Goal: Task Accomplishment & Management: Manage account settings

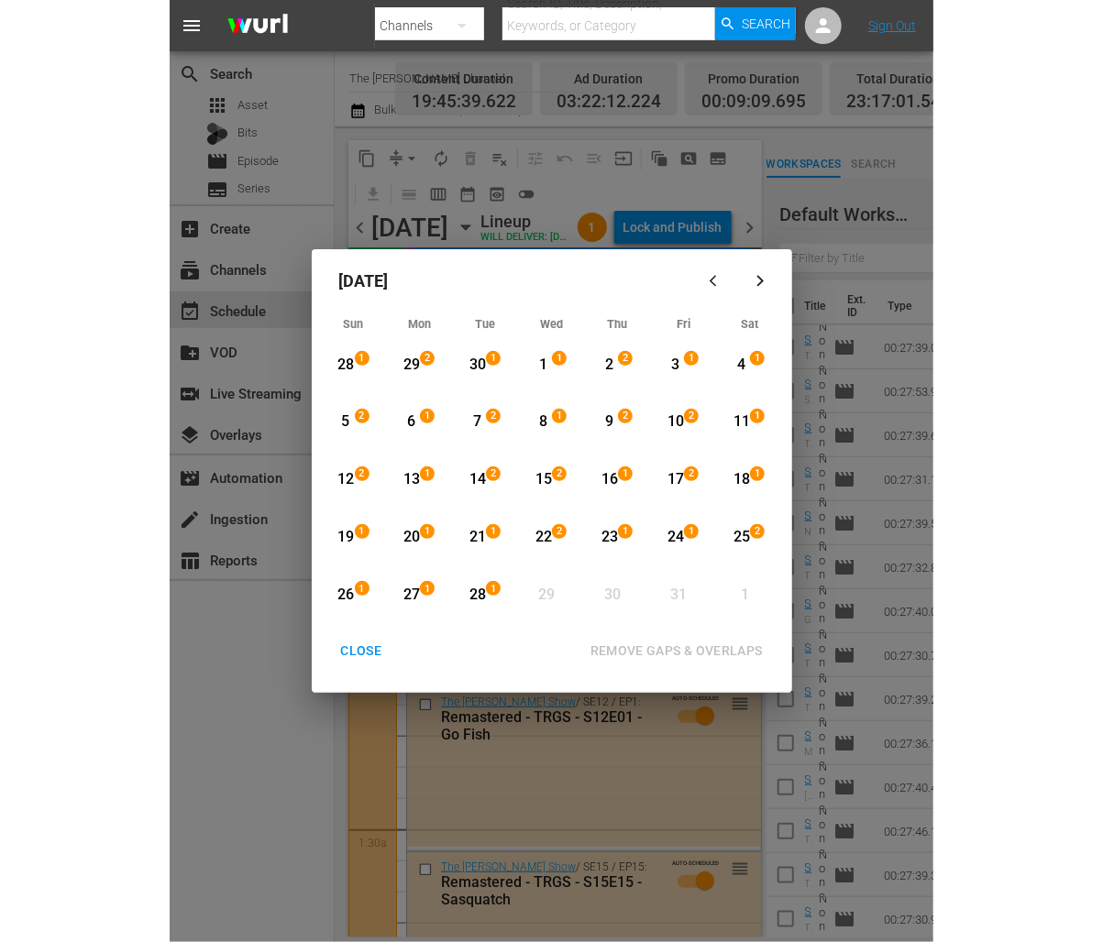
scroll to position [8312, 0]
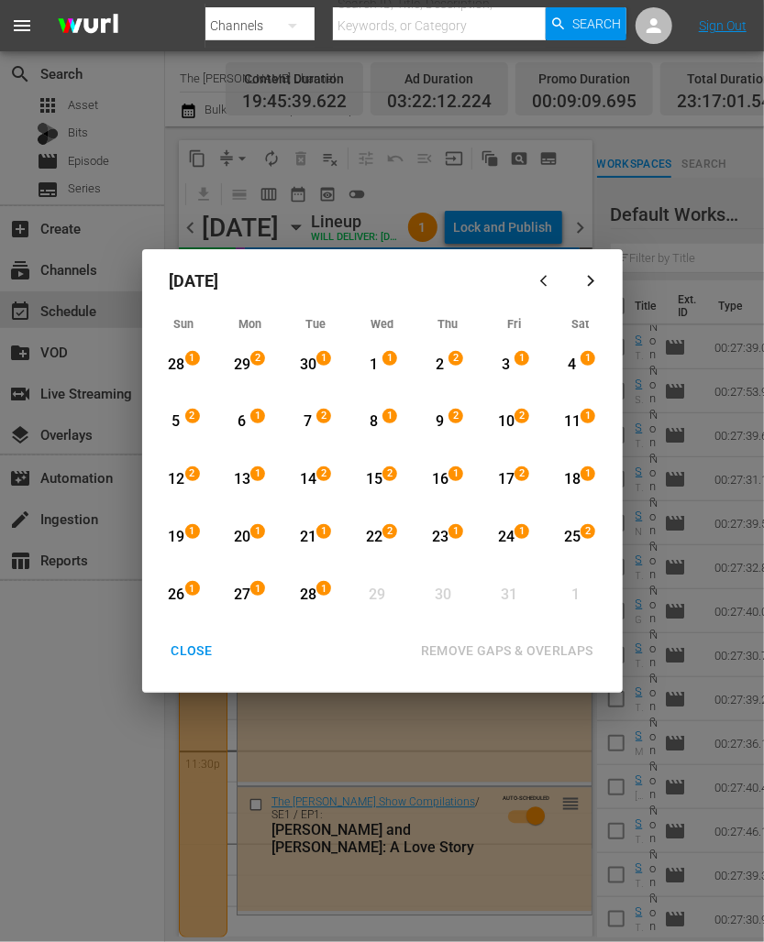
click at [203, 639] on button "CLOSE" at bounding box center [191, 651] width 85 height 34
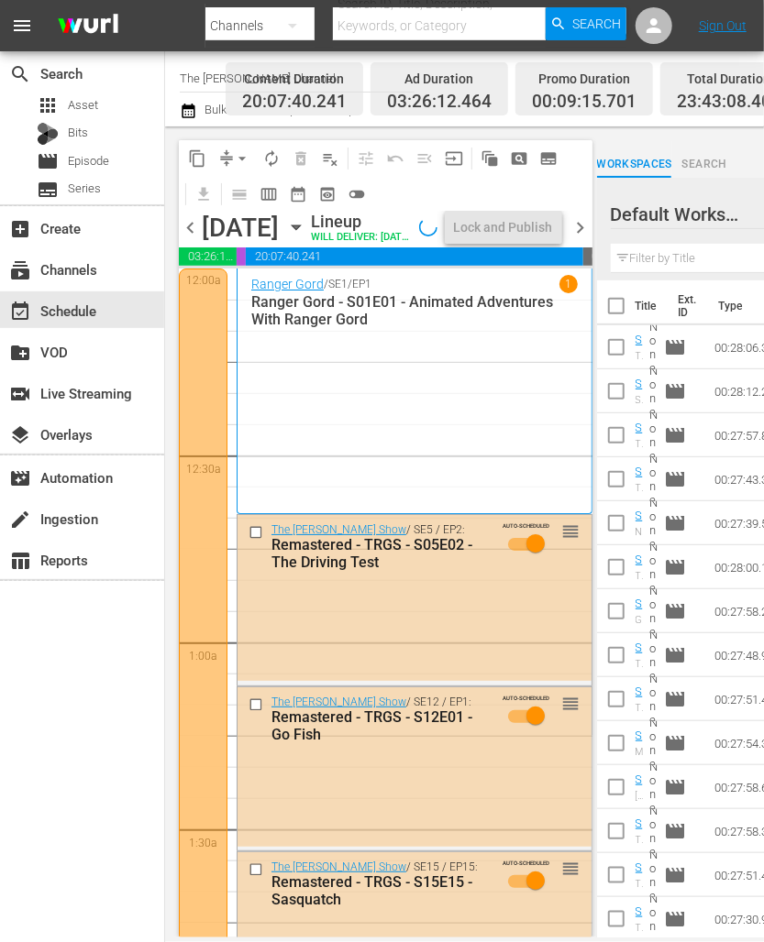
click at [306, 243] on div "Tuesday, September 30th September 30th" at bounding box center [254, 228] width 104 height 30
click at [300, 230] on icon "button" at bounding box center [295, 227] width 8 height 5
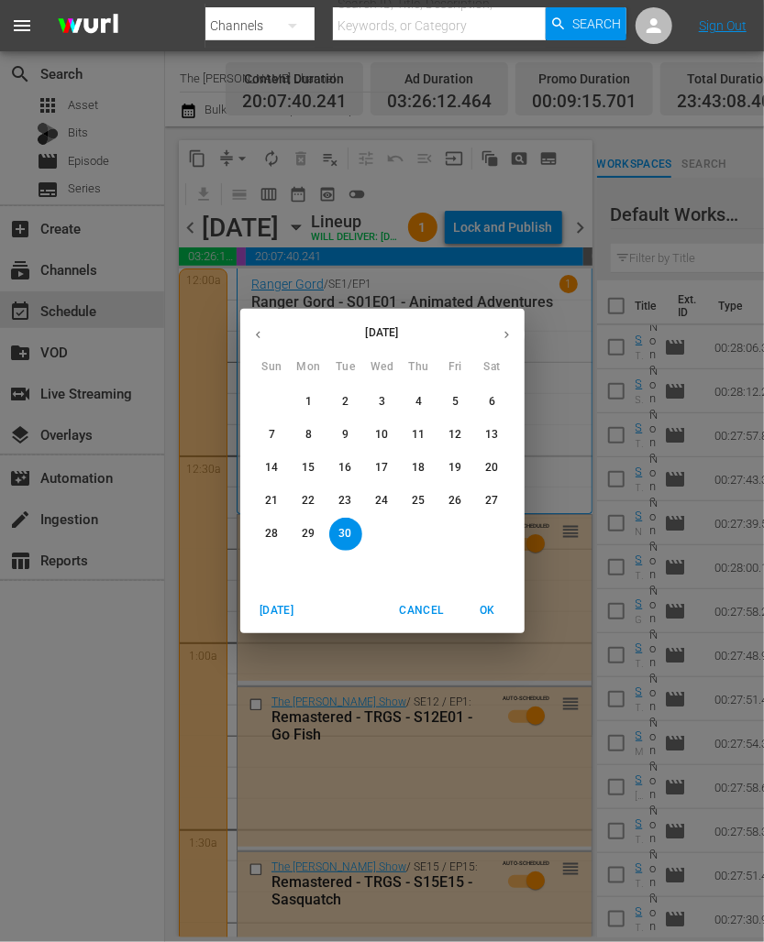
click at [268, 434] on span "7" at bounding box center [272, 435] width 33 height 16
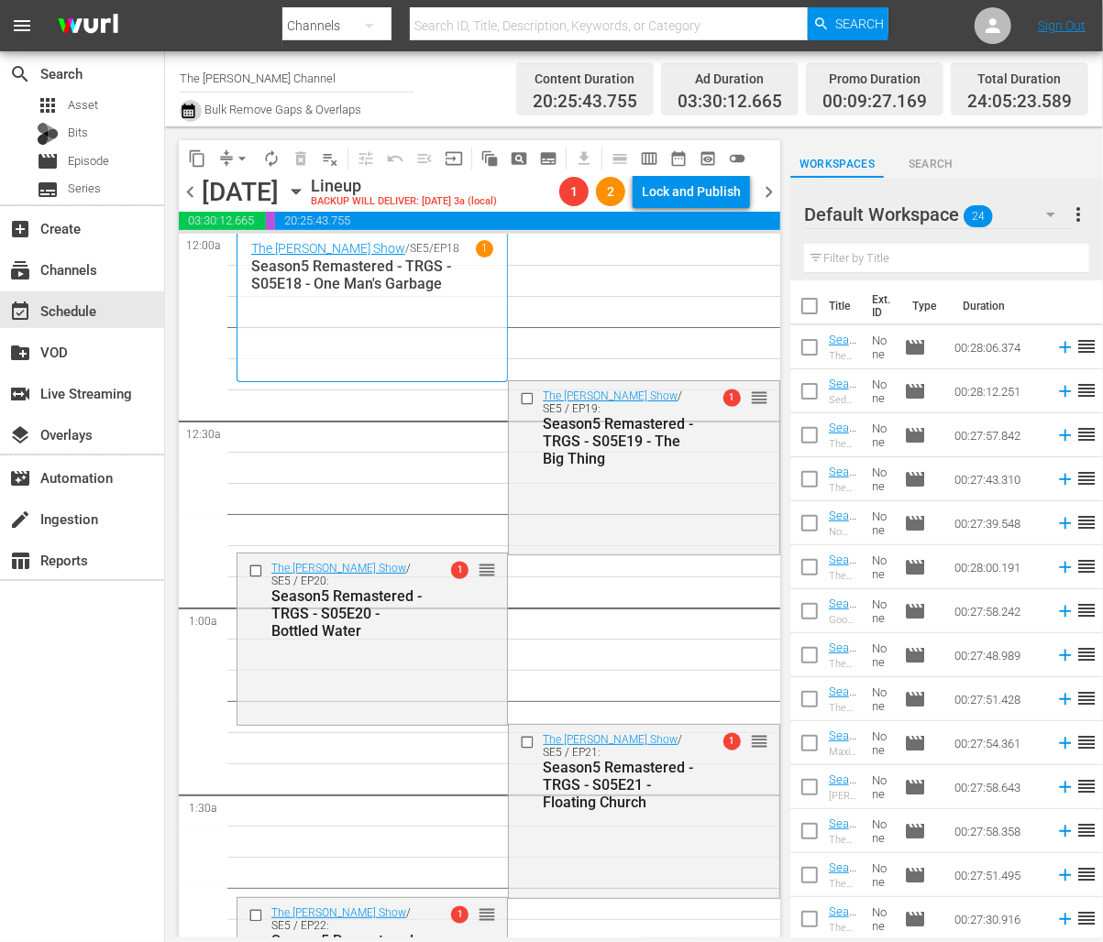
click at [181, 115] on icon "button" at bounding box center [187, 111] width 13 height 15
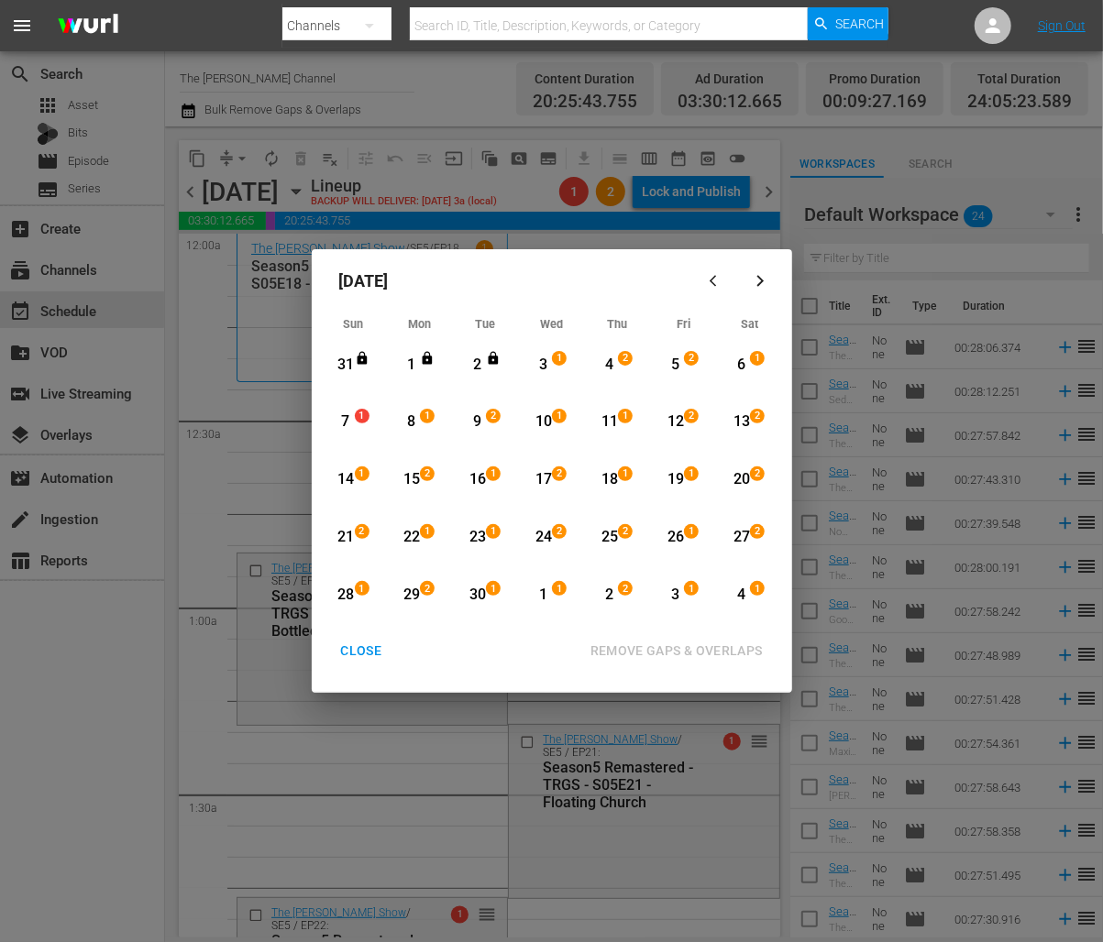
click at [413, 362] on div "1" at bounding box center [411, 365] width 23 height 21
click at [414, 478] on div "15" at bounding box center [411, 479] width 23 height 21
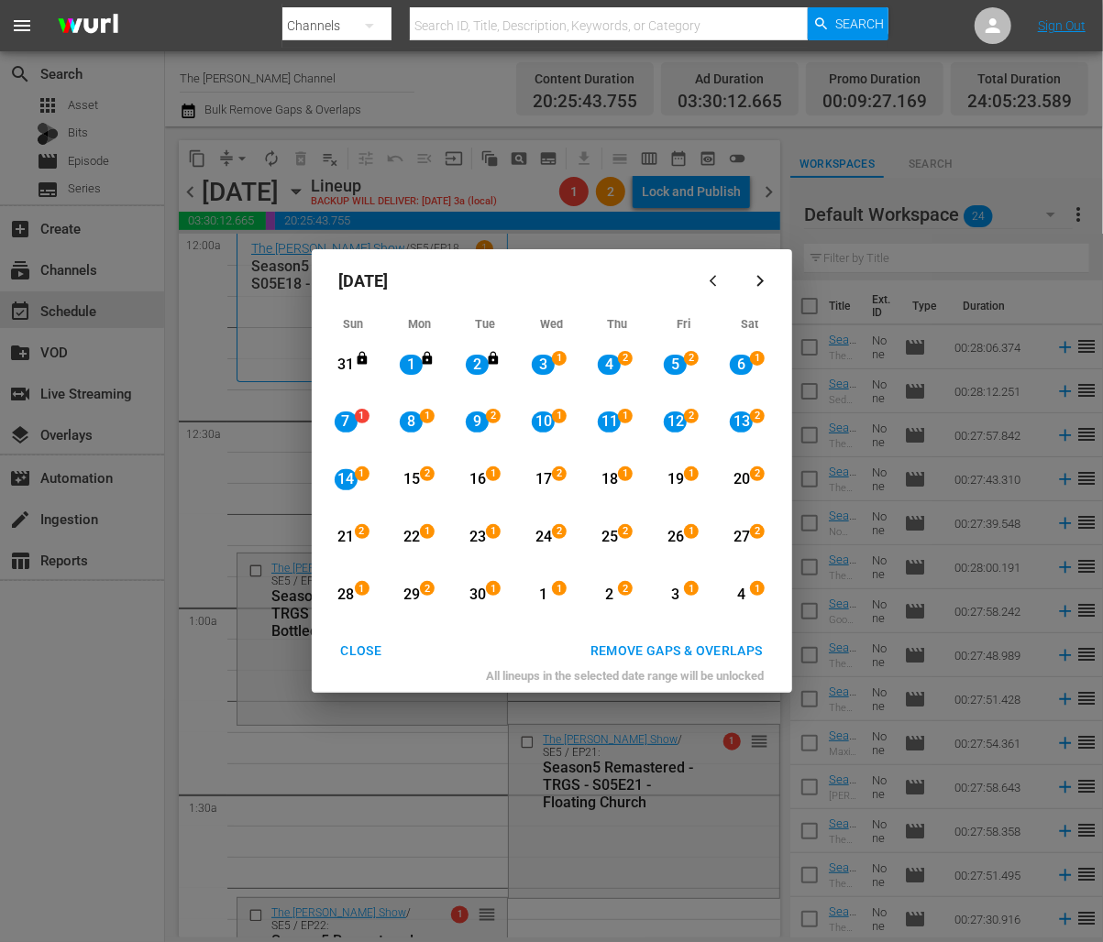
click at [673, 662] on div "REMOVE GAPS & OVERLAPS" at bounding box center [677, 651] width 202 height 23
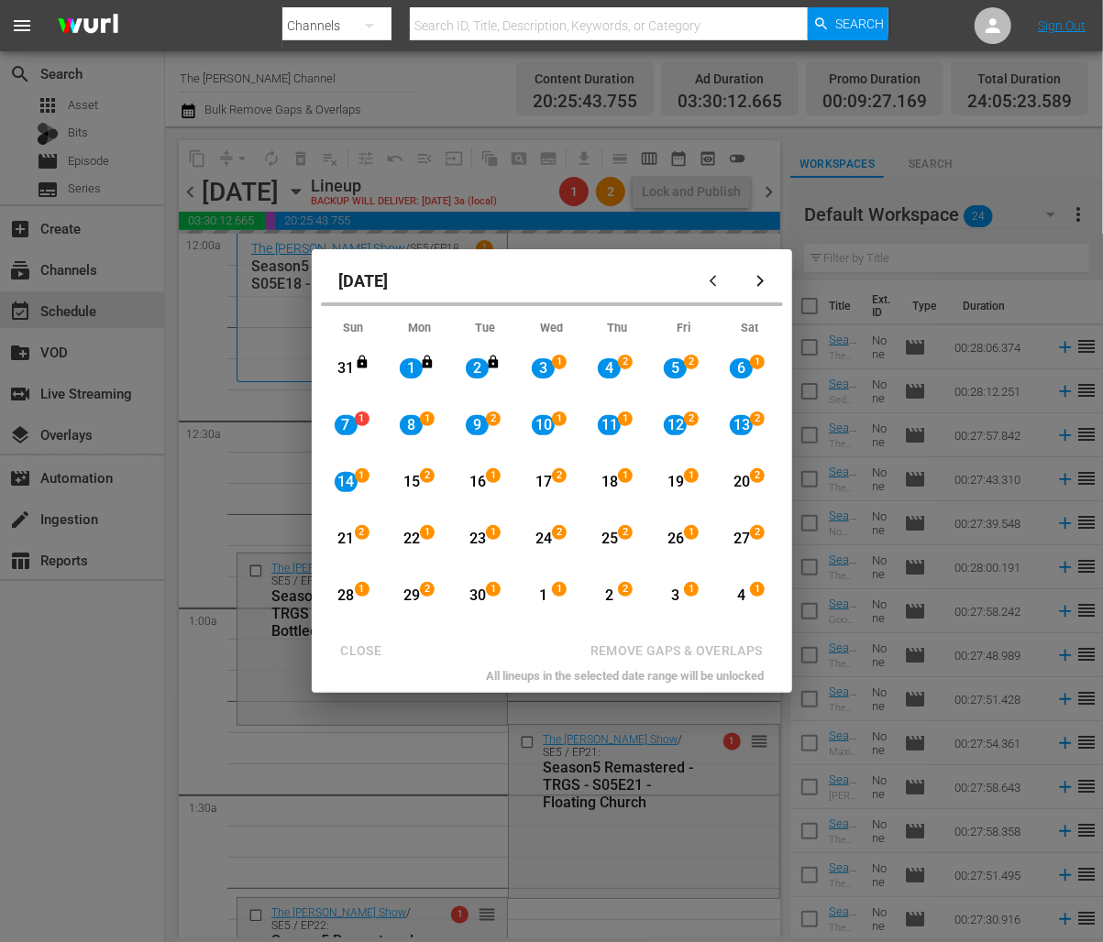
click at [351, 650] on div "CLOSE REMOVE GAPS & OVERLAPS" at bounding box center [552, 651] width 466 height 34
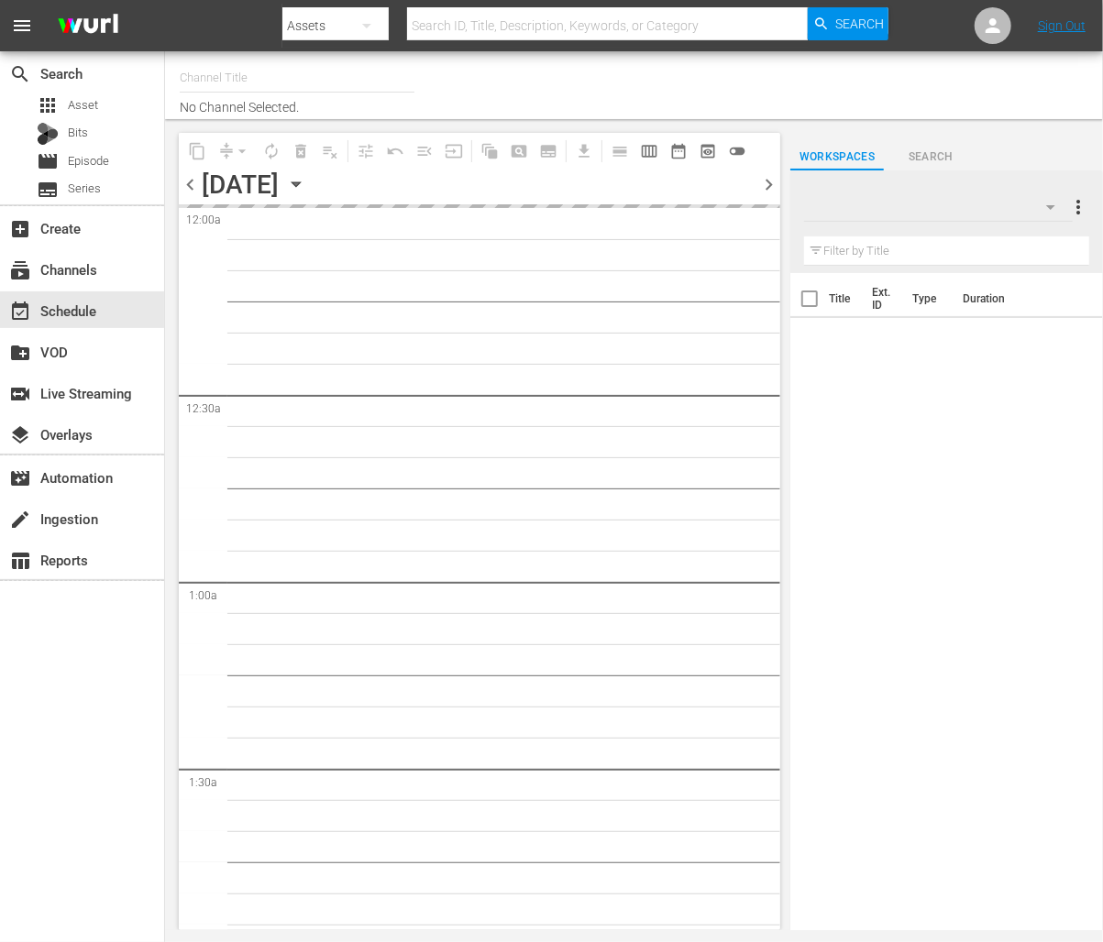
type input "The [PERSON_NAME] Channel (949)"
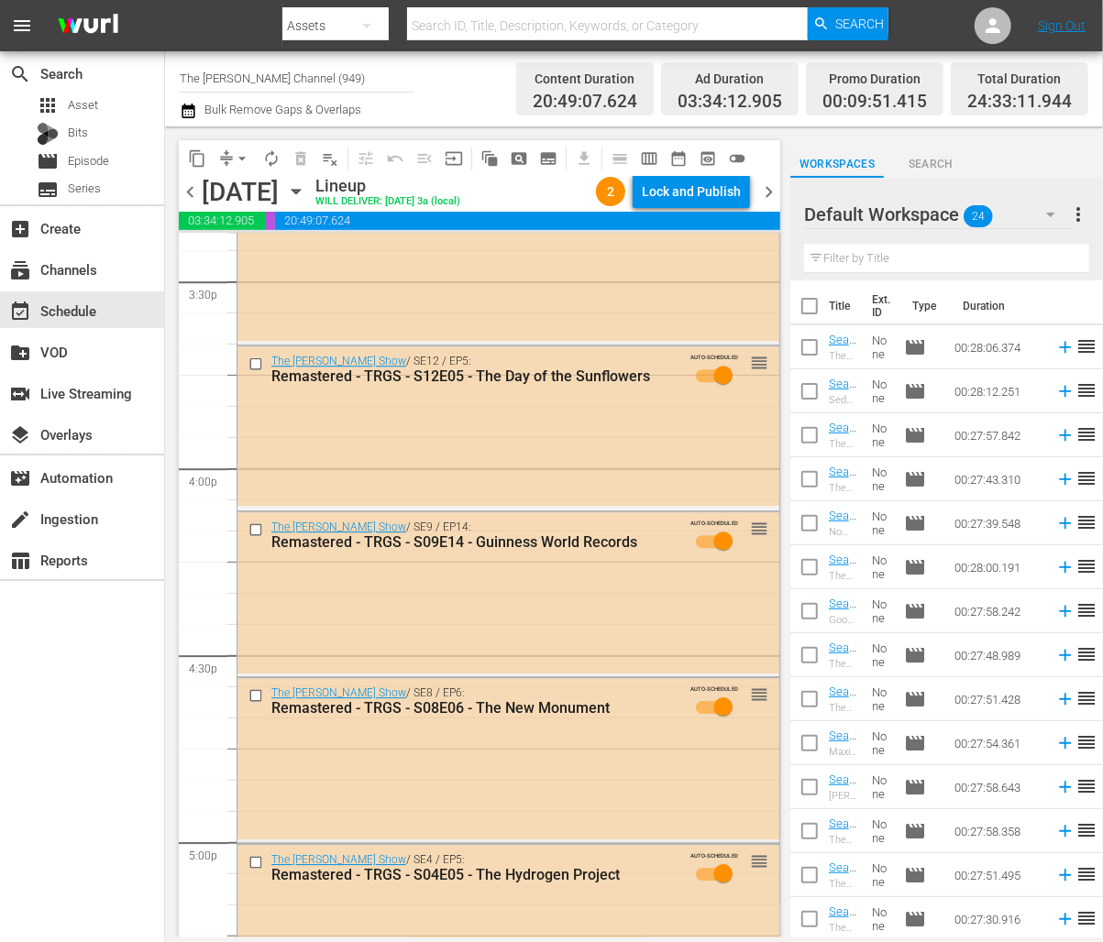
scroll to position [5818, 0]
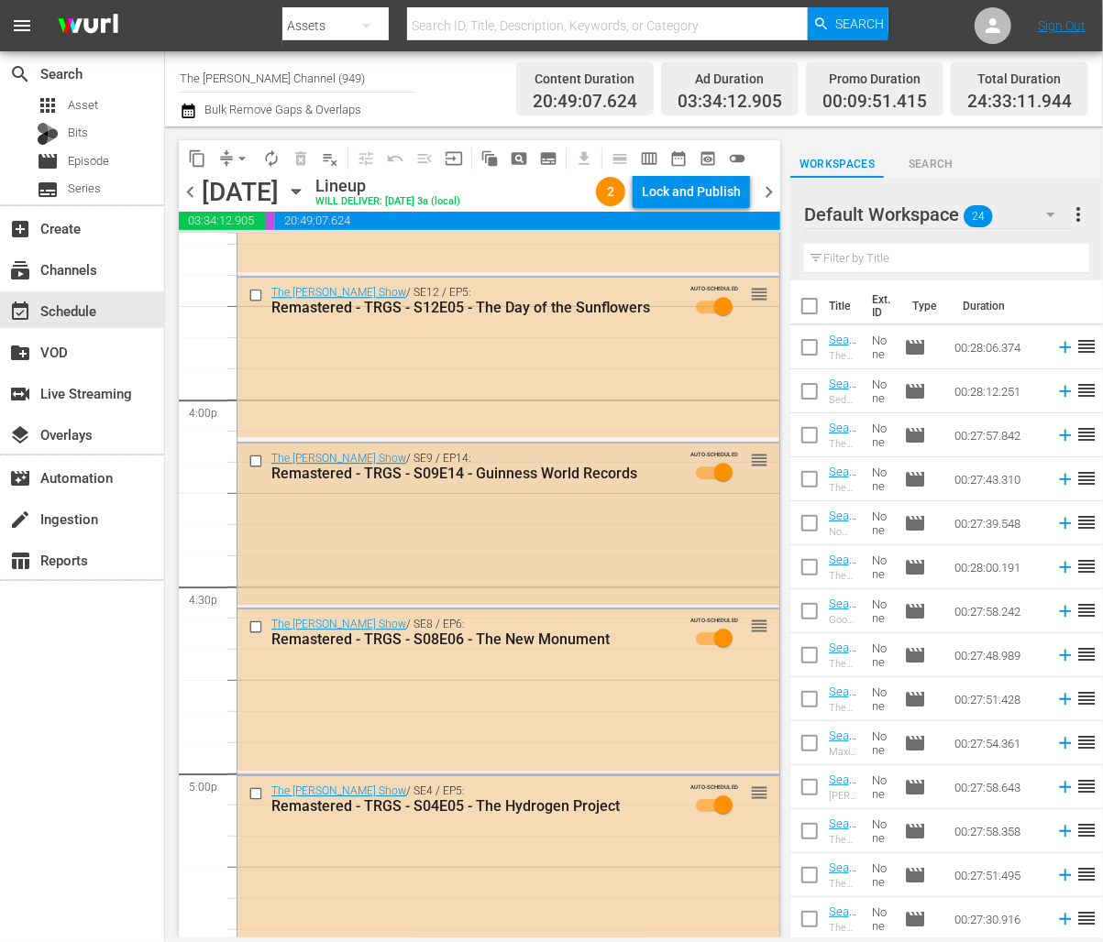
click at [256, 460] on input "checkbox" at bounding box center [257, 462] width 19 height 16
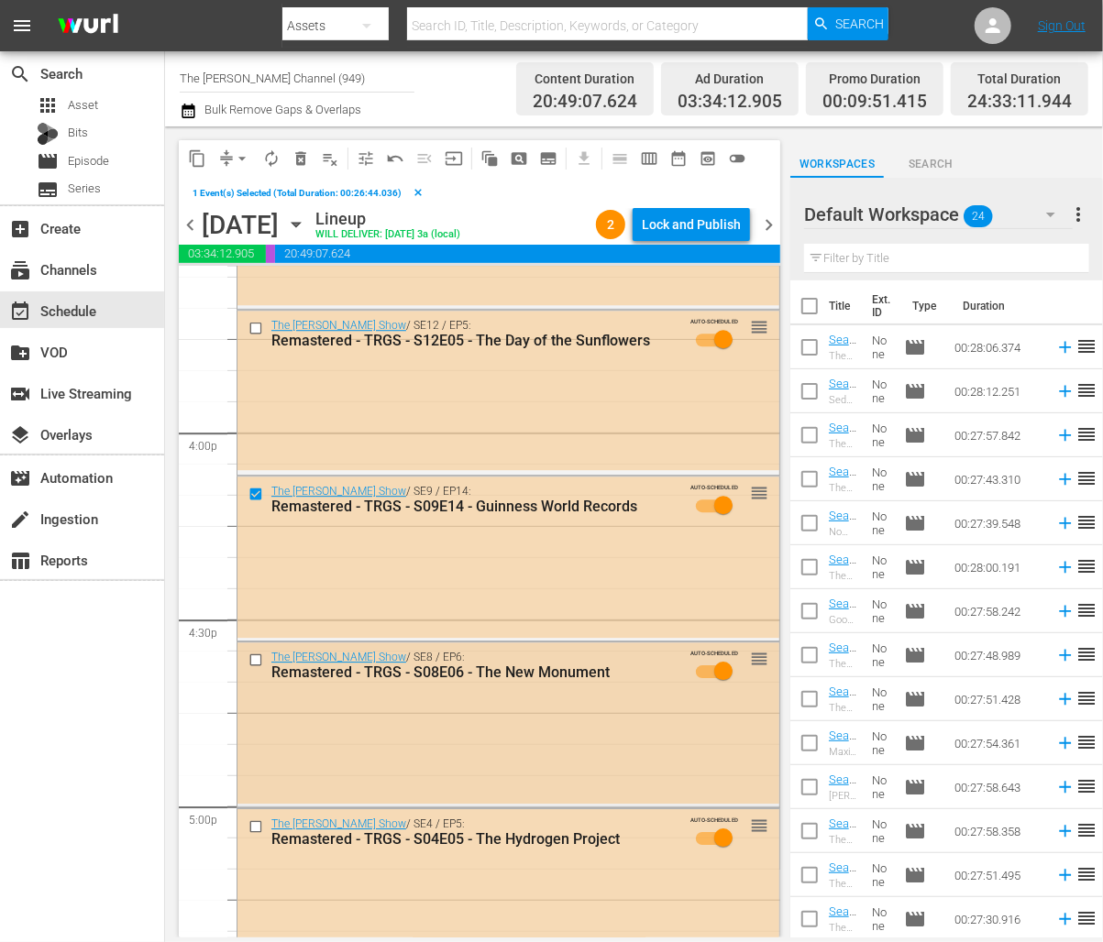
click at [256, 662] on input "checkbox" at bounding box center [257, 661] width 19 height 16
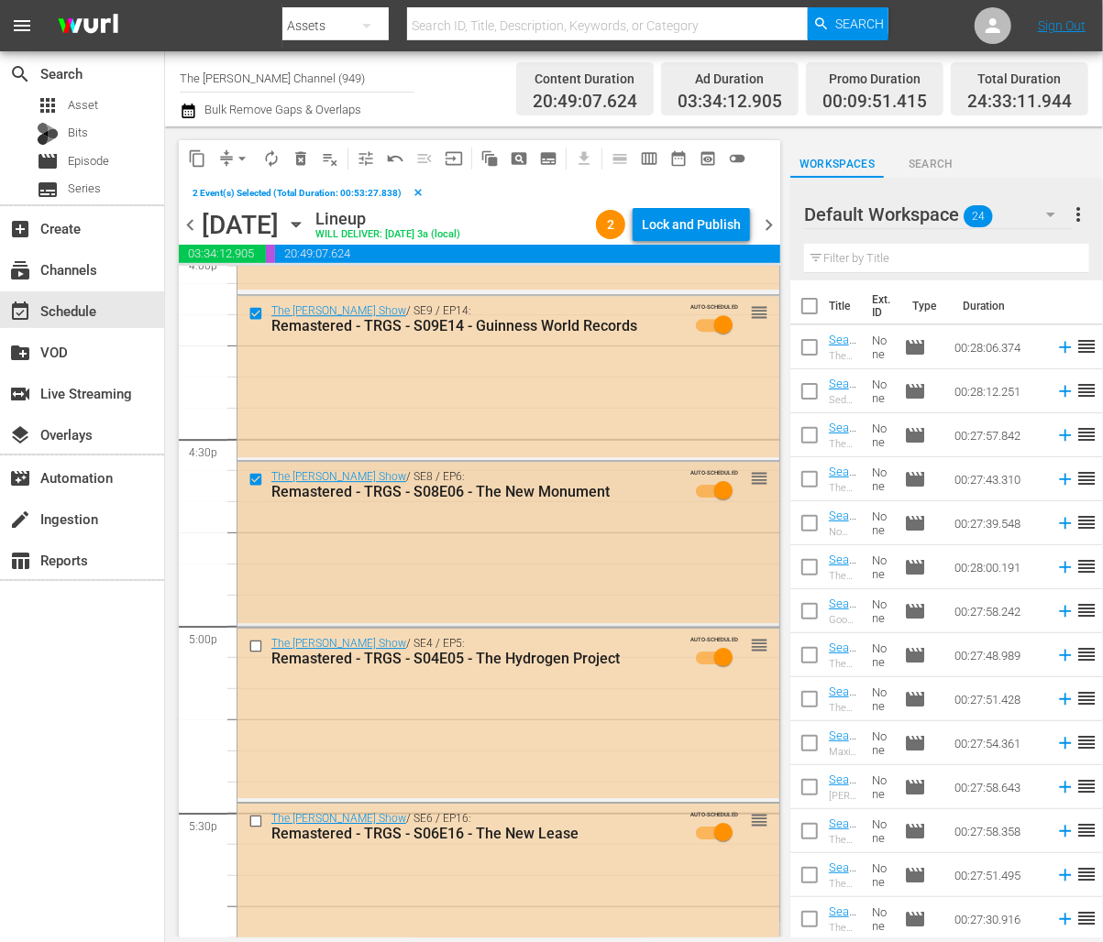
scroll to position [6036, 0]
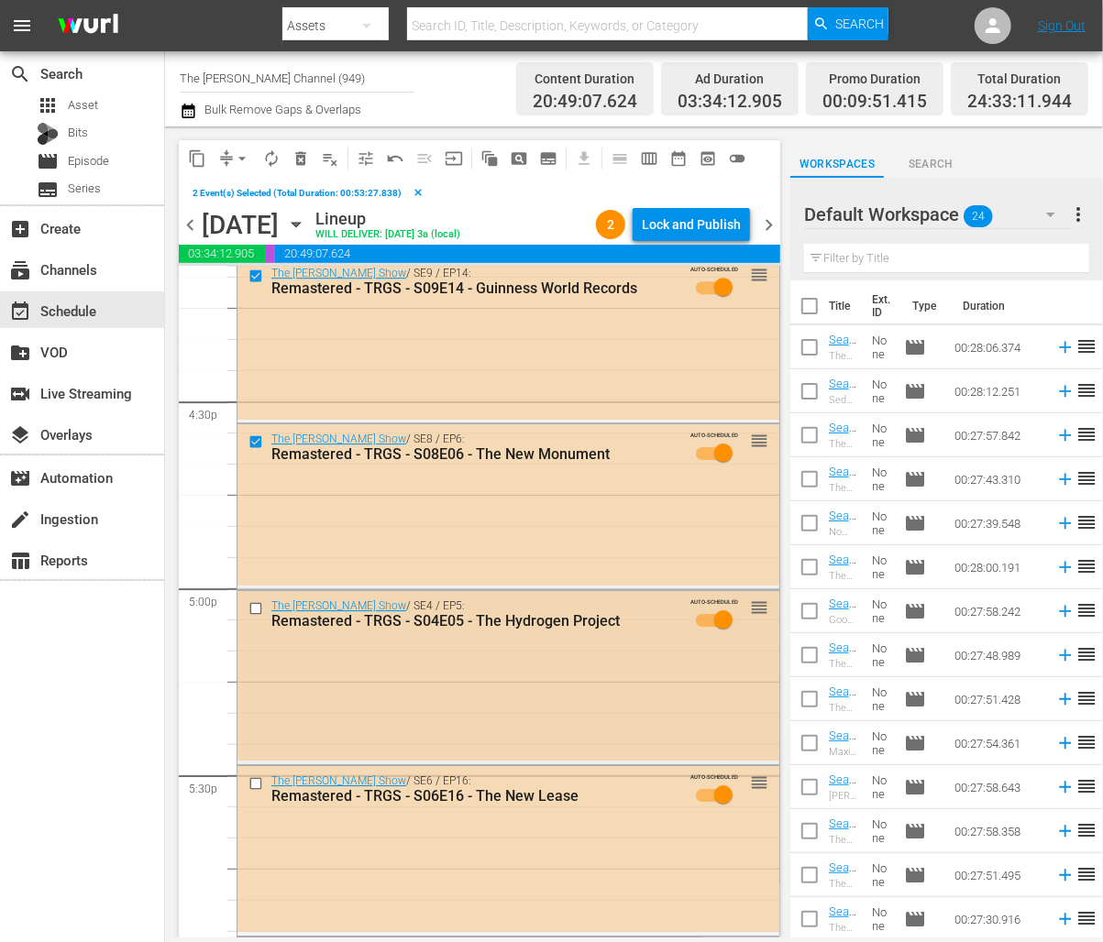
click at [256, 610] on input "checkbox" at bounding box center [257, 609] width 19 height 16
click at [255, 782] on input "checkbox" at bounding box center [257, 784] width 19 height 16
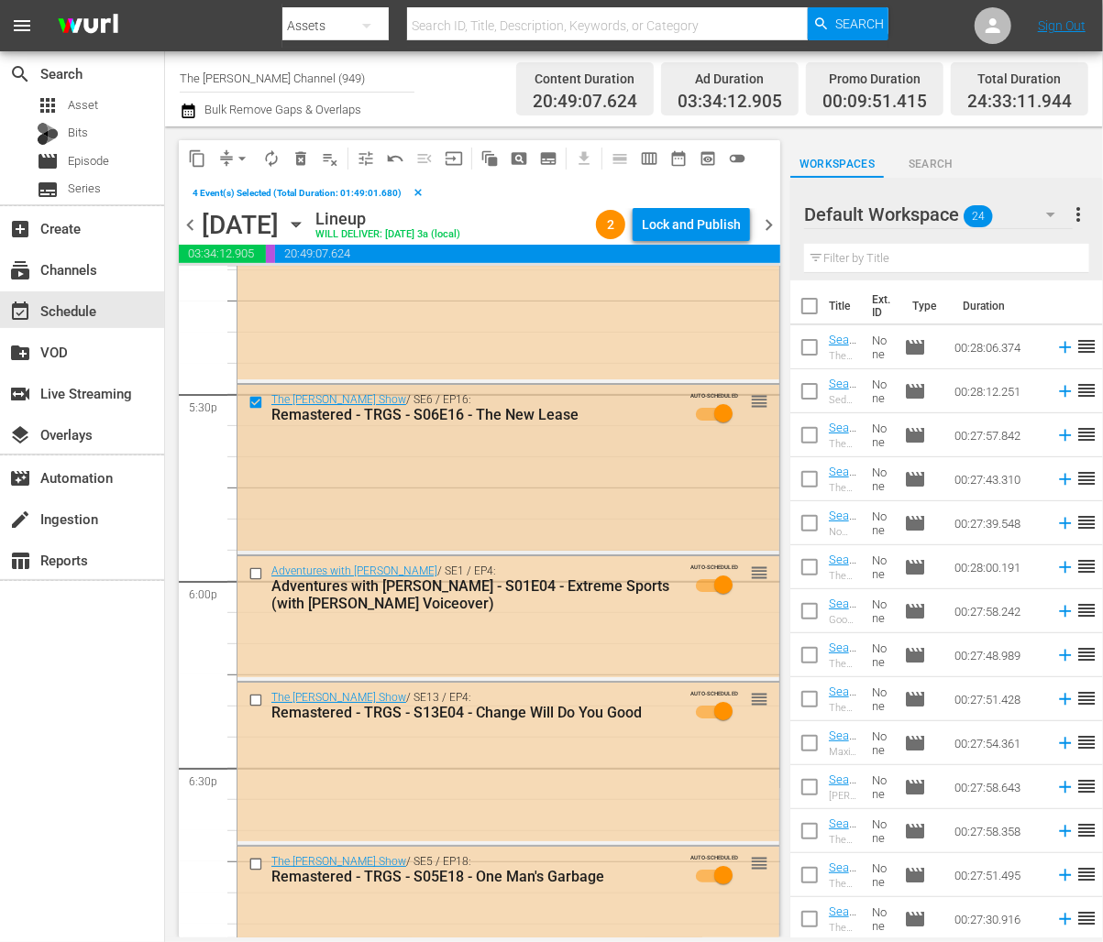
scroll to position [6433, 0]
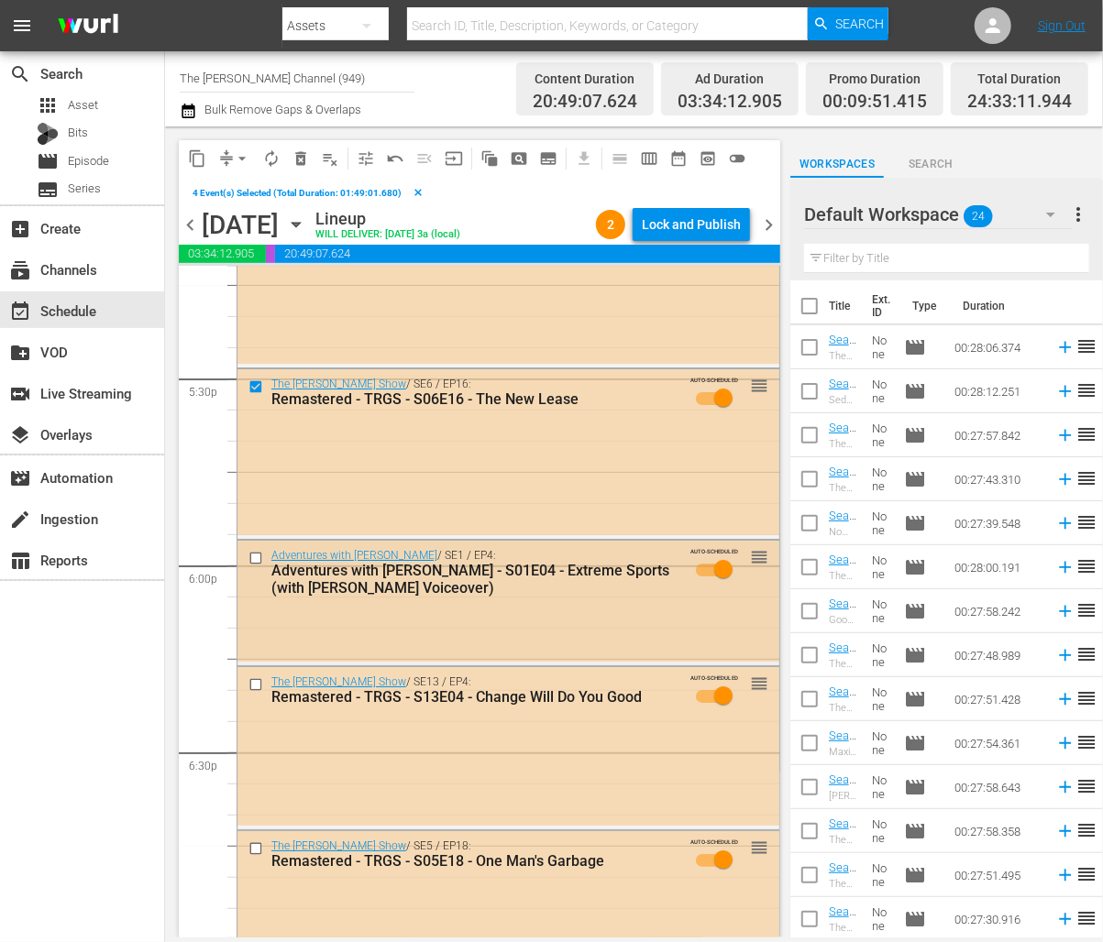
click at [255, 557] on input "checkbox" at bounding box center [257, 559] width 19 height 16
click at [254, 680] on input "checkbox" at bounding box center [257, 685] width 19 height 16
click at [255, 846] on input "checkbox" at bounding box center [257, 849] width 19 height 16
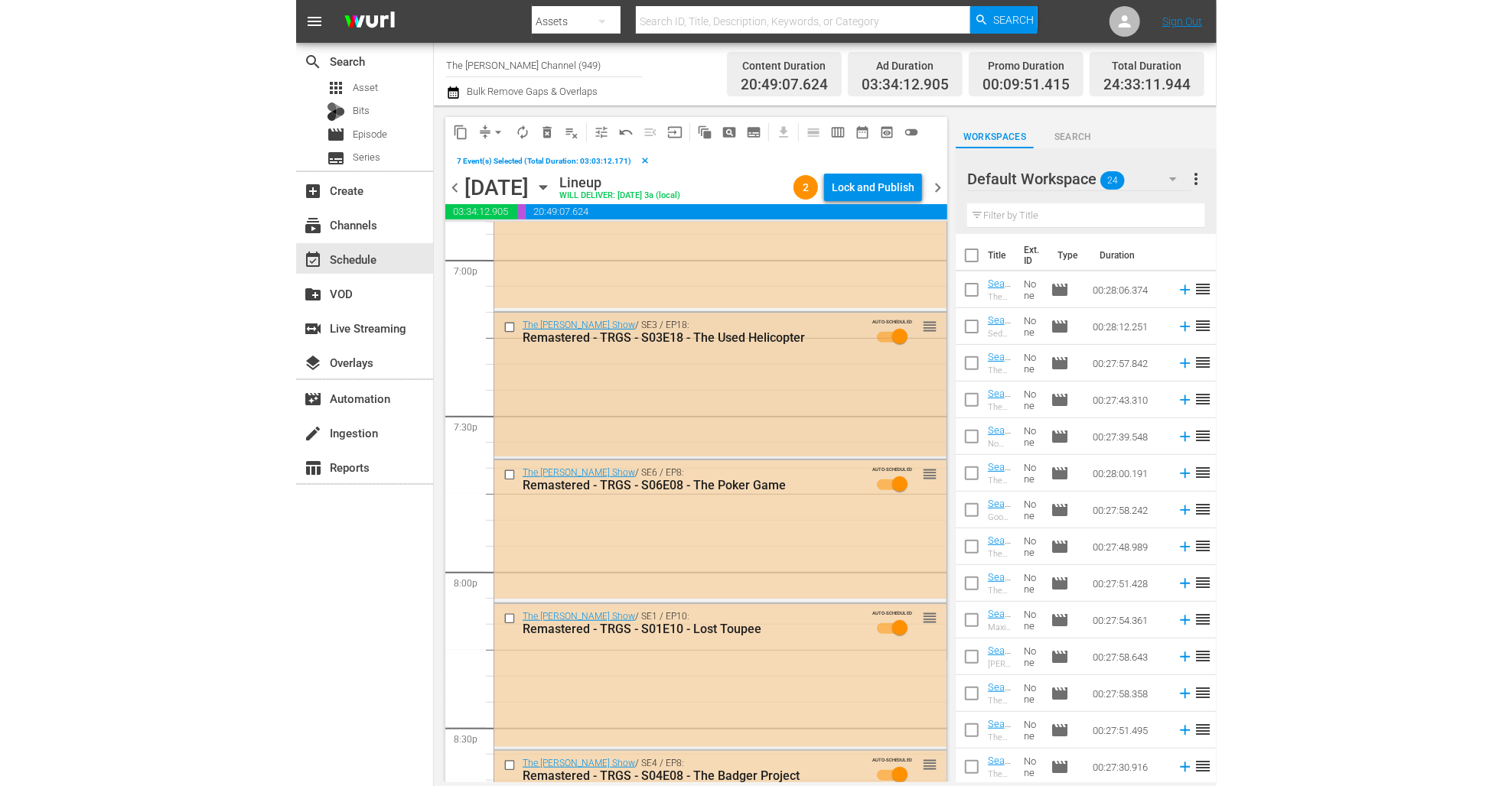
scroll to position [5893, 0]
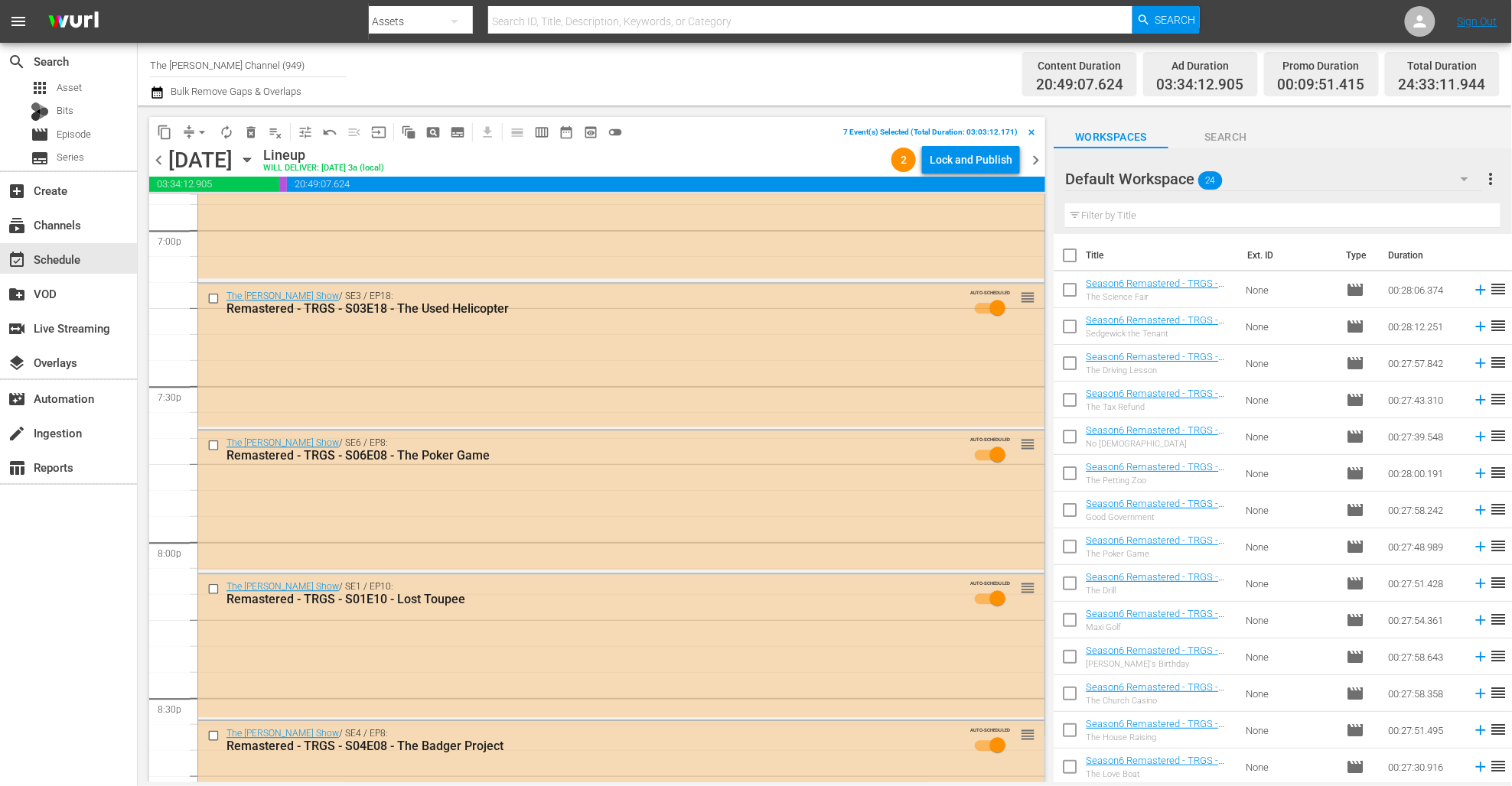
click at [920, 177] on icon "button" at bounding box center [1464, 179] width 18 height 18
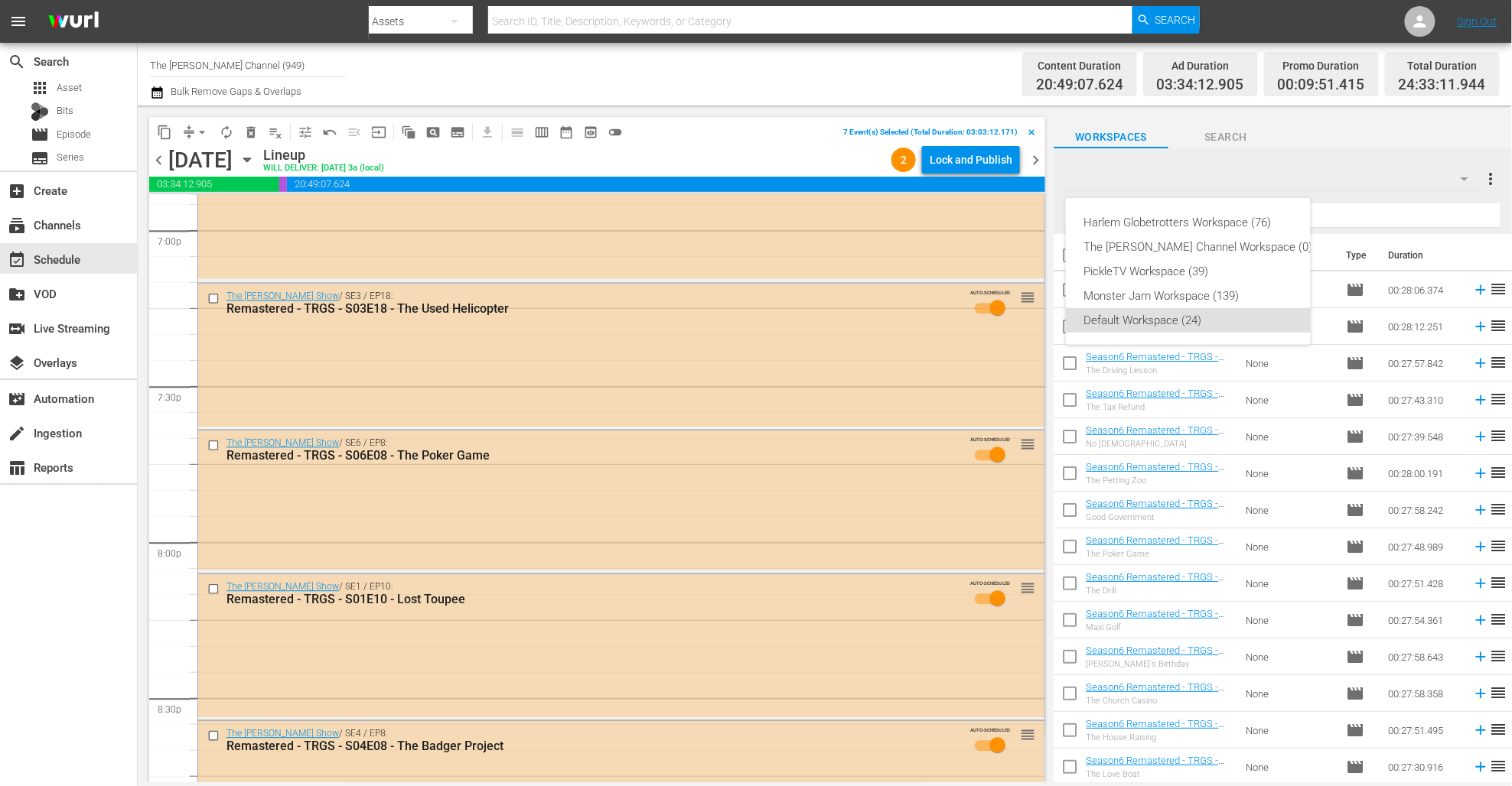
click at [920, 173] on div "Harlem Globetrotters Workspace (76) The Red Green Channel Workspace (0) PickleT…" at bounding box center [756, 393] width 1512 height 786
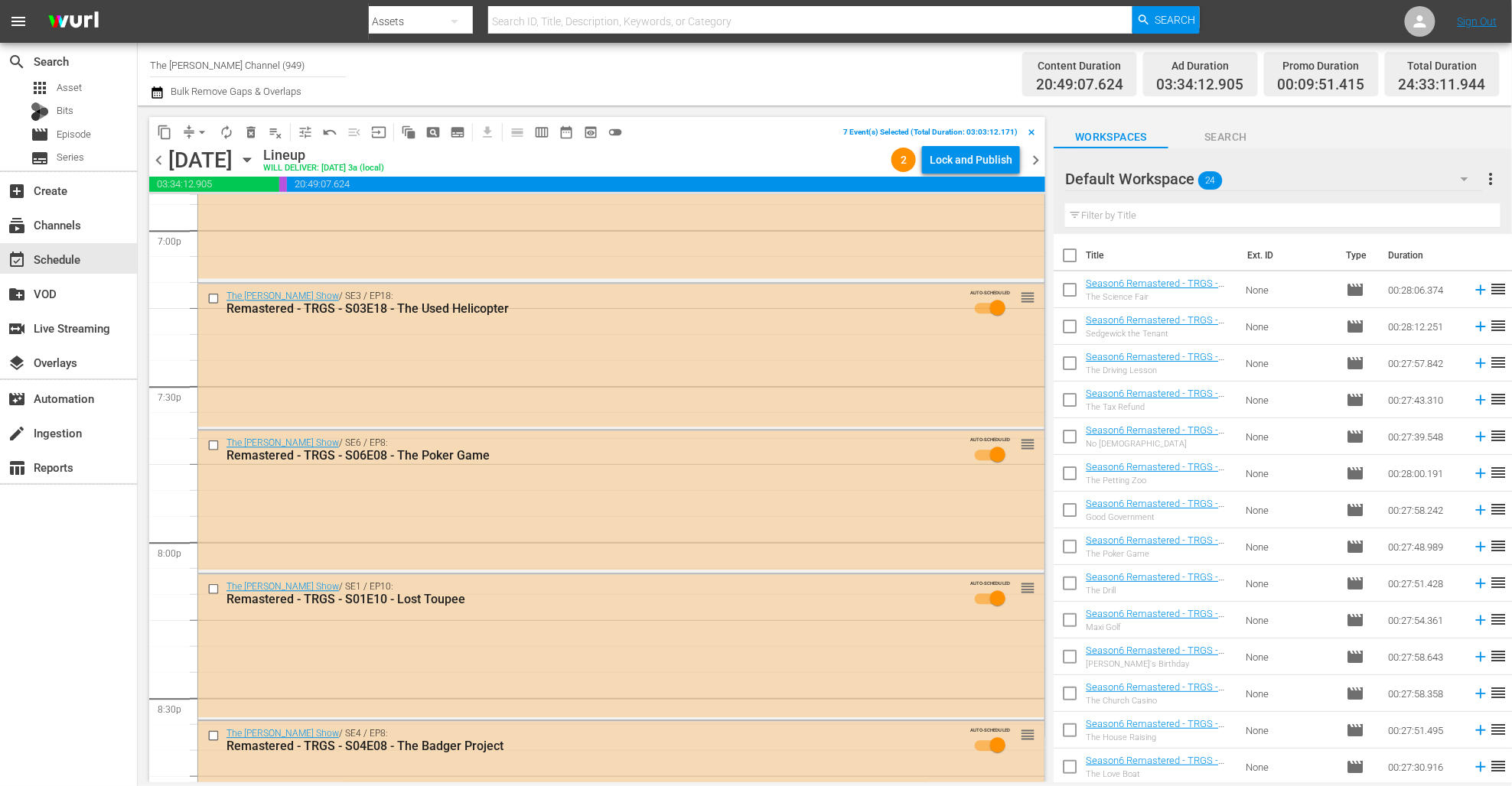
click at [920, 176] on div "Harlem Globetrotters Workspace (76) The Red Green Channel Workspace (0) PickleT…" at bounding box center [756, 393] width 1512 height 786
click at [920, 176] on span "more_vert" at bounding box center [1491, 179] width 18 height 18
click at [920, 214] on div "Clear All Workspace Items" at bounding box center [1392, 209] width 180 height 28
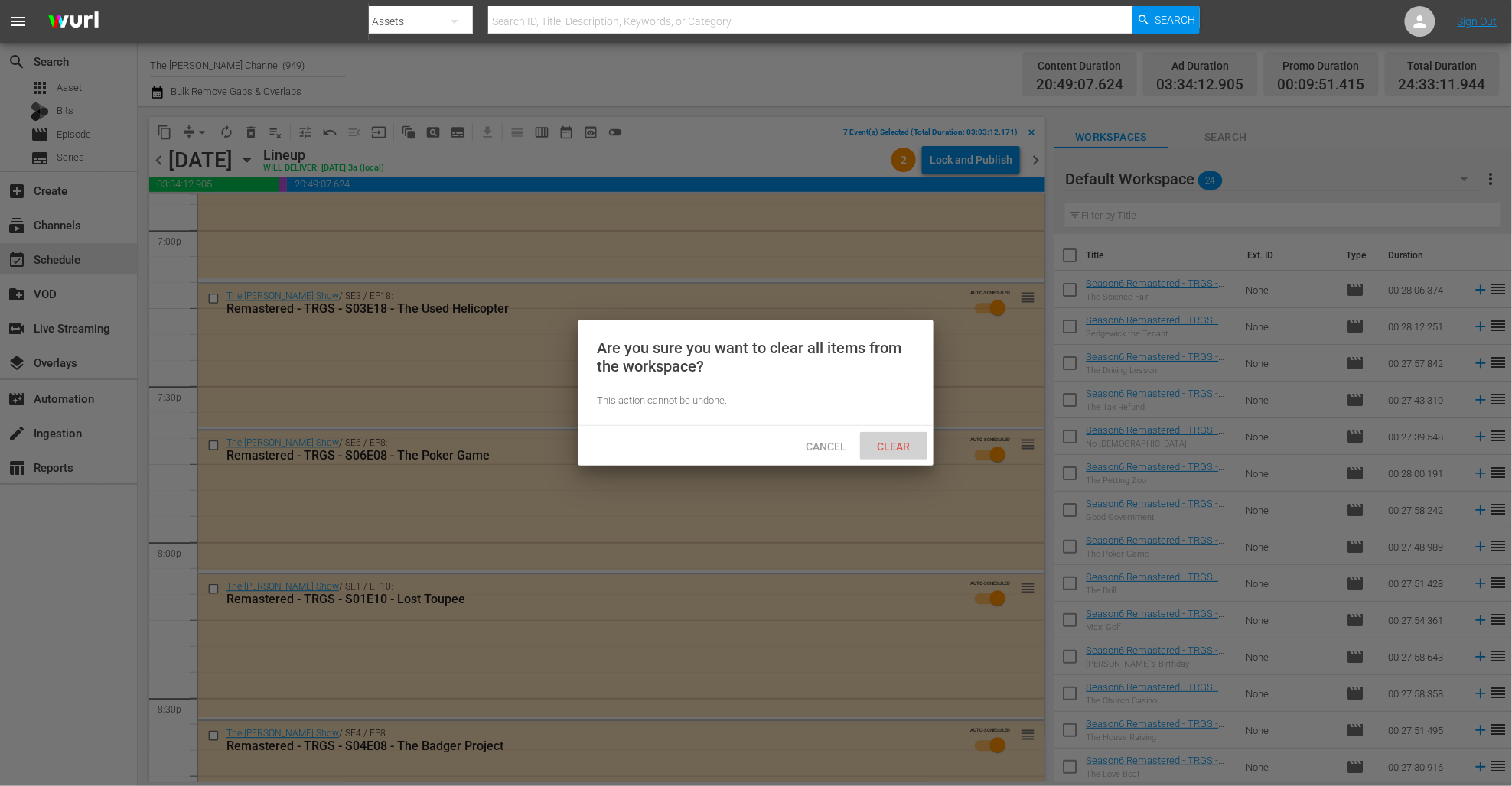
click at [898, 444] on span "Clear" at bounding box center [894, 446] width 58 height 13
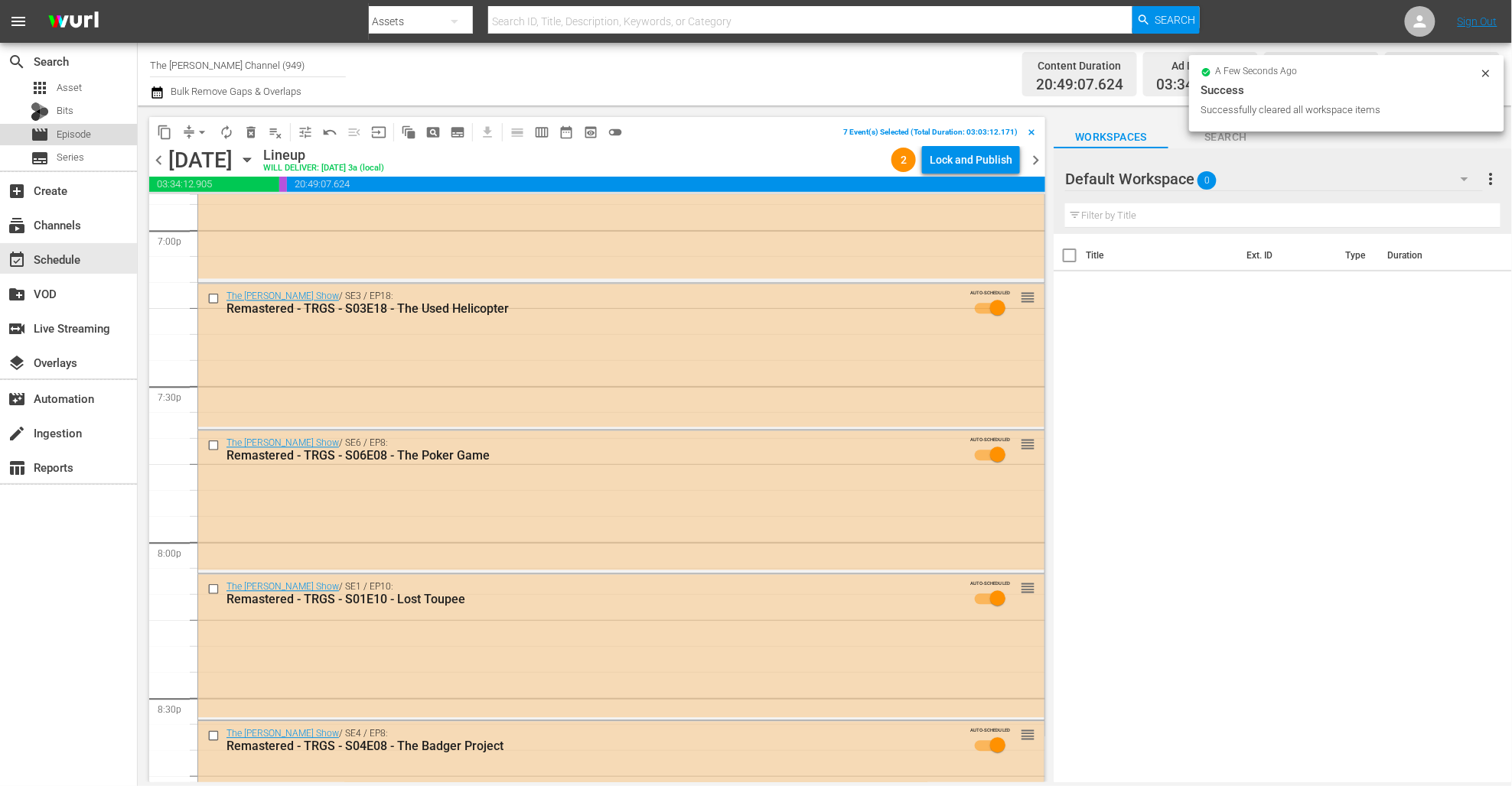
click at [107, 133] on div "movie Episode" at bounding box center [68, 134] width 137 height 22
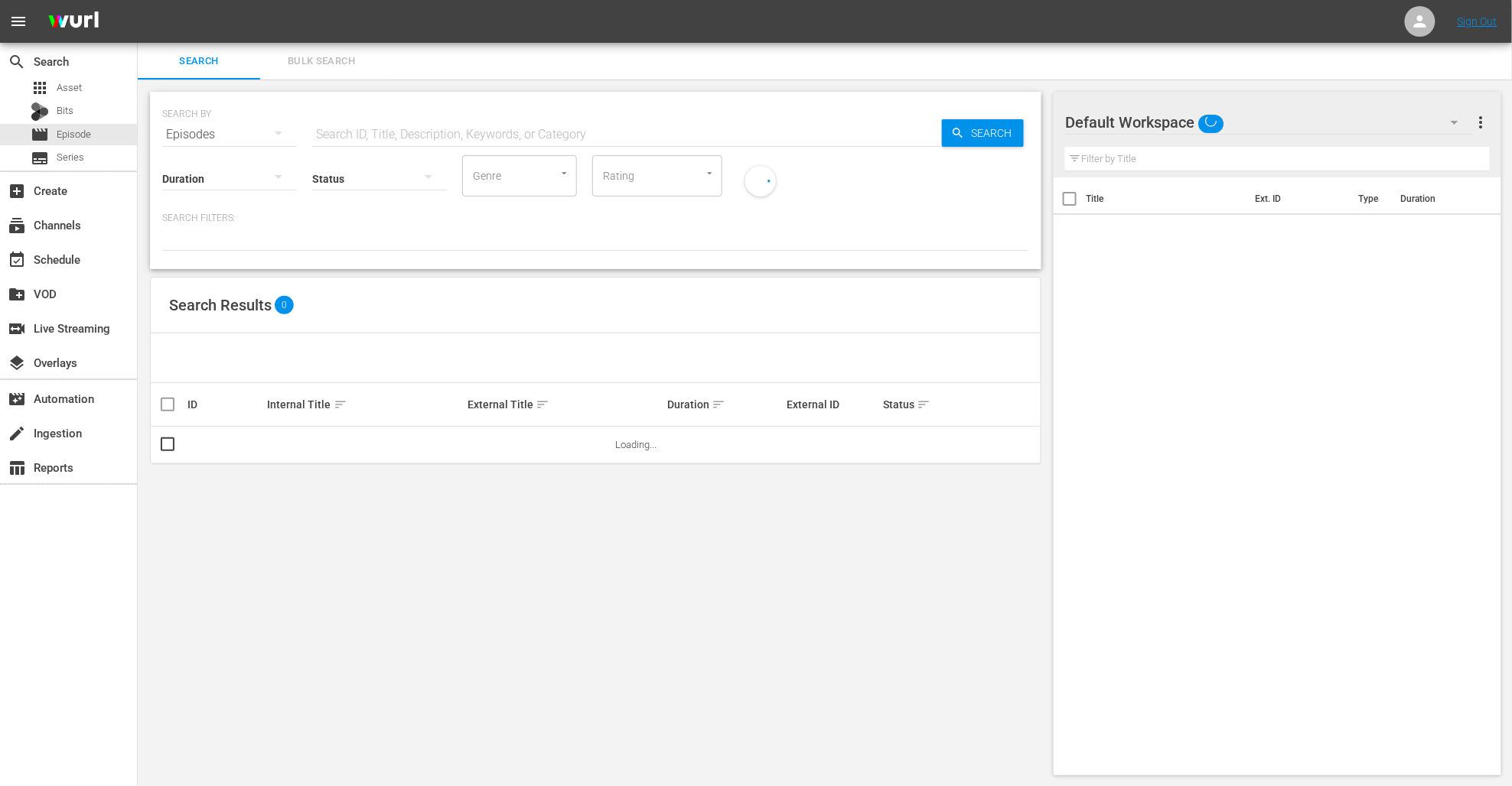
click at [393, 134] on input "text" at bounding box center [627, 134] width 630 height 37
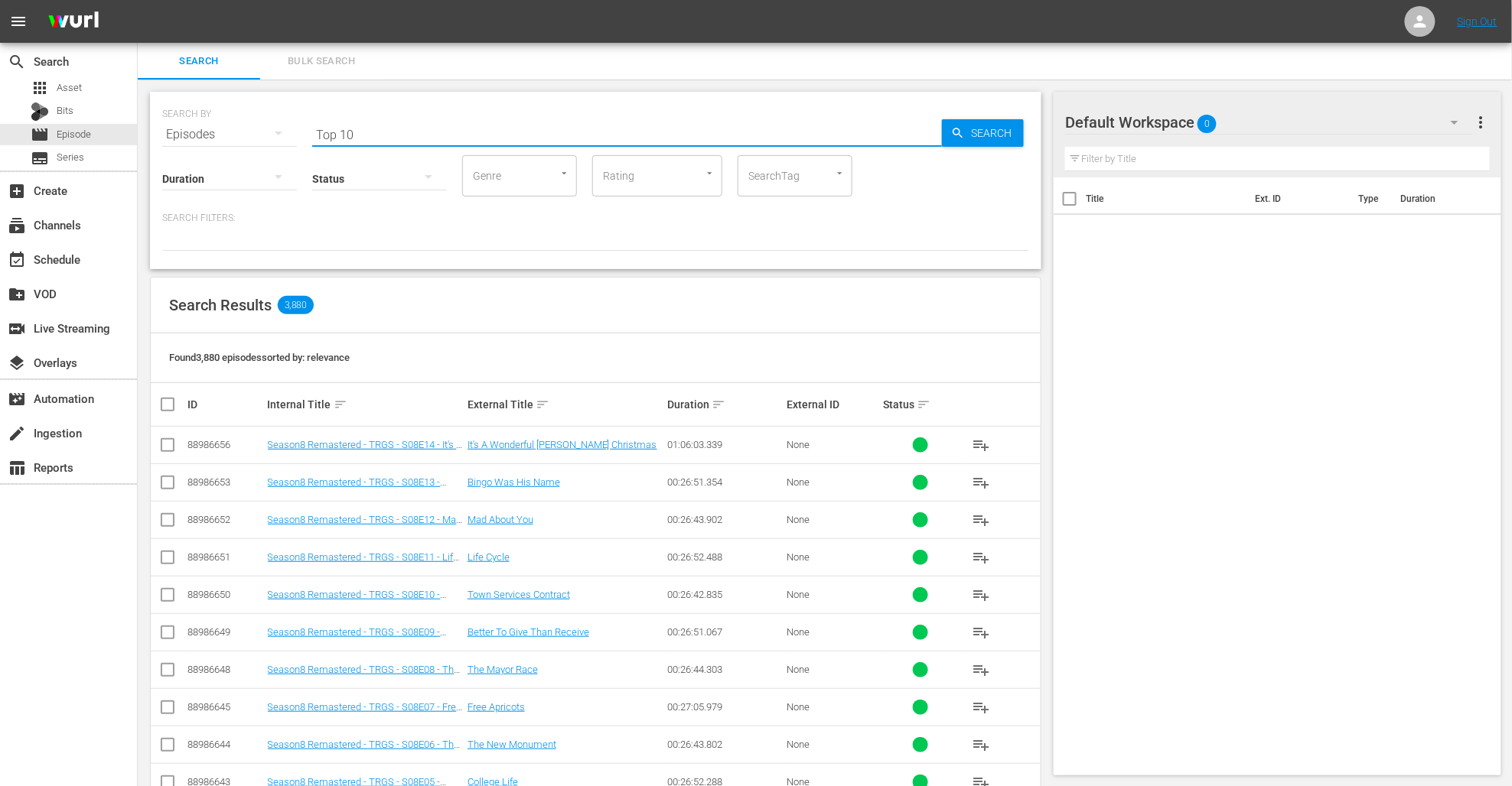
type input "Top 10"
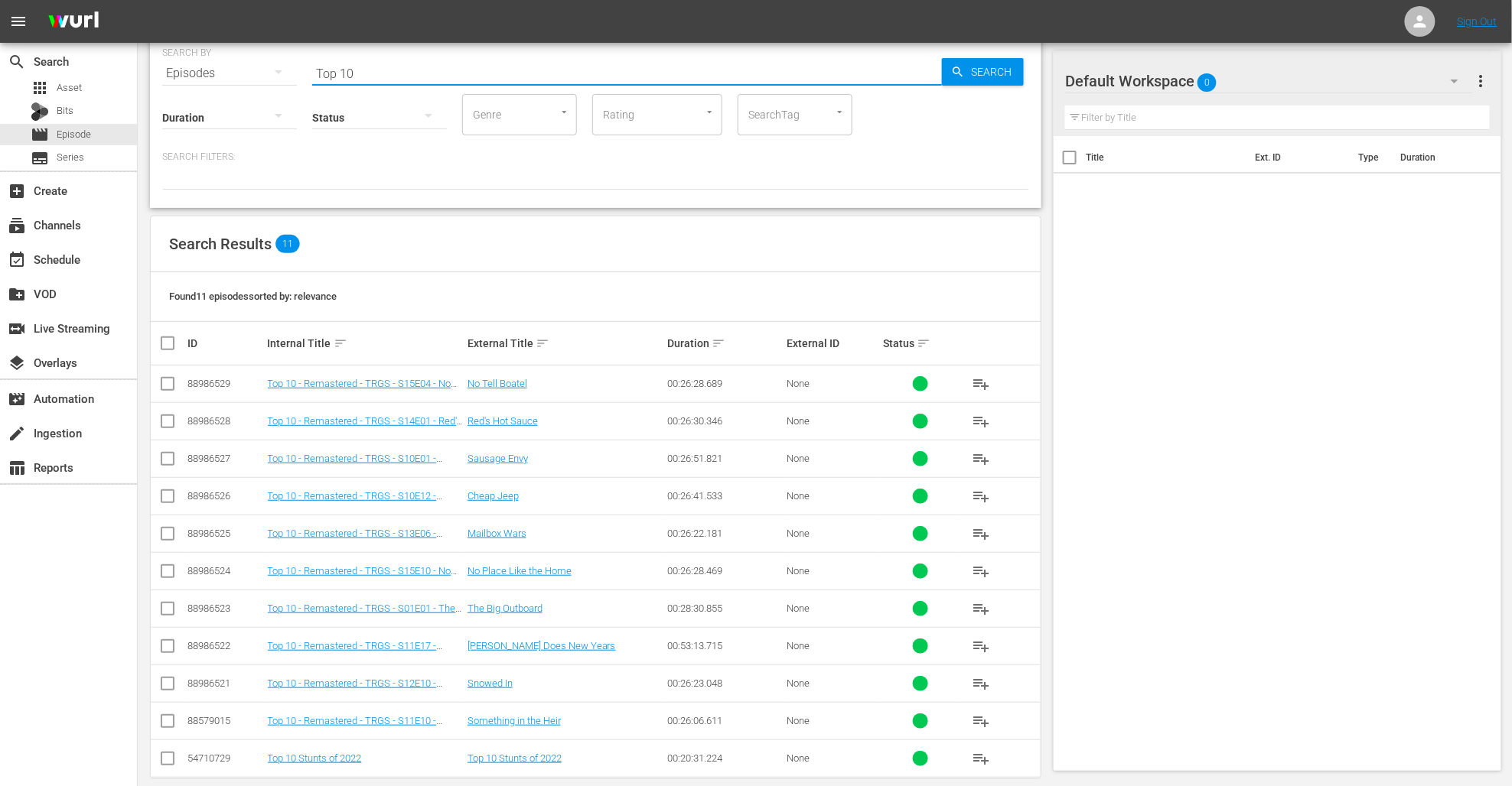
scroll to position [81, 0]
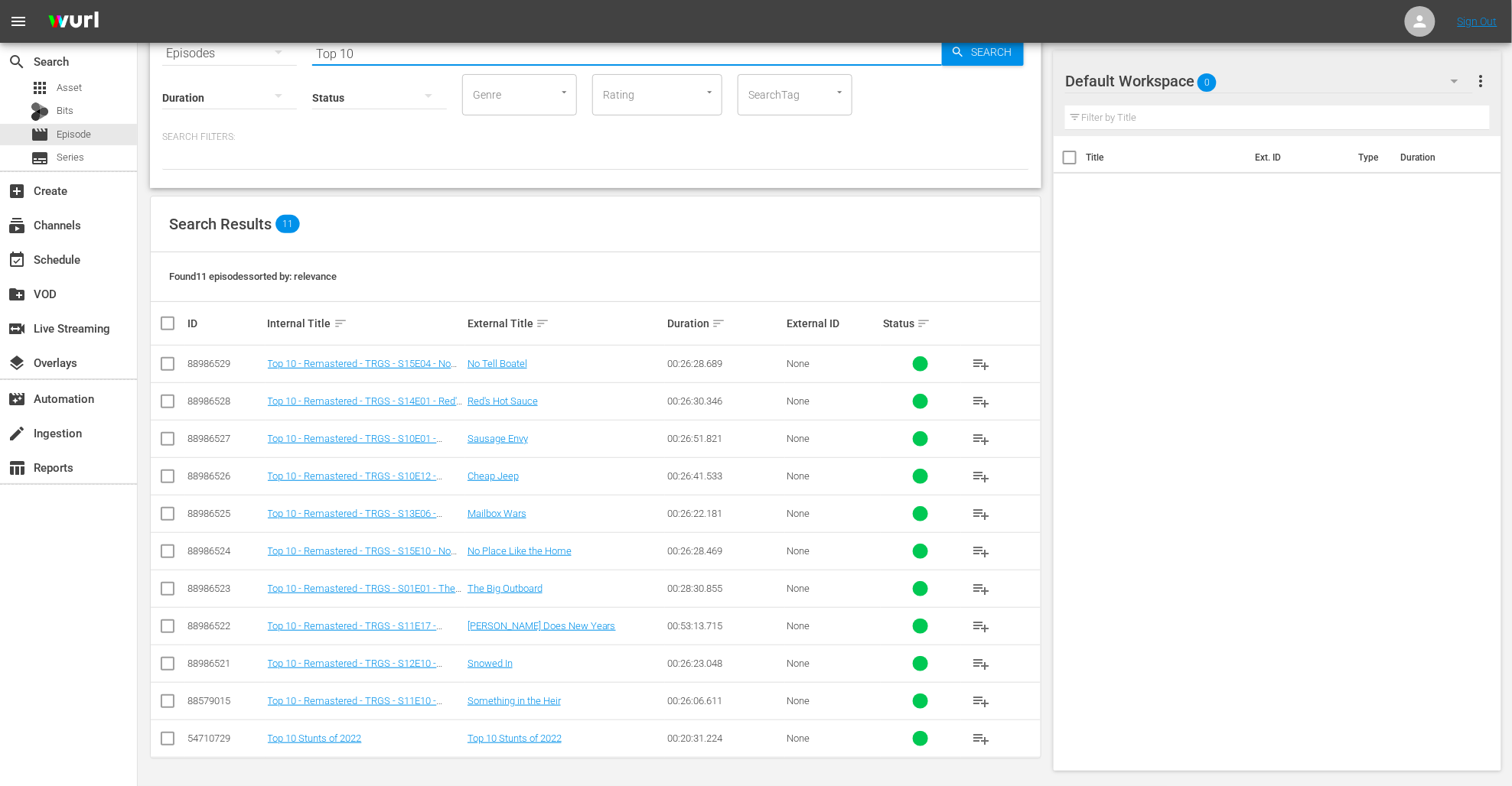
click at [920, 359] on button "playlist_add" at bounding box center [982, 364] width 37 height 37
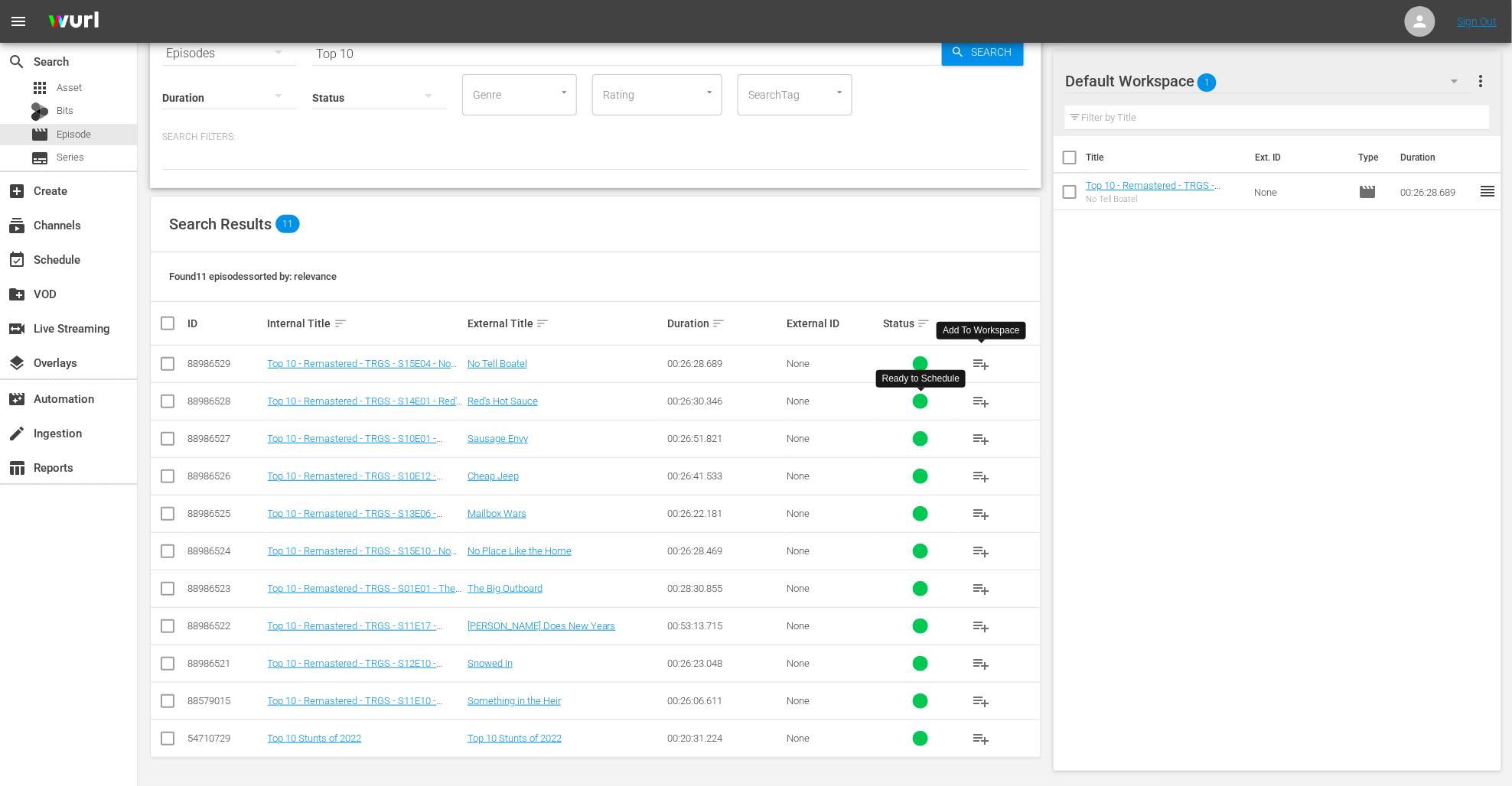
click at [920, 399] on span "playlist_add" at bounding box center [982, 401] width 18 height 18
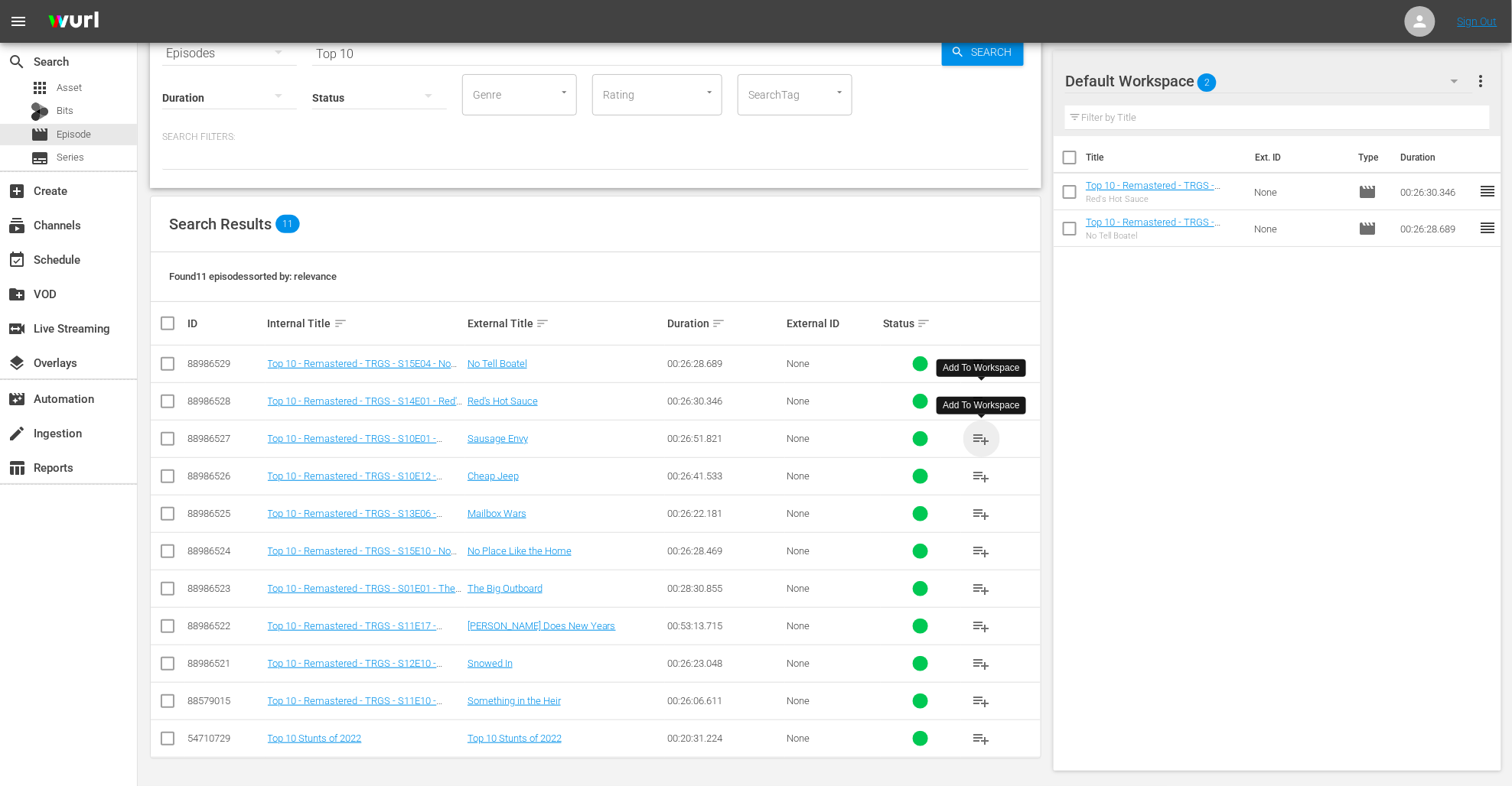
click at [920, 434] on span "playlist_add" at bounding box center [982, 439] width 18 height 18
click at [920, 471] on span "playlist_add" at bounding box center [982, 476] width 18 height 18
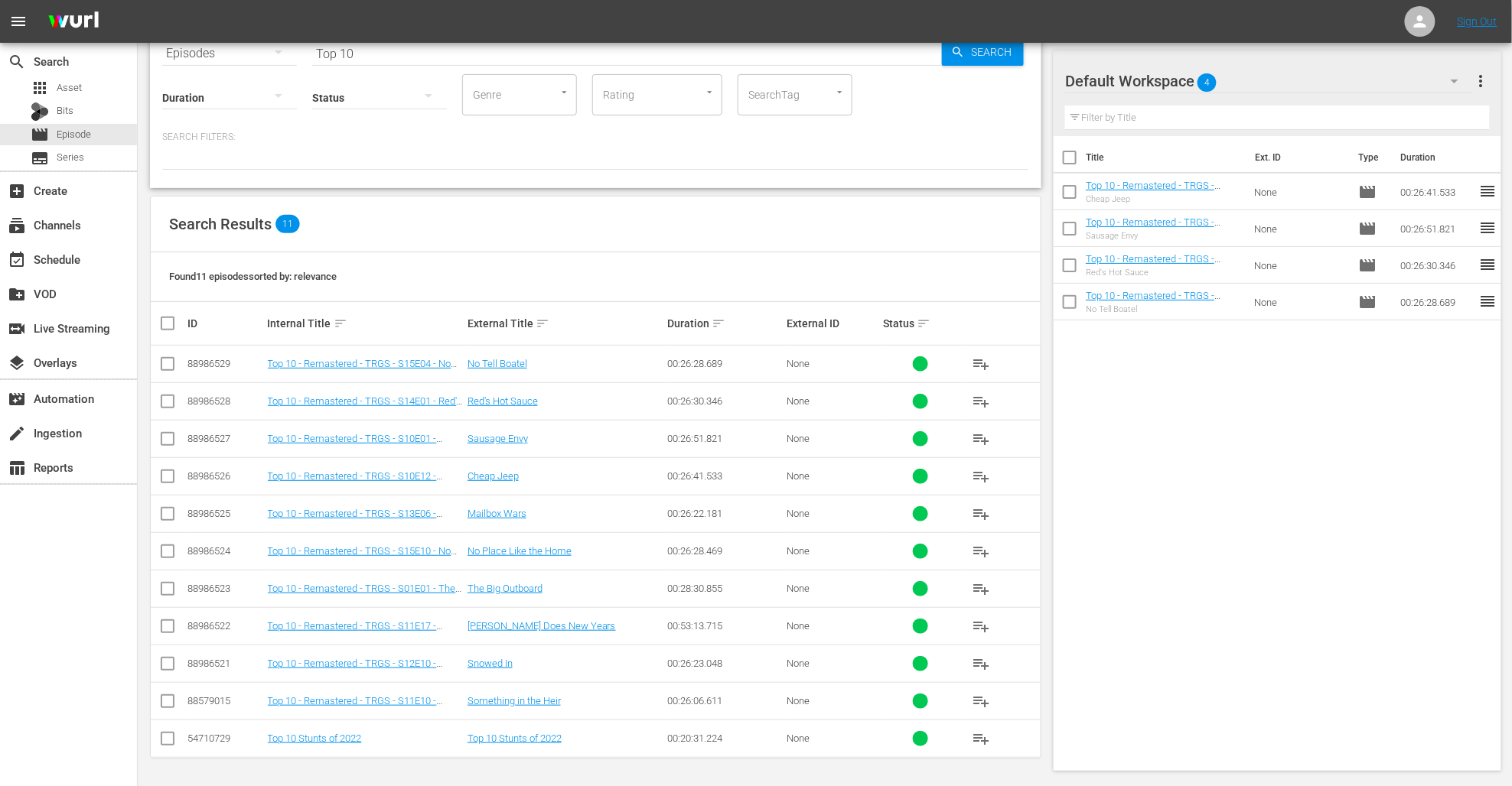
drag, startPoint x: 983, startPoint y: 515, endPoint x: 973, endPoint y: 514, distance: 10.0
click at [920, 515] on span "playlist_add" at bounding box center [982, 514] width 18 height 18
click at [920, 548] on span "playlist_add" at bounding box center [982, 552] width 18 height 18
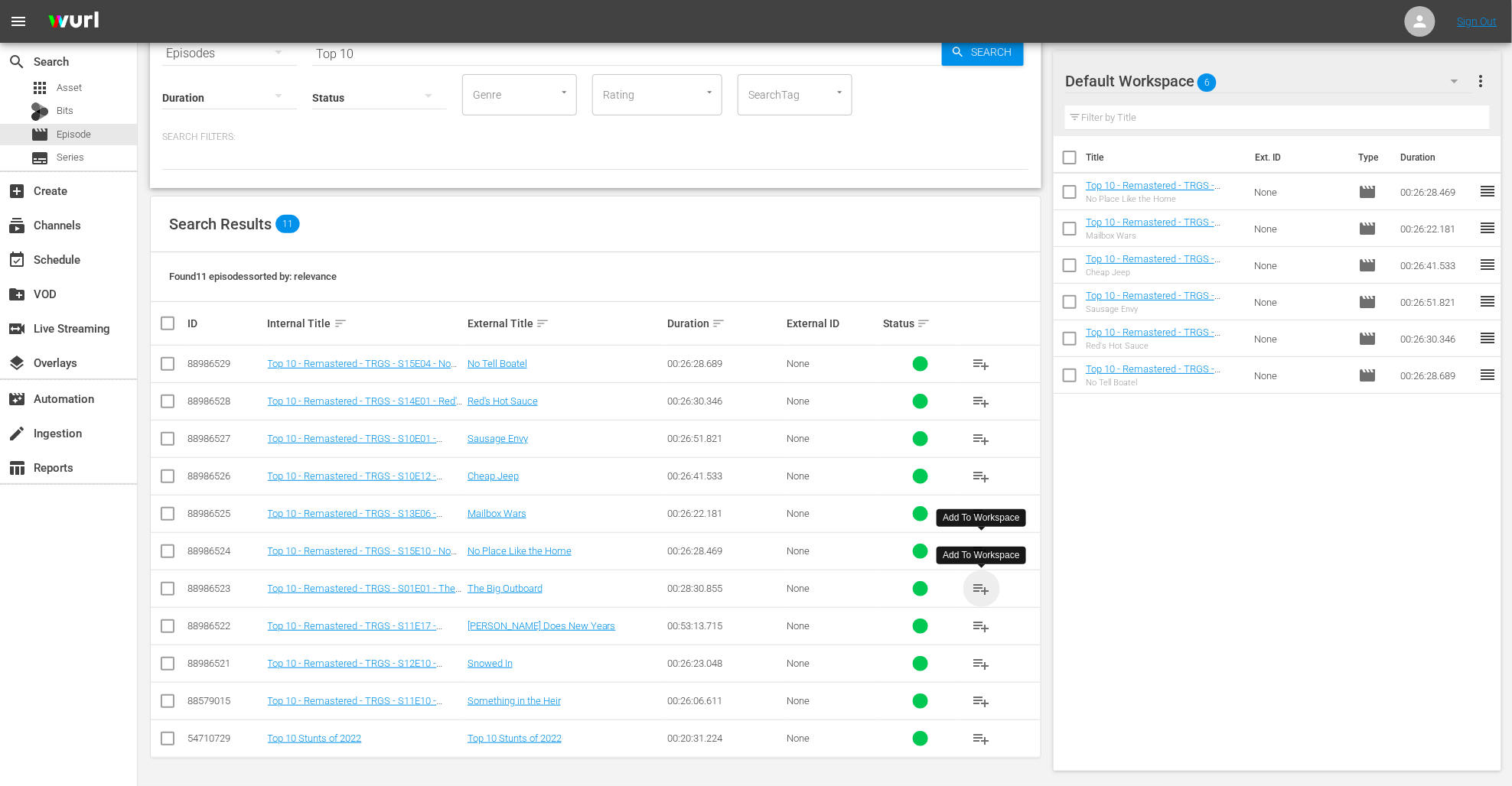
click at [920, 587] on span "playlist_add" at bounding box center [982, 589] width 18 height 18
click at [920, 622] on span "playlist_add" at bounding box center [982, 627] width 18 height 18
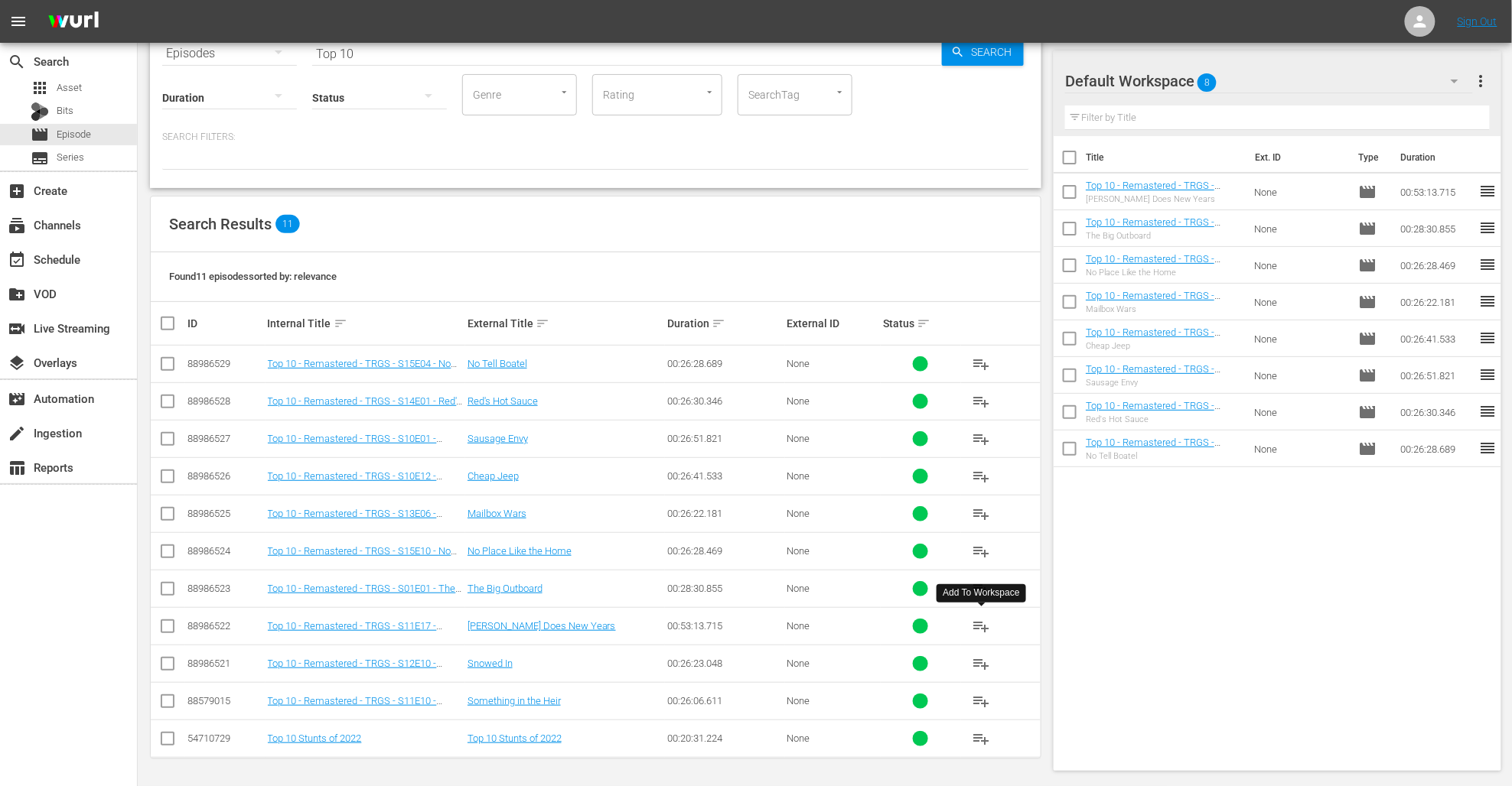
click at [920, 660] on span "playlist_add" at bounding box center [982, 664] width 18 height 18
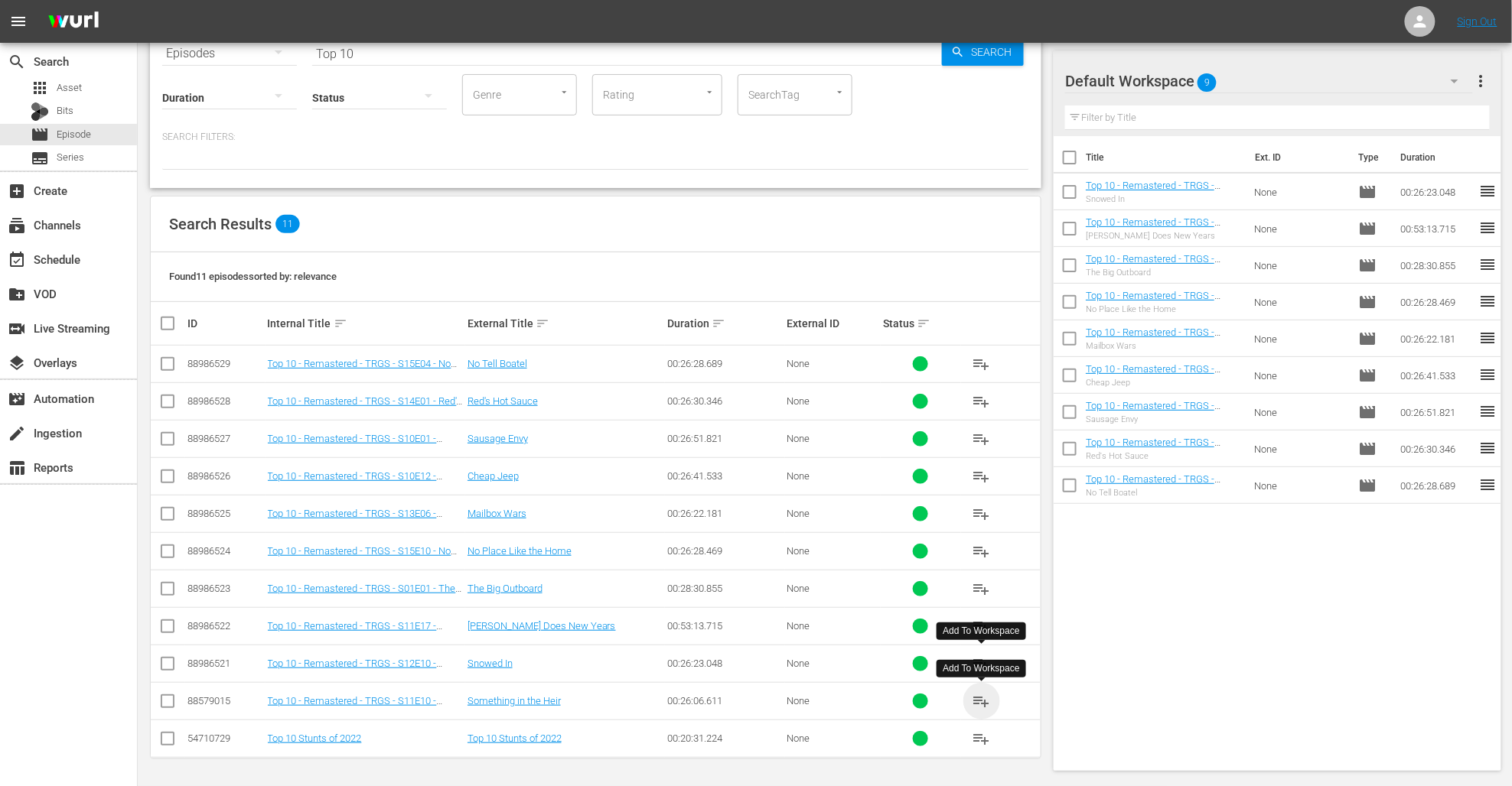
click at [920, 701] on span "playlist_add" at bounding box center [982, 702] width 18 height 18
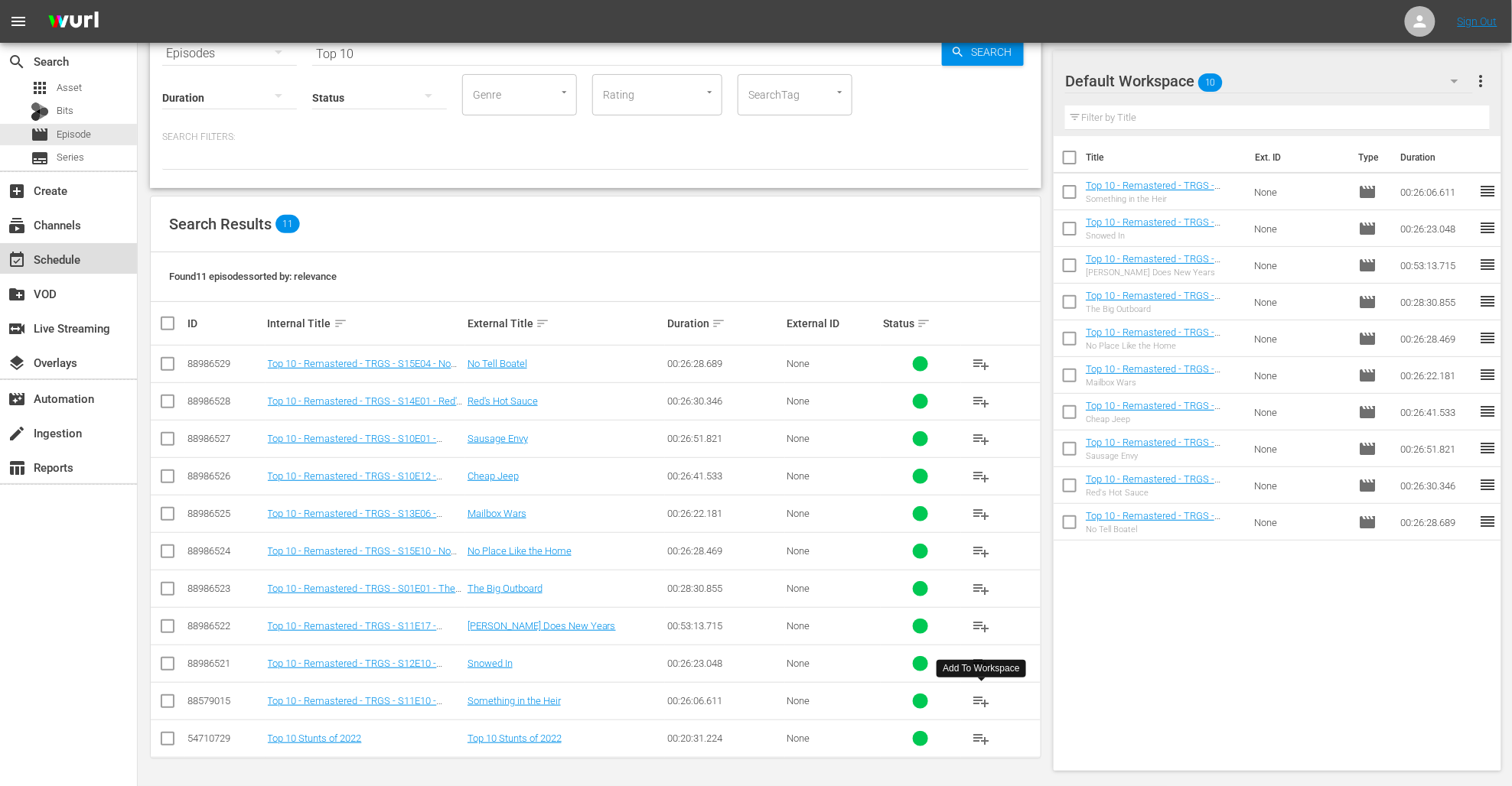
click at [109, 271] on div "event_available Schedule" at bounding box center [68, 258] width 137 height 31
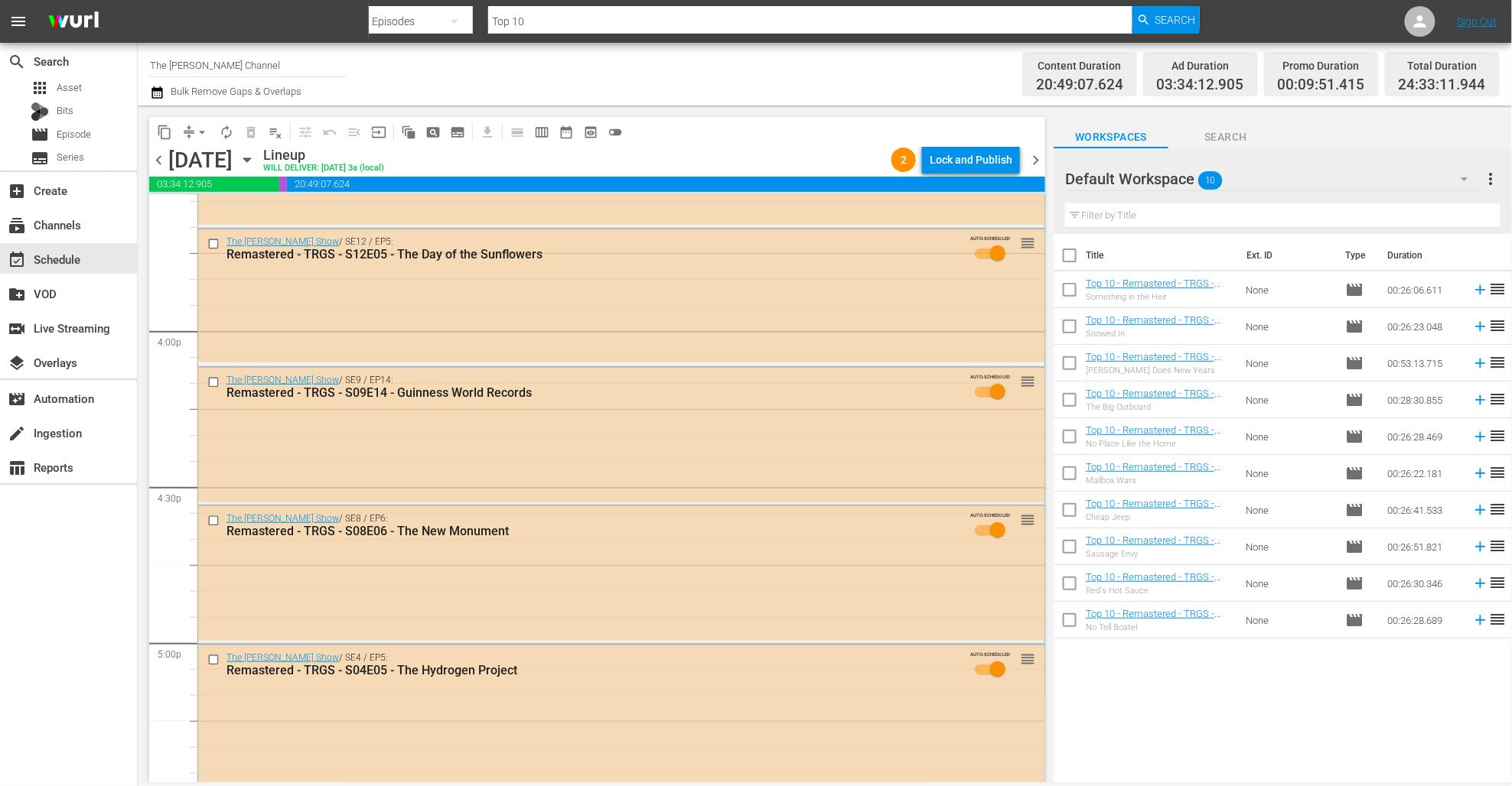
scroll to position [4861, 0]
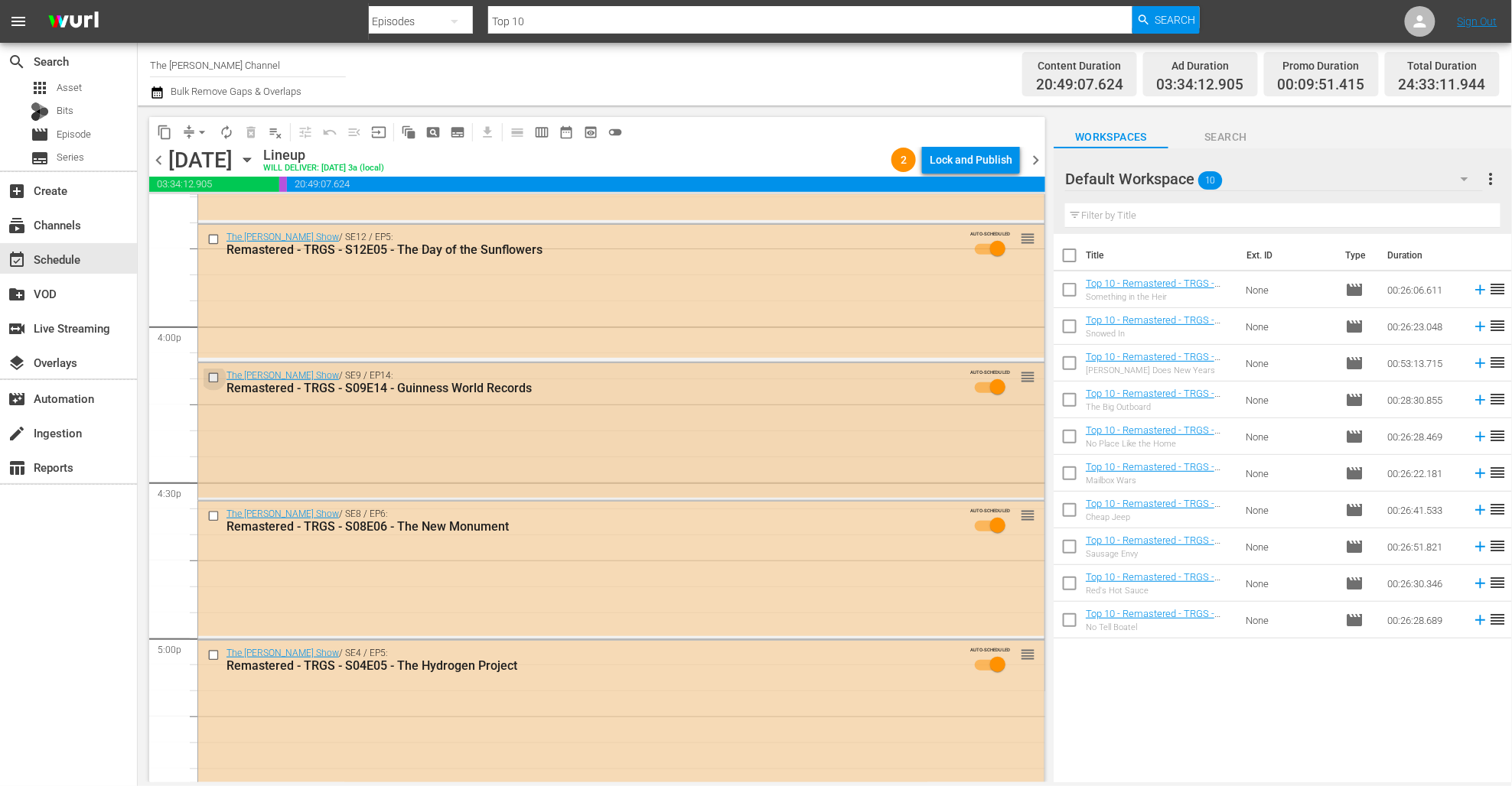
click at [215, 377] on input "checkbox" at bounding box center [215, 378] width 16 height 13
click at [211, 511] on input "checkbox" at bounding box center [215, 516] width 16 height 13
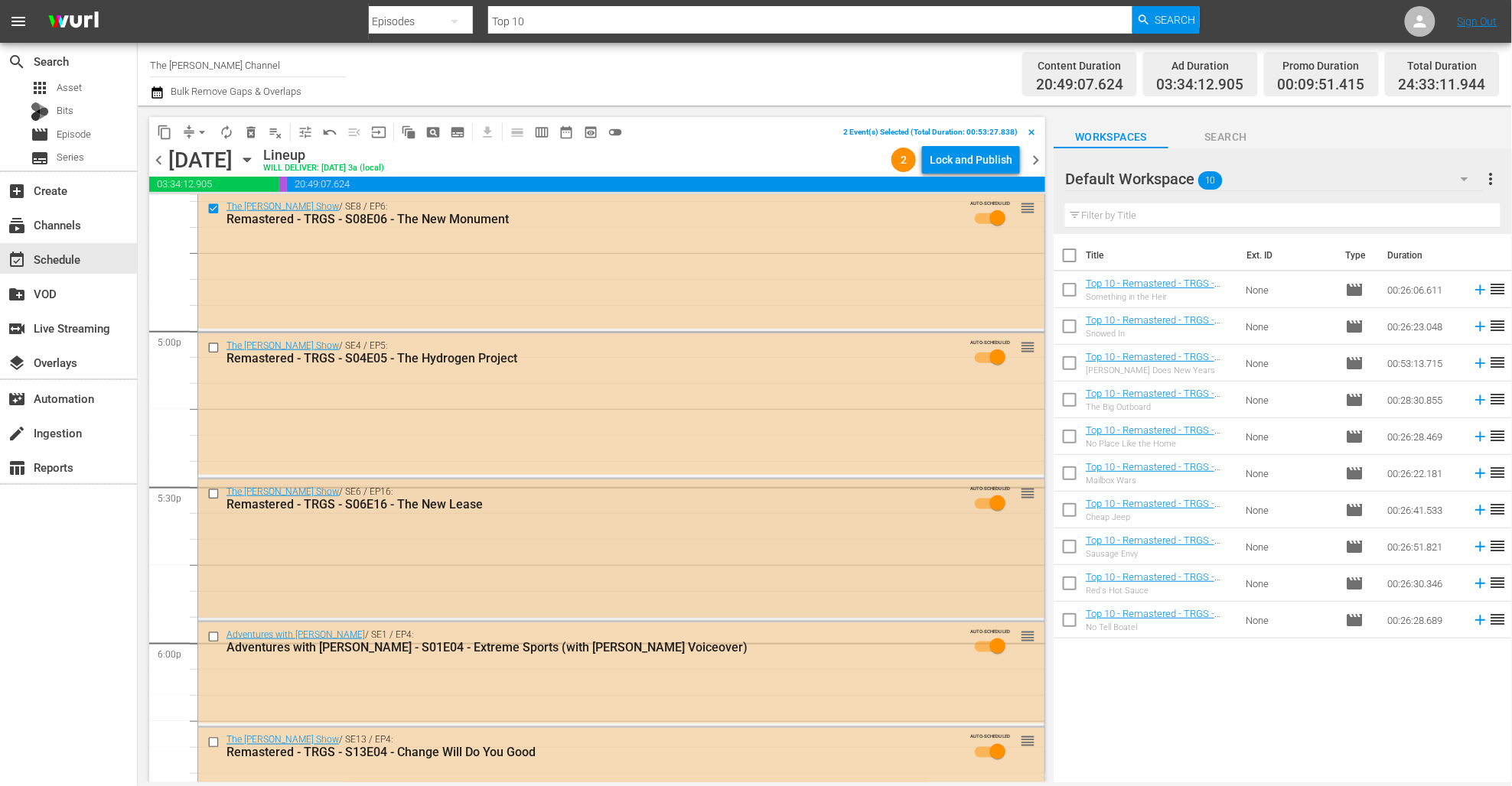
scroll to position [5192, 0]
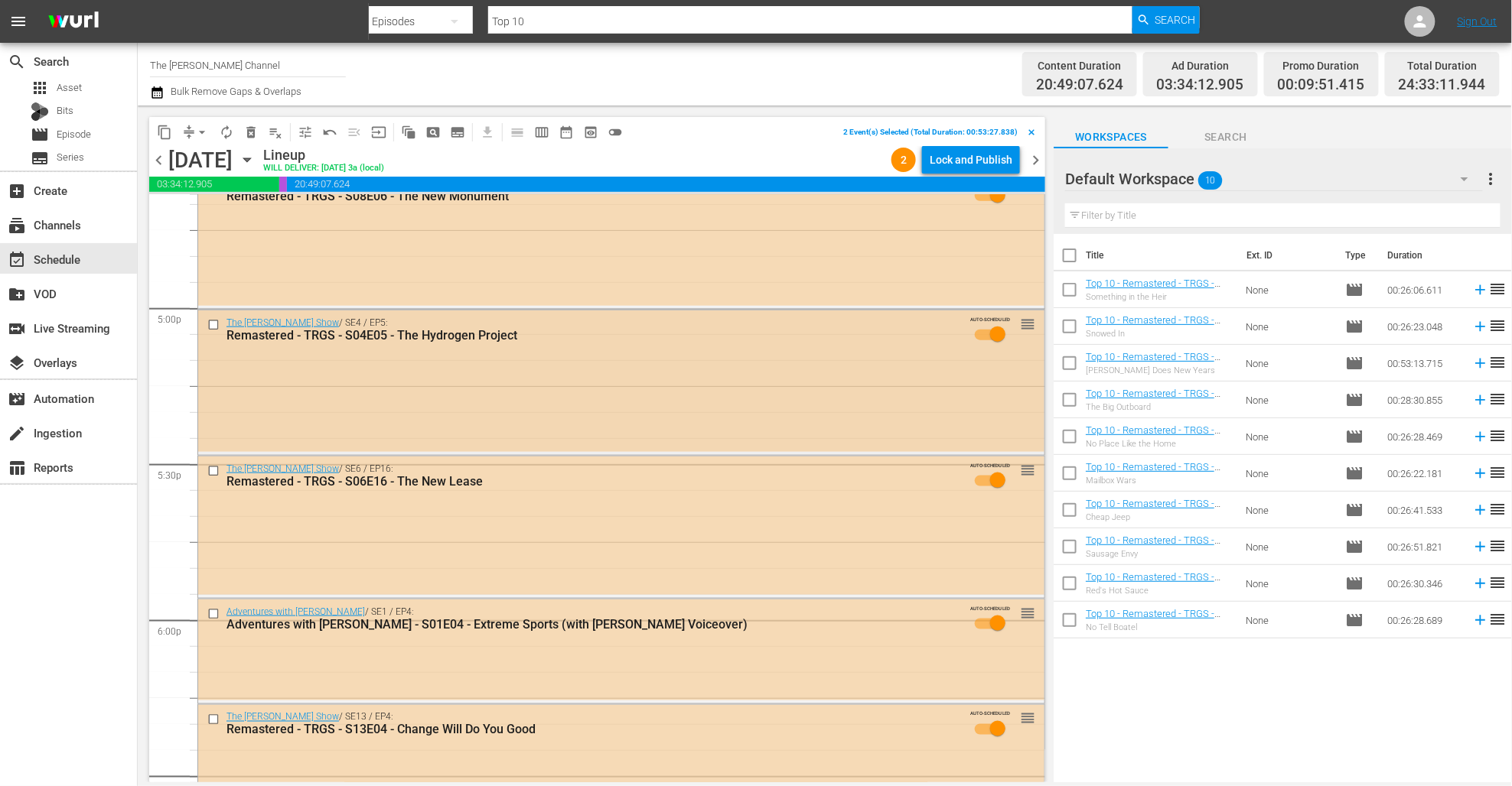
click at [214, 325] on input "checkbox" at bounding box center [215, 325] width 16 height 13
click at [210, 471] on input "checkbox" at bounding box center [215, 471] width 16 height 13
click at [215, 619] on input "checkbox" at bounding box center [215, 615] width 16 height 13
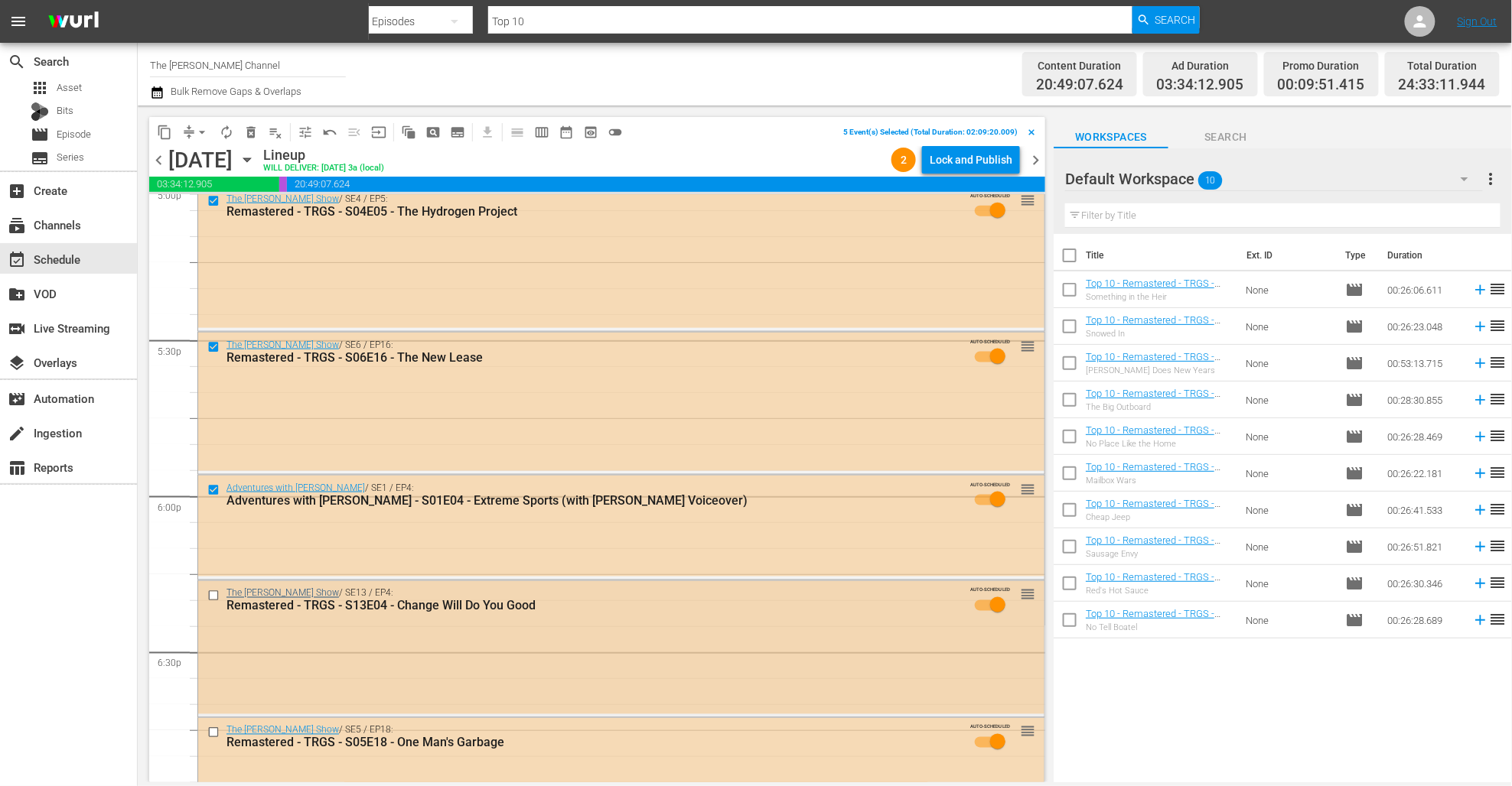
scroll to position [5321, 0]
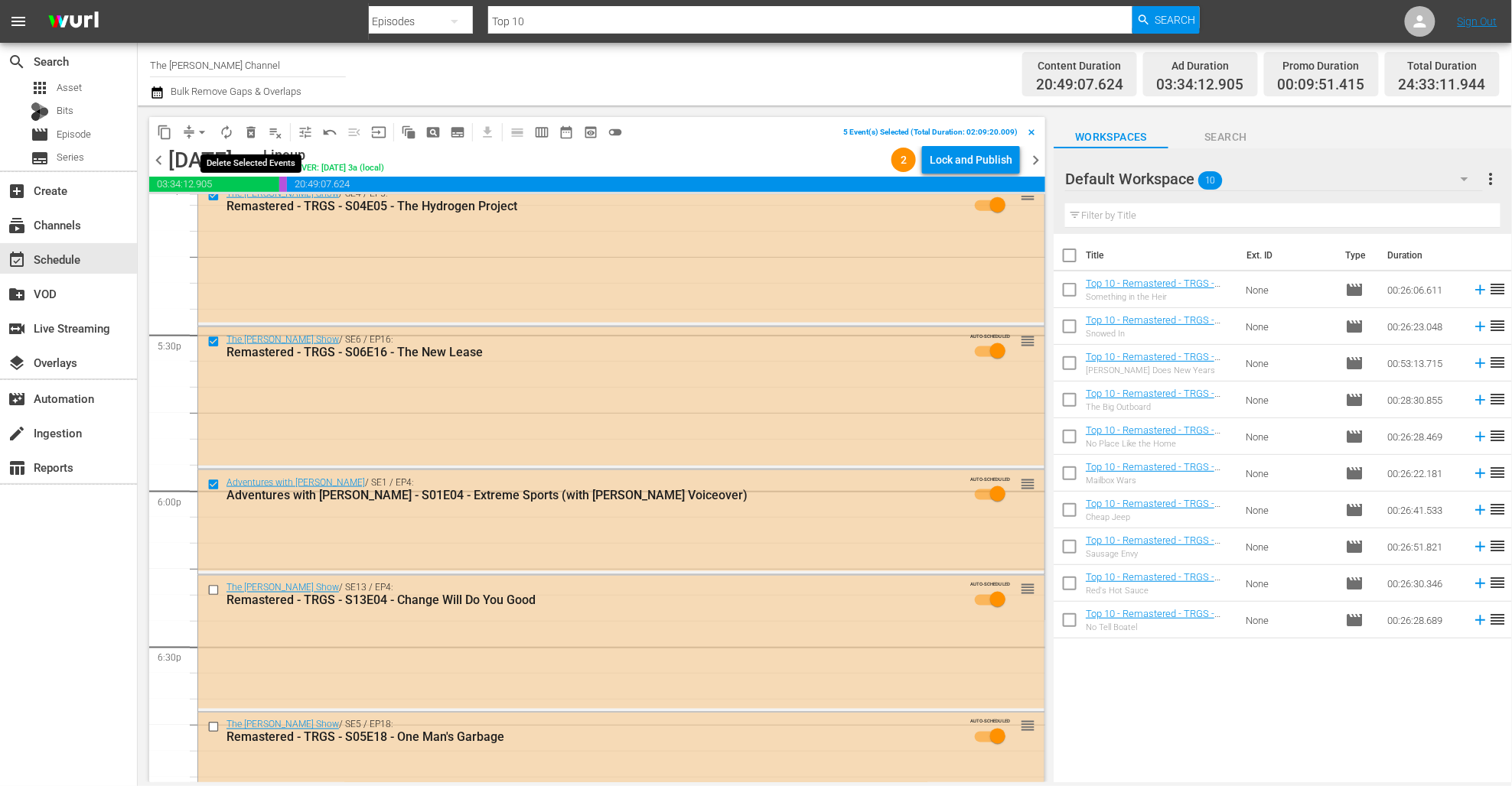
click at [245, 129] on span "delete_forever_outlined" at bounding box center [250, 132] width 15 height 15
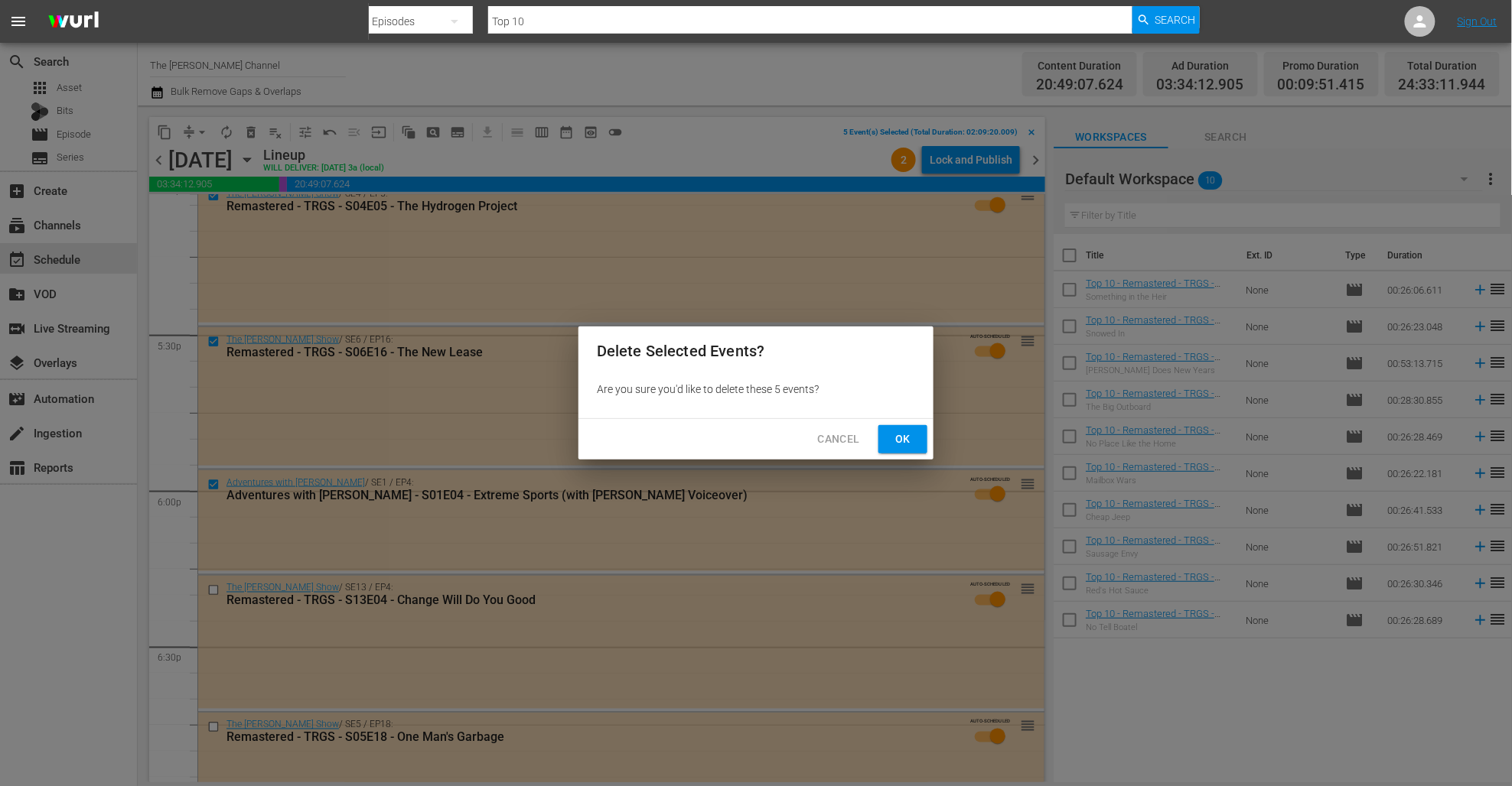
drag, startPoint x: 897, startPoint y: 436, endPoint x: 802, endPoint y: 462, distance: 98.5
click at [898, 437] on span "Ok" at bounding box center [903, 439] width 24 height 19
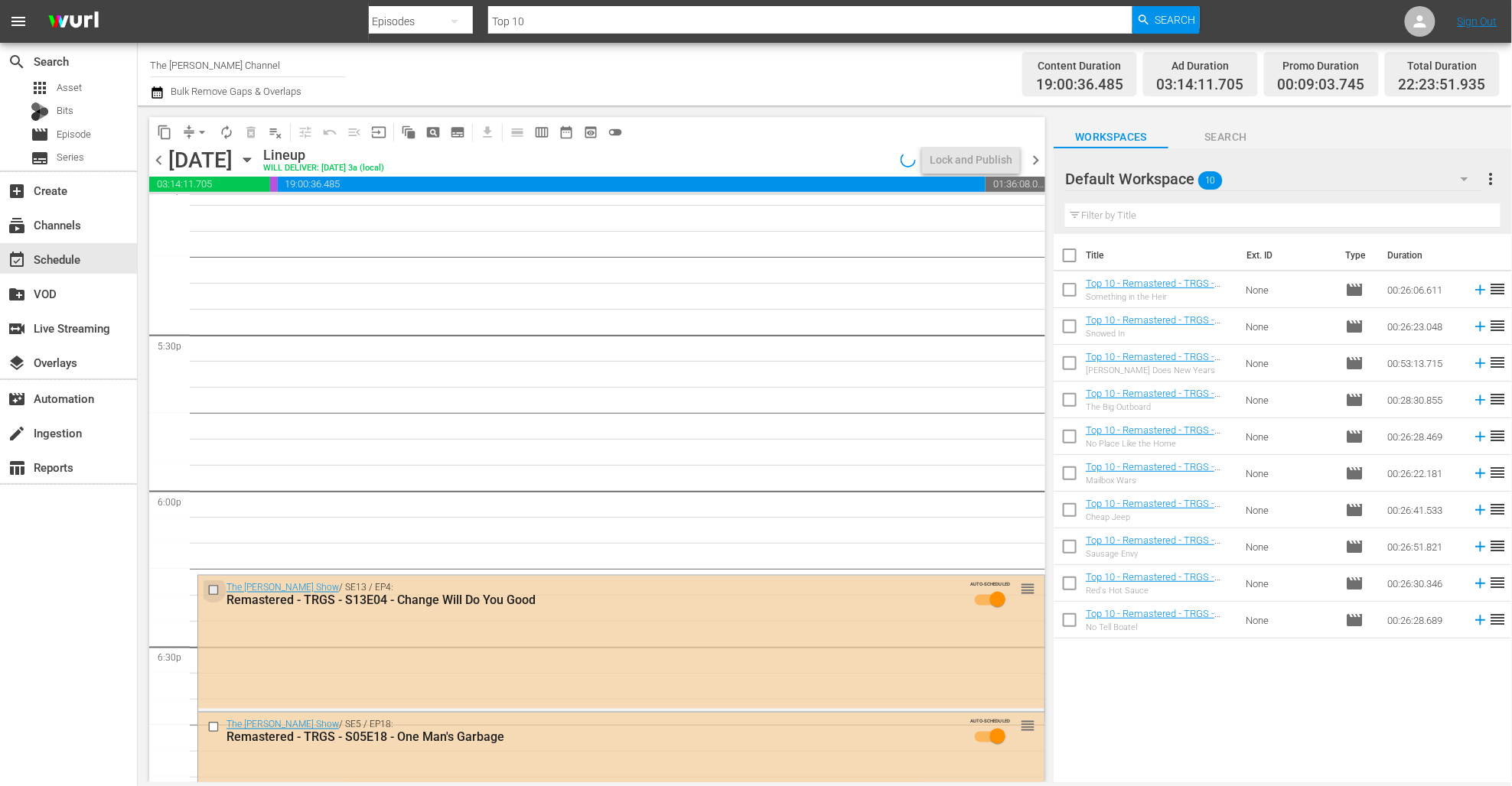
click at [212, 588] on input "checkbox" at bounding box center [215, 591] width 16 height 13
click at [256, 125] on span "delete_forever_outlined" at bounding box center [250, 132] width 15 height 15
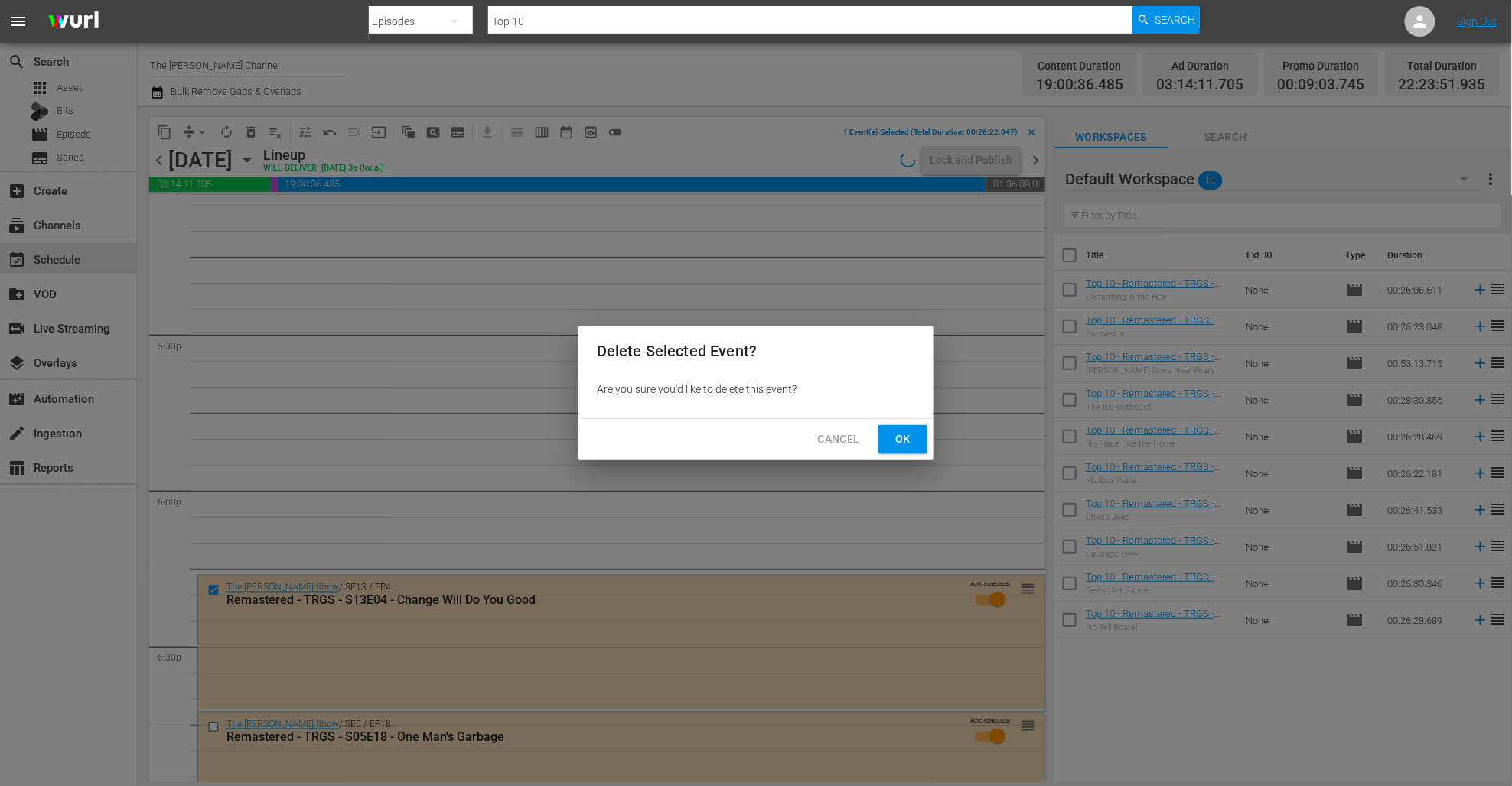
click at [913, 442] on span "Ok" at bounding box center [903, 439] width 24 height 19
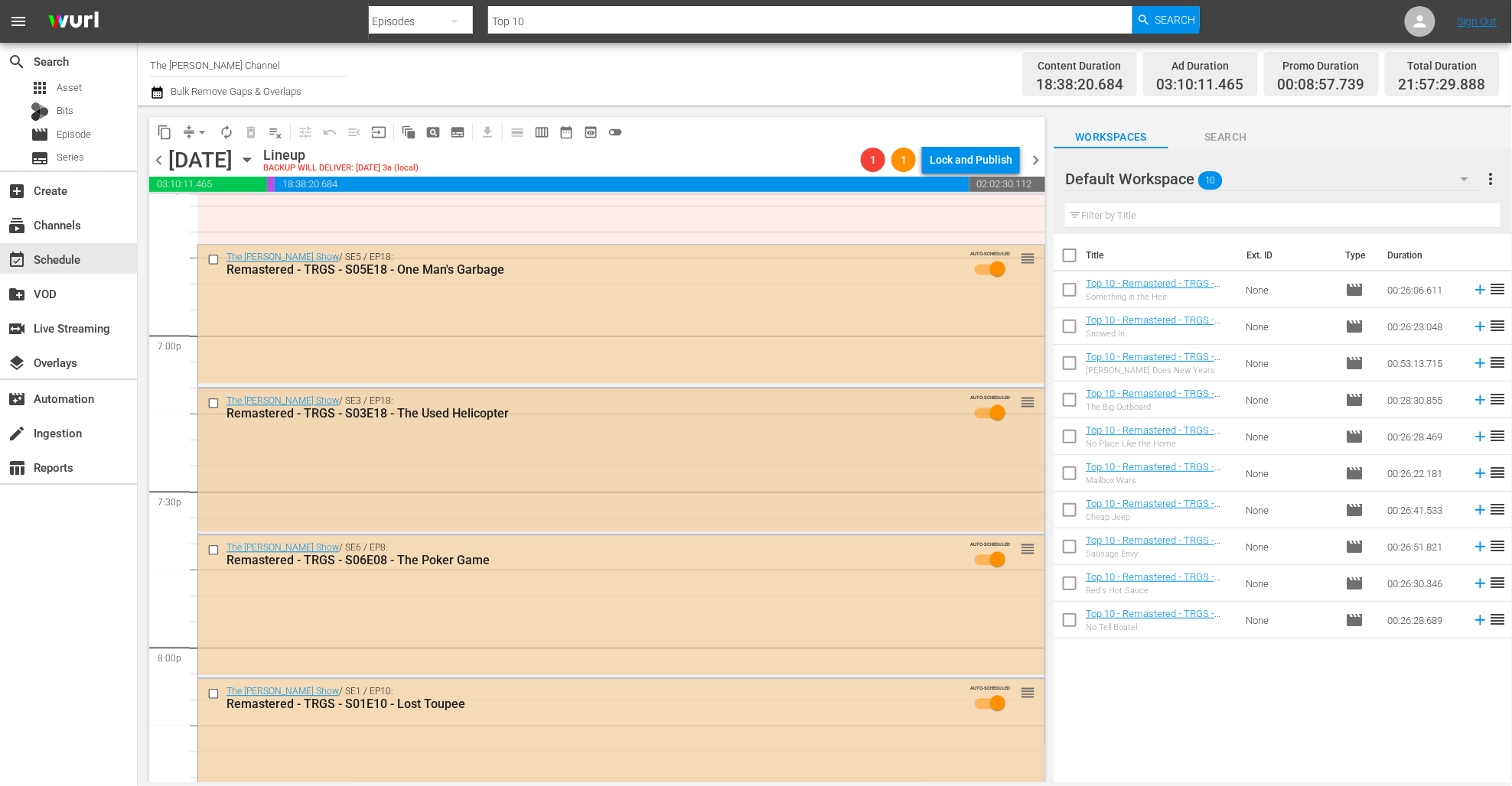
scroll to position [5790, 0]
click at [211, 259] on input "checkbox" at bounding box center [215, 259] width 16 height 13
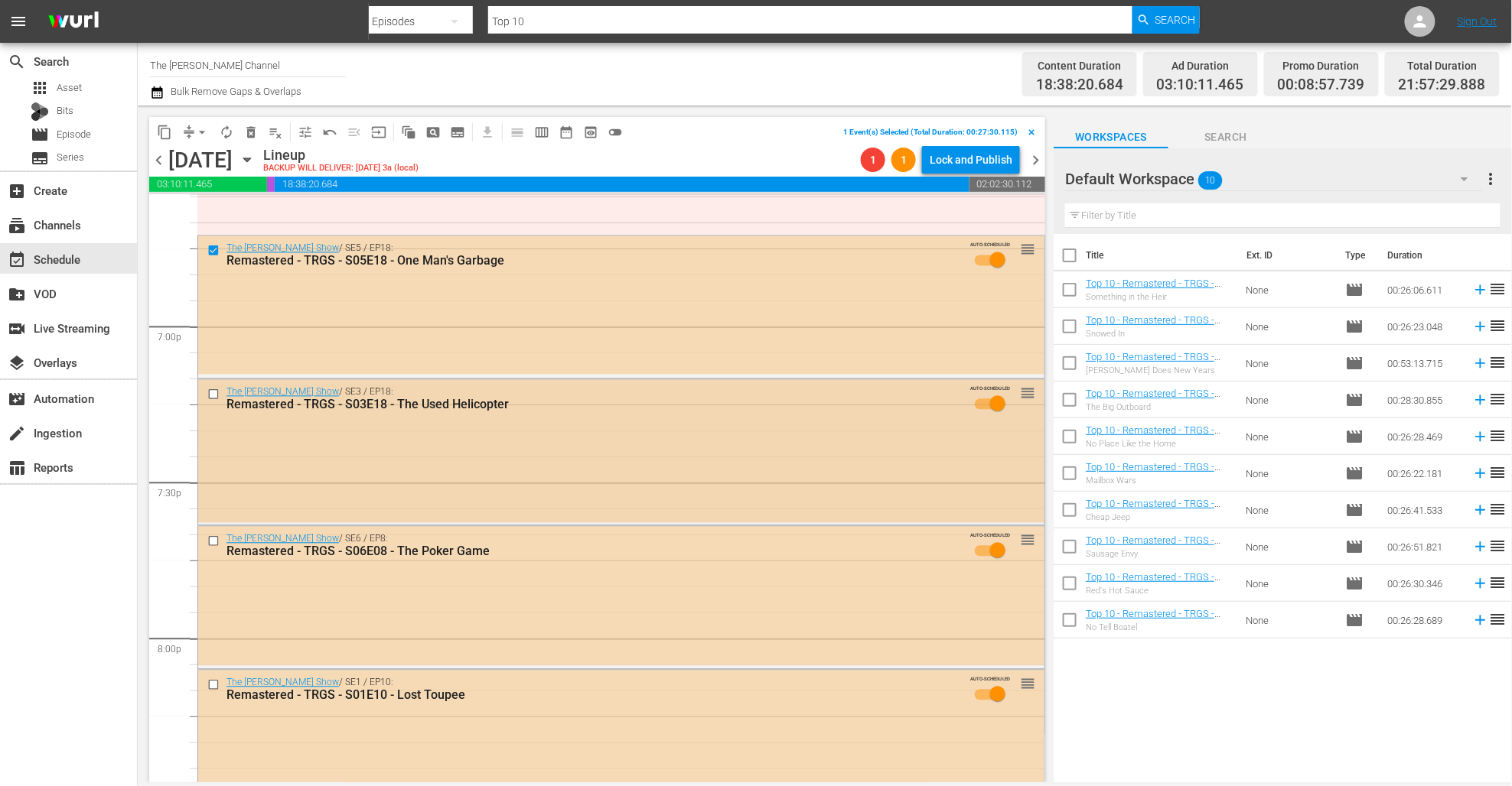
click at [215, 399] on input "checkbox" at bounding box center [215, 395] width 16 height 13
click at [215, 542] on div at bounding box center [215, 538] width 23 height 18
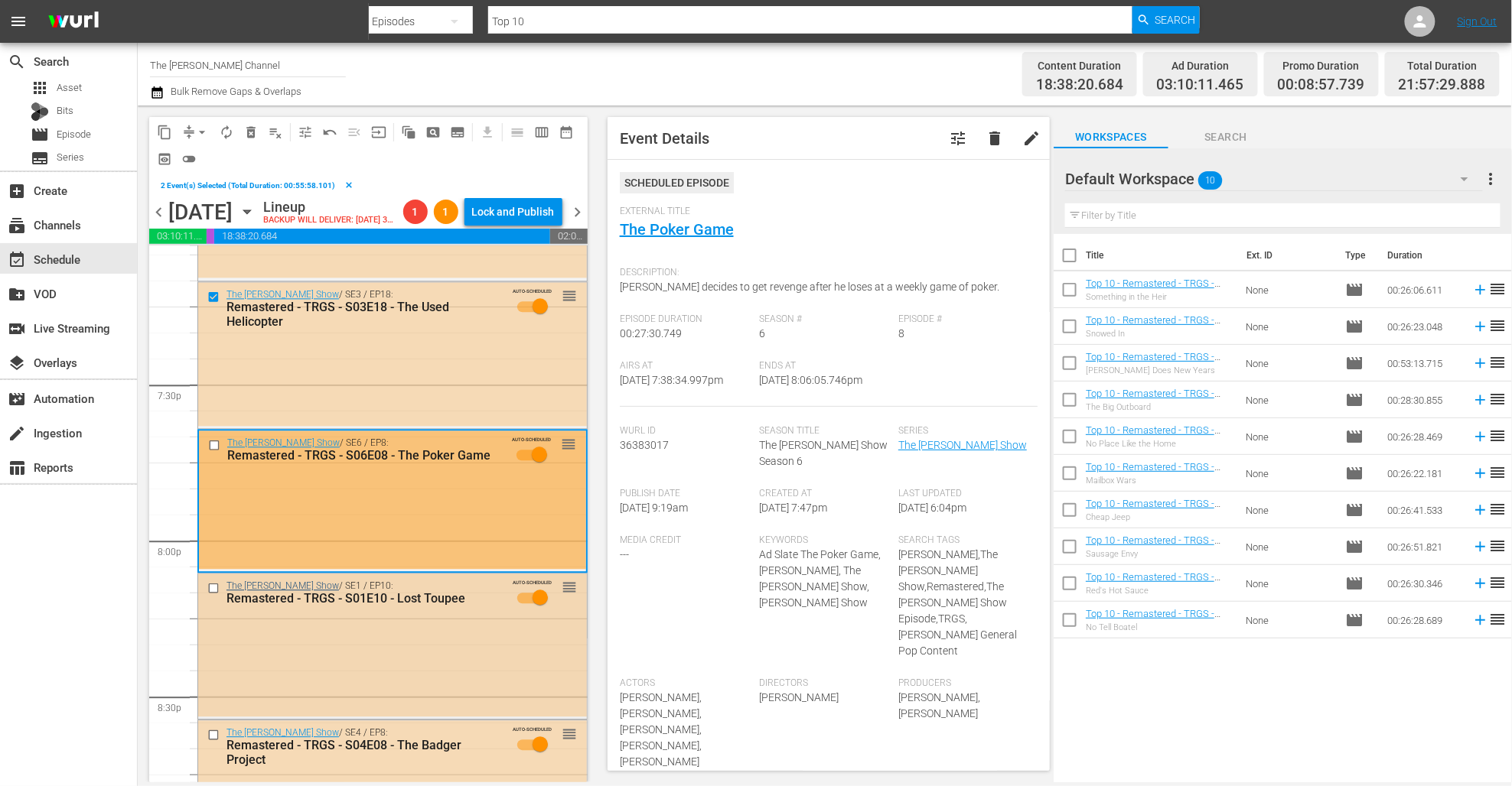
scroll to position [5955, 0]
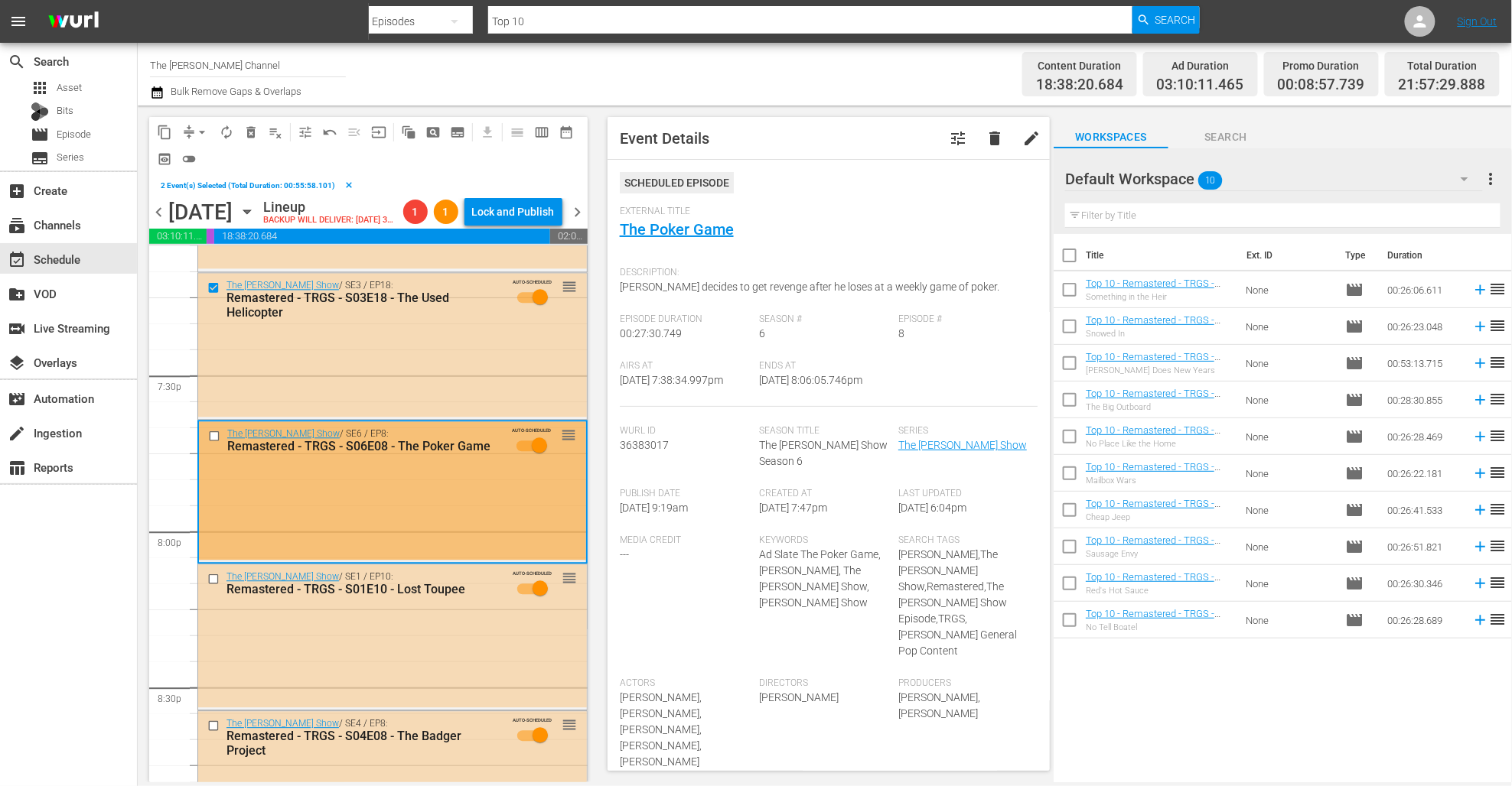
click at [214, 443] on input "checkbox" at bounding box center [215, 436] width 16 height 13
click at [211, 586] on input "checkbox" at bounding box center [215, 580] width 16 height 13
click at [213, 733] on input "checkbox" at bounding box center [215, 727] width 16 height 13
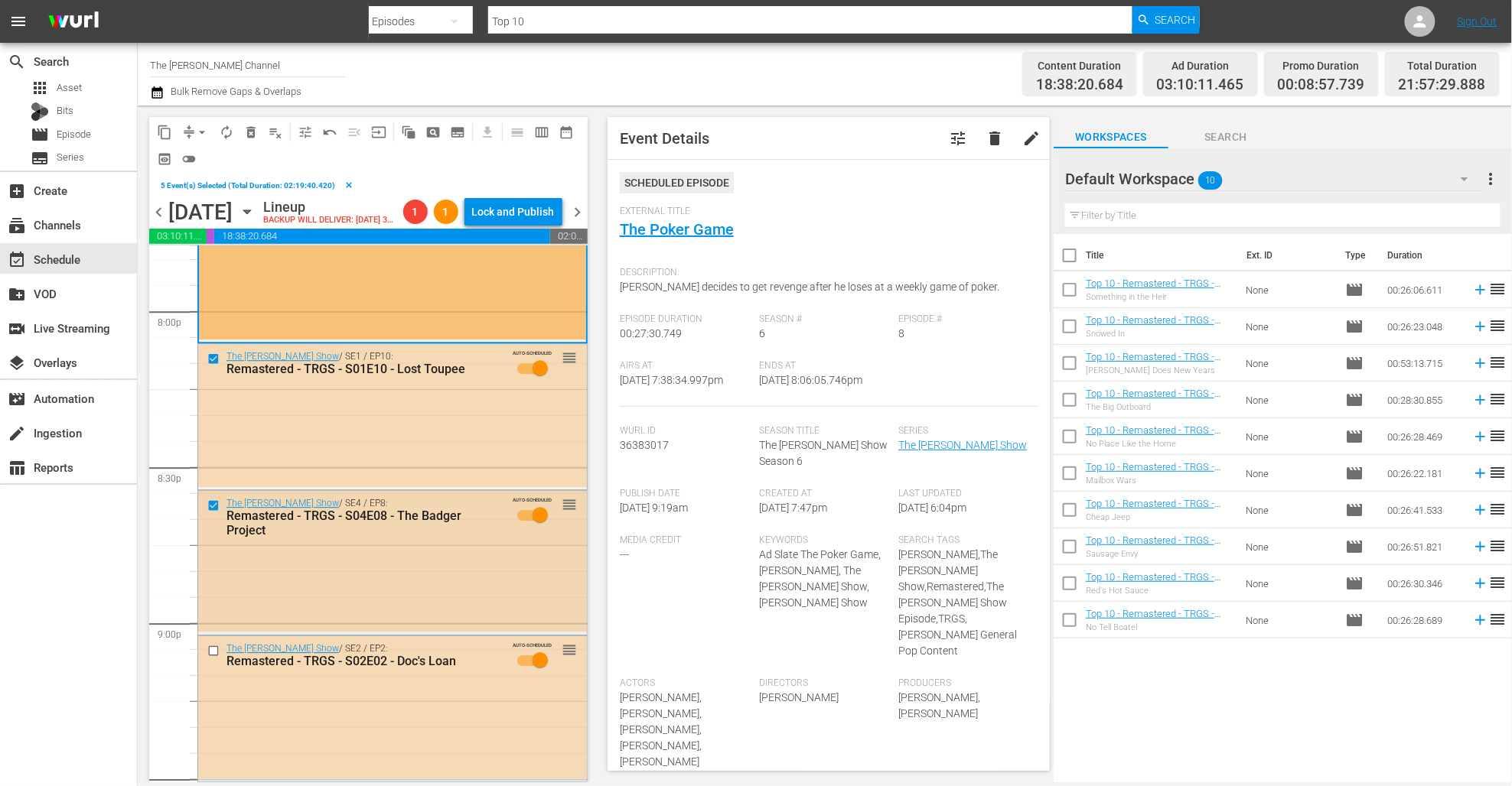
scroll to position [6292, 0]
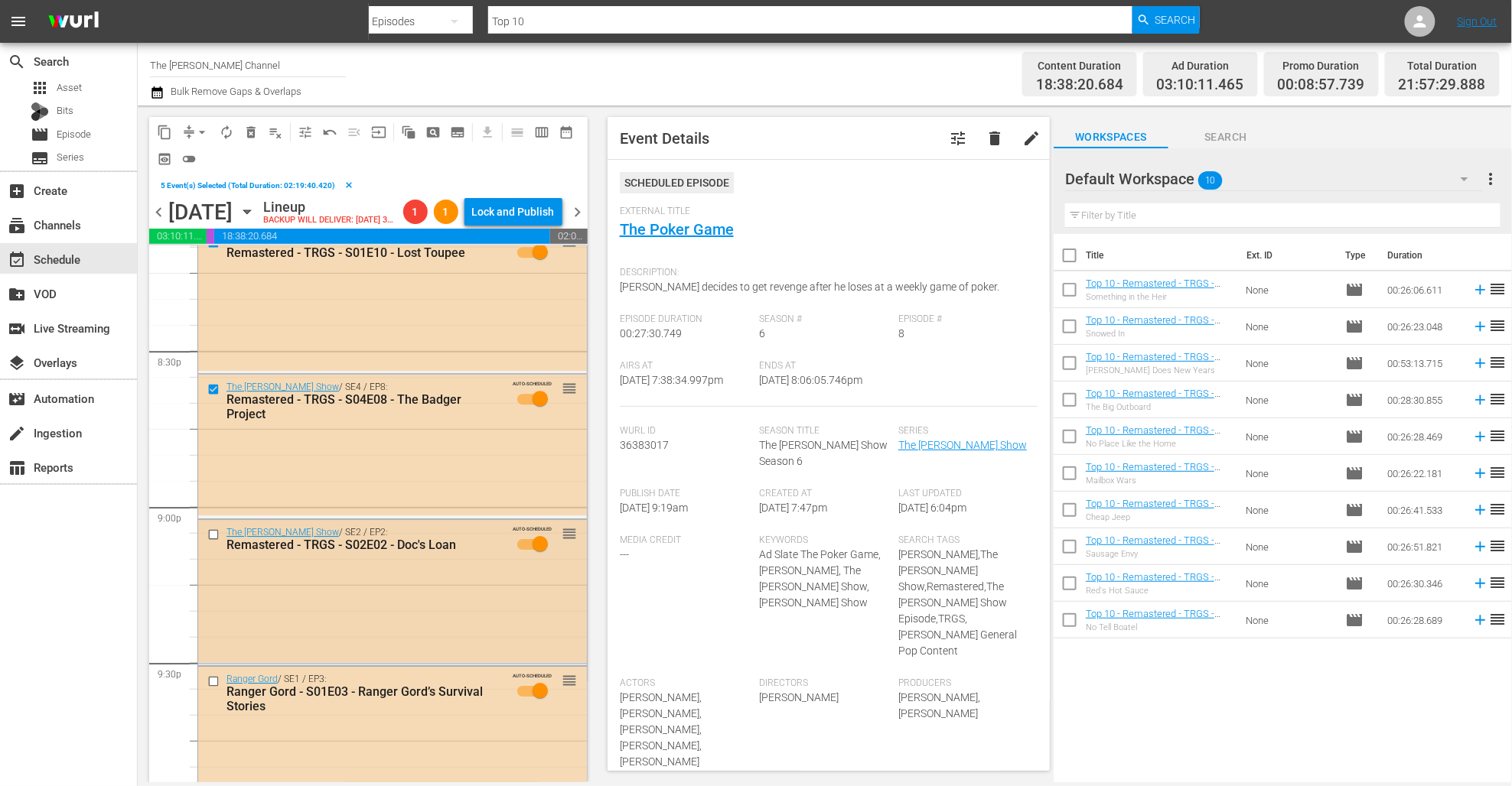
click at [214, 542] on input "checkbox" at bounding box center [215, 535] width 16 height 13
click at [250, 134] on span "delete_forever_outlined" at bounding box center [250, 132] width 15 height 15
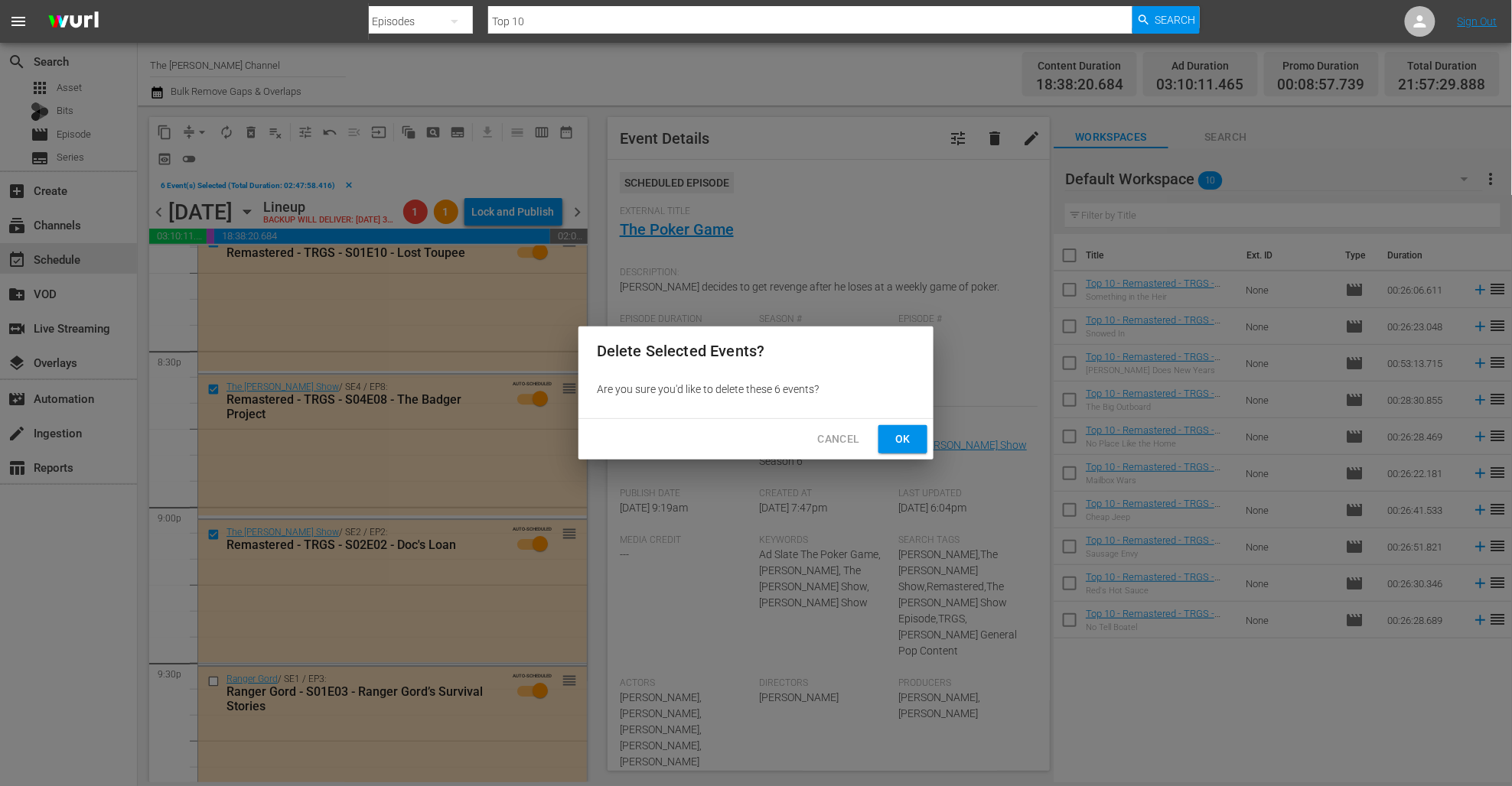
click at [912, 438] on span "Ok" at bounding box center [903, 439] width 24 height 19
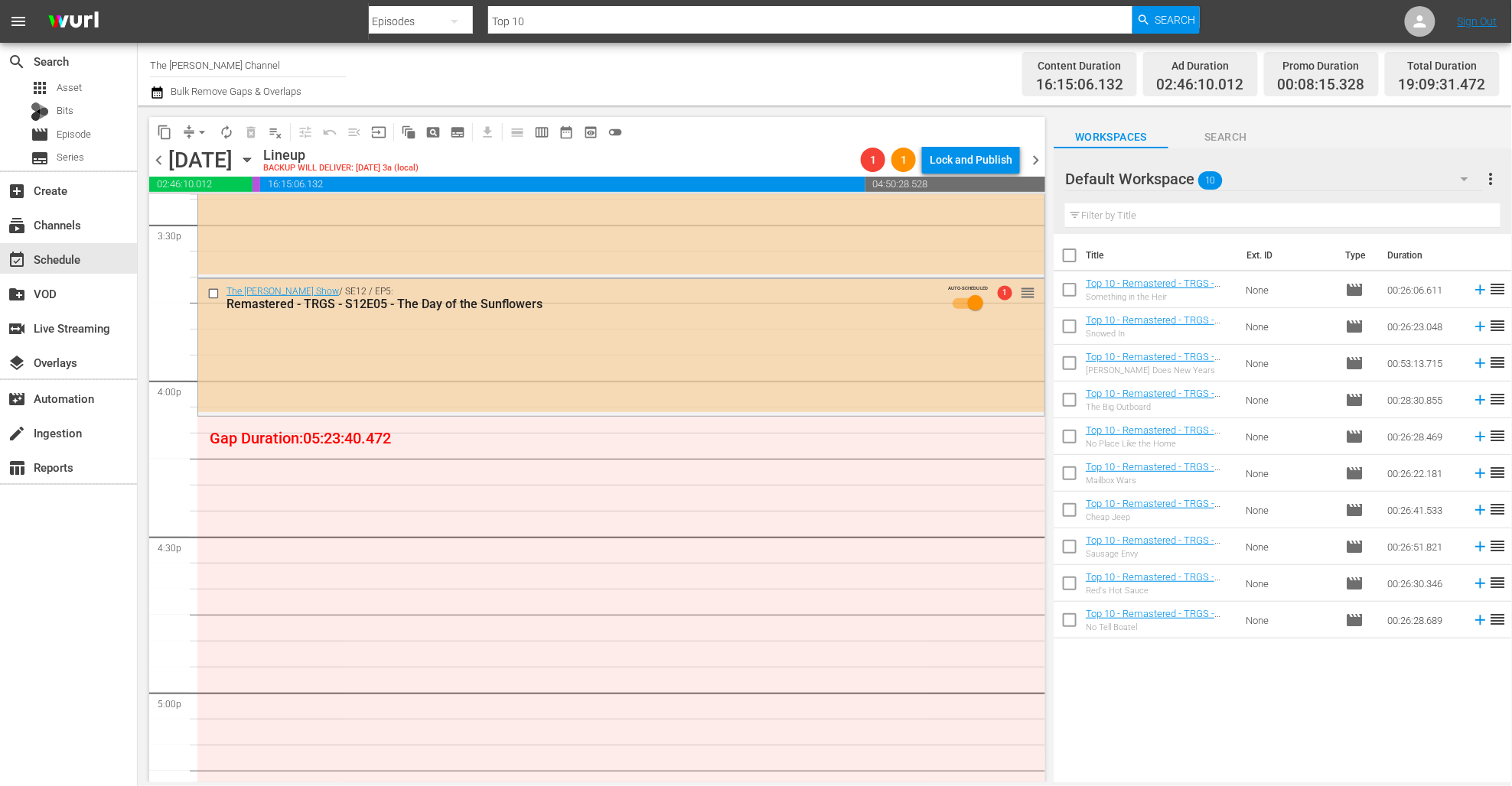
scroll to position [4820, 0]
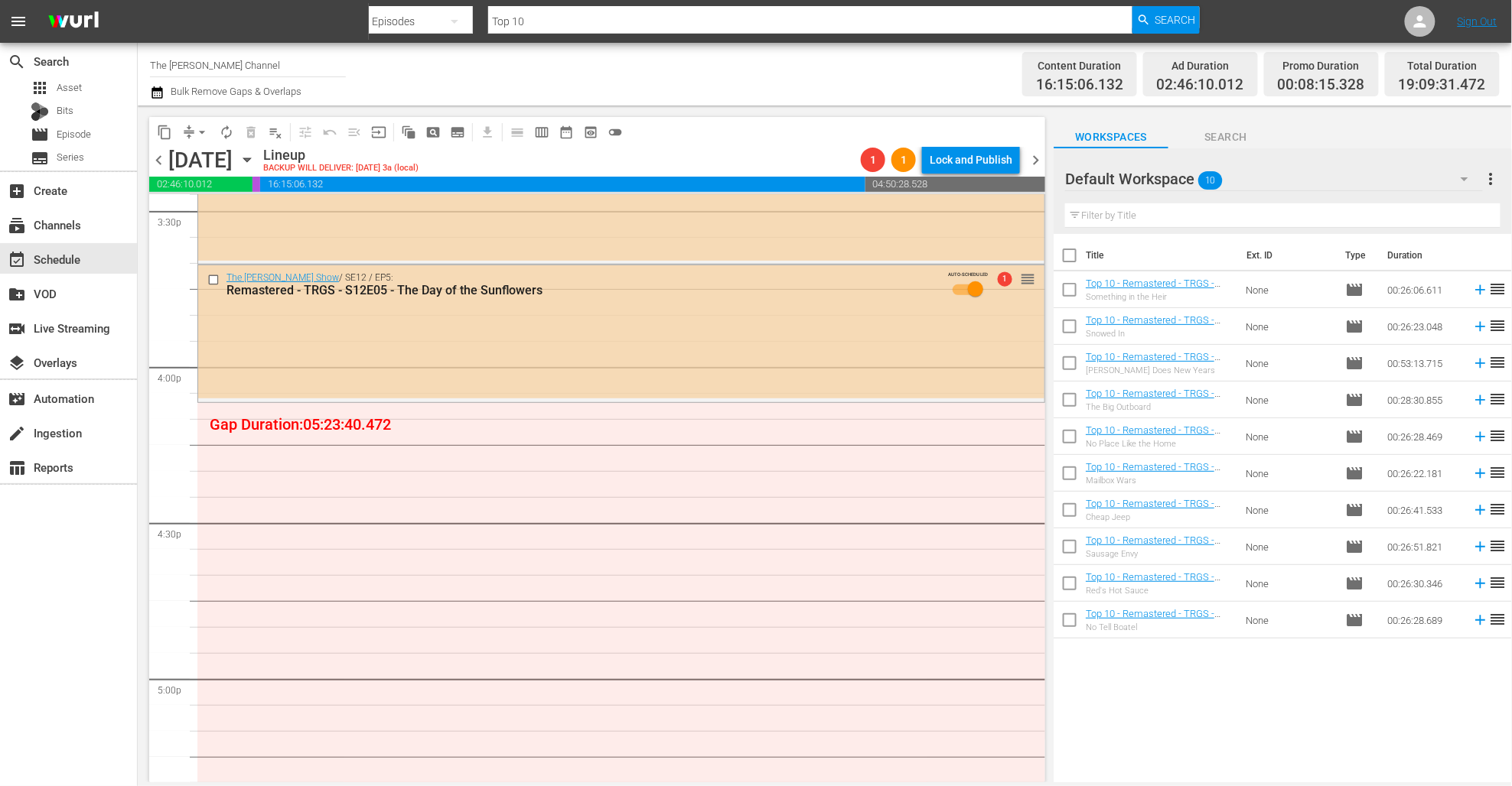
click at [920, 258] on input "checkbox" at bounding box center [1070, 259] width 32 height 32
checkbox input "true"
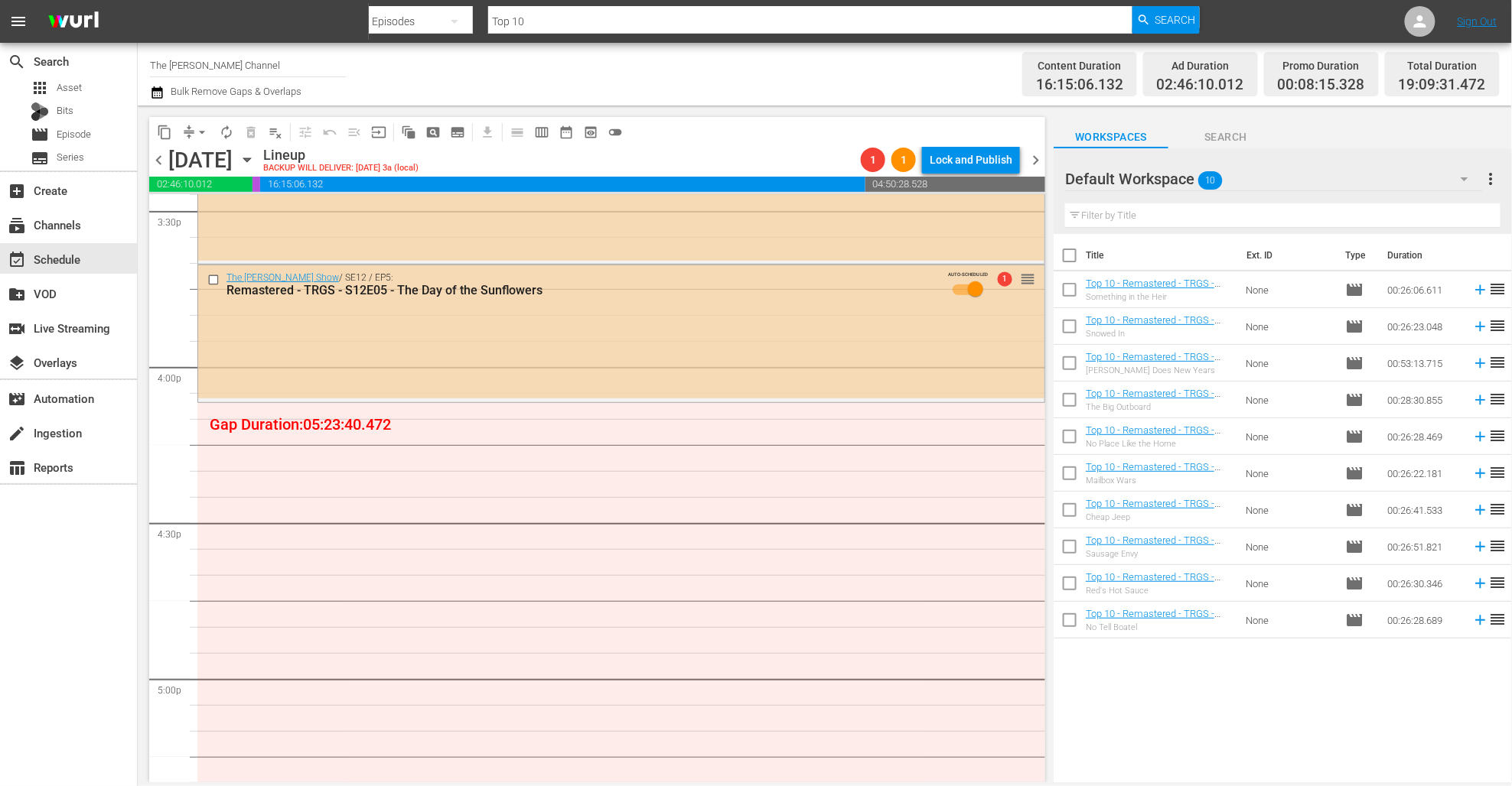
checkbox input "true"
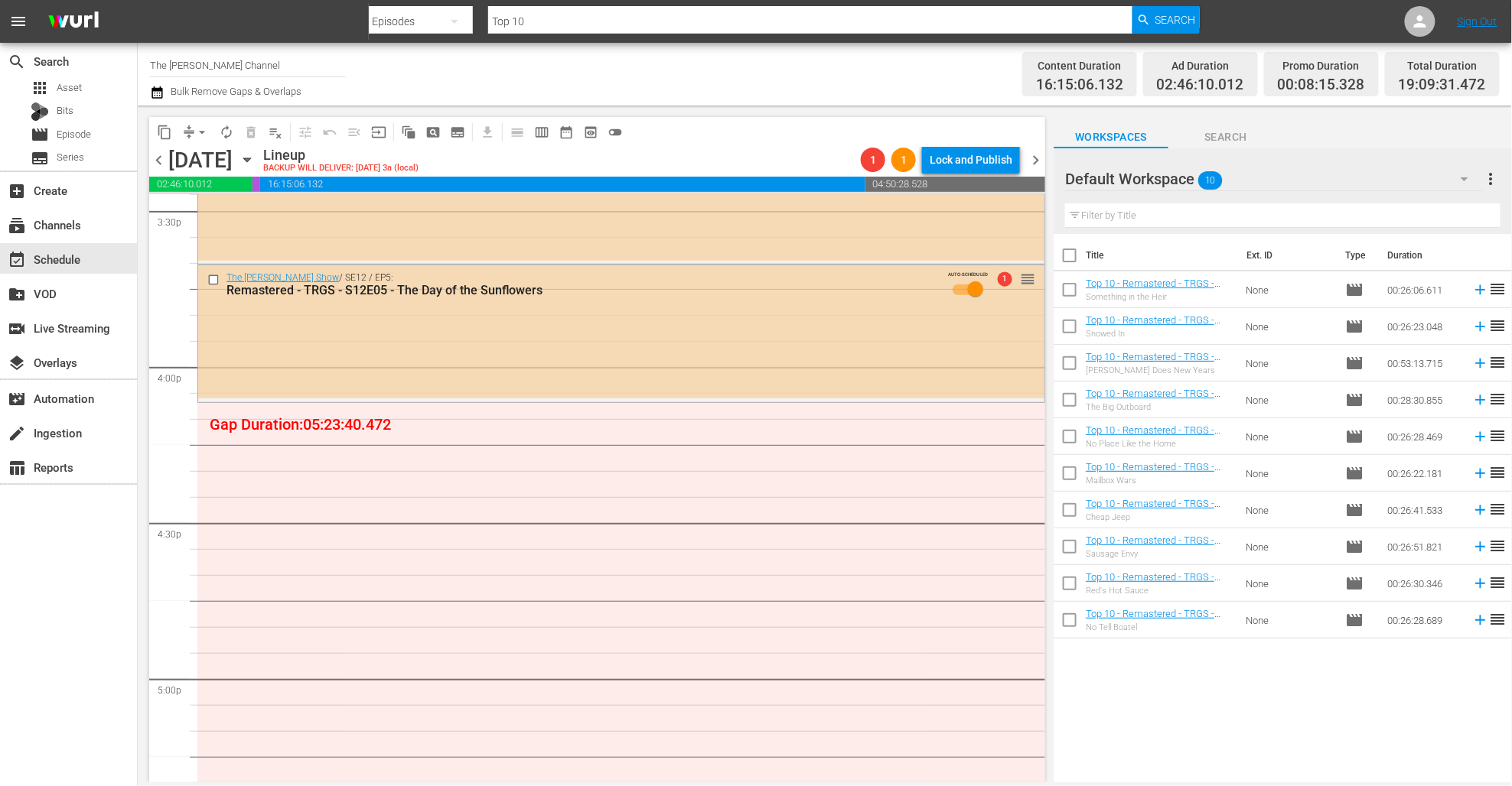
checkbox input "true"
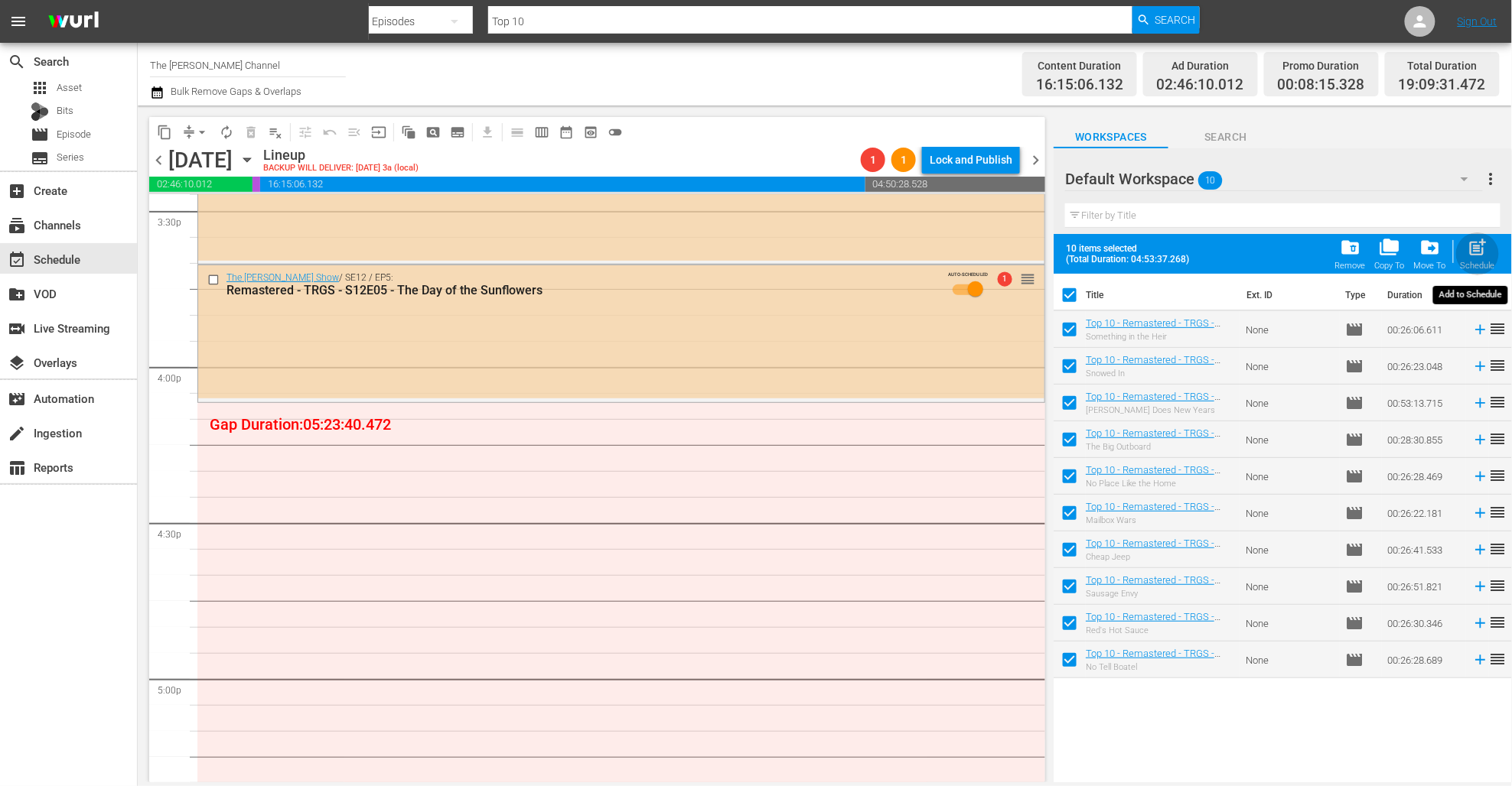
click at [920, 250] on span "post_add" at bounding box center [1478, 247] width 21 height 21
checkbox input "false"
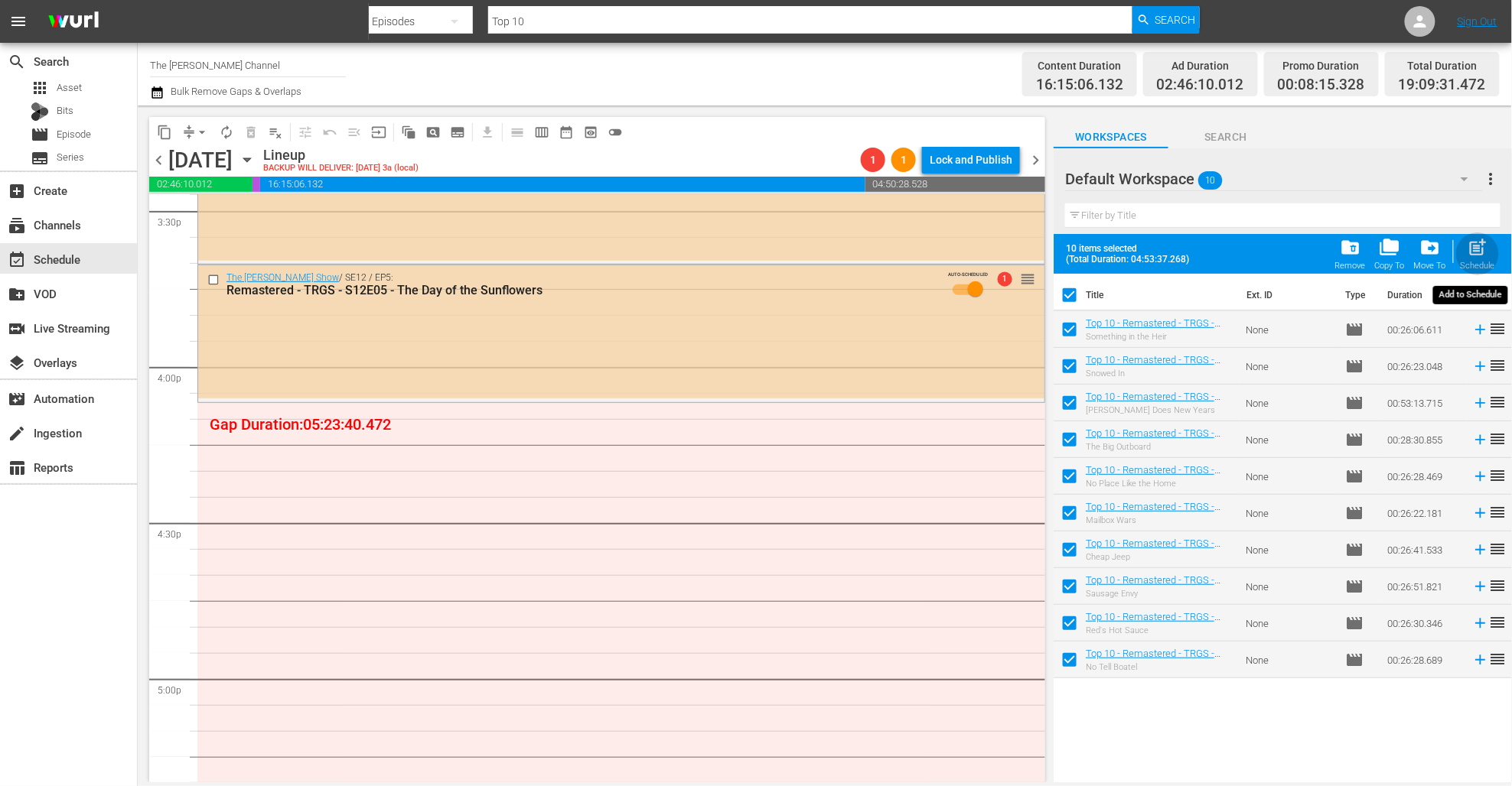
checkbox input "false"
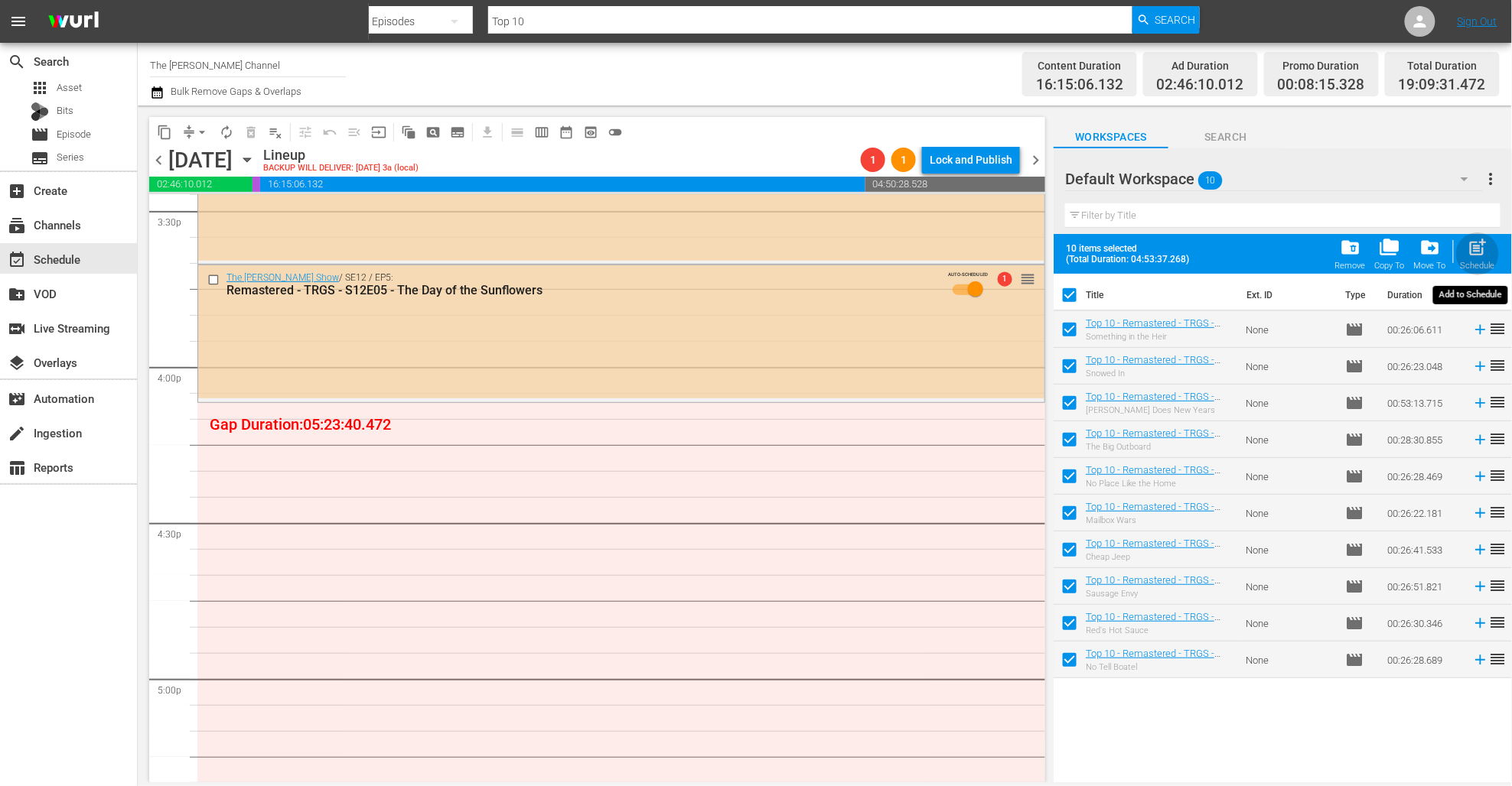
checkbox input "false"
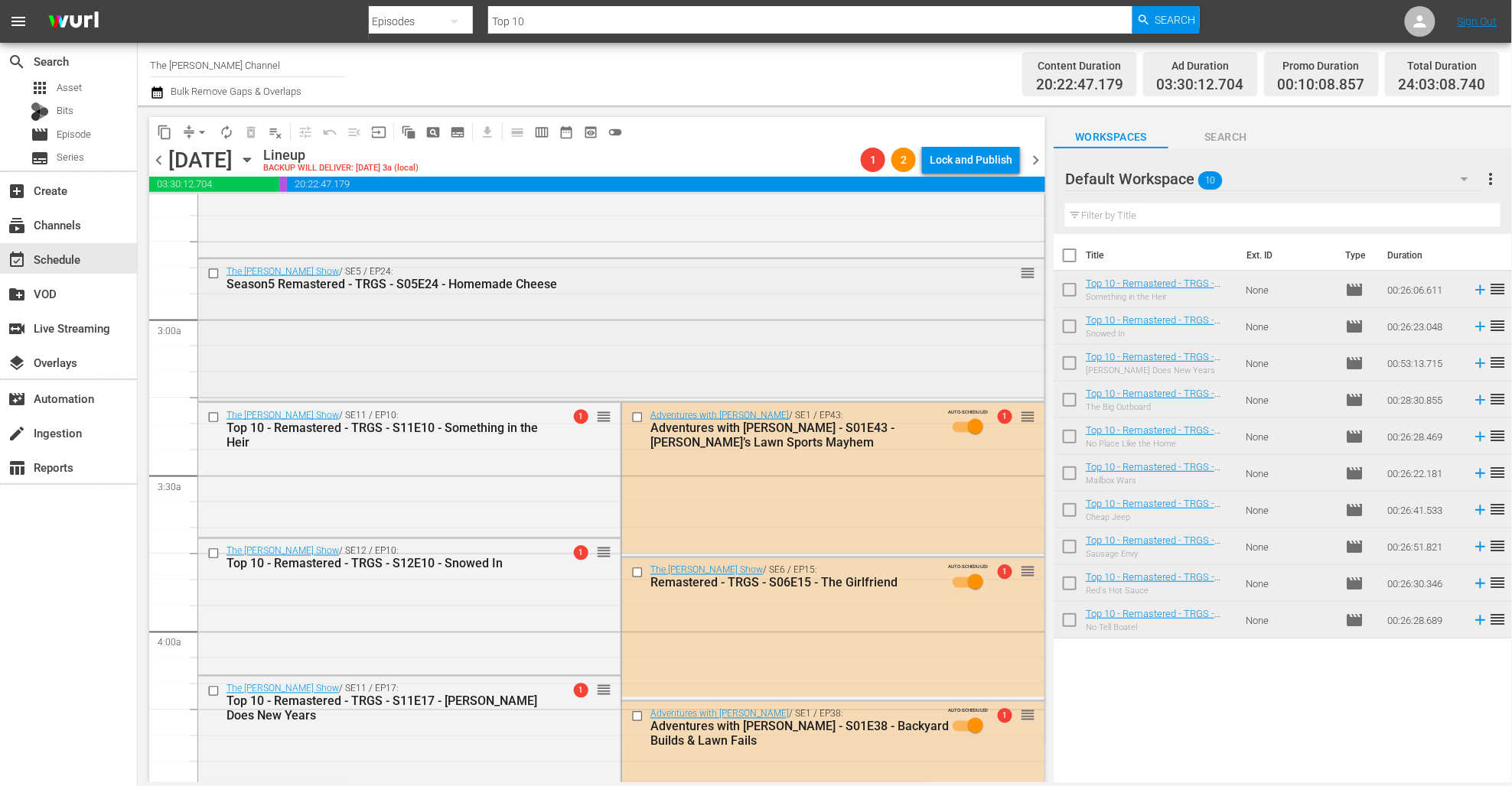
scroll to position [884, 0]
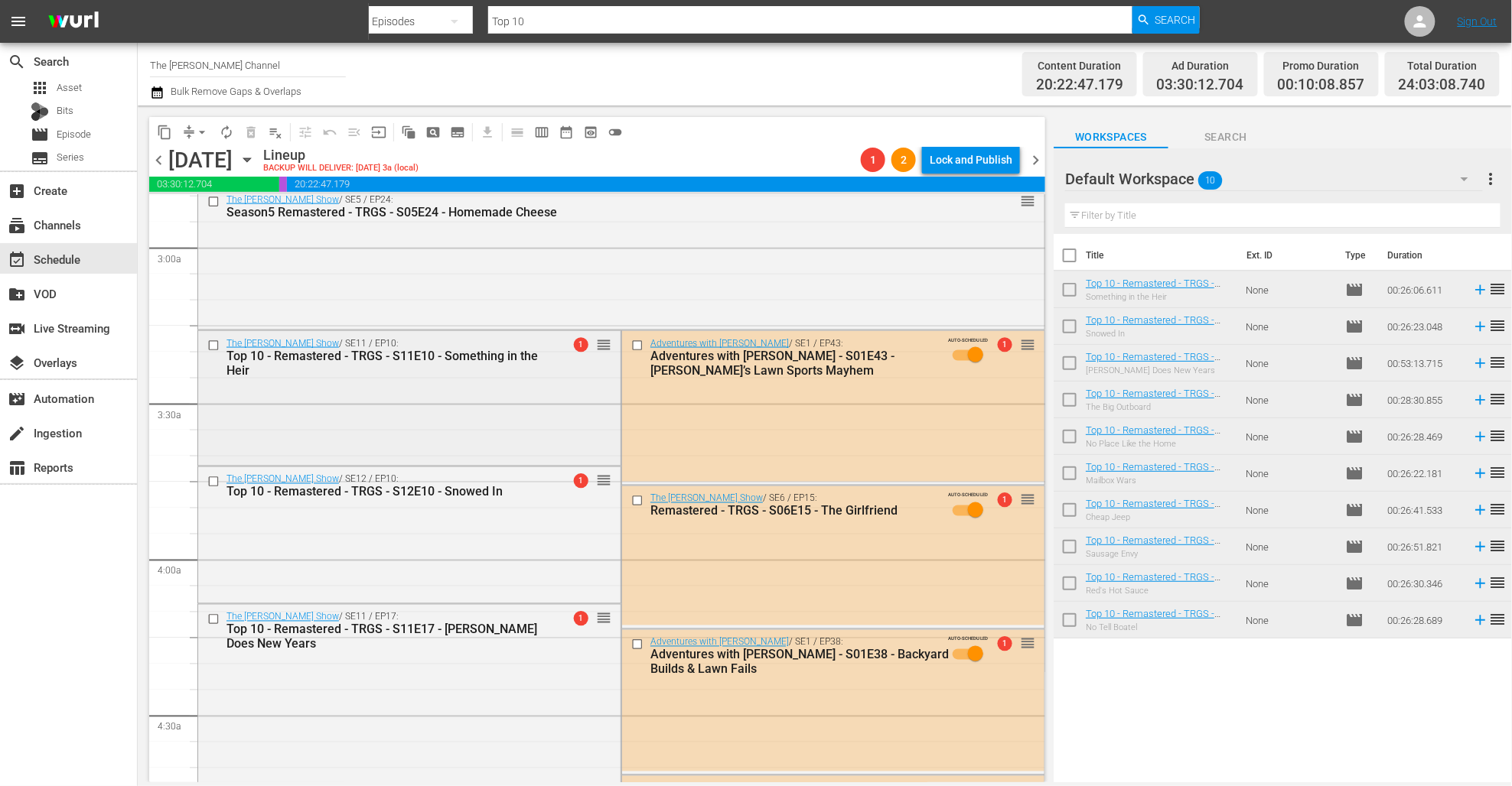
click at [214, 346] on input "checkbox" at bounding box center [215, 346] width 16 height 13
click at [213, 481] on input "checkbox" at bounding box center [215, 481] width 16 height 13
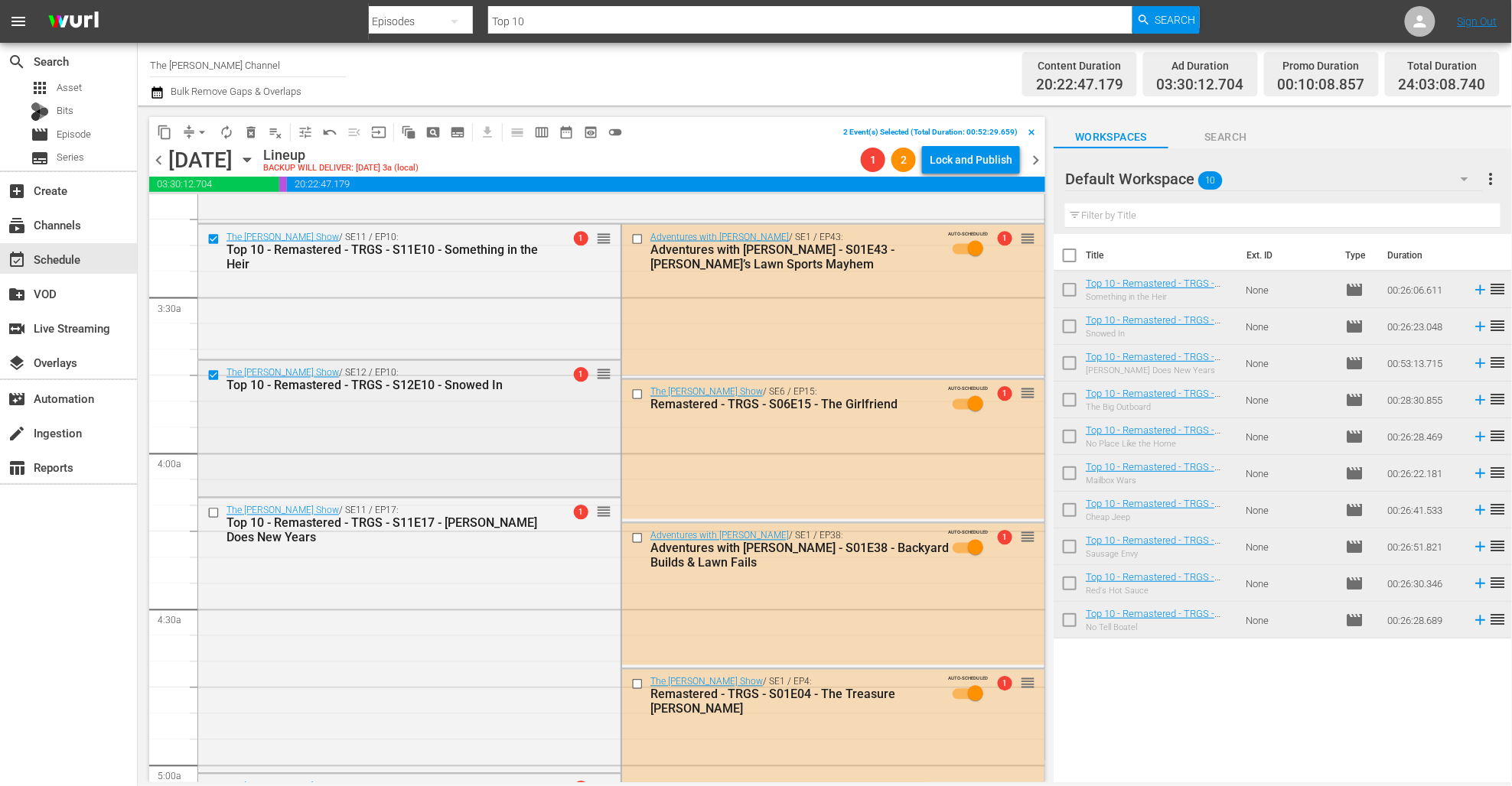
scroll to position [993, 0]
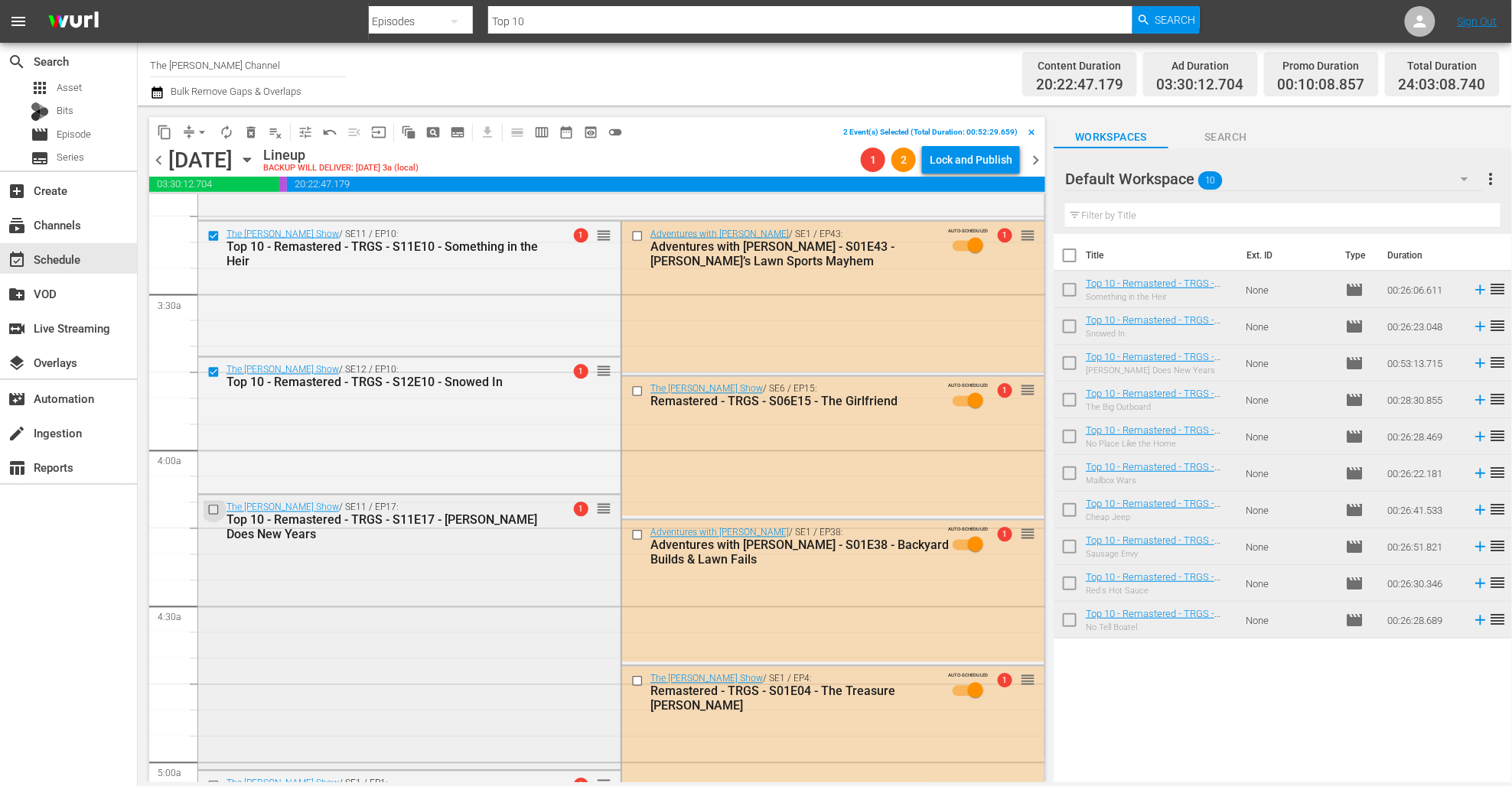
click at [215, 511] on input "checkbox" at bounding box center [215, 510] width 16 height 13
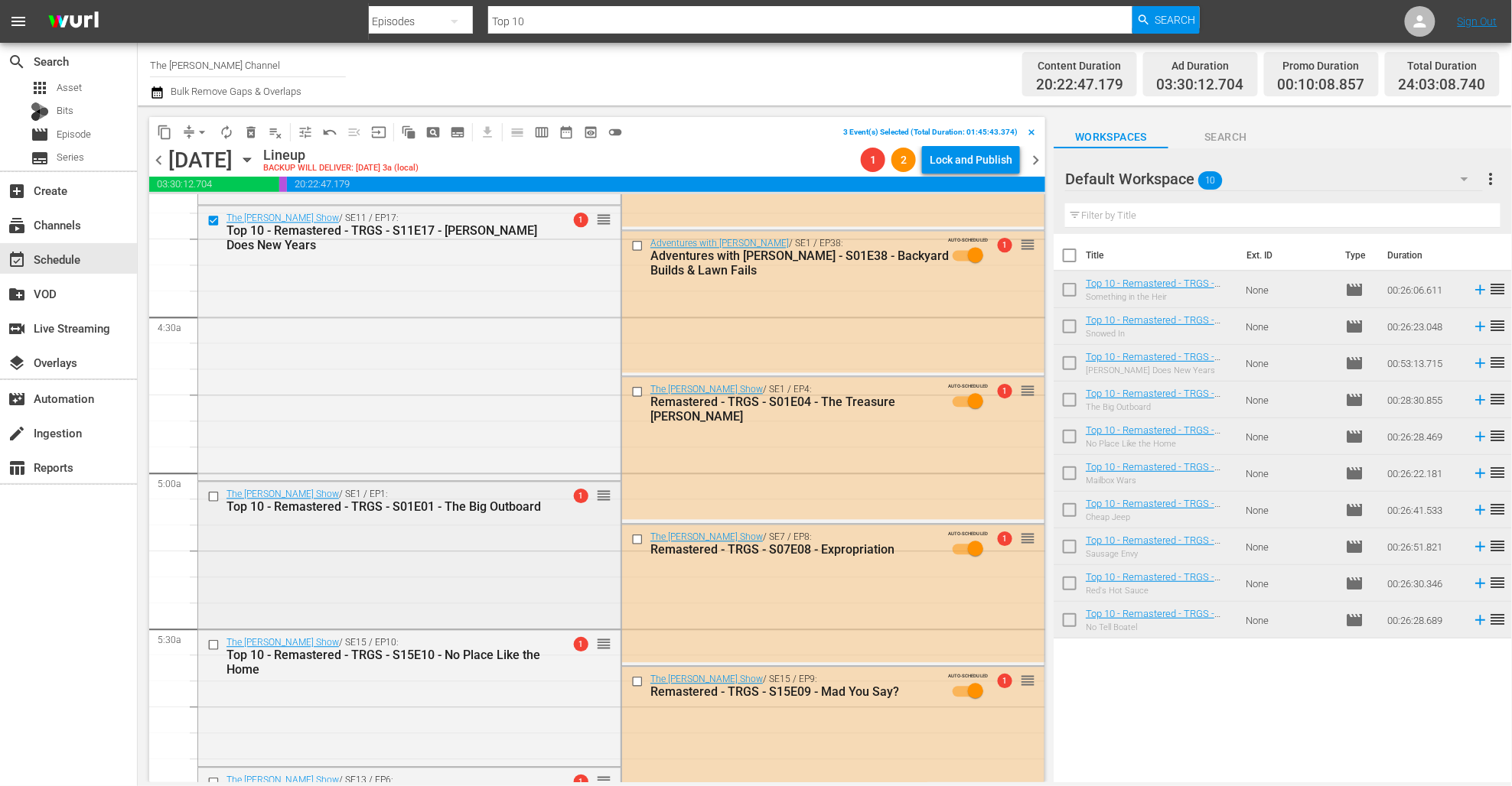
scroll to position [1287, 0]
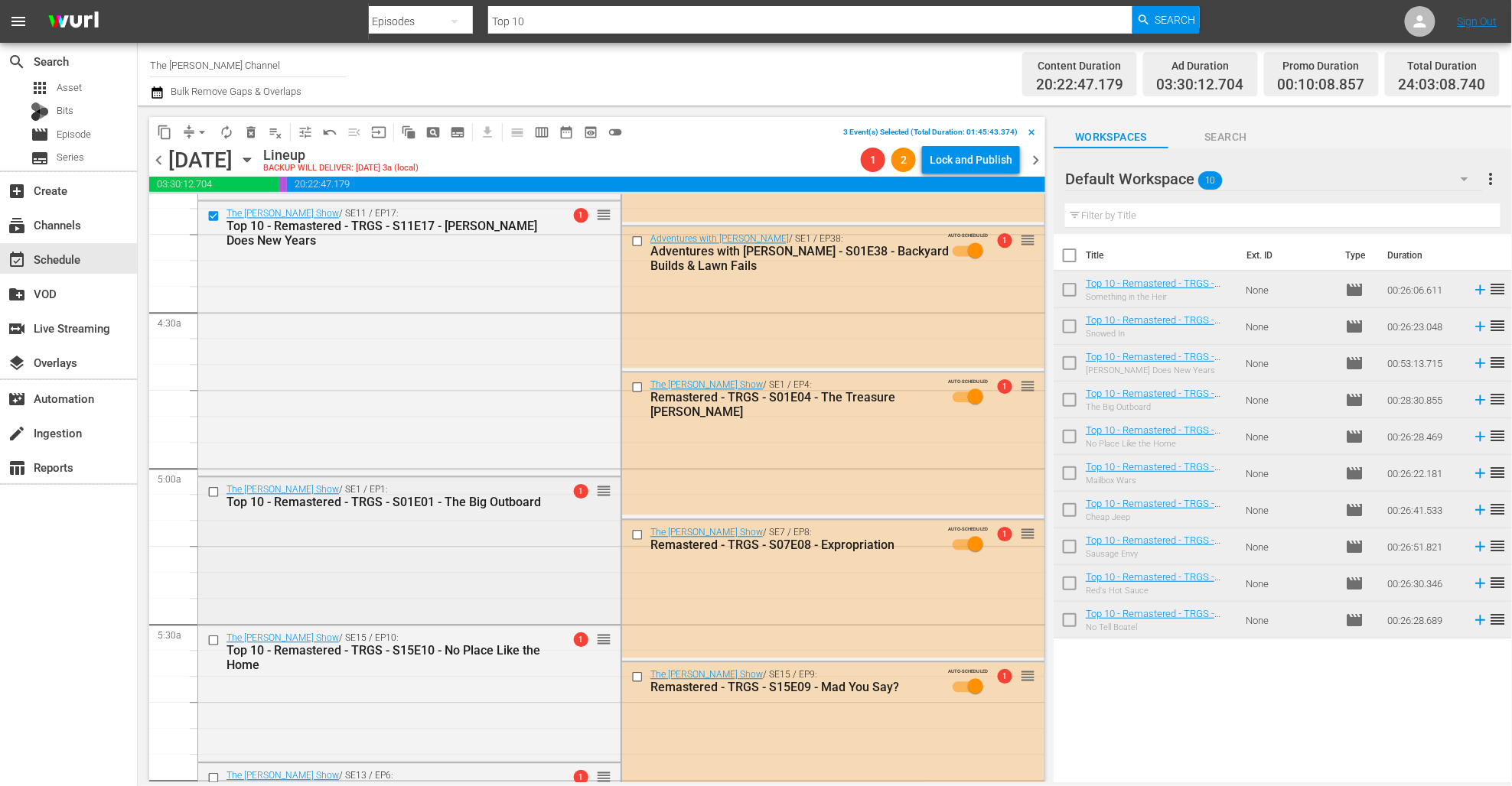
click at [215, 494] on input "checkbox" at bounding box center [215, 493] width 16 height 13
click at [211, 638] on input "checkbox" at bounding box center [215, 642] width 16 height 13
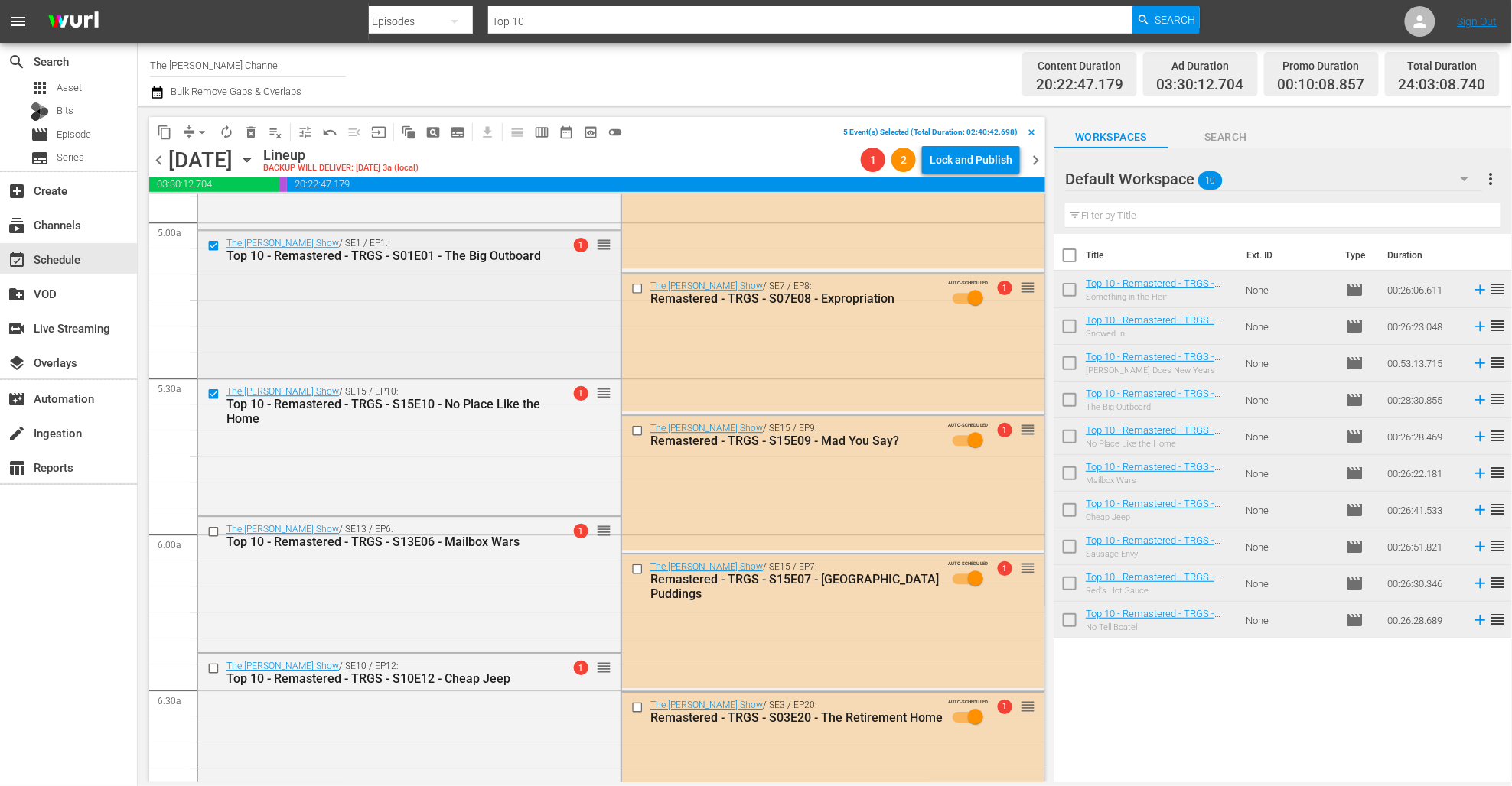
scroll to position [1553, 0]
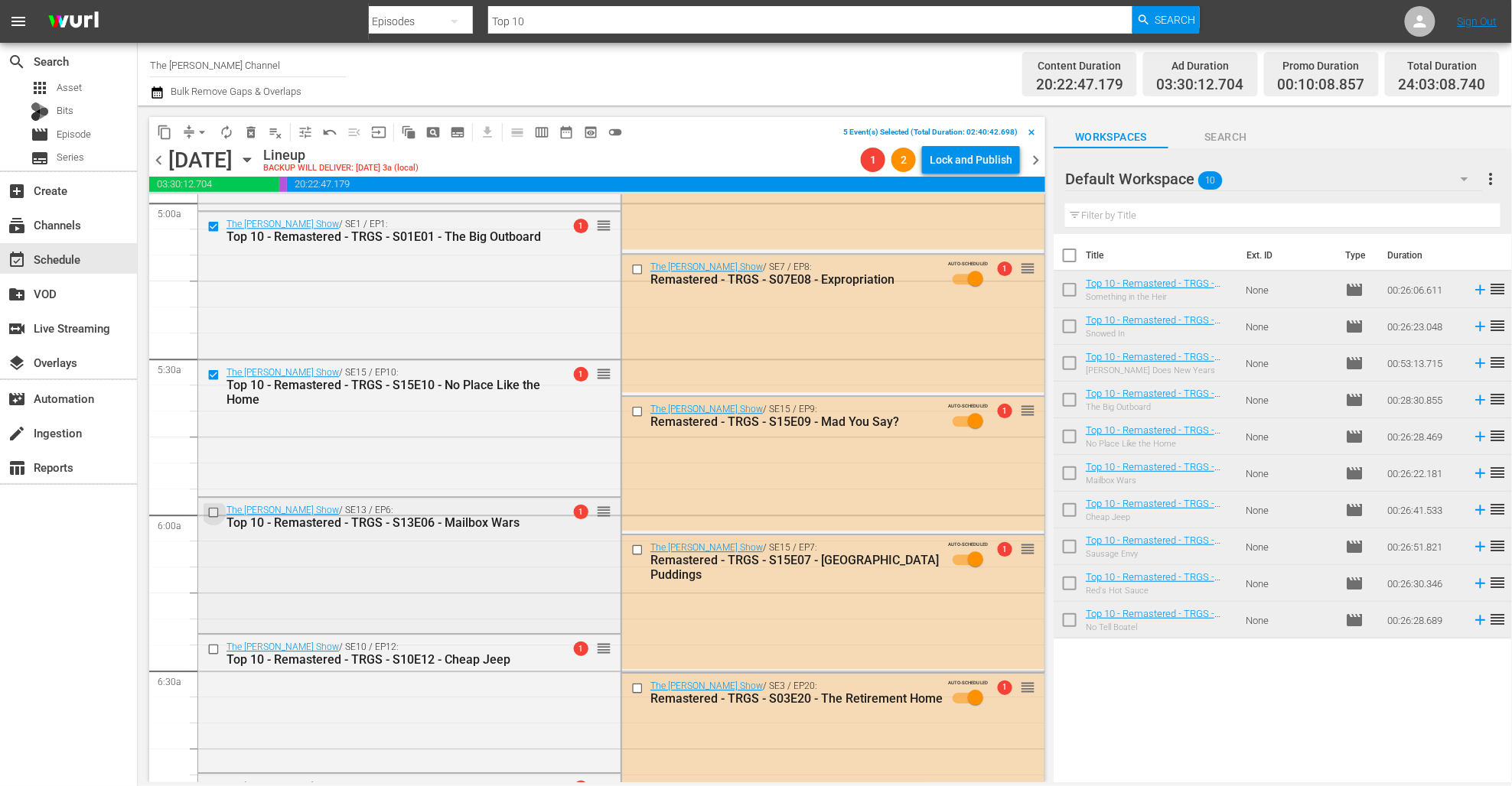
click at [213, 516] on input "checkbox" at bounding box center [215, 513] width 16 height 13
click at [211, 651] on input "checkbox" at bounding box center [215, 650] width 16 height 13
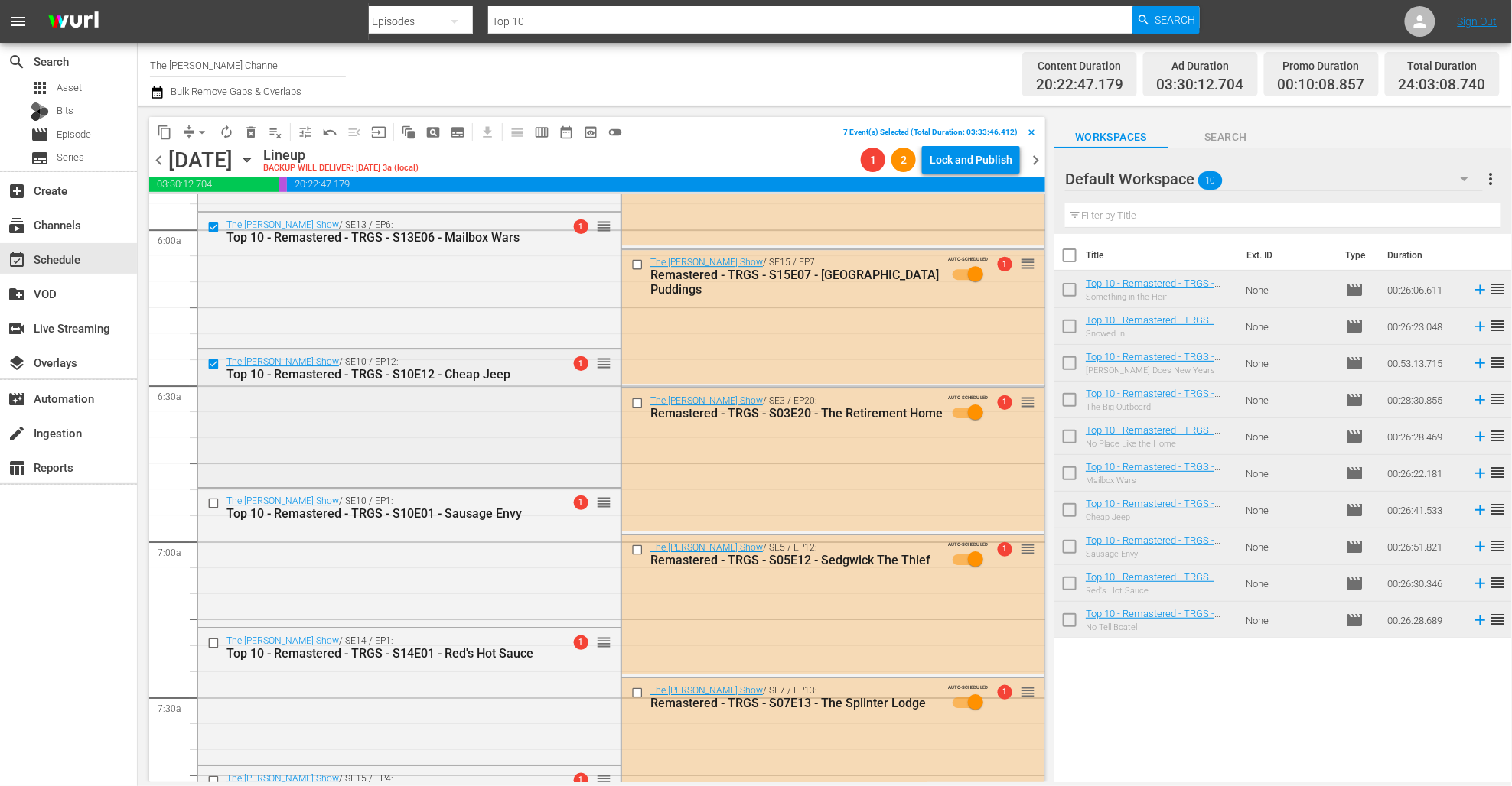
scroll to position [1846, 0]
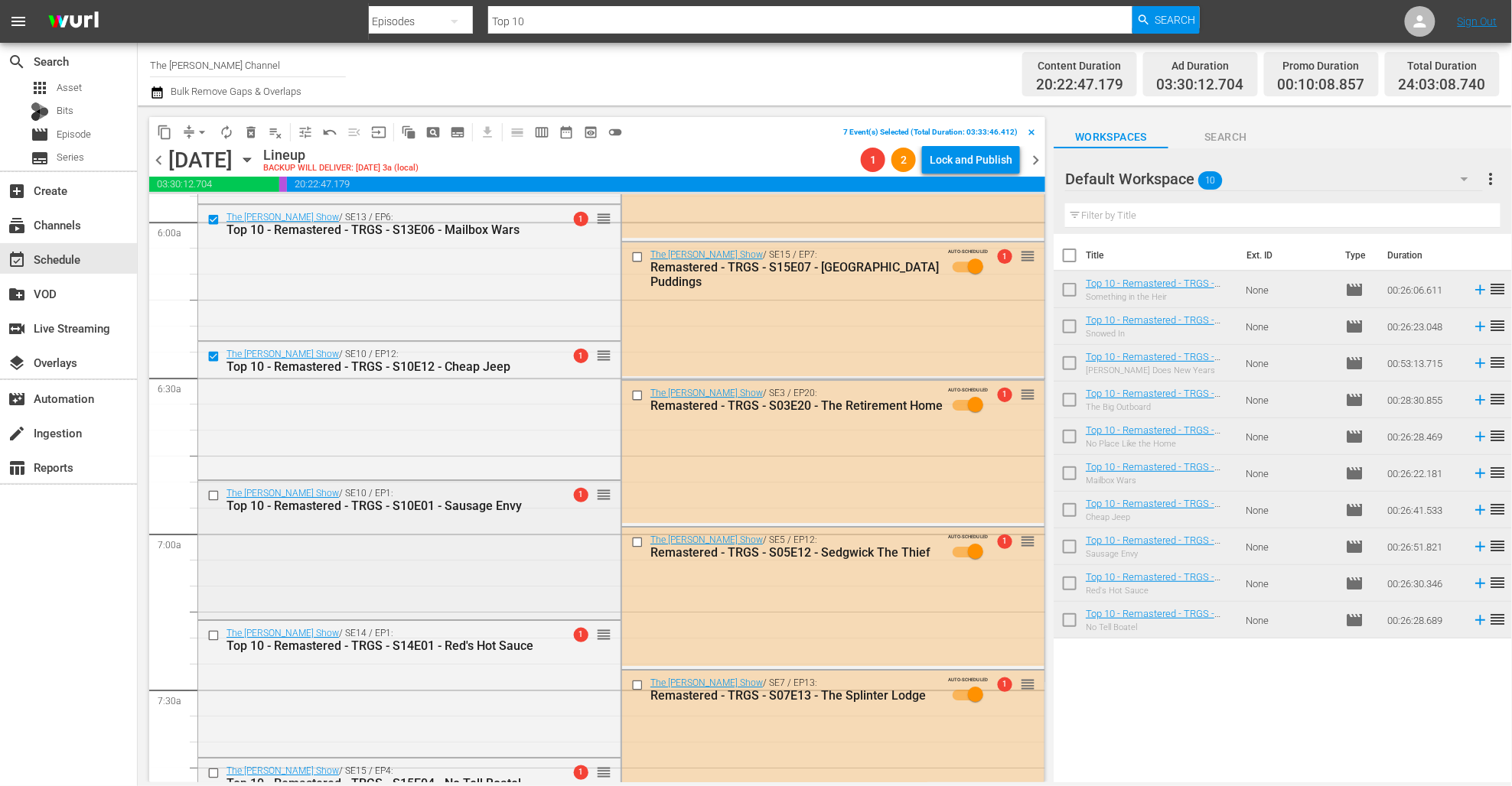
click at [212, 500] on input "checkbox" at bounding box center [215, 496] width 16 height 13
click at [215, 635] on input "checkbox" at bounding box center [215, 635] width 16 height 13
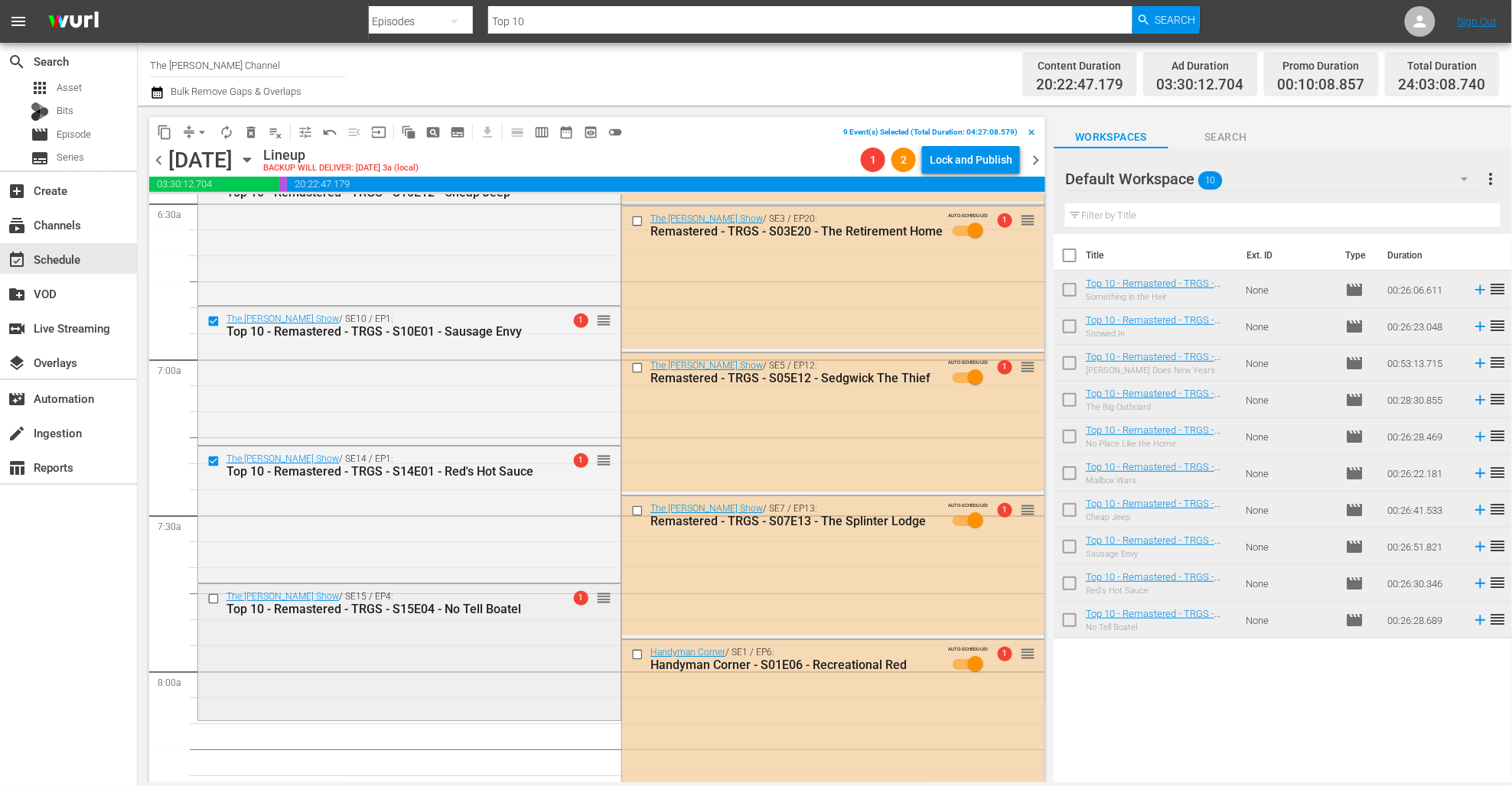
scroll to position [2027, 0]
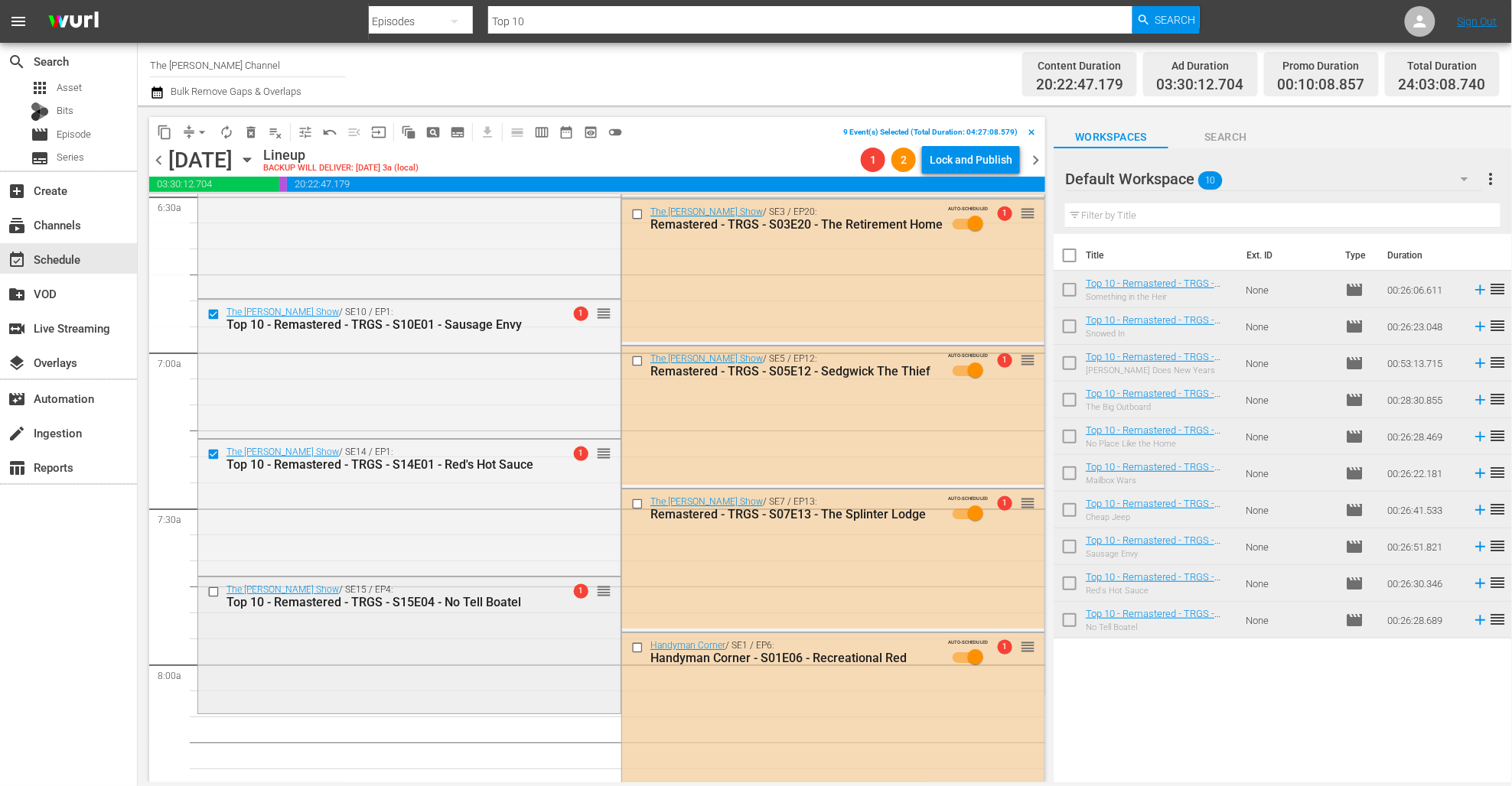
click at [210, 592] on input "checkbox" at bounding box center [215, 592] width 16 height 13
click at [254, 135] on span "delete_forever_outlined" at bounding box center [250, 132] width 15 height 15
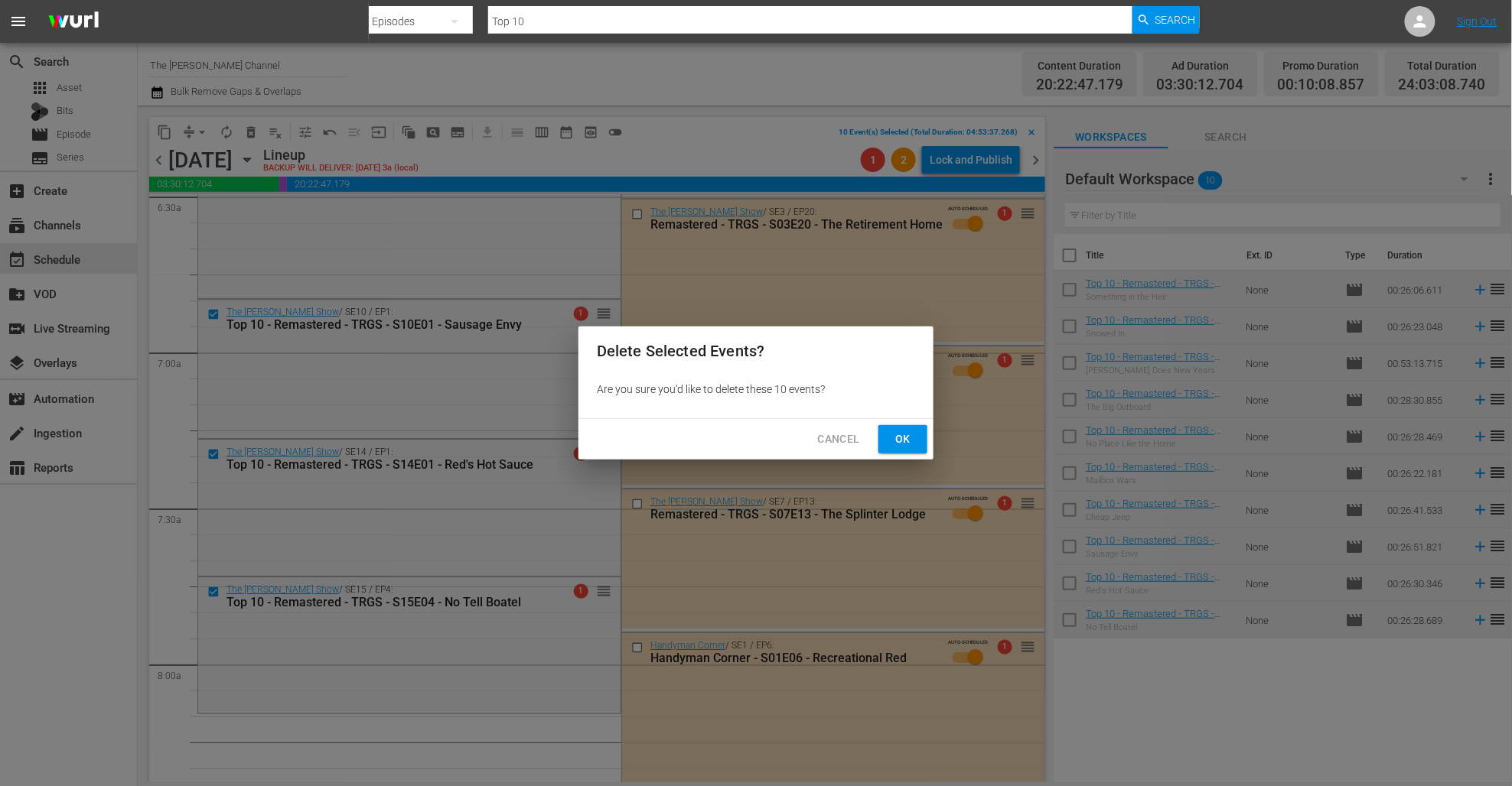
click at [901, 434] on span "Ok" at bounding box center [903, 439] width 24 height 19
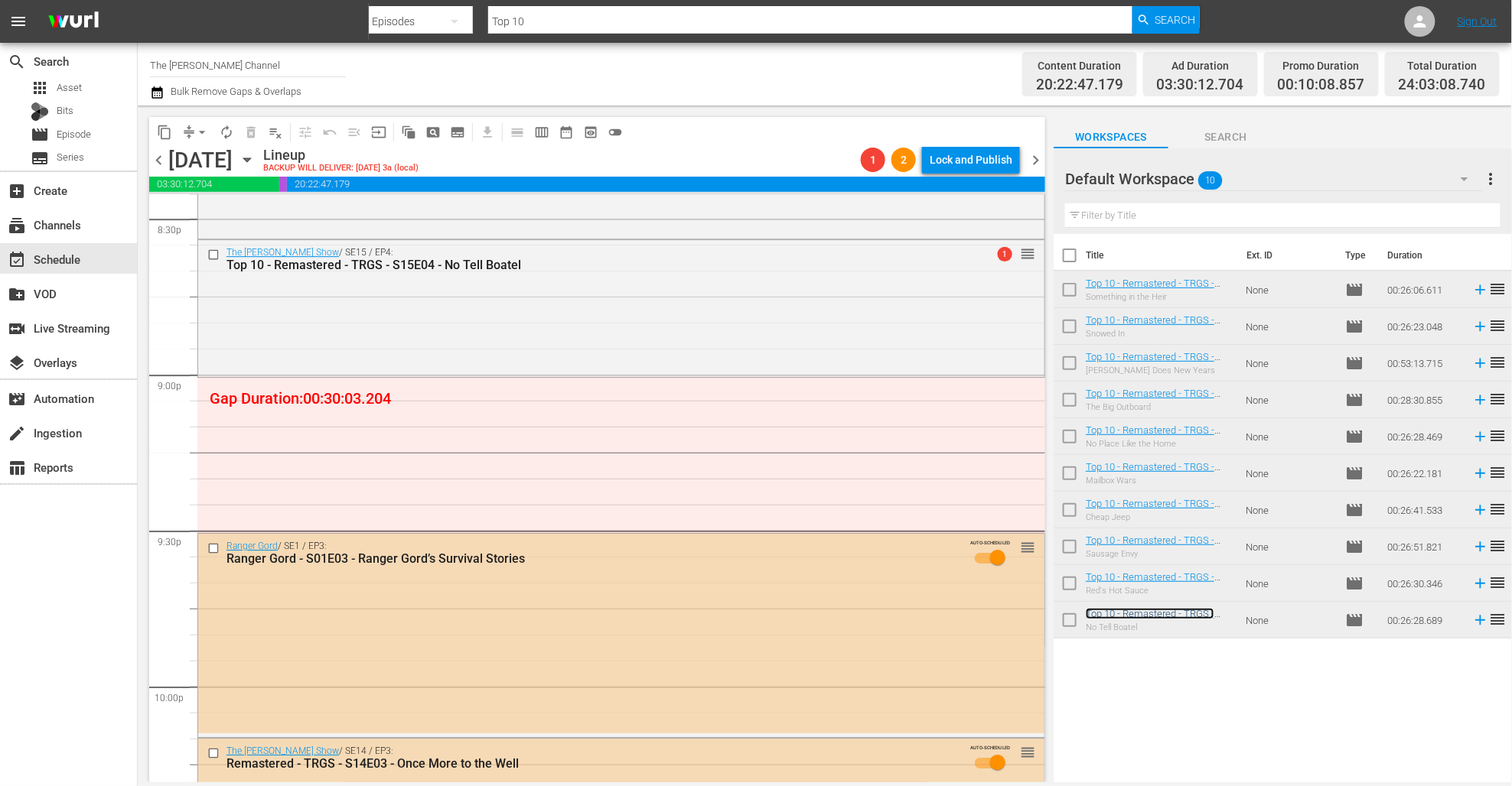
scroll to position [6339, 0]
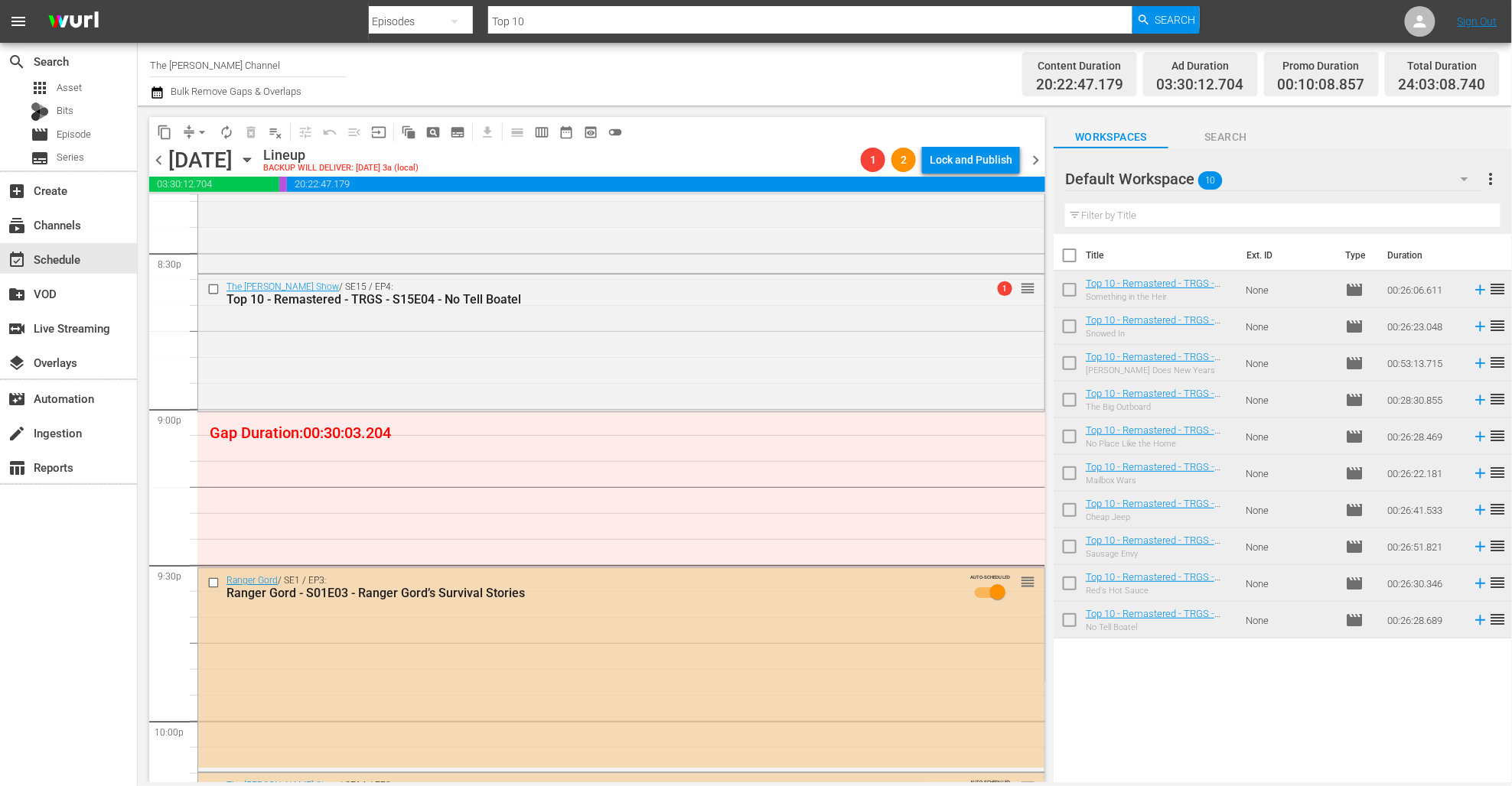
click at [920, 141] on span "Search" at bounding box center [1226, 137] width 114 height 19
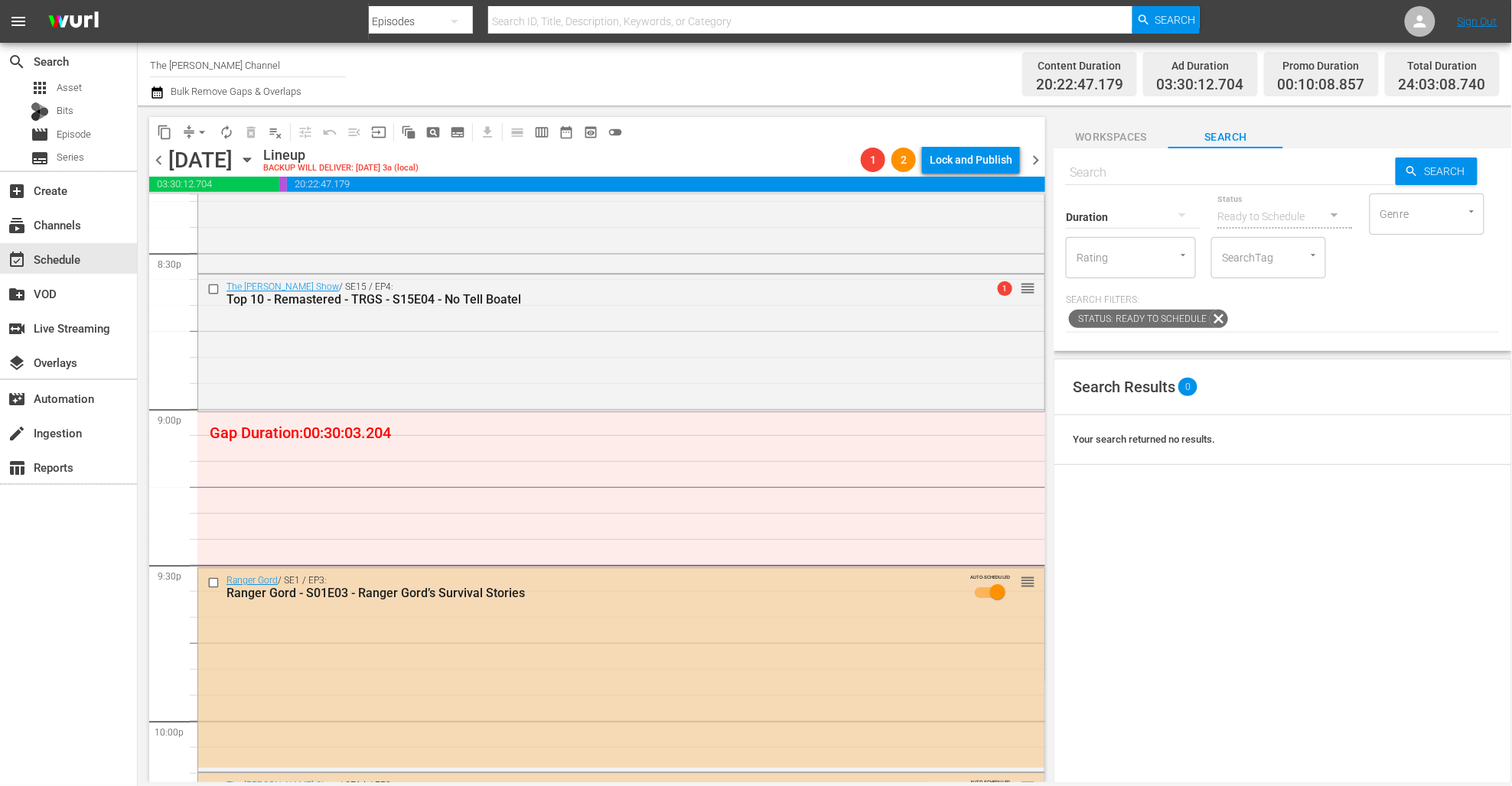
click at [920, 179] on div "Status Ready to Schedule" at bounding box center [1285, 207] width 134 height 55
click at [920, 266] on input "SearchTag" at bounding box center [1247, 257] width 58 height 28
type input "general"
click at [920, 296] on span "Red Green General Pop Content" at bounding box center [1270, 317] width 90 height 48
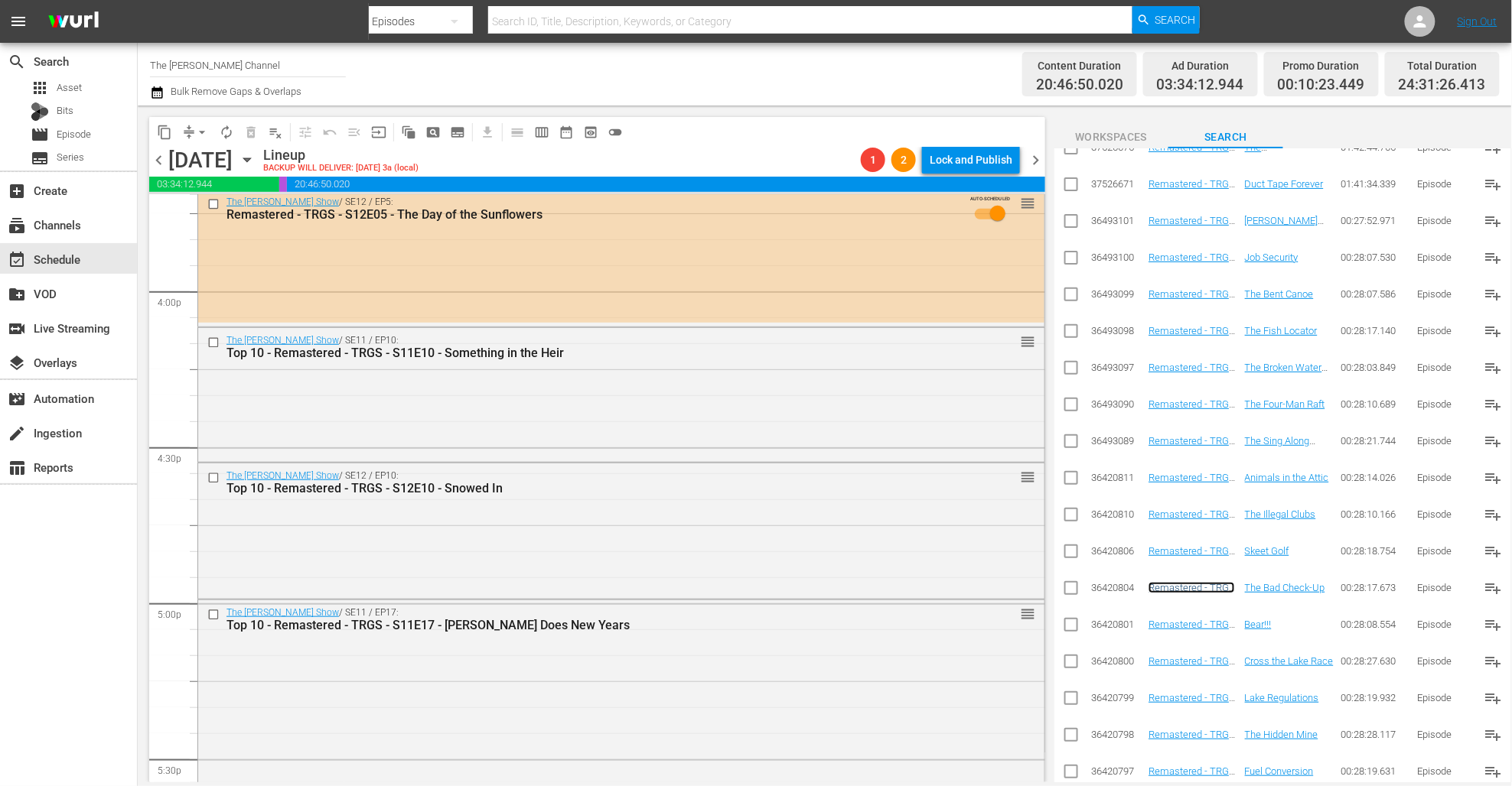
scroll to position [3580, 0]
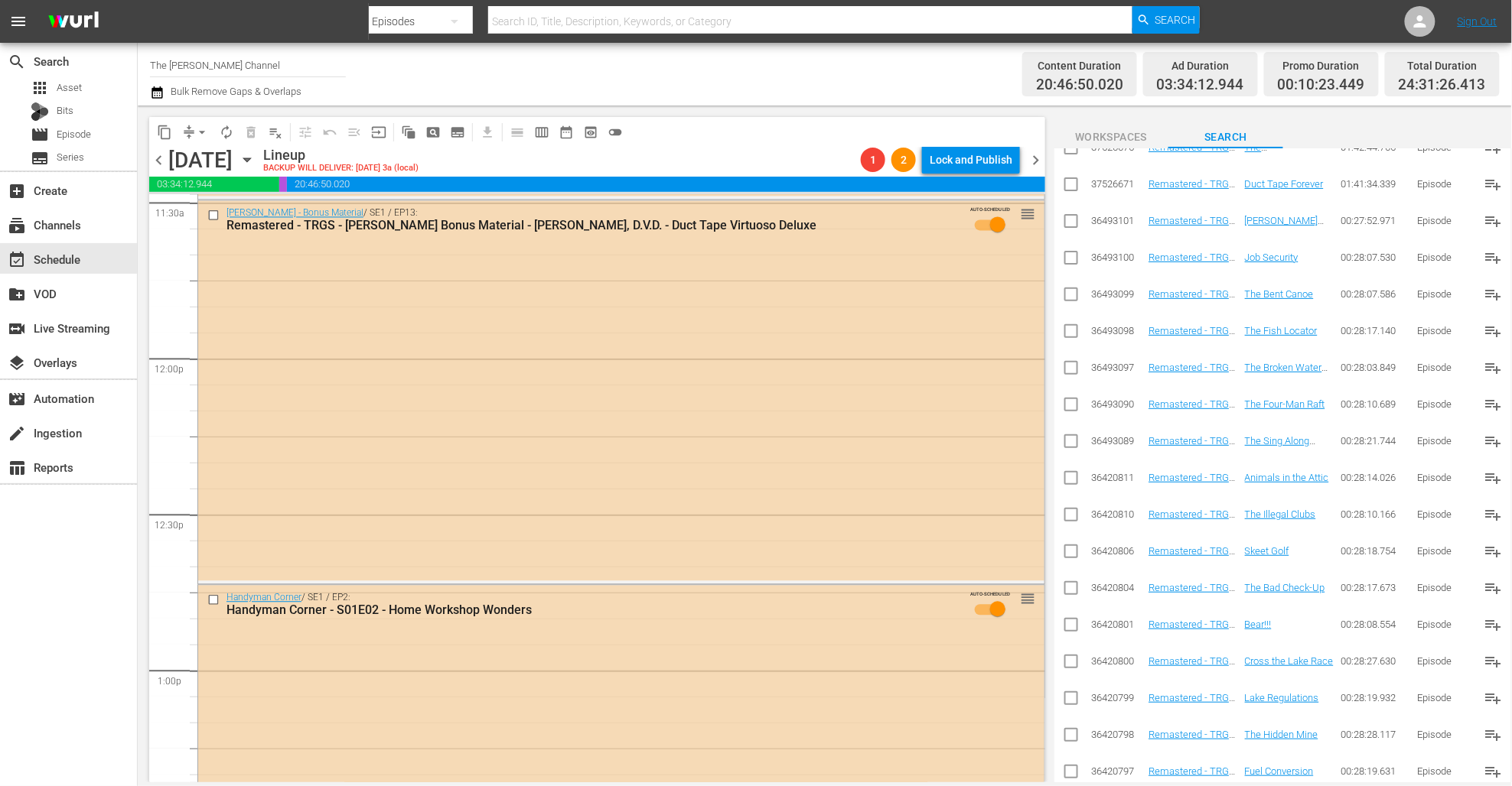
click at [156, 93] on icon "button" at bounding box center [157, 93] width 14 height 18
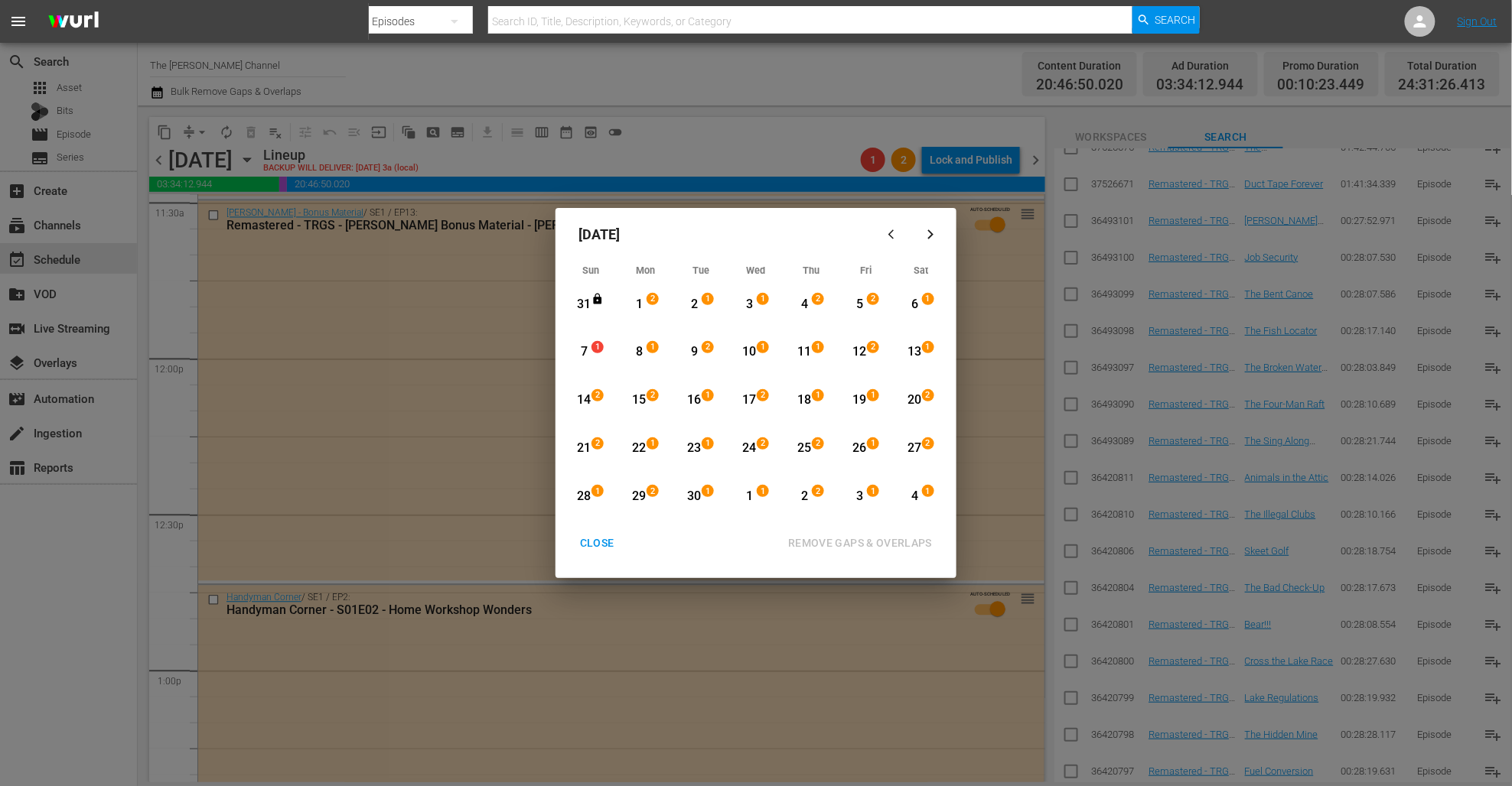
click at [585, 353] on div "7" at bounding box center [584, 352] width 19 height 18
click at [582, 445] on div "21" at bounding box center [584, 448] width 19 height 18
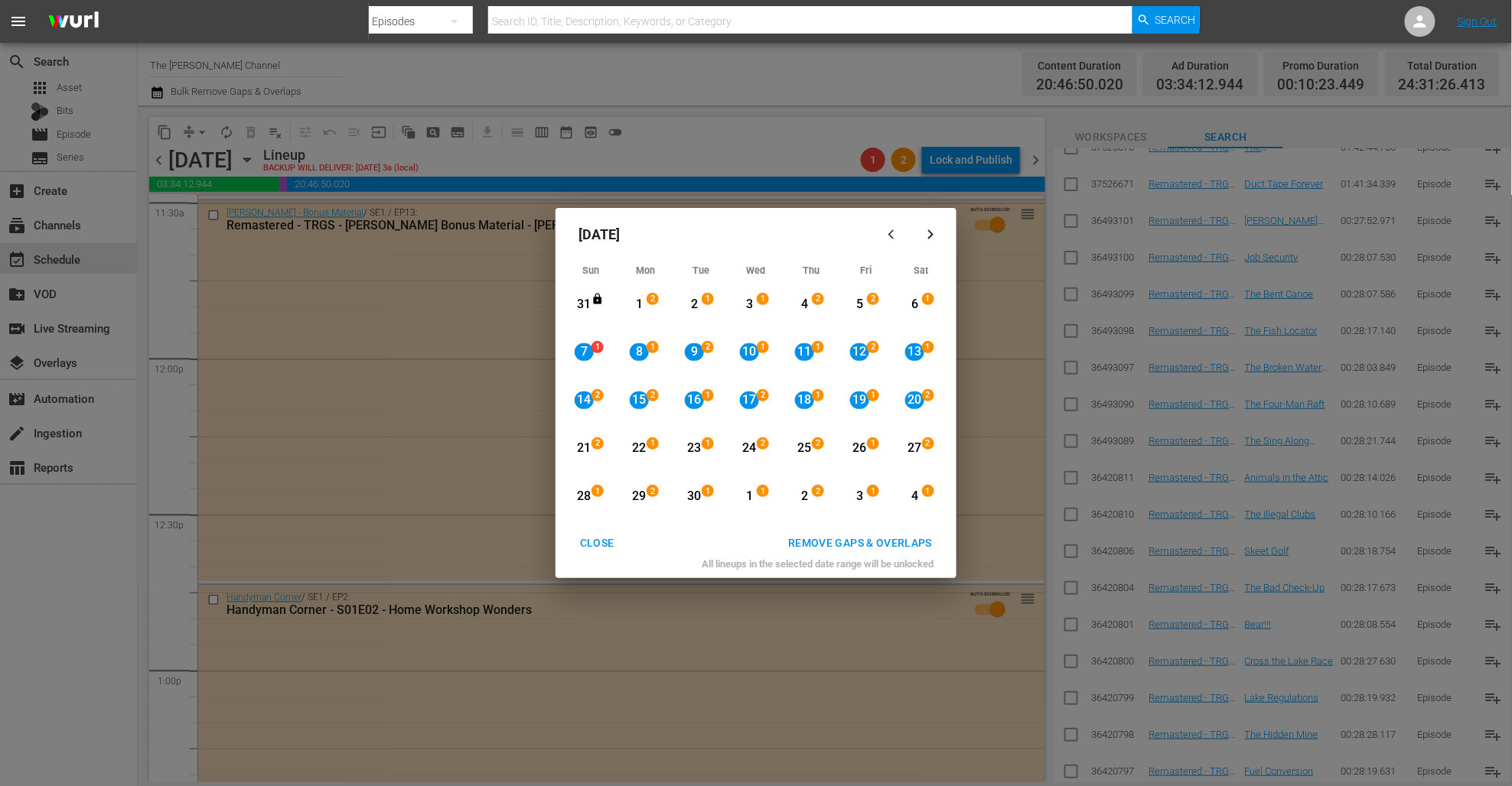
click at [836, 546] on div "REMOVE GAPS & OVERLAPS" at bounding box center [860, 543] width 169 height 19
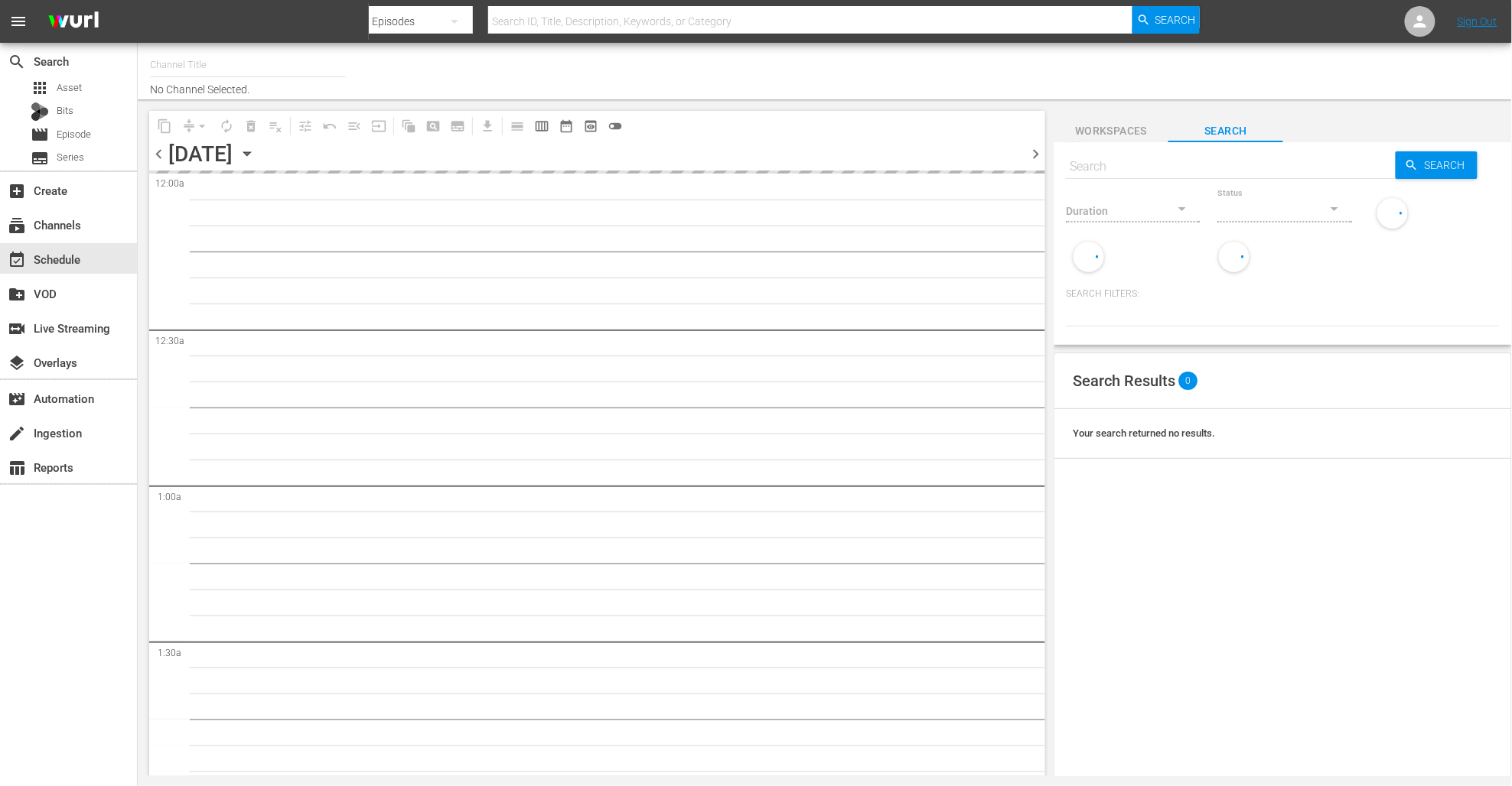
type input "The [PERSON_NAME] Channel (949)"
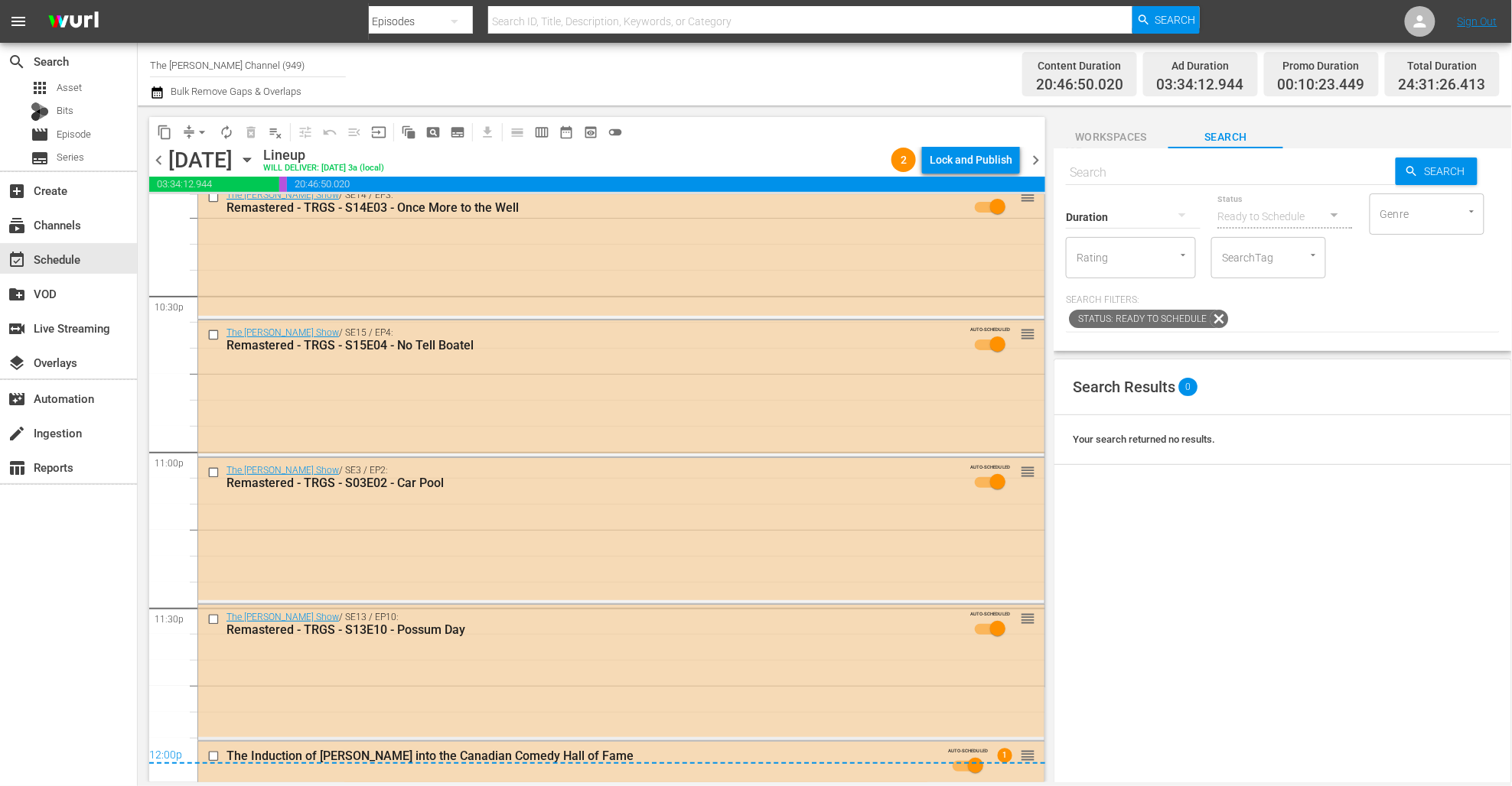
scroll to position [7068, 0]
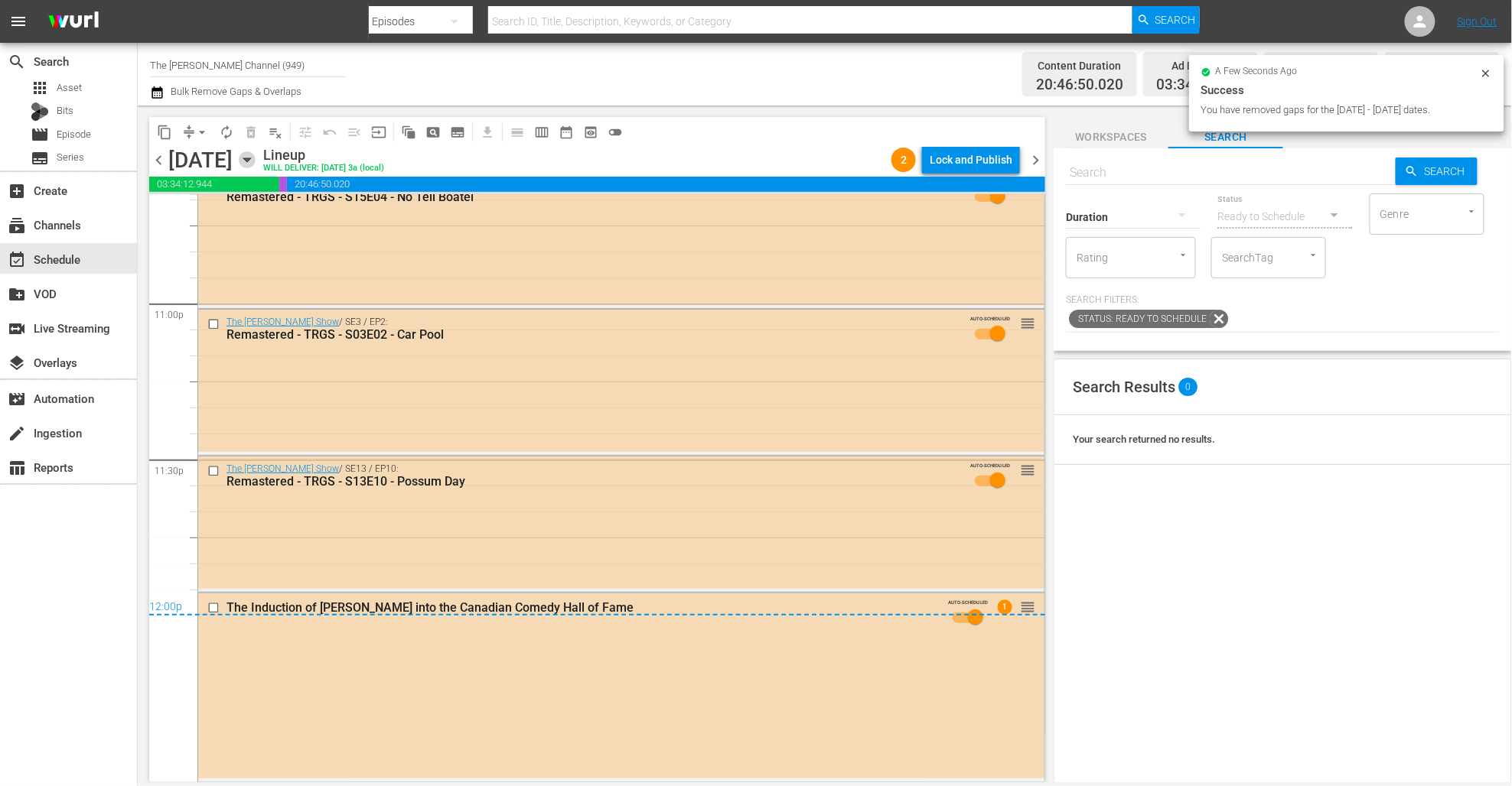
click at [255, 157] on icon "button" at bounding box center [247, 159] width 17 height 17
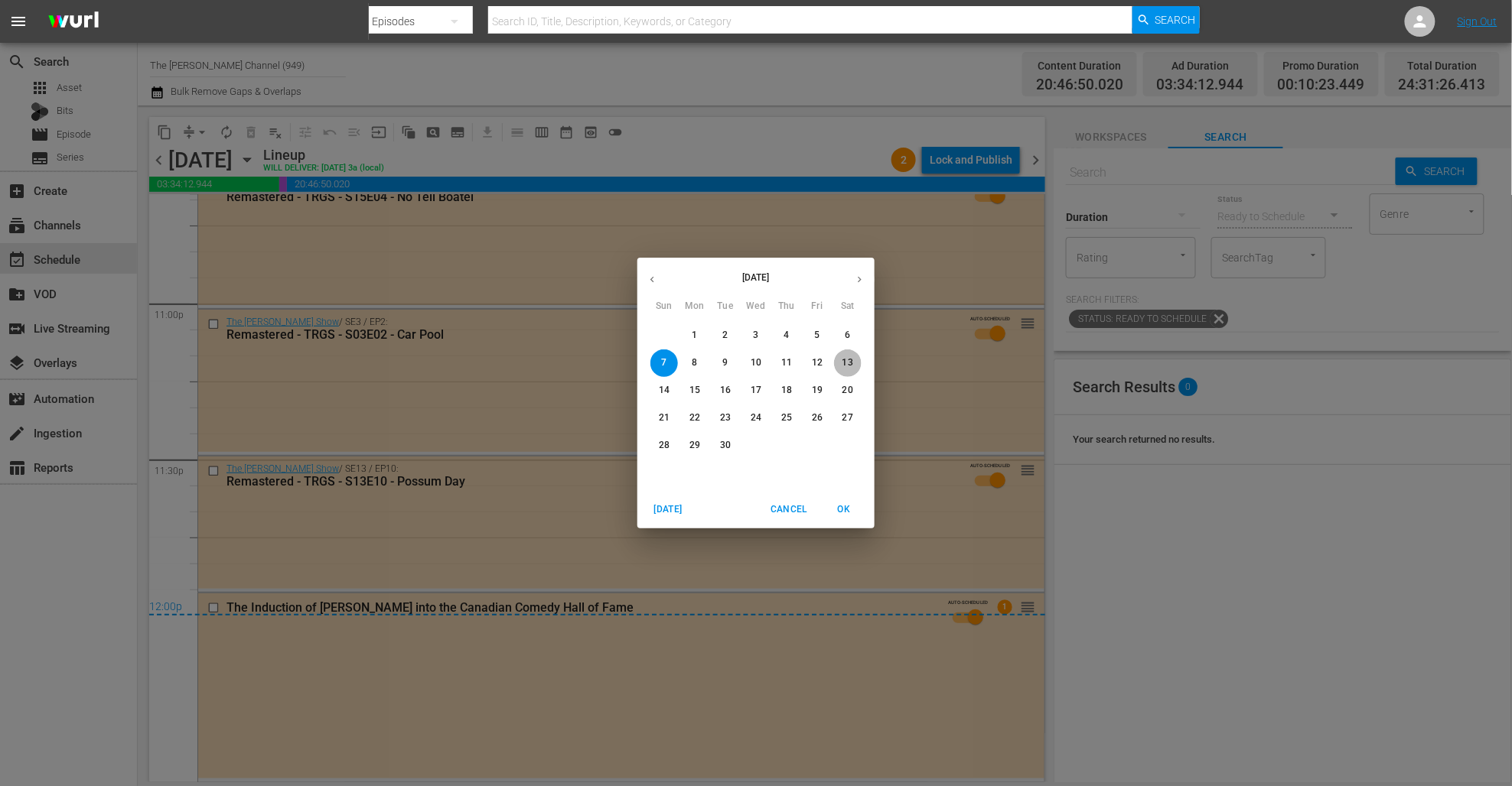
click at [852, 364] on p "13" at bounding box center [847, 363] width 11 height 13
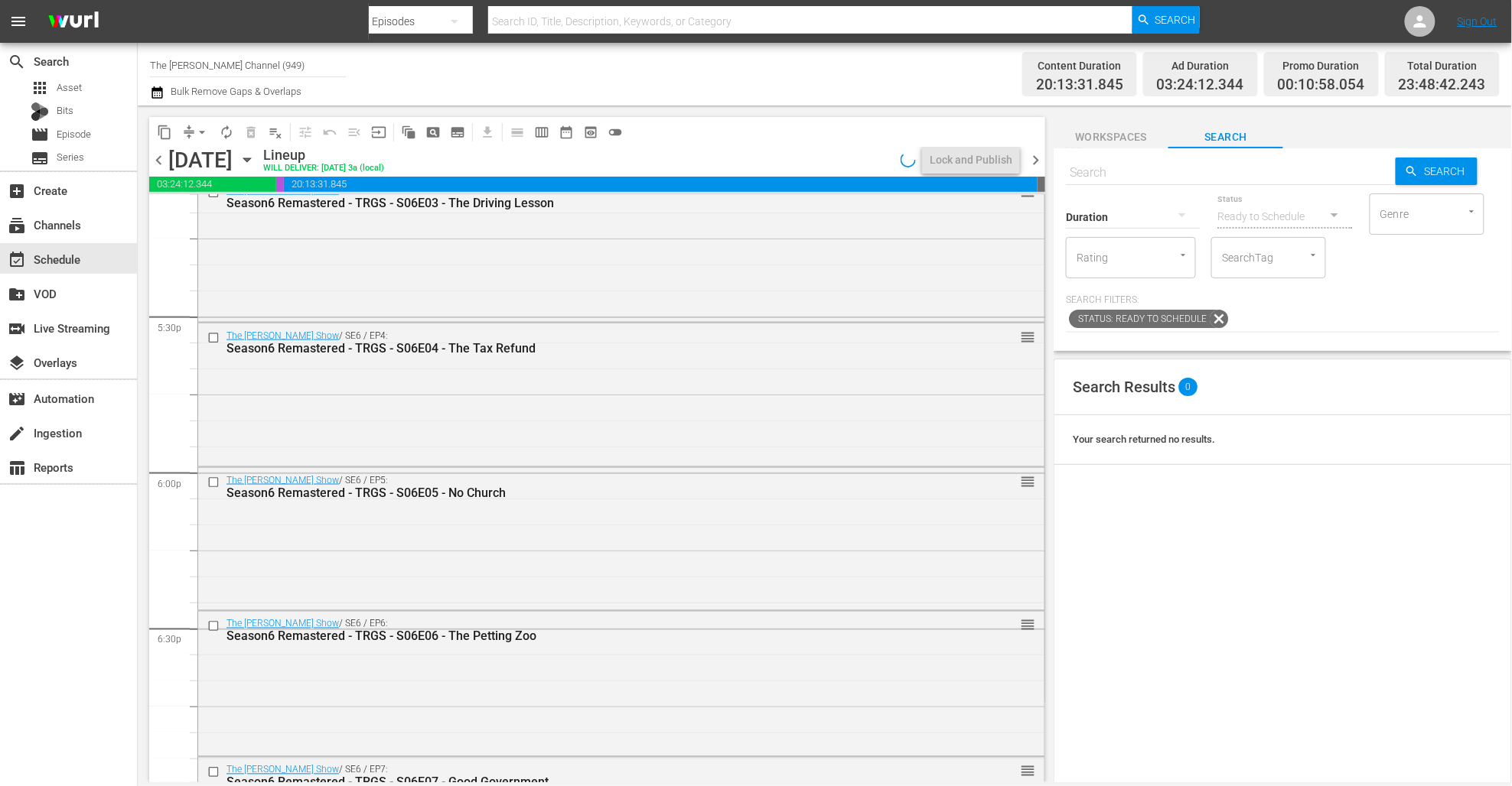
scroll to position [6902, 0]
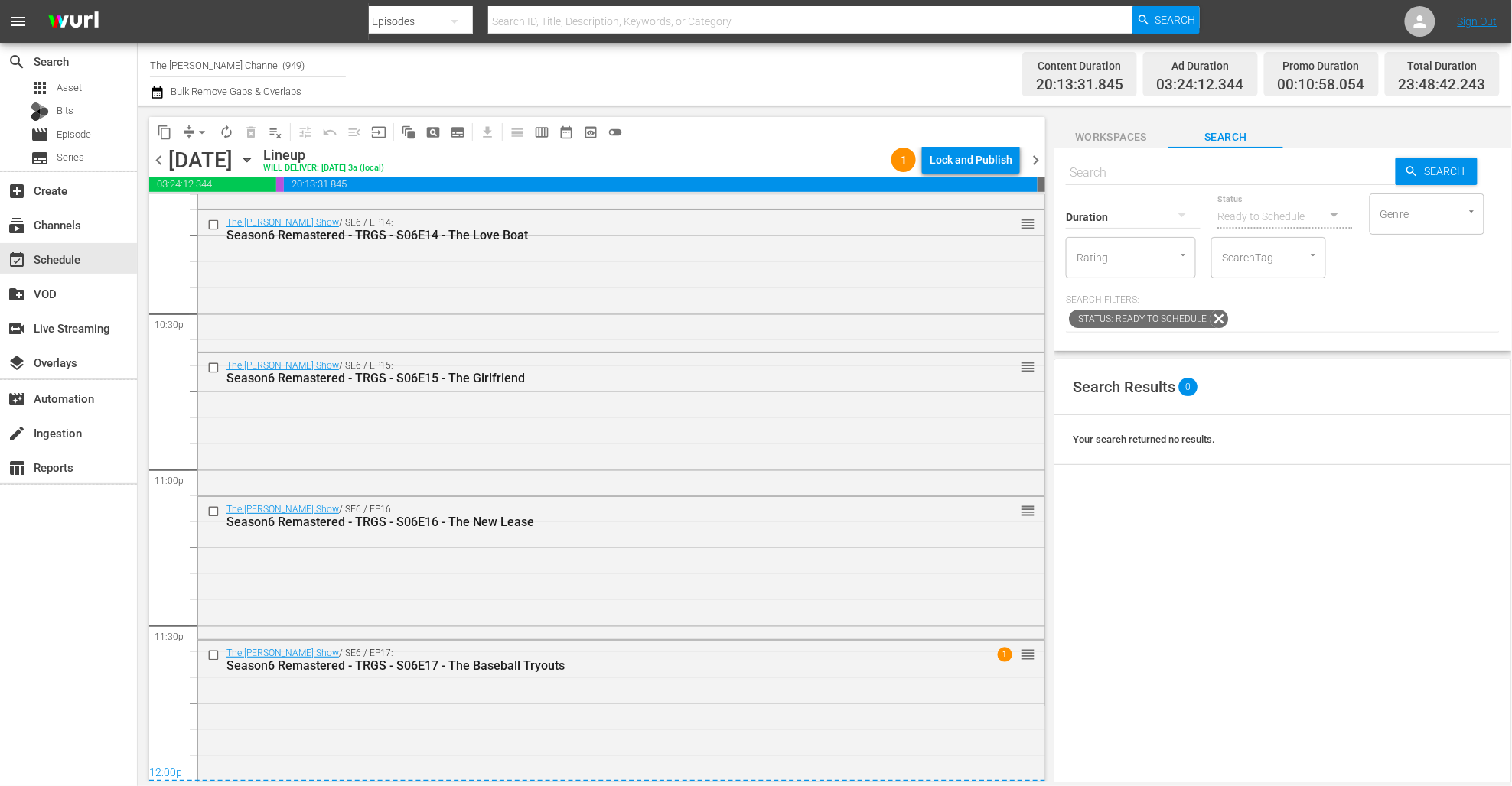
click at [255, 157] on icon "button" at bounding box center [247, 159] width 17 height 17
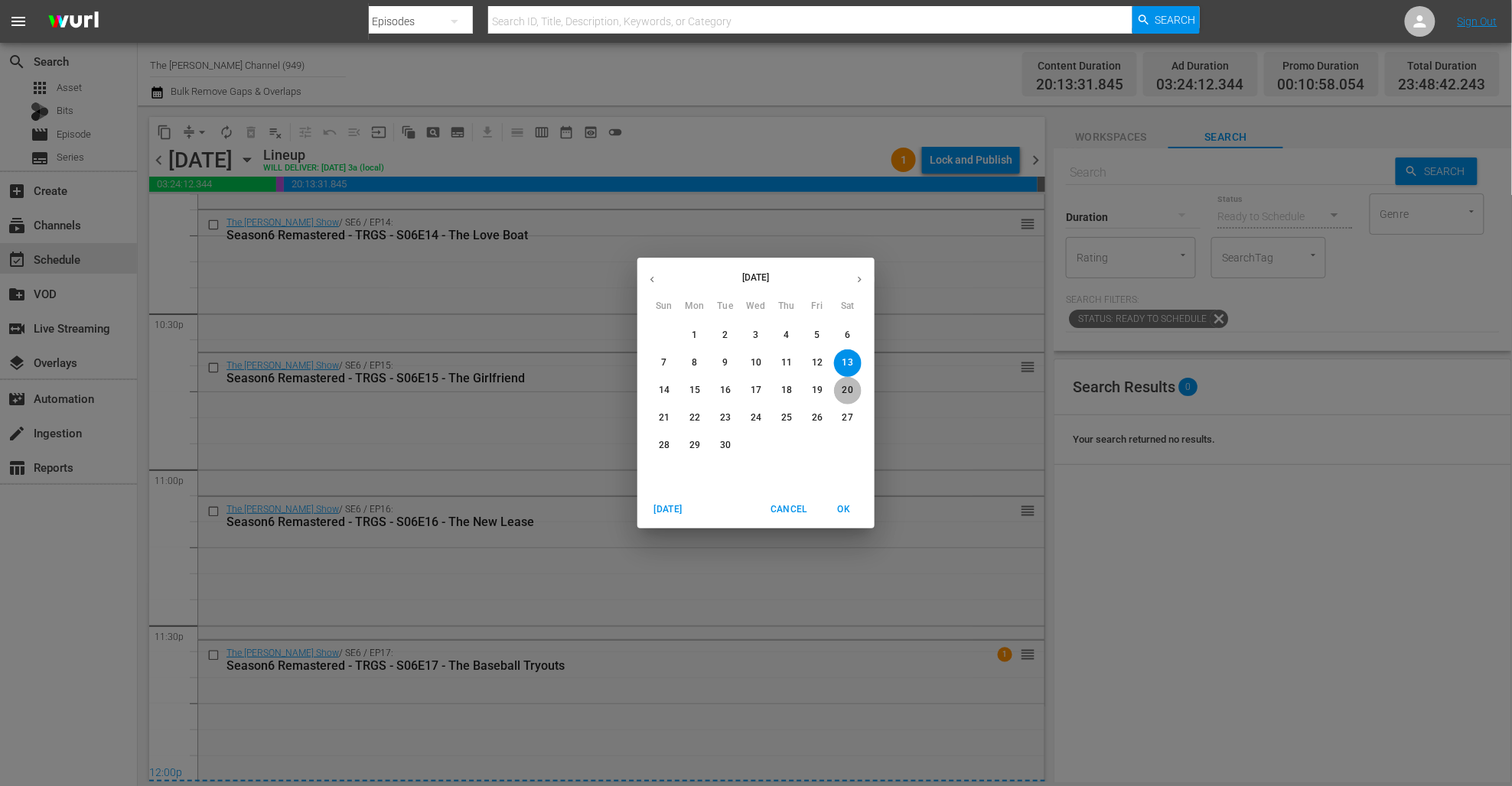
click at [848, 385] on p "20" at bounding box center [847, 390] width 11 height 13
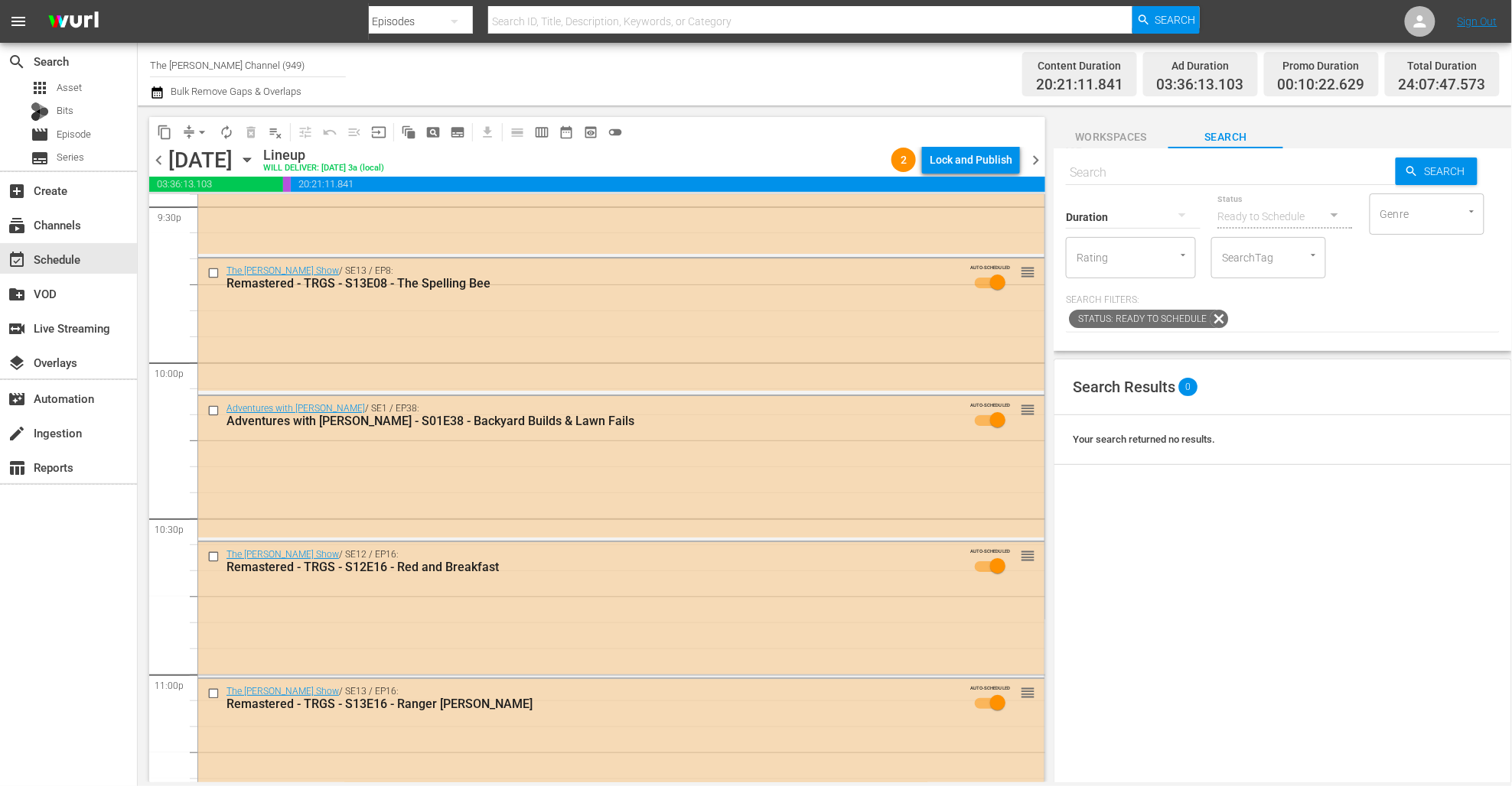
scroll to position [7031, 0]
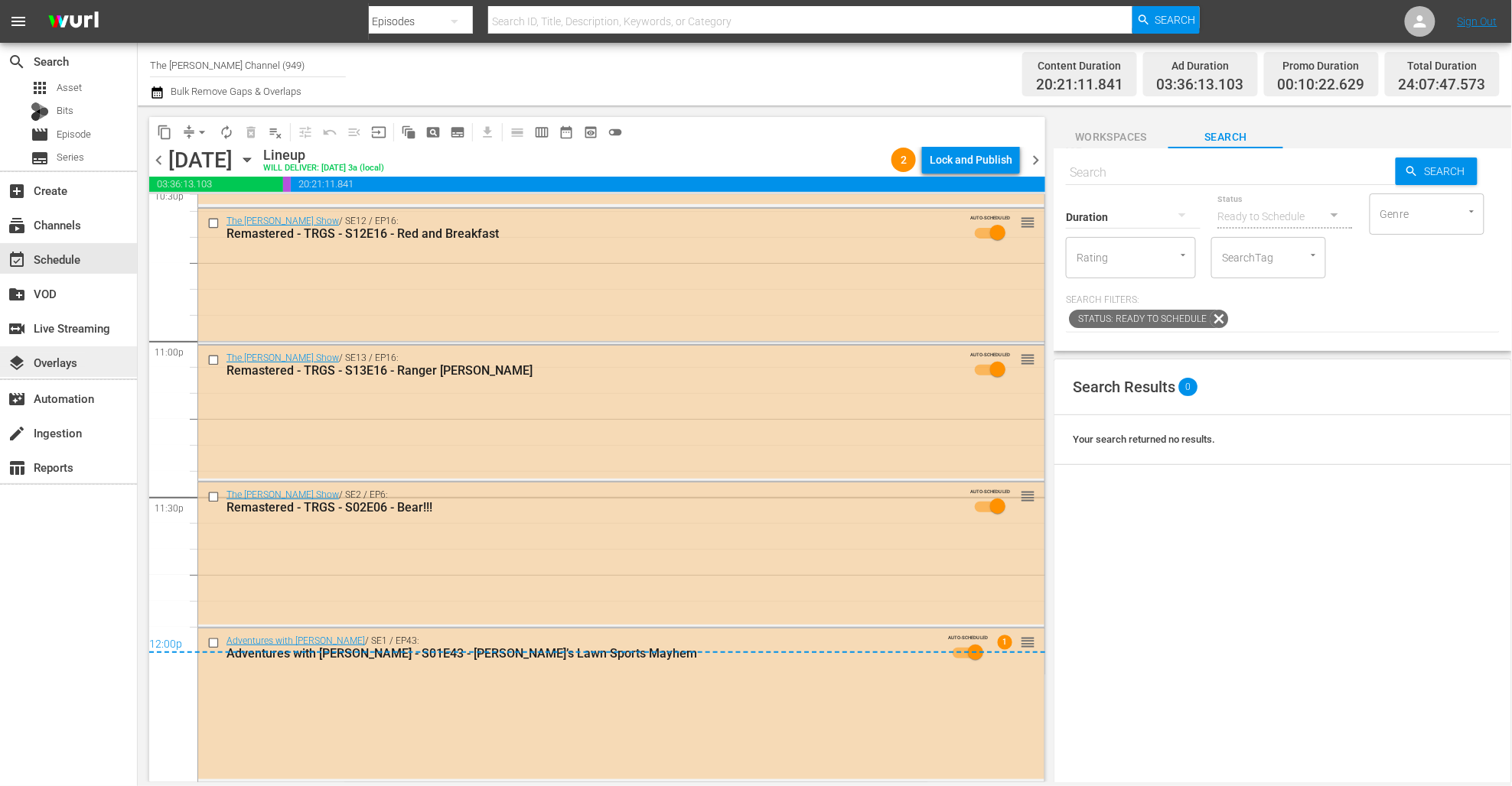
click at [67, 355] on div "layers Overlays" at bounding box center [43, 360] width 86 height 13
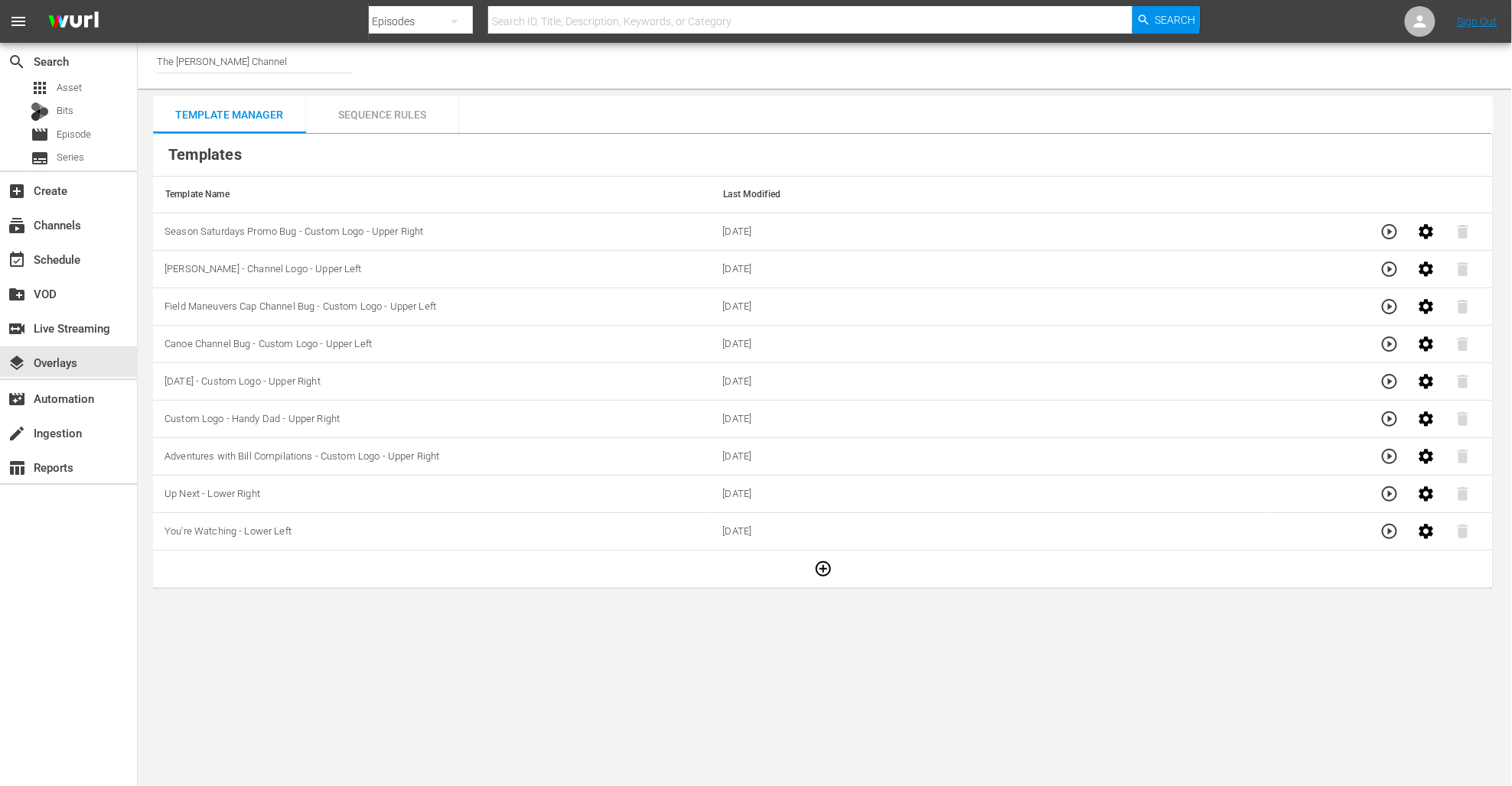
scroll to position [5, 0]
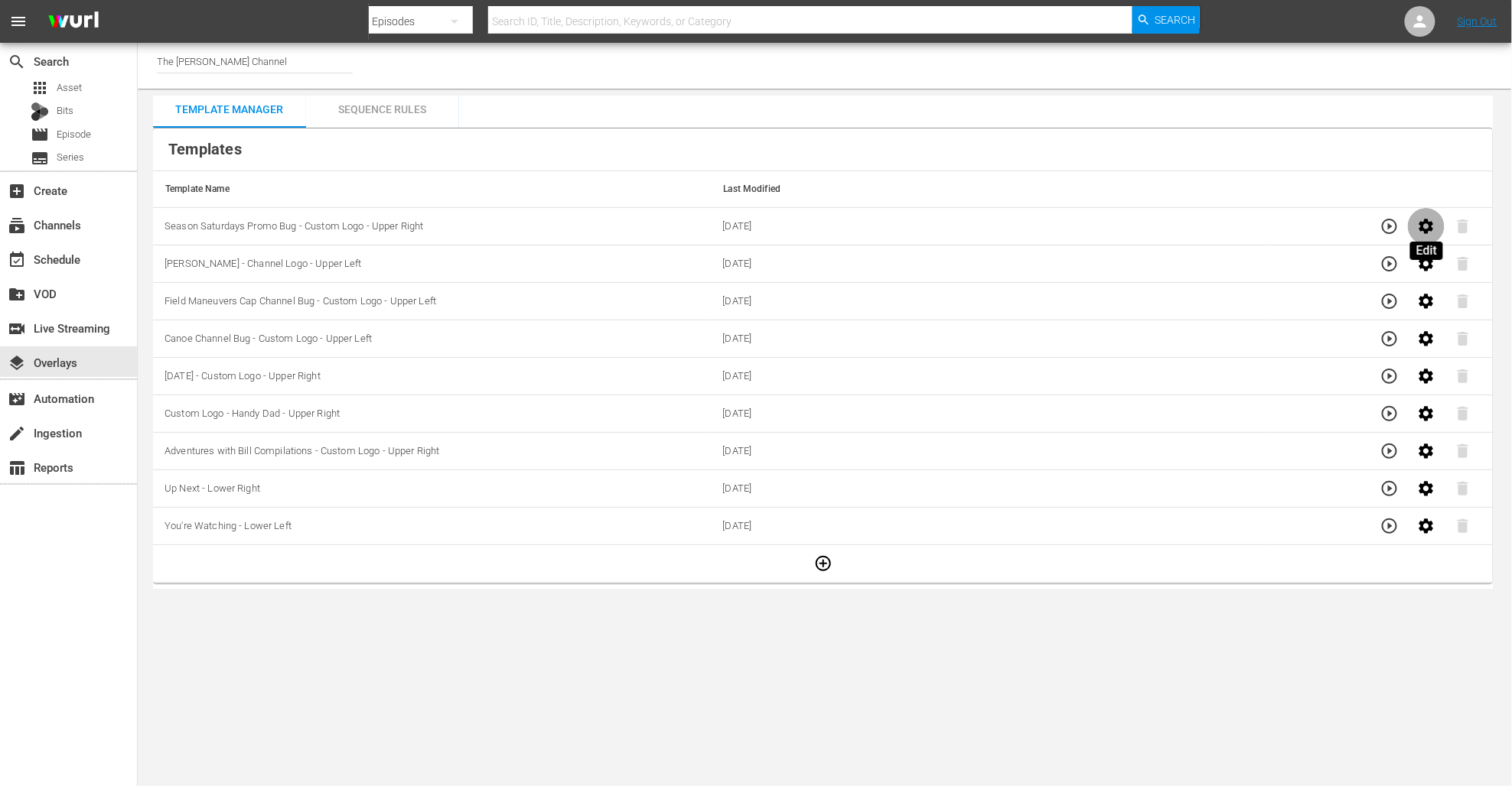
click at [1422, 224] on icon "button" at bounding box center [1426, 225] width 14 height 14
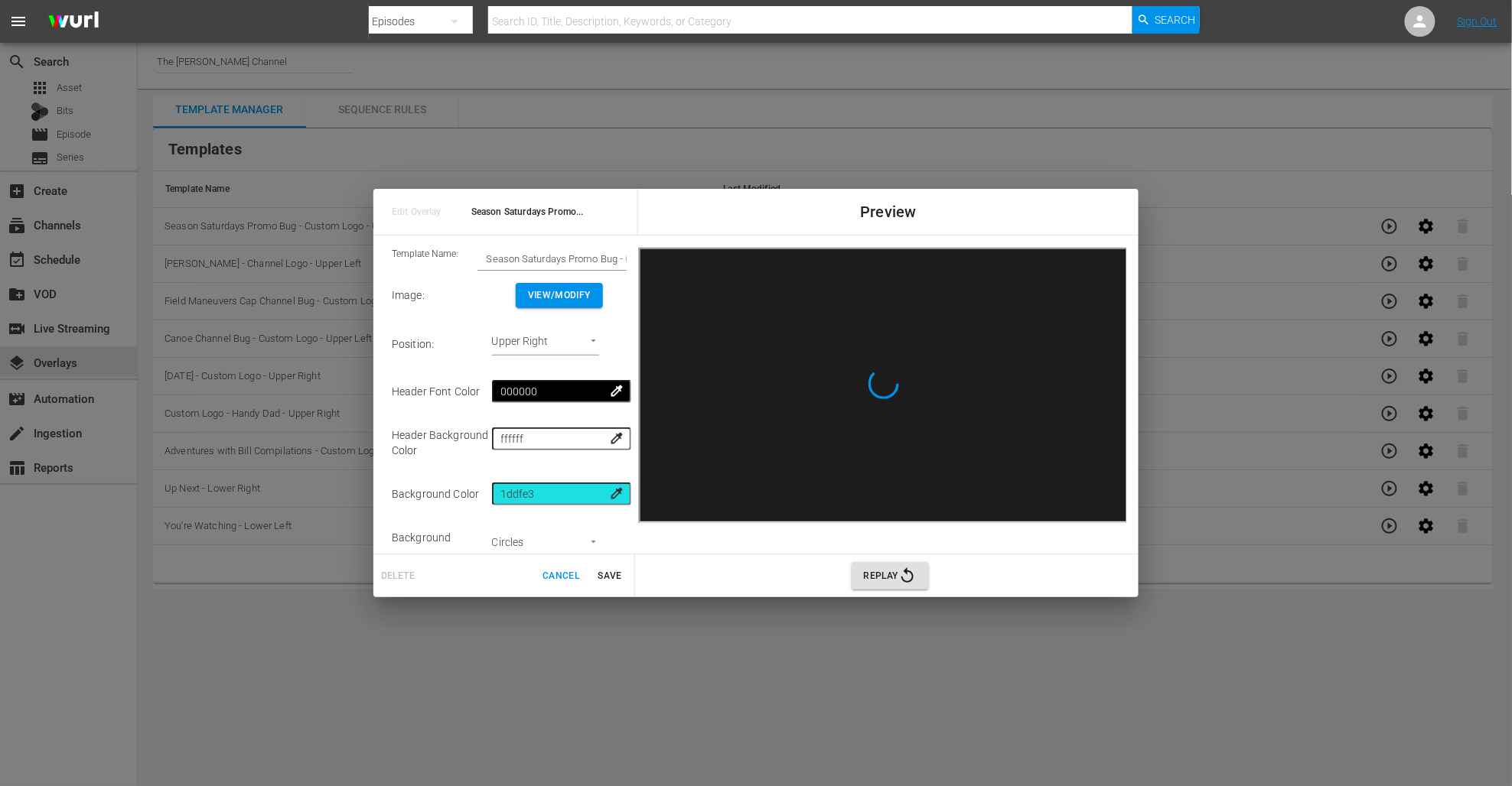
scroll to position [0, 0]
click at [558, 573] on span "Cancel" at bounding box center [561, 576] width 37 height 16
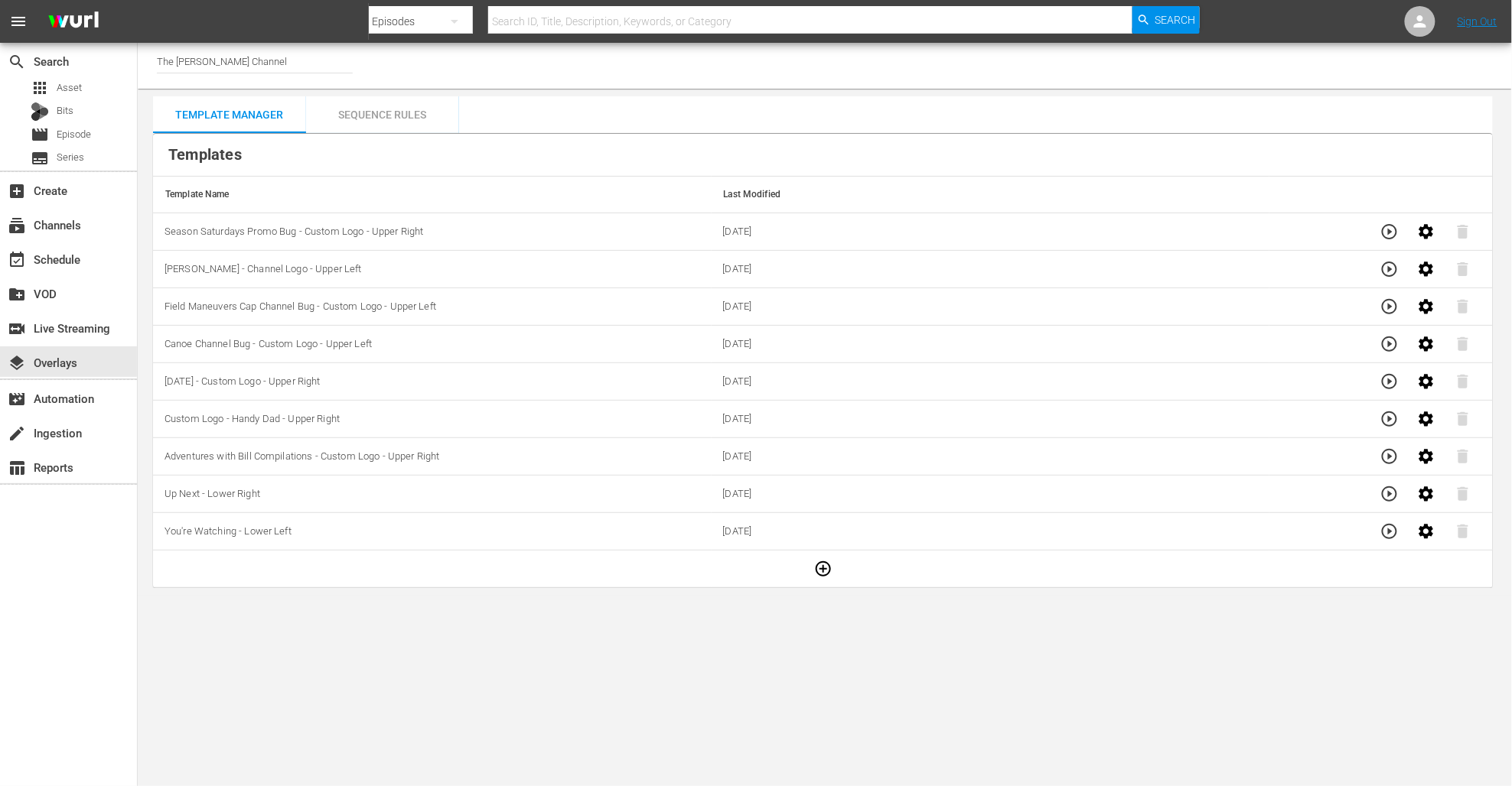
click at [821, 135] on th "Templates" at bounding box center [822, 154] width 1340 height 43
click at [826, 563] on icon "button" at bounding box center [823, 569] width 15 height 15
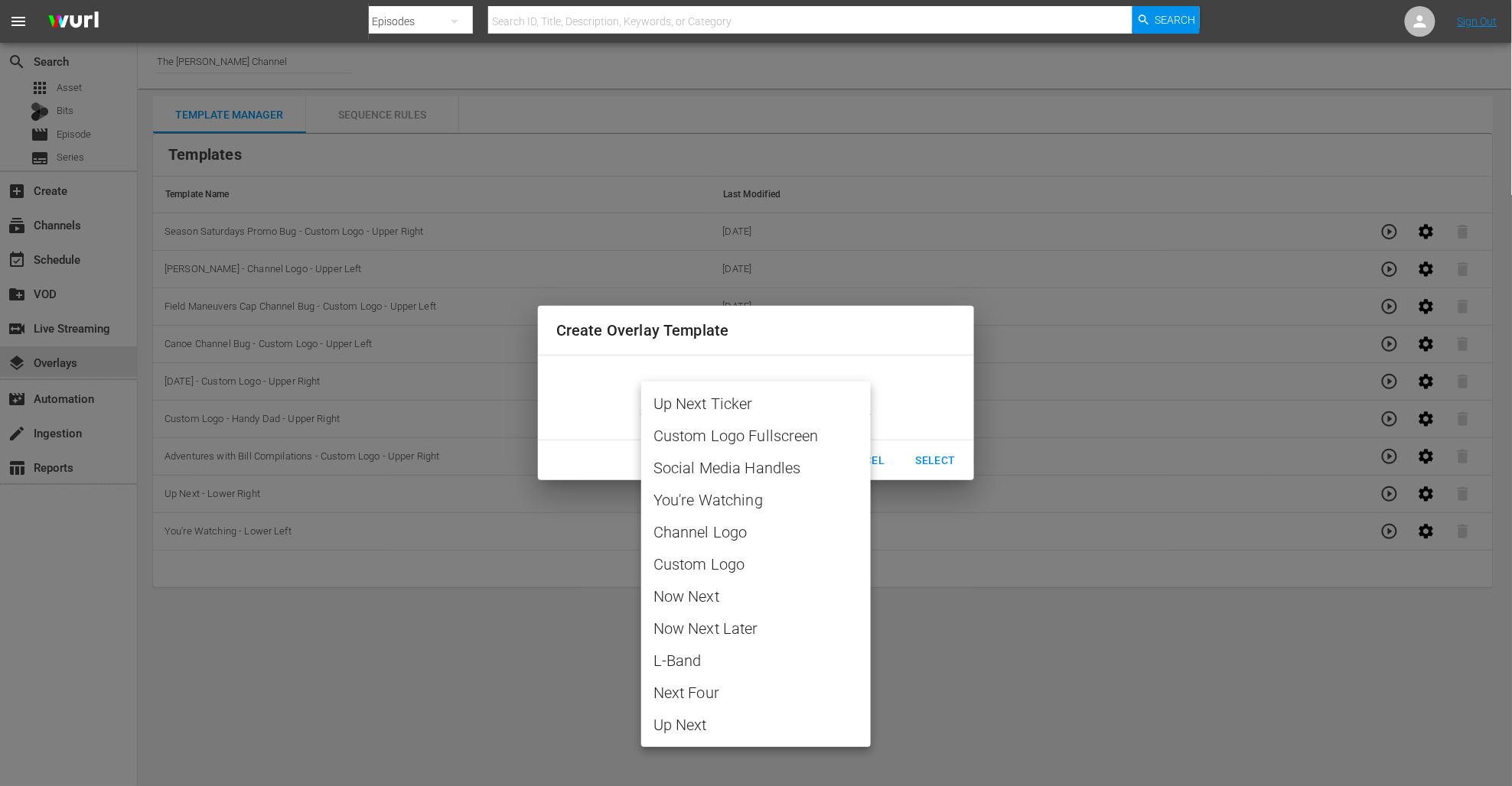
click at [796, 399] on body "menu Search By Episodes Search ID, Title, Description, Keywords, or Category Se…" at bounding box center [756, 393] width 1512 height 786
click at [710, 562] on span "Custom Logo" at bounding box center [756, 564] width 205 height 23
type input "Custom Logo"
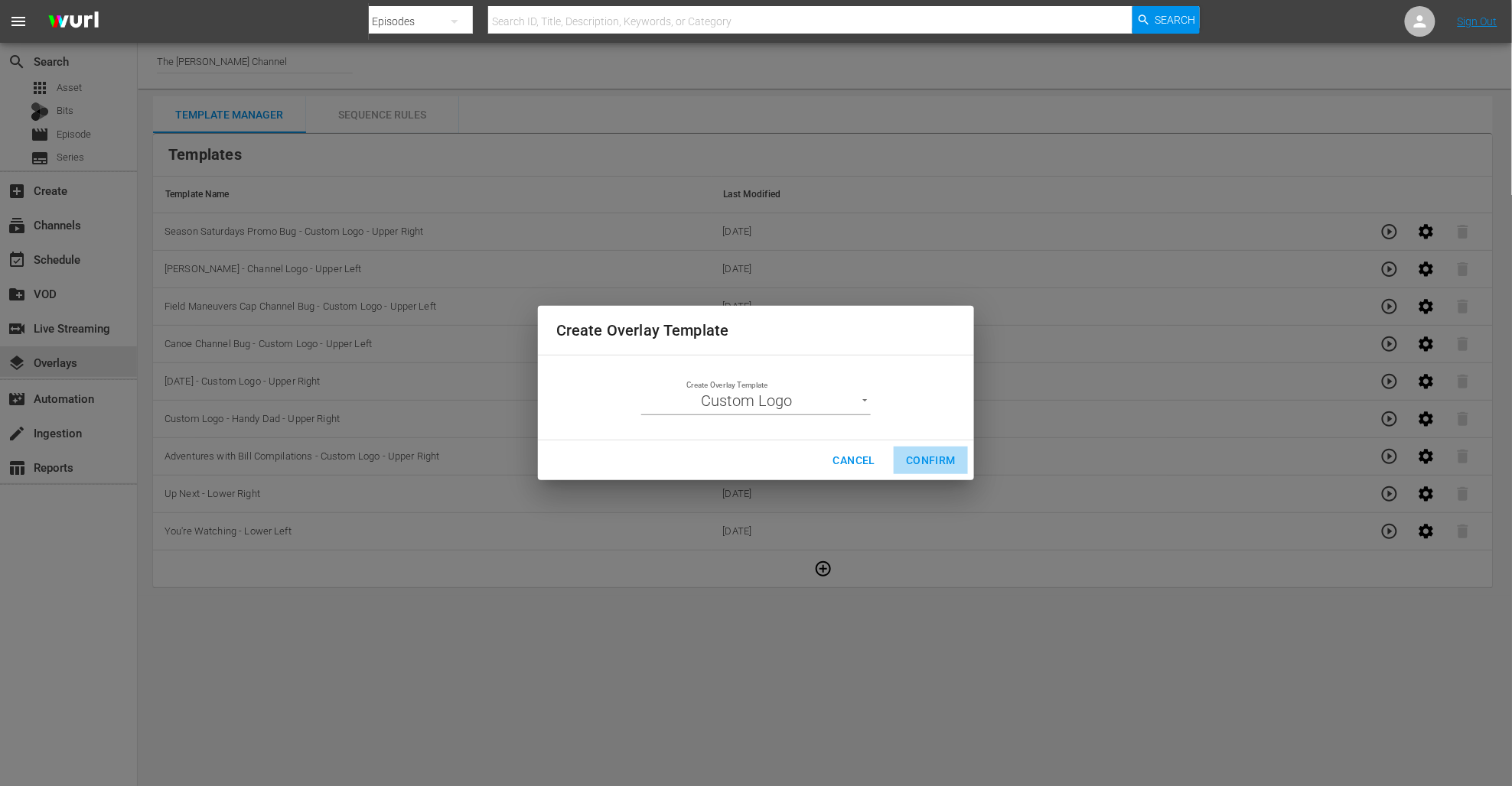
click at [938, 456] on span "Confirm" at bounding box center [931, 461] width 50 height 19
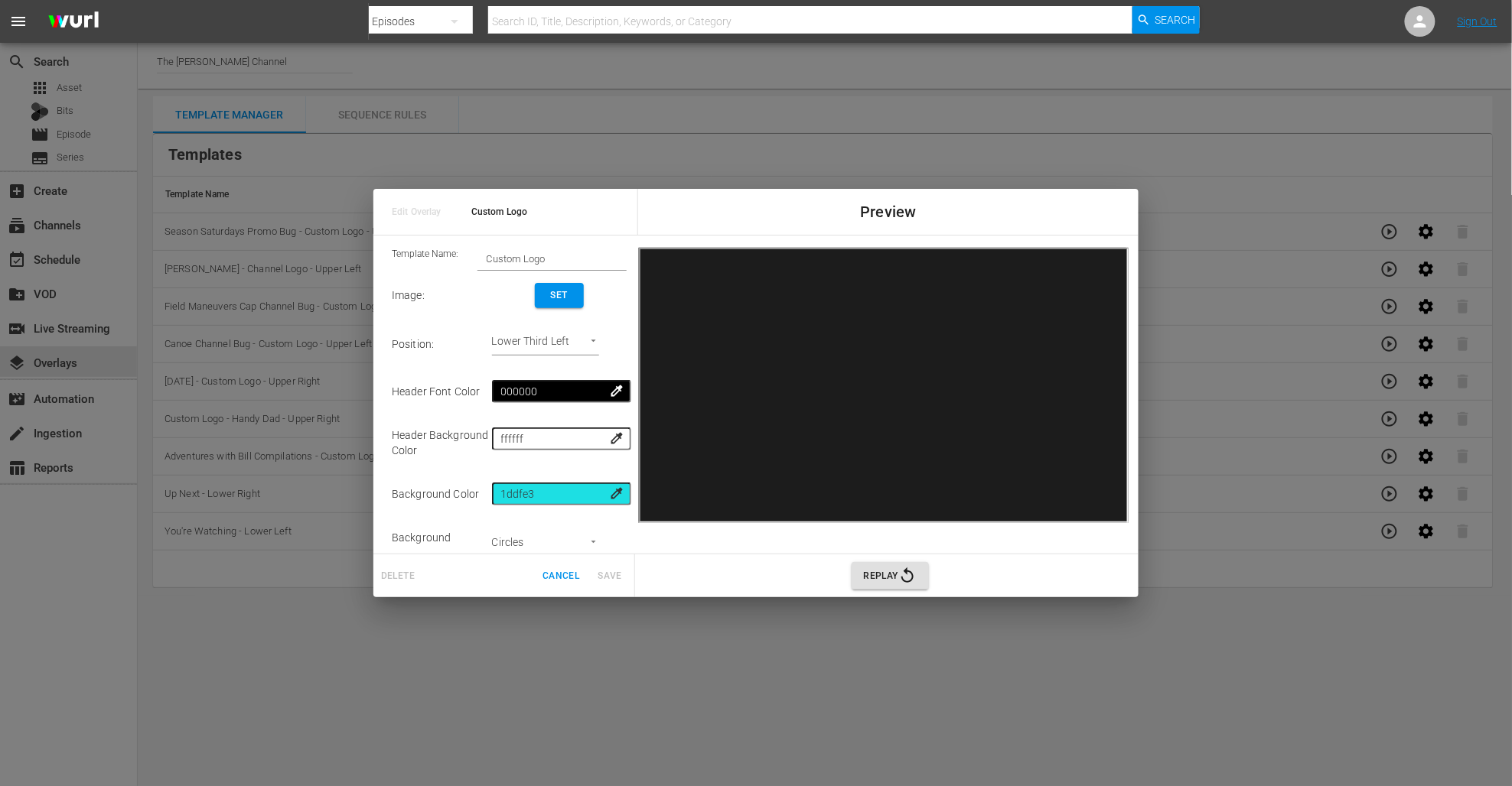
click at [559, 348] on body "menu Search By Episodes Search ID, Title, Description, Keywords, or Category Se…" at bounding box center [756, 393] width 1512 height 786
click at [567, 327] on li "Upper Right" at bounding box center [562, 320] width 115 height 25
type input "Upper Right"
click at [532, 261] on input "Custom Logo" at bounding box center [552, 259] width 149 height 22
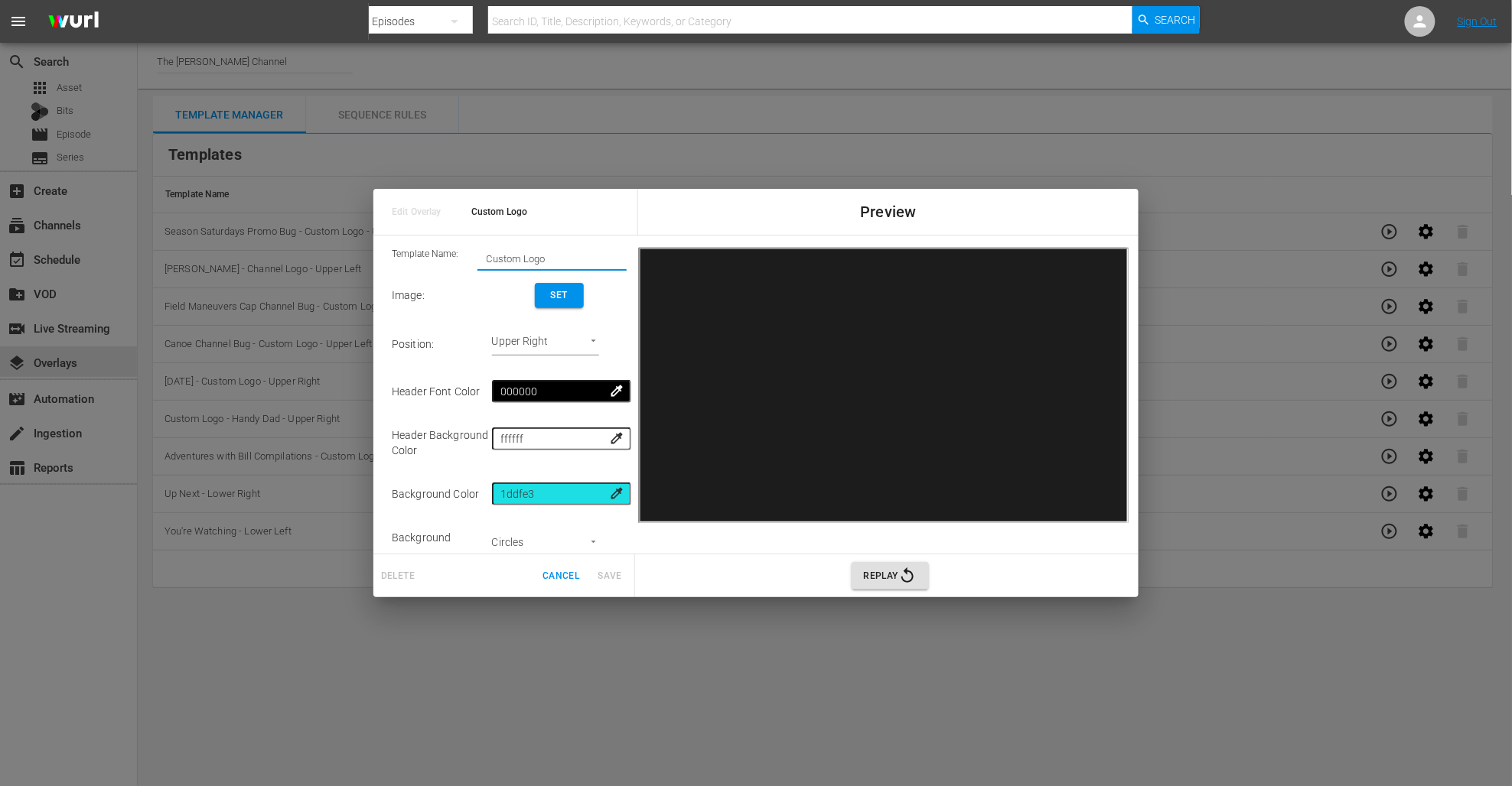
click at [532, 261] on input "Custom Logo" at bounding box center [552, 259] width 149 height 22
type input "Top 10 Countdown Sponsorship Bug"
click at [578, 298] on button "Set" at bounding box center [559, 295] width 49 height 25
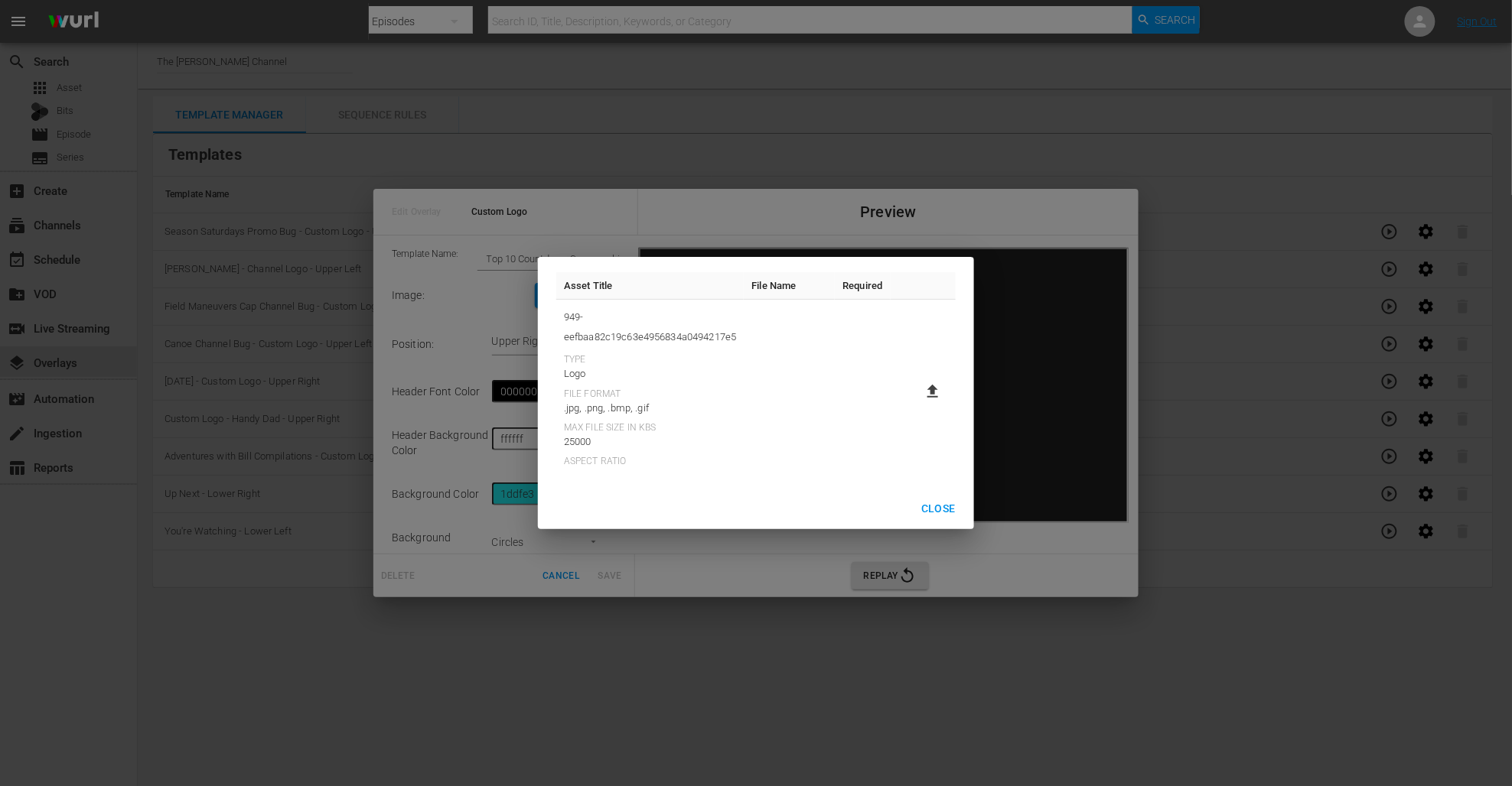
click at [931, 393] on icon at bounding box center [933, 391] width 11 height 13
click at [918, 405] on input "file" at bounding box center [918, 405] width 1 height 1
type input "C:\fakepath\RGS Sponsorship Bug Top 10 Countdown.png"
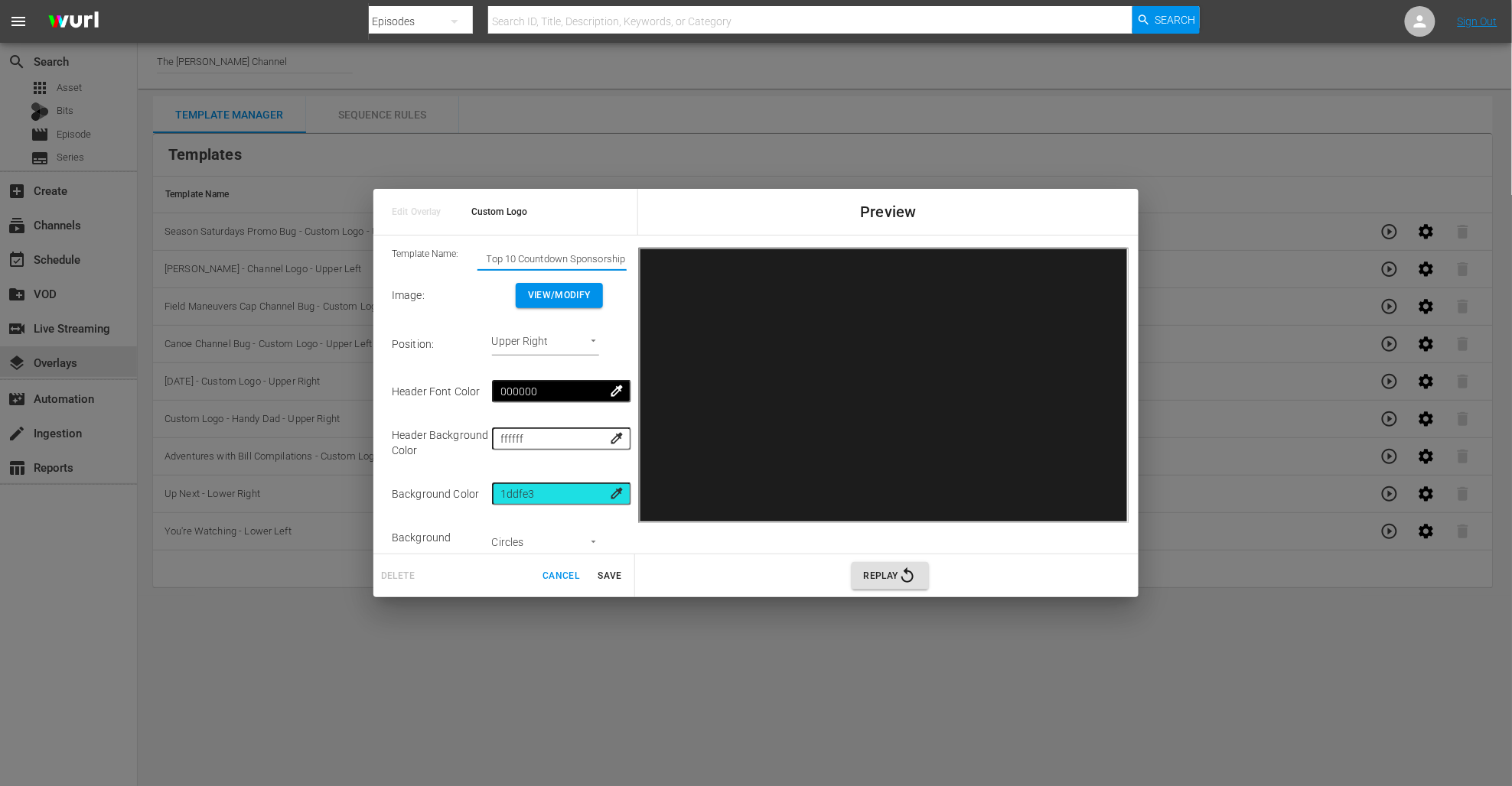
scroll to position [0, 21]
drag, startPoint x: 601, startPoint y: 262, endPoint x: 654, endPoint y: 261, distance: 53.0
click at [25, 11] on body "menu Search By Episodes Search ID, Title, Description, Keywords, or Category Se…" at bounding box center [756, 393] width 1512 height 786
click at [627, 261] on div "Template Name: Top 10 Countdown Sponsorship Bug Image : View/Modify Position : …" at bounding box center [509, 395] width 247 height 306
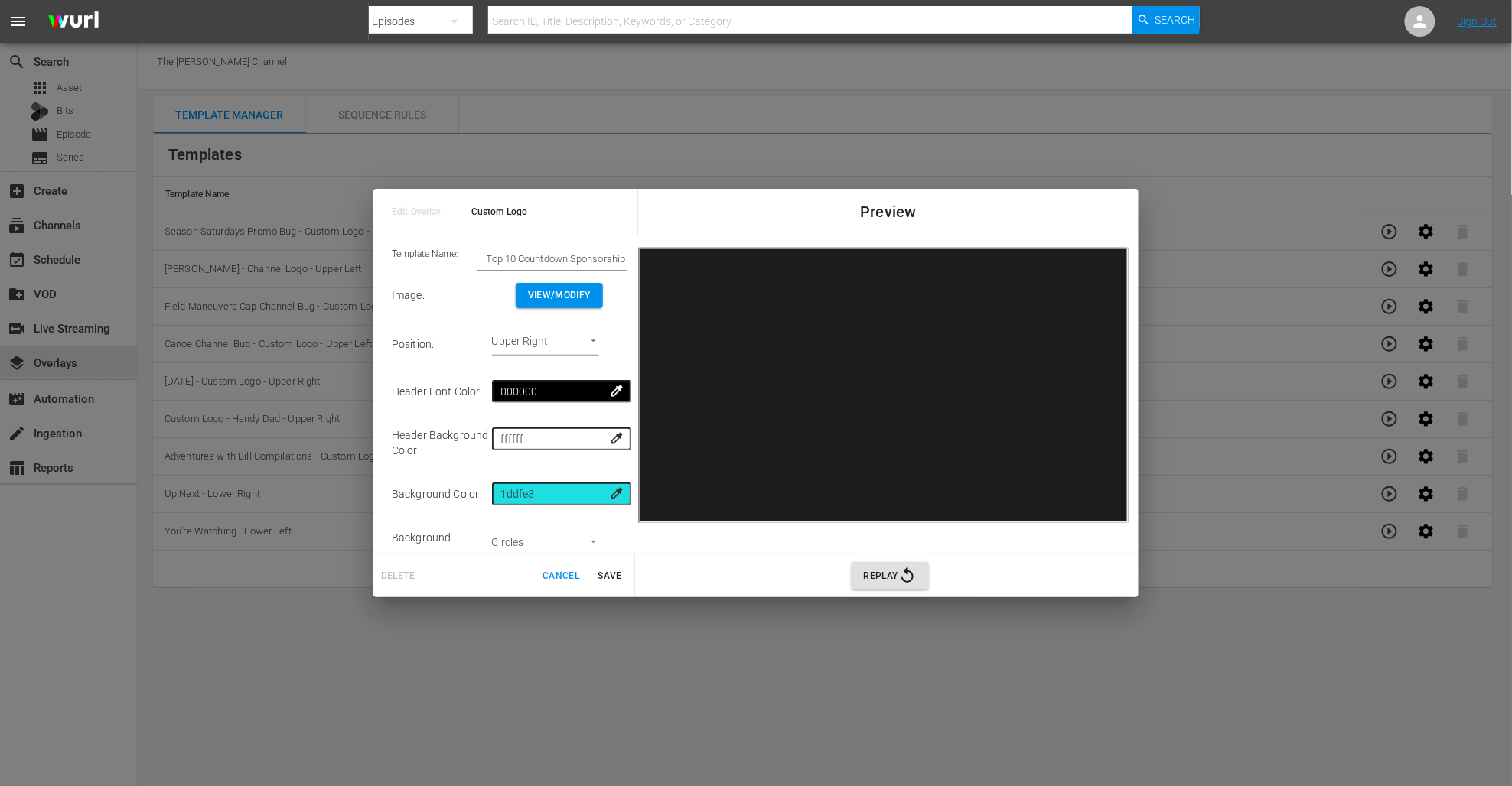
click at [624, 259] on input "Top 10 Countdown Sponsorship Bug" at bounding box center [552, 259] width 149 height 22
click at [573, 256] on input "Top 10 Countdown Sponsorship Bug" at bounding box center [552, 259] width 149 height 22
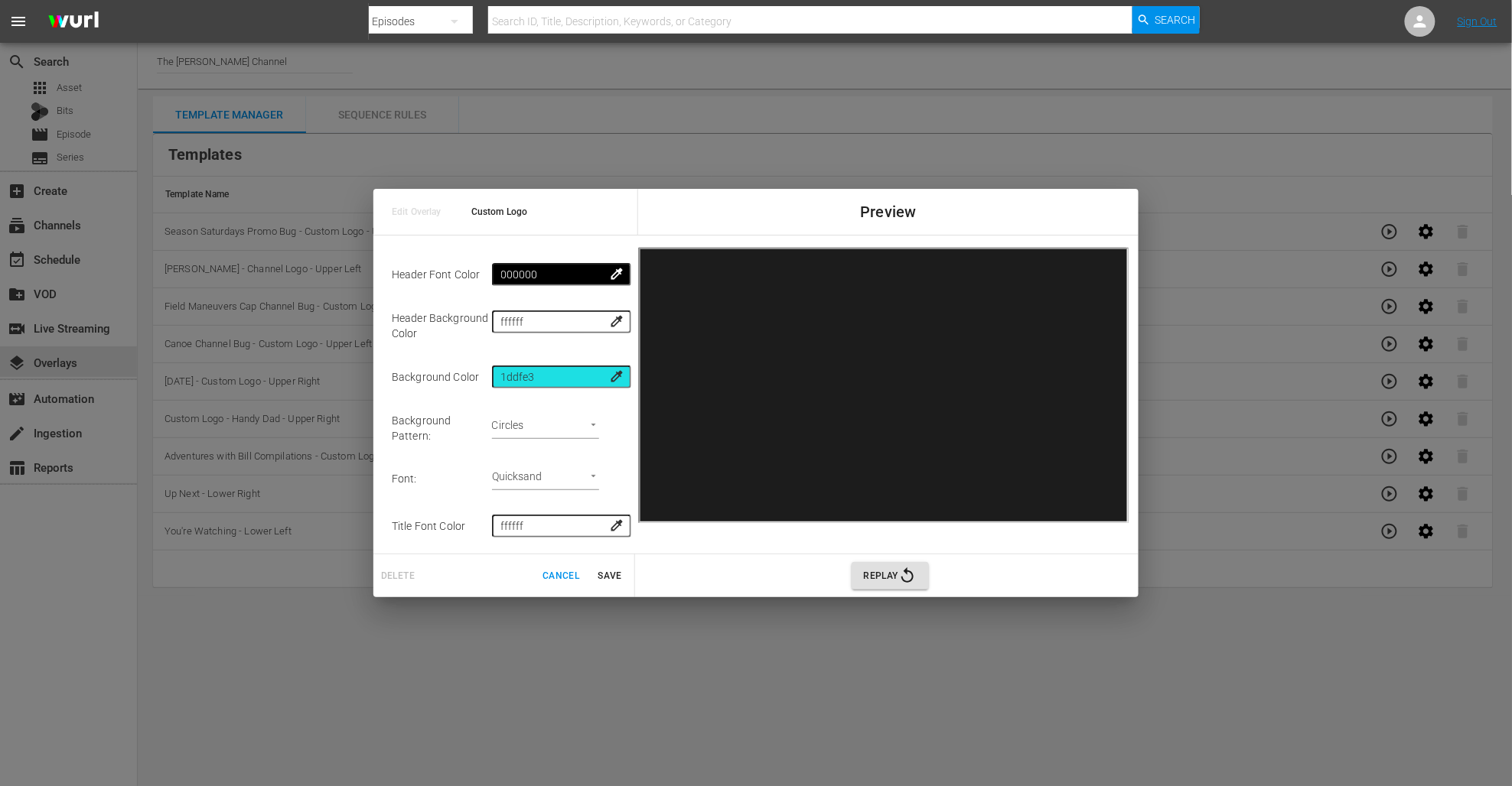
type input "Top 10 Countdown [DATE] Sponsorship Bug"
click at [610, 572] on span "Save" at bounding box center [610, 576] width 37 height 16
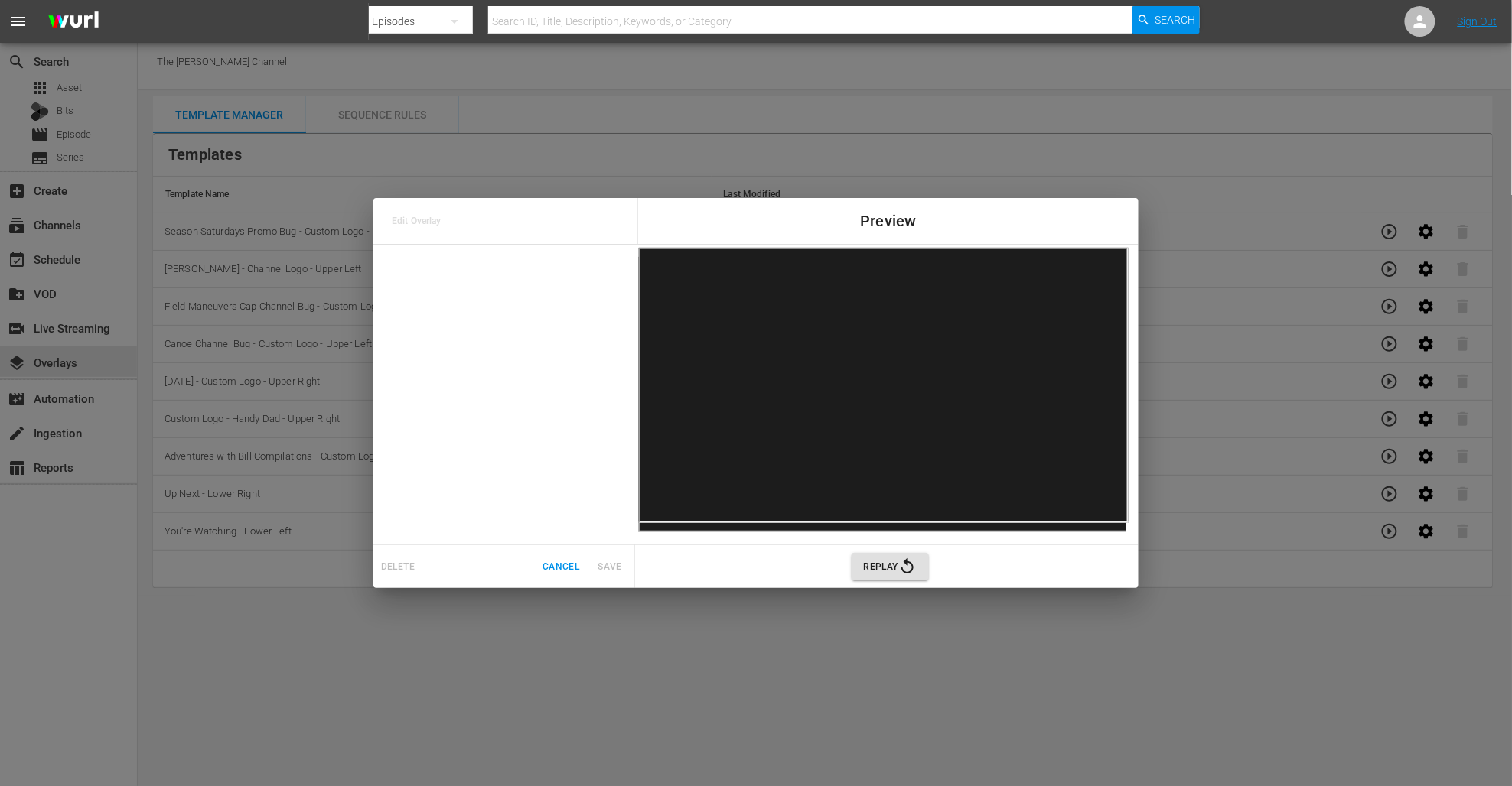
scroll to position [0, 0]
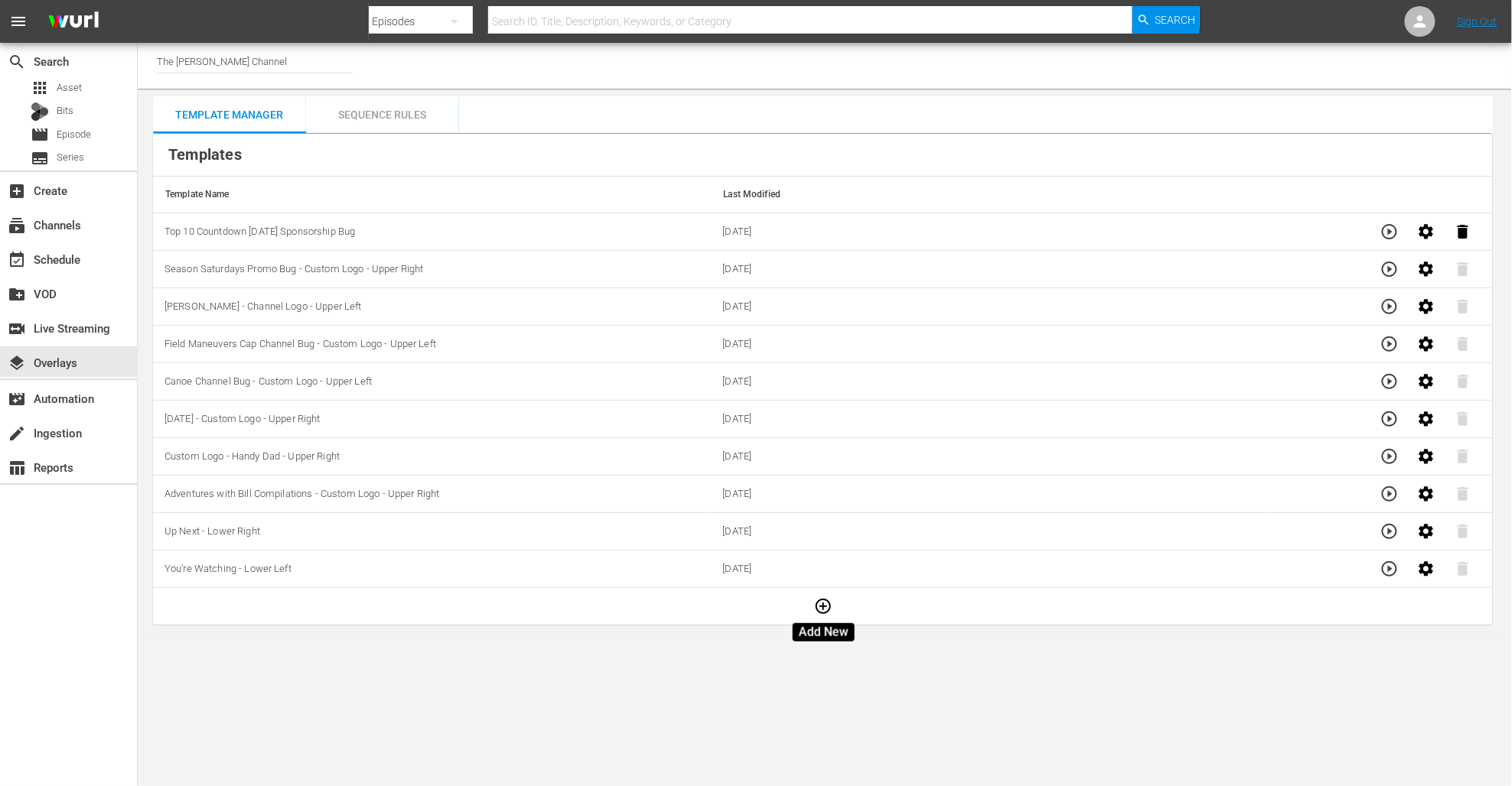
click at [826, 607] on icon "button" at bounding box center [823, 607] width 15 height 15
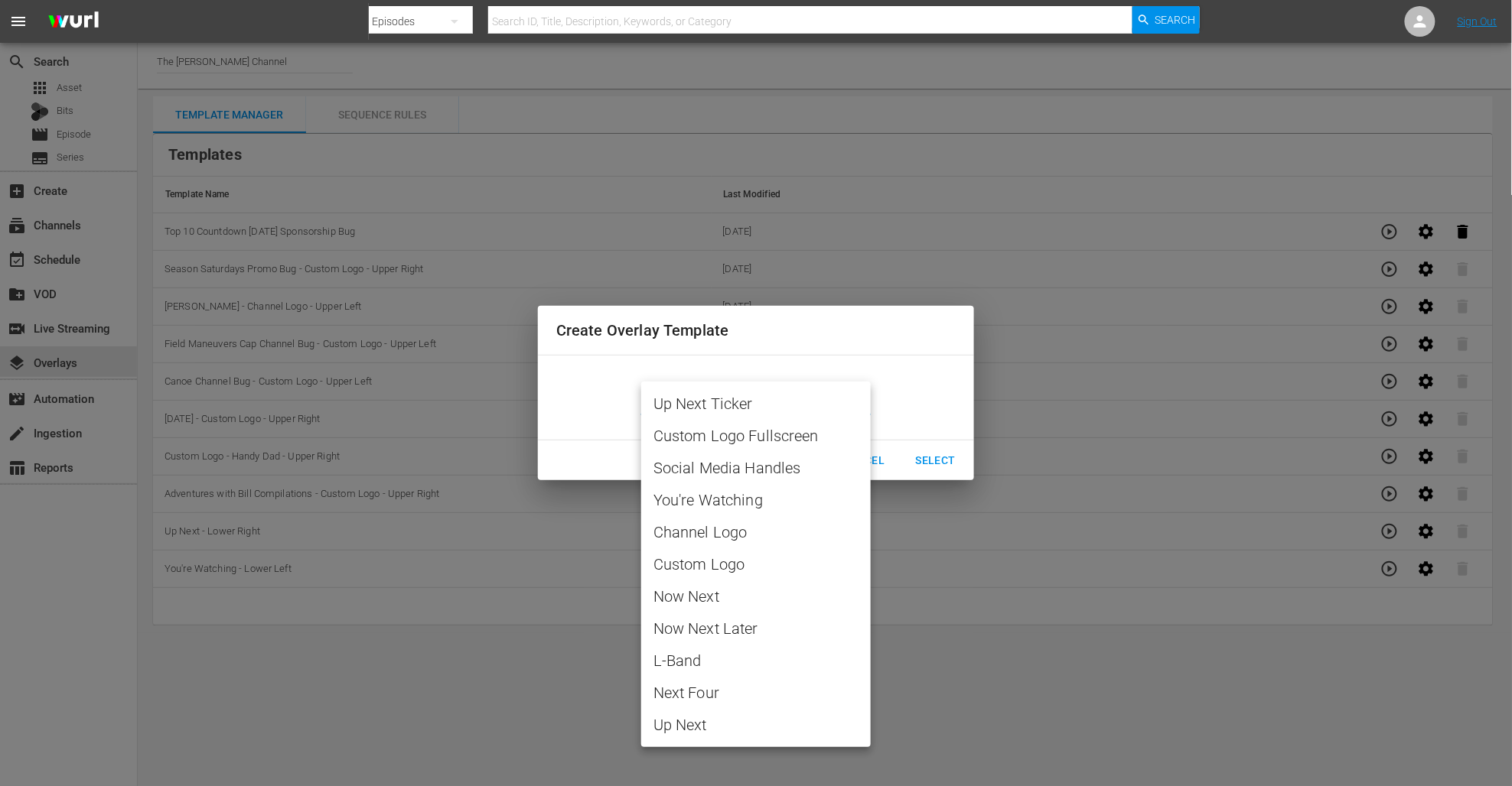
click at [857, 403] on body "menu Search By Episodes Search ID, Title, Description, Keywords, or Category Se…" at bounding box center [756, 393] width 1512 height 786
click at [750, 557] on span "Custom Logo" at bounding box center [756, 564] width 205 height 23
type input "Custom Logo"
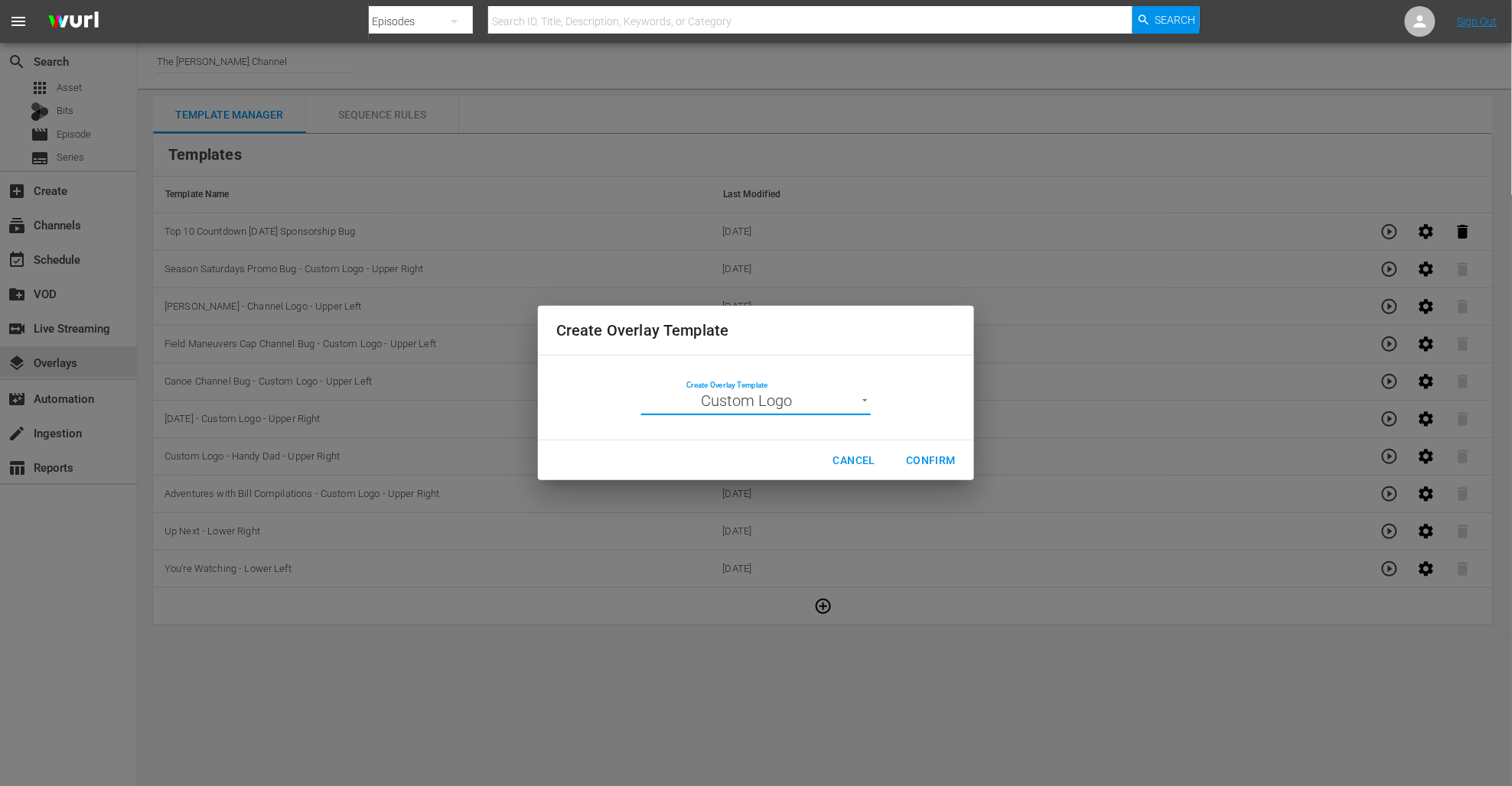
click at [925, 465] on span "Confirm" at bounding box center [931, 461] width 50 height 19
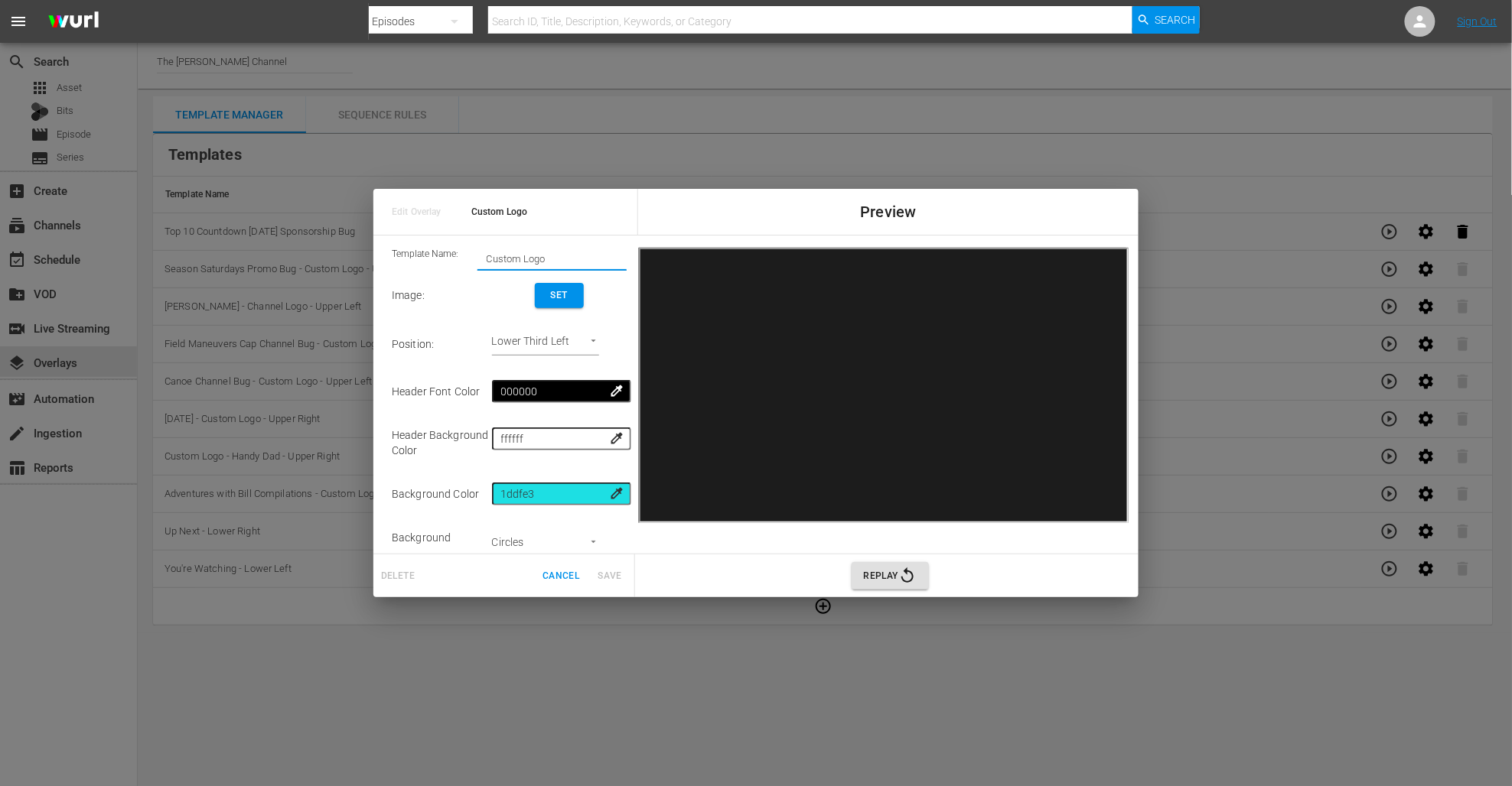
click at [531, 260] on input "Custom Logo" at bounding box center [552, 259] width 149 height 22
click at [532, 260] on input "Custom Logo" at bounding box center [552, 259] width 149 height 22
click at [488, 259] on input "Season Sats Sponsorship Bug" at bounding box center [552, 259] width 149 height 22
click at [497, 259] on input "8/8-8/15 - Season Sats Sponsorship Bug" at bounding box center [552, 259] width 149 height 22
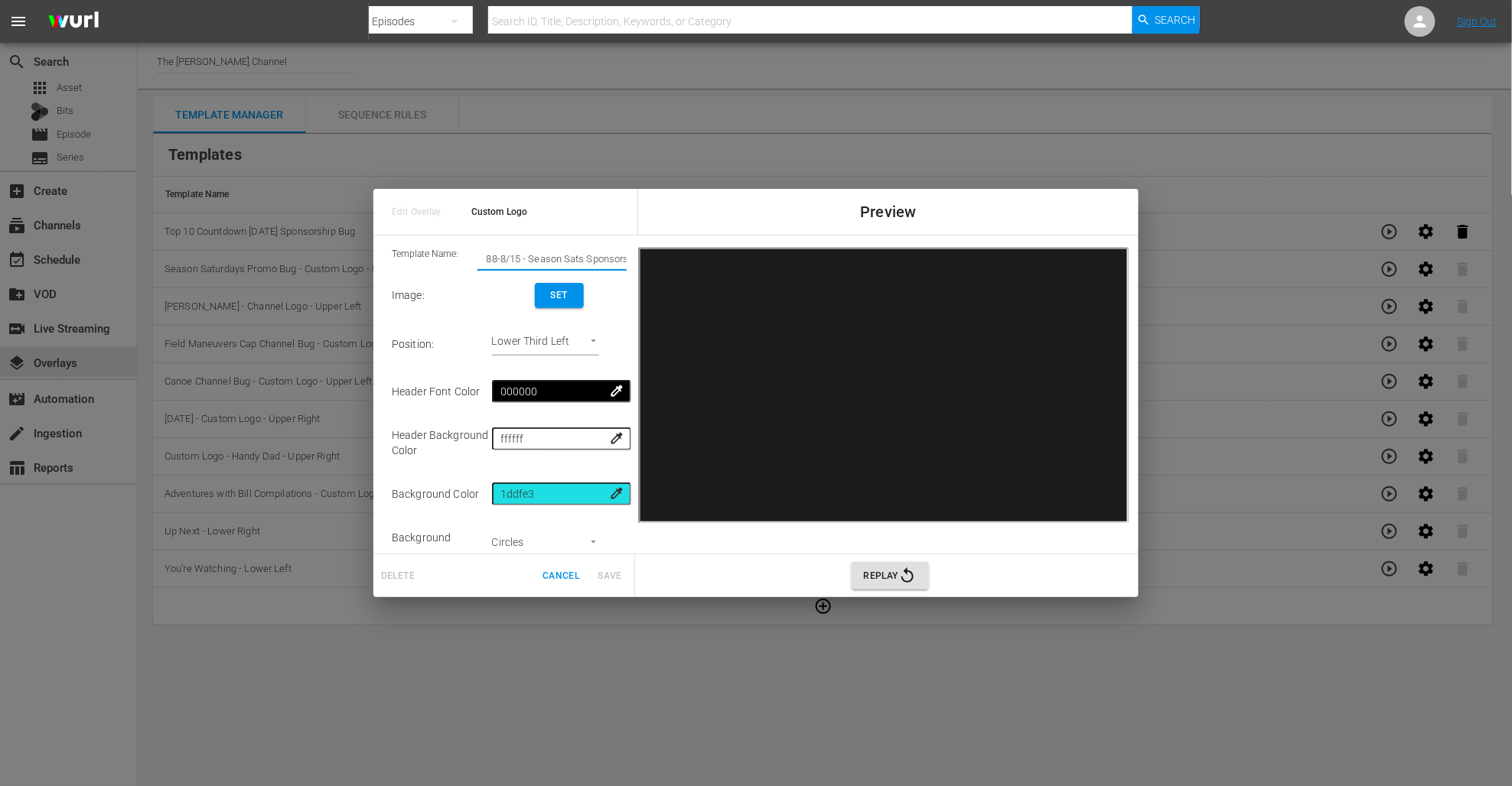
drag, startPoint x: 493, startPoint y: 259, endPoint x: 501, endPoint y: 259, distance: 8.0
click at [493, 259] on input "88-8/15 - Season Sats Sponsorship Bug" at bounding box center [552, 259] width 149 height 22
type input "8/8-8/15 - Season Sats Sponsorship Bug"
drag, startPoint x: 532, startPoint y: 259, endPoint x: 623, endPoint y: 256, distance: 91.0
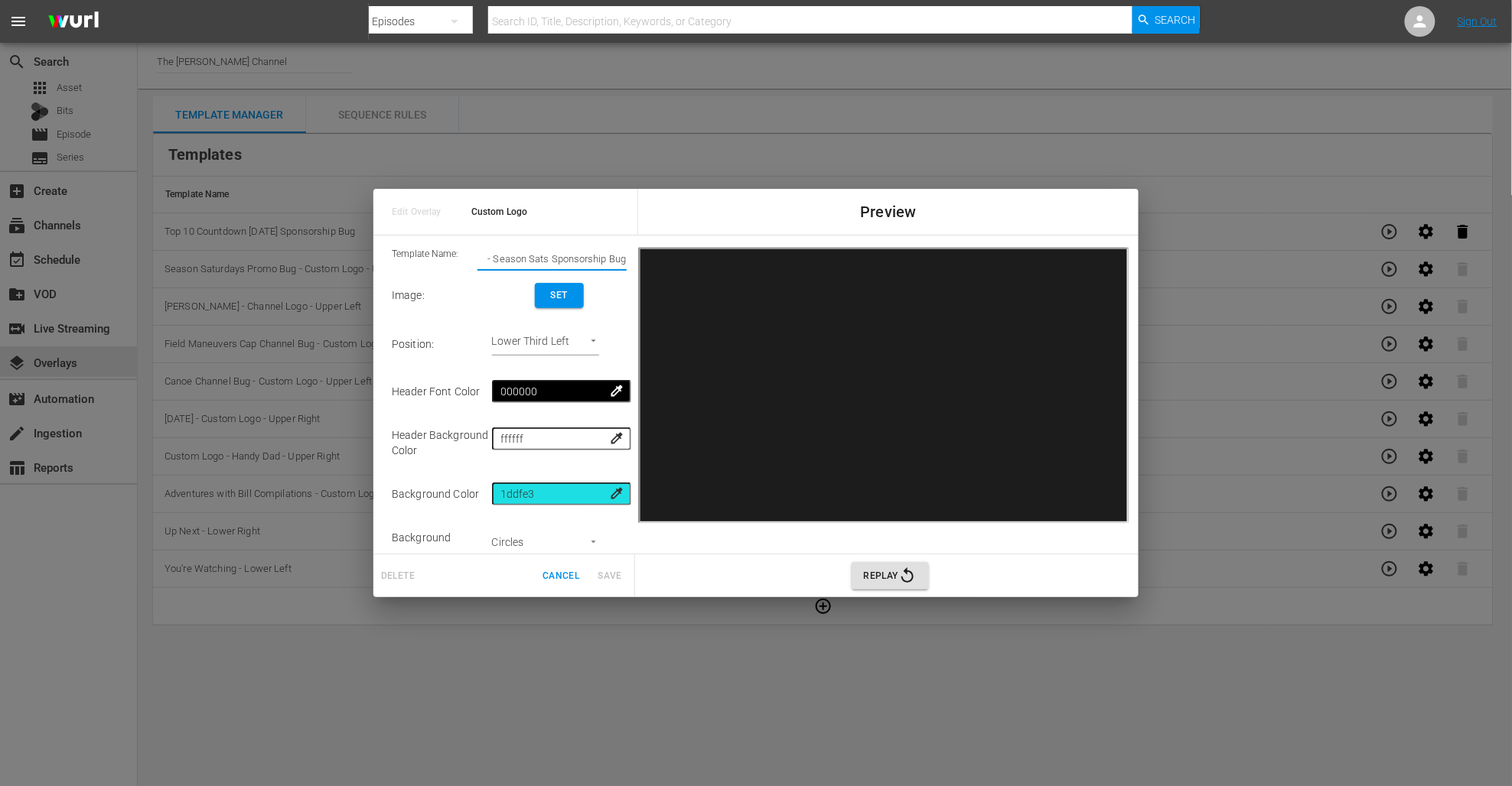
click at [625, 256] on input "8/8-8/15 - Season Sats Sponsorship Bug" at bounding box center [552, 259] width 149 height 22
click at [616, 257] on input "8/8-8/15 - Season Sats Sponsorship Bug" at bounding box center [552, 259] width 149 height 22
click at [568, 296] on span "Set" at bounding box center [559, 295] width 24 height 16
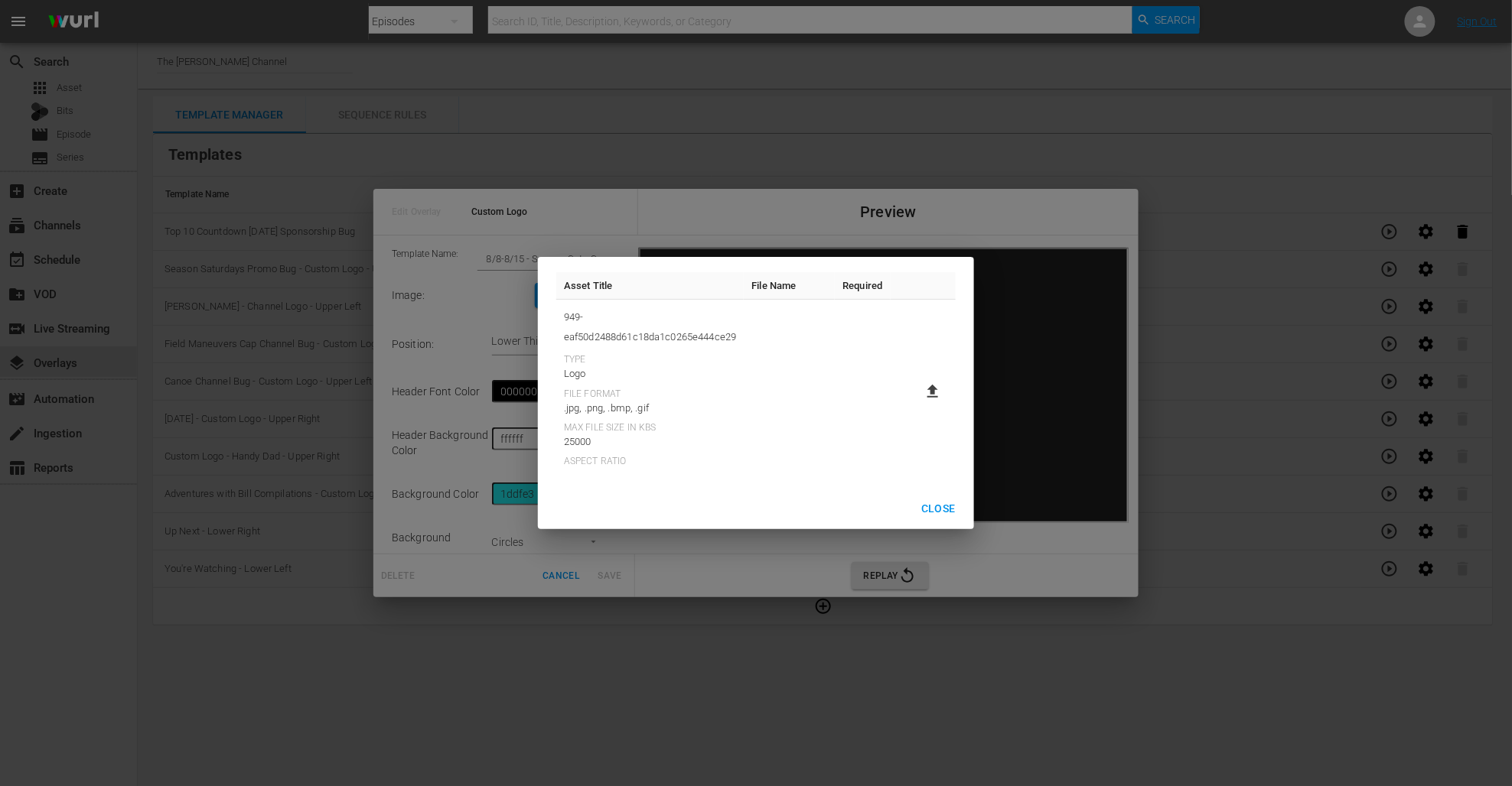
click at [945, 393] on td at bounding box center [923, 390] width 65 height 183
click at [939, 393] on icon at bounding box center [933, 391] width 18 height 18
click at [918, 405] on input "file" at bounding box center [918, 405] width 1 height 1
type input "C:\fakepath\RGS Adventures with Bill Compilations Sponsorship Bug.png"
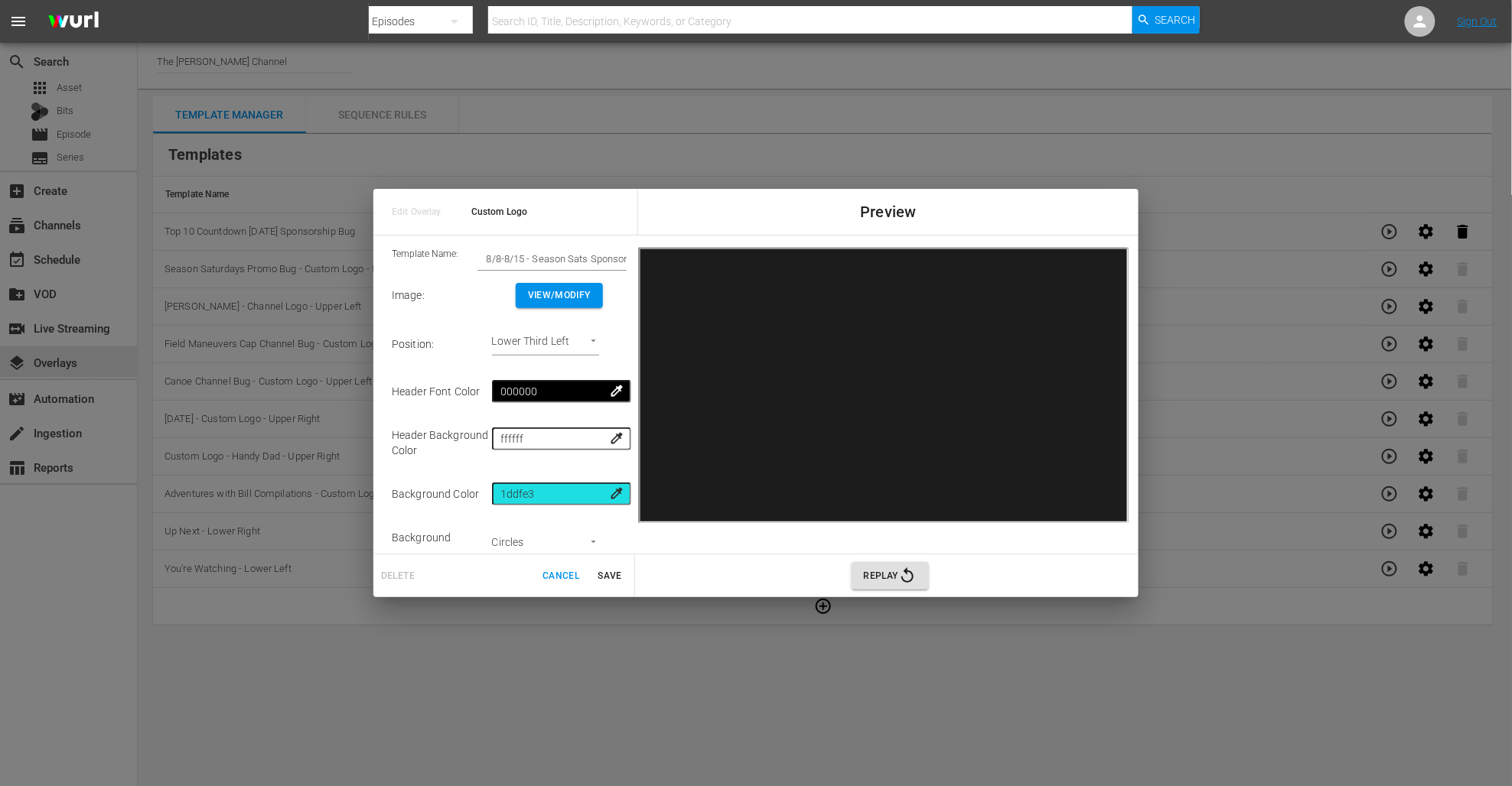
click at [593, 341] on body "menu Search By Episodes Search ID, Title, Description, Keywords, or Category Se…" at bounding box center [756, 393] width 1512 height 786
click at [563, 320] on li "Upper Right" at bounding box center [562, 320] width 115 height 25
type input "Upper Right"
click at [575, 290] on span "View/Modify" at bounding box center [559, 295] width 63 height 16
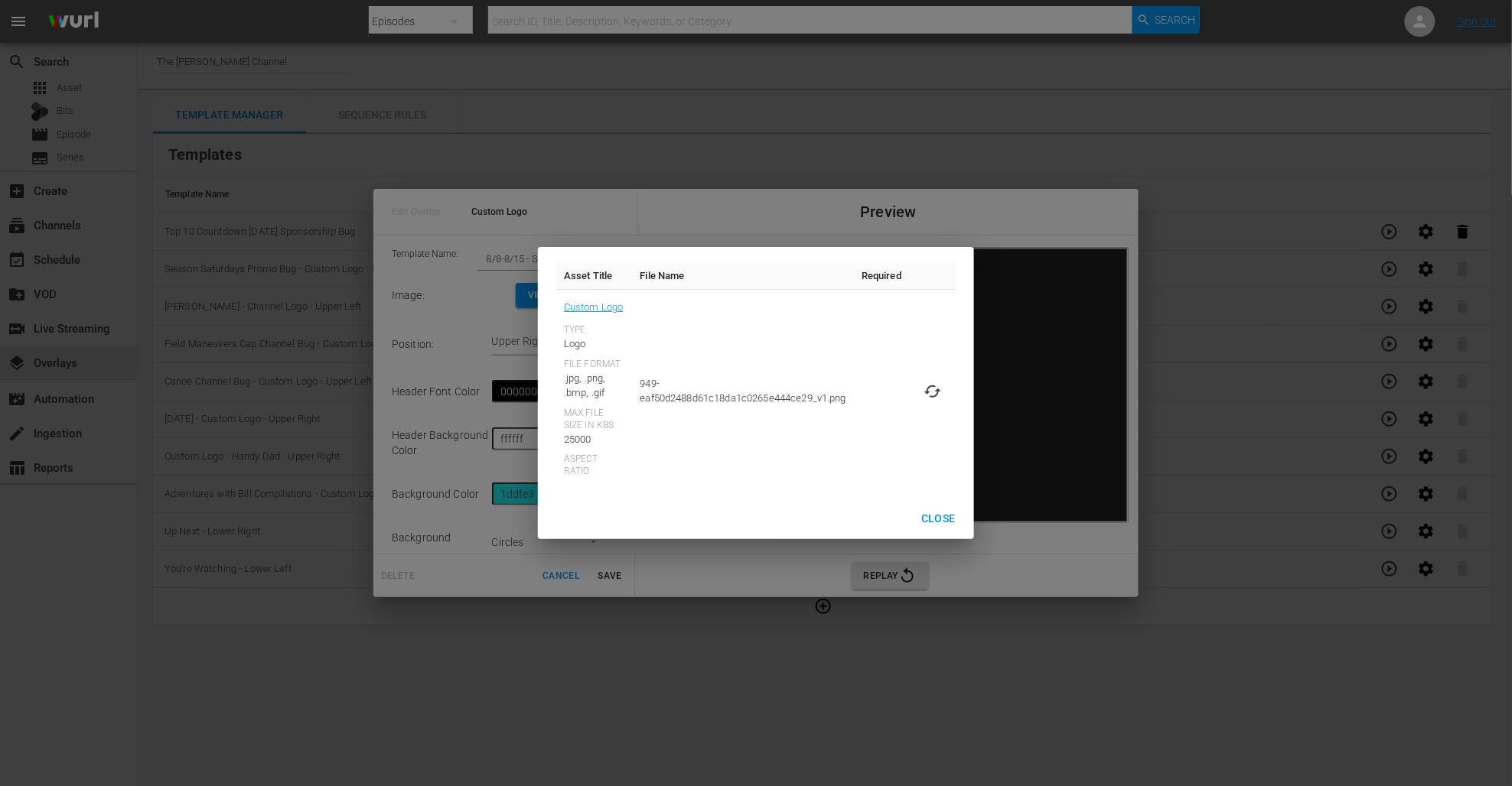
click at [927, 515] on span "Close" at bounding box center [938, 518] width 34 height 19
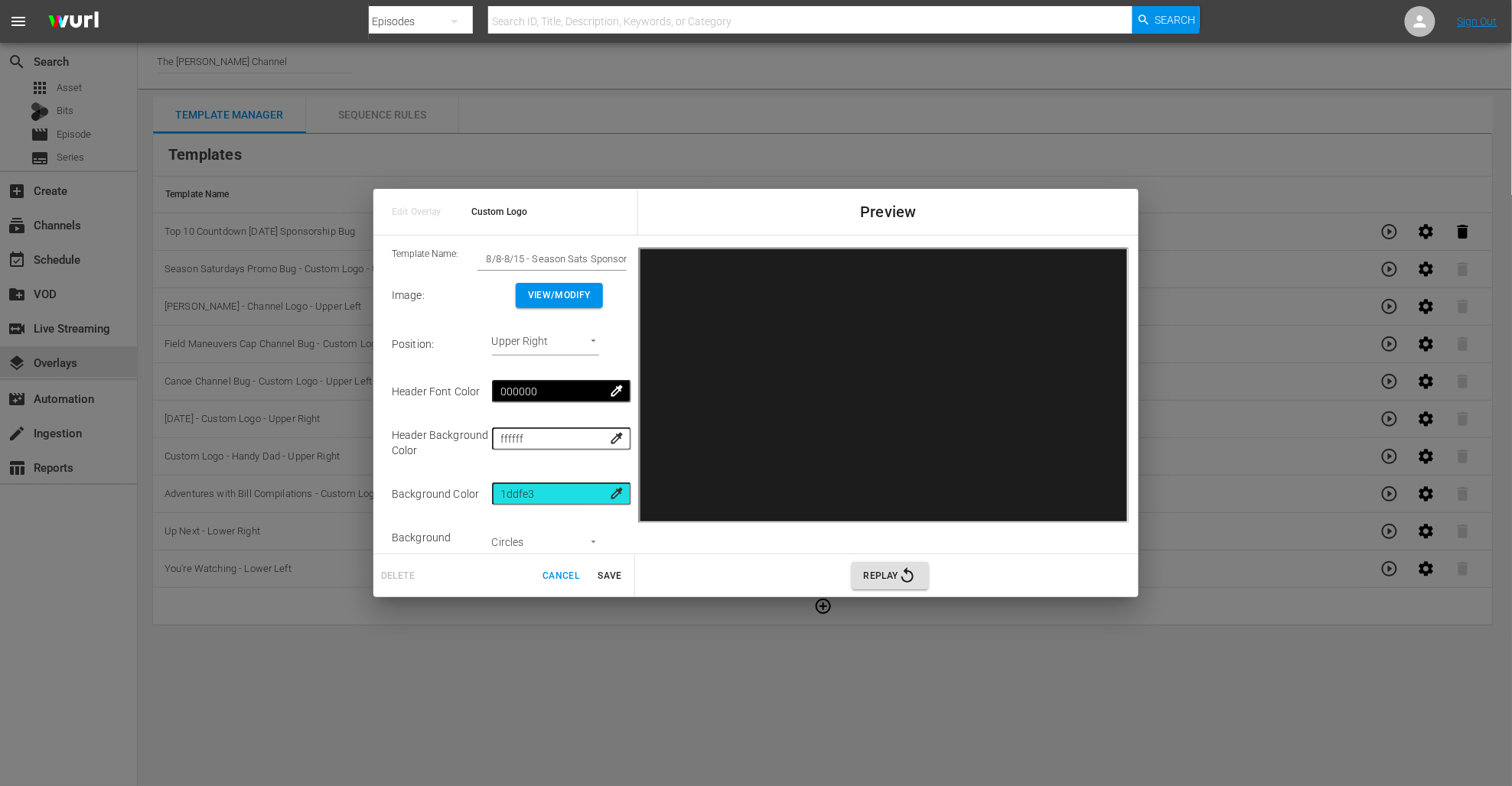
click at [569, 572] on span "Cancel" at bounding box center [561, 576] width 37 height 16
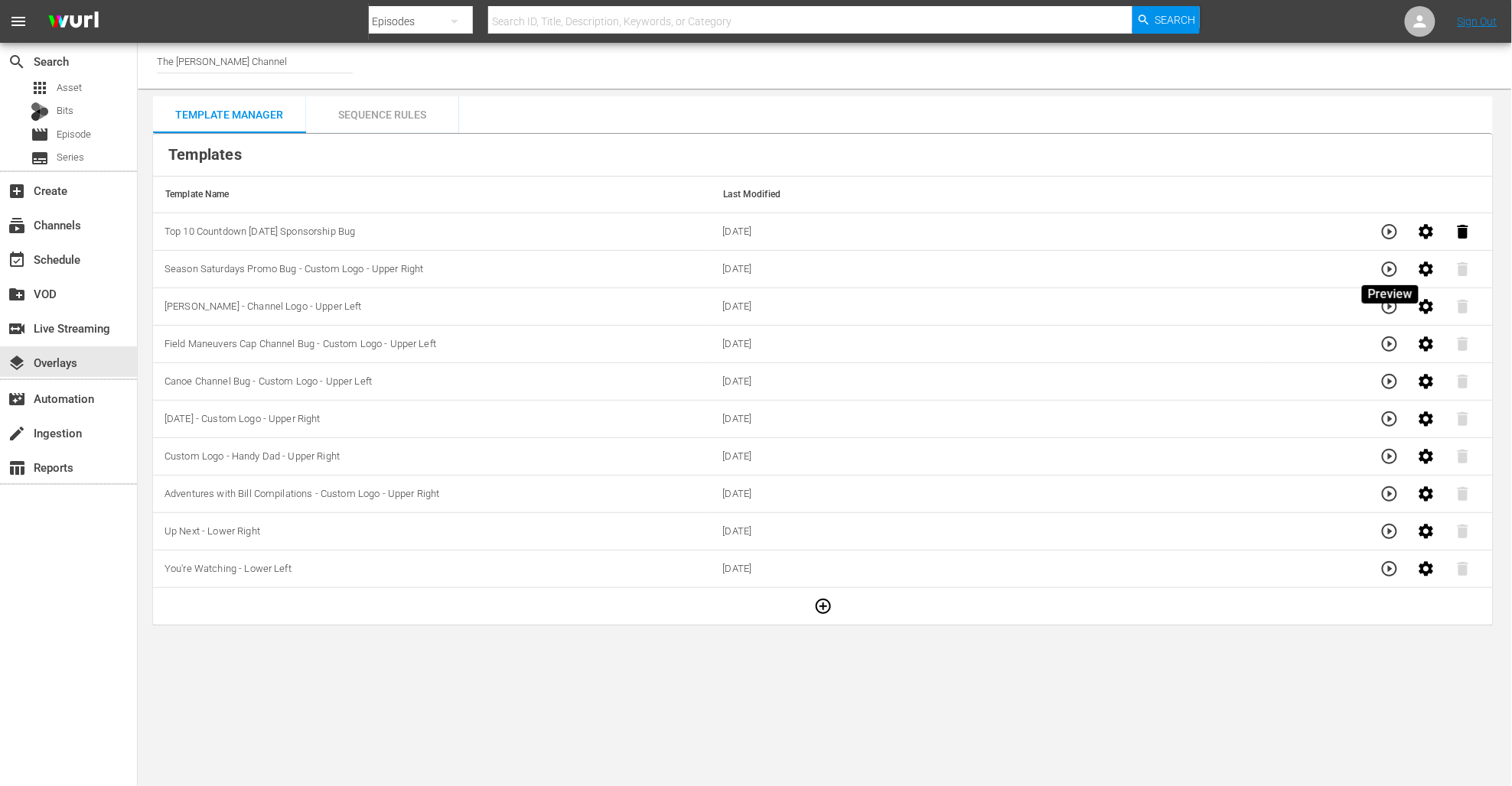
click at [1393, 268] on icon "button" at bounding box center [1390, 270] width 18 height 18
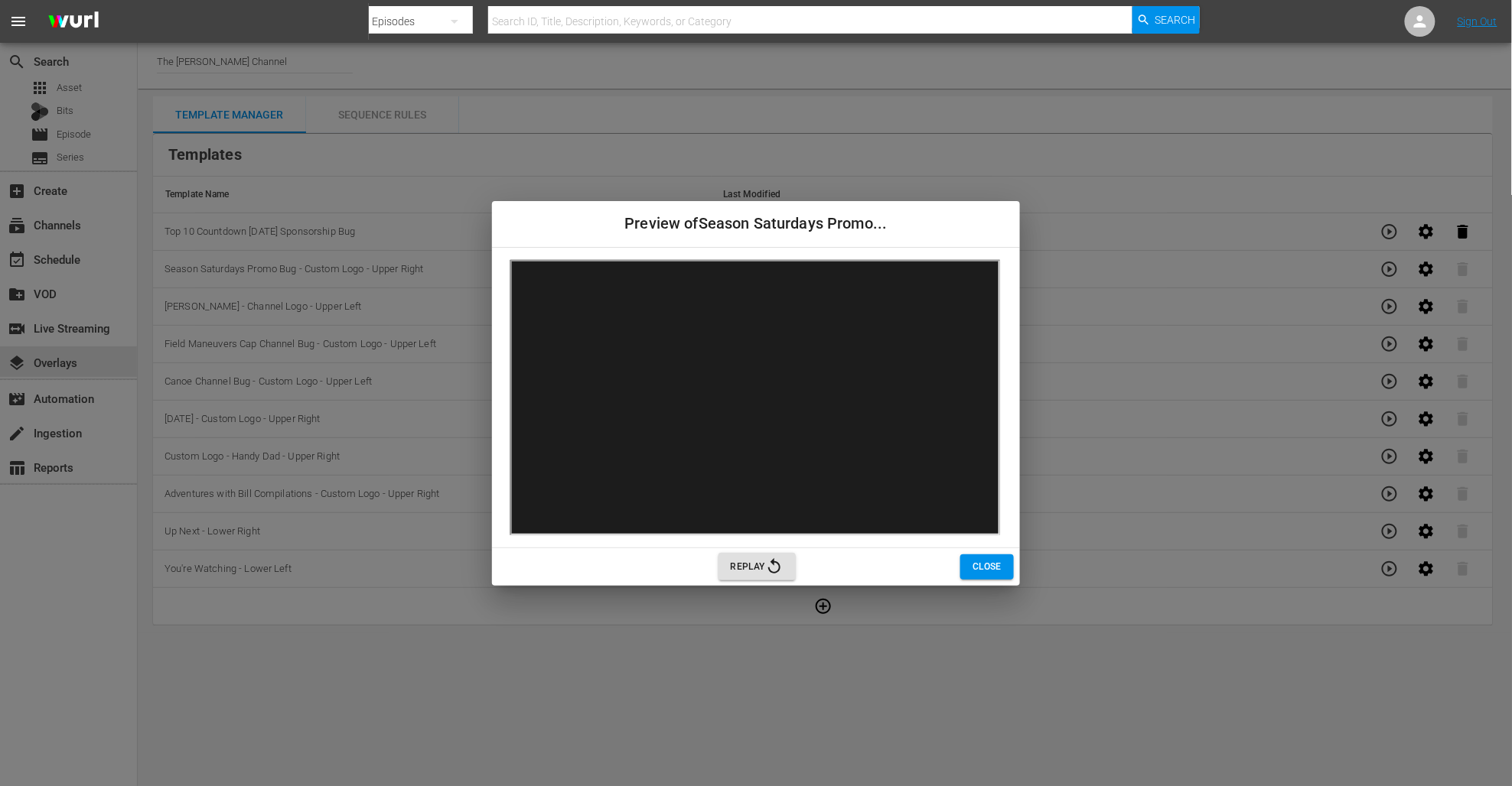
click at [979, 565] on span "Close" at bounding box center [987, 567] width 29 height 16
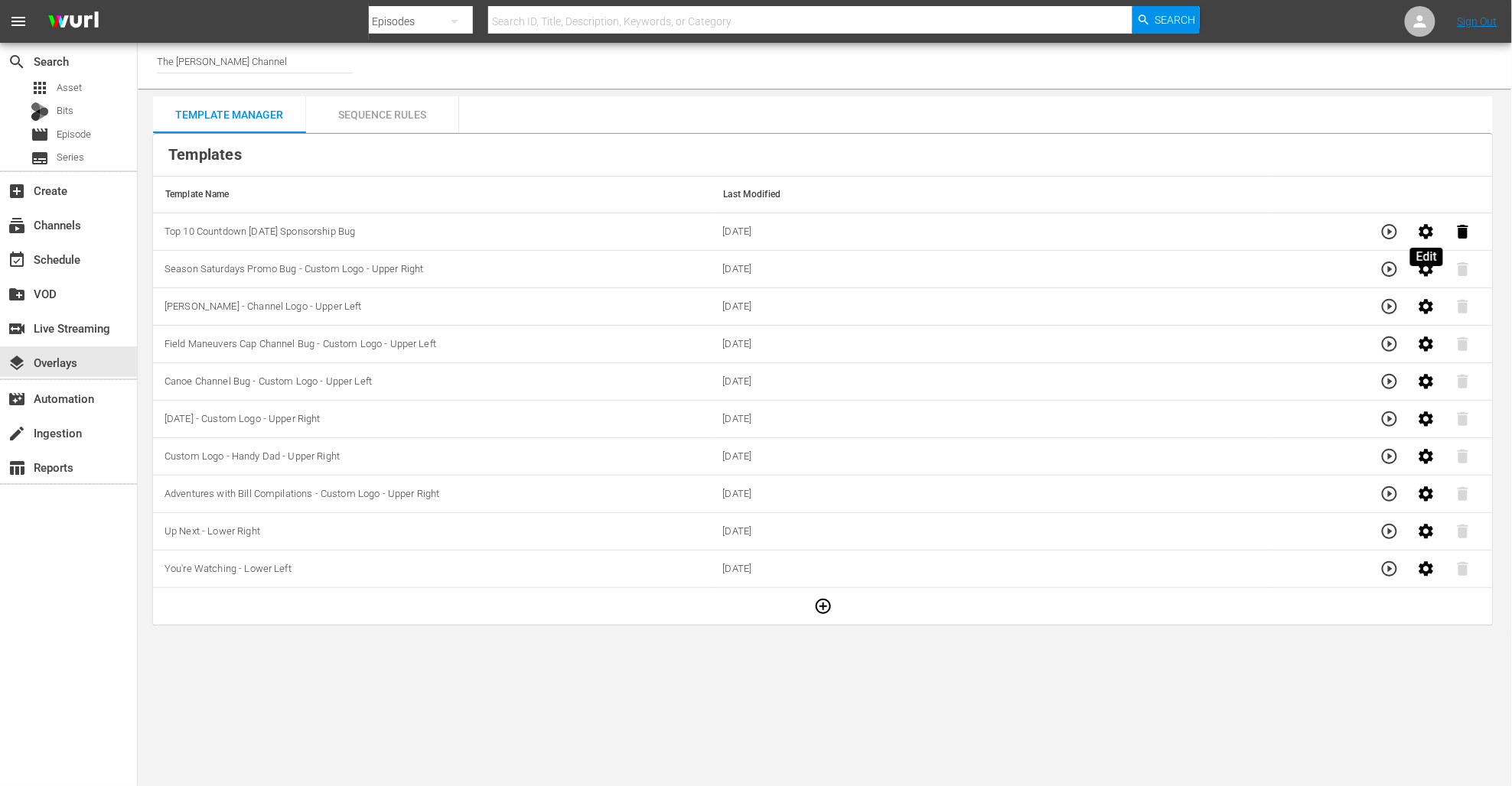
click at [1424, 233] on icon "button" at bounding box center [1426, 231] width 14 height 14
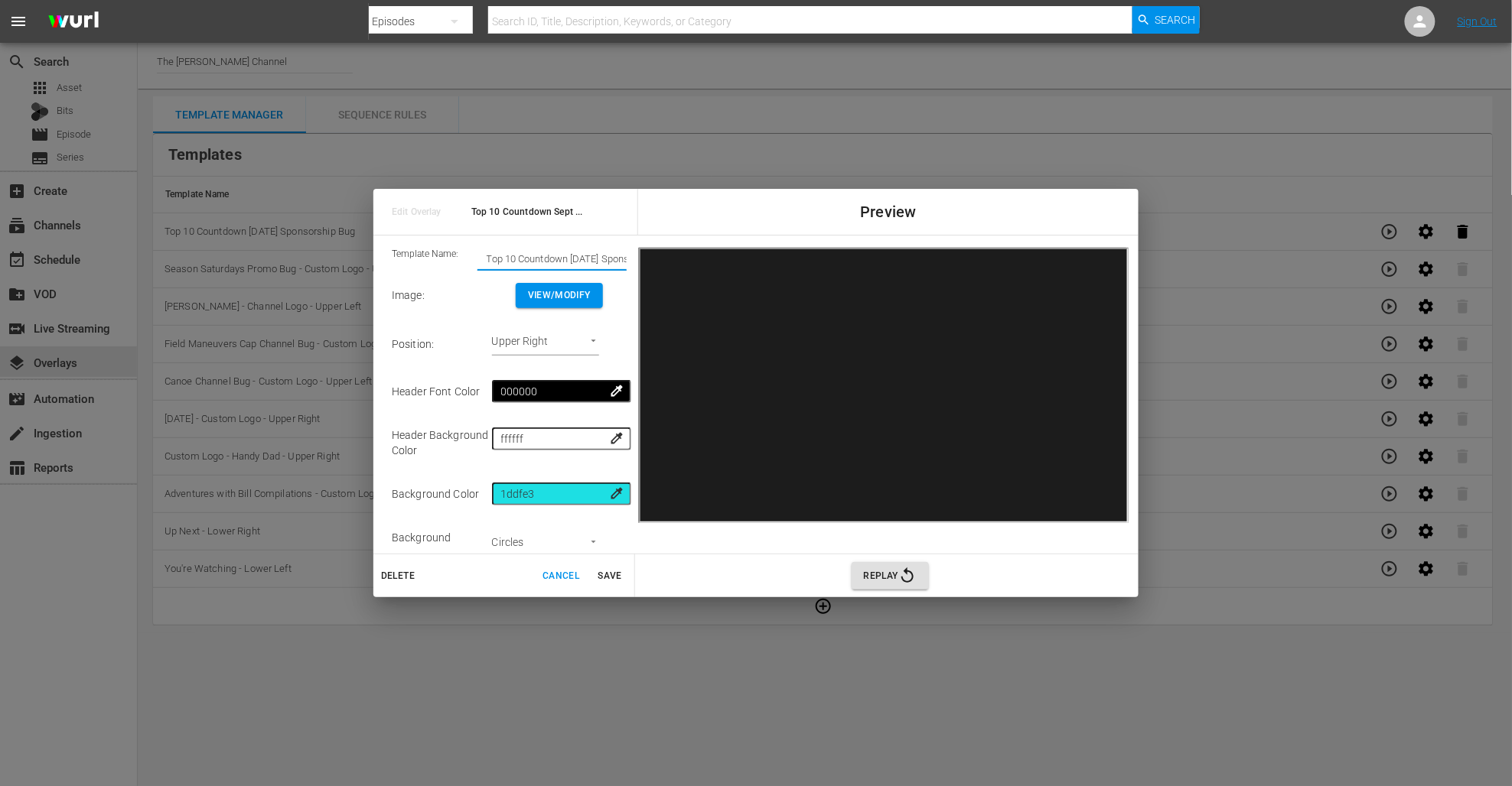
drag, startPoint x: 483, startPoint y: 258, endPoint x: 506, endPoint y: 258, distance: 23.0
click at [484, 257] on input "Top 10 Countdown [DATE] Sponsorship Bug" at bounding box center [552, 259] width 149 height 22
type input "8/1-8/8 - Top 10 Countdown [DATE] Sponsorship Bug"
click at [611, 577] on span "Save" at bounding box center [610, 576] width 37 height 16
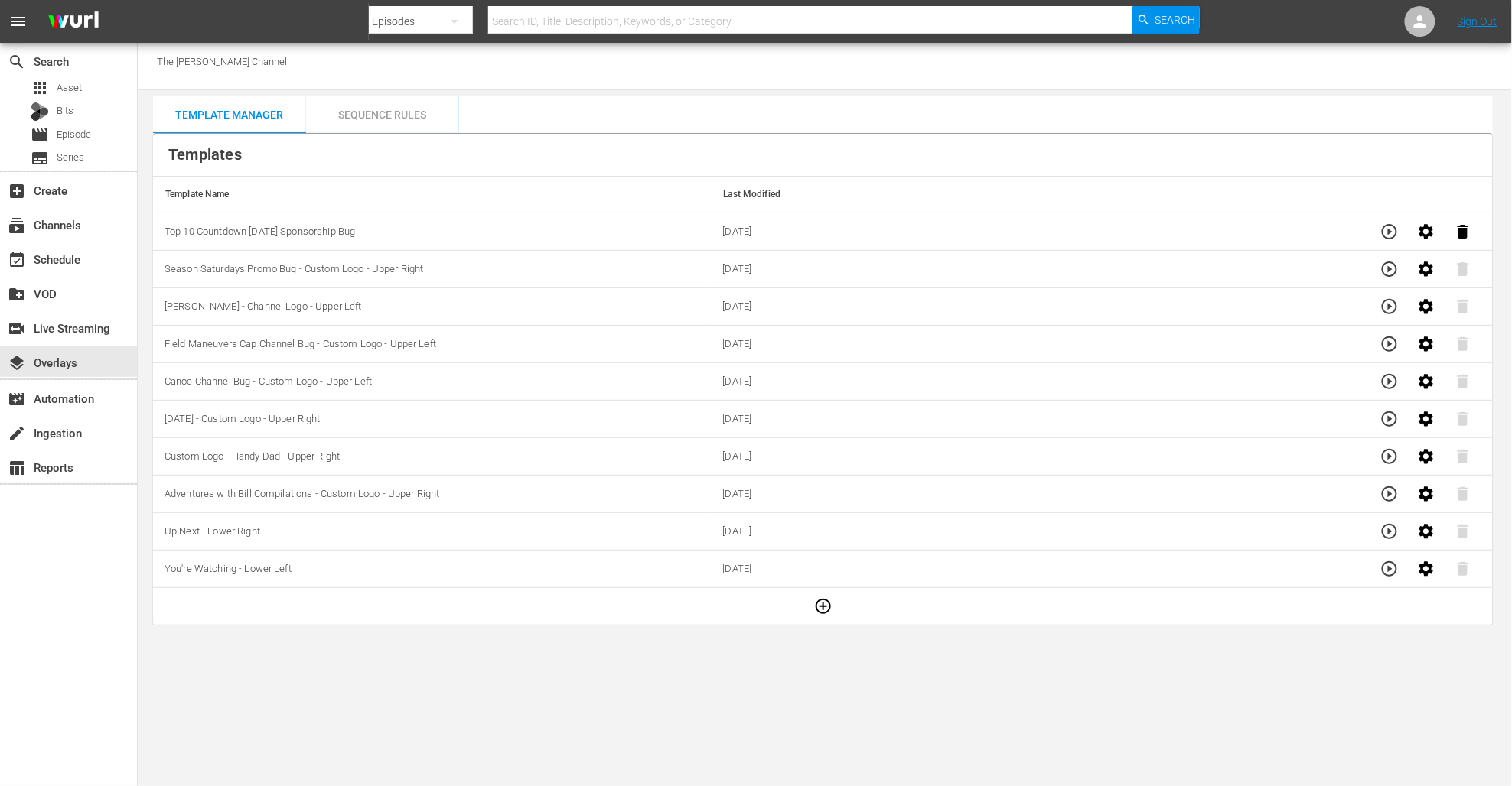
click at [355, 231] on span "Top 10 Countdown [DATE] Sponsorship Bug" at bounding box center [260, 231] width 190 height 12
click at [1420, 232] on icon "button" at bounding box center [1427, 232] width 18 height 18
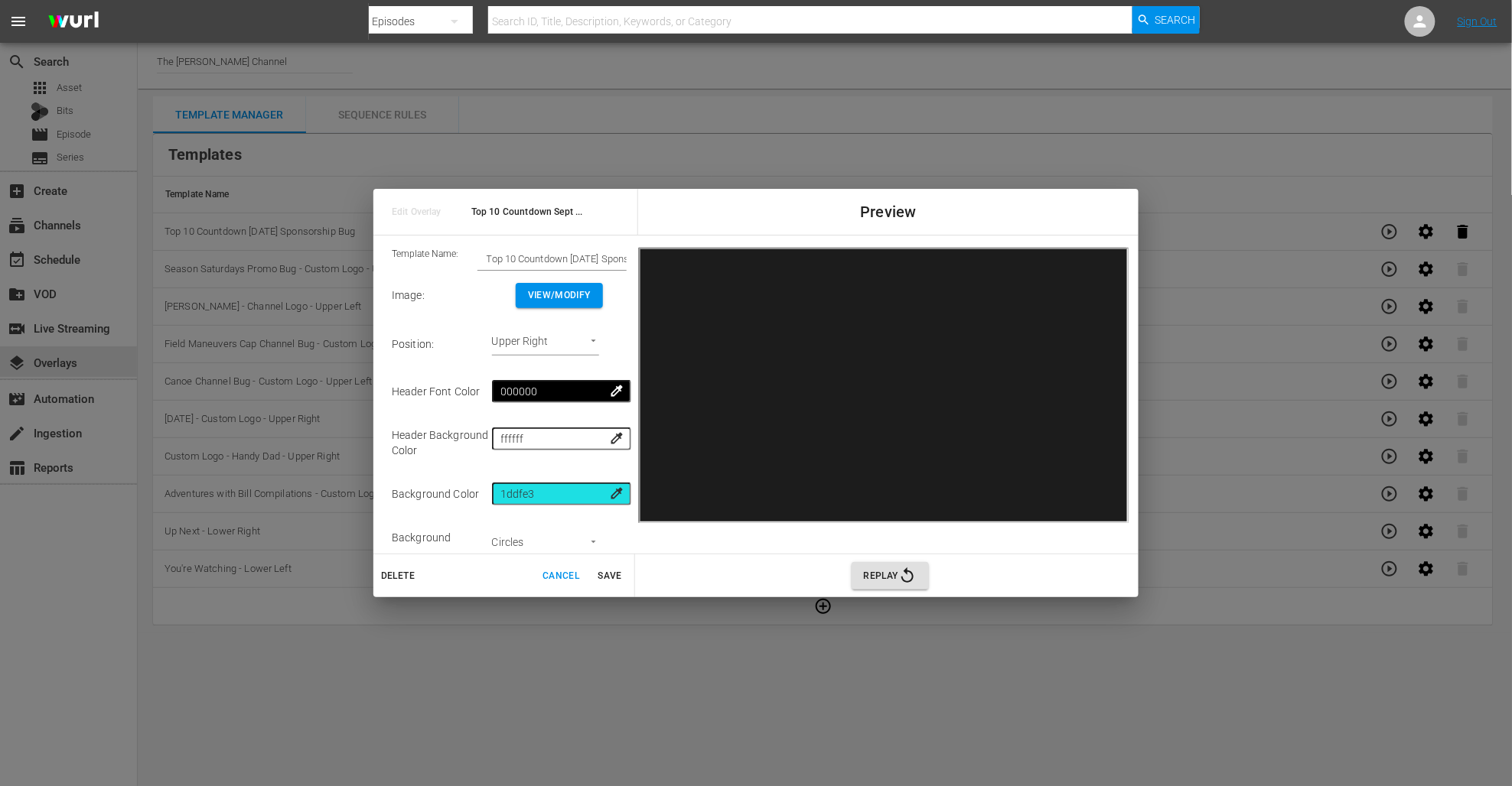
click at [518, 256] on input "Top 10 Countdown [DATE] Sponsorship Bug" at bounding box center [552, 259] width 149 height 22
drag, startPoint x: 488, startPoint y: 258, endPoint x: 446, endPoint y: 255, distance: 42.1
click at [446, 255] on div "Template Name: Top 10 Countdown [DATE] Sponsorship Bug" at bounding box center [508, 259] width 235 height 23
type input "8/1-8/8 Top 10 Countdown [DATE] Sponsorship Bug"
click at [619, 573] on span "Save" at bounding box center [610, 576] width 37 height 16
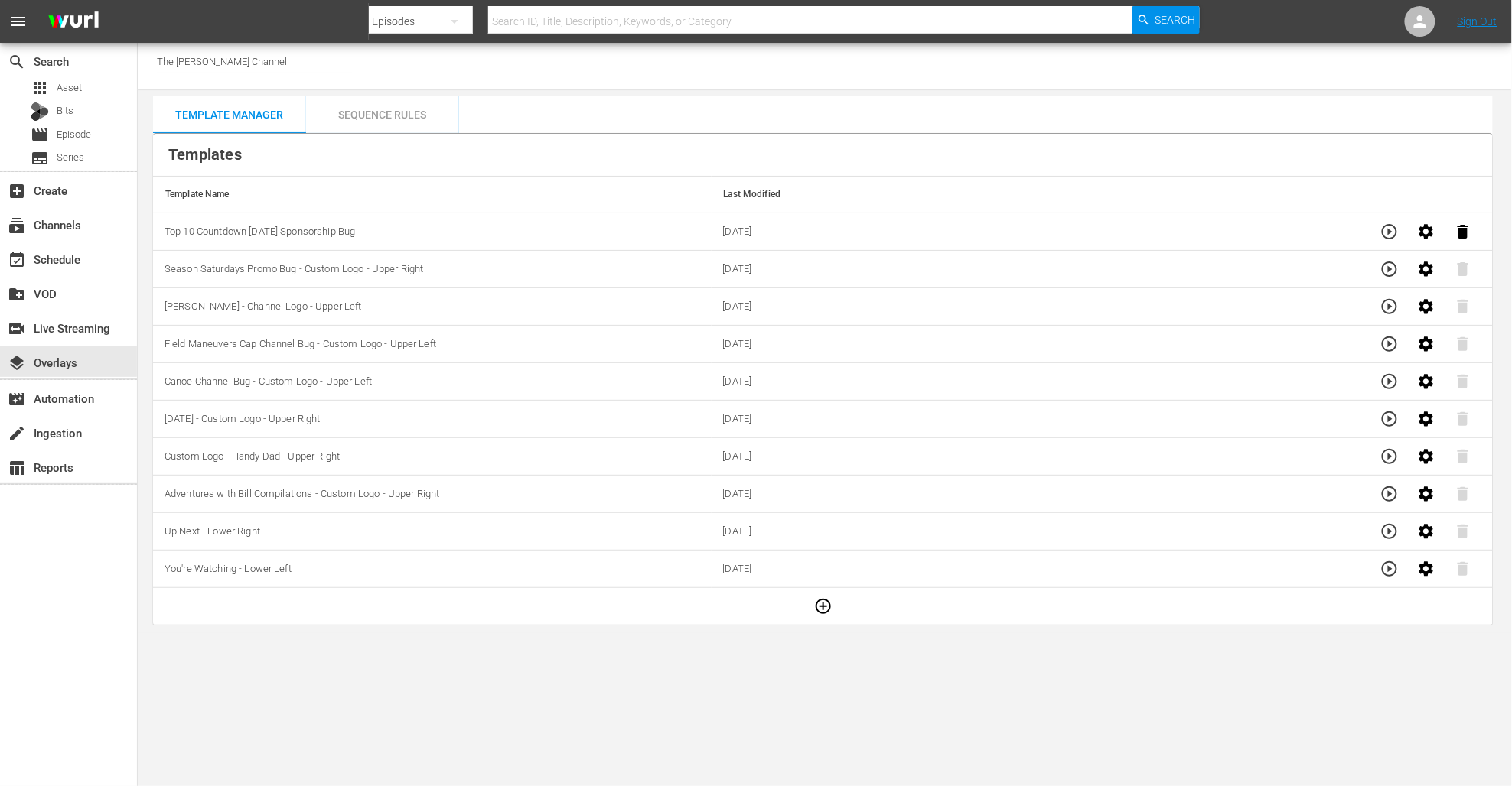
drag, startPoint x: 384, startPoint y: 284, endPoint x: 387, endPoint y: 274, distance: 10.4
click at [387, 274] on td "Season Saturdays Promo Bug - Custom Logo - Upper Right" at bounding box center [432, 270] width 559 height 38
click at [390, 266] on span "Season Saturdays Promo Bug - Custom Logo - Upper Right" at bounding box center [294, 269] width 260 height 12
click at [822, 602] on icon "button" at bounding box center [823, 607] width 18 height 18
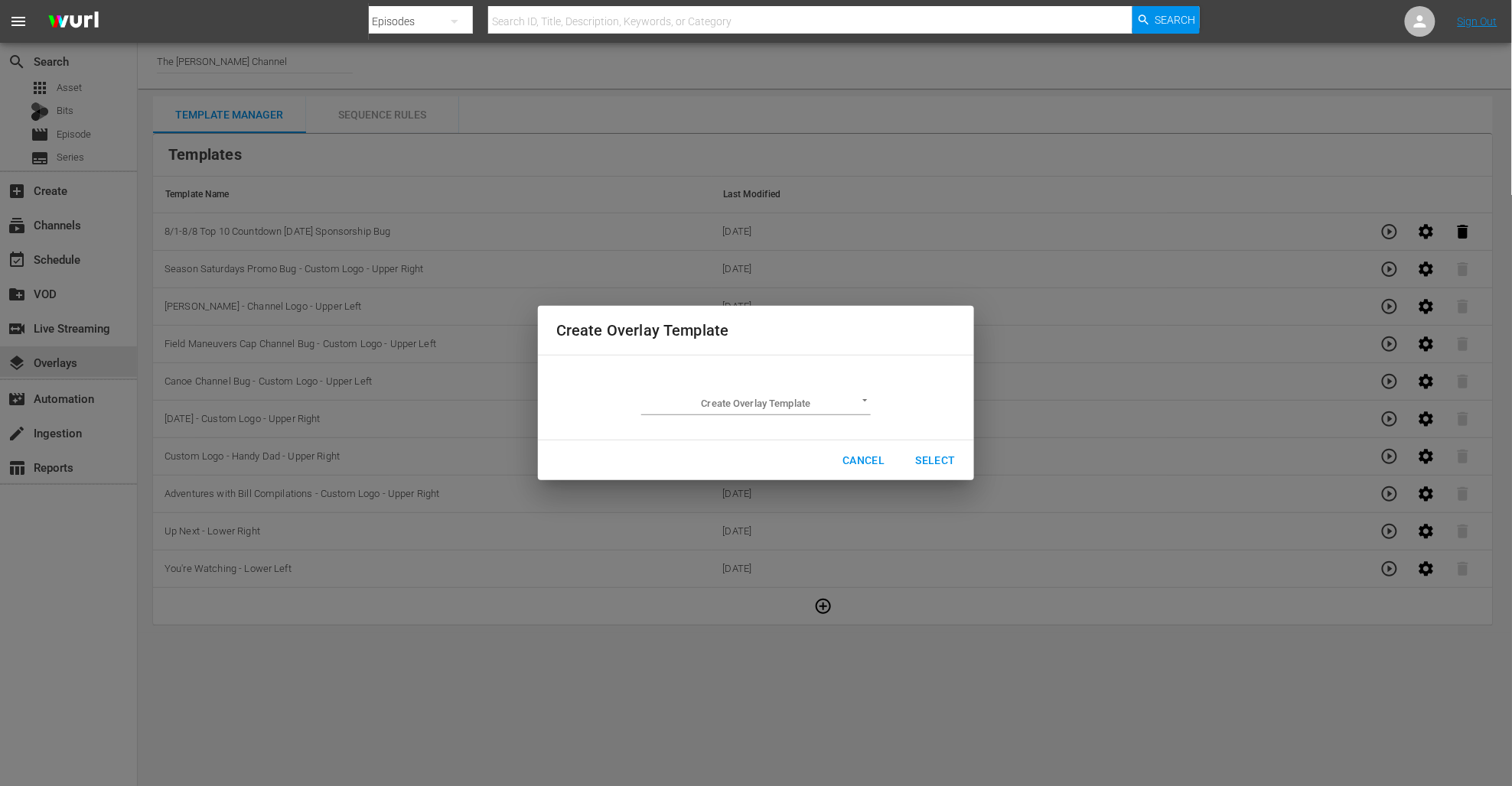
click at [756, 407] on body "menu Search By Episodes Search ID, Title, Description, Keywords, or Category Se…" at bounding box center [756, 393] width 1512 height 786
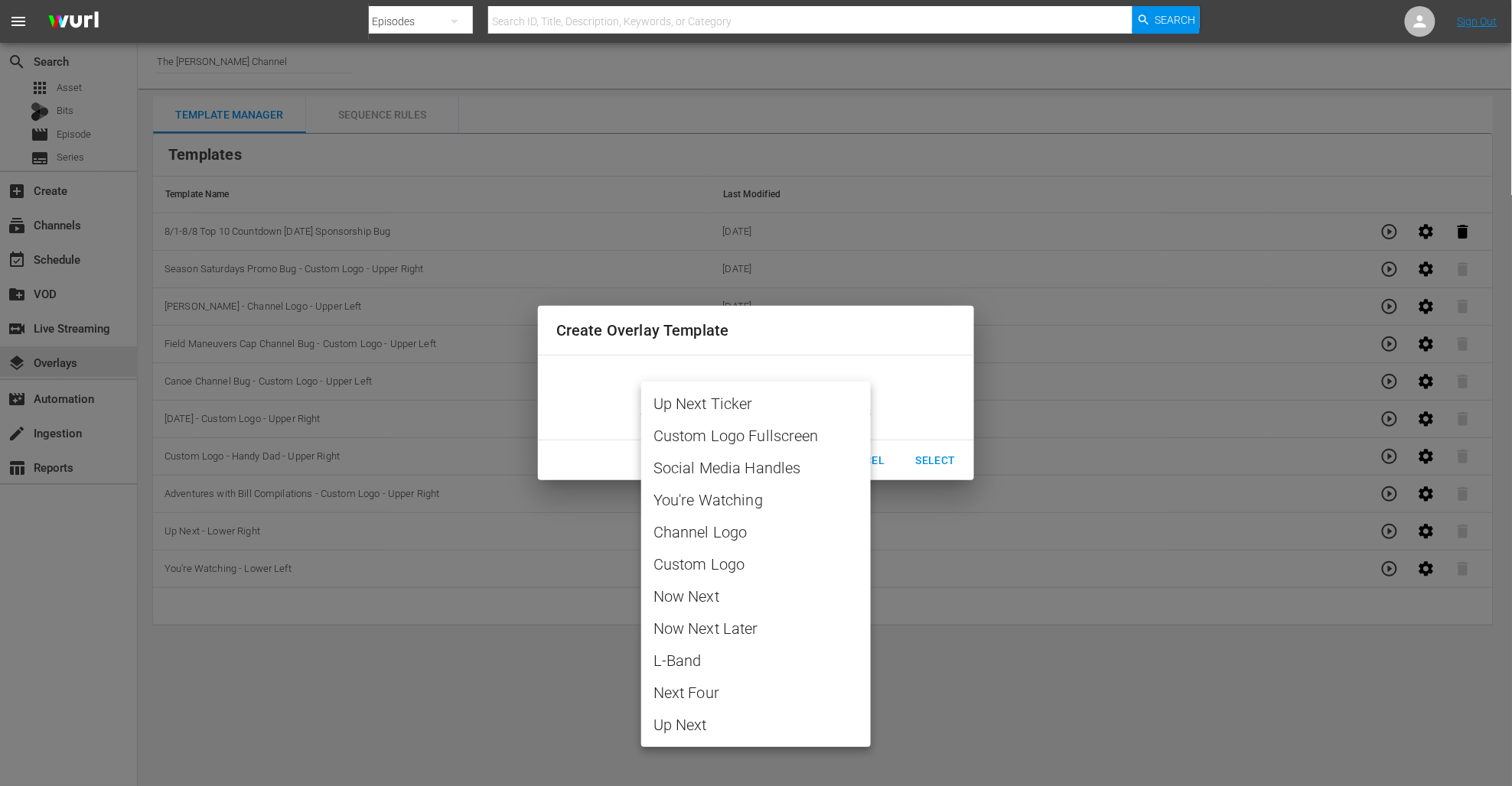
click at [726, 564] on span "Custom Logo" at bounding box center [756, 564] width 205 height 23
type input "Custom Logo"
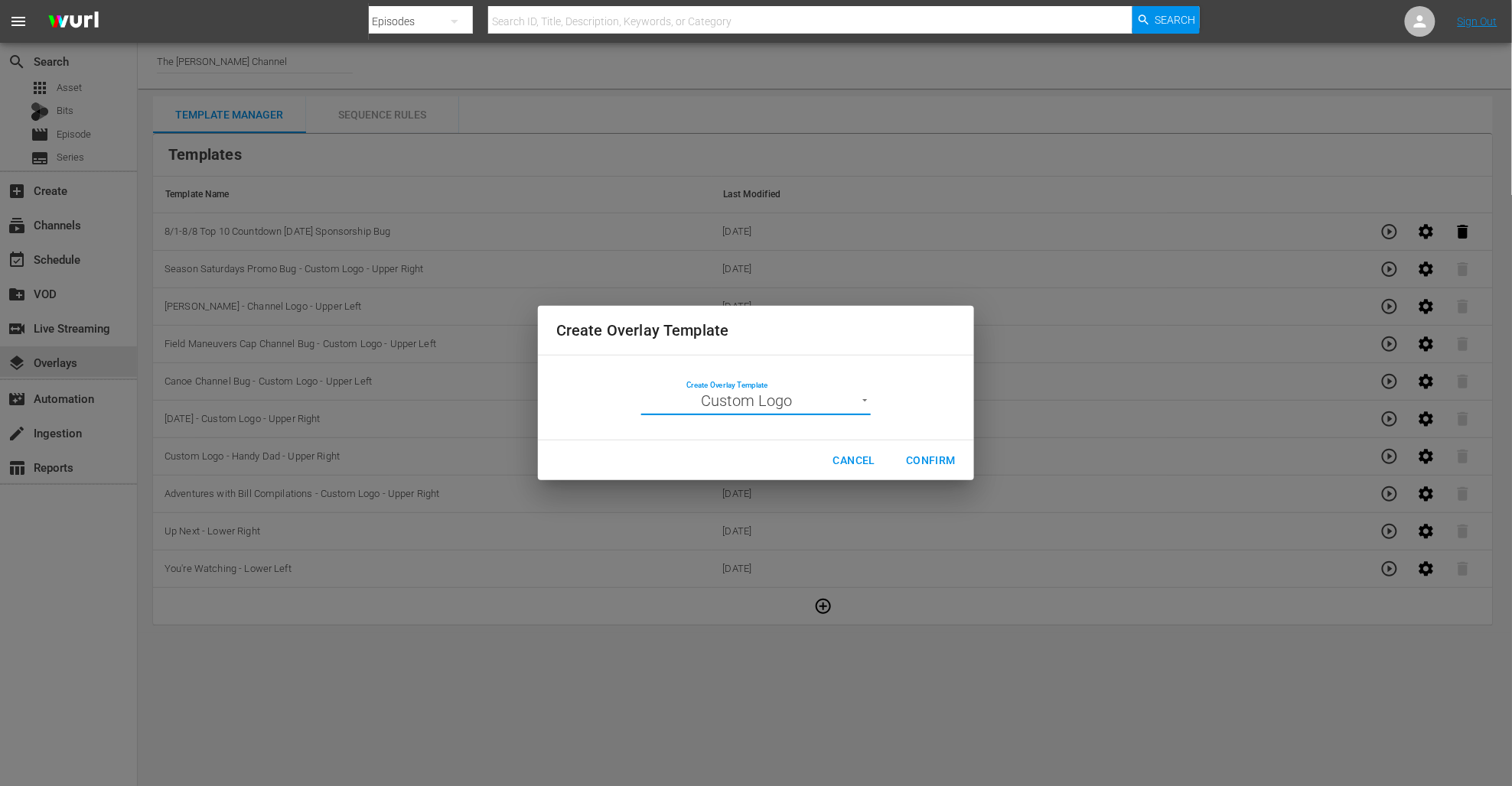
click at [931, 456] on span "Confirm" at bounding box center [931, 461] width 50 height 19
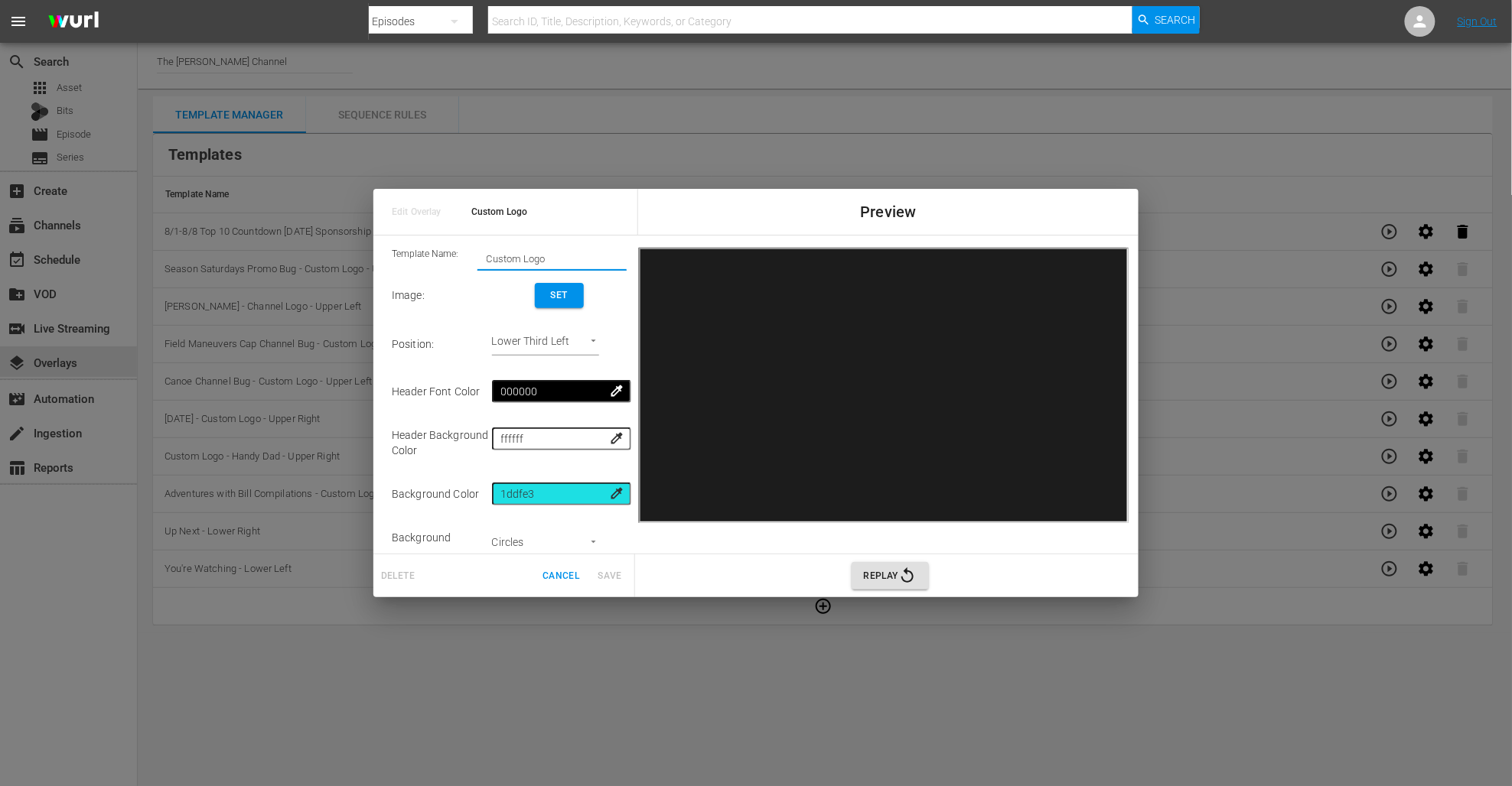
click at [539, 261] on input "Custom Logo" at bounding box center [552, 259] width 149 height 22
click at [549, 260] on input "Custom Logo" at bounding box center [552, 259] width 149 height 22
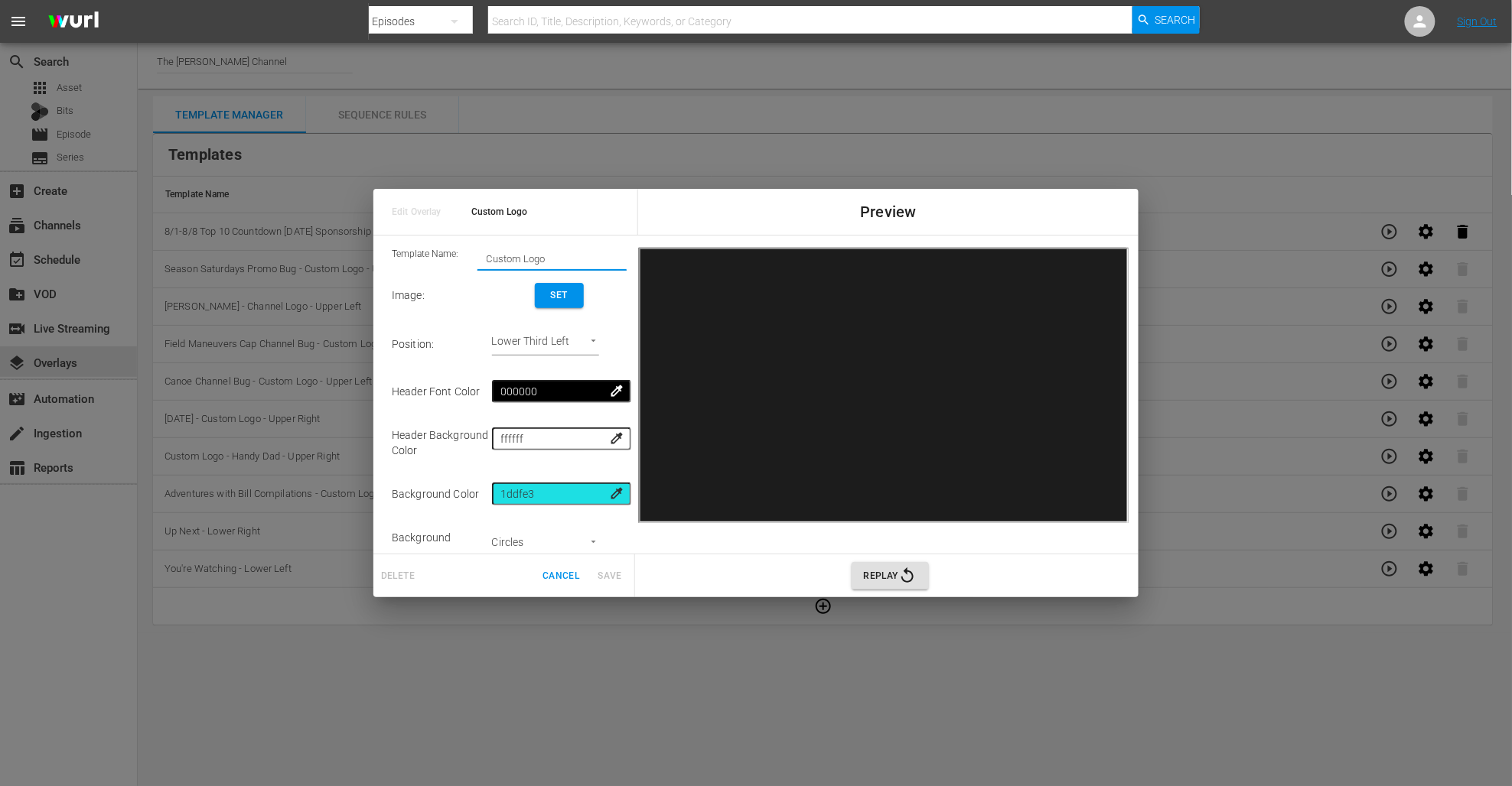
click at [549, 260] on input "Custom Logo" at bounding box center [552, 259] width 149 height 22
type input "8/8-8/15 Season Saturdays Sponsorship Bug"
click at [599, 340] on body "menu Search By Episodes Search ID, Title, Description, Keywords, or Category Se…" at bounding box center [756, 393] width 1512 height 786
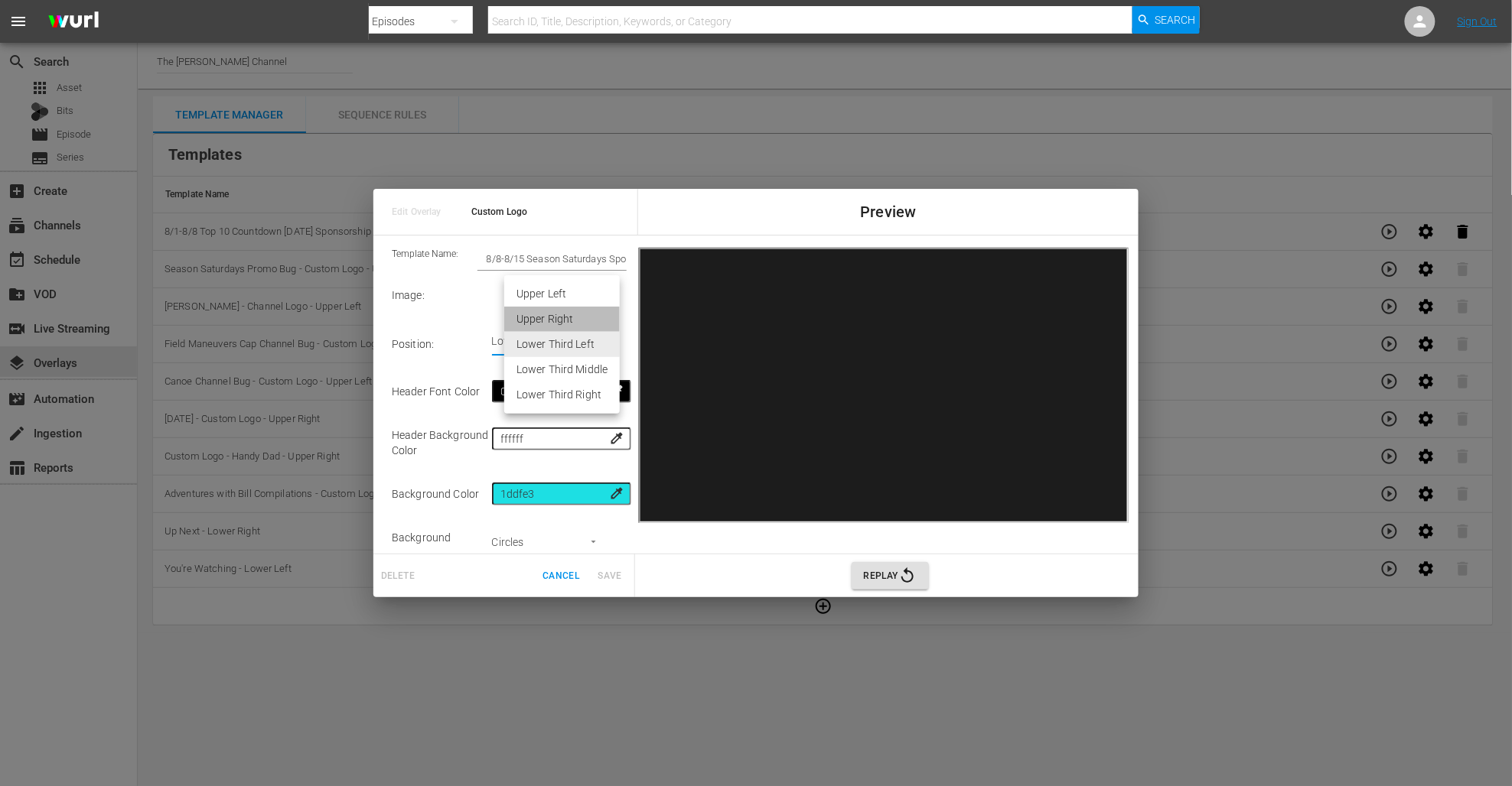
click at [554, 310] on li "Upper Right" at bounding box center [562, 320] width 115 height 25
type input "Upper Right"
click at [579, 302] on button "Set" at bounding box center [559, 295] width 49 height 25
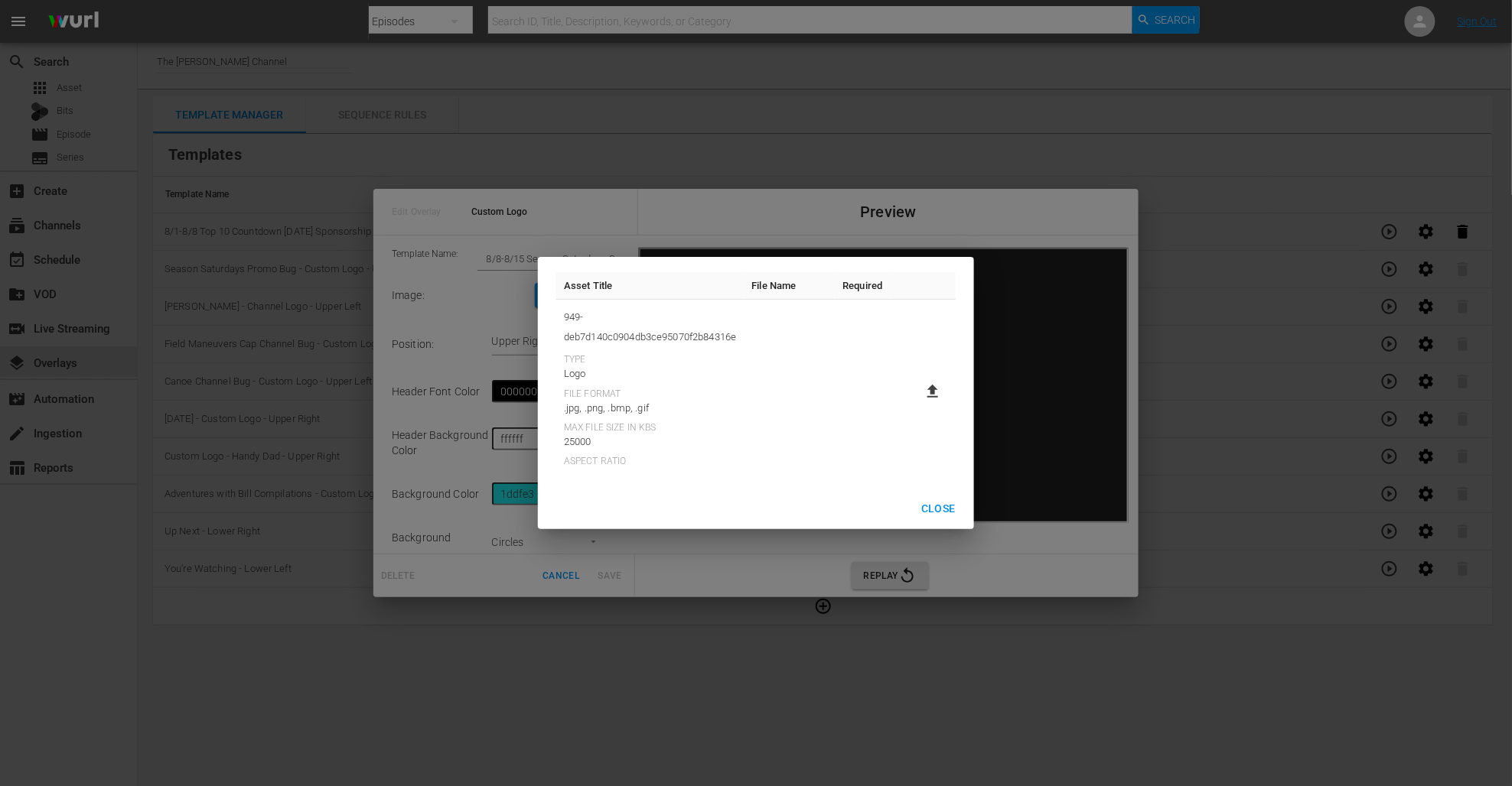
click at [933, 397] on icon at bounding box center [933, 391] width 11 height 13
click at [918, 405] on input "file" at bounding box center [918, 405] width 1 height 1
type input "C:\fakepath\RGS Sponsorship Bug Season Saturdays (2).png"
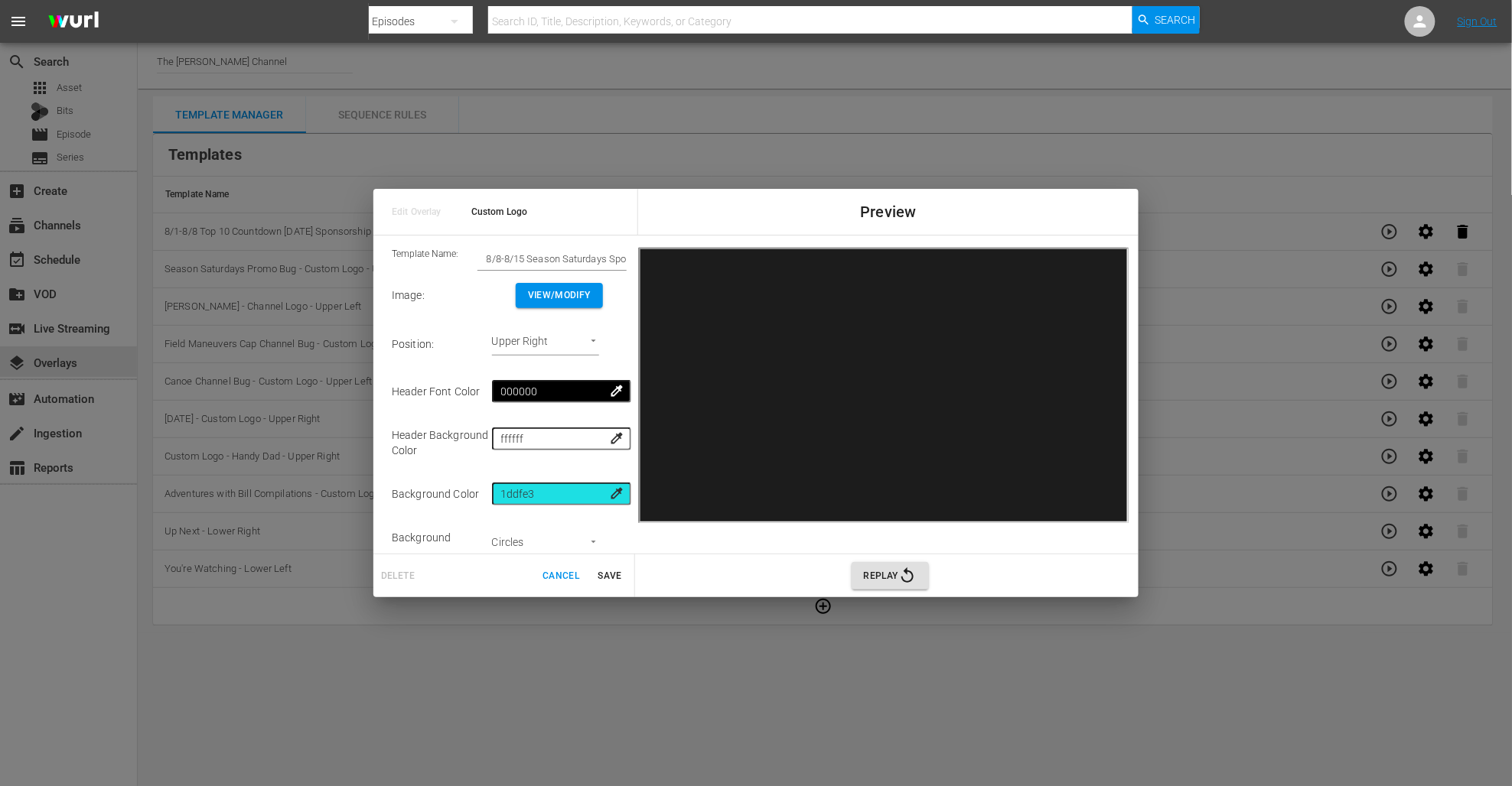
click at [601, 577] on span "Save" at bounding box center [610, 576] width 37 height 16
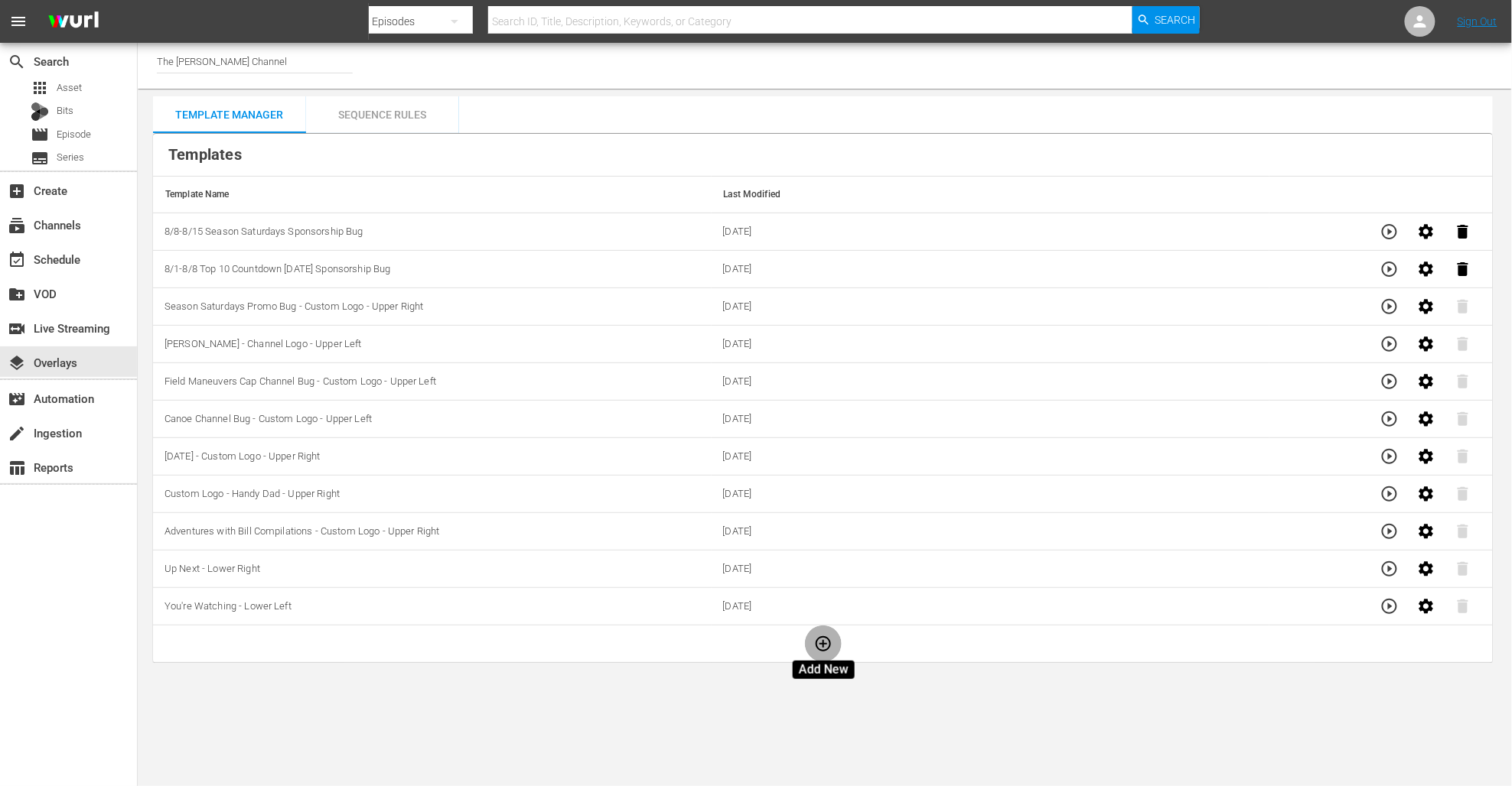
click at [821, 643] on icon "button" at bounding box center [823, 644] width 18 height 18
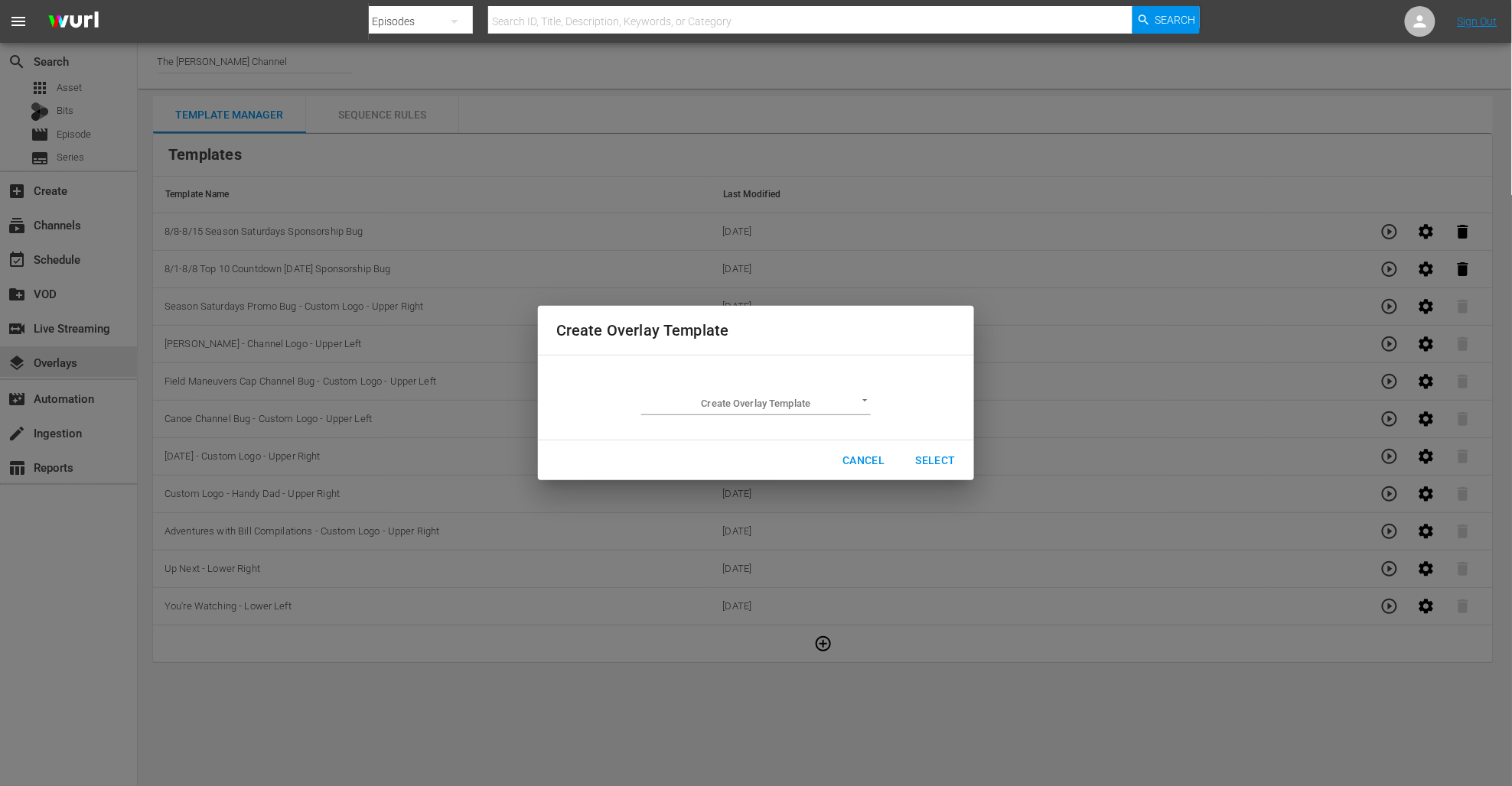
click at [827, 407] on body "menu Search By Episodes Search ID, Title, Description, Keywords, or Category Se…" at bounding box center [756, 393] width 1512 height 786
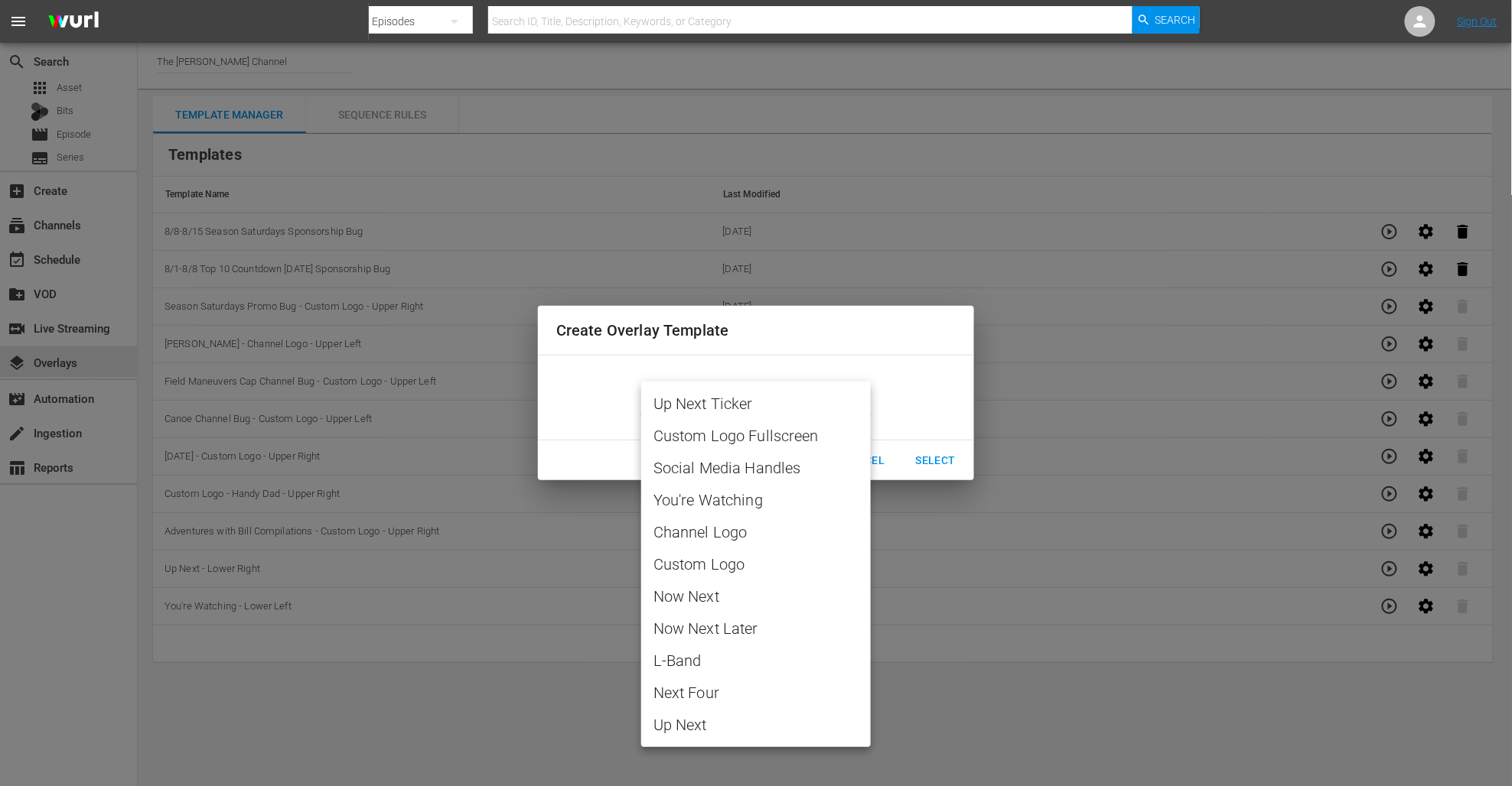
click at [729, 558] on span "Custom Logo" at bounding box center [756, 564] width 205 height 23
type input "Custom Logo"
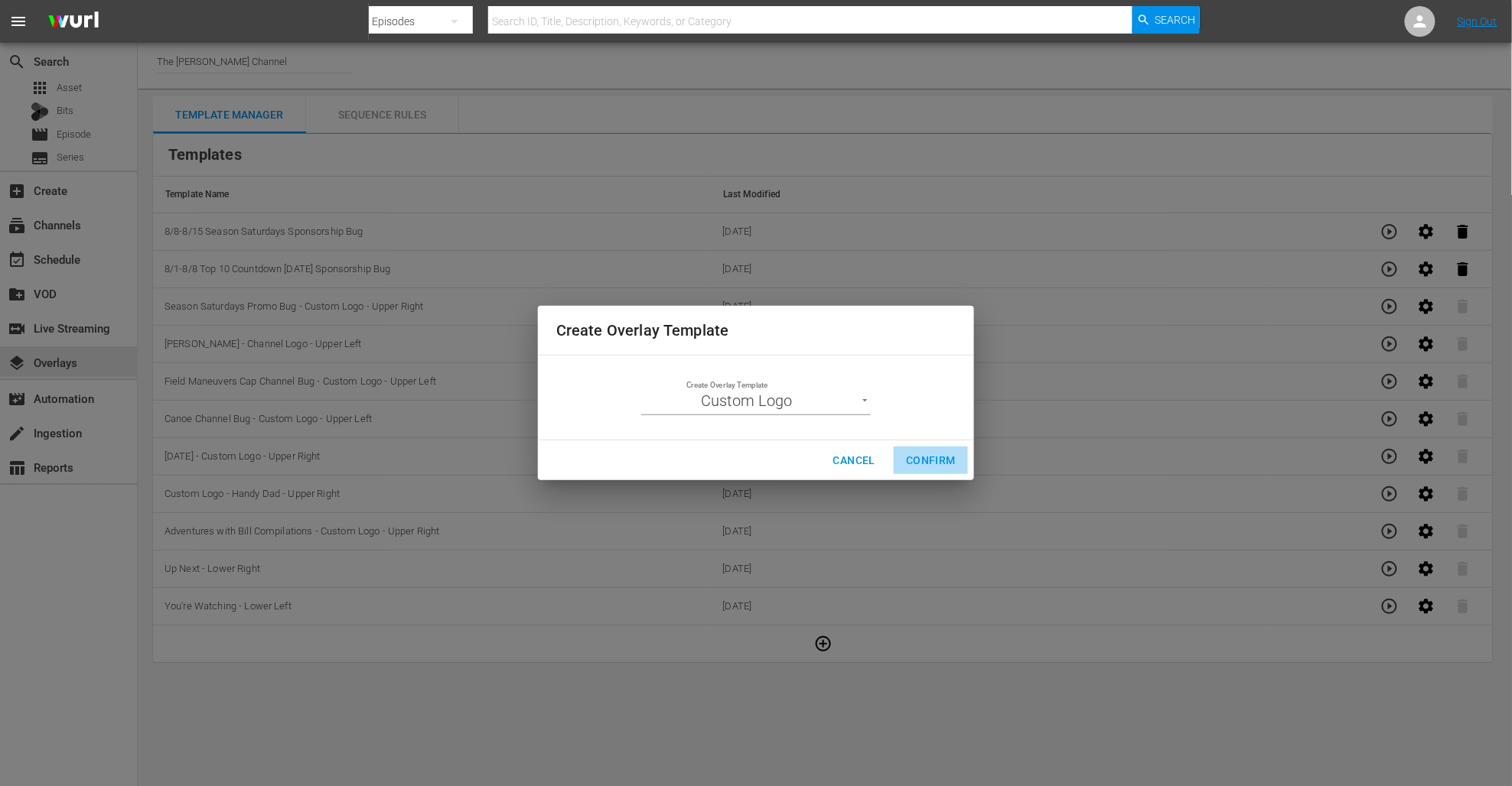
click at [903, 449] on button "Confirm" at bounding box center [931, 461] width 74 height 28
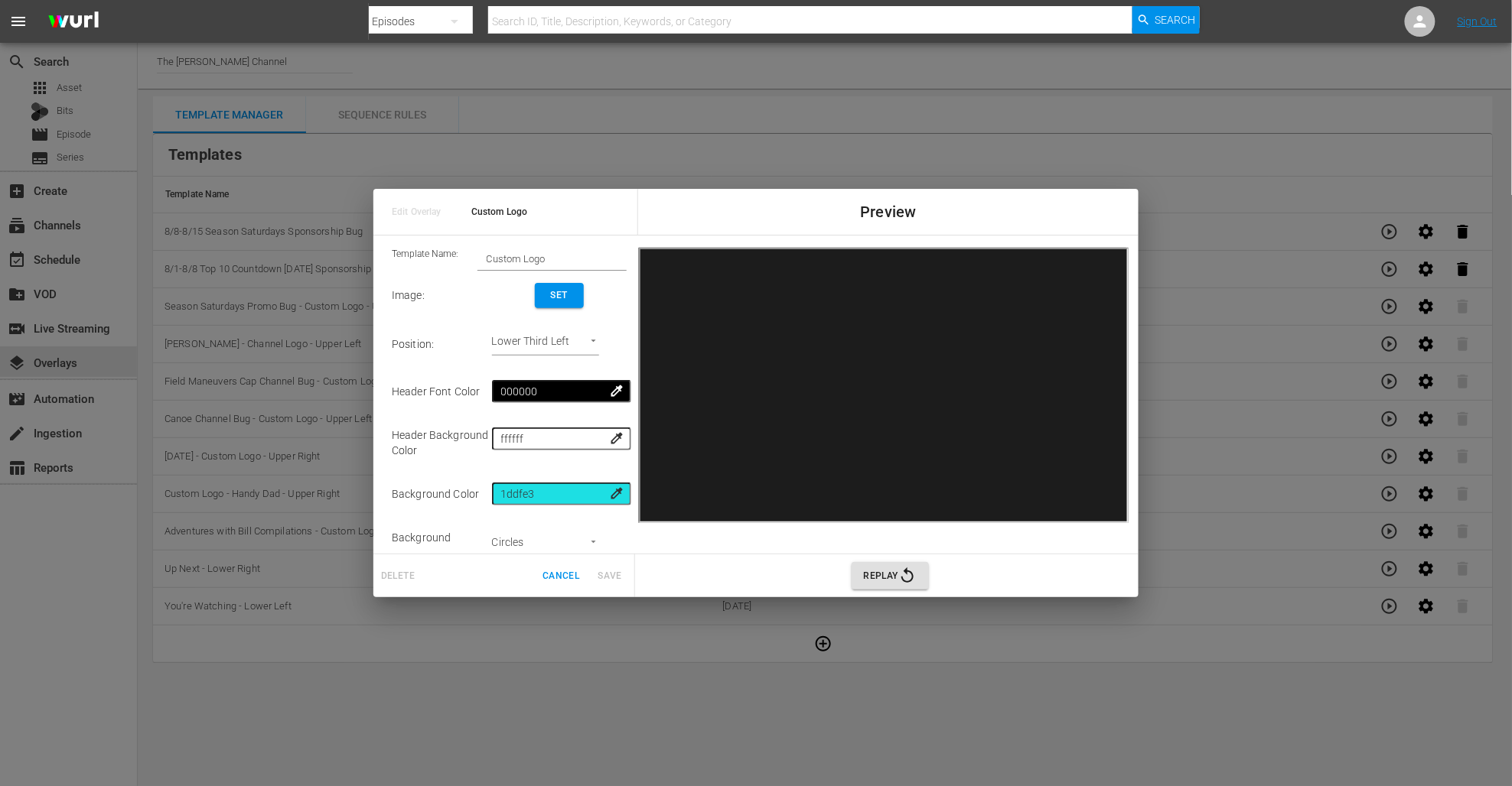
click at [560, 267] on input "Custom Logo" at bounding box center [552, 259] width 149 height 22
type input "8/15-8/21 - Adventures with [PERSON_NAME] Copilations Sponsorship Bug for 8/32 …"
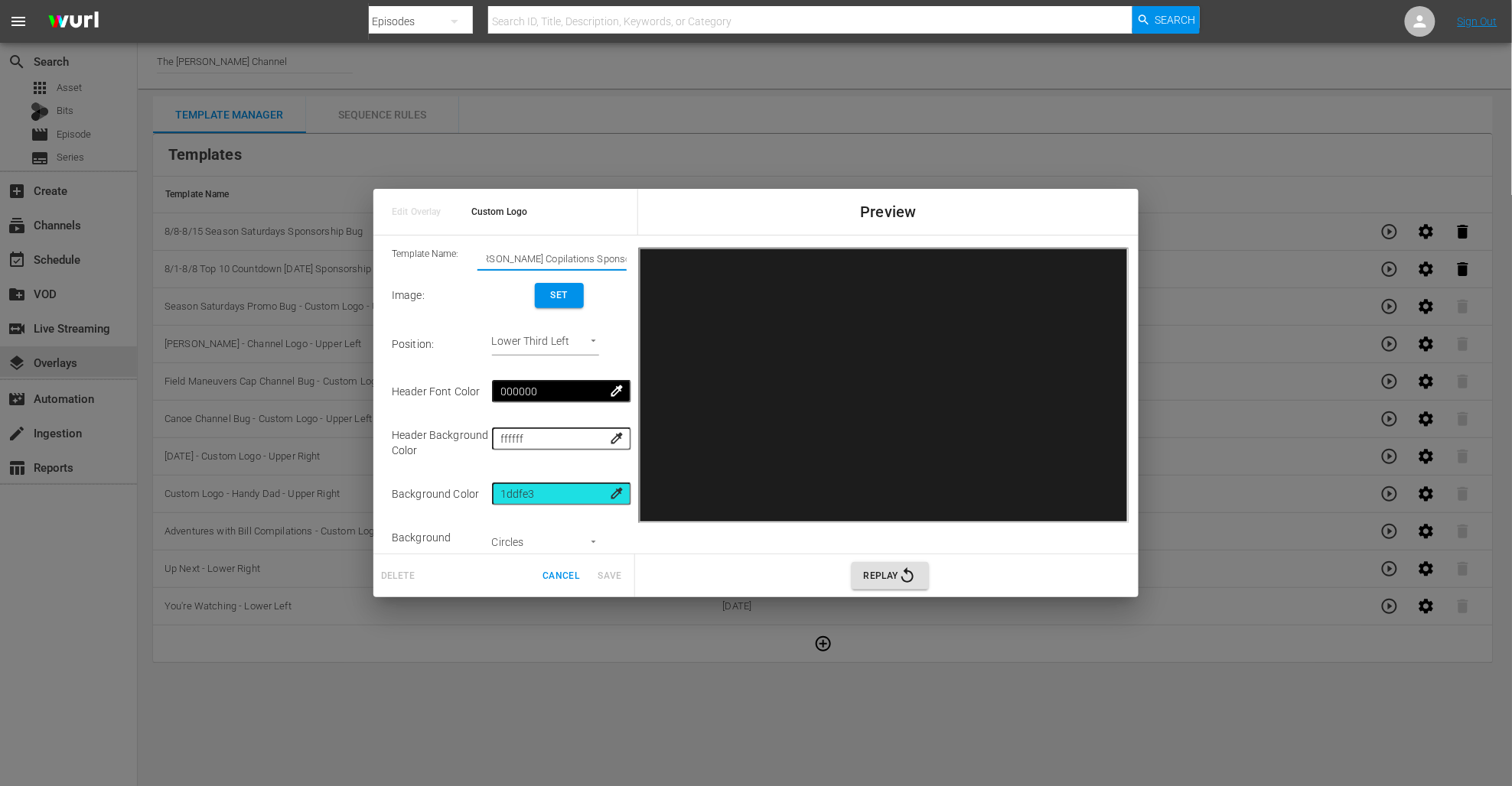
click at [572, 295] on span "Set" at bounding box center [559, 295] width 24 height 16
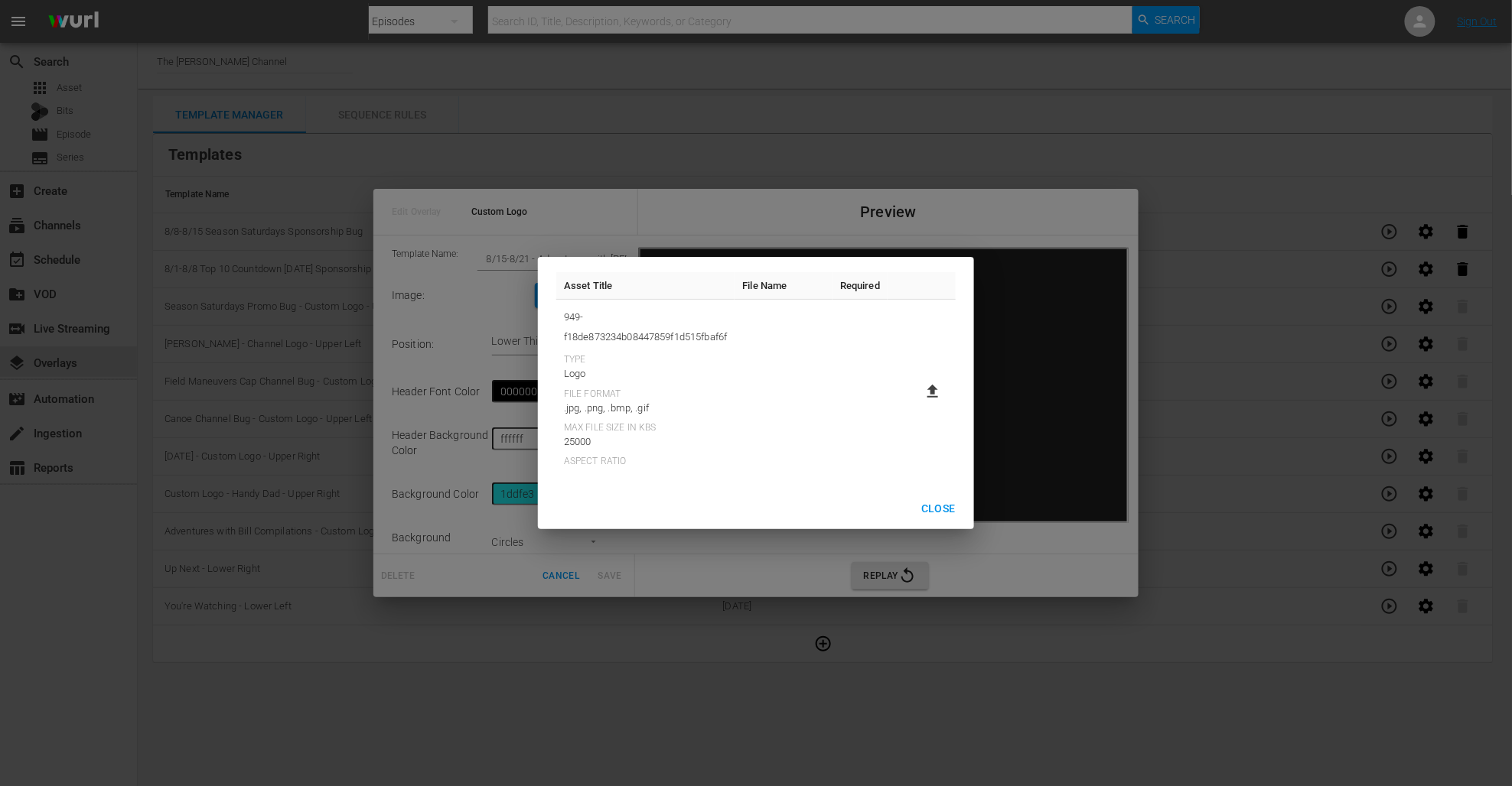
click at [933, 393] on icon at bounding box center [933, 391] width 11 height 13
click at [918, 405] on input "file" at bounding box center [918, 405] width 1 height 1
type input "C:\fakepath\RGS Adventures with Bill Compilations Sponsorship Bug [DATE] (1).png"
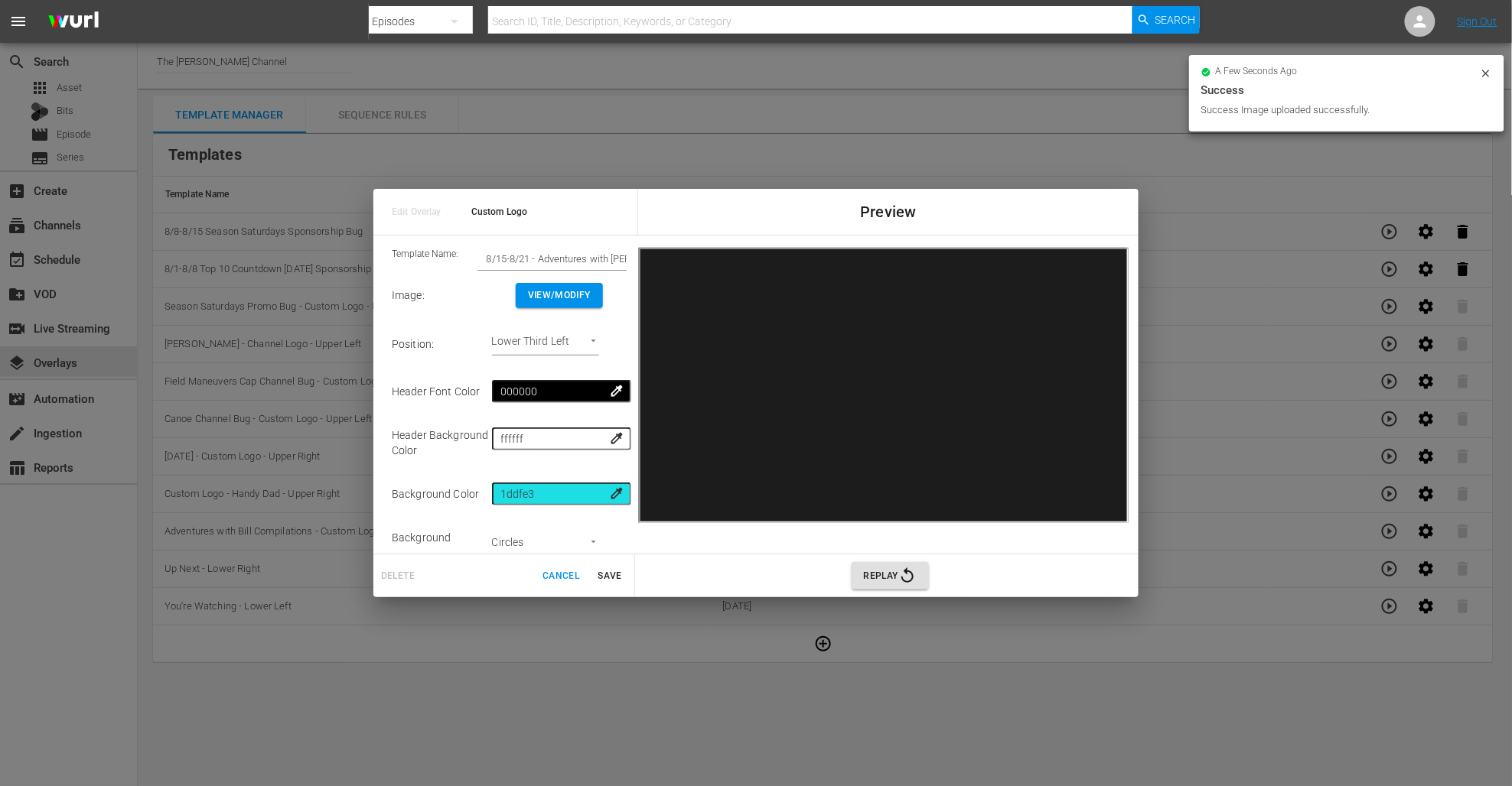
click at [562, 335] on body "menu Search By Episodes Search ID, Title, Description, Keywords, or Category Se…" at bounding box center [756, 393] width 1512 height 786
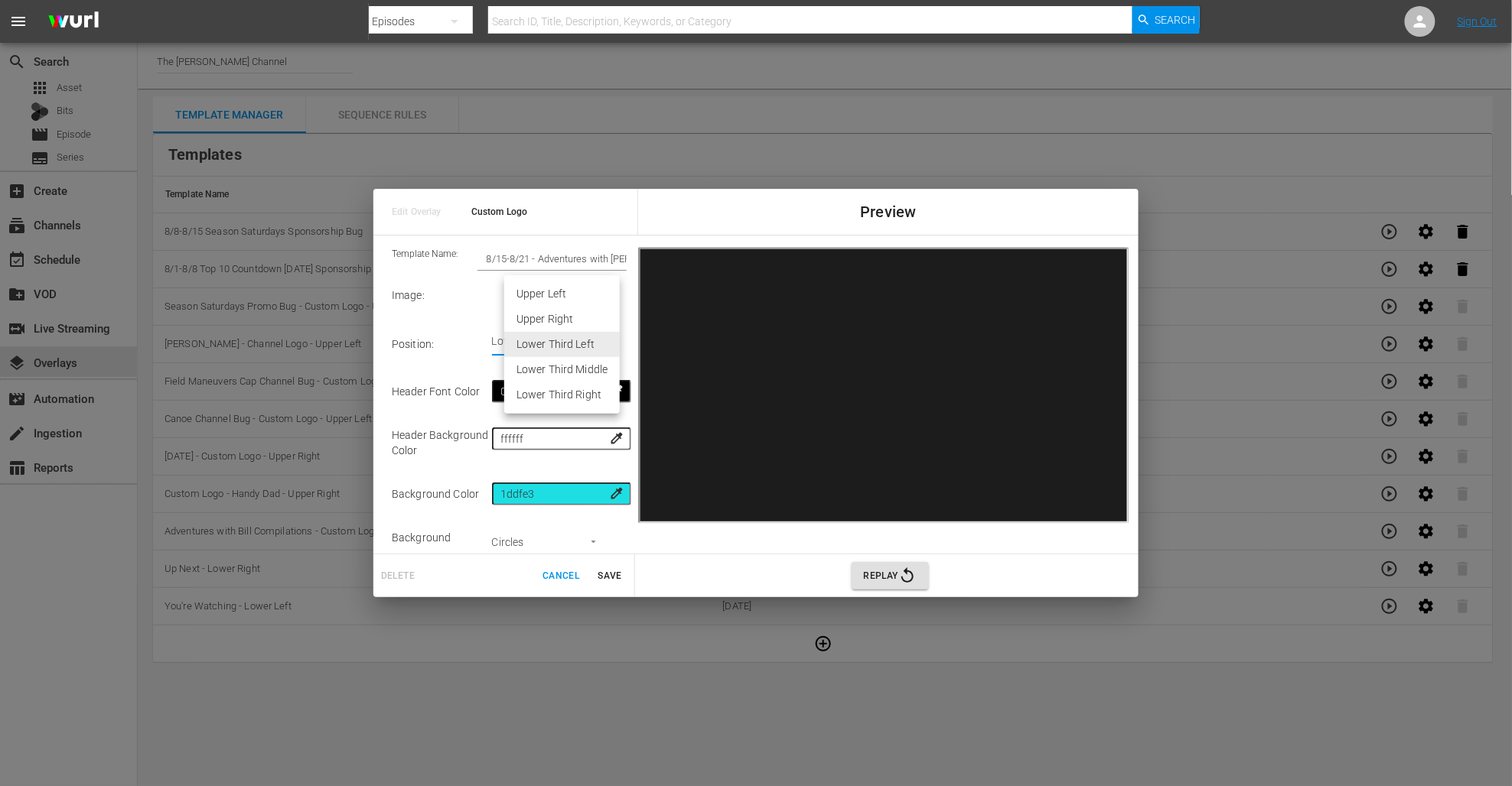
click at [550, 317] on li "Upper Right" at bounding box center [562, 320] width 115 height 25
type input "Upper Right"
click at [601, 575] on span "Save" at bounding box center [610, 576] width 37 height 16
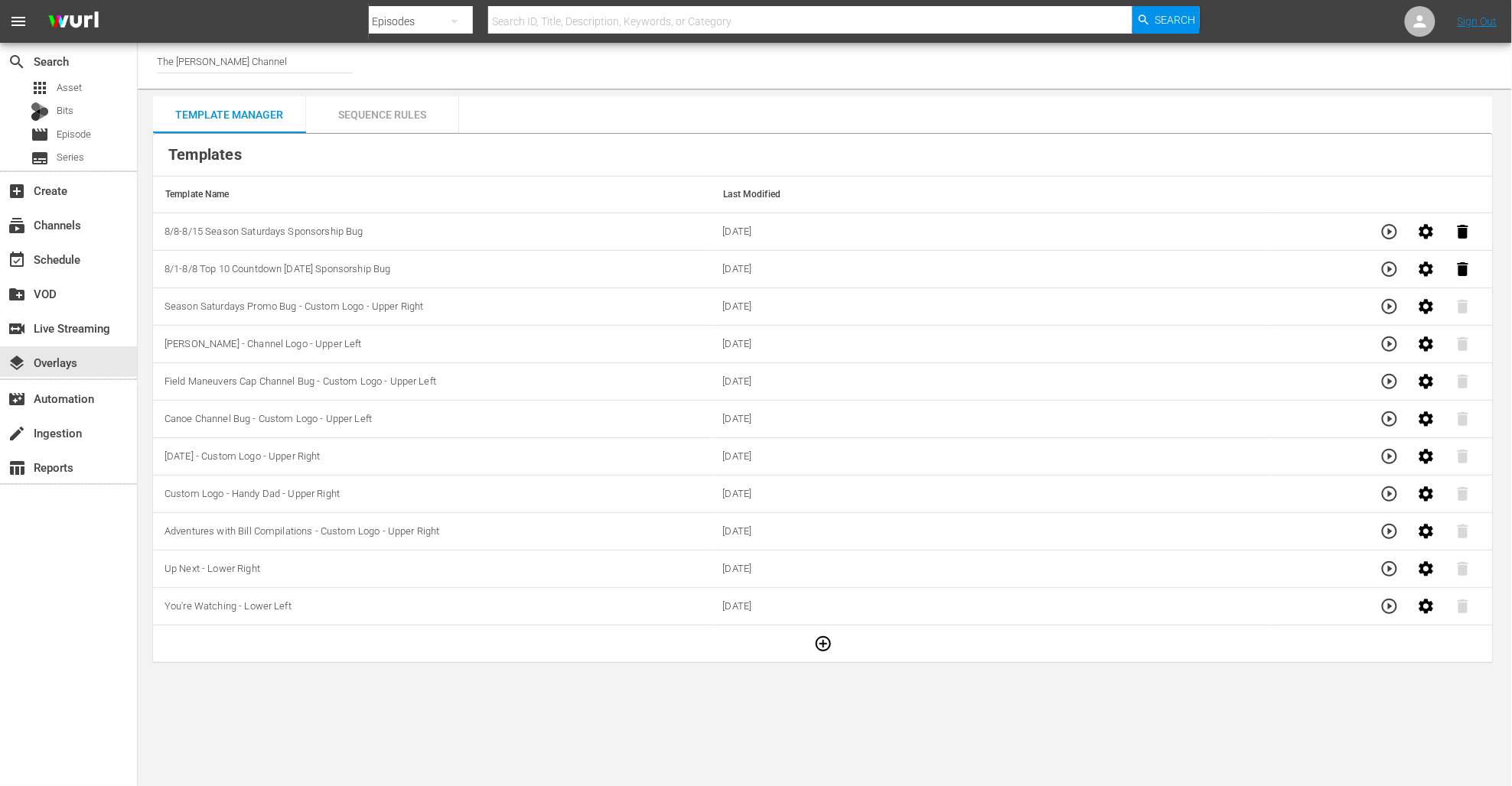
click at [629, 675] on body "menu Search By Episodes Search ID, Title, Description, Keywords, or Category Se…" at bounding box center [756, 393] width 1512 height 786
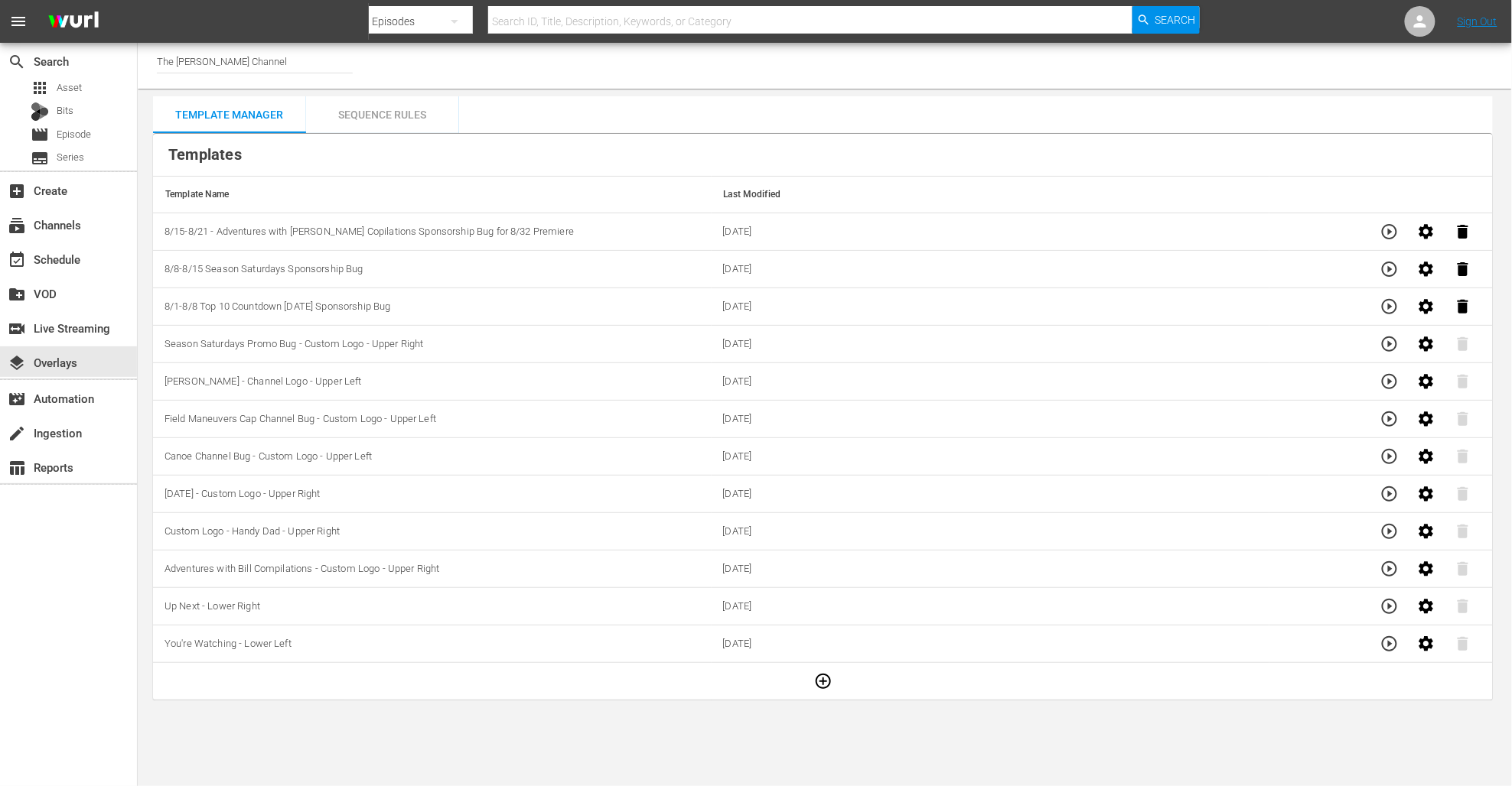
click at [463, 530] on td "Custom Logo - Handy Dad - Upper Right" at bounding box center [432, 532] width 559 height 38
click at [592, 179] on th "Template Name" at bounding box center [432, 195] width 559 height 37
click at [1380, 229] on button "button" at bounding box center [1390, 232] width 37 height 37
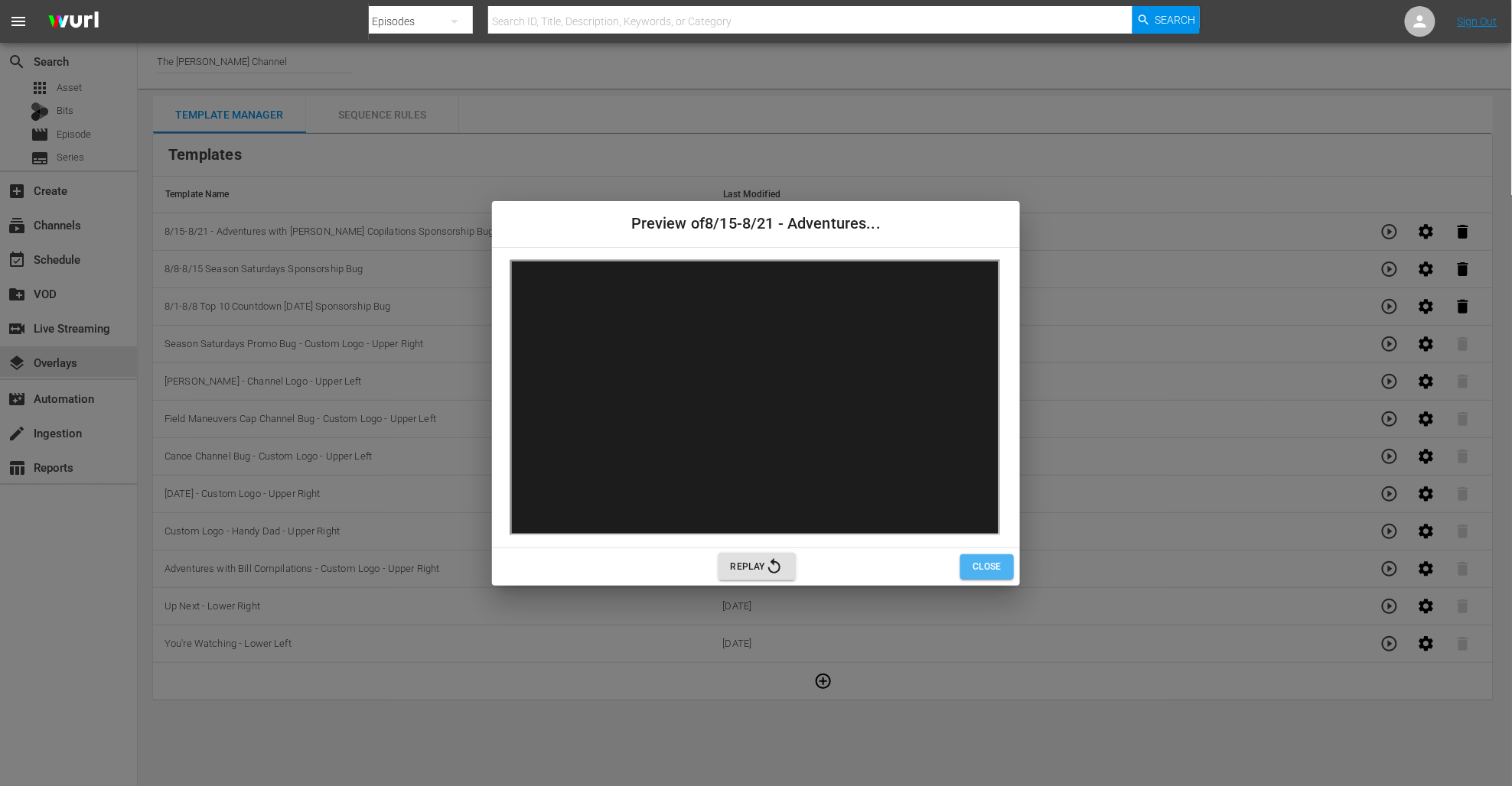
drag, startPoint x: 987, startPoint y: 559, endPoint x: 1000, endPoint y: 549, distance: 16.4
click at [988, 559] on span "Close" at bounding box center [987, 567] width 29 height 16
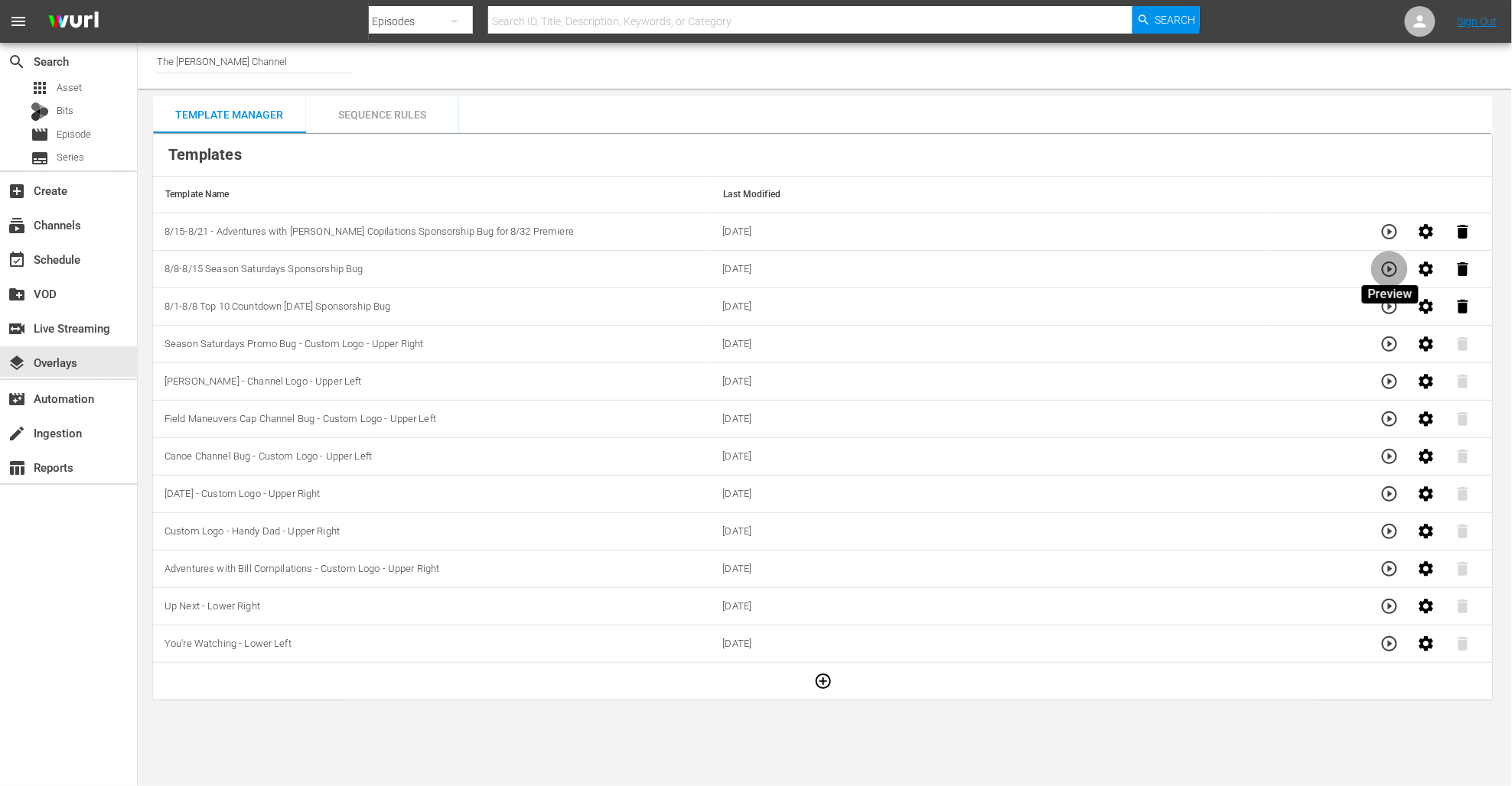
click at [1386, 266] on icon "button" at bounding box center [1390, 270] width 18 height 18
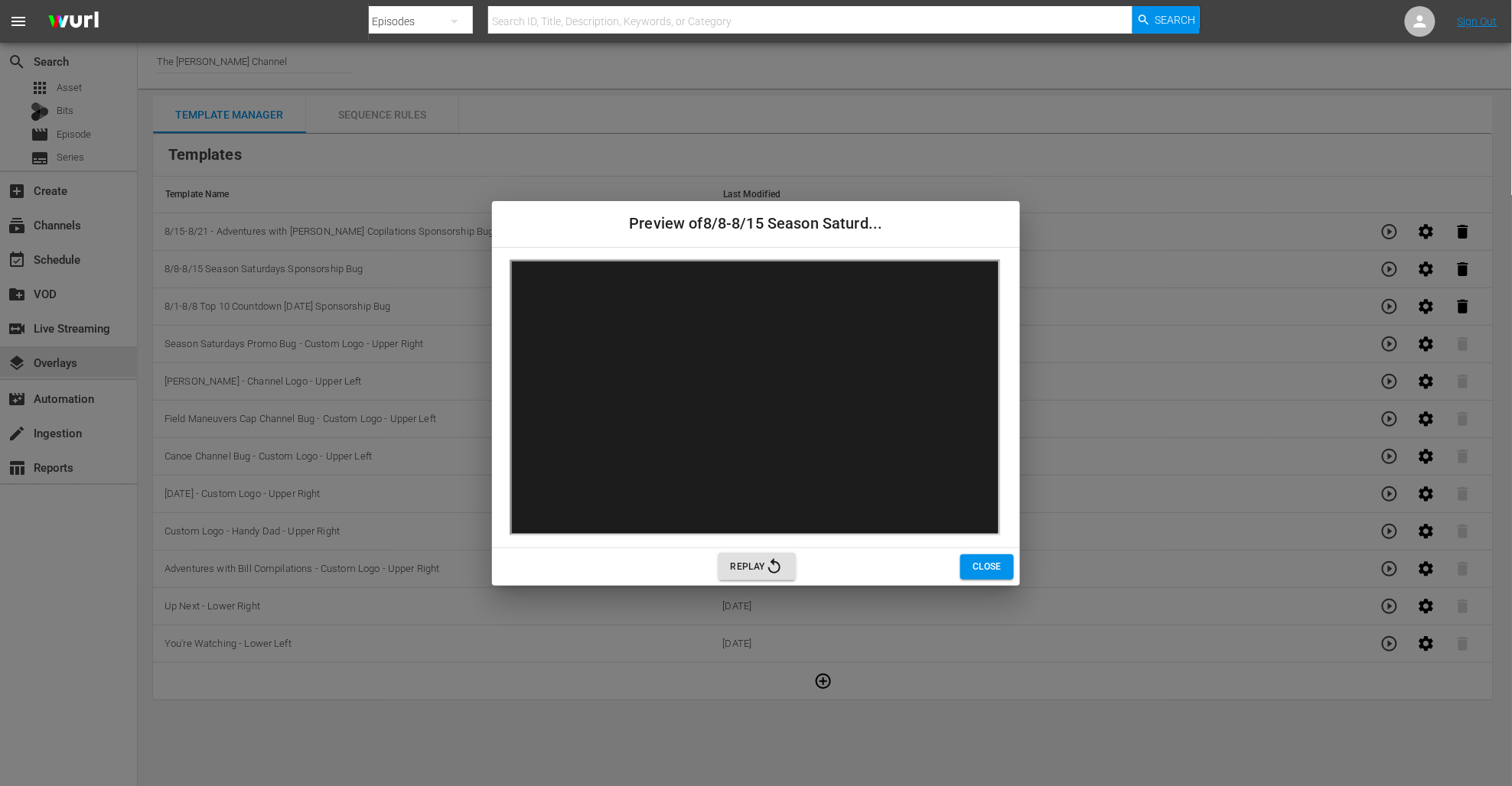
click at [994, 569] on span "Close" at bounding box center [987, 567] width 29 height 16
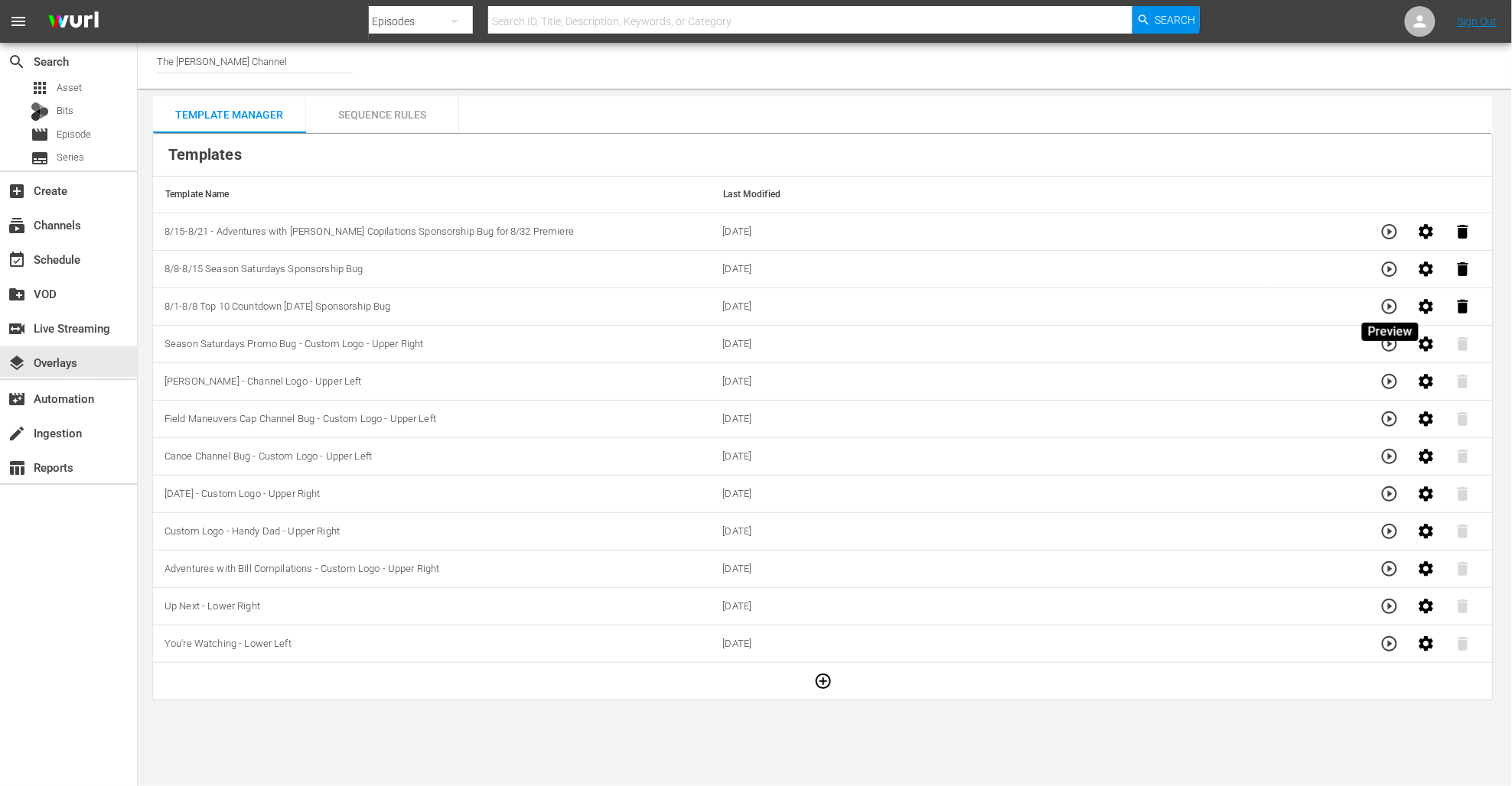
click at [1383, 305] on icon "button" at bounding box center [1389, 306] width 15 height 15
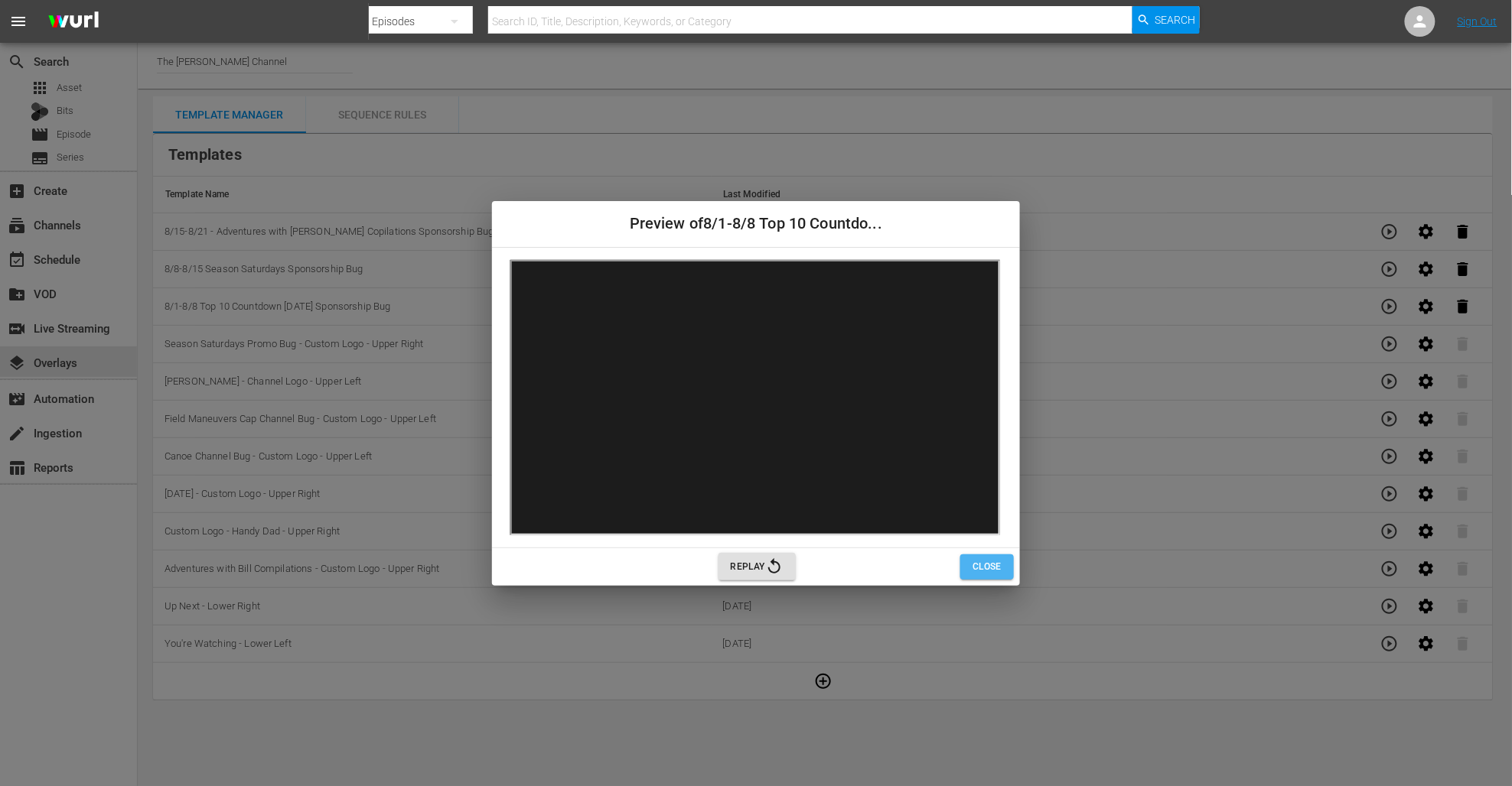
click at [993, 572] on span "Close" at bounding box center [987, 567] width 29 height 16
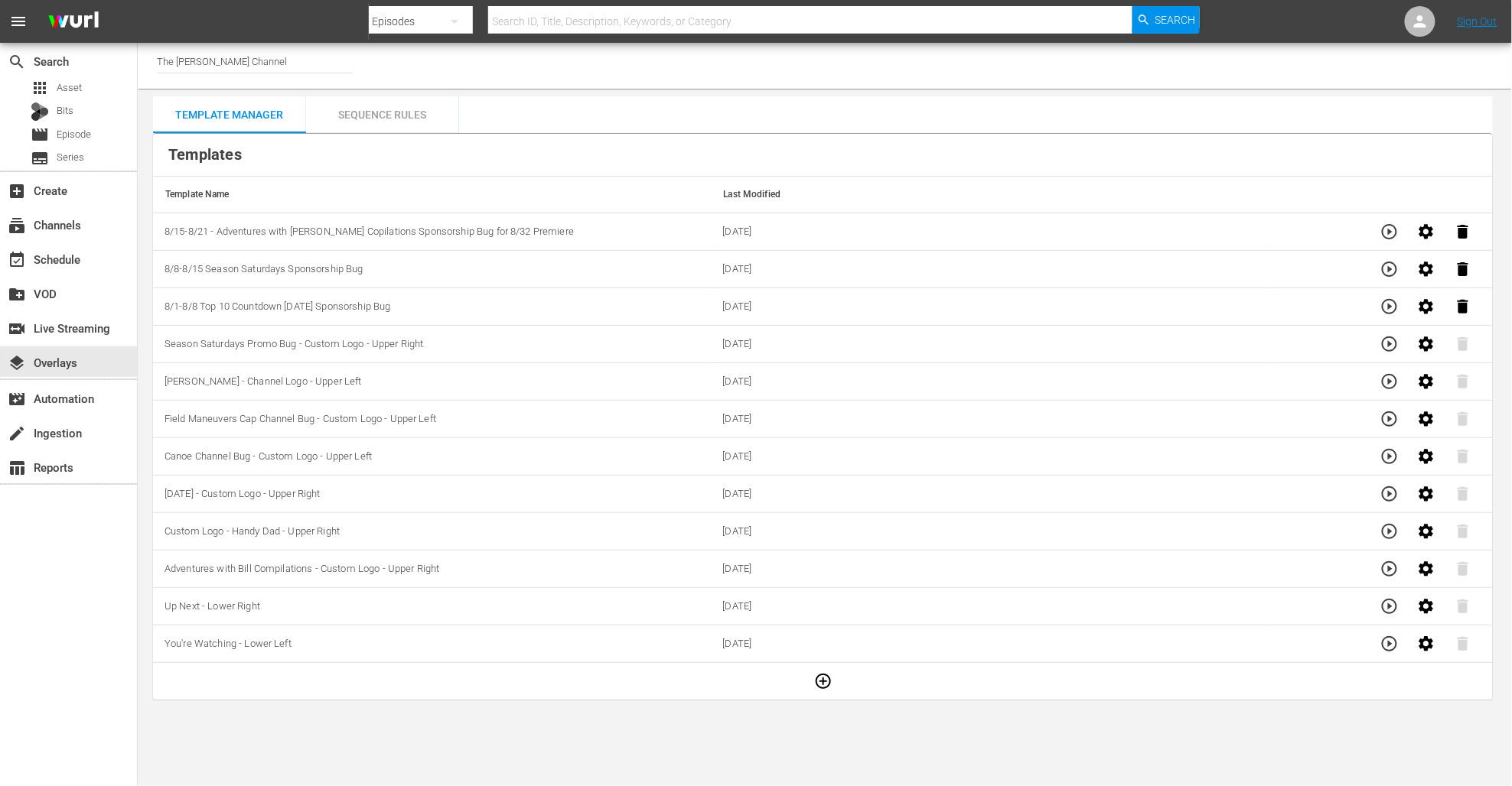
click at [656, 95] on div "Channel Title The [PERSON_NAME] Channel Template Manager Sequence Rules Templat…" at bounding box center [825, 371] width 1374 height 658
drag, startPoint x: 449, startPoint y: 572, endPoint x: 193, endPoint y: 554, distance: 256.6
click at [193, 554] on td "Adventures with Bill Compilations - Custom Logo - Upper Right" at bounding box center [432, 569] width 559 height 38
click at [303, 461] on span "Canoe Channel Bug - Custom Logo - Upper Left" at bounding box center [268, 456] width 207 height 12
drag, startPoint x: 458, startPoint y: 345, endPoint x: 232, endPoint y: 403, distance: 233.3
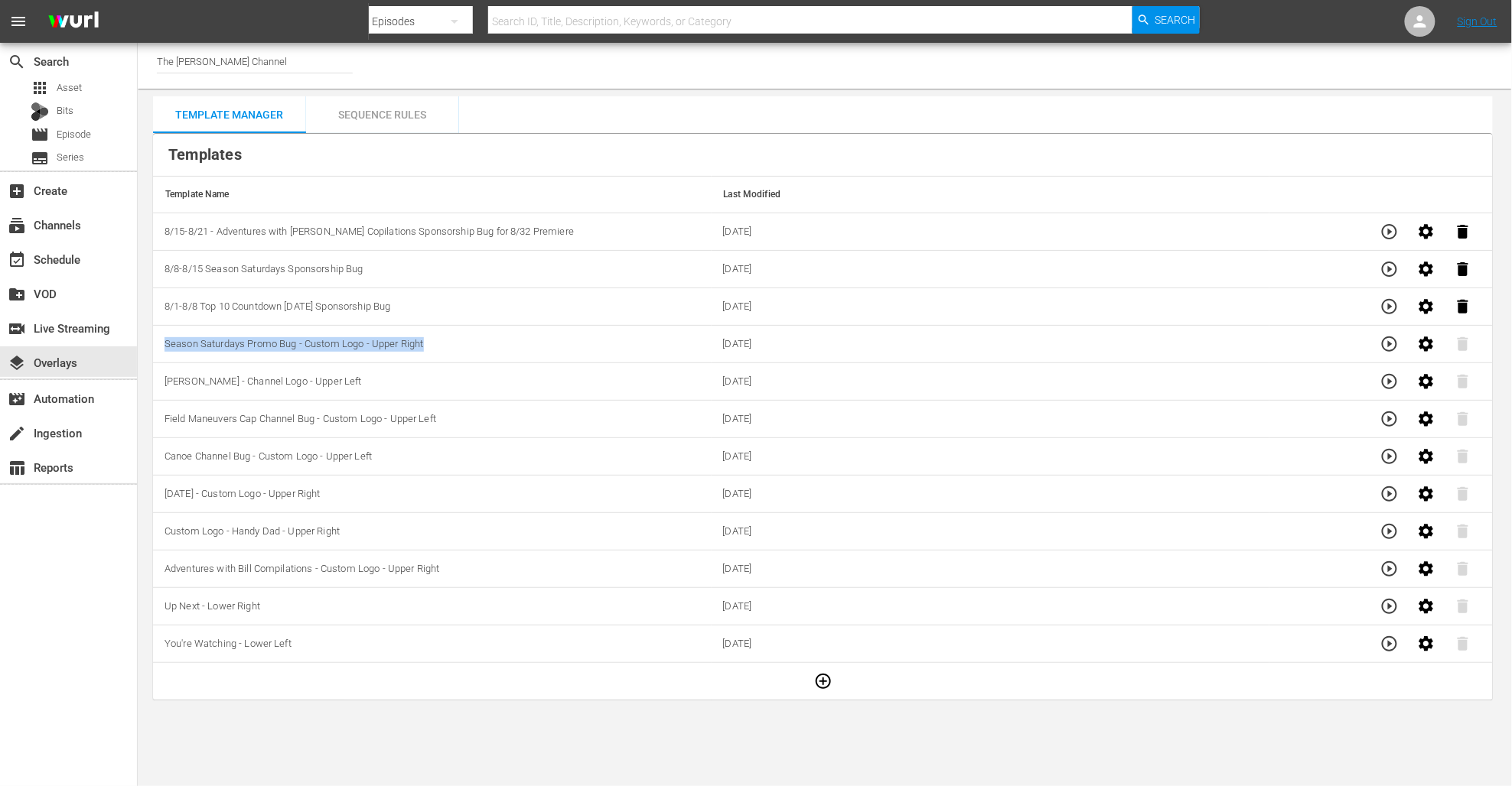
click at [160, 341] on td "Season Saturdays Promo Bug - Custom Logo - Upper Right" at bounding box center [432, 344] width 559 height 38
copy span "Season Saturdays Promo Bug - Custom Logo - Upper Right"
click at [819, 686] on icon "button" at bounding box center [823, 682] width 18 height 18
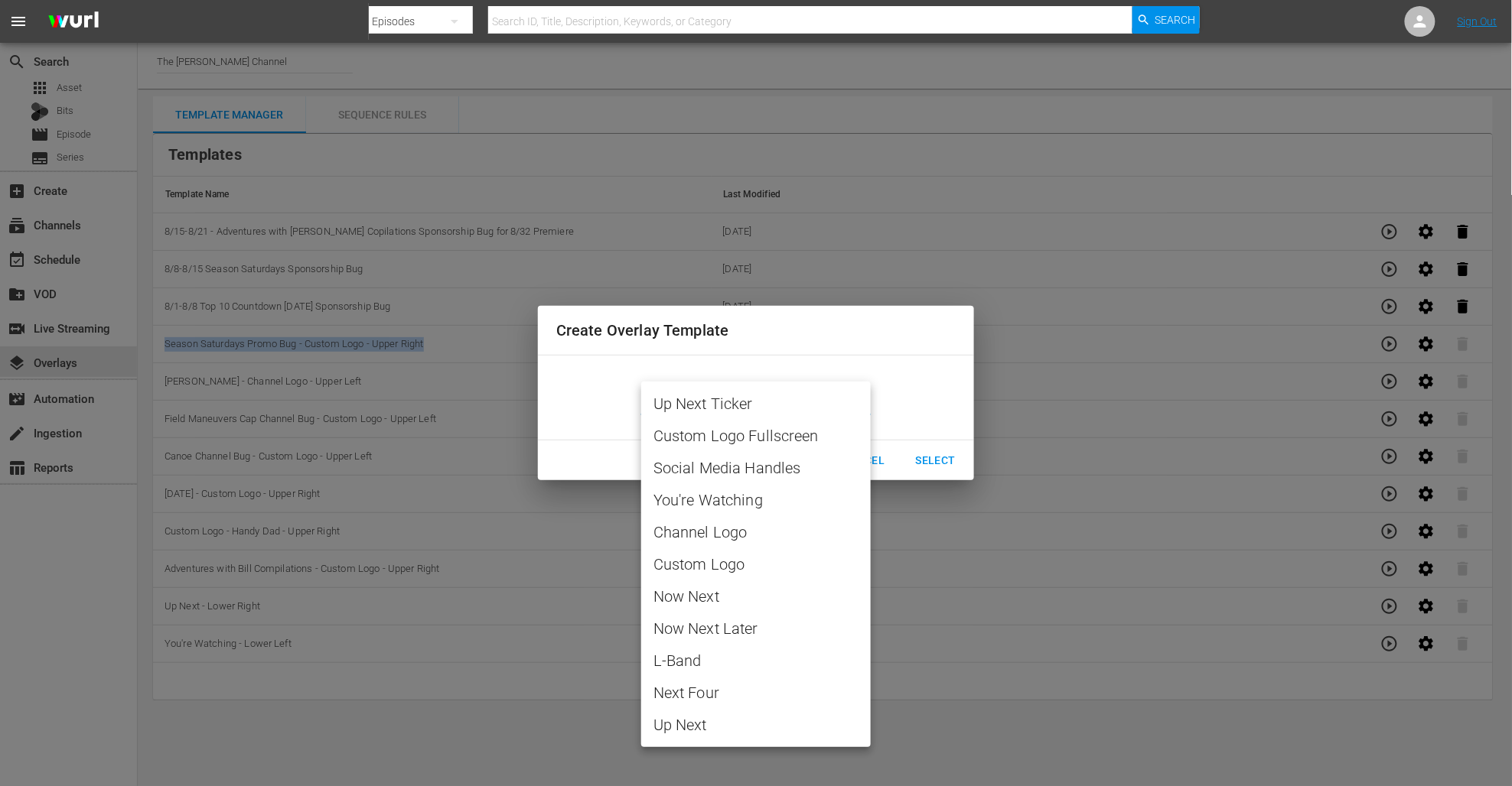
click at [839, 398] on body "menu Search By Episodes Search ID, Title, Description, Keywords, or Category Se…" at bounding box center [756, 393] width 1512 height 786
click at [751, 569] on span "Custom Logo" at bounding box center [756, 564] width 205 height 23
type input "Custom Logo"
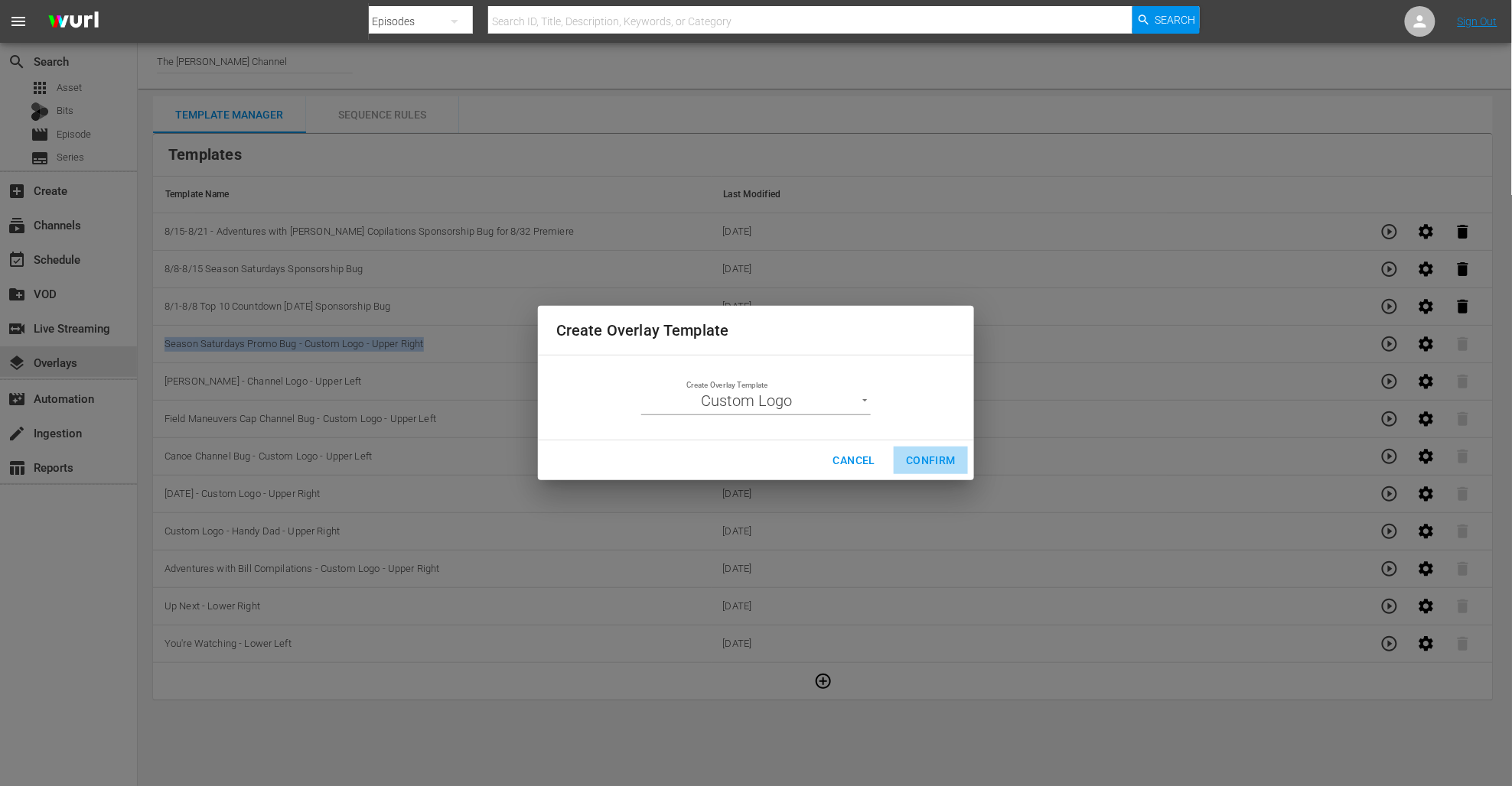
click at [948, 453] on span "Confirm" at bounding box center [931, 461] width 50 height 19
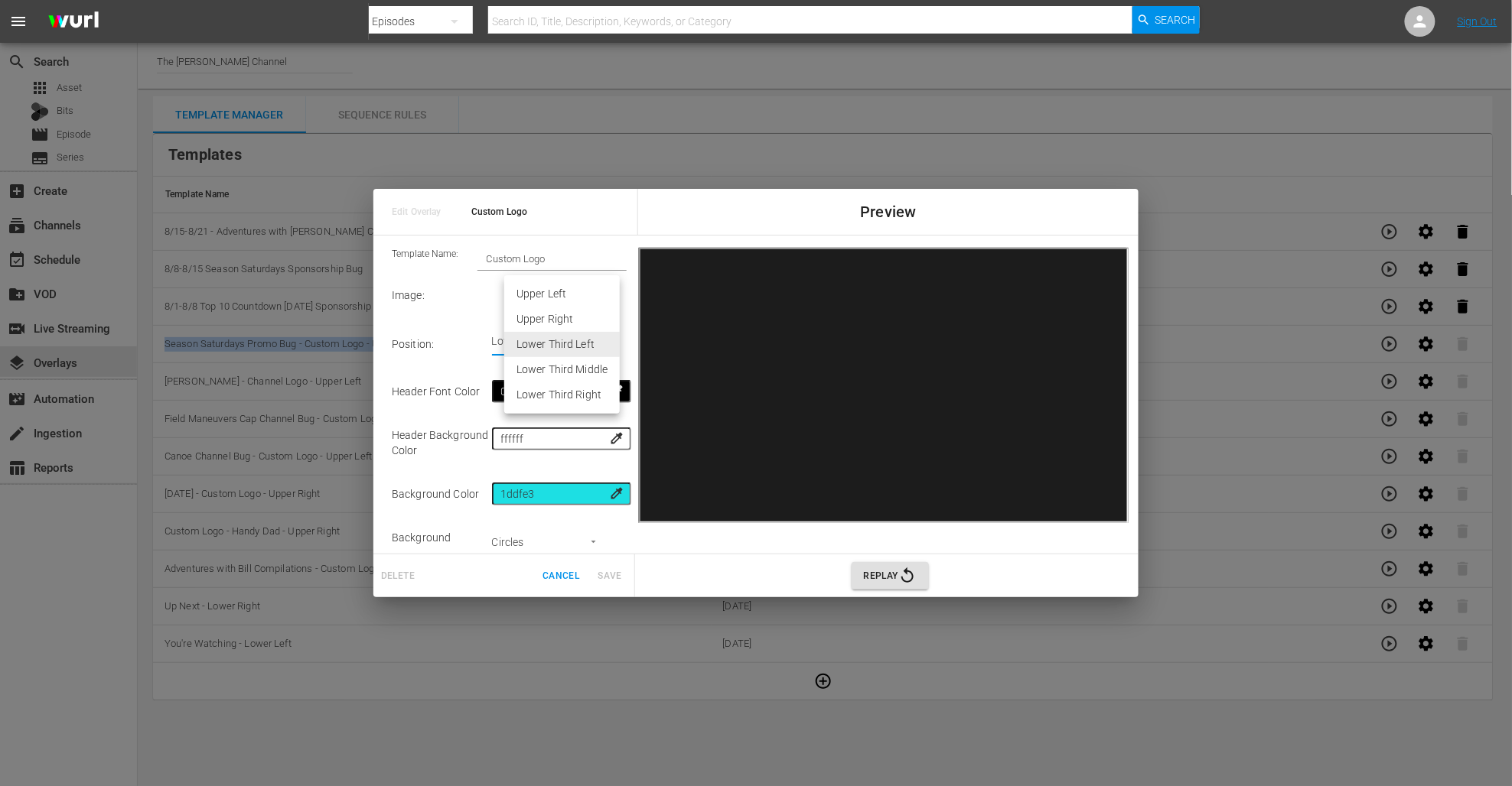
click at [578, 344] on body "menu Search By Episodes Search ID, Title, Description, Keywords, or Category Se…" at bounding box center [756, 393] width 1512 height 786
click at [556, 315] on li "Upper Right" at bounding box center [562, 320] width 115 height 25
type input "Upper Right"
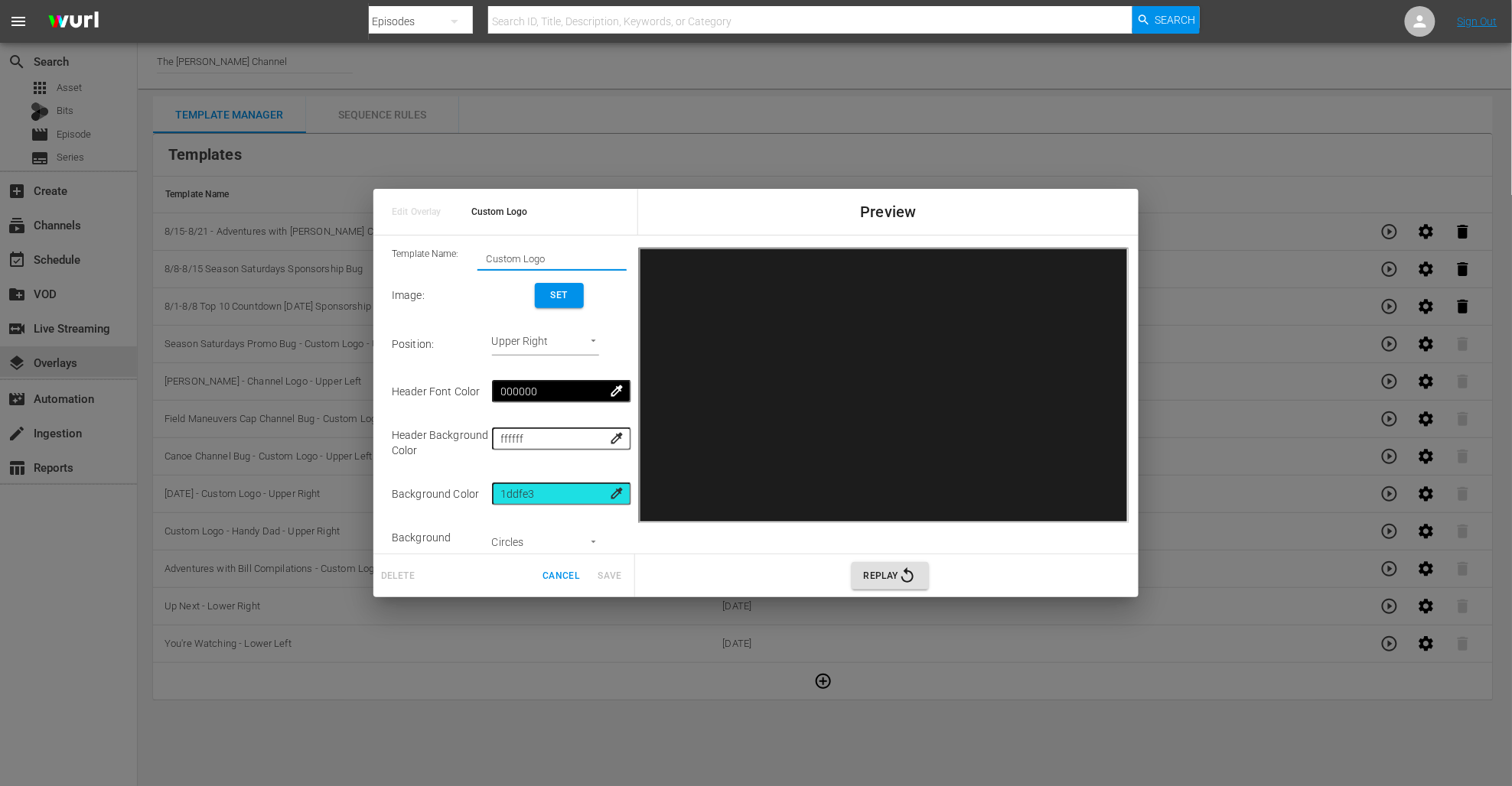
drag, startPoint x: 552, startPoint y: 259, endPoint x: 423, endPoint y: 246, distance: 129.7
click at [423, 246] on div "Template Name: Custom Logo Image : Set Position : Upper Right Upper Right Heade…" at bounding box center [509, 395] width 247 height 306
drag, startPoint x: 535, startPoint y: 256, endPoint x: 422, endPoint y: 258, distance: 113.0
click at [422, 258] on div "Template Name: 8/22-9/" at bounding box center [508, 259] width 235 height 23
paste input "Season Saturdays Promo Bug - Custom Logo - Upper Right"
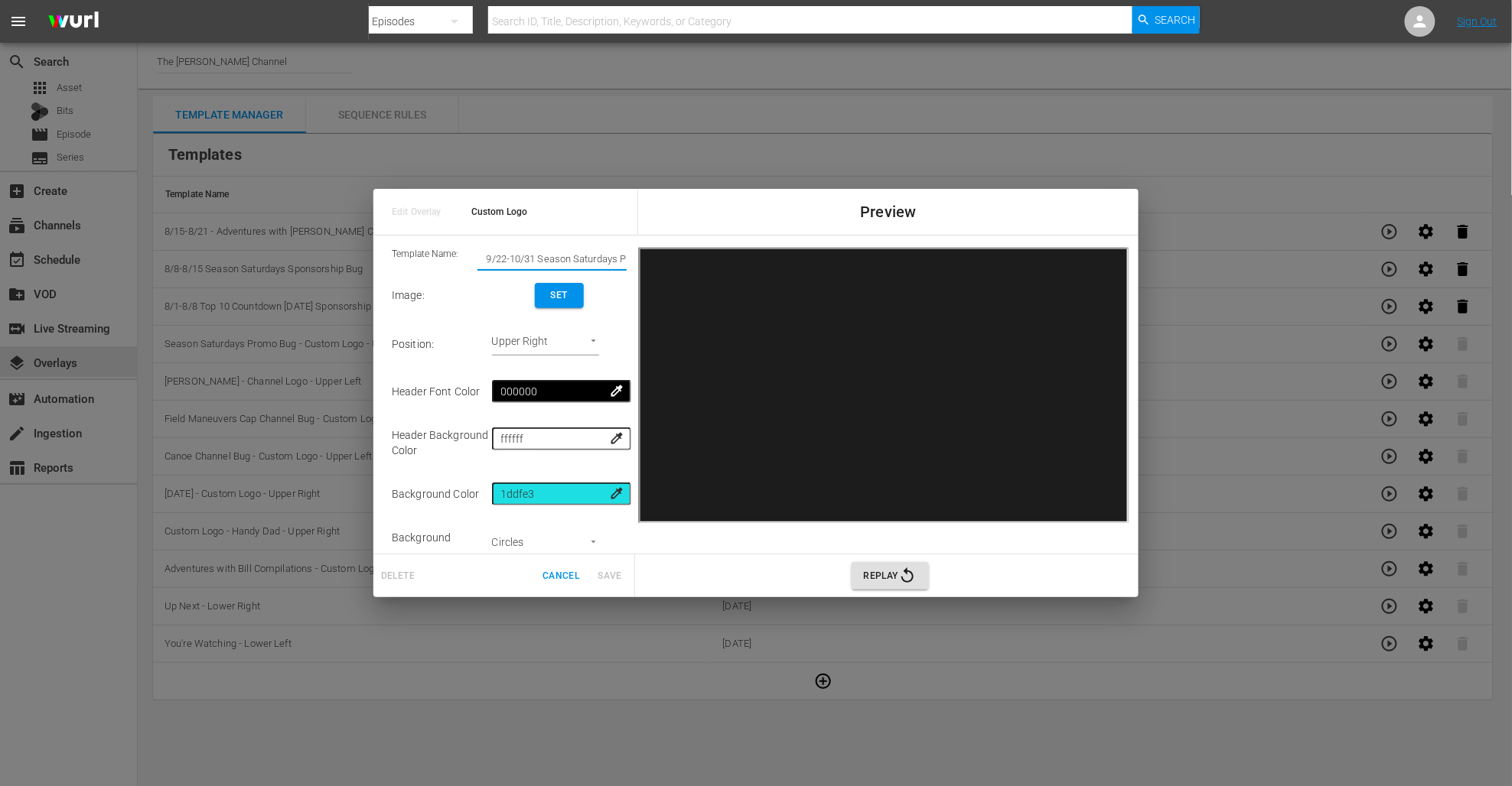
drag, startPoint x: 555, startPoint y: 259, endPoint x: 455, endPoint y: 257, distance: 100.0
click at [455, 257] on div "Template Name: 9/22-10/31 Season Saturdays Promo Bug - Custom Logo - Upper Right" at bounding box center [508, 259] width 235 height 23
type input "9/22-10/31 Season Saturdays Promo Bug - Custom Logo - Upper Right"
click at [583, 290] on button "Set" at bounding box center [559, 295] width 49 height 25
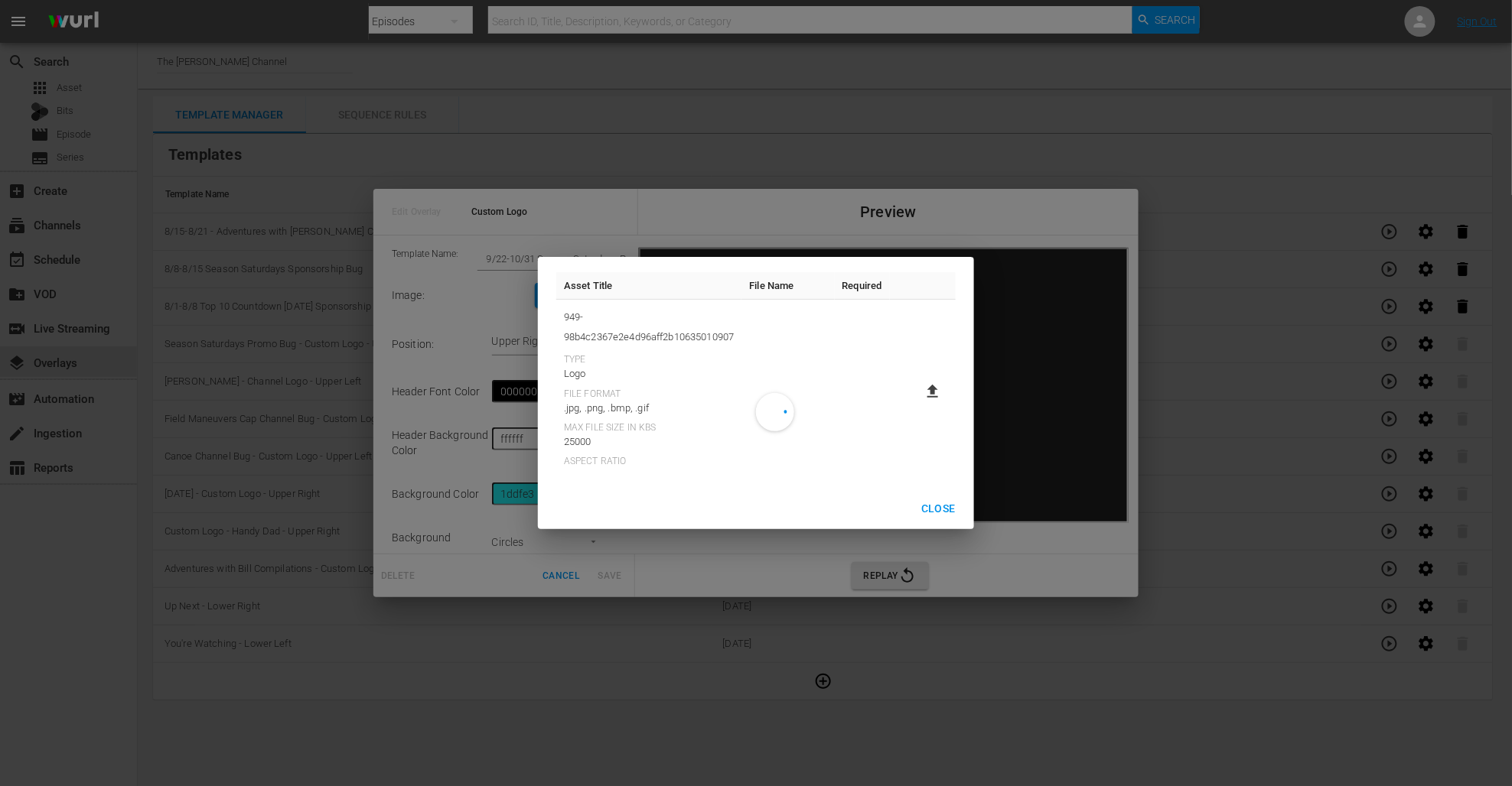
click at [938, 390] on icon at bounding box center [933, 391] width 11 height 13
click at [918, 405] on input "file" at bounding box center [918, 405] width 1 height 1
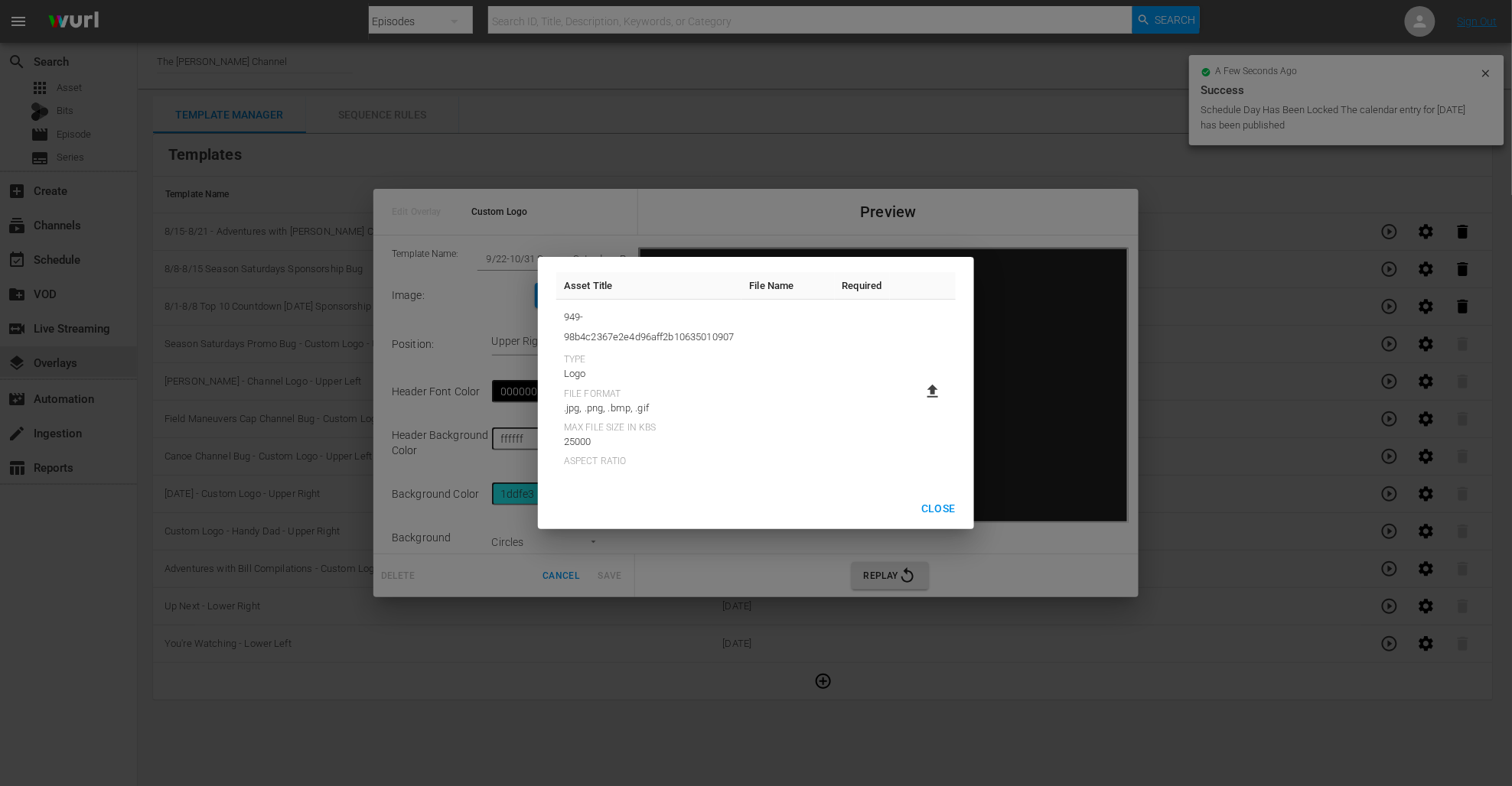
type input "C:\fakepath\RGS Sponsorship Bug Season Saturdays (3).png"
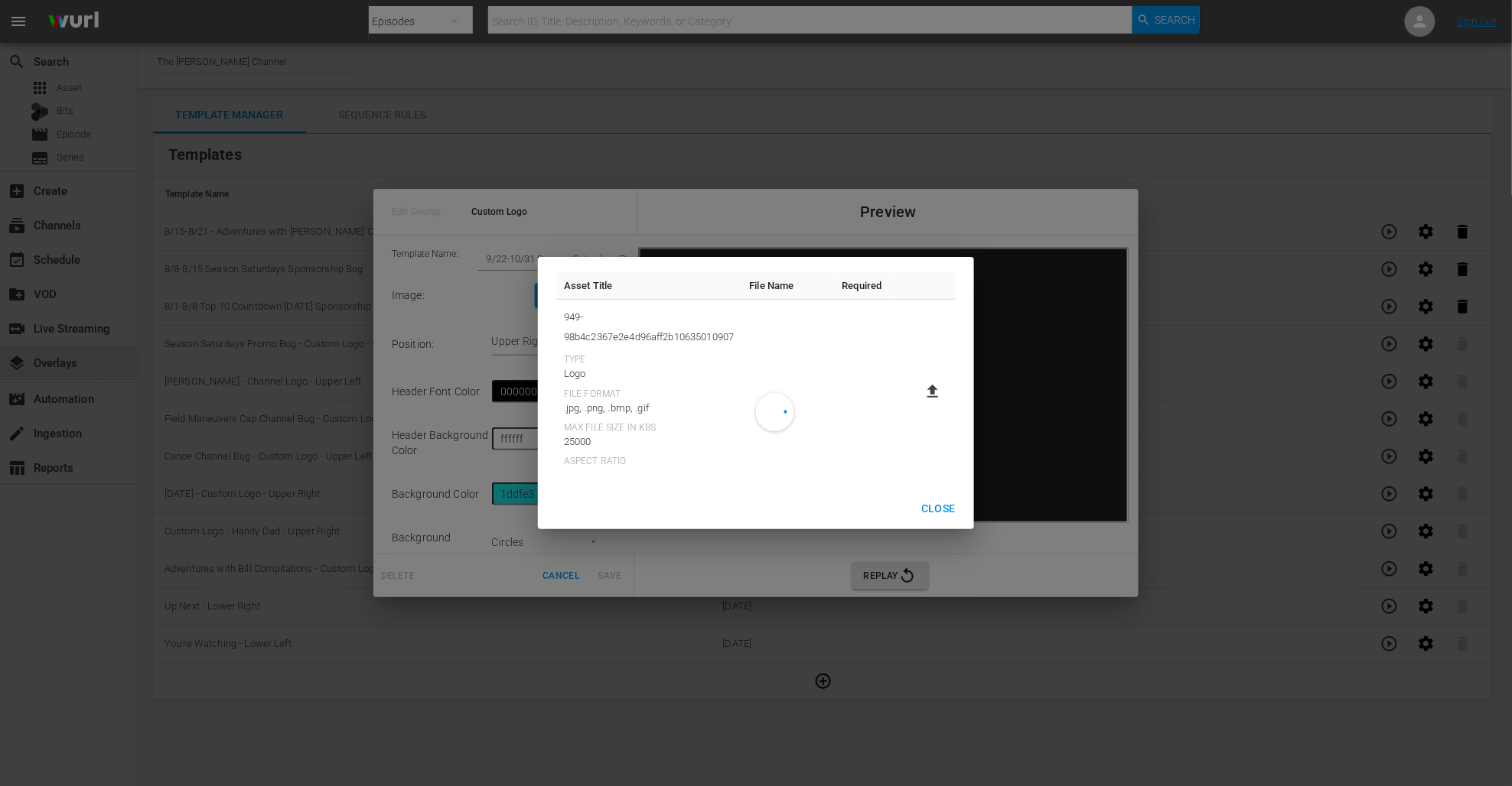
click at [931, 511] on span "Close" at bounding box center [938, 509] width 34 height 19
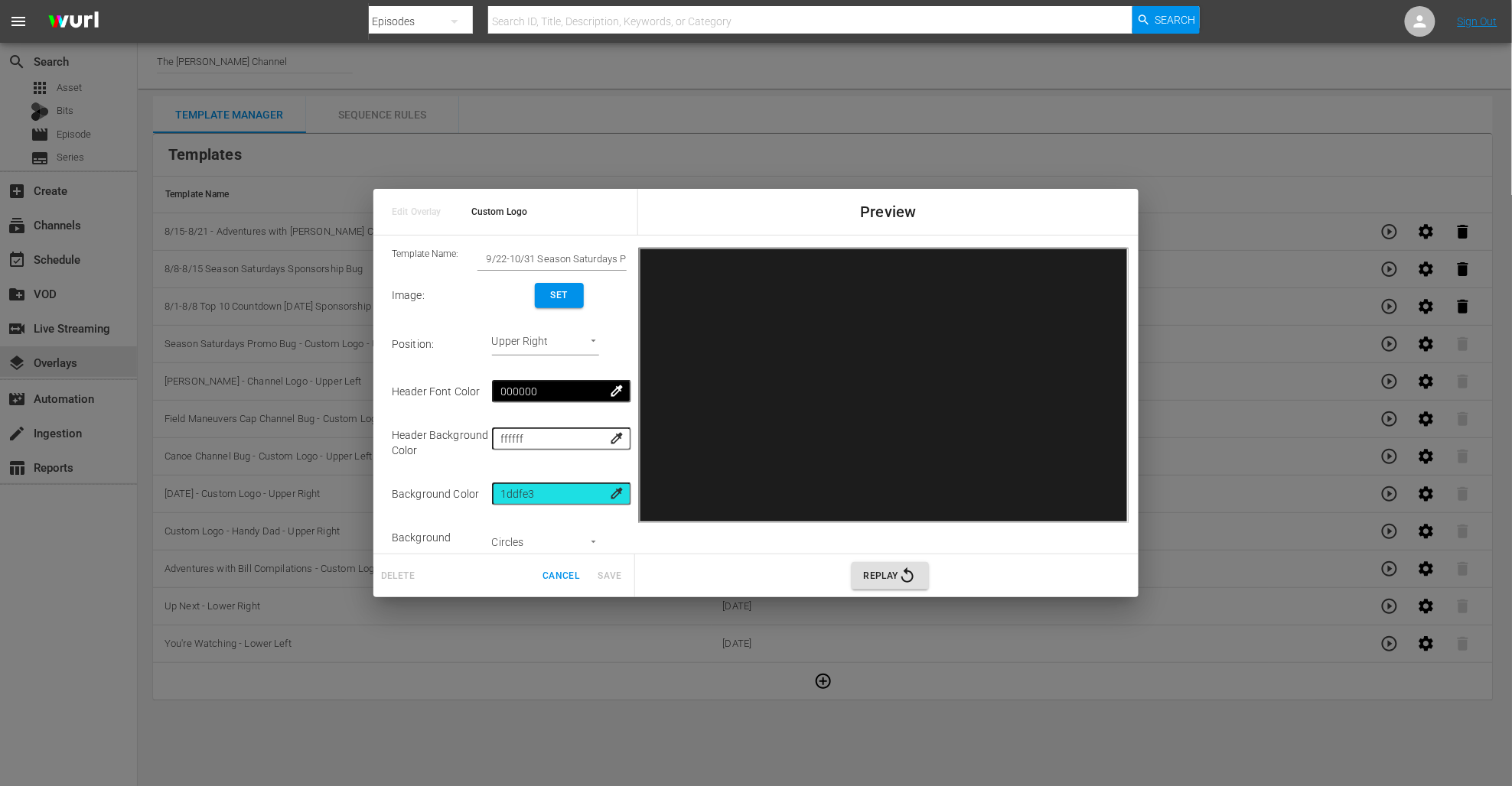
click at [523, 255] on input "9/22-10/31 Season Saturdays Promo Bug - Custom Logo - Upper Right" at bounding box center [552, 259] width 149 height 22
drag, startPoint x: 536, startPoint y: 257, endPoint x: 645, endPoint y: 255, distance: 109.0
click at [11, 4] on body "menu Search By Episodes Search ID, Title, Description, Keywords, or Category Se…" at bounding box center [756, 393] width 1512 height 786
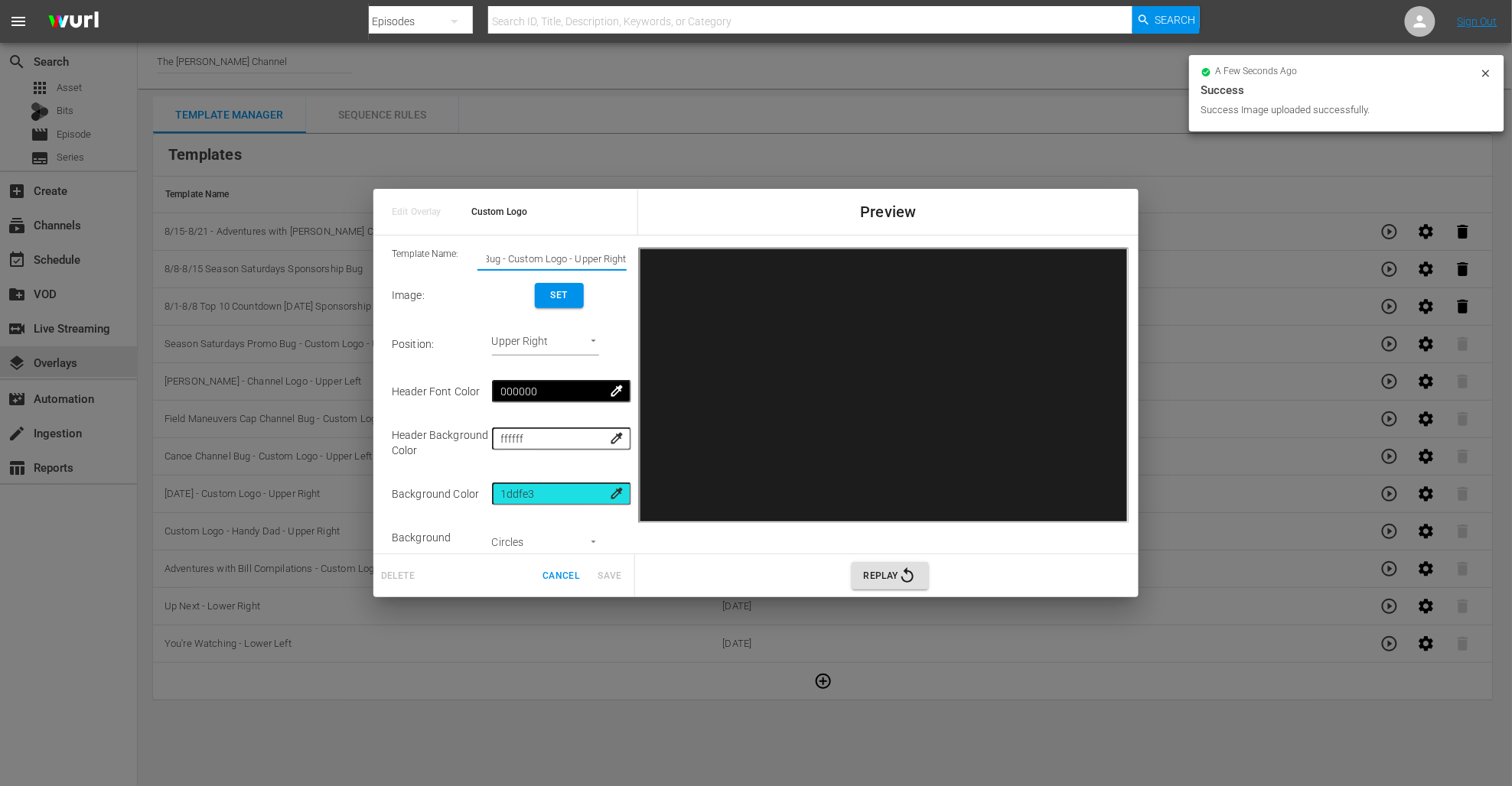
click at [610, 256] on input "9/22-10/31 Season Saturdays Promo Bug - Custom Logo - Upper Right" at bounding box center [552, 259] width 149 height 22
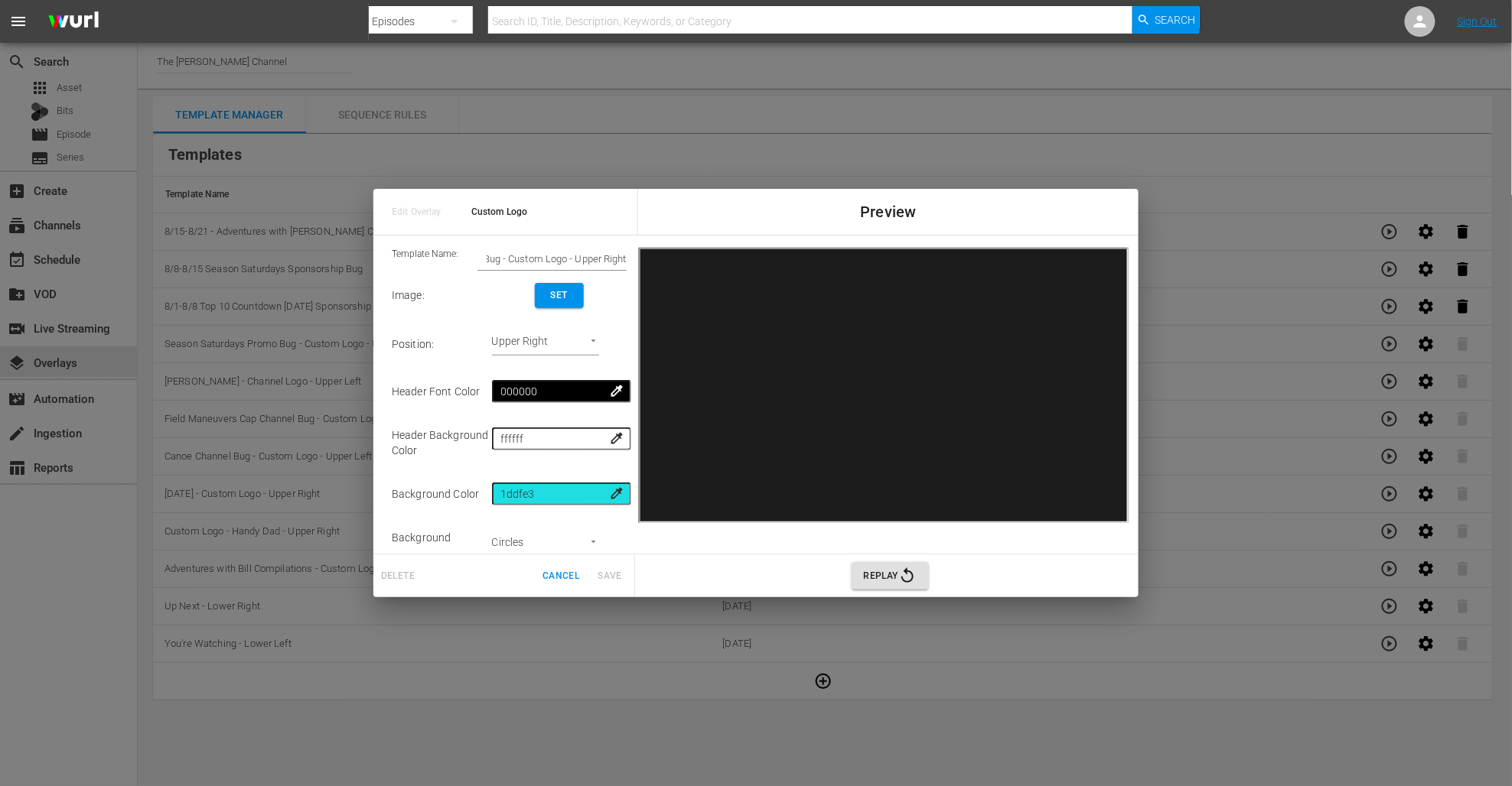
click at [481, 113] on div "Edit Overlay Custom Logo Preview Template Name: 9/22-10/31 Season Saturdays Pro…" at bounding box center [756, 393] width 1512 height 786
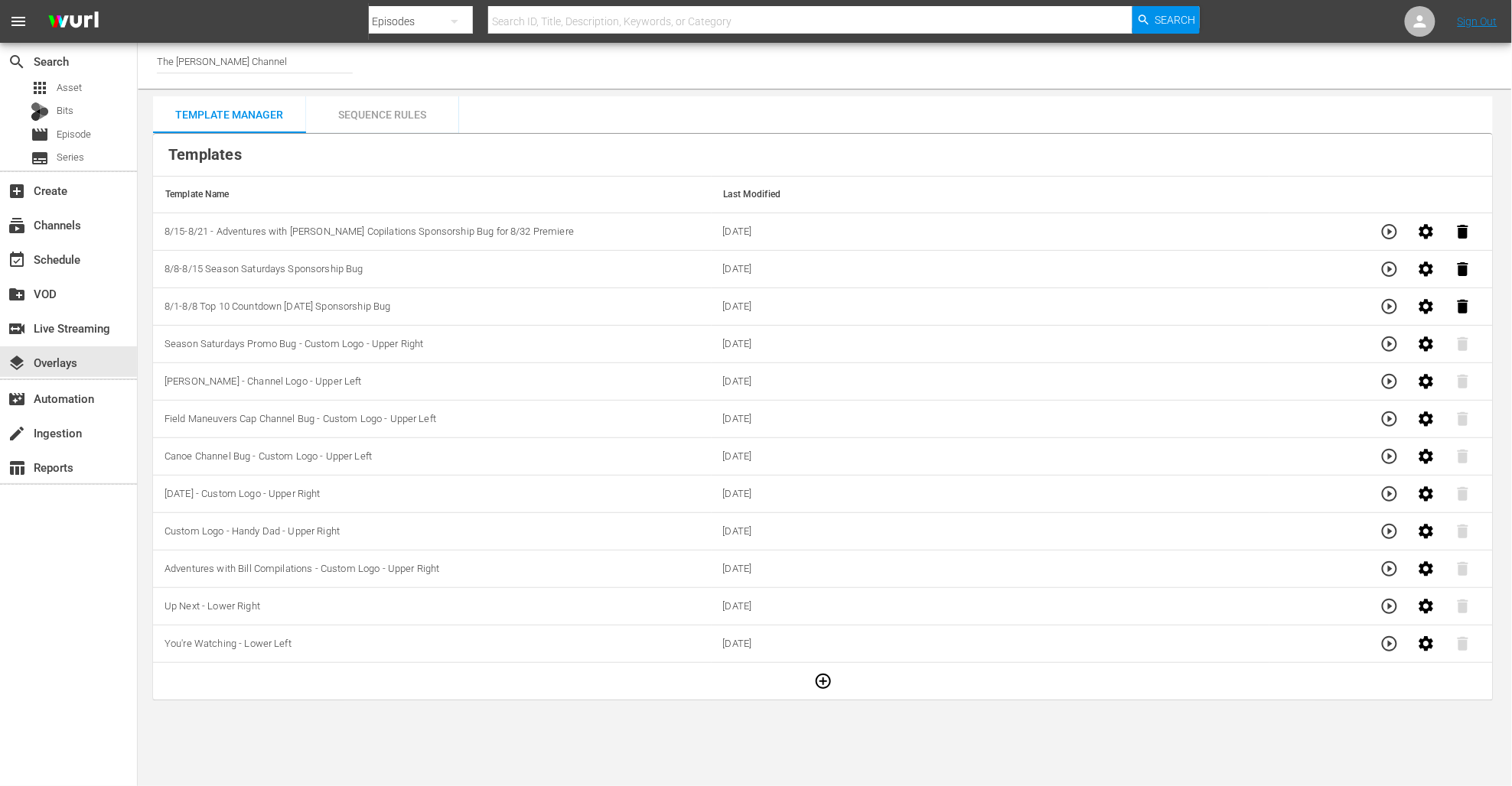
click at [454, 217] on td "8/15-8/21 - Adventures with [PERSON_NAME] Copilations Sponsorship Bug for 8/32 …" at bounding box center [432, 232] width 559 height 38
click at [379, 123] on div "Sequence Rules" at bounding box center [382, 114] width 153 height 37
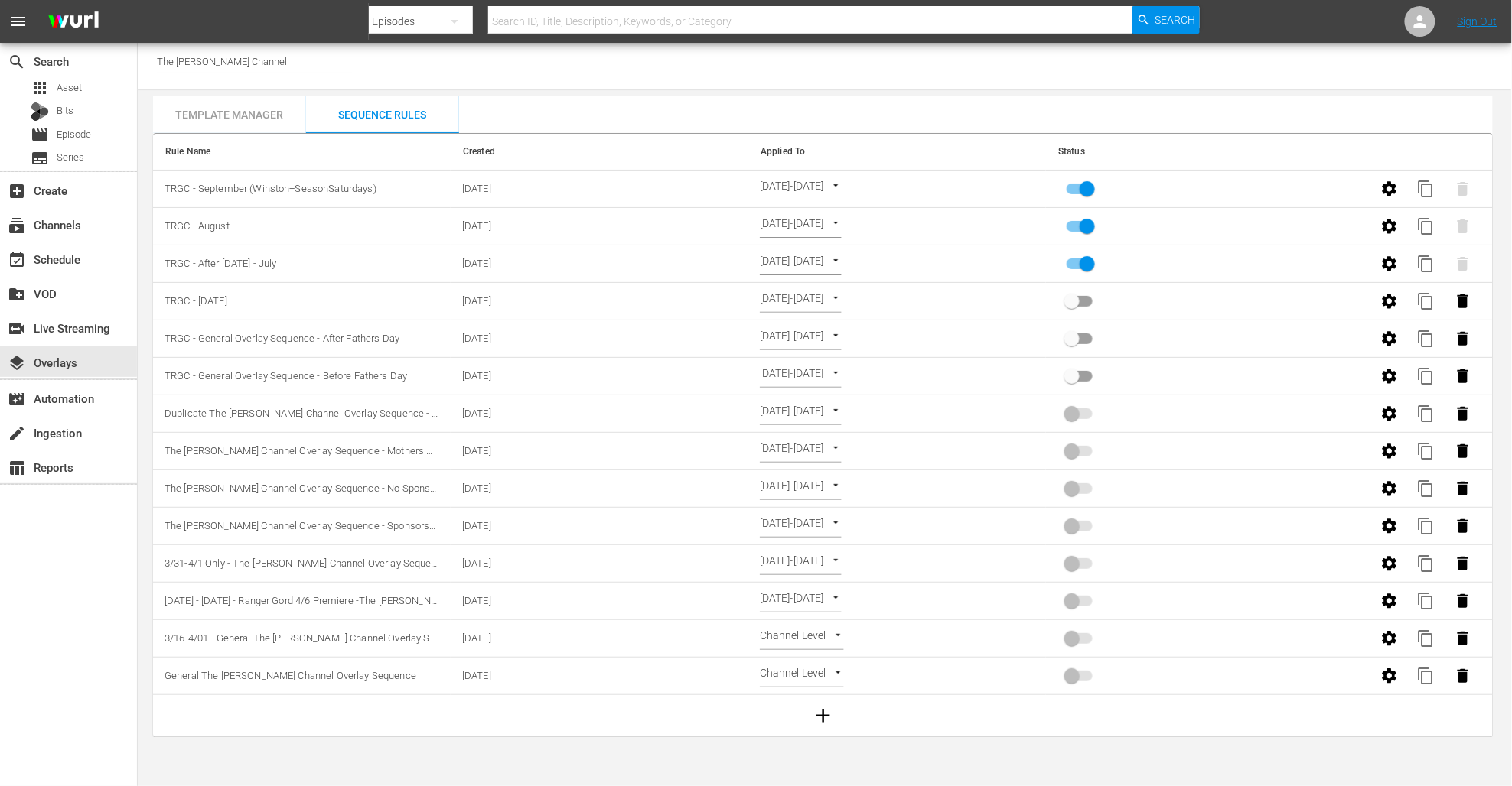
click at [234, 116] on div "Template Manager" at bounding box center [229, 114] width 153 height 37
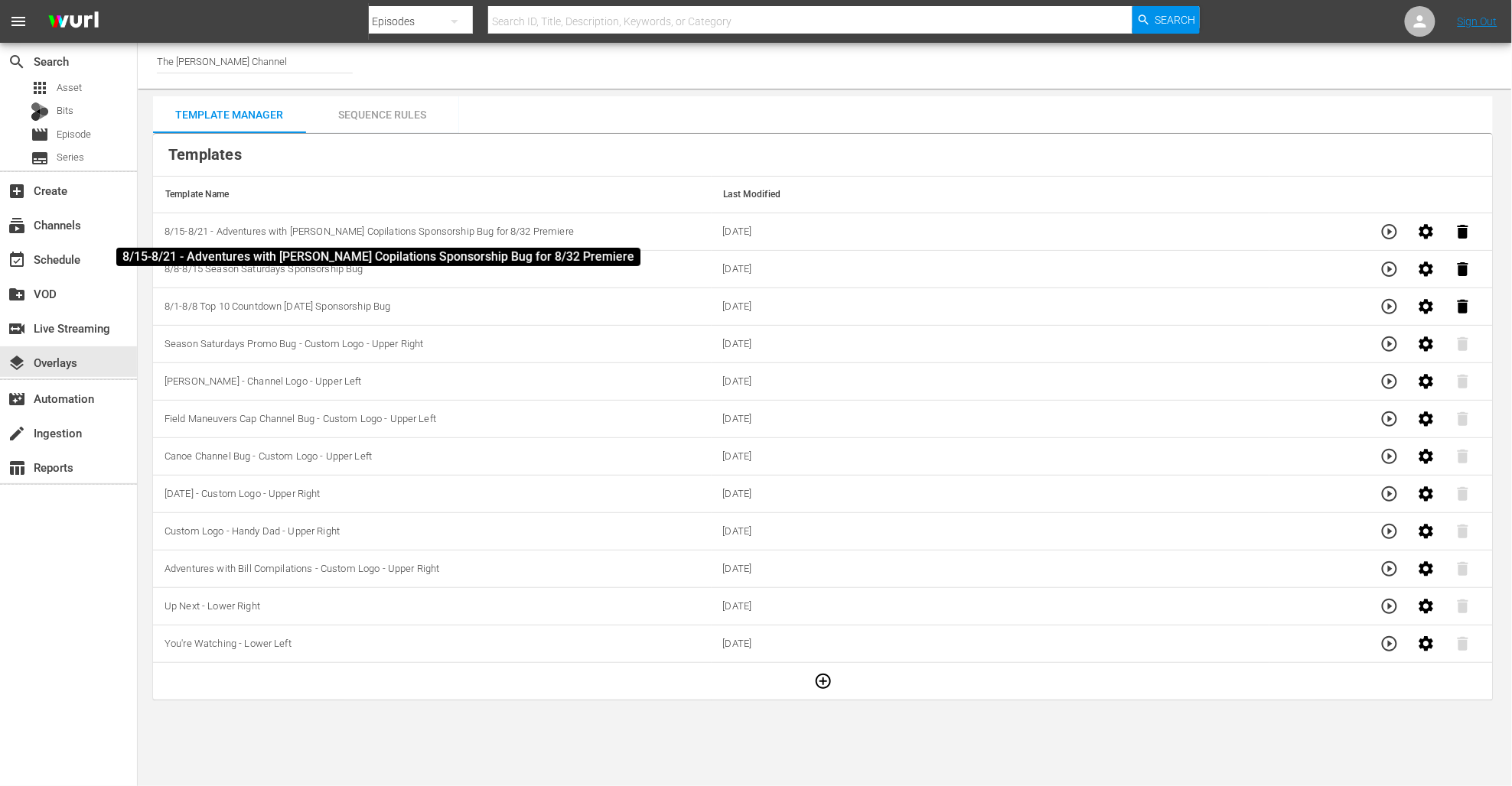
click at [405, 236] on span "8/15-8/21 - Adventures with [PERSON_NAME] Copilations Sponsorship Bug for 8/32 …" at bounding box center [369, 231] width 409 height 12
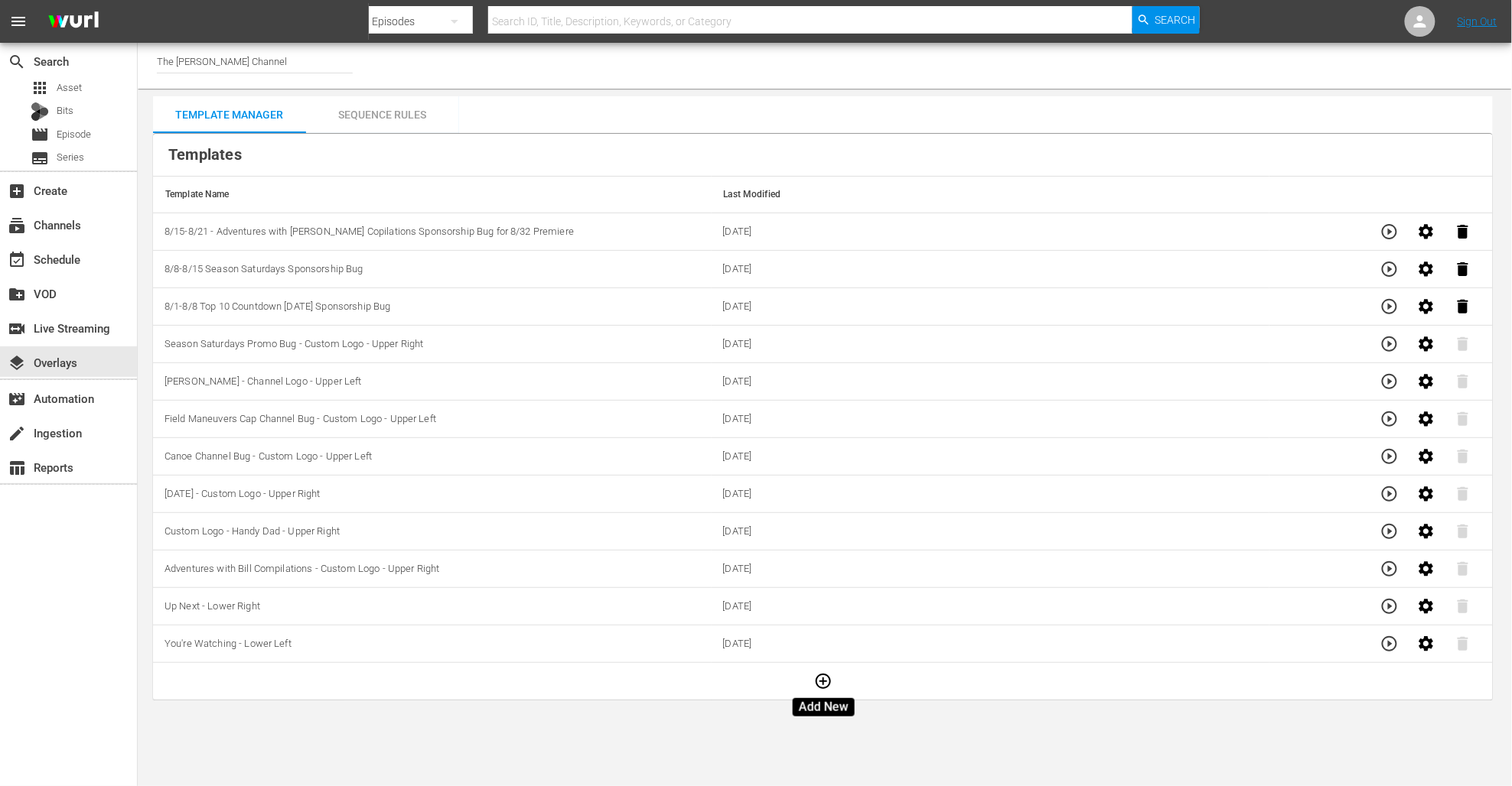
click at [821, 681] on icon "button" at bounding box center [823, 682] width 18 height 18
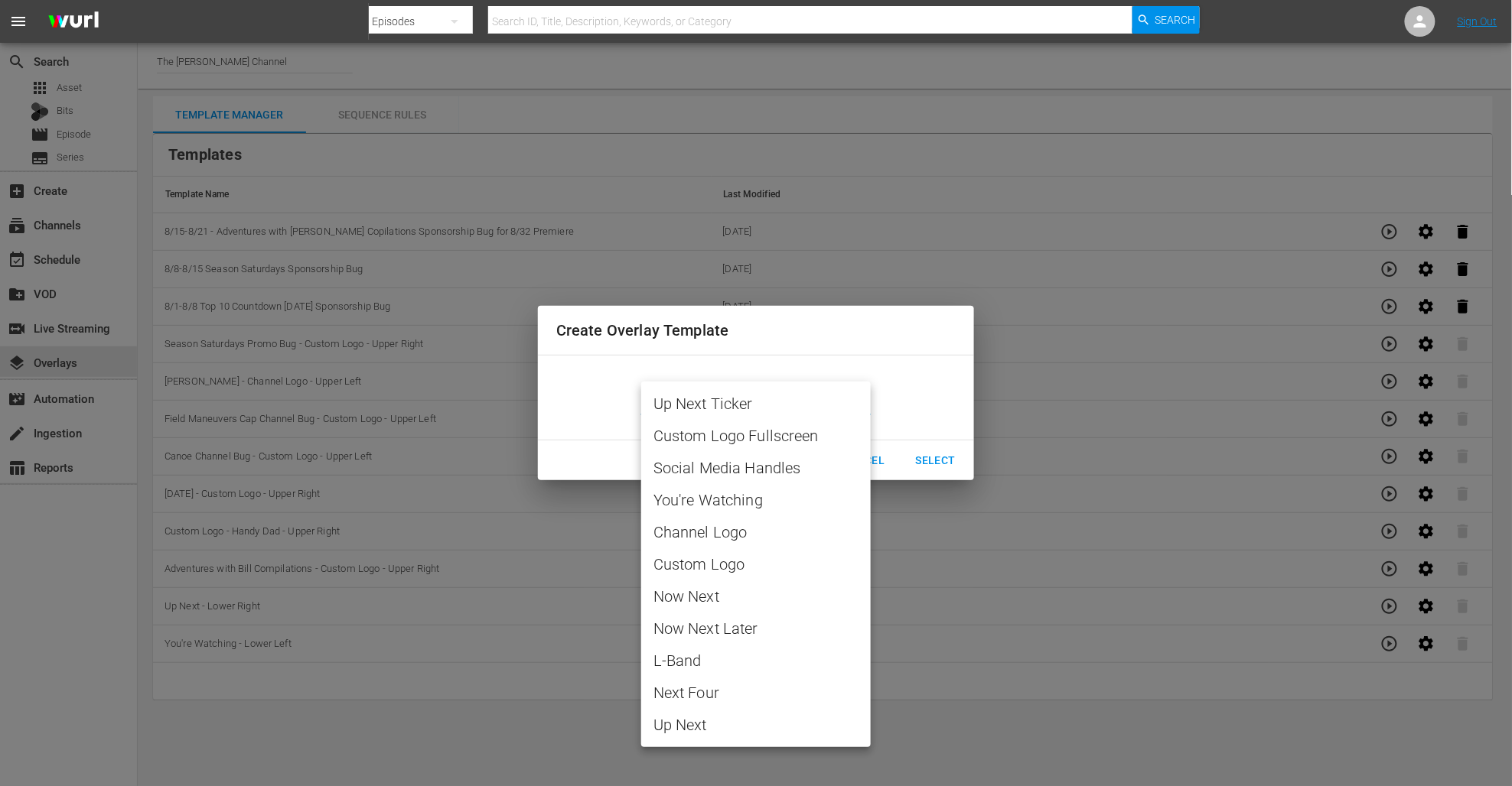
click at [754, 411] on body "menu Search By Episodes Search ID, Title, Description, Keywords, or Category Se…" at bounding box center [756, 393] width 1512 height 786
click at [745, 557] on span "Custom Logo" at bounding box center [756, 564] width 205 height 23
type input "Custom Logo"
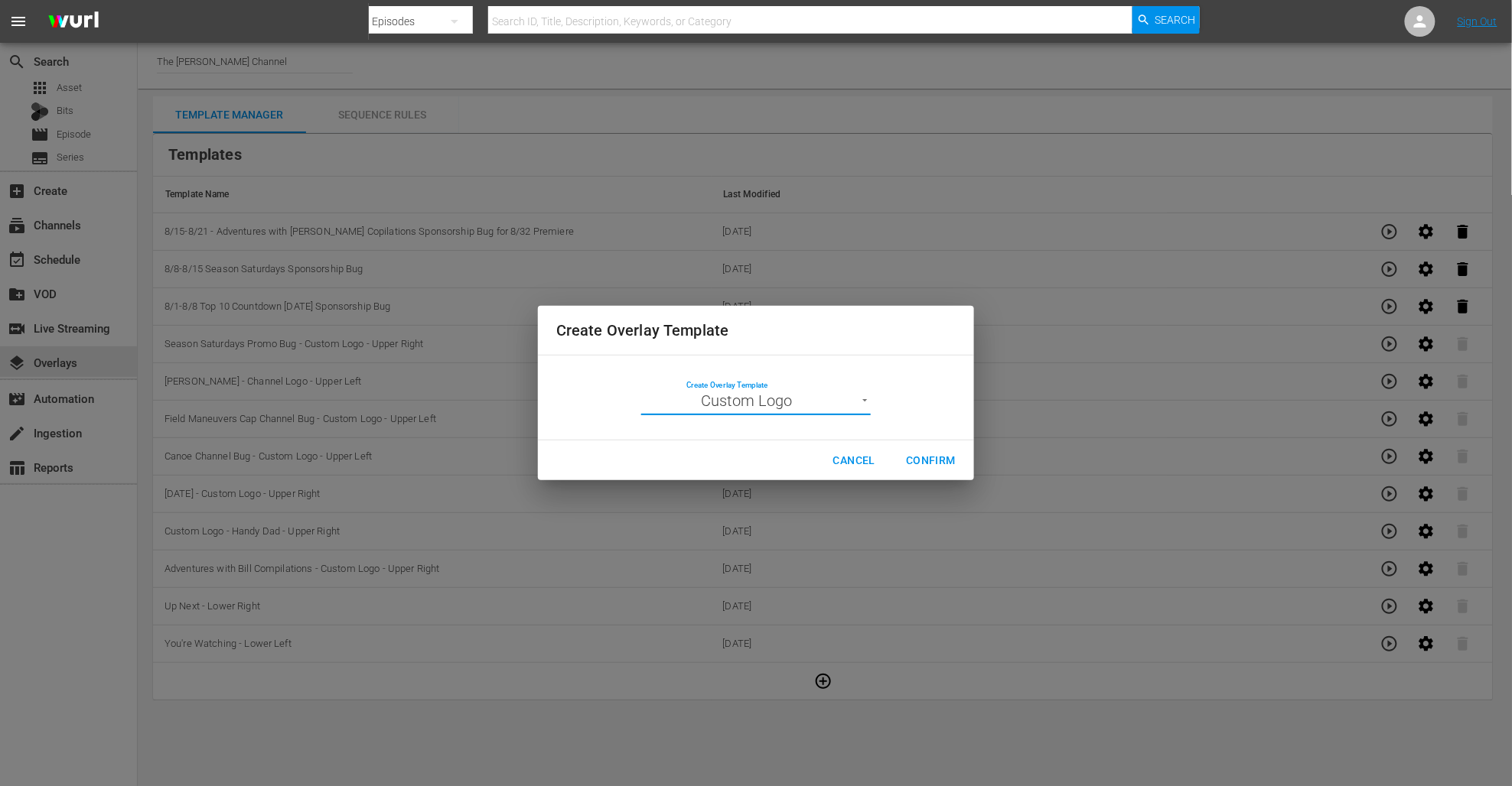
click at [924, 455] on span "Confirm" at bounding box center [931, 461] width 50 height 19
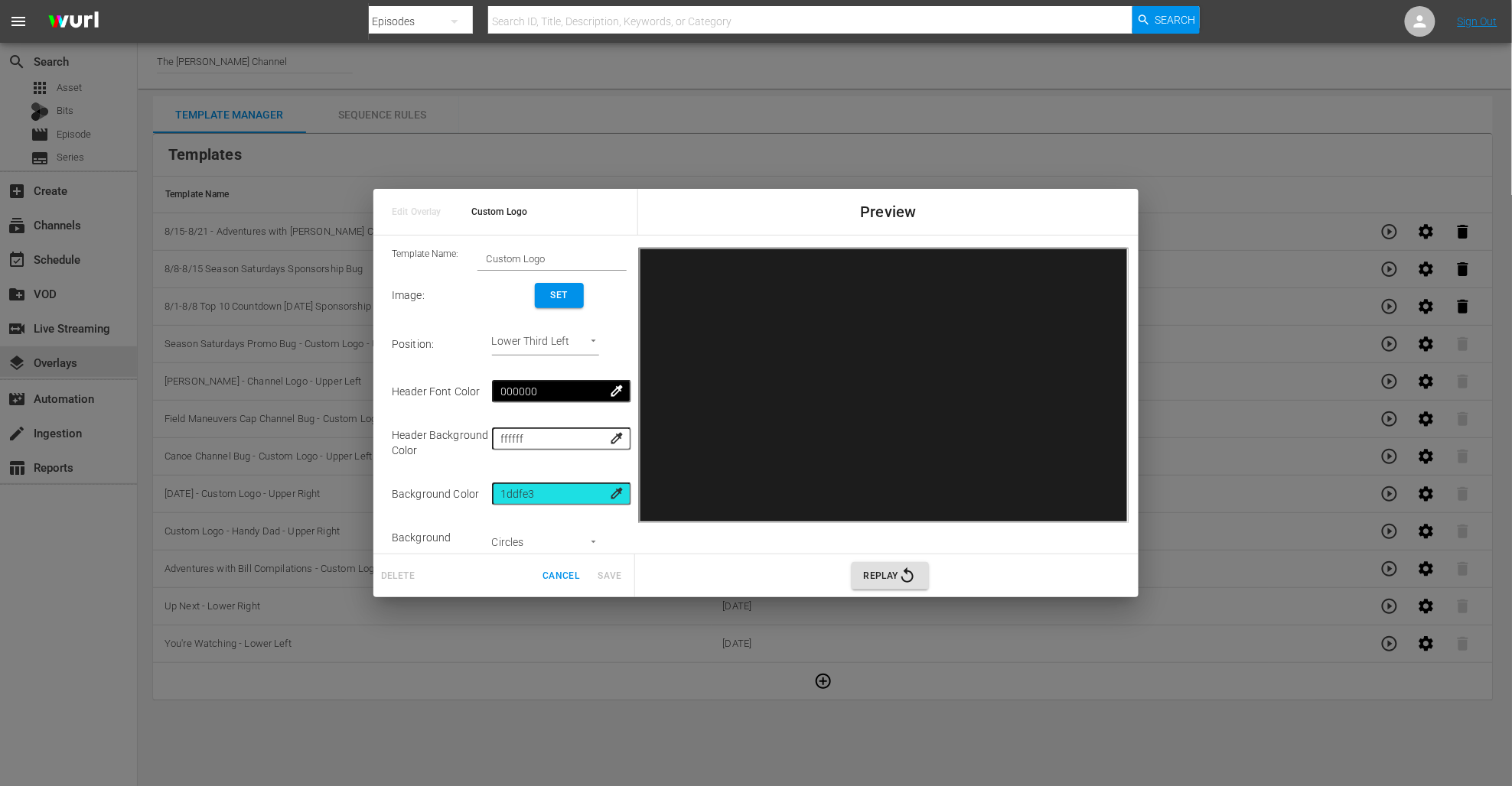
click at [563, 255] on input "Custom Logo" at bounding box center [552, 259] width 149 height 22
drag, startPoint x: 564, startPoint y: 258, endPoint x: 463, endPoint y: 255, distance: 101.0
click at [463, 255] on div "Template Name: Custom Logo" at bounding box center [508, 259] width 235 height 23
type input "9/22-10/31 Season Saturdays Sponsorship Bug"
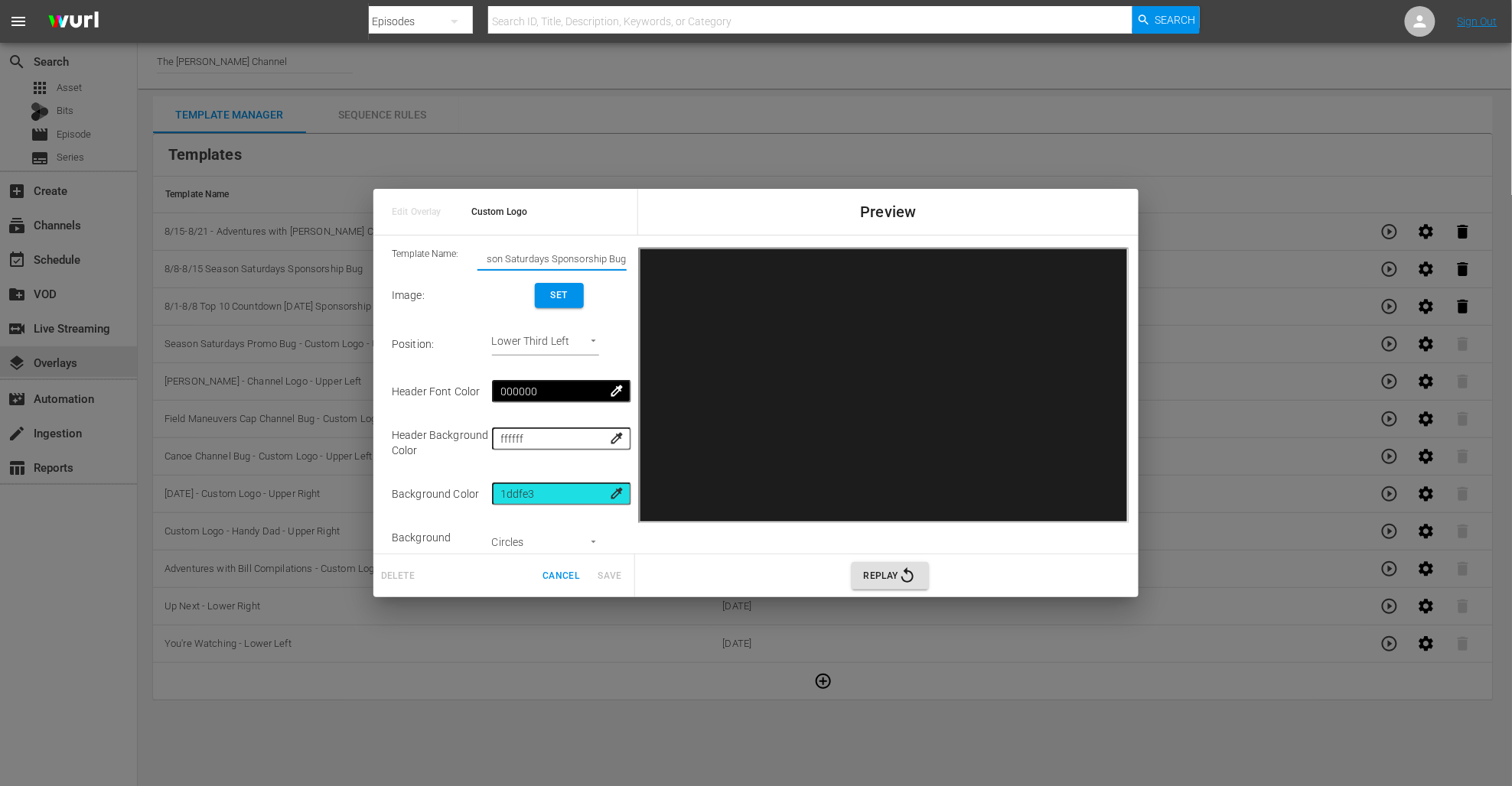
click at [573, 335] on body "menu Search By Episodes Search ID, Title, Description, Keywords, or Category Se…" at bounding box center [756, 393] width 1512 height 786
click at [568, 325] on li "Upper Right" at bounding box center [562, 320] width 115 height 25
type input "Upper Right"
click at [564, 298] on span "Set" at bounding box center [559, 295] width 24 height 16
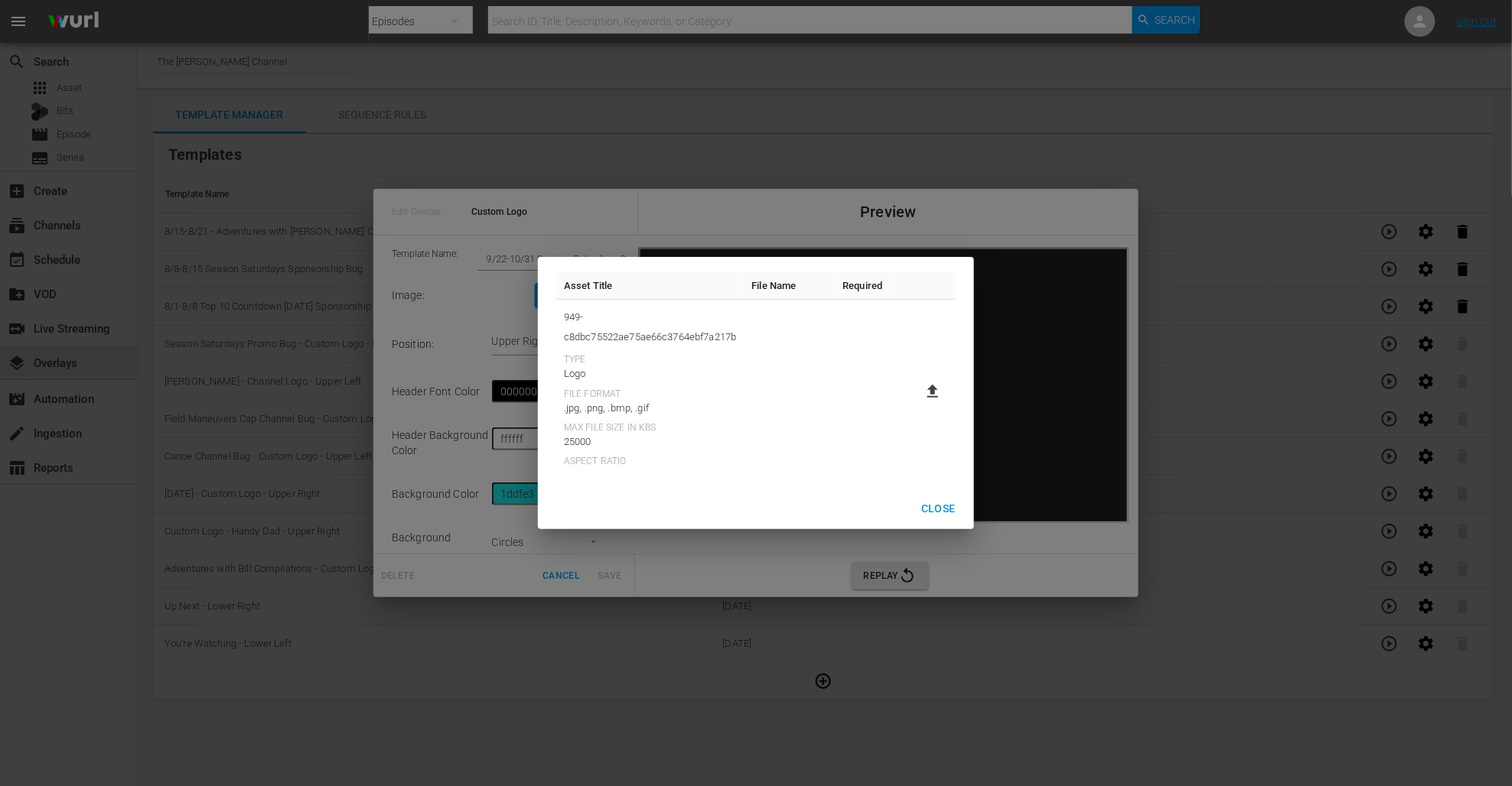
click at [928, 386] on icon at bounding box center [933, 391] width 18 height 18
click at [918, 405] on input "file" at bounding box center [918, 405] width 1 height 1
type input "C:\fakepath\RGS Sponsorship Bug Season Saturdays (3).png"
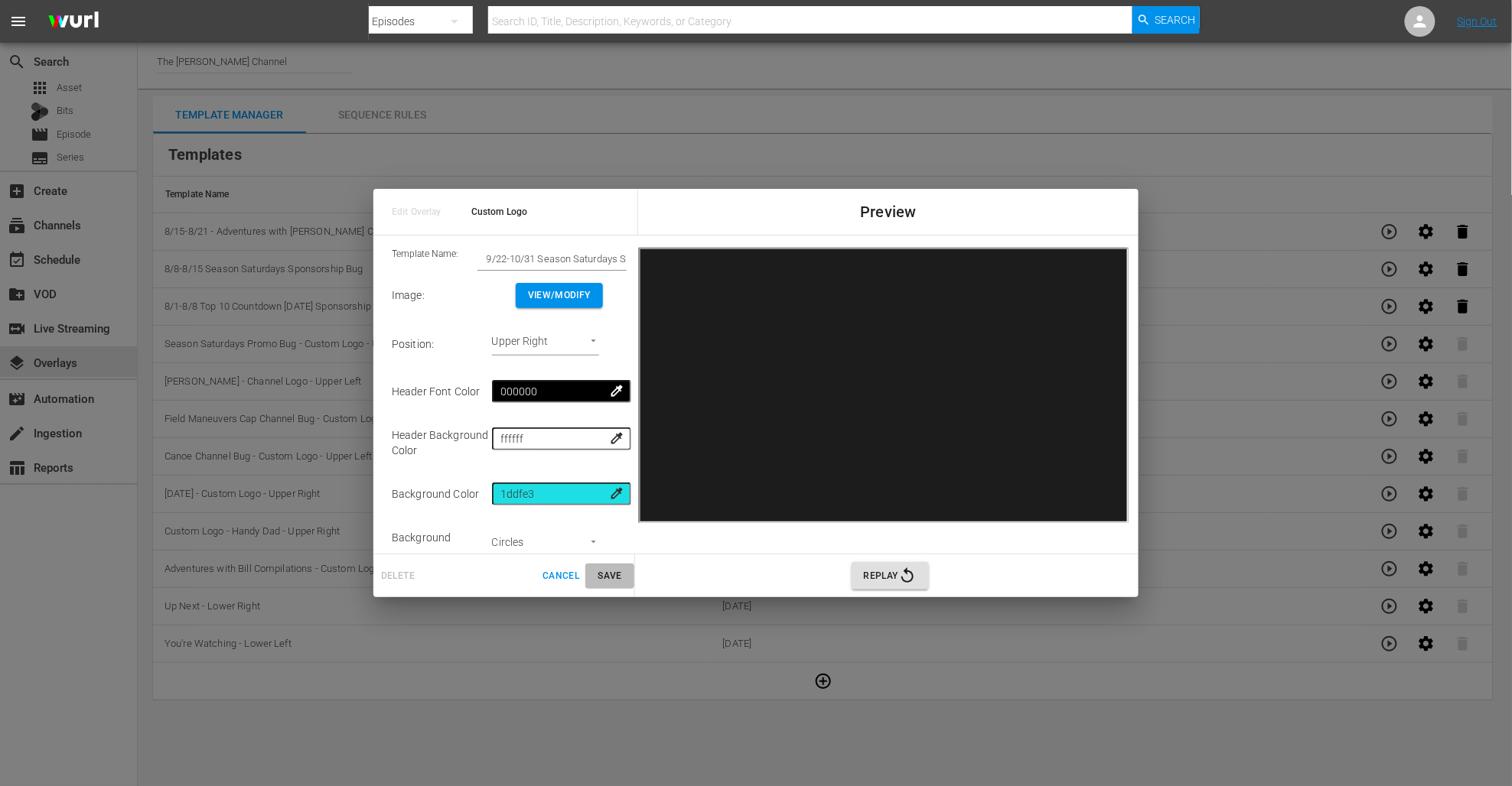
click at [612, 571] on span "Save" at bounding box center [610, 576] width 37 height 16
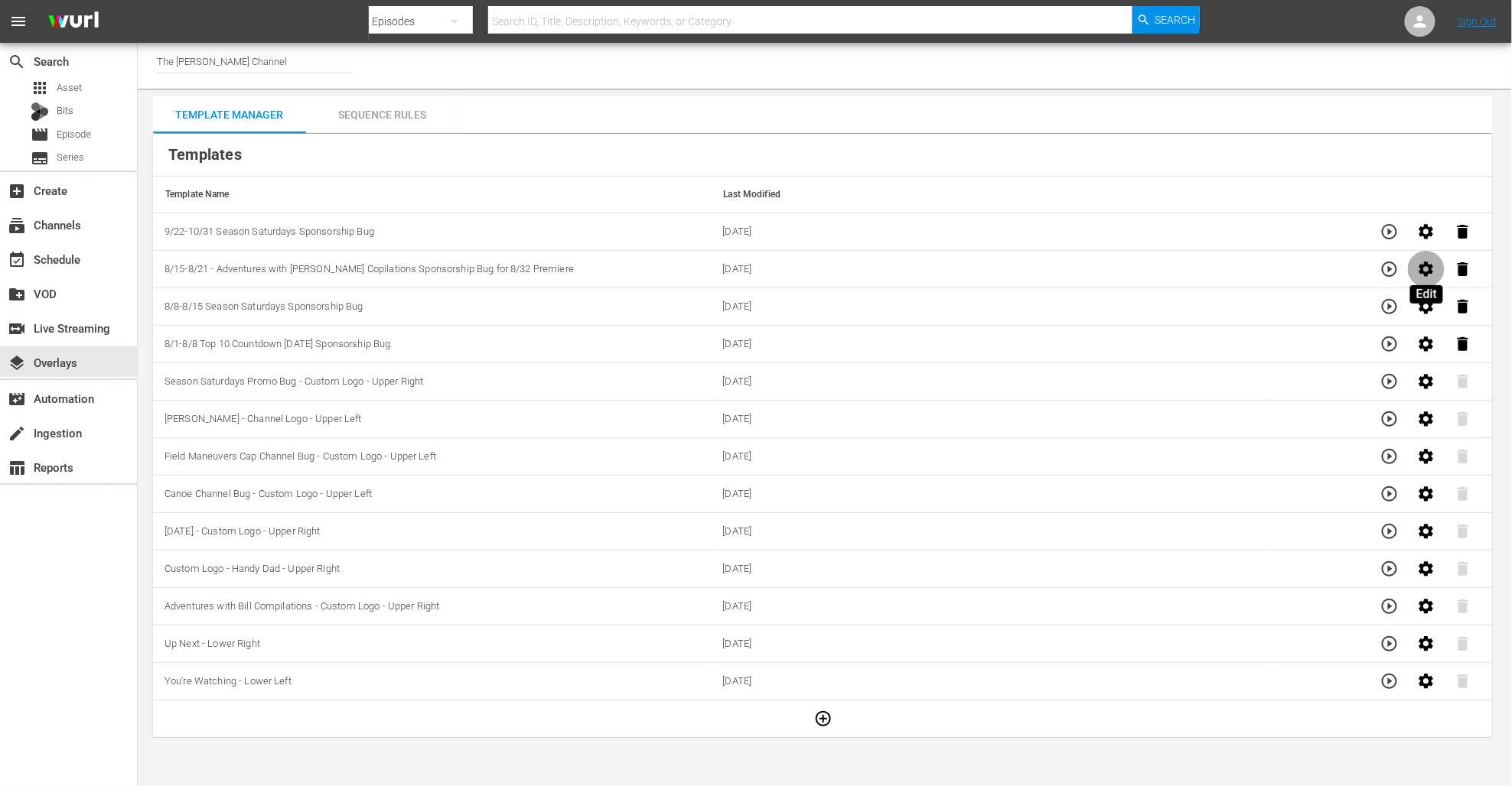
click at [1422, 272] on icon "button" at bounding box center [1426, 268] width 14 height 14
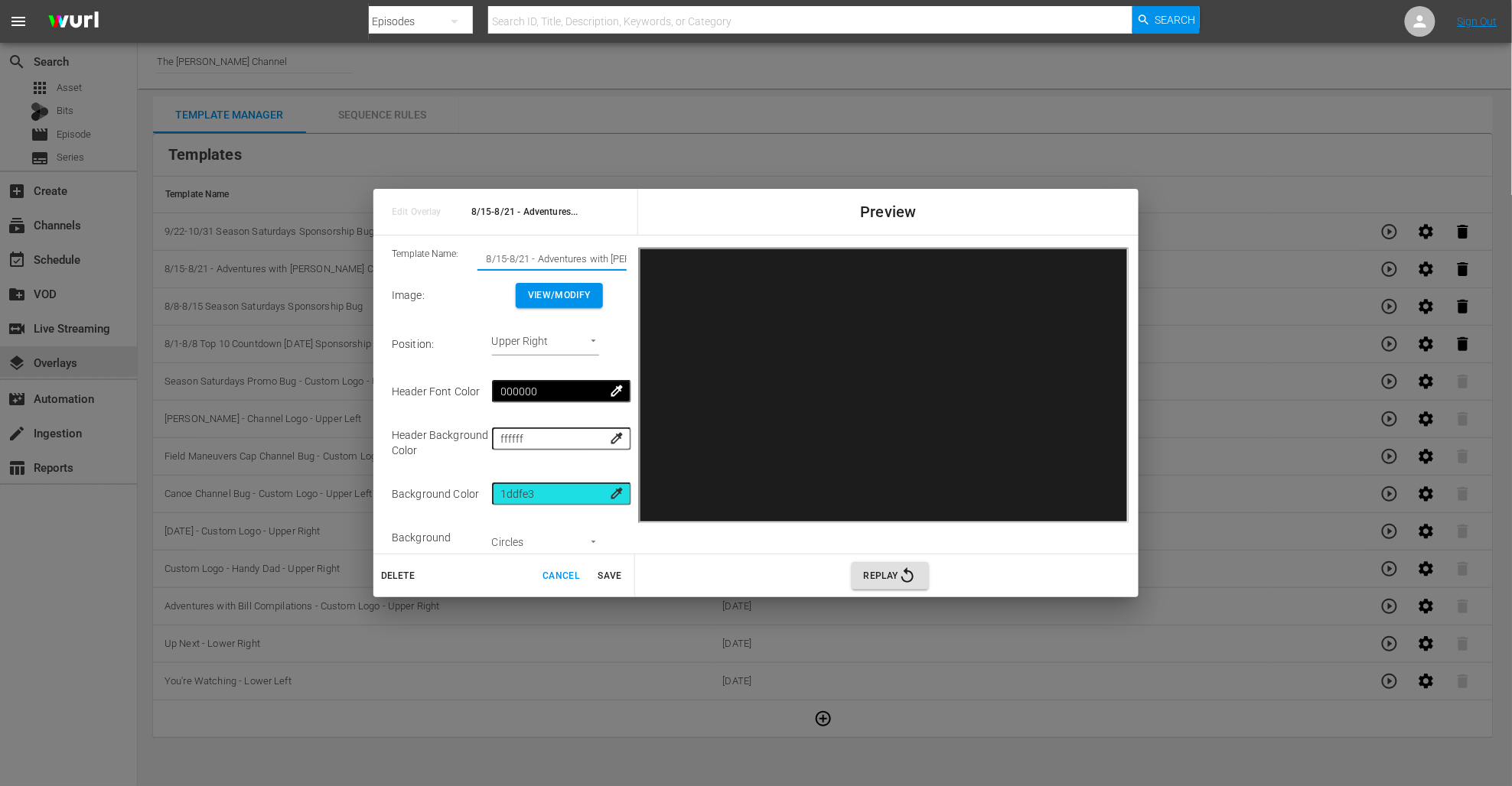
drag, startPoint x: 493, startPoint y: 259, endPoint x: 472, endPoint y: 259, distance: 21.0
click at [472, 259] on div "Template Name: 8/15-8/21 - Adventures with Bill Copilations Sponsorship Bug for…" at bounding box center [508, 259] width 235 height 23
click at [510, 258] on input "9/15-8/21 - Adventures with Bill Copilations Sponsorship Bug for 8/32 Premiere" at bounding box center [552, 259] width 149 height 22
type input "9/15-9/21 - Adventures with [PERSON_NAME] Copilations Sponsorship Bug for 8/32 …"
click at [601, 578] on span "Save" at bounding box center [610, 576] width 37 height 16
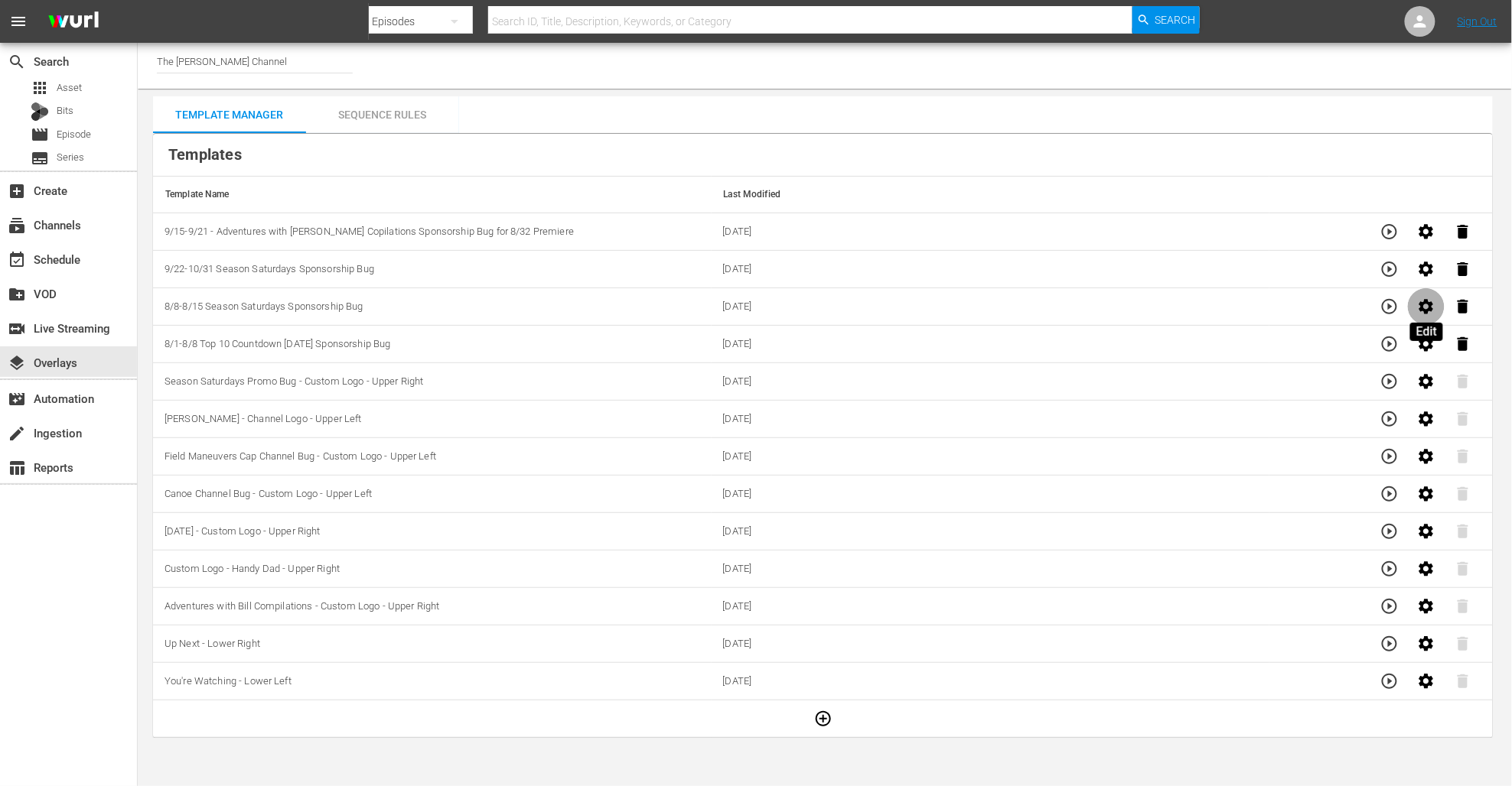
click at [1420, 308] on icon "button" at bounding box center [1427, 307] width 18 height 18
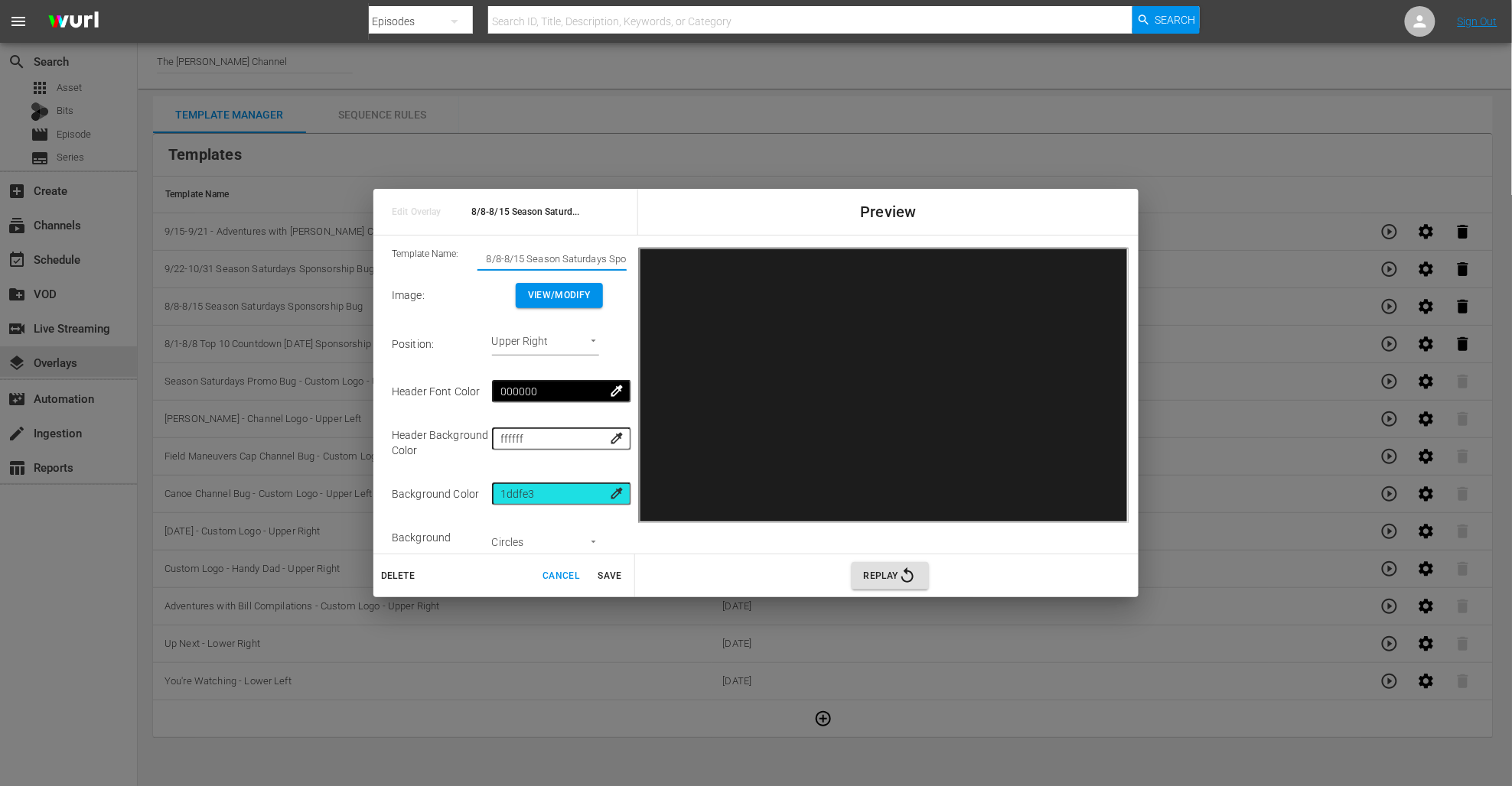
drag, startPoint x: 491, startPoint y: 257, endPoint x: 474, endPoint y: 257, distance: 17.0
click at [474, 257] on div "Template Name: 8/8-8/15 Season Saturdays Sponsorship Bug" at bounding box center [508, 259] width 235 height 23
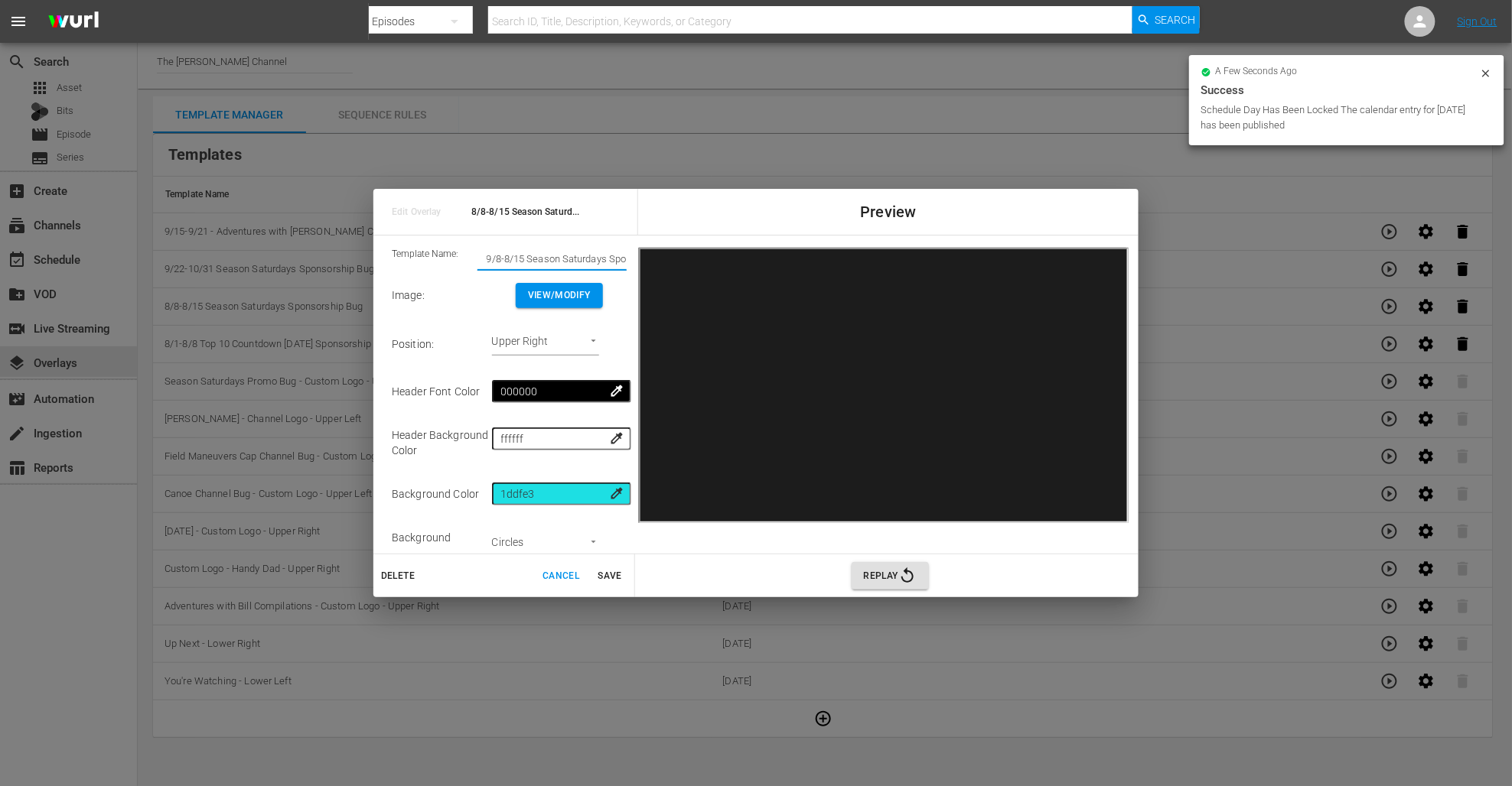
click at [507, 257] on input "9/8-8/15 Season Saturdays Sponsorship Bug" at bounding box center [552, 259] width 149 height 22
type input "9/8-9/15 Season Saturdays Sponsorship Bug"
drag, startPoint x: 605, startPoint y: 569, endPoint x: 595, endPoint y: 568, distance: 10.0
click at [606, 568] on span "Save" at bounding box center [610, 576] width 37 height 16
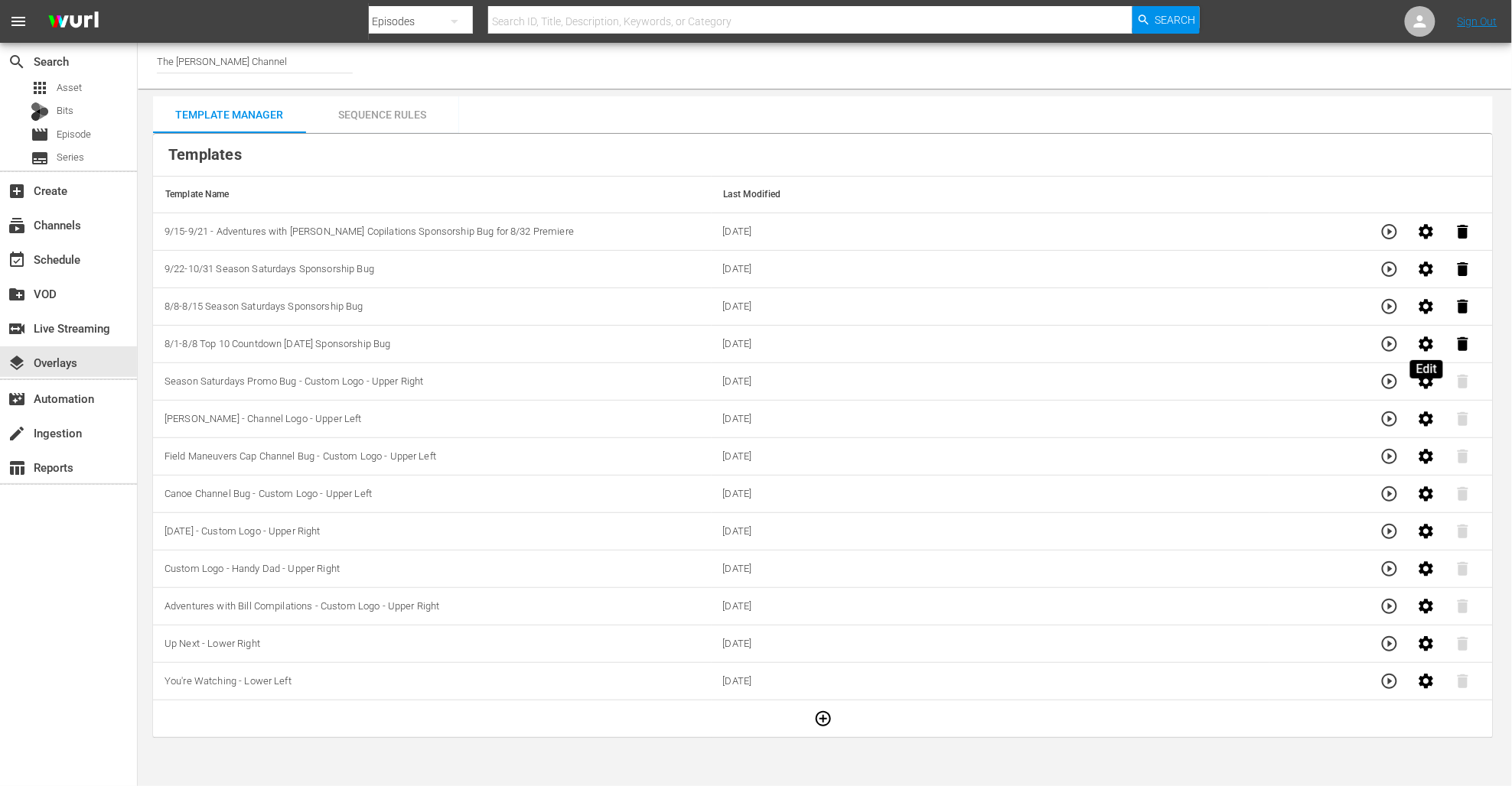
click at [1421, 342] on icon "button" at bounding box center [1426, 343] width 14 height 14
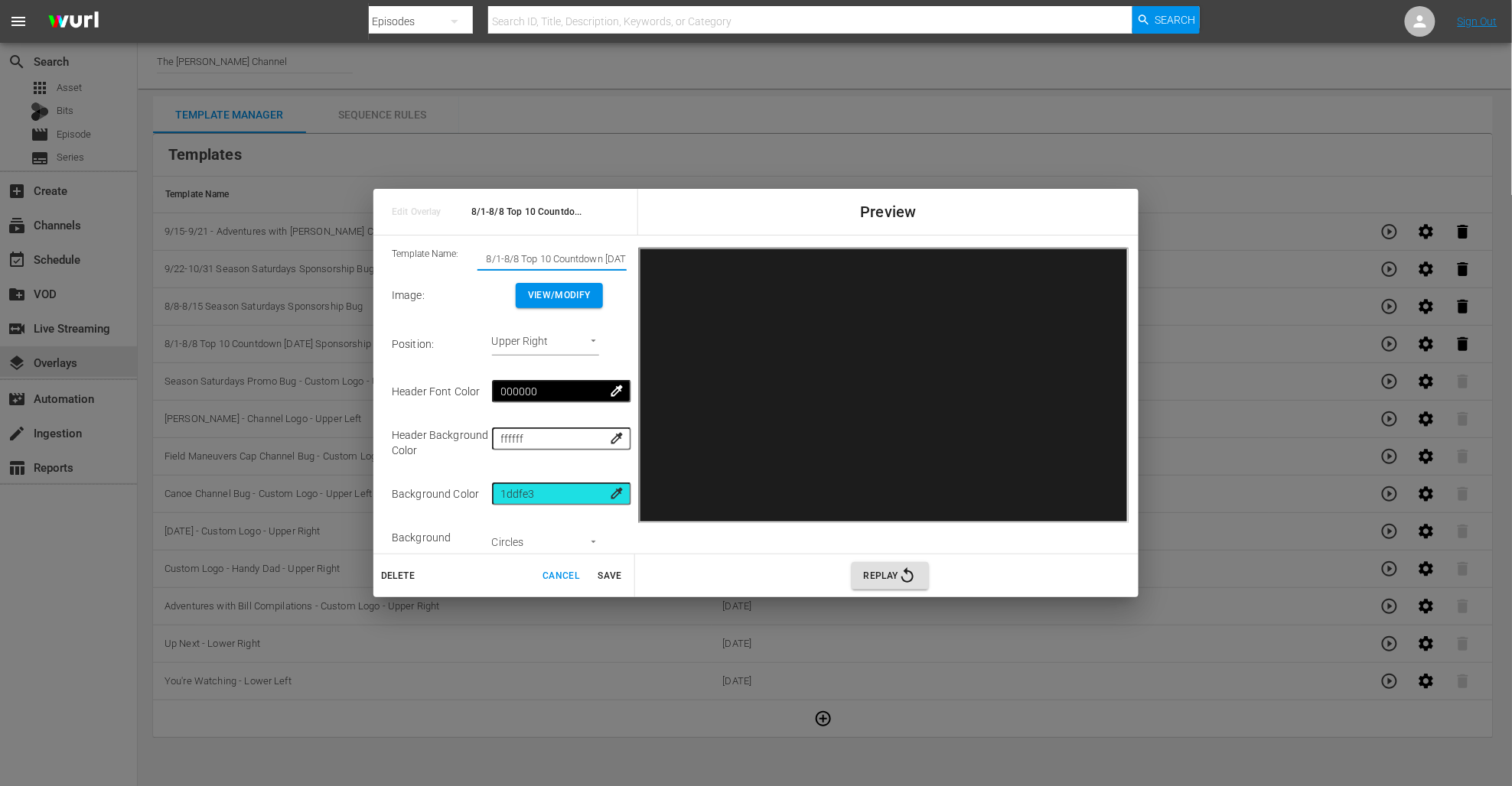
drag, startPoint x: 492, startPoint y: 256, endPoint x: 453, endPoint y: 254, distance: 39.1
click at [453, 254] on div "Template Name: 8/1-8/8 Top 10 Countdown [DATE] Sponsorship Bug" at bounding box center [508, 259] width 235 height 23
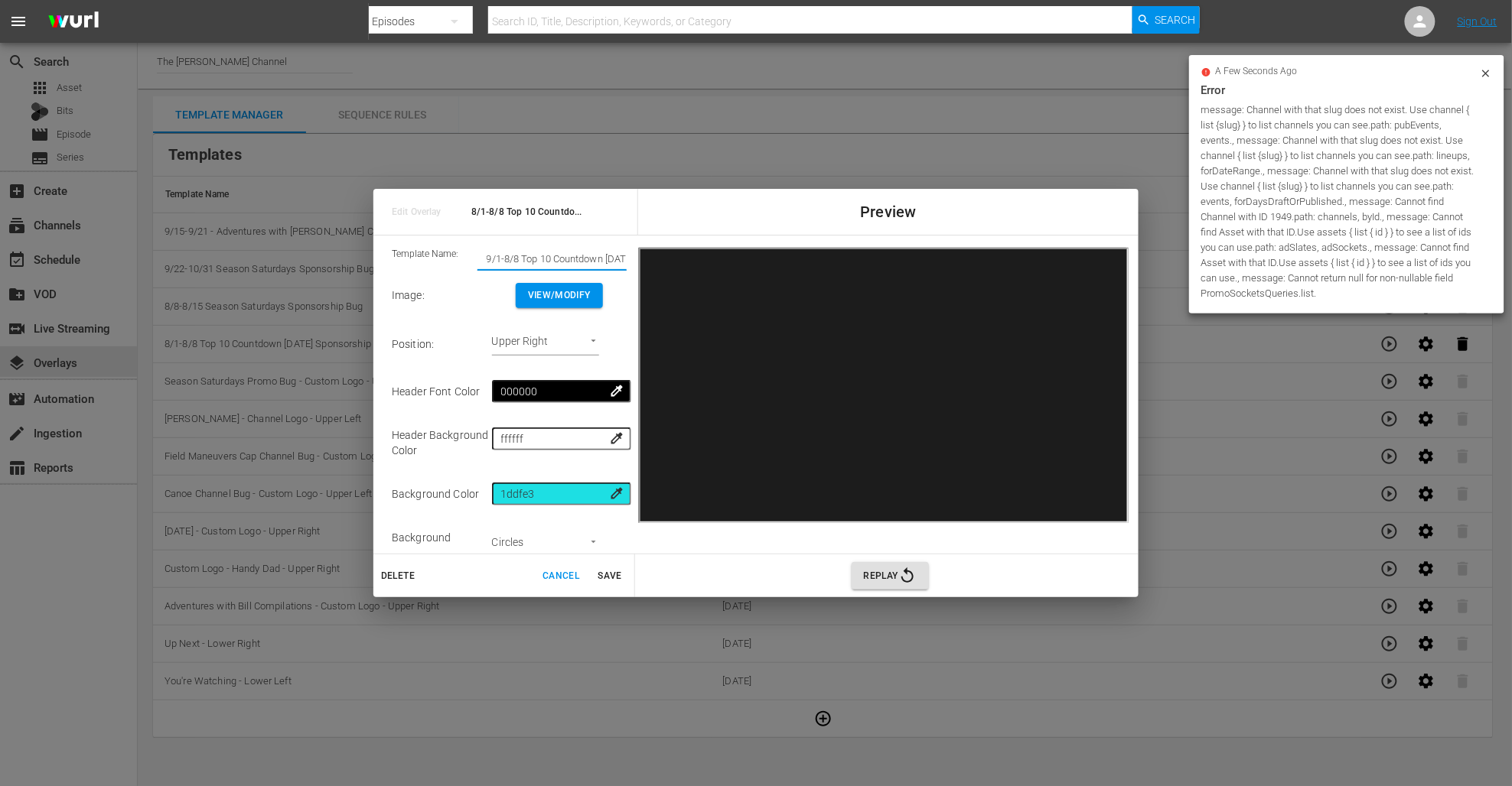
click at [507, 258] on input "9/1-8/8 Top 10 Countdown [DATE] Sponsorship Bug" at bounding box center [552, 259] width 149 height 22
type input "9/1-9/8 Top 10 Countdown [DATE] Sponsorship Bug"
click at [608, 573] on span "Save" at bounding box center [610, 576] width 37 height 16
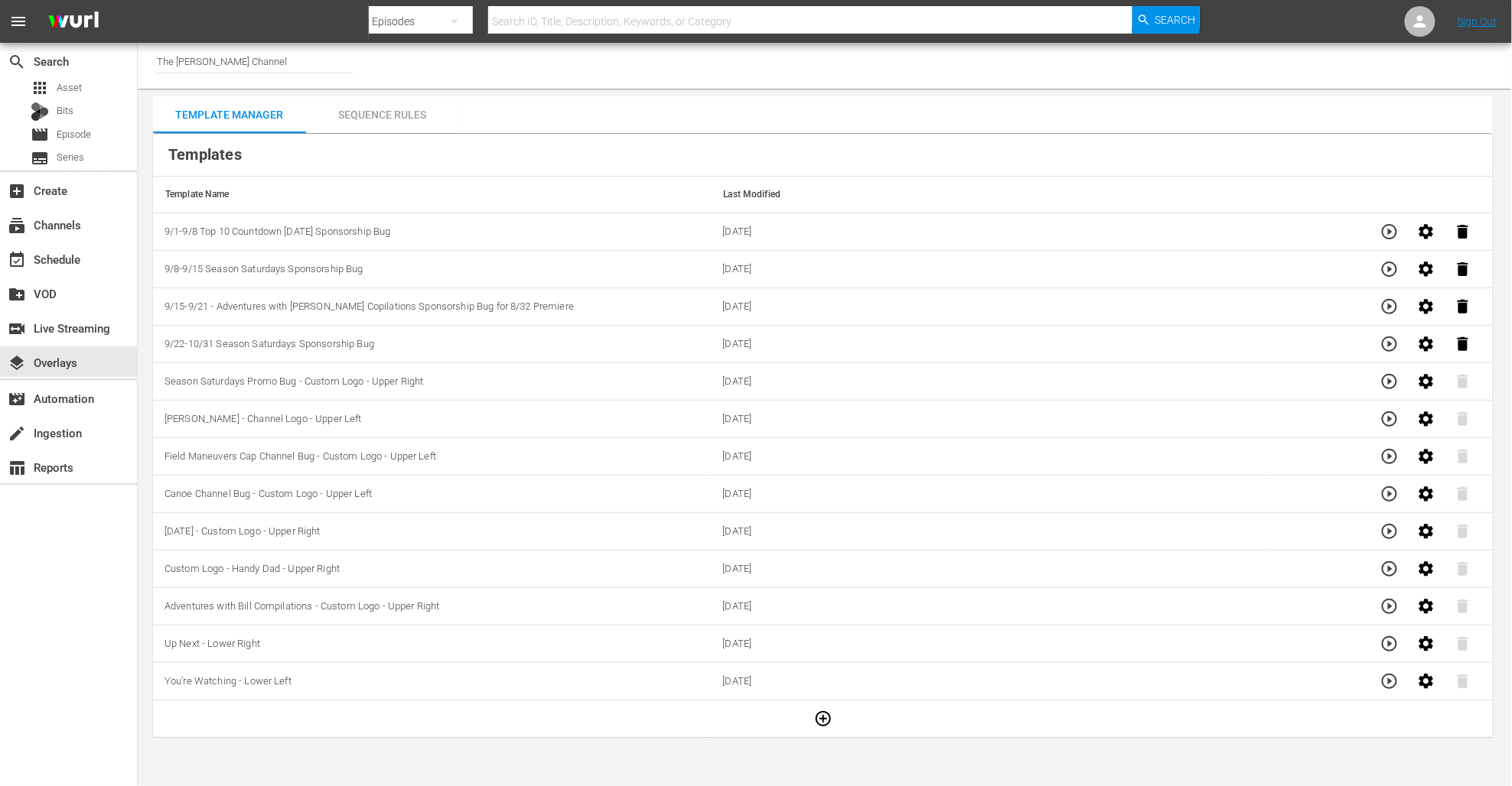
click at [387, 118] on div "Sequence Rules" at bounding box center [382, 114] width 153 height 37
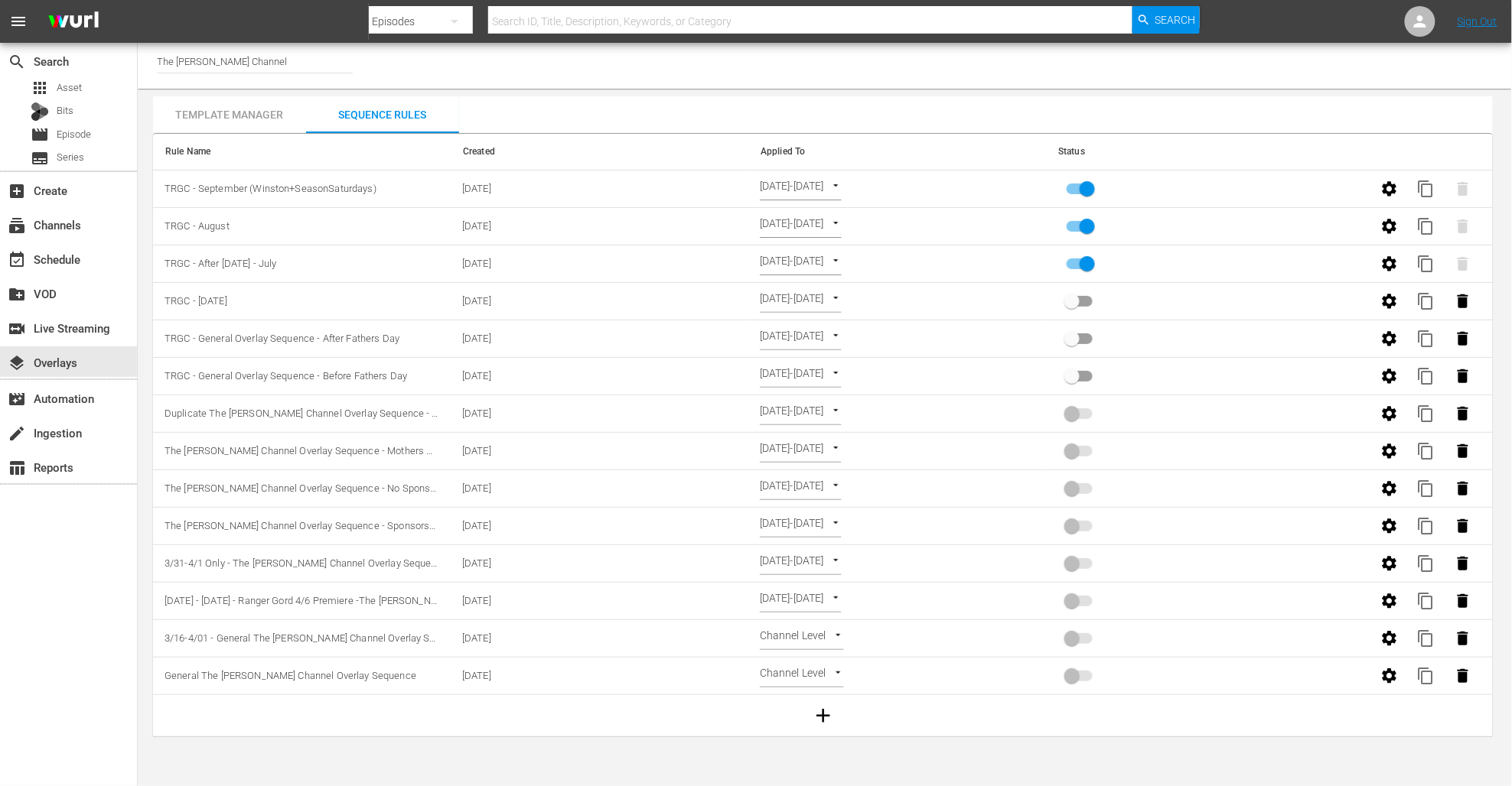
click at [1090, 261] on input "primary checkbox" at bounding box center [1087, 266] width 87 height 29
checkbox input "false"
click at [189, 231] on span "TRGC - August" at bounding box center [197, 226] width 65 height 12
click at [1382, 224] on icon "button" at bounding box center [1390, 226] width 18 height 18
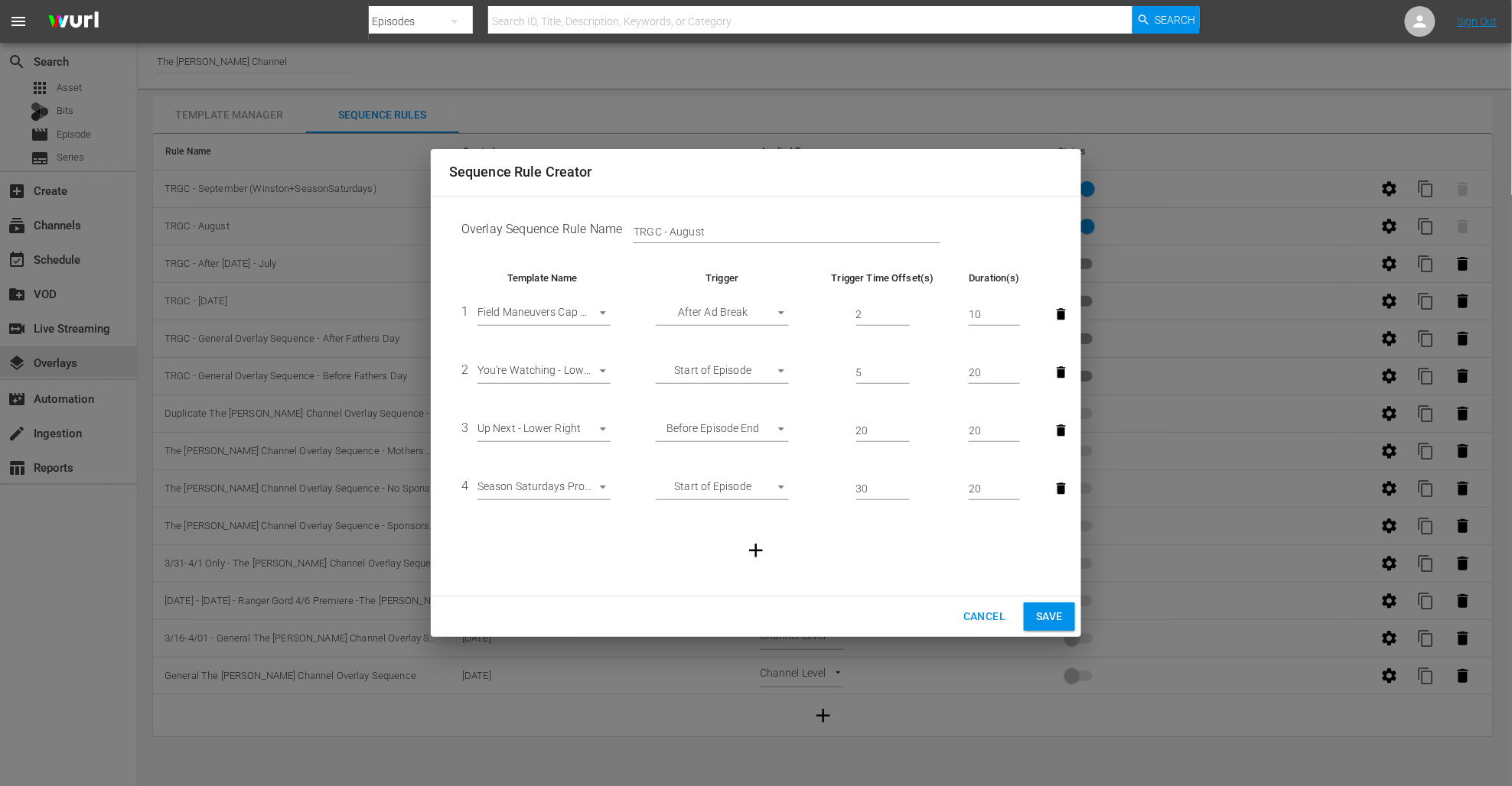
click at [998, 619] on span "Cancel" at bounding box center [984, 617] width 42 height 19
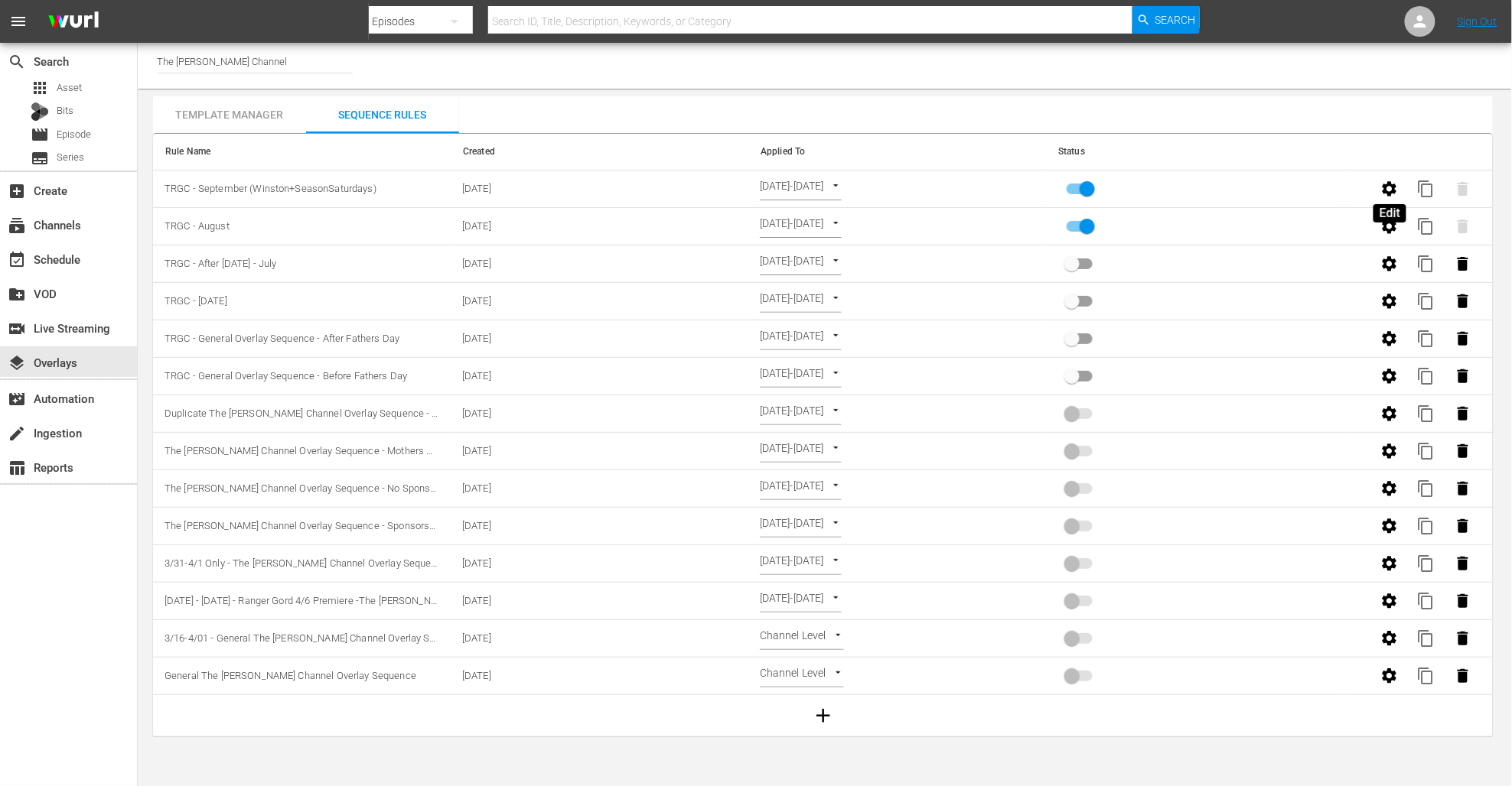
click at [1393, 185] on icon "button" at bounding box center [1389, 188] width 14 height 14
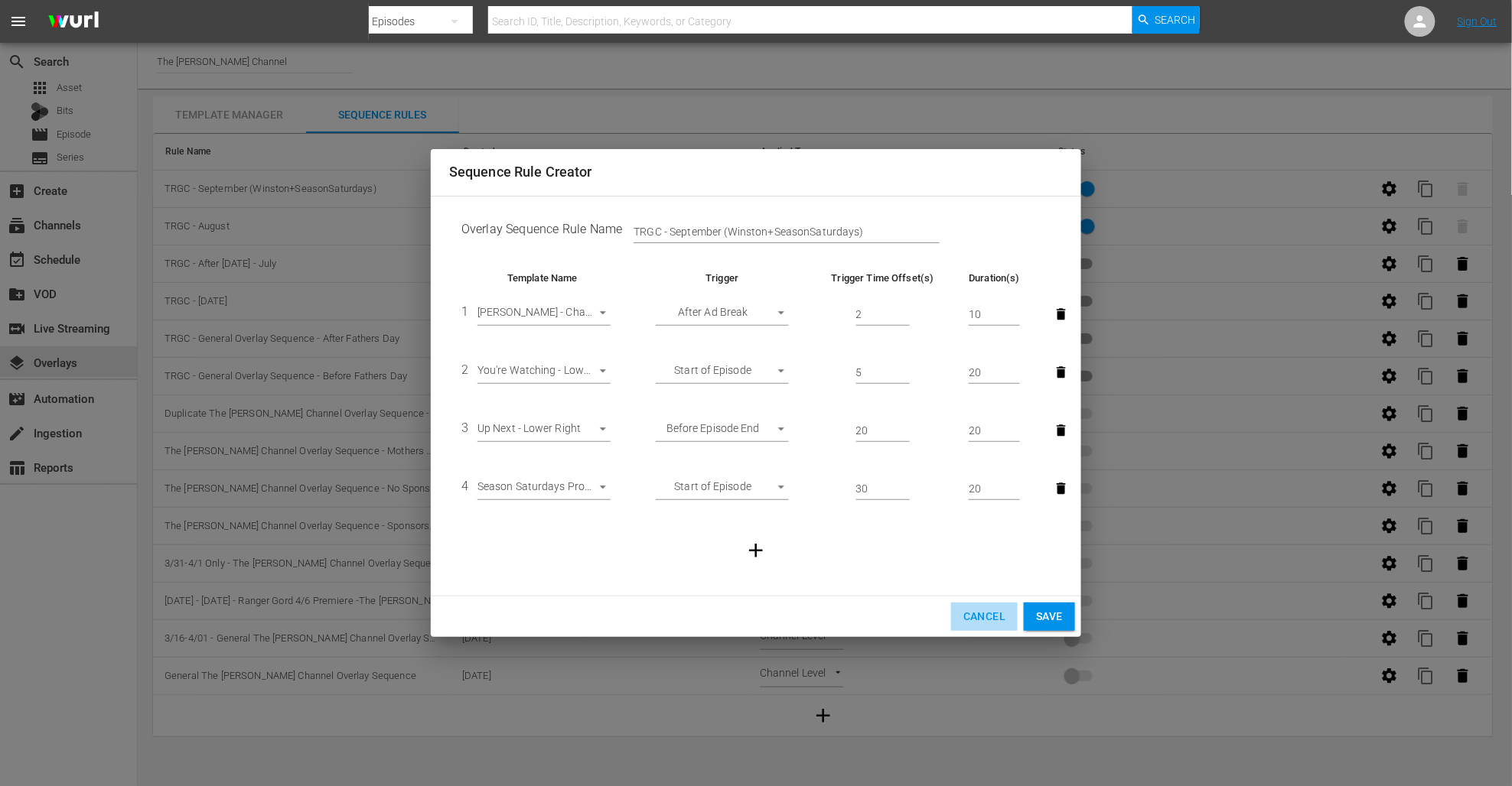
click at [969, 613] on span "Cancel" at bounding box center [984, 617] width 42 height 19
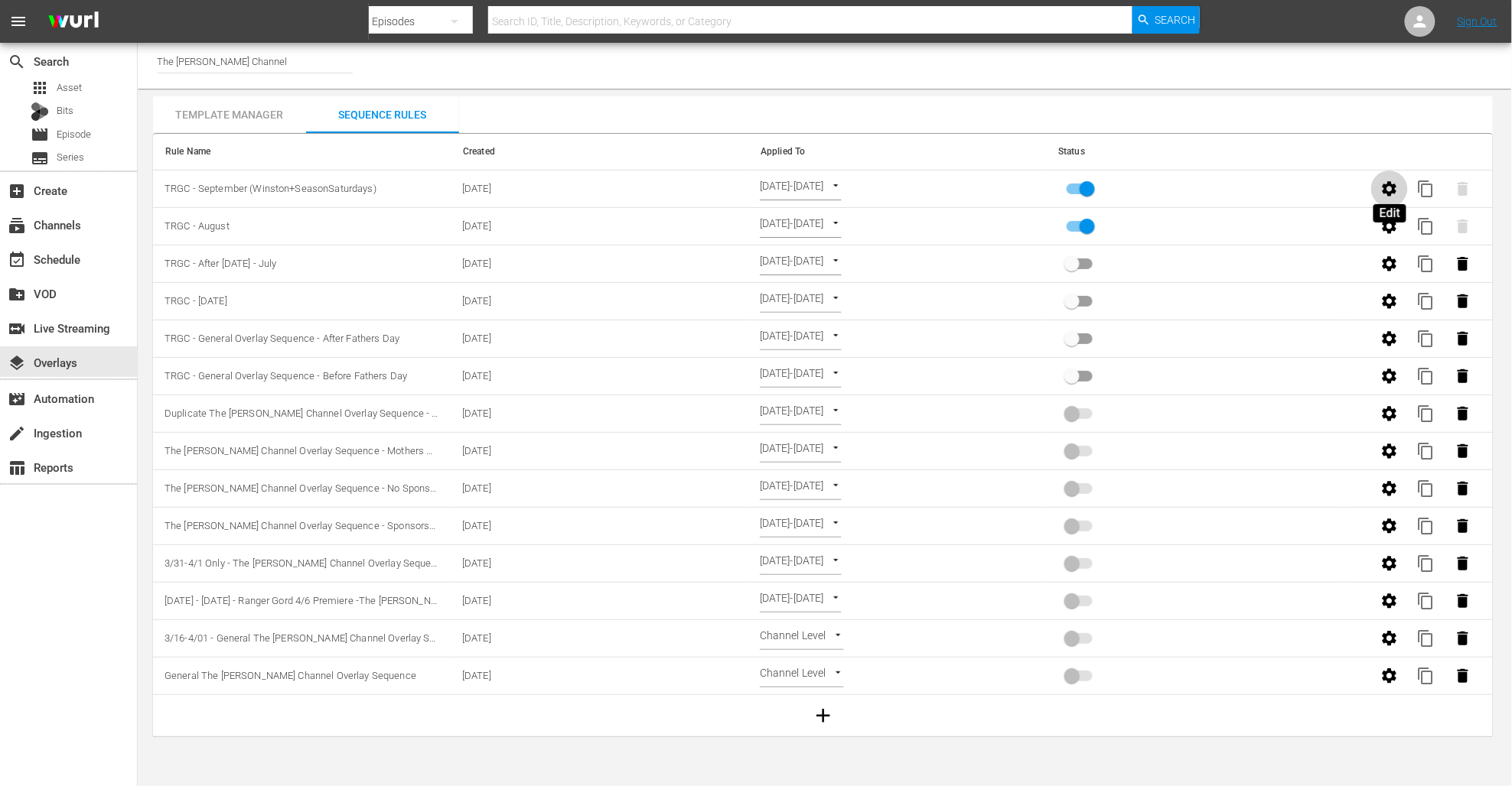
click at [1383, 184] on icon "button" at bounding box center [1390, 189] width 18 height 18
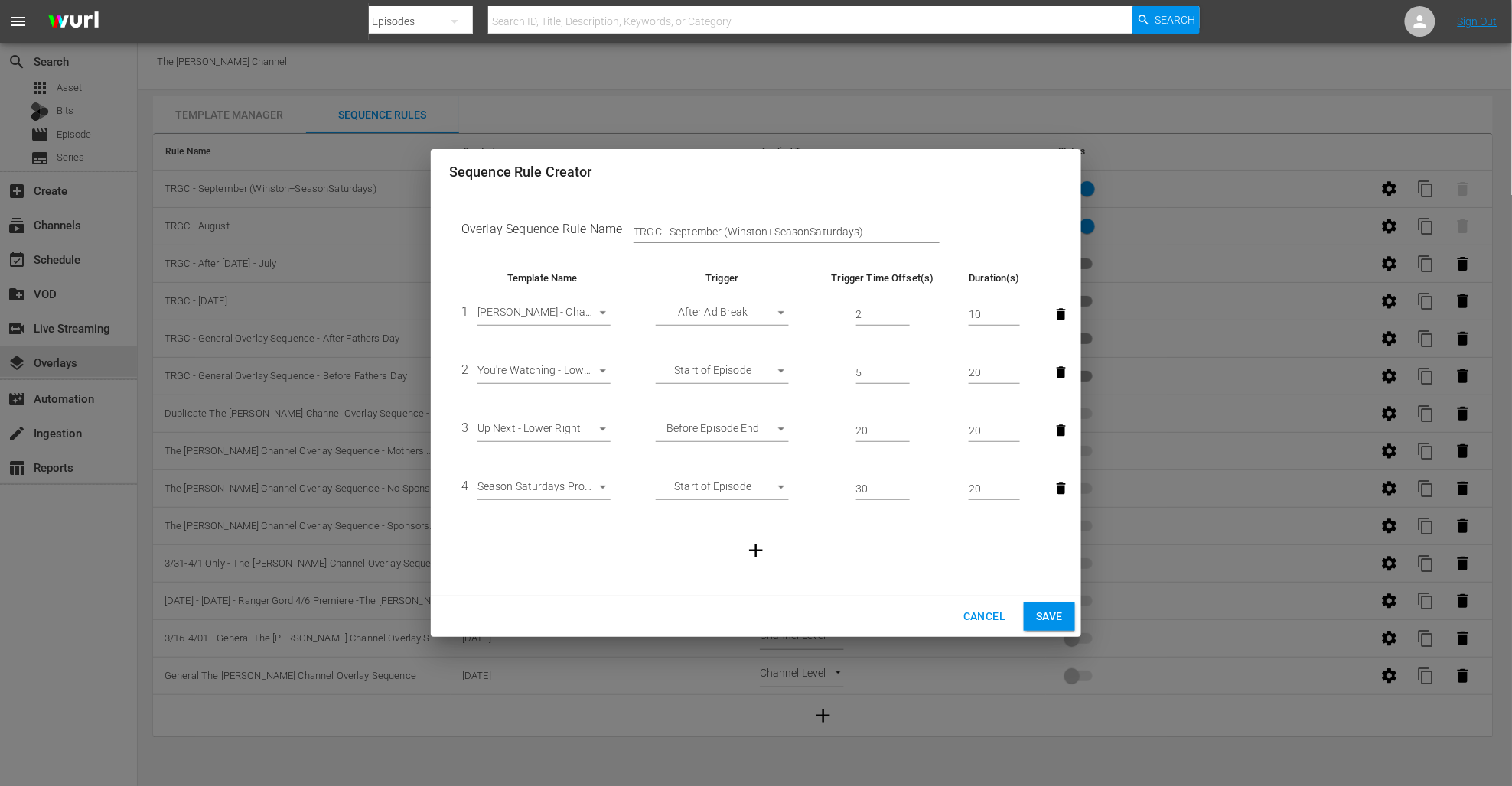
click at [599, 491] on body "menu Search By Episodes Search ID, Title, Description, Keywords, or Category Se…" at bounding box center [756, 393] width 1512 height 786
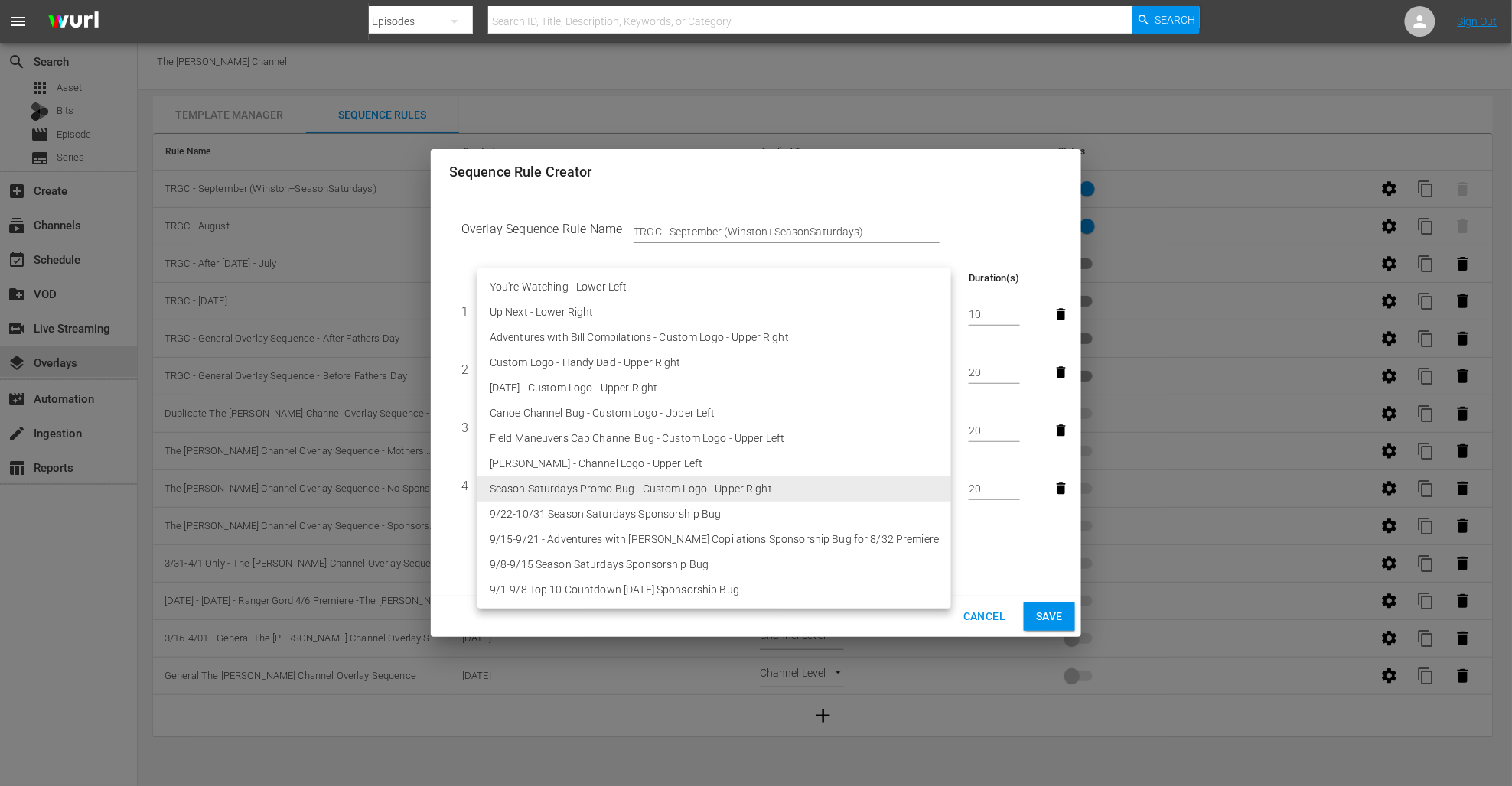
click at [617, 592] on li "9/1-9/8 Top 10 Countdown [DATE] Sponsorship Bug" at bounding box center [714, 590] width 473 height 25
type input "30473"
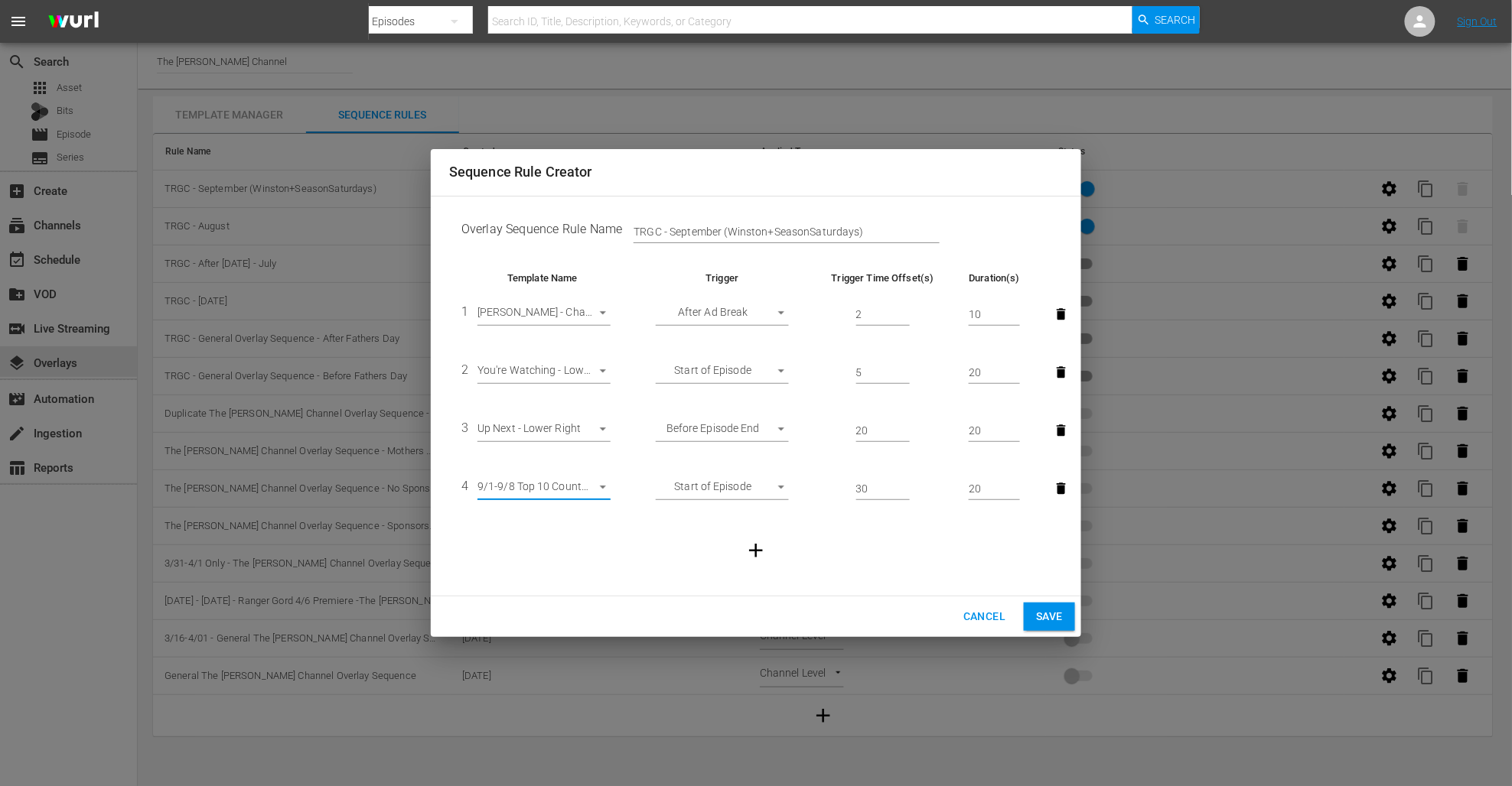
click at [886, 227] on input "TRGC - September (Winston+SeasonSaturdays)" at bounding box center [786, 232] width 306 height 23
type input "TRGC - September (Winston+SeasonSaturdays)9/1-9/8"
click at [1034, 619] on button "Save" at bounding box center [1049, 617] width 51 height 28
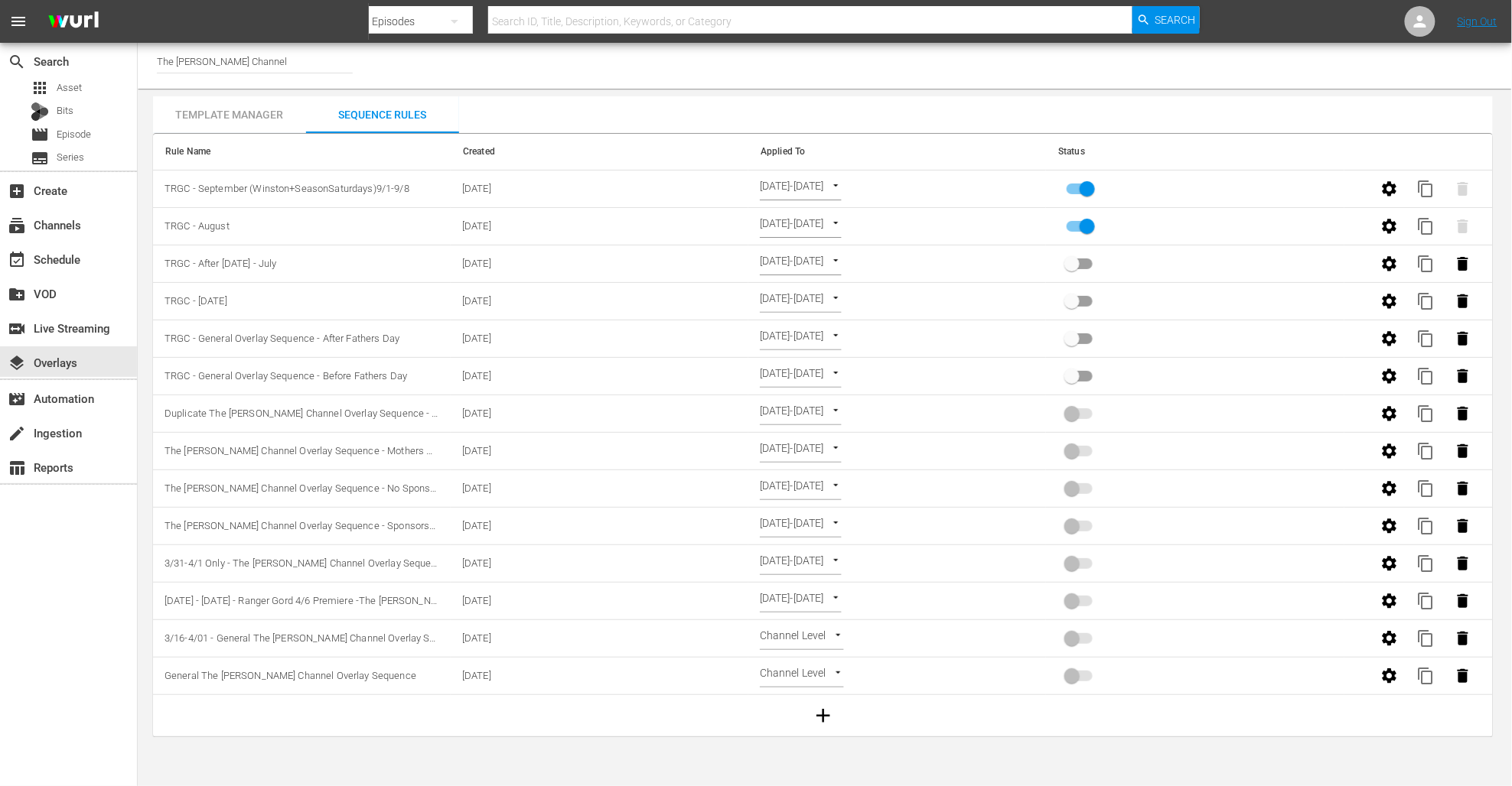
click at [869, 188] on body "menu Search By Episodes Search ID, Title, Description, Keywords, or Category Se…" at bounding box center [756, 393] width 1512 height 786
click at [860, 187] on li "Select Date" at bounding box center [819, 189] width 117 height 25
click at [845, 186] on body "menu Search By Episodes Search ID, Title, Description, Keywords, or Category Se…" at bounding box center [756, 393] width 1512 height 786
click at [818, 190] on li "Select Date" at bounding box center [819, 189] width 117 height 25
click at [820, 189] on body "menu Search By Episodes Search ID, Title, Description, Keywords, or Category Se…" at bounding box center [756, 393] width 1512 height 786
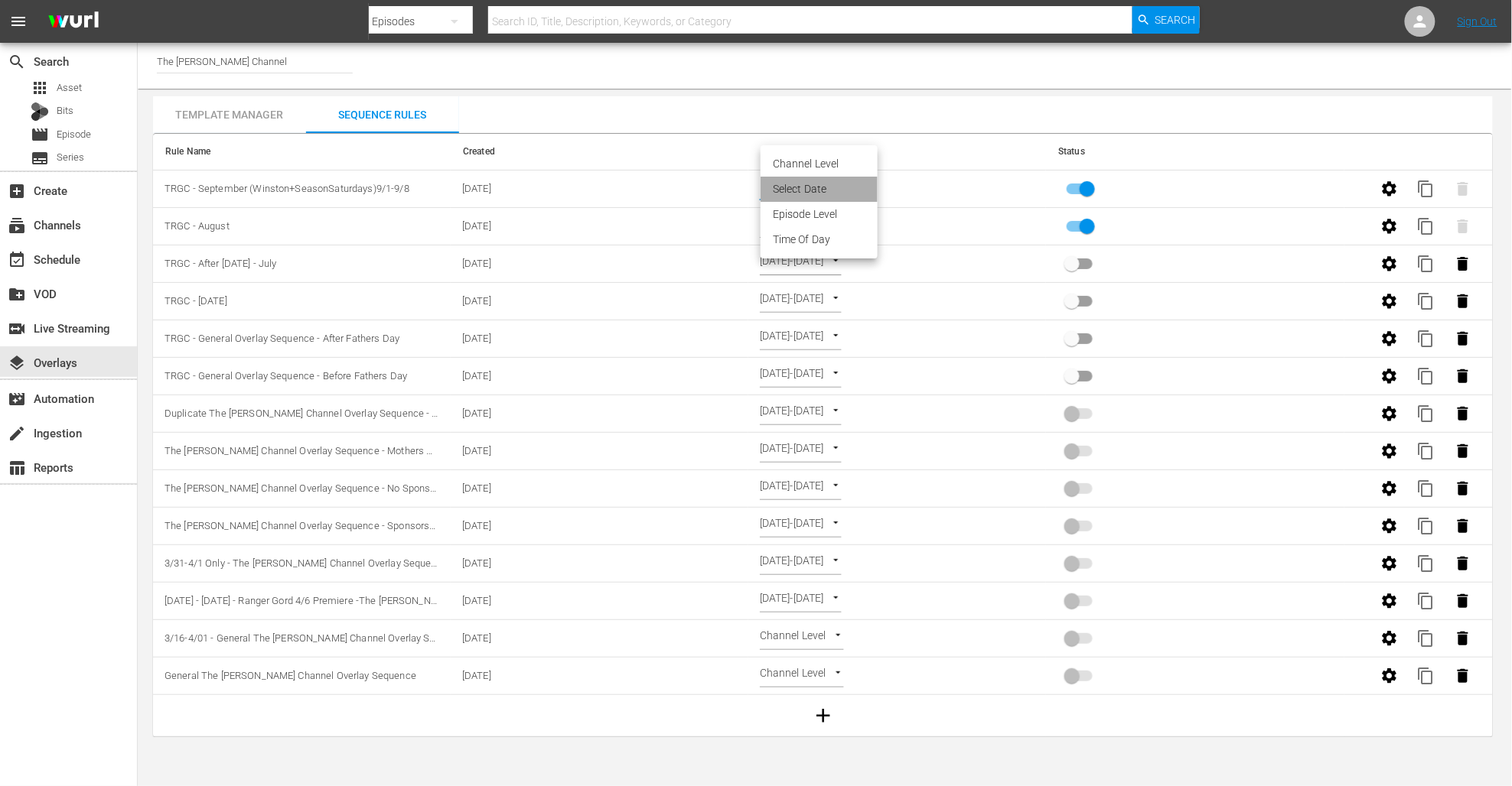
click at [820, 189] on li "Select Date" at bounding box center [819, 189] width 117 height 25
click at [862, 189] on body "menu Search By Episodes Search ID, Title, Description, Keywords, or Category Se…" at bounding box center [756, 393] width 1512 height 786
drag, startPoint x: 1244, startPoint y: 179, endPoint x: 1289, endPoint y: 184, distance: 45.3
click at [1246, 179] on div at bounding box center [756, 393] width 1512 height 786
click at [1429, 187] on span "content_copy" at bounding box center [1427, 189] width 18 height 18
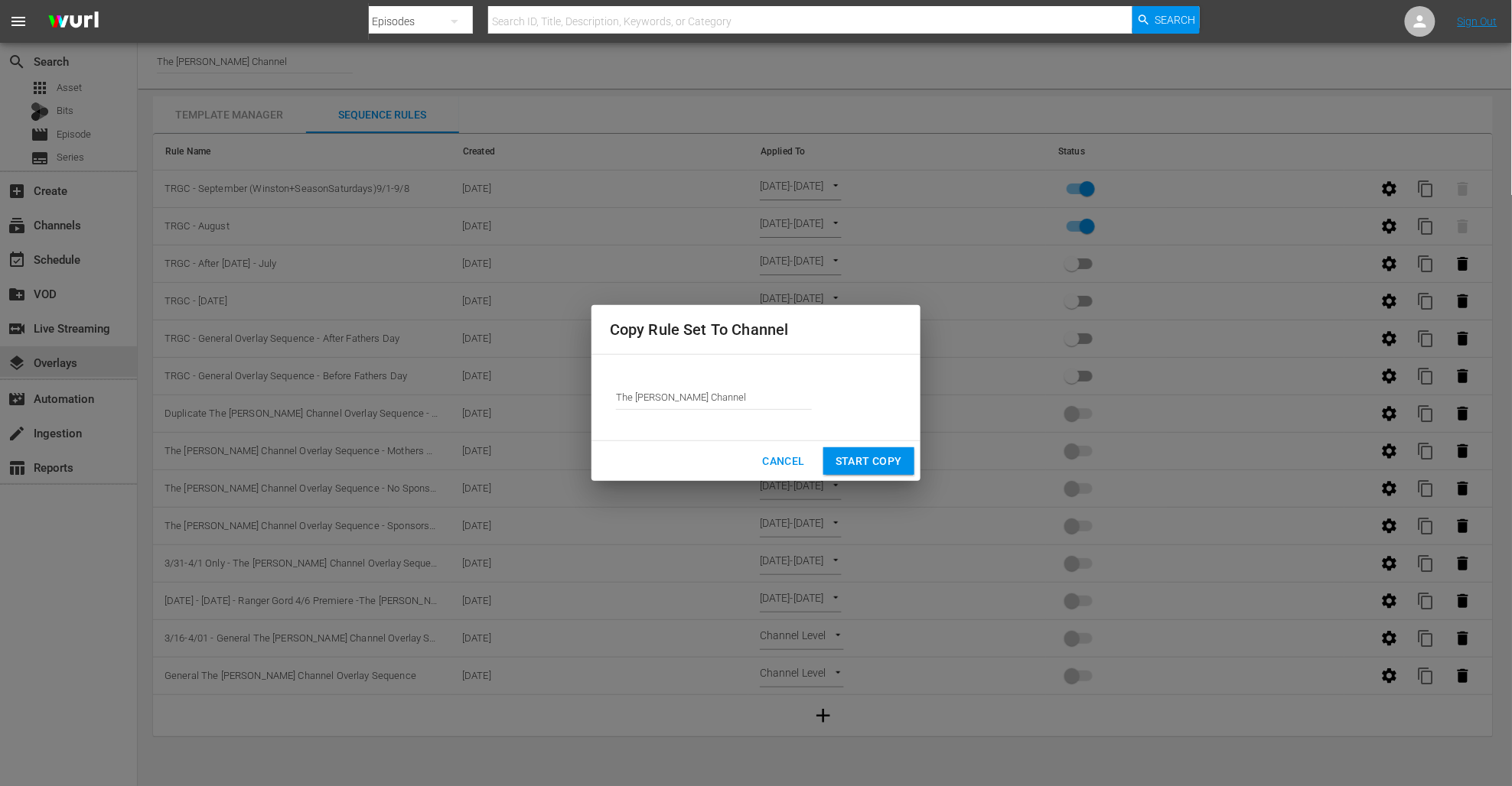
click at [729, 399] on input "The [PERSON_NAME] Channel" at bounding box center [714, 398] width 196 height 37
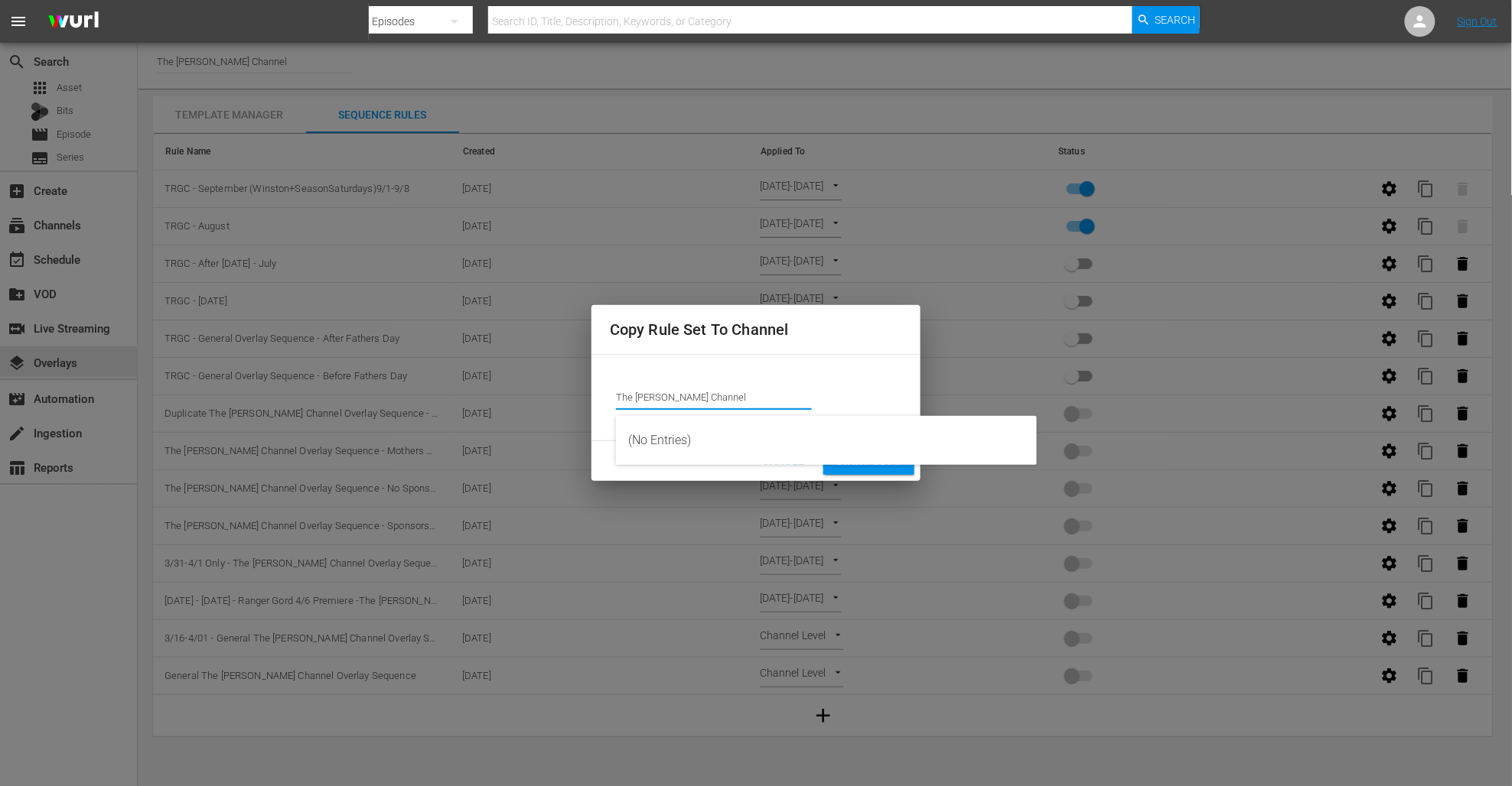
click at [728, 399] on input "The [PERSON_NAME] Channel" at bounding box center [714, 398] width 196 height 37
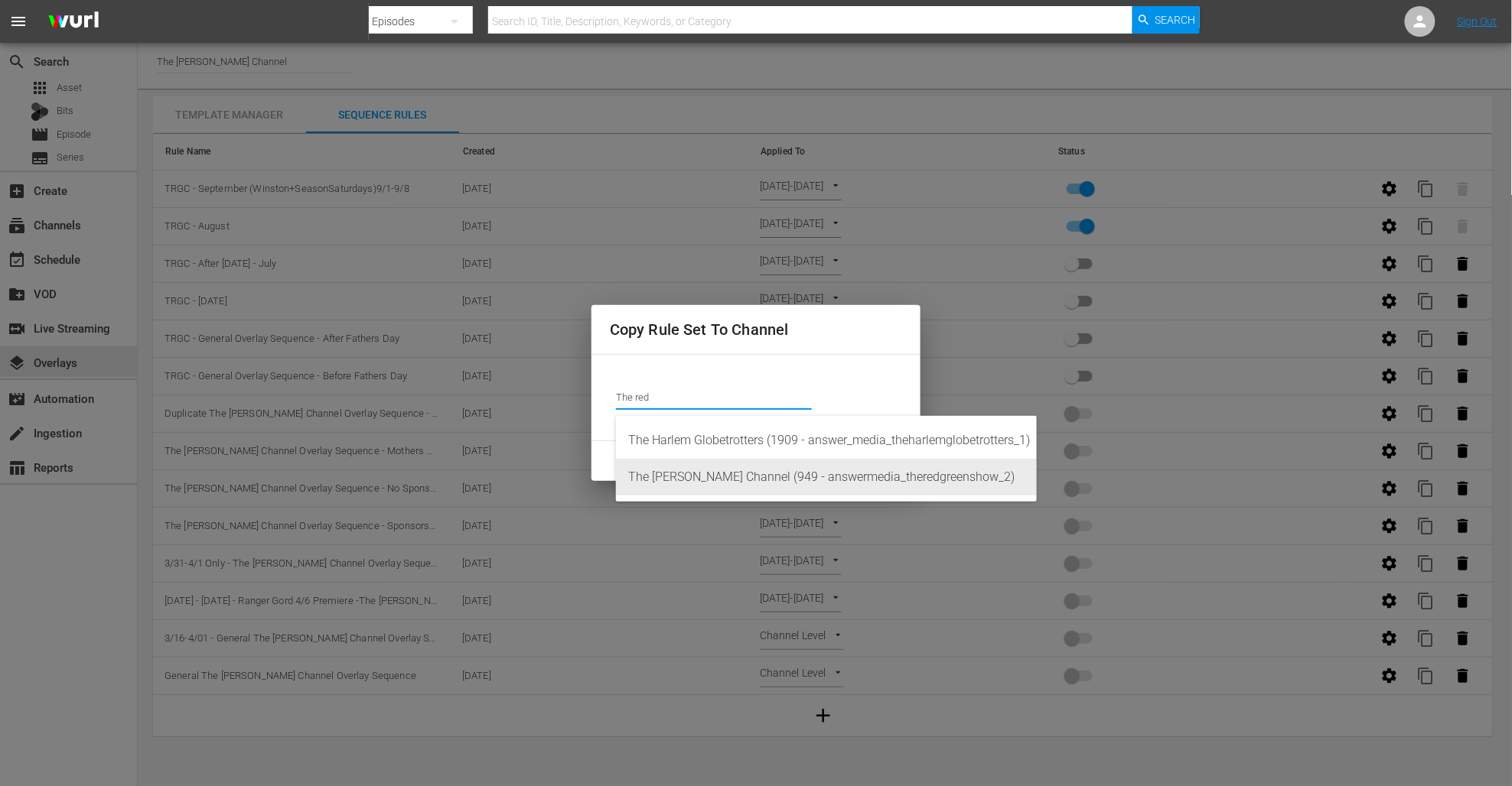
click at [790, 466] on div "The [PERSON_NAME] Channel (949 - answermedia_theredgreenshow_2)" at bounding box center [827, 477] width 397 height 37
type input "The [PERSON_NAME] Channel (949 - answermedia_theredgreenshow_2)"
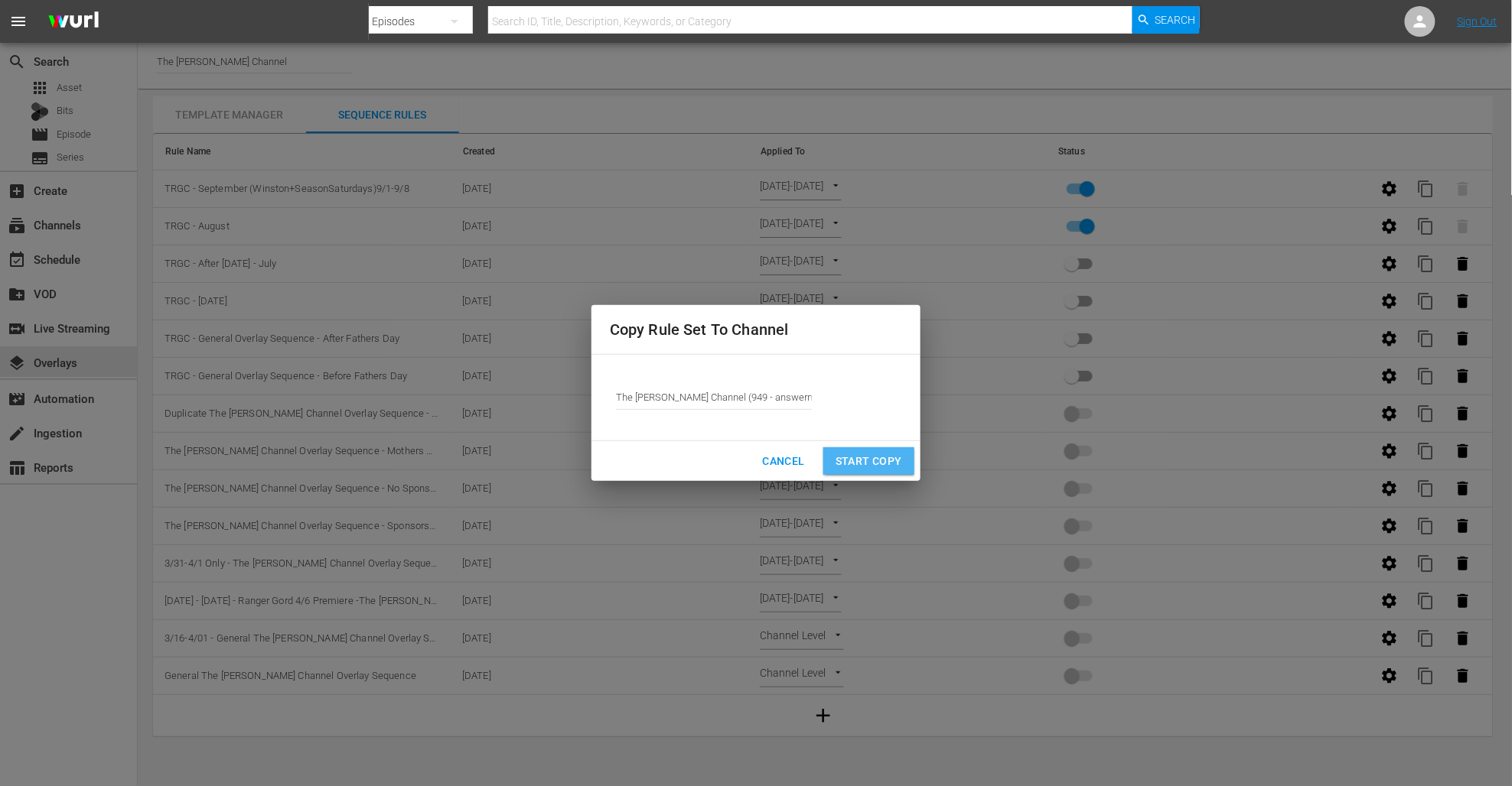
click at [852, 457] on span "Start Copy" at bounding box center [869, 461] width 67 height 19
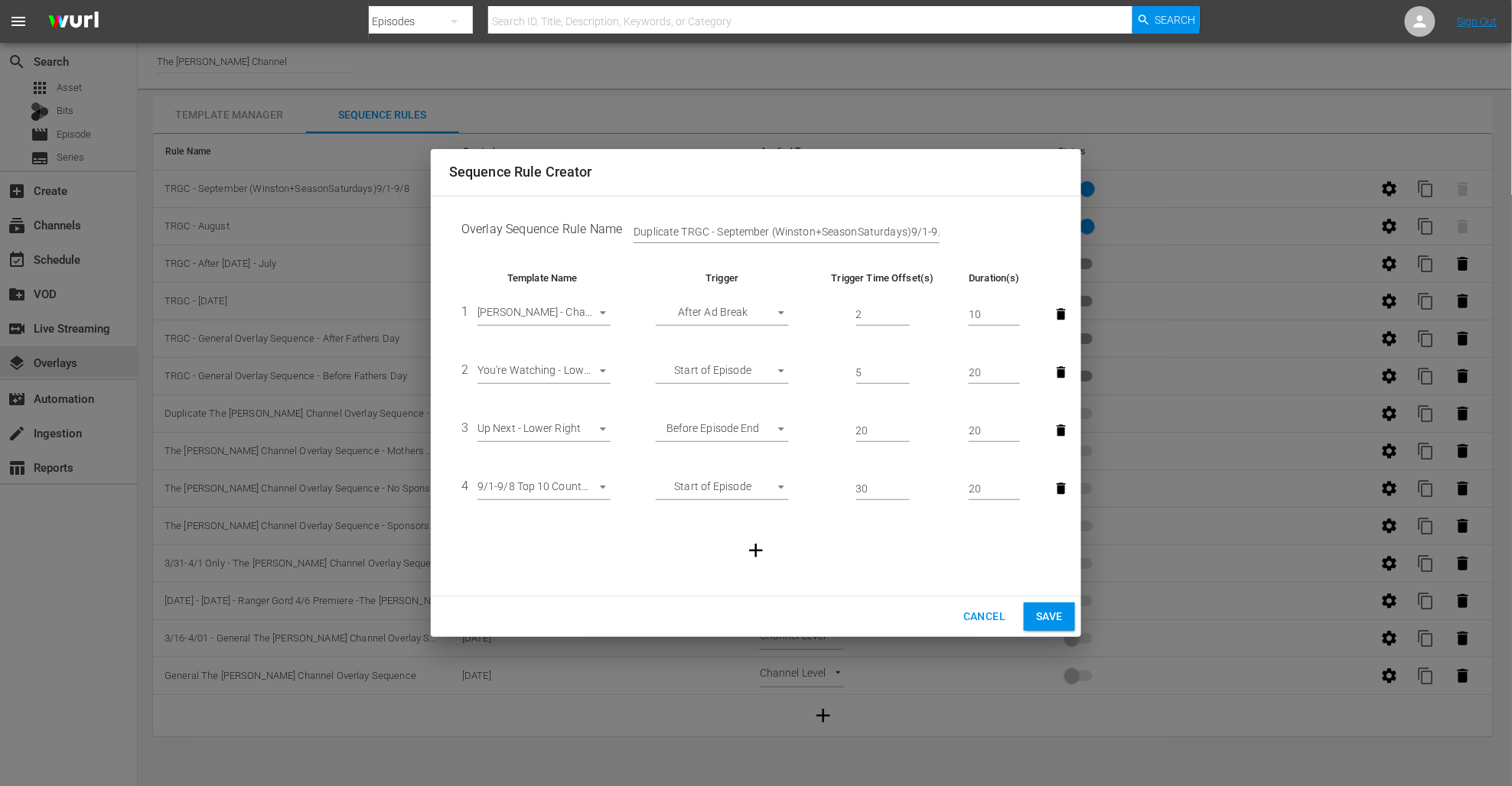
click at [1050, 622] on span "Save" at bounding box center [1049, 617] width 27 height 19
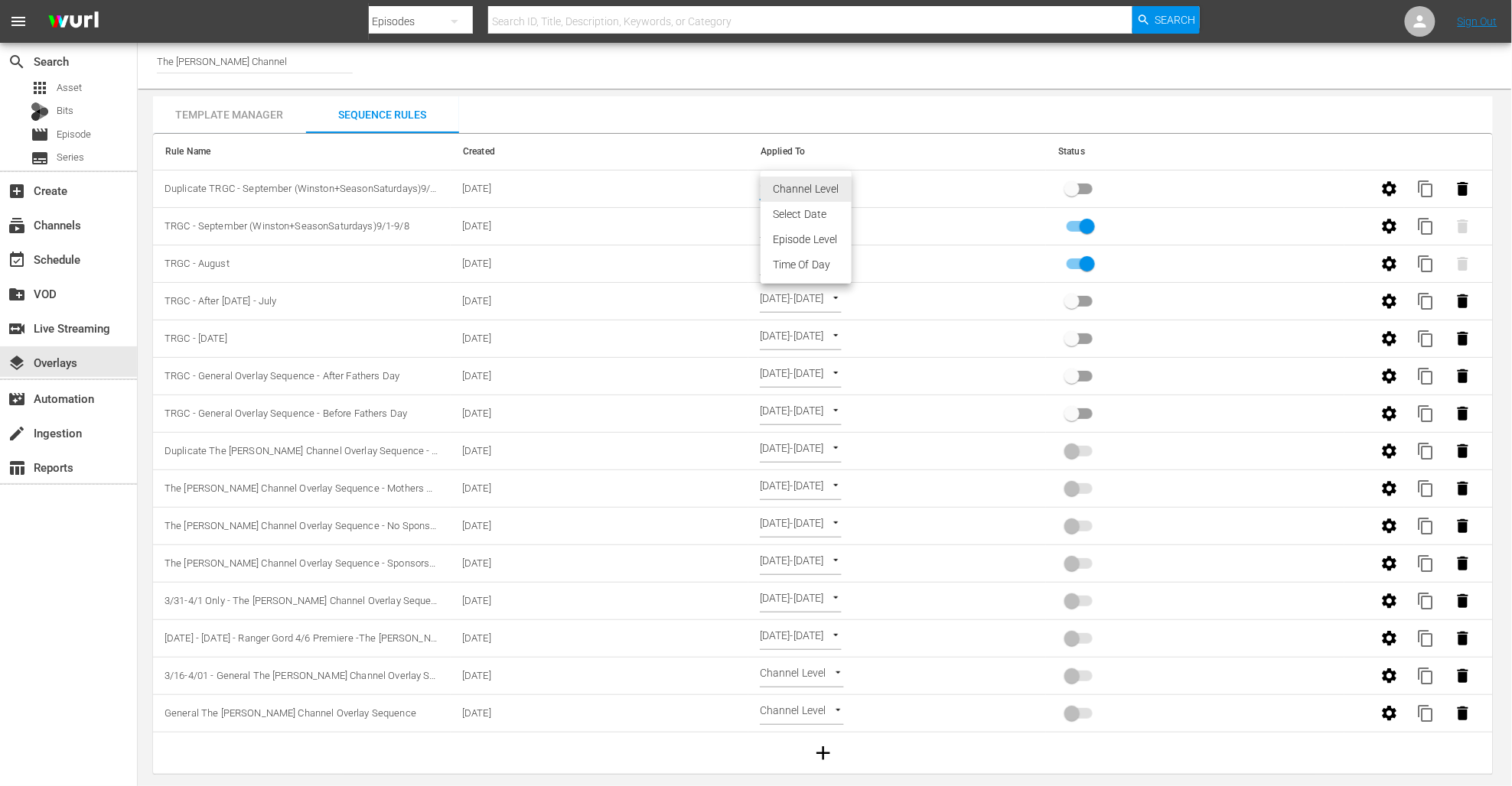
click at [831, 192] on body "menu Search By Episodes Search ID, Title, Description, Keywords, or Category Se…" at bounding box center [756, 393] width 1512 height 786
click at [822, 222] on li "Select Date" at bounding box center [806, 214] width 91 height 25
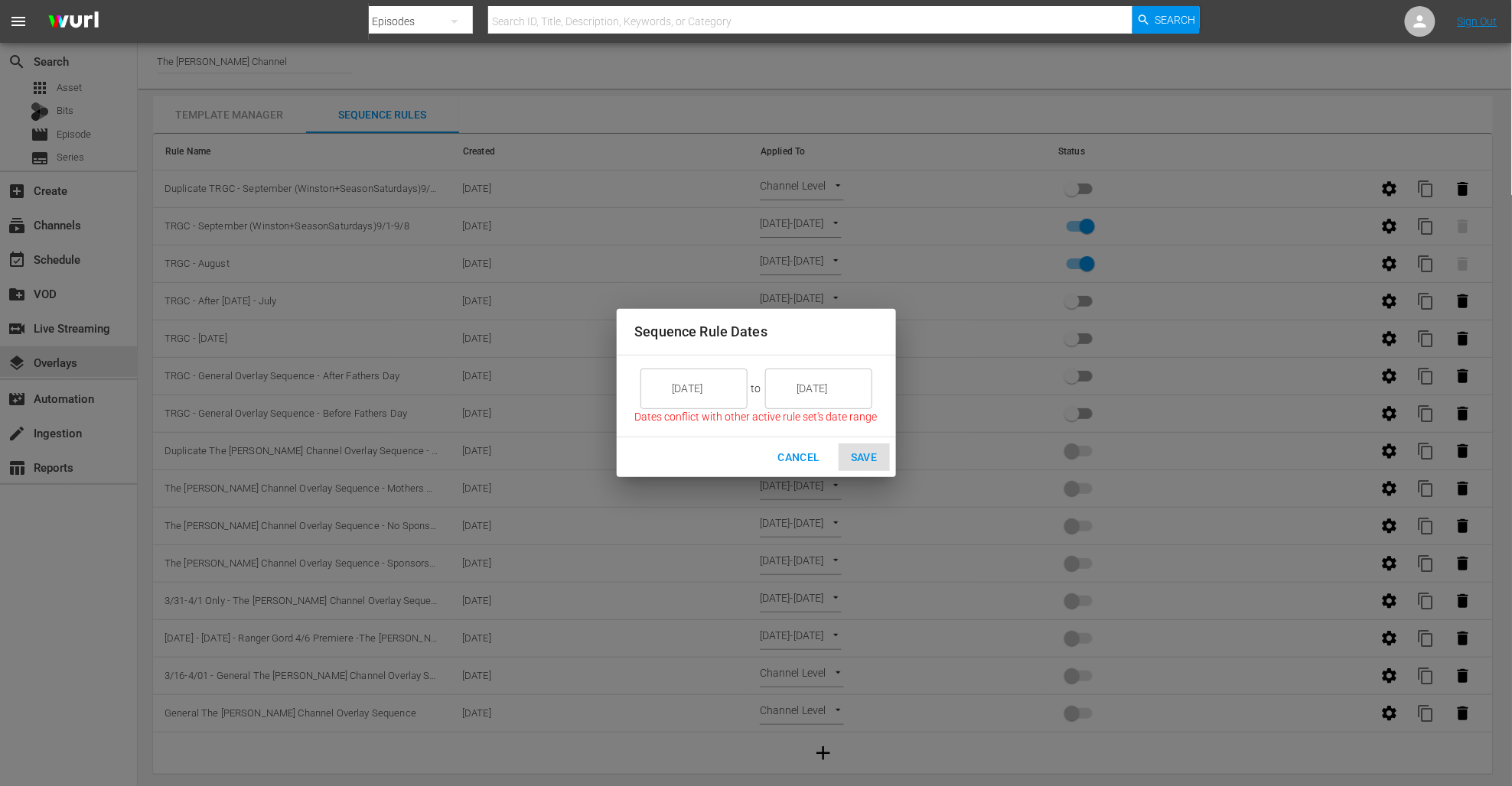
click at [710, 382] on input "[DATE]" at bounding box center [705, 388] width 86 height 41
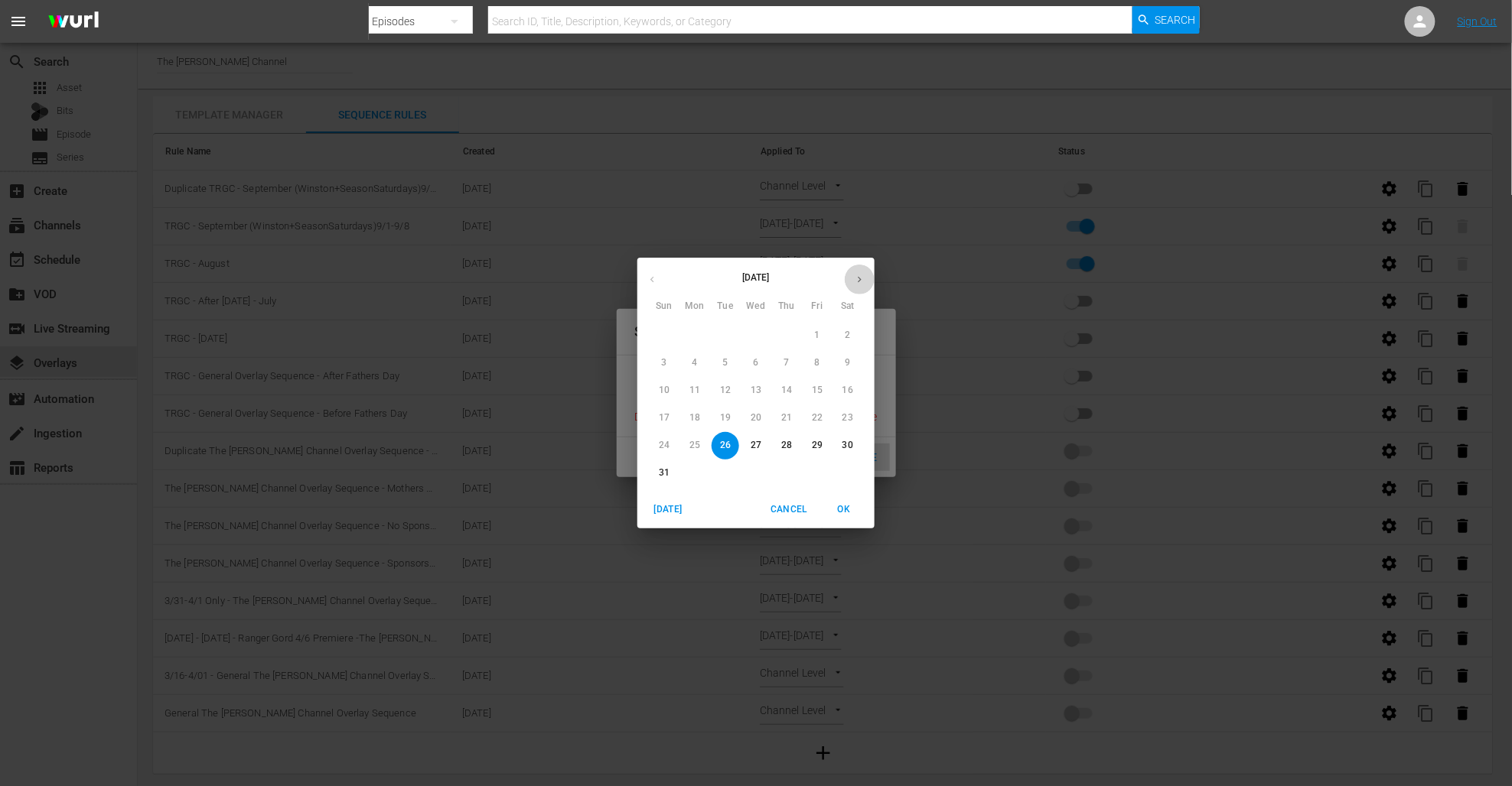
click at [857, 284] on icon "button" at bounding box center [860, 280] width 12 height 12
click at [701, 332] on span "1" at bounding box center [695, 335] width 28 height 13
type input "[DATE]"
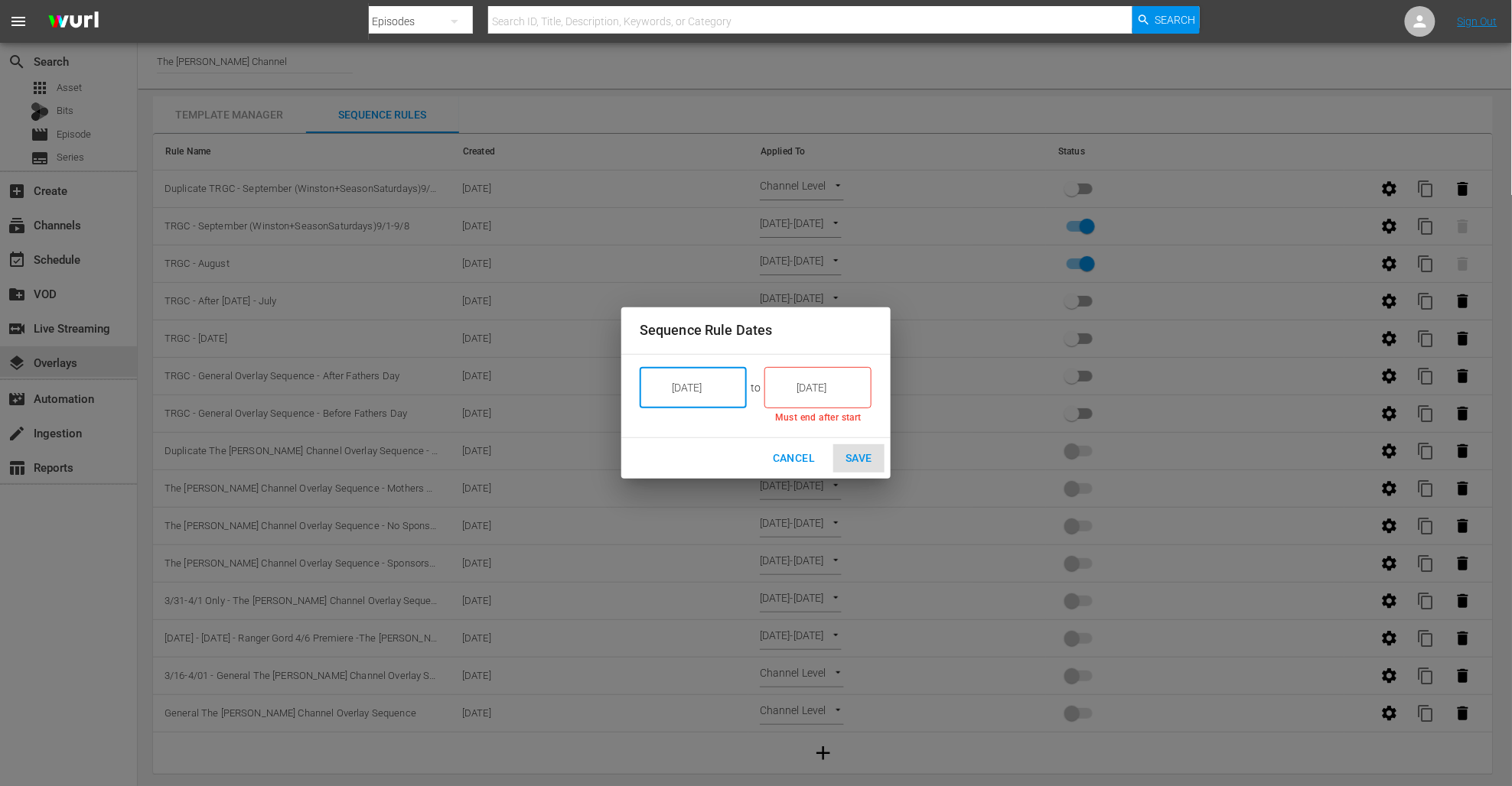
click at [829, 380] on input "[DATE]" at bounding box center [828, 387] width 86 height 41
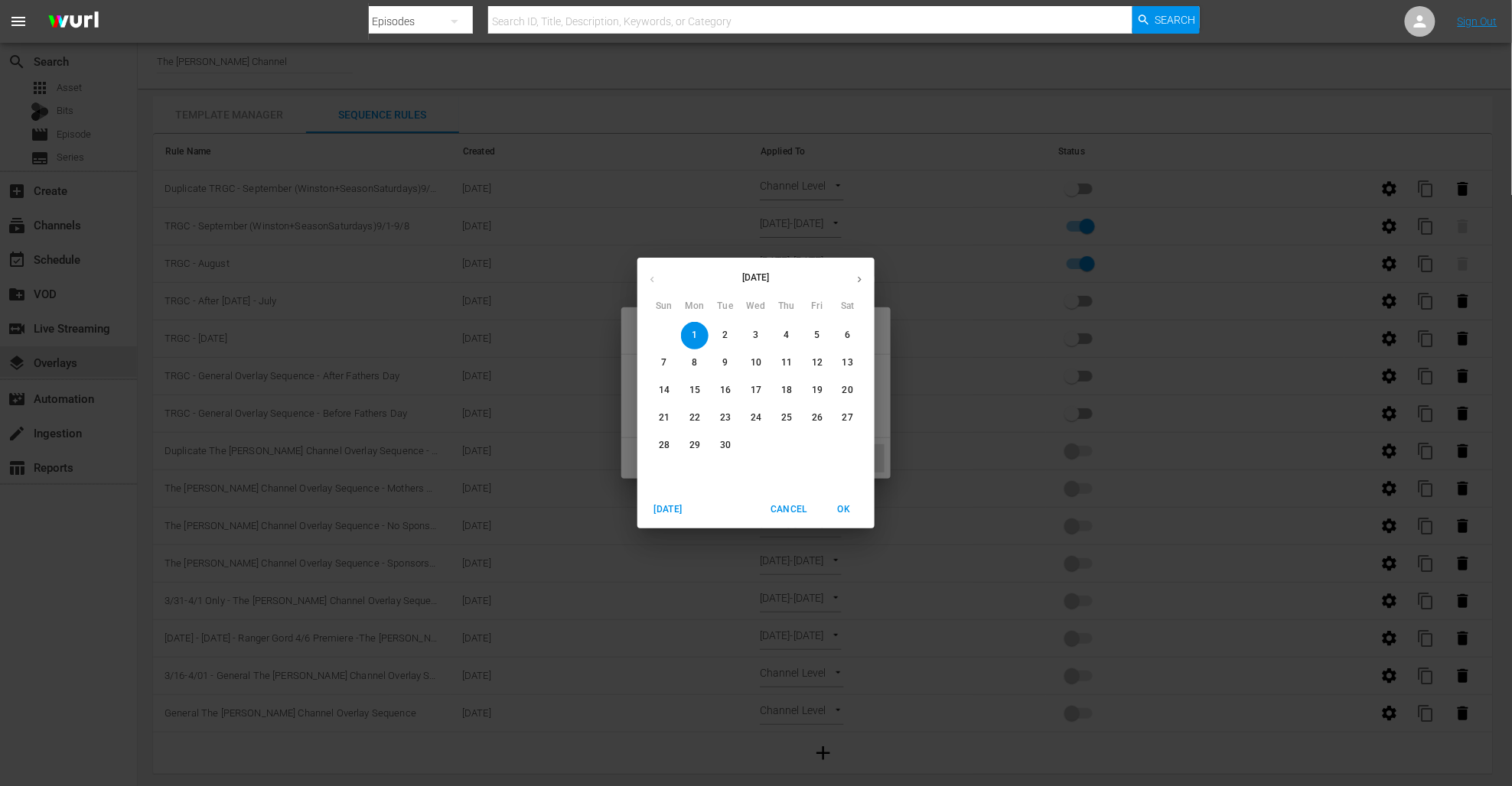
click at [697, 365] on p "8" at bounding box center [695, 363] width 5 height 13
type input "[DATE]"
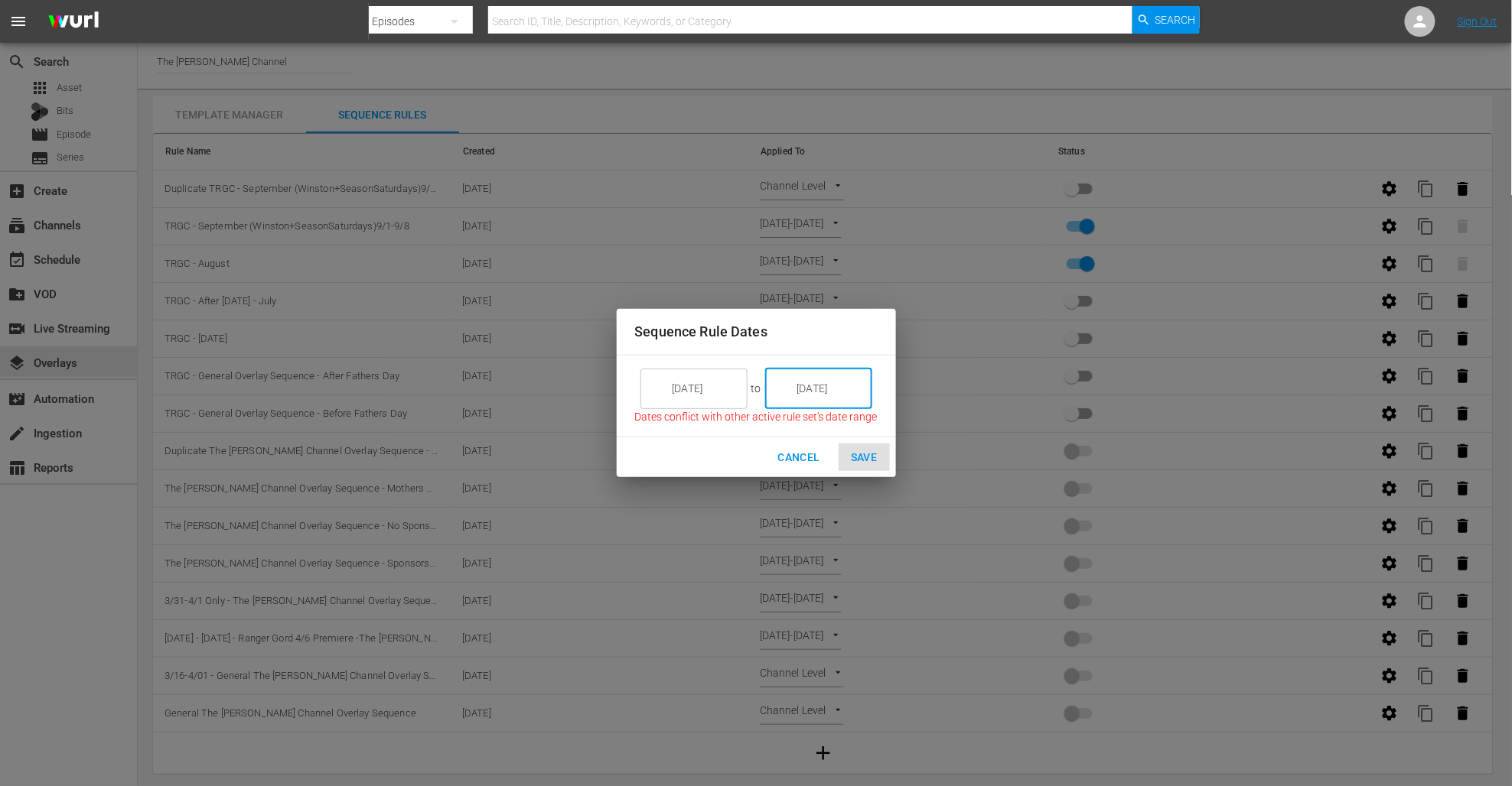
click at [808, 462] on span "Cancel" at bounding box center [798, 457] width 42 height 19
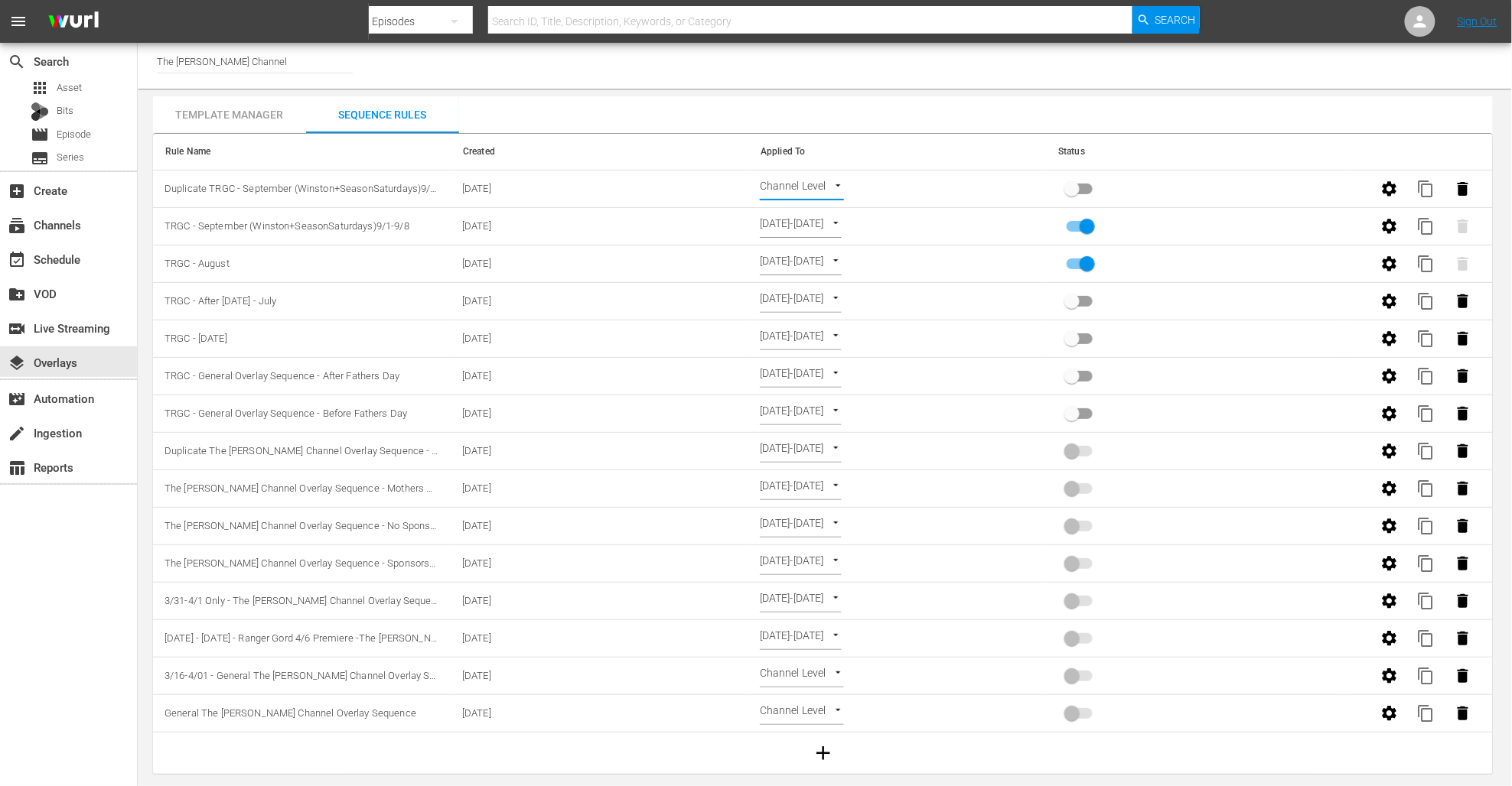
click at [1079, 230] on input "primary checkbox" at bounding box center [1087, 229] width 87 height 29
checkbox input "false"
click at [834, 185] on body "menu Search By Episodes Search ID, Title, Description, Keywords, or Category Se…" at bounding box center [756, 393] width 1512 height 786
click at [821, 235] on li "Episode Level" at bounding box center [806, 239] width 91 height 25
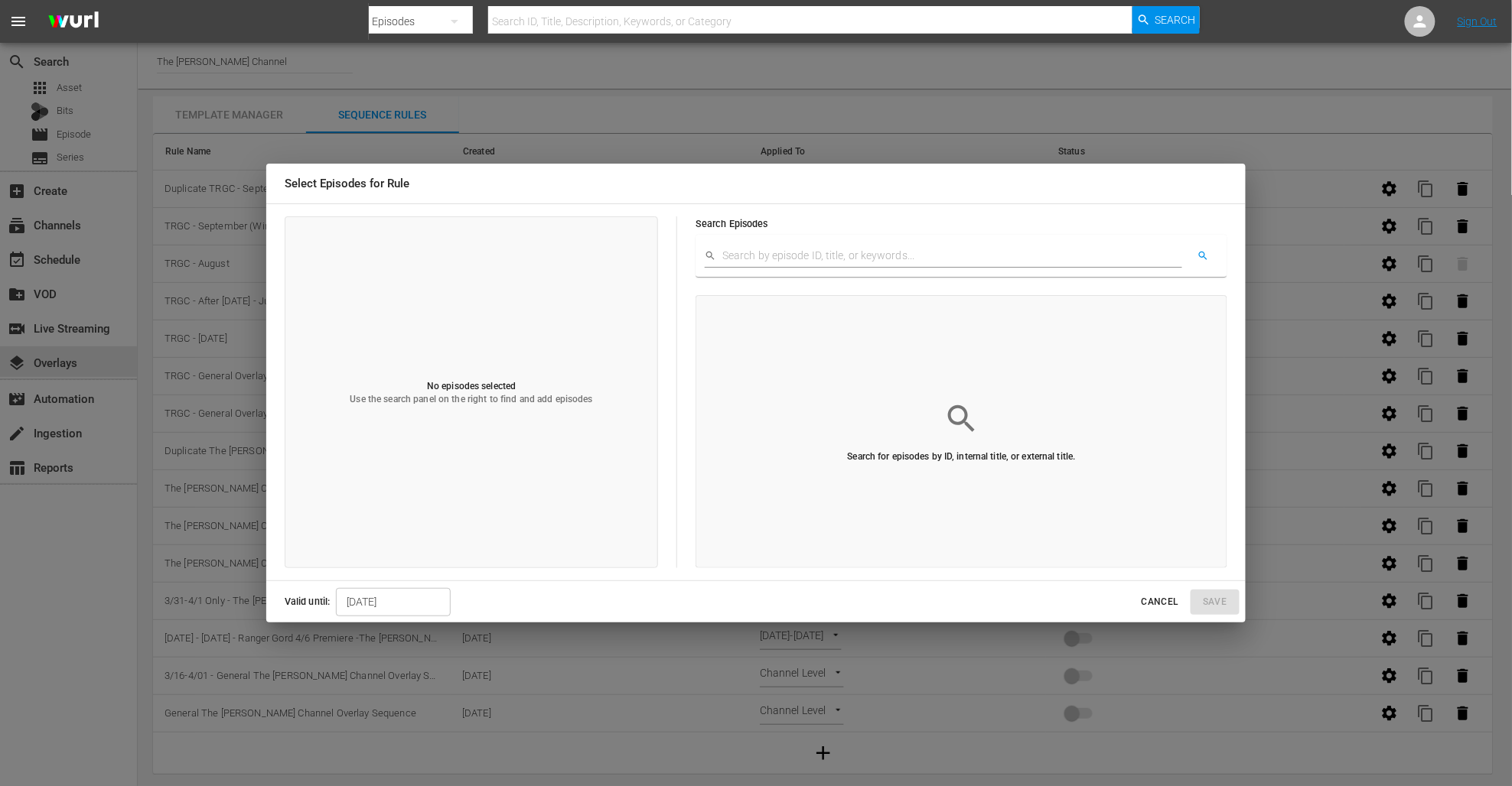
drag, startPoint x: 1151, startPoint y: 597, endPoint x: 1061, endPoint y: 546, distance: 103.4
click at [1151, 597] on span "Cancel" at bounding box center [1161, 602] width 37 height 16
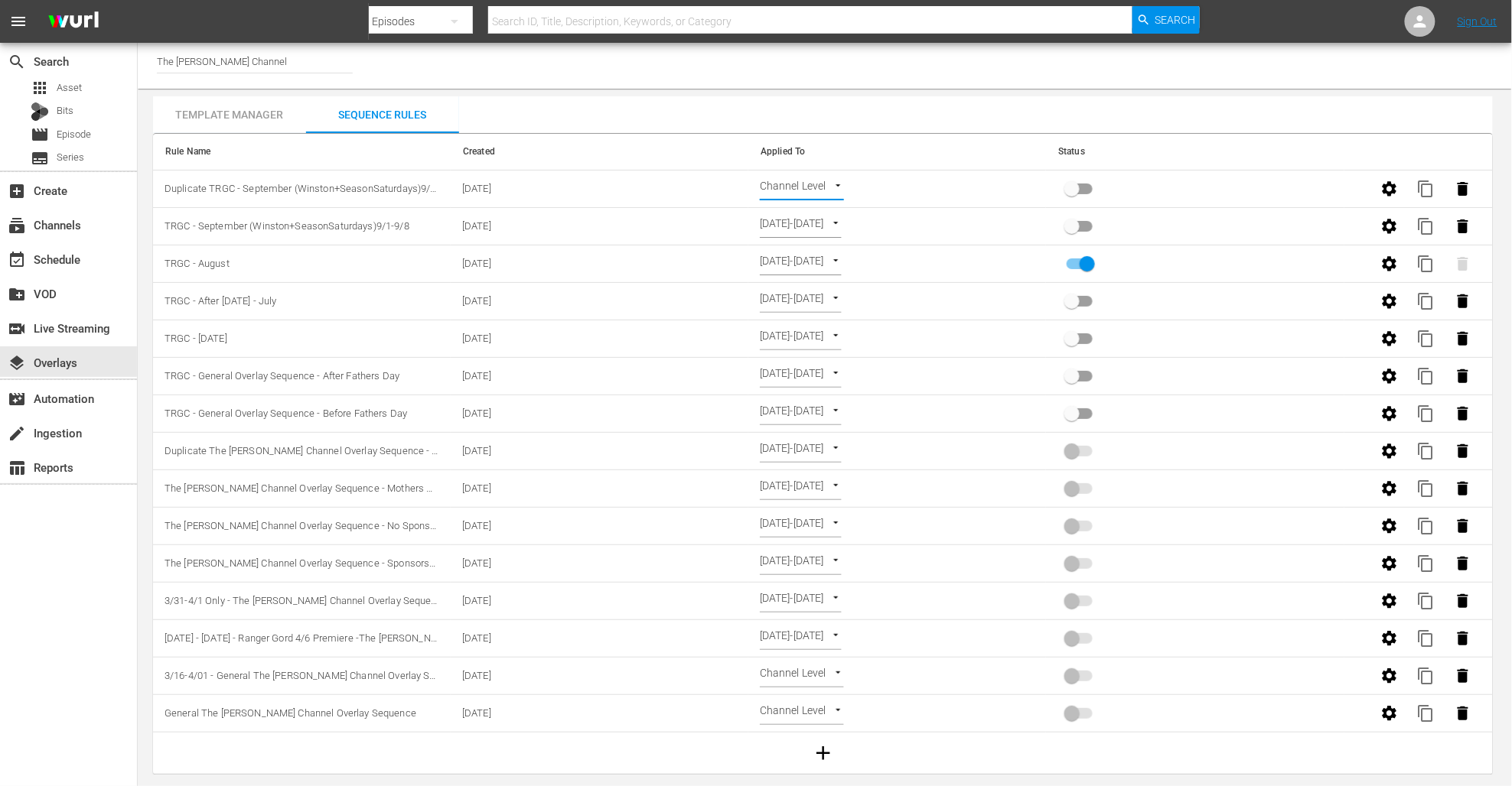
click at [827, 192] on body "menu Search By Episodes Search ID, Title, Description, Keywords, or Category Se…" at bounding box center [756, 393] width 1512 height 786
click at [827, 219] on li "Select Date" at bounding box center [806, 214] width 91 height 25
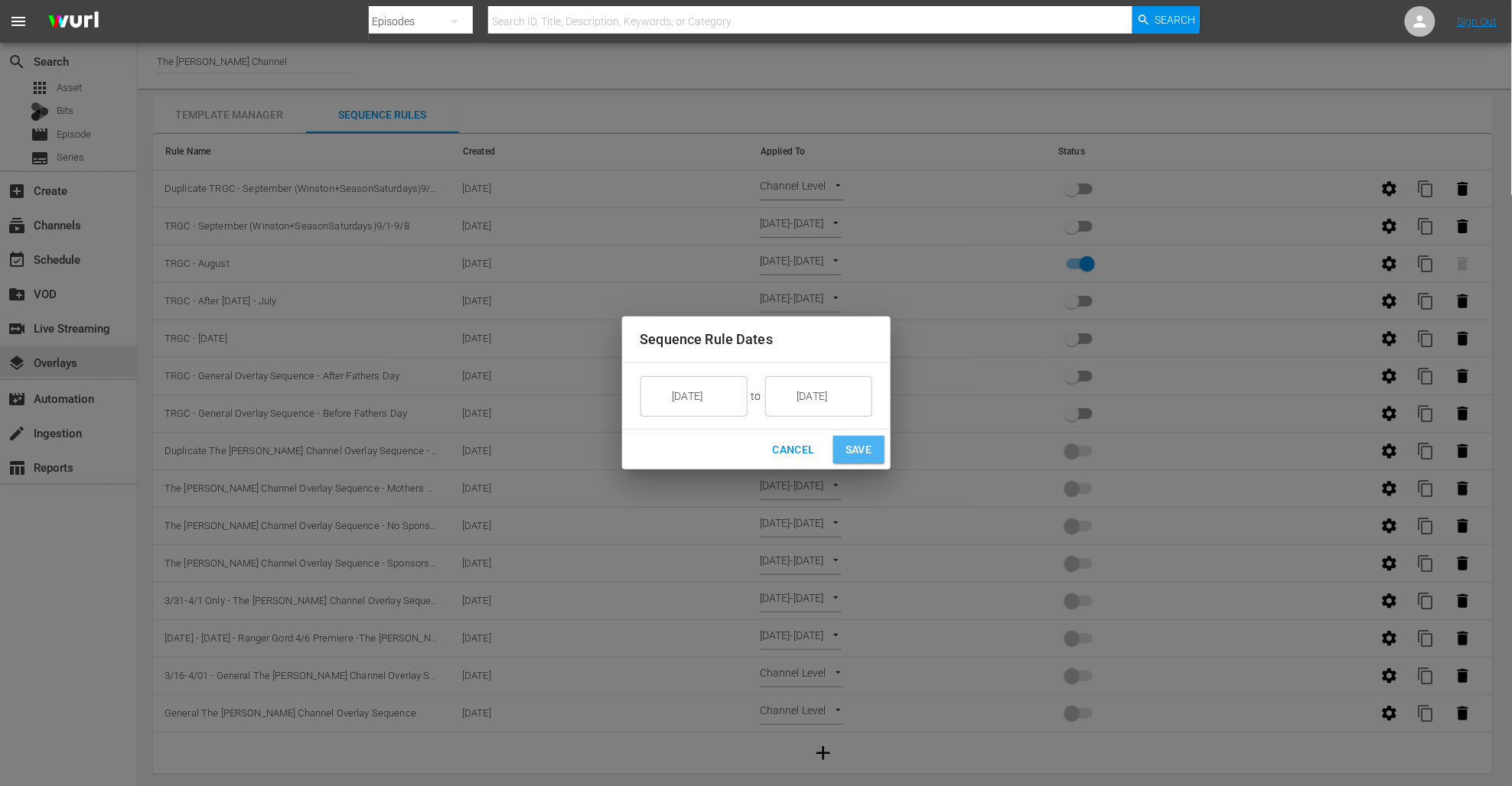
click at [870, 453] on span "Save" at bounding box center [859, 450] width 27 height 19
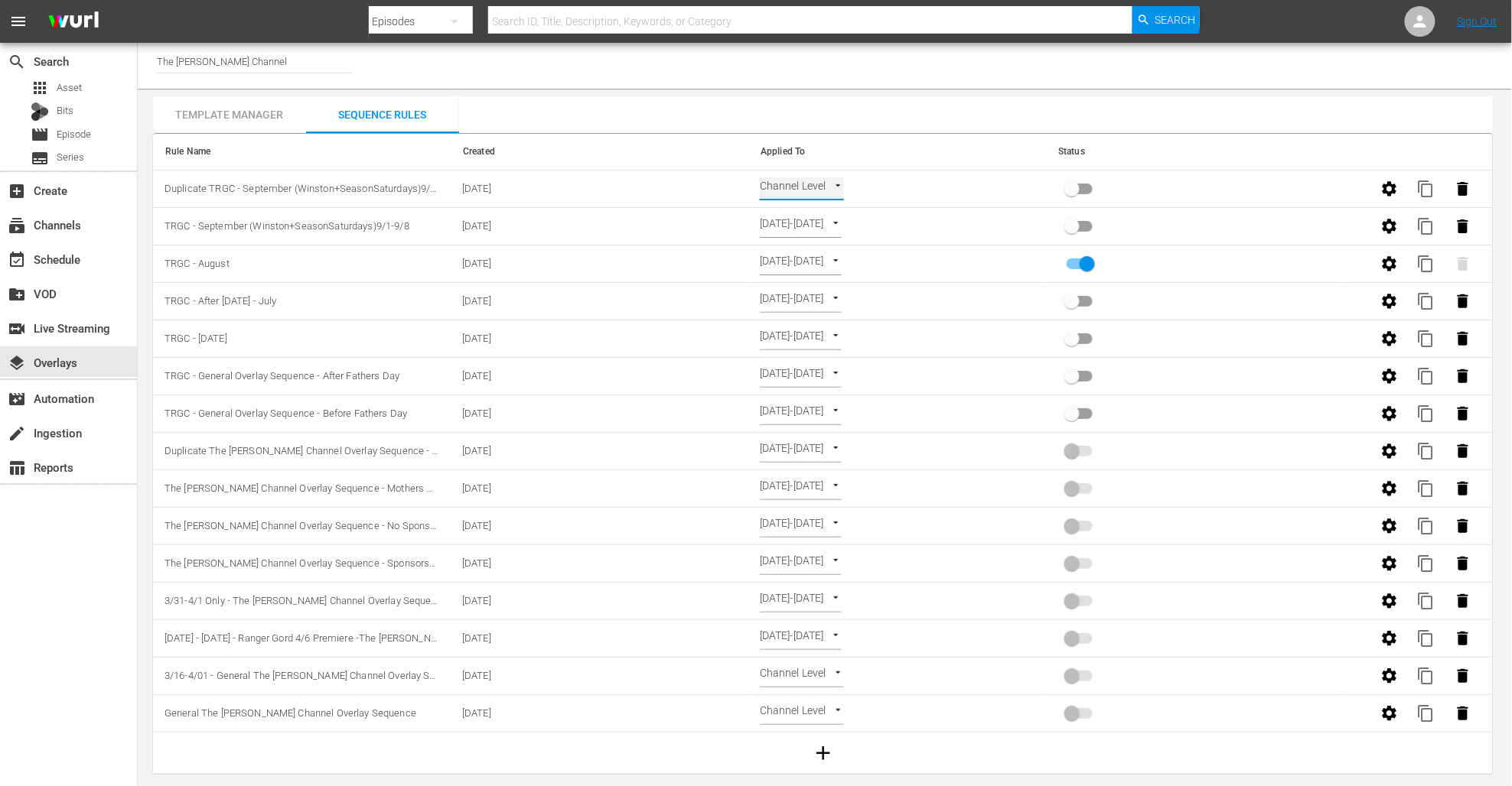
type input "SELECT_DATE"
click at [1075, 186] on input "primary checkbox" at bounding box center [1072, 192] width 87 height 29
checkbox input "true"
click at [1429, 189] on span "content_copy" at bounding box center [1427, 189] width 18 height 18
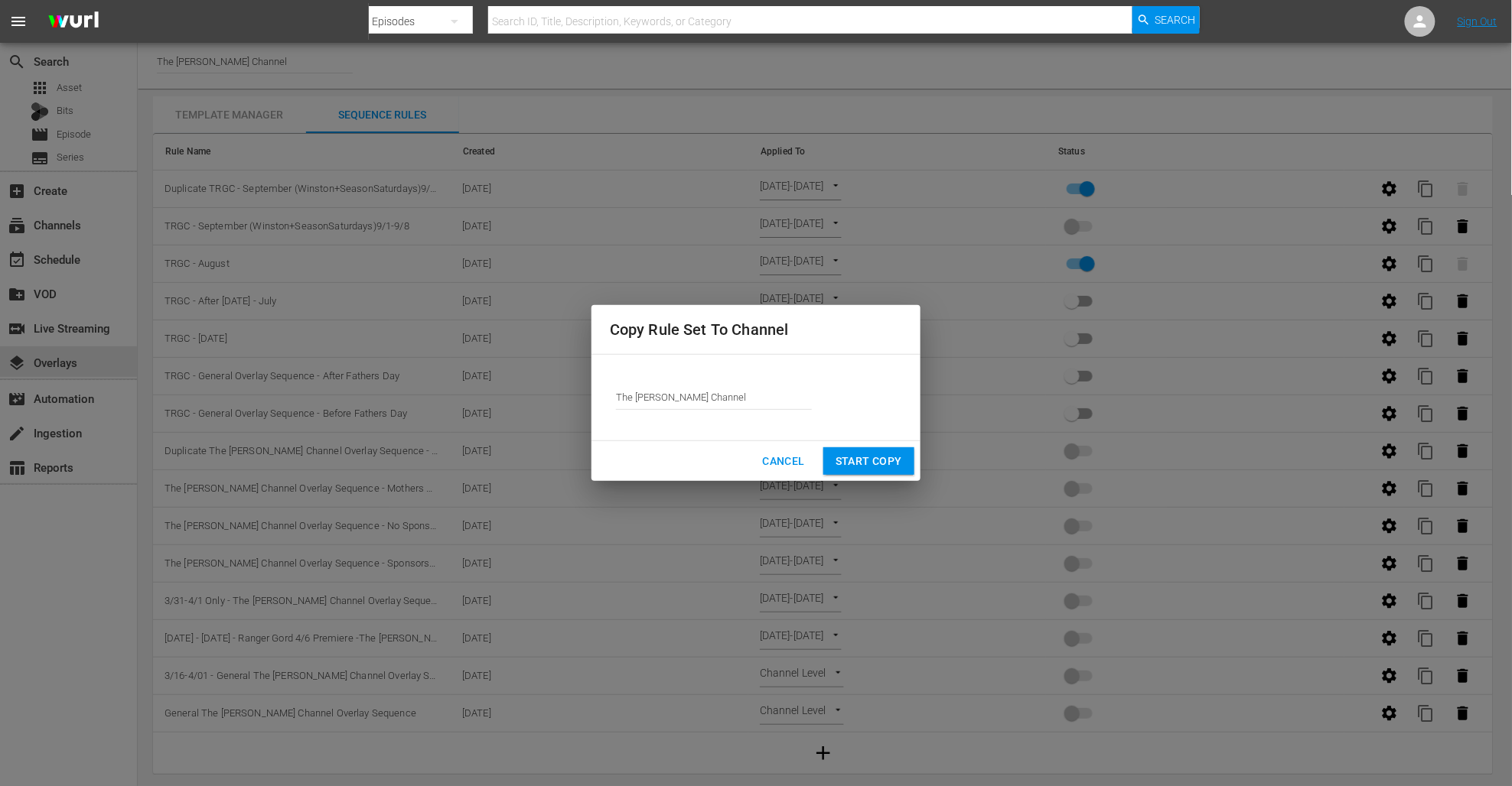
click at [746, 388] on input "The [PERSON_NAME] Channel" at bounding box center [714, 398] width 196 height 37
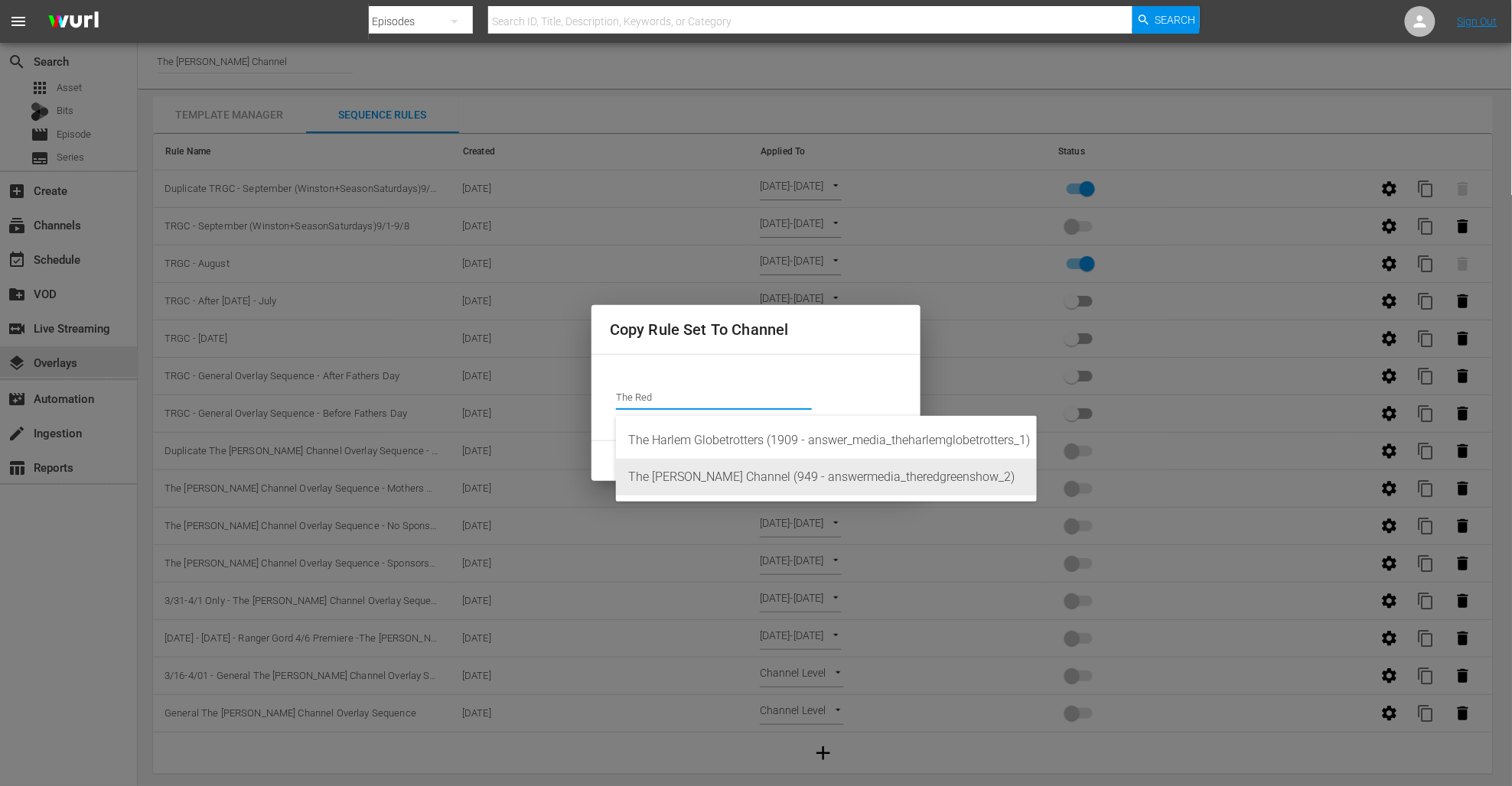
click at [711, 466] on div "The [PERSON_NAME] Channel (949 - answermedia_theredgreenshow_2)" at bounding box center [827, 477] width 397 height 37
type input "The [PERSON_NAME] Channel (949 - answermedia_theredgreenshow_2)"
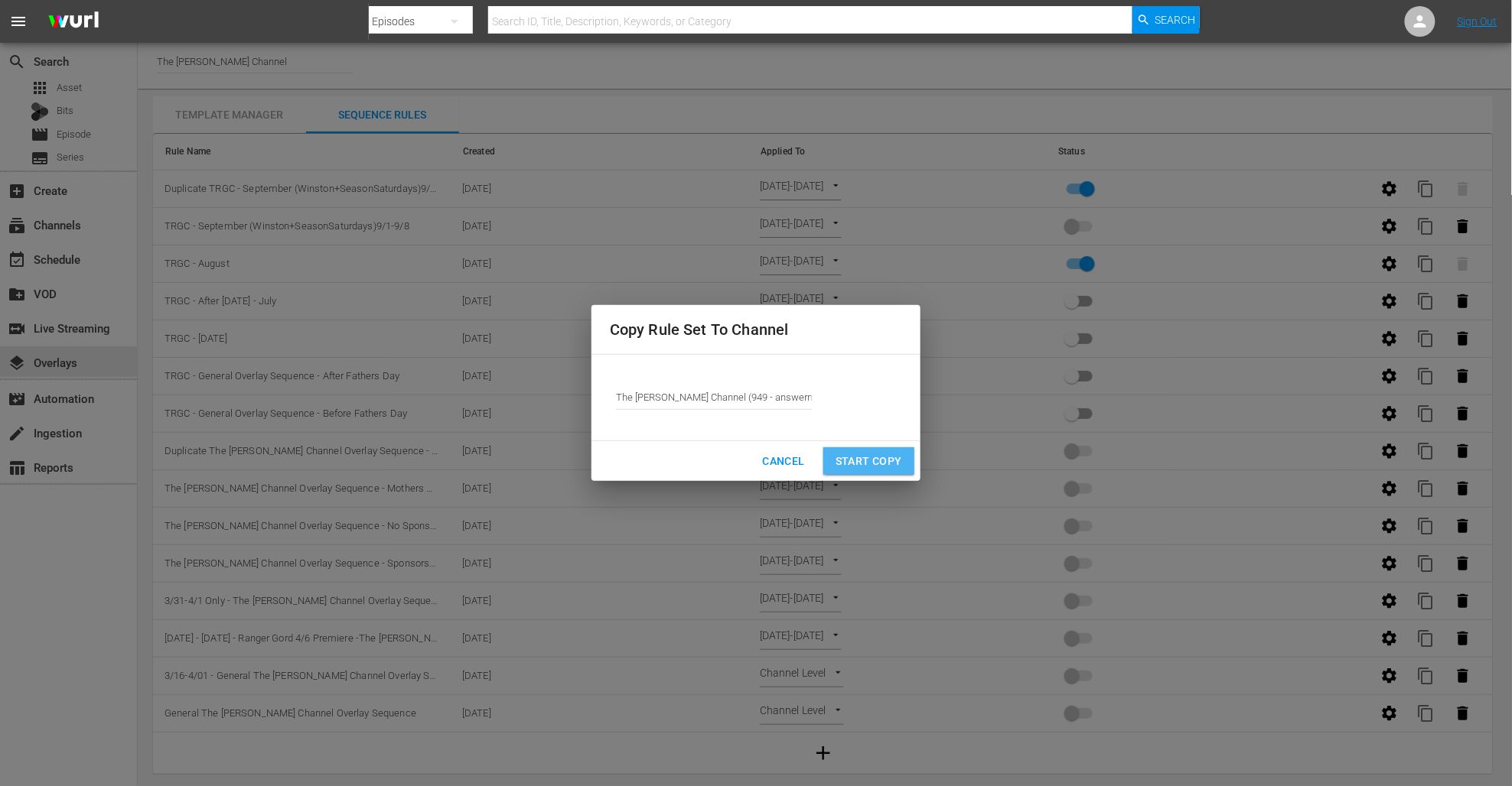
click at [884, 461] on span "Start Copy" at bounding box center [869, 461] width 67 height 19
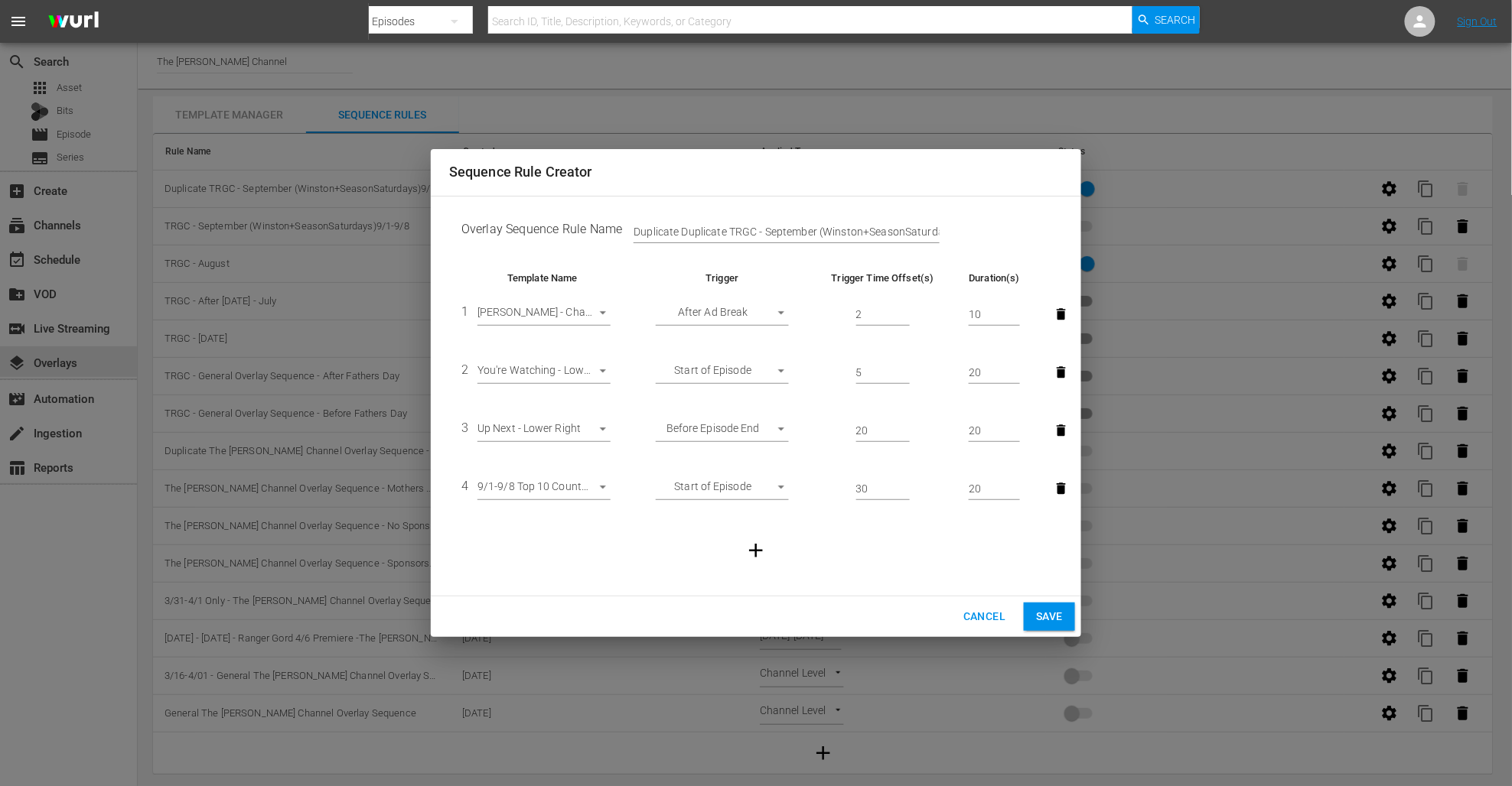
click at [589, 490] on body "menu Search By Episodes Search ID, Title, Description, Keywords, or Category Se…" at bounding box center [756, 393] width 1512 height 786
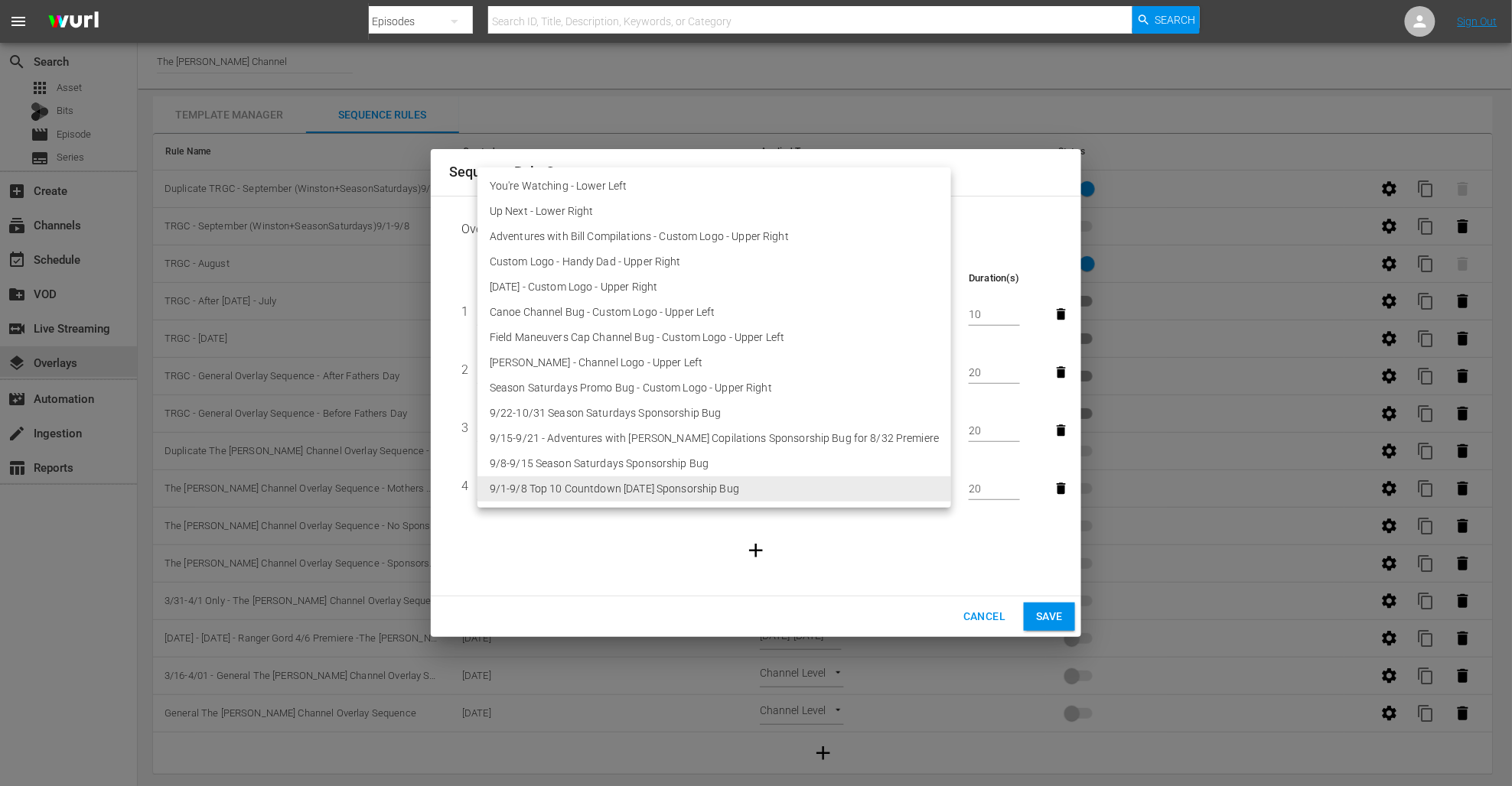
click at [594, 467] on li "9/8-9/15 Season Saturdays Sponsorship Bug" at bounding box center [714, 464] width 473 height 25
type input "30474"
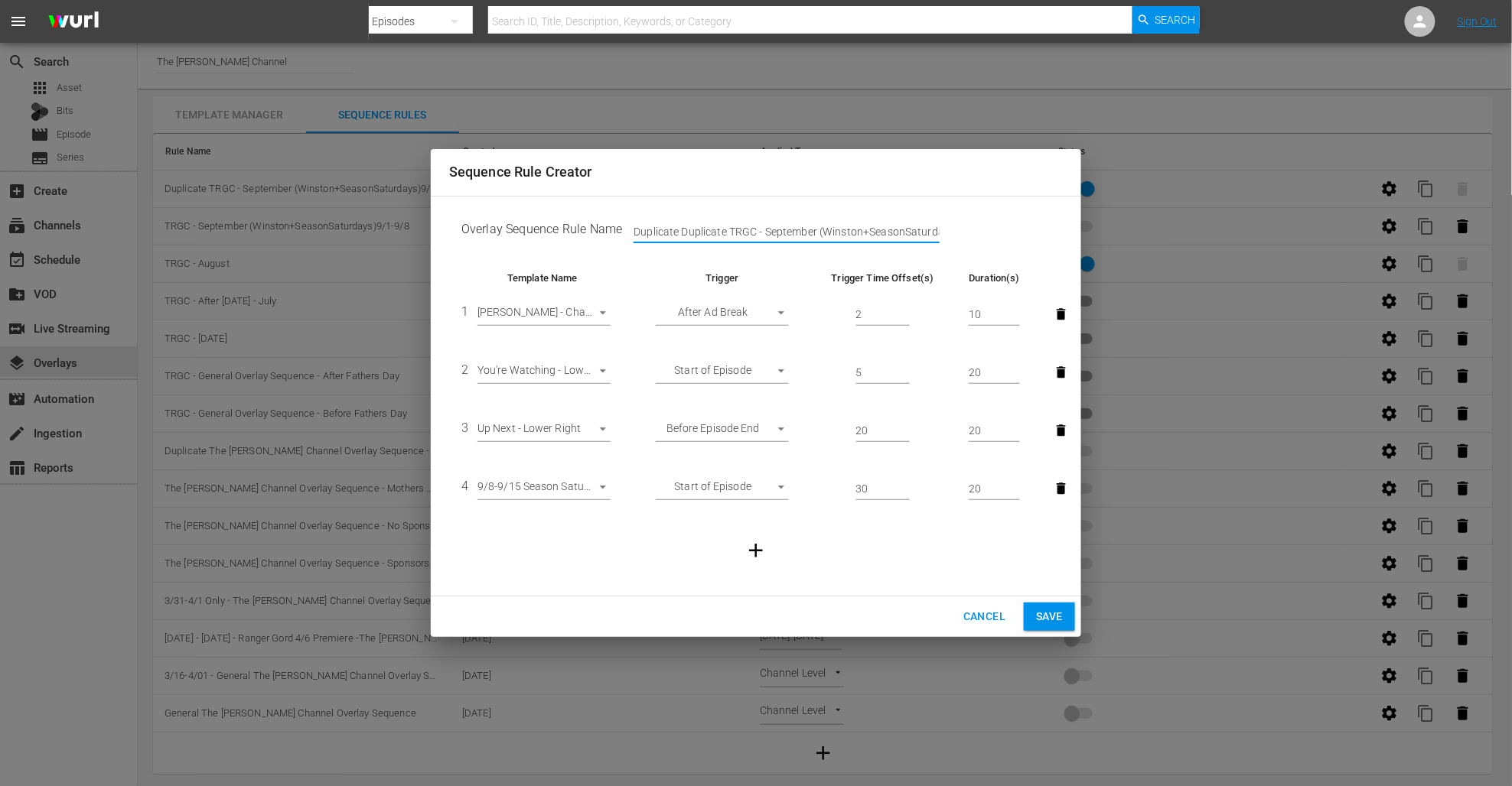
drag, startPoint x: 730, startPoint y: 230, endPoint x: 609, endPoint y: 234, distance: 121.1
click at [609, 234] on td "Overlay Sequence Rule Name Duplicate Duplicate TRGC - September (Winston+Season…" at bounding box center [756, 232] width 614 height 48
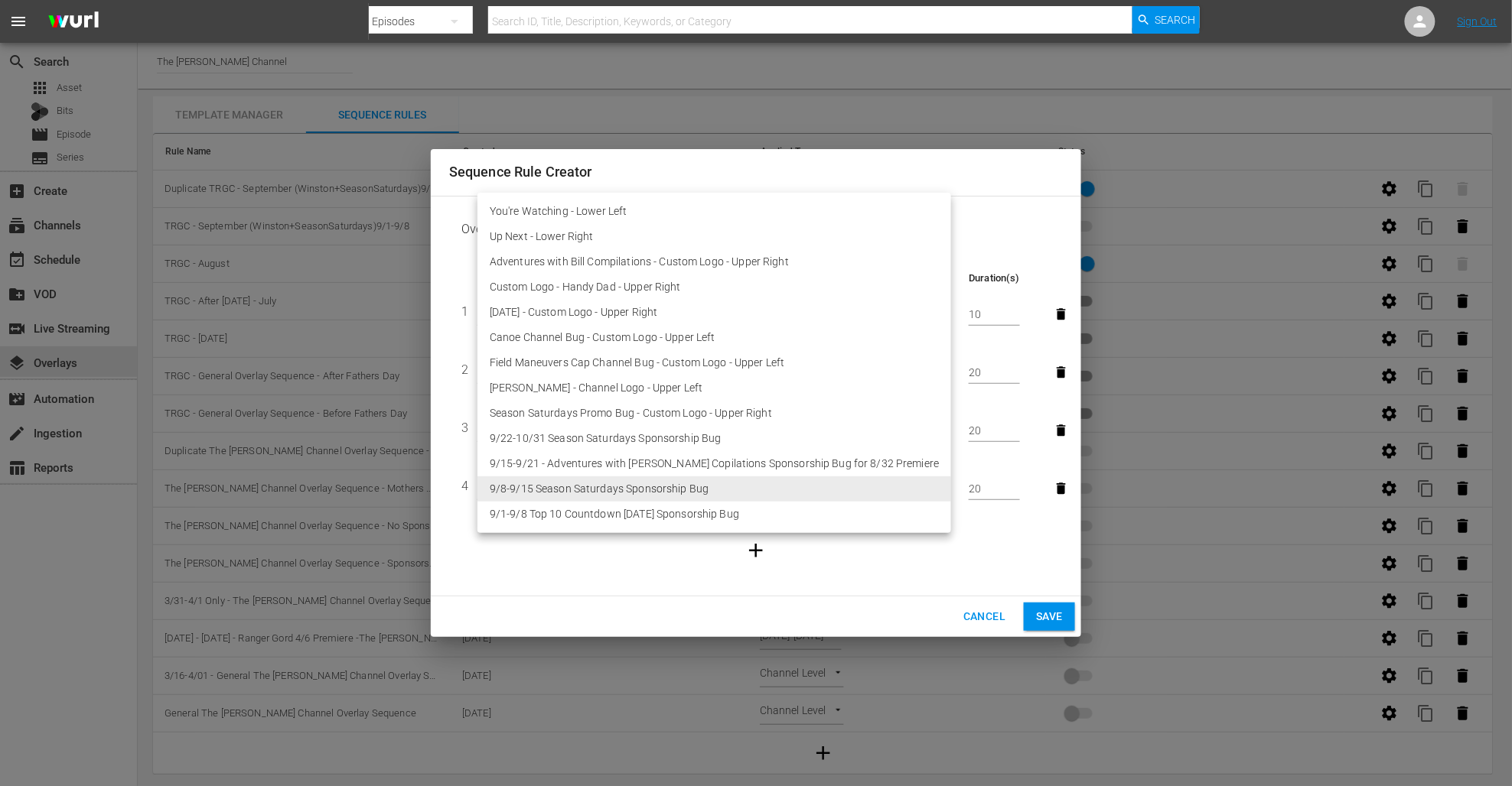
click at [597, 489] on body "menu Search By Episodes Search ID, Title, Description, Keywords, or Category Se…" at bounding box center [756, 393] width 1512 height 786
click at [883, 546] on div at bounding box center [756, 393] width 1512 height 786
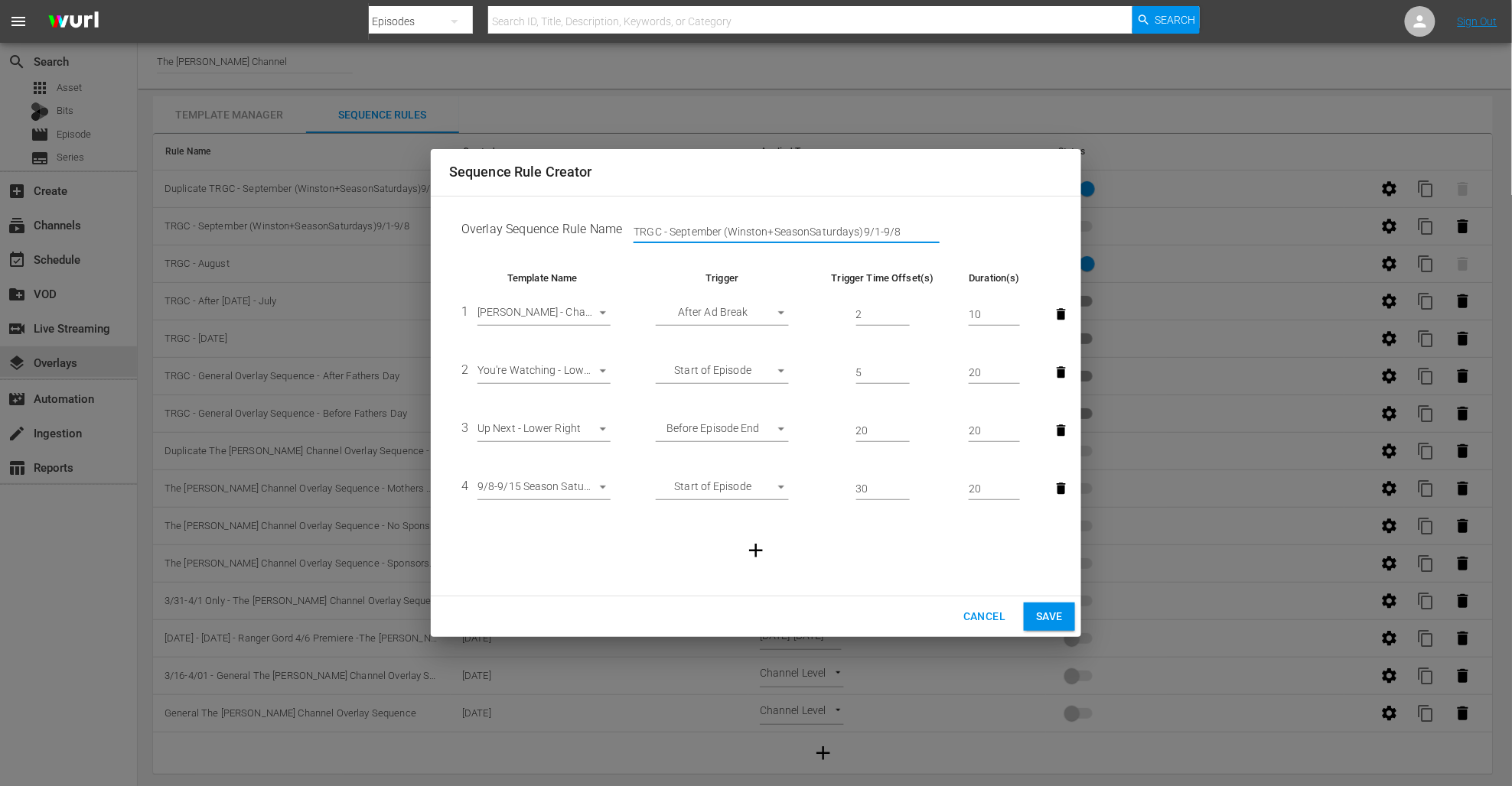
drag, startPoint x: 861, startPoint y: 234, endPoint x: 931, endPoint y: 232, distance: 70.0
click at [931, 232] on input "TRGC - September (Winston+SeasonSaturdays)9/1-9/8" at bounding box center [786, 232] width 306 height 23
type input "TRGC - September (Winston+SeasonSaturdays)9/8-9/15"
click at [1048, 613] on span "Save" at bounding box center [1049, 617] width 27 height 19
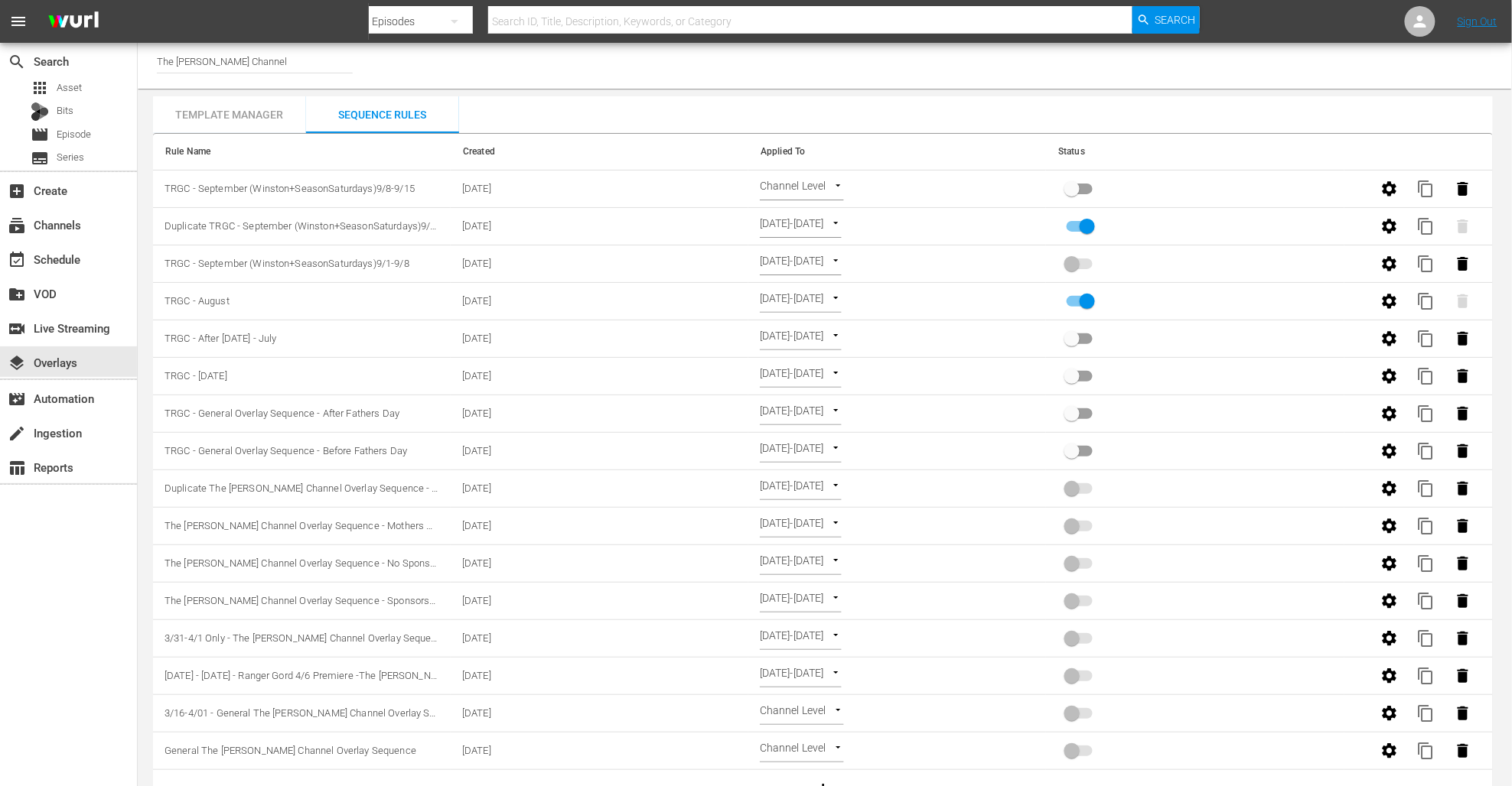
click at [821, 182] on body "menu Search By Episodes Search ID, Title, Description, Keywords, or Category Se…" at bounding box center [756, 393] width 1512 height 786
drag, startPoint x: 573, startPoint y: 220, endPoint x: 565, endPoint y: 224, distance: 8.9
click at [572, 222] on div at bounding box center [756, 393] width 1512 height 786
click at [413, 229] on span "Duplicate TRGC - September (Winston+SeasonSaturdays)9/1-9/8" at bounding box center [309, 225] width 289 height 12
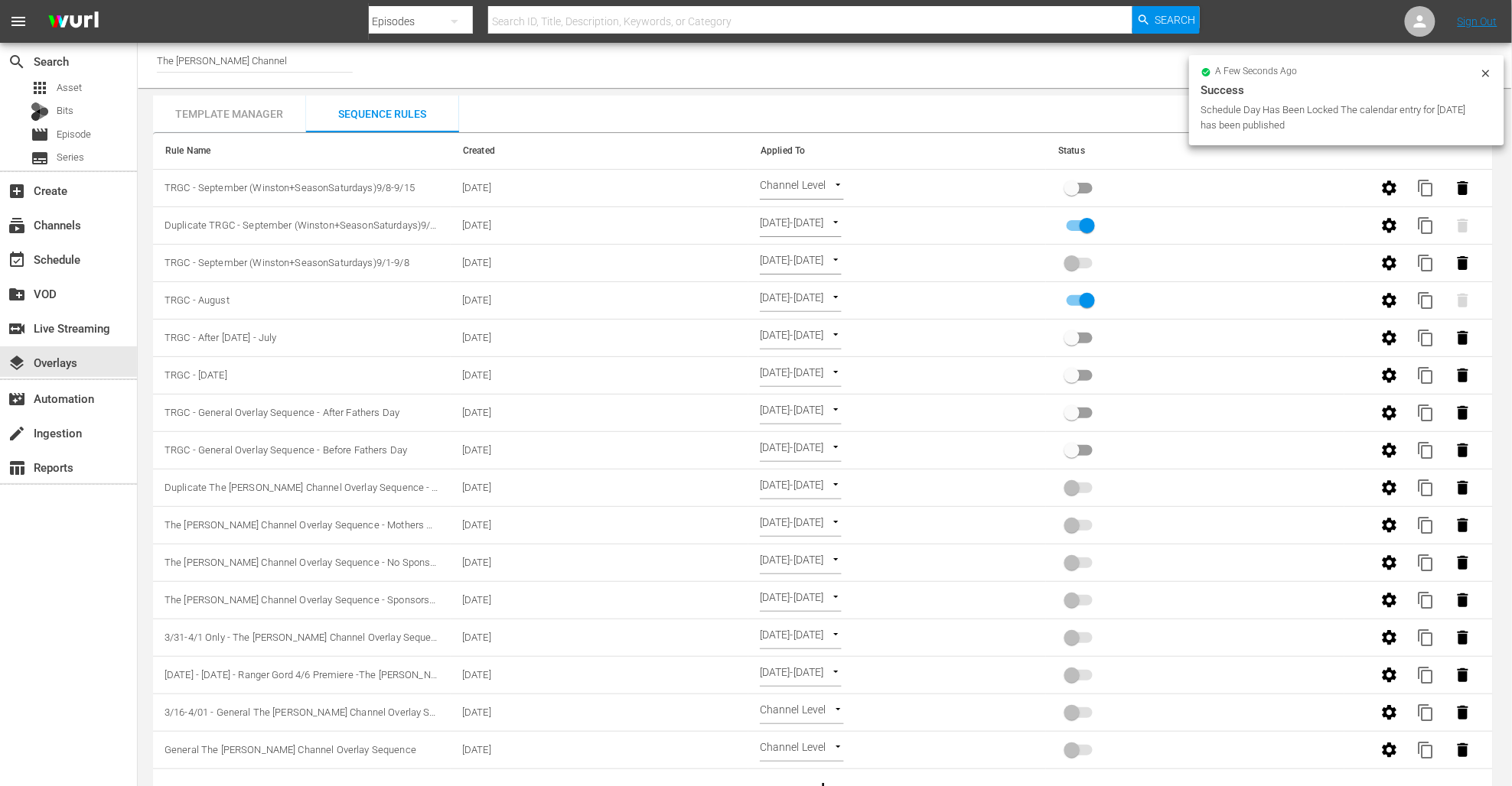
click at [611, 117] on div "Template Manager Sequence Rules Templates Template Name Last Modified 9/1-9/8 T…" at bounding box center [822, 454] width 1340 height 716
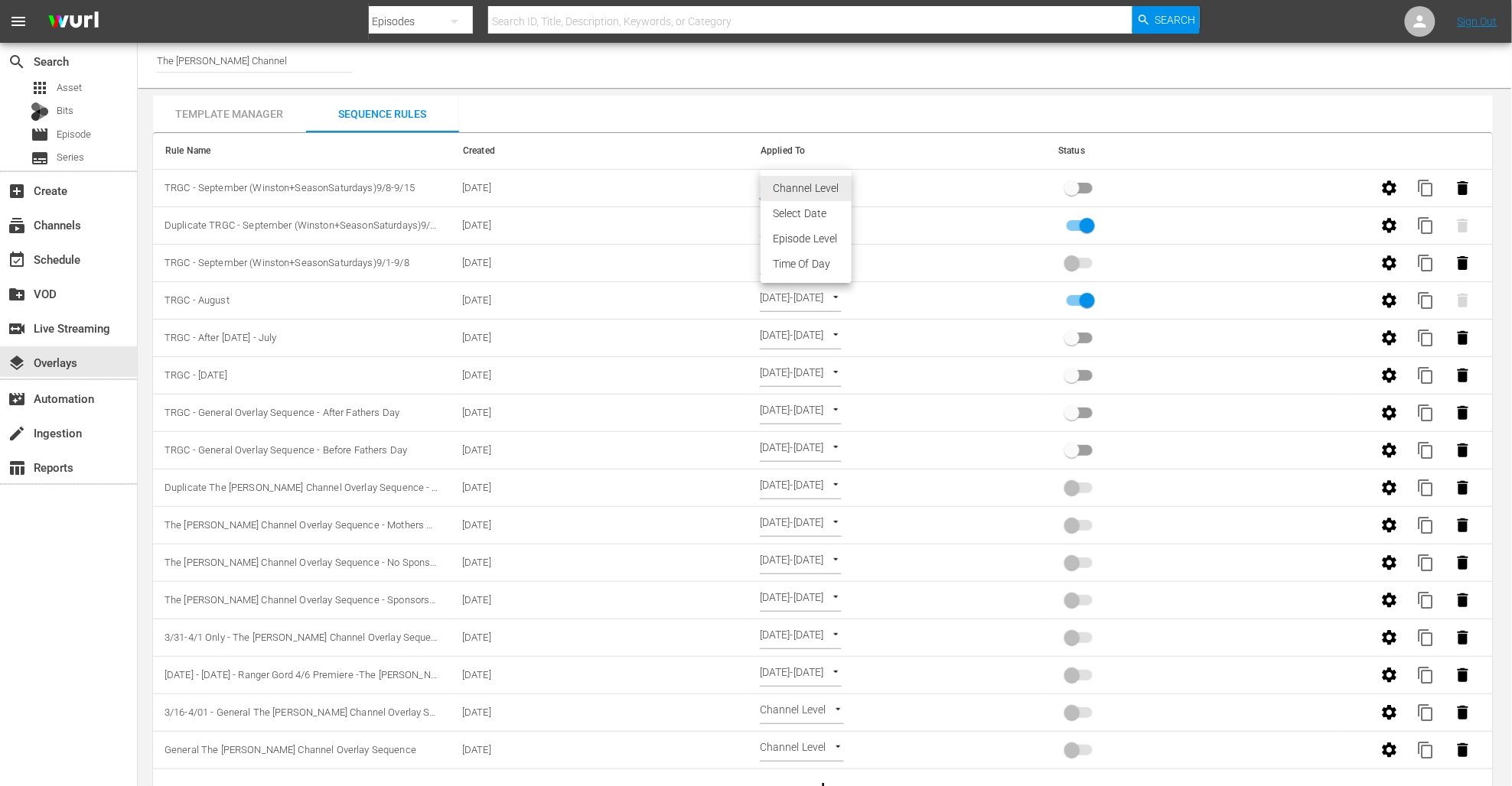
click at [834, 179] on body "menu Search By Episodes Search ID, Title, Description, Keywords, or Category Se…" at bounding box center [756, 392] width 1512 height 786
click at [817, 219] on li "Select Date" at bounding box center [806, 214] width 91 height 25
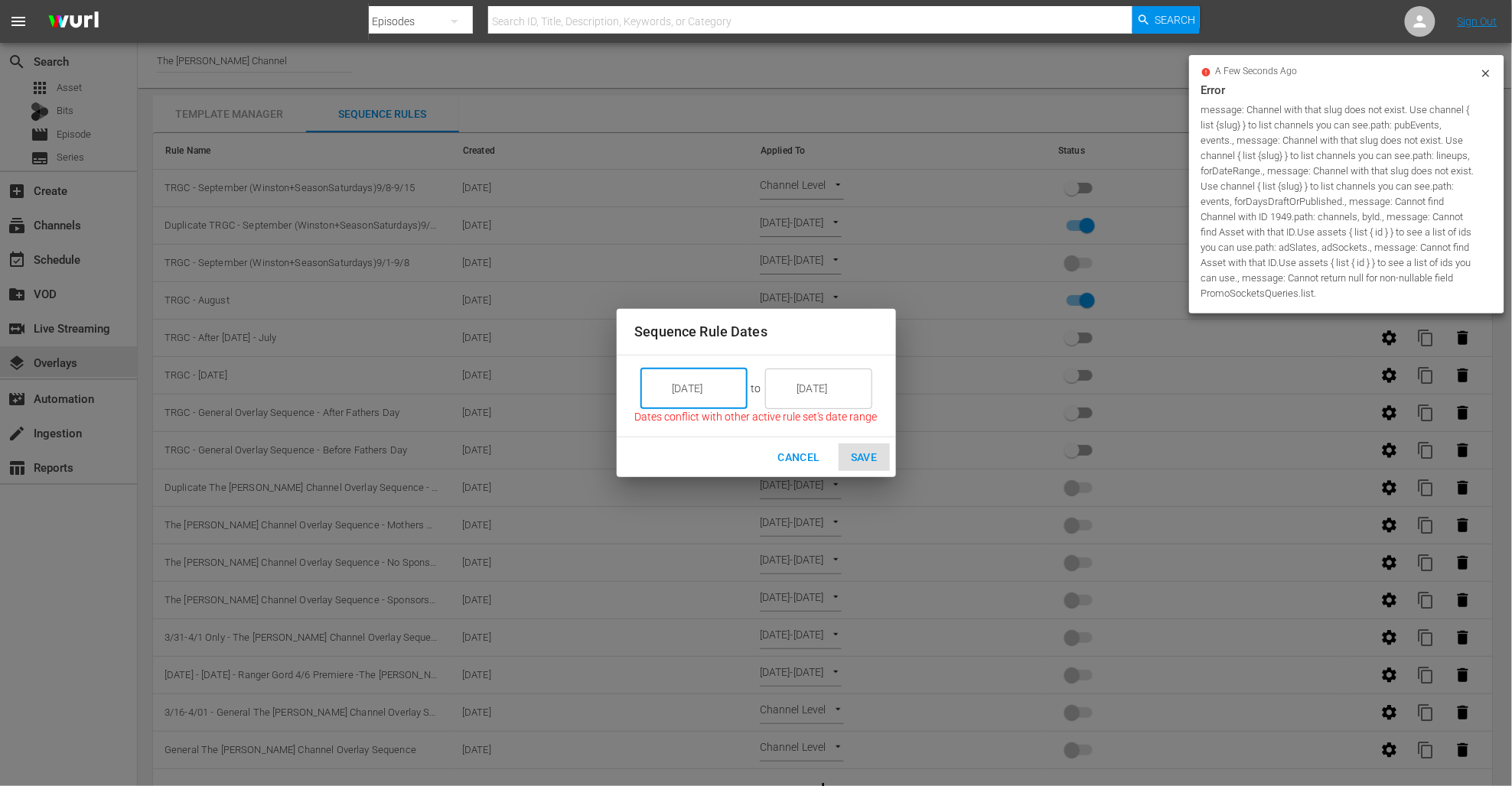
click at [711, 390] on input "[DATE]" at bounding box center [705, 388] width 86 height 41
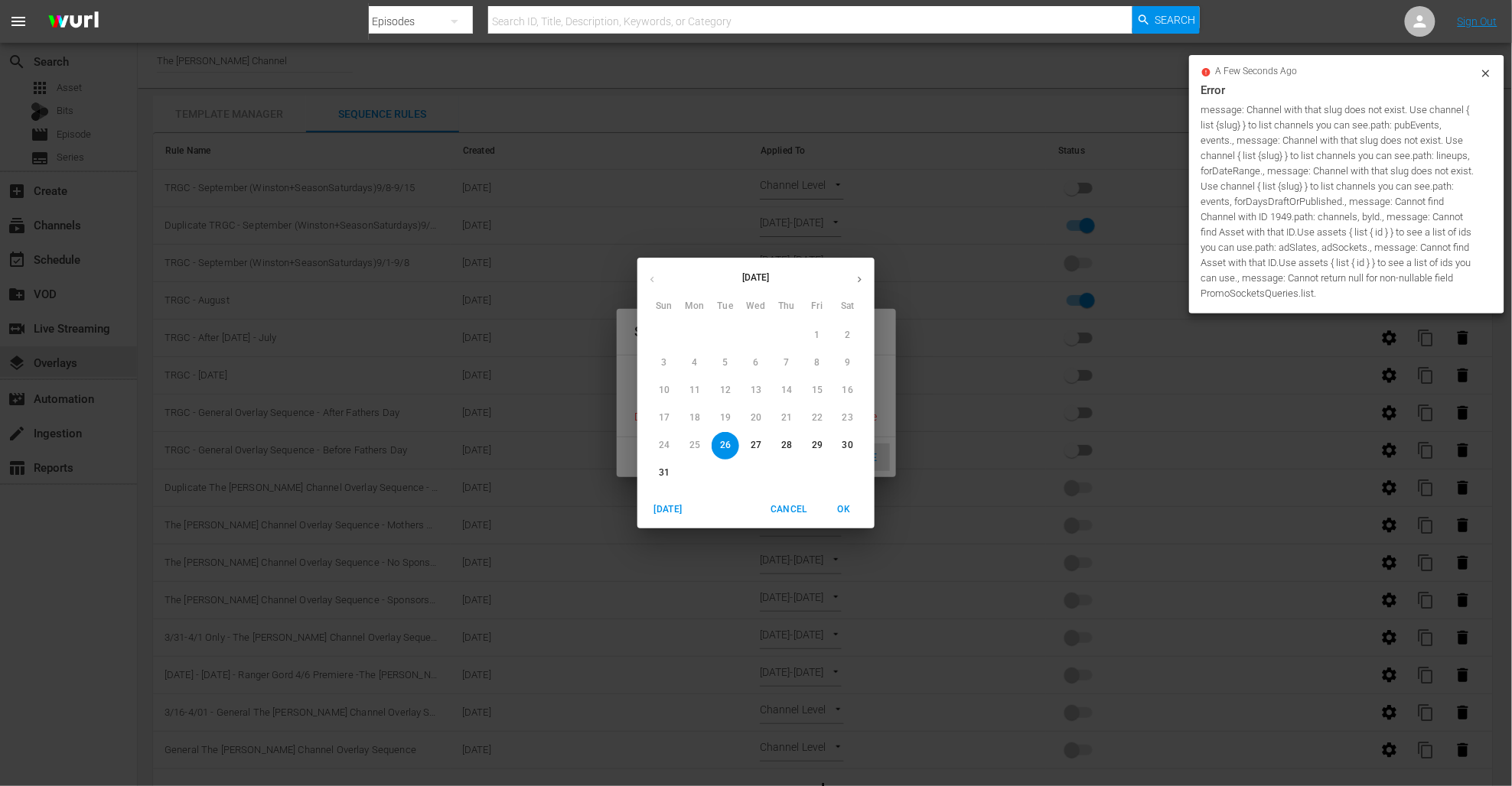
click at [851, 289] on button "button" at bounding box center [860, 280] width 30 height 30
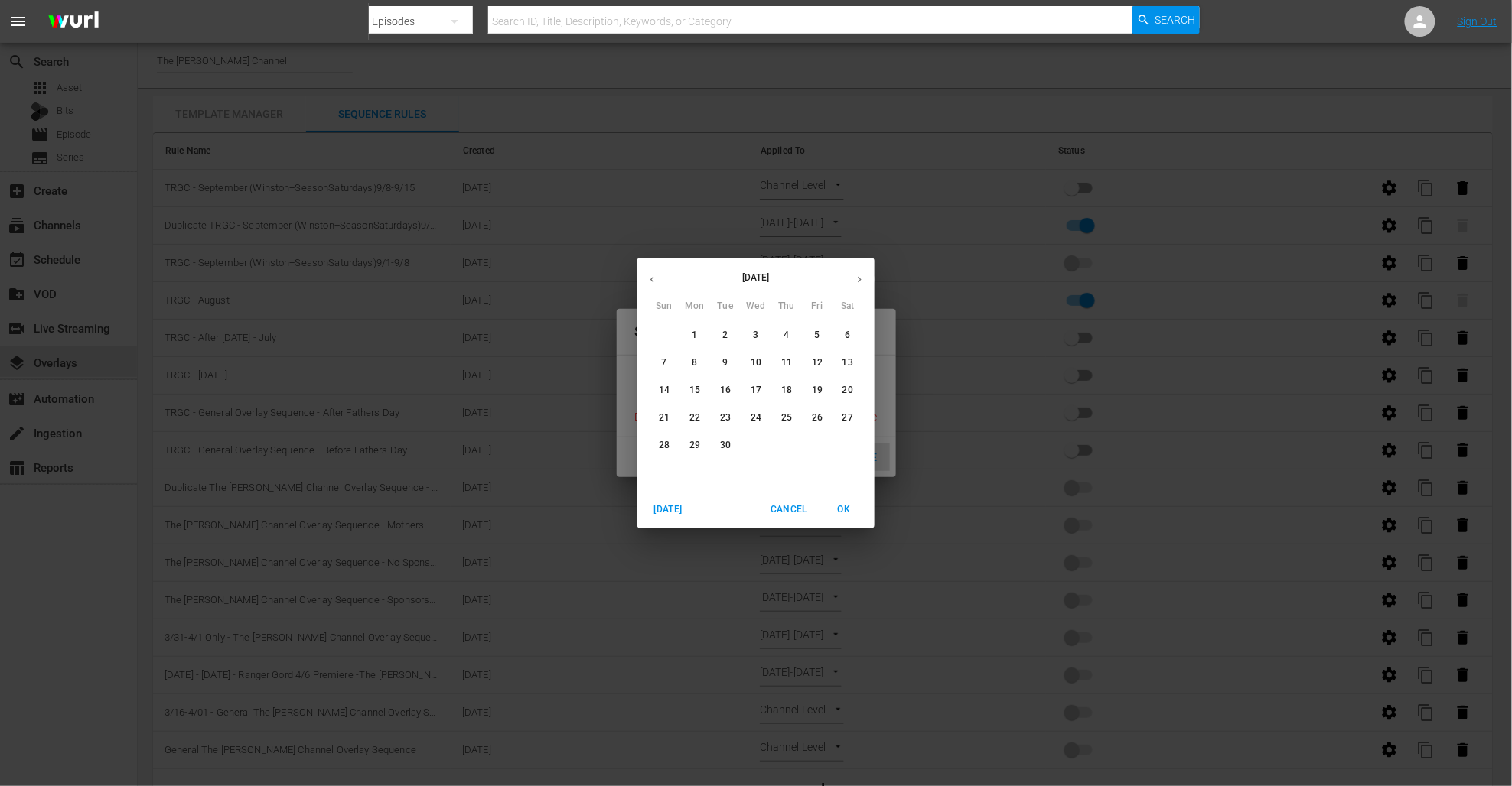
click at [698, 359] on span "8" at bounding box center [695, 363] width 28 height 13
type input "[DATE]"
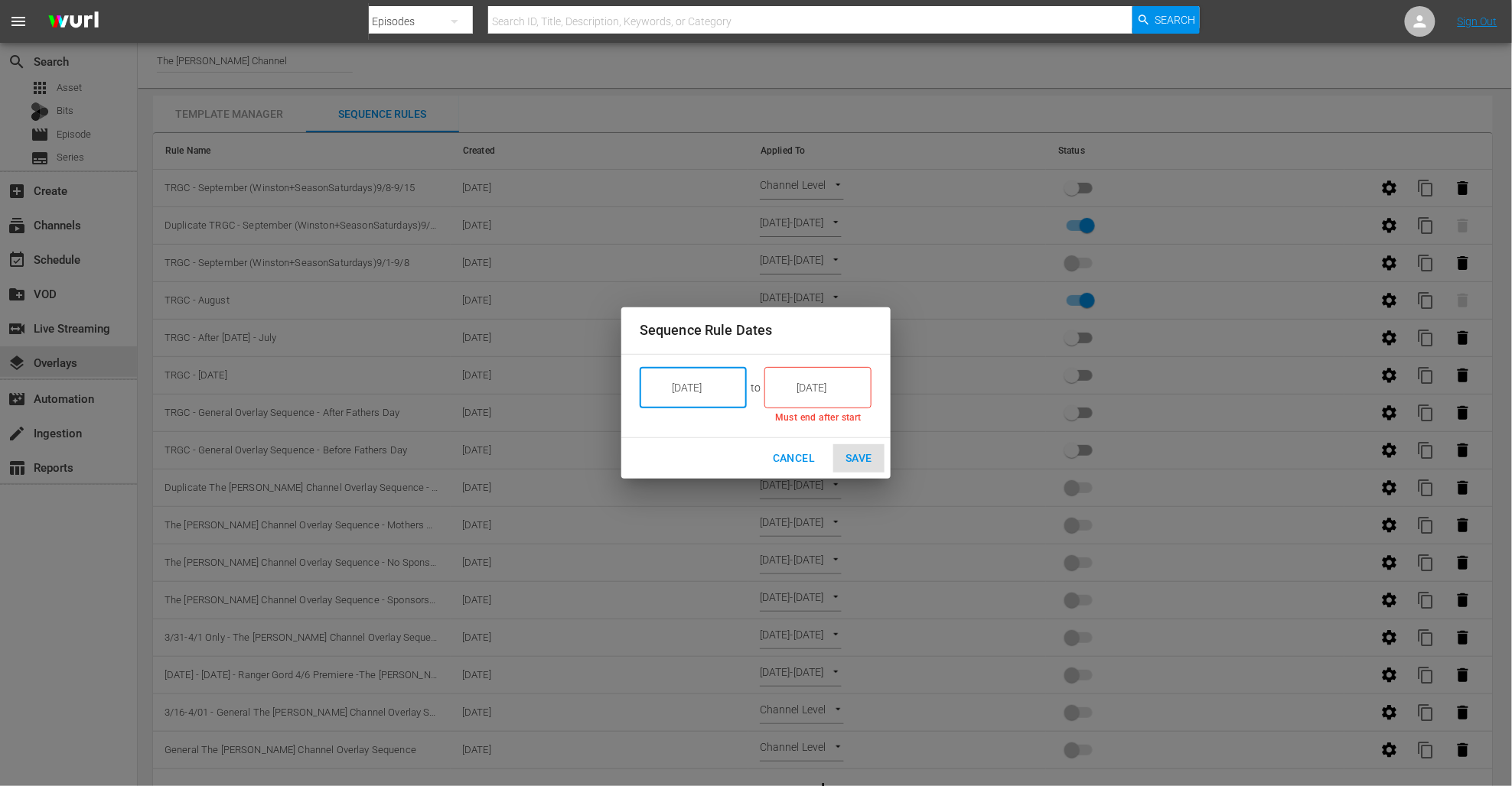
click at [803, 400] on input "[DATE]" at bounding box center [828, 387] width 86 height 41
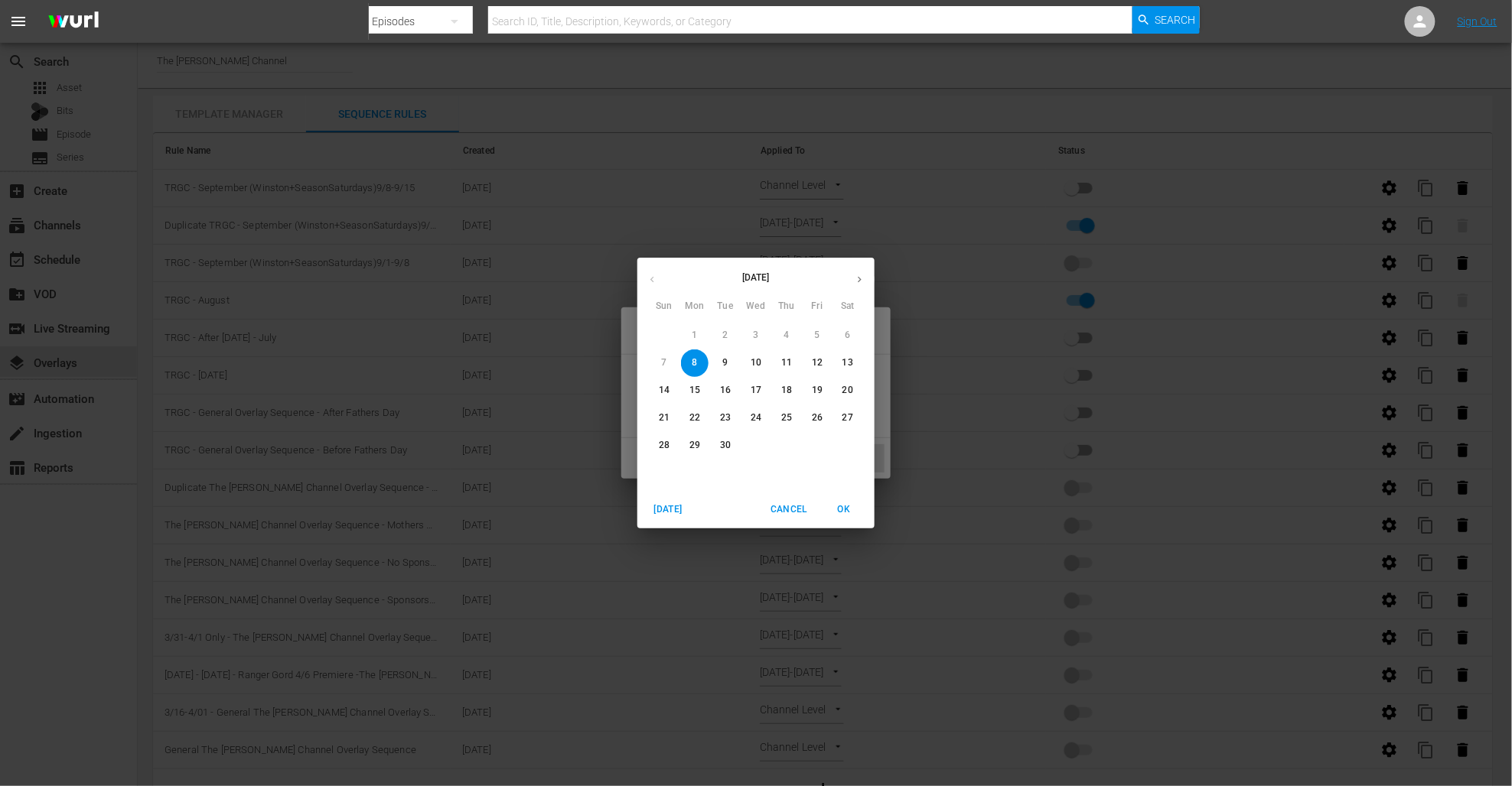
click at [693, 390] on p "15" at bounding box center [695, 390] width 11 height 13
type input "[DATE]"
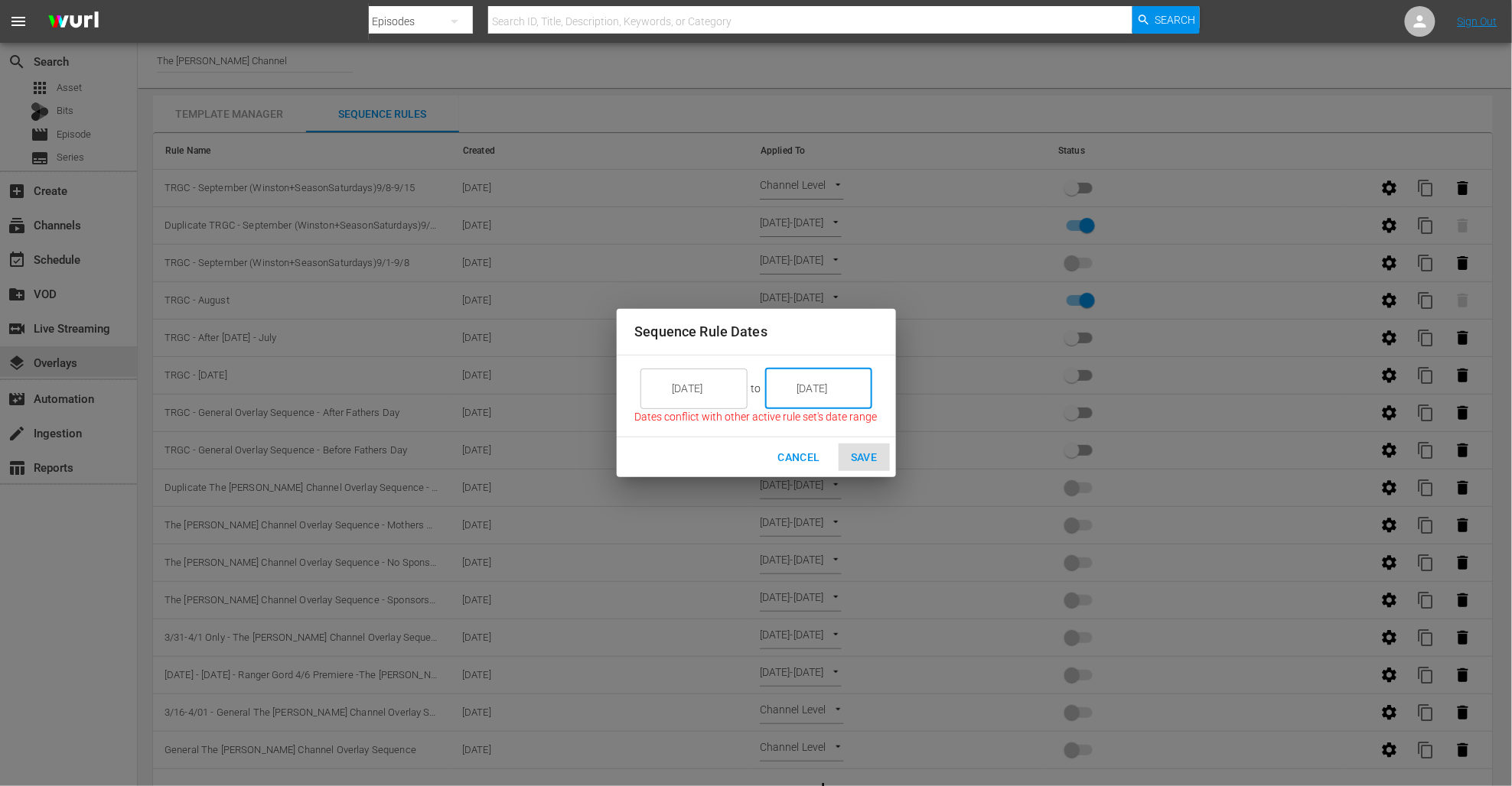
click at [760, 436] on div "[DATE] ​ to [DATE] ​ Dates conflict with other active rule set's date range" at bounding box center [756, 396] width 280 height 83
click at [877, 456] on div "Cancel Save" at bounding box center [756, 457] width 280 height 41
click at [872, 457] on div "Cancel Save" at bounding box center [756, 457] width 280 height 41
click at [812, 459] on span "Cancel" at bounding box center [798, 457] width 42 height 19
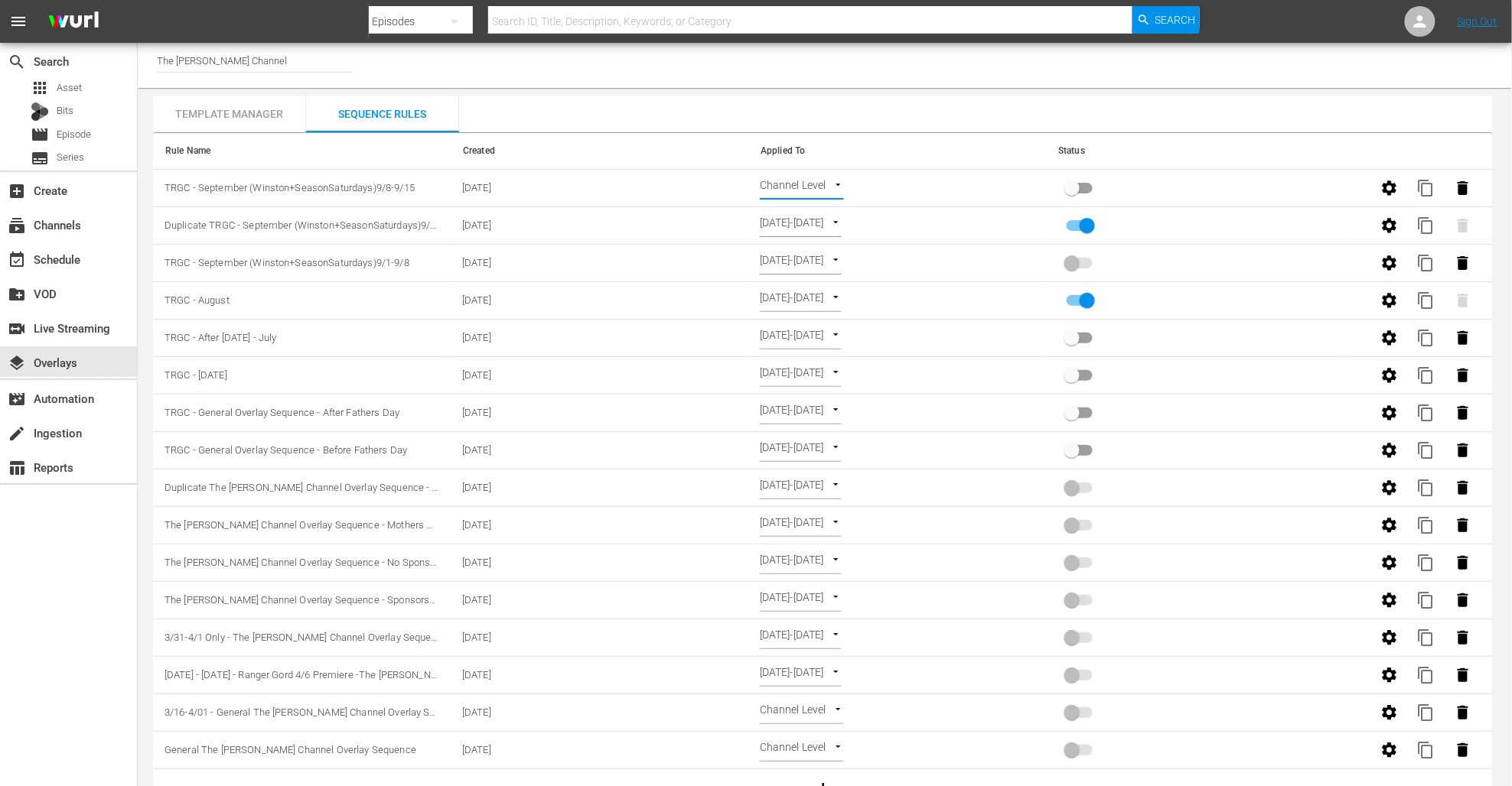
click at [826, 230] on body "menu Search By Episodes Search ID, Title, Description, Keywords, or Category Se…" at bounding box center [756, 392] width 1512 height 786
click at [822, 204] on li "Channel Level" at bounding box center [816, 200] width 111 height 25
type input "CHANNEL_LEVEL"
click at [823, 226] on body "menu Search By Episodes Search ID, Title, Description, Keywords, or Category Se…" at bounding box center [756, 392] width 1512 height 786
click at [816, 252] on li "Select Date" at bounding box center [806, 251] width 91 height 25
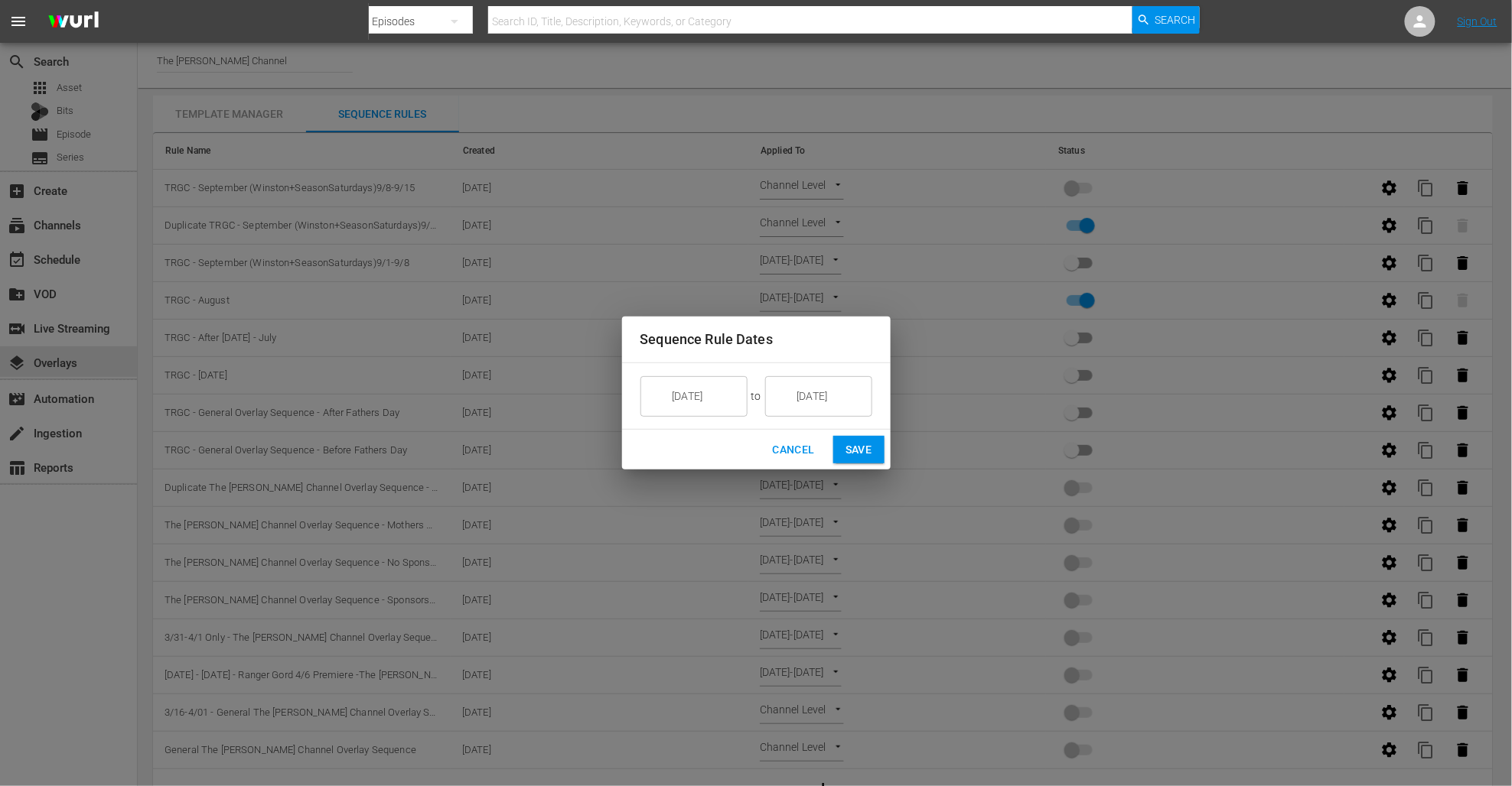
click at [815, 390] on input "[DATE]" at bounding box center [829, 396] width 86 height 41
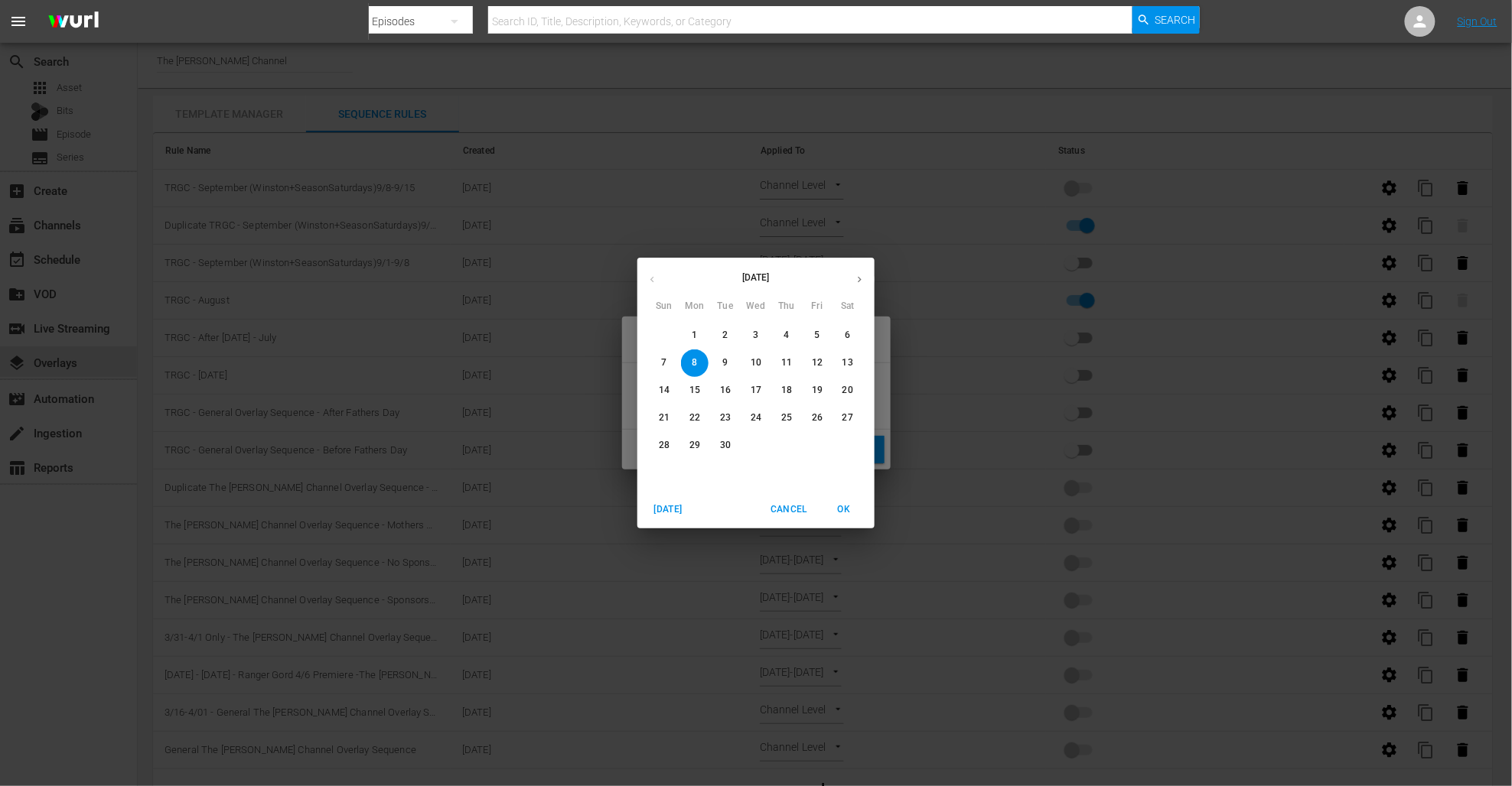
click at [666, 362] on span "7" at bounding box center [664, 363] width 28 height 13
type input "[DATE]"
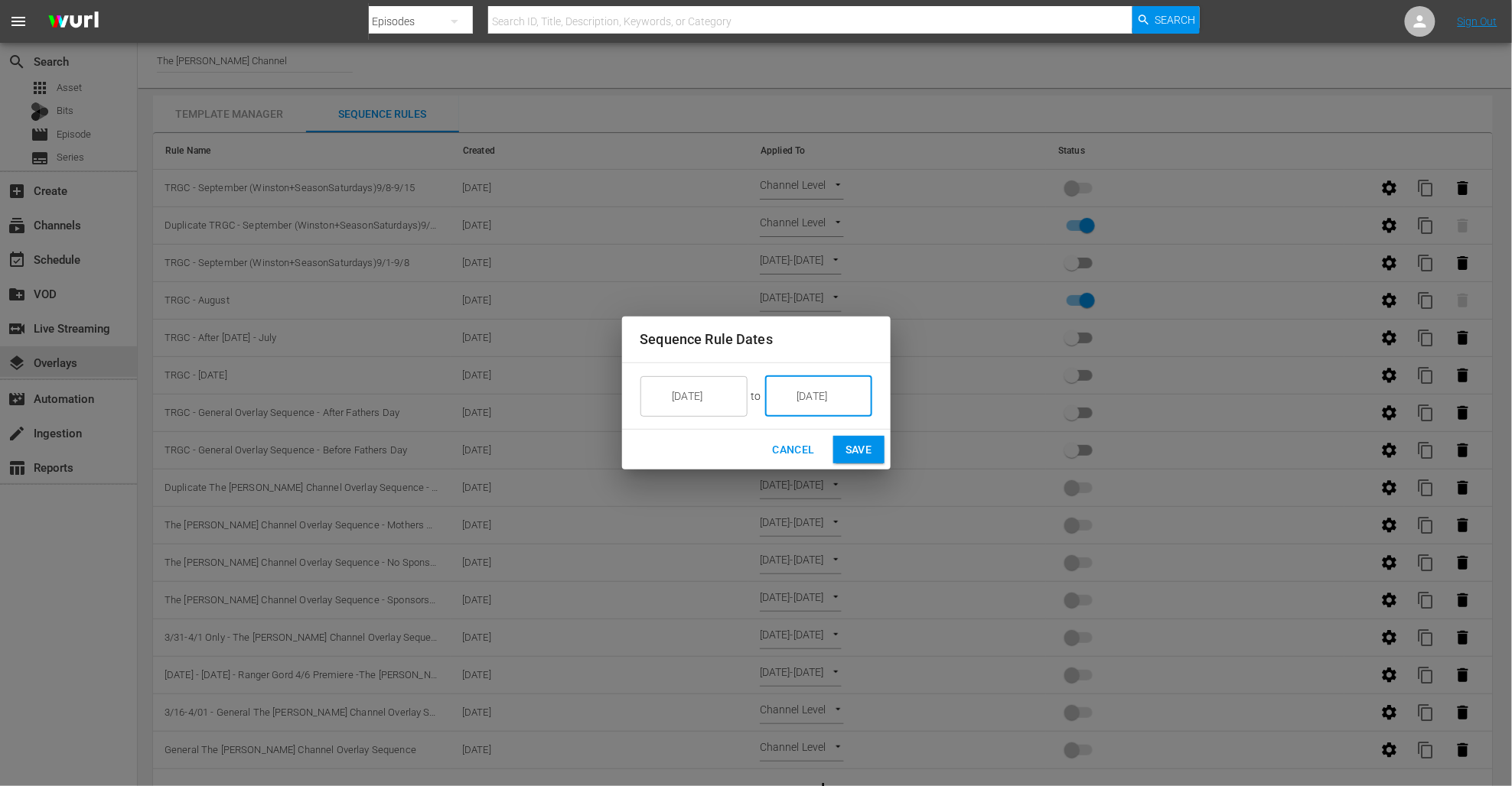
click at [853, 446] on span "Save" at bounding box center [859, 450] width 27 height 19
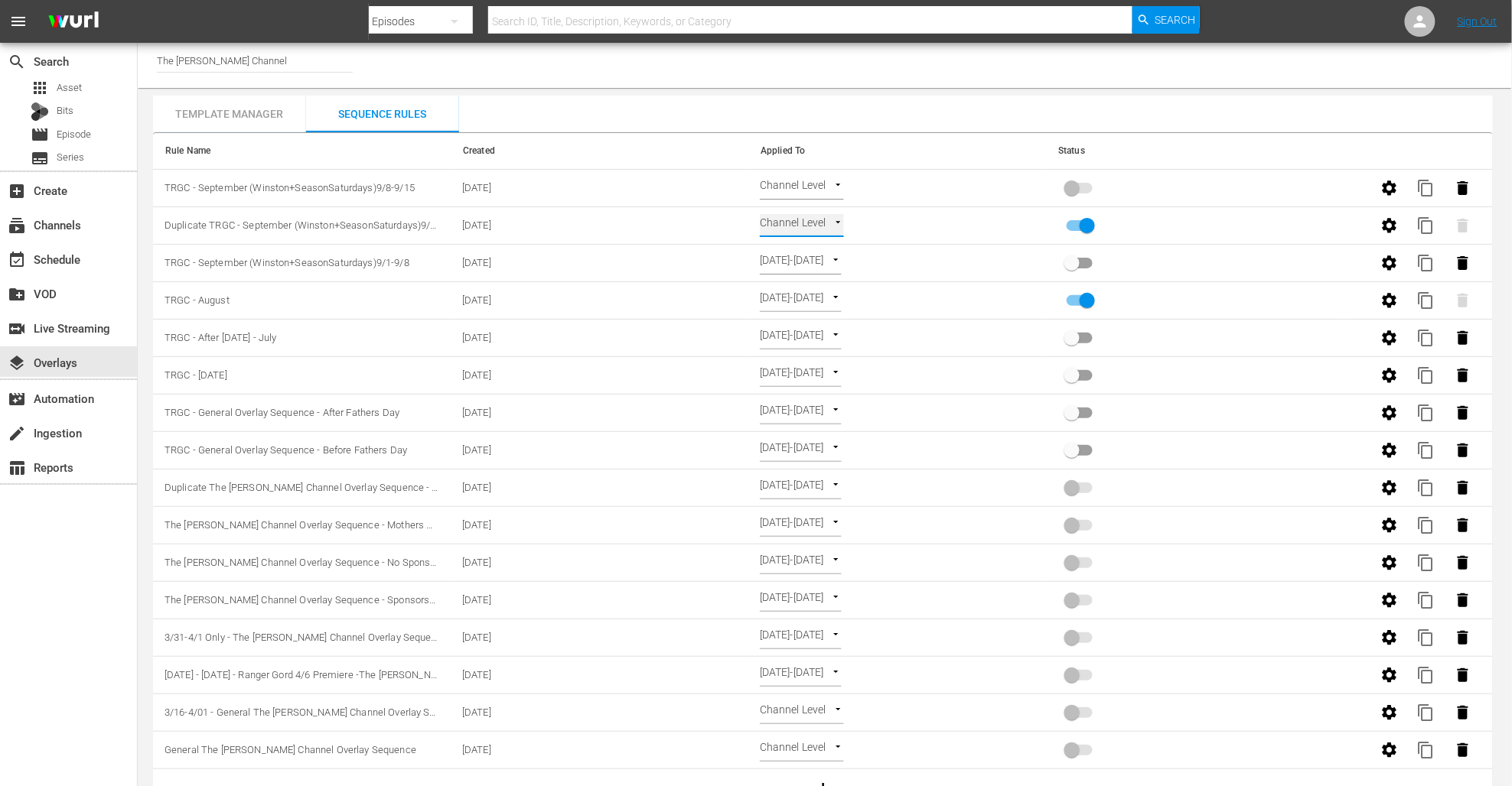
type input "SELECT_DATE"
click at [832, 184] on body "menu Search By Episodes Search ID, Title, Description, Keywords, or Category Se…" at bounding box center [756, 392] width 1512 height 786
click at [812, 219] on li "Select Date" at bounding box center [806, 214] width 91 height 25
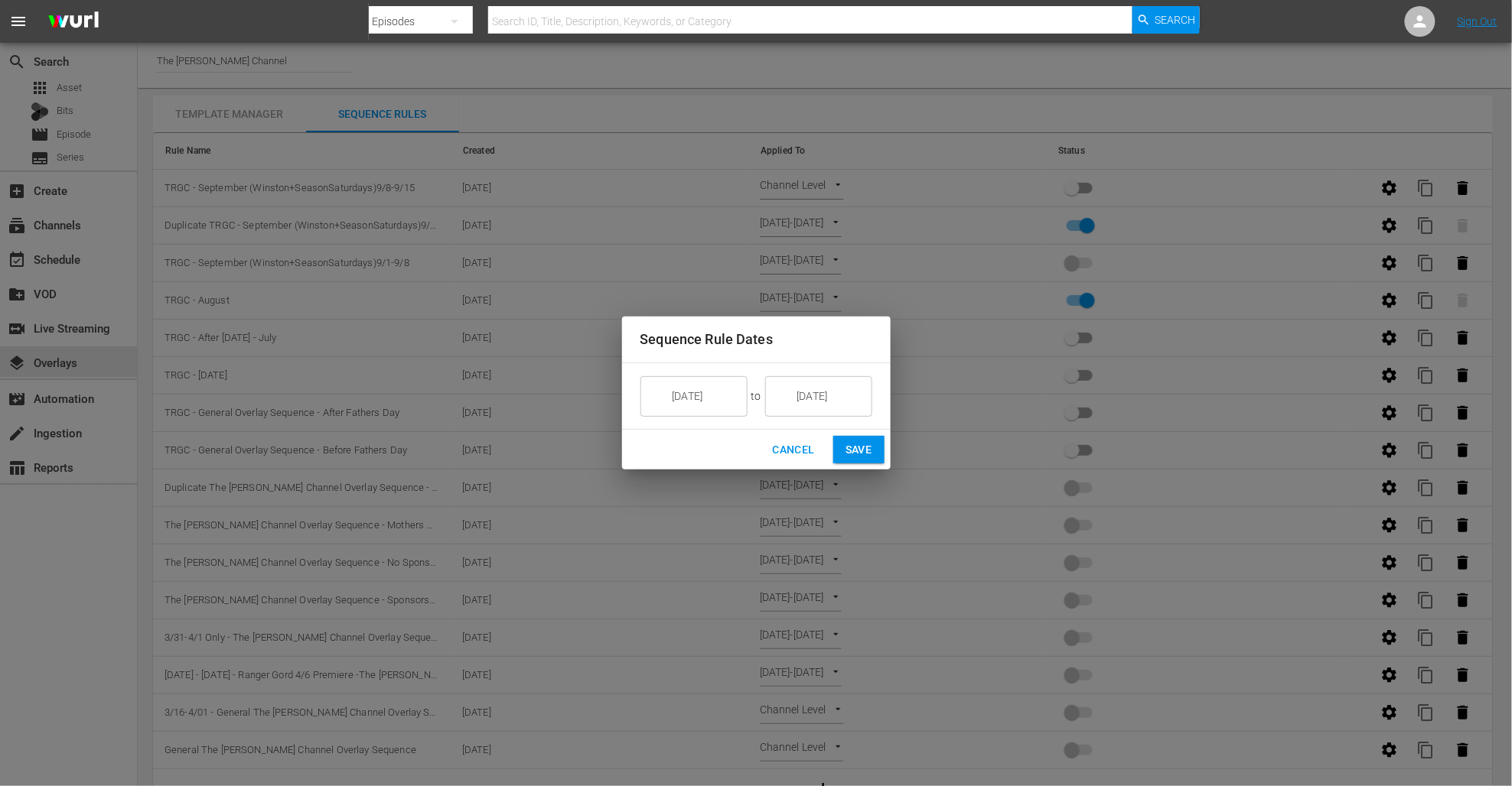
click at [852, 439] on button "Save" at bounding box center [858, 450] width 51 height 28
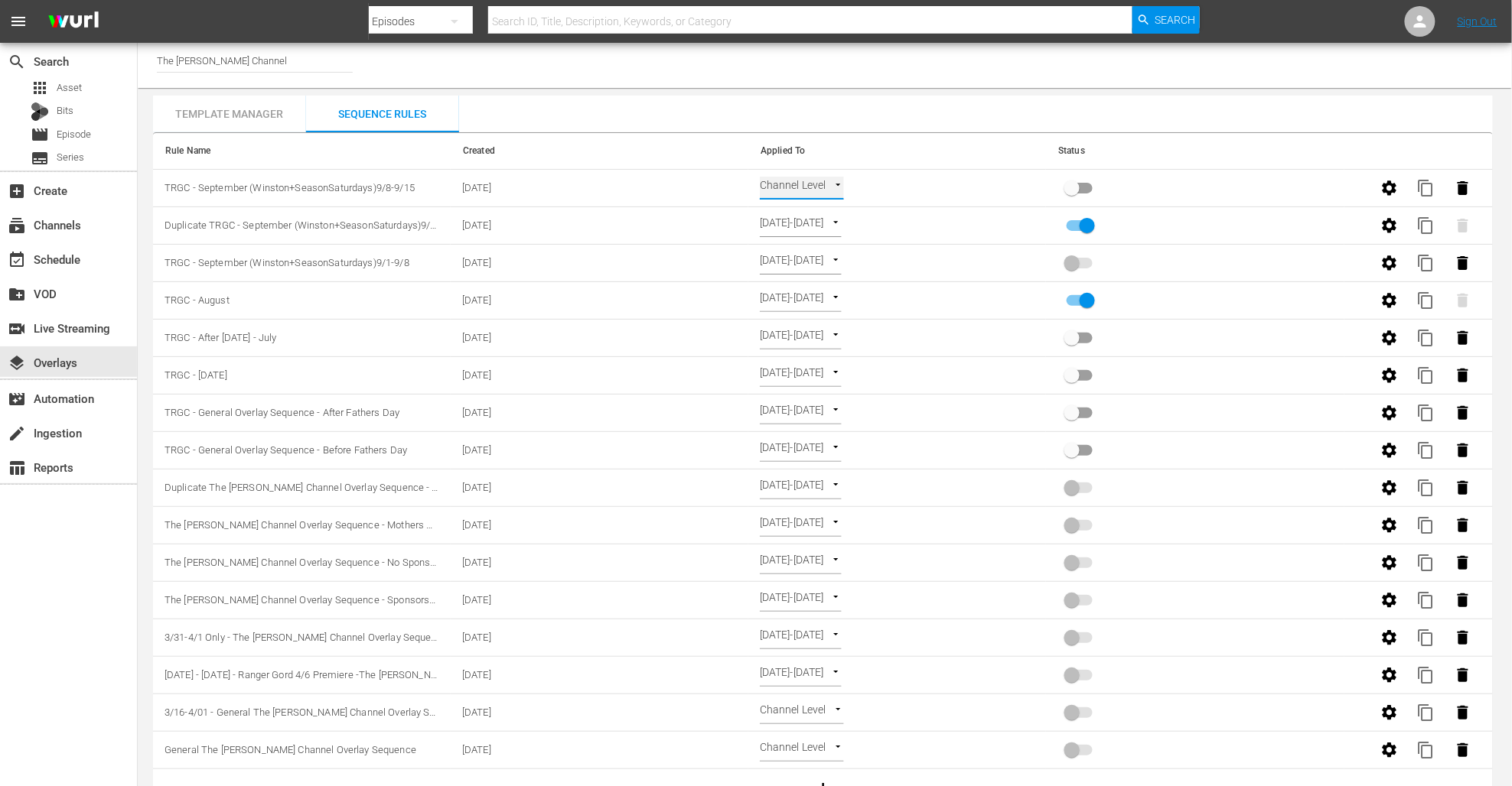
type input "SELECT_DATE"
click at [1075, 187] on input "primary checkbox" at bounding box center [1072, 191] width 87 height 29
checkbox input "true"
click at [1394, 189] on icon "button" at bounding box center [1389, 187] width 14 height 14
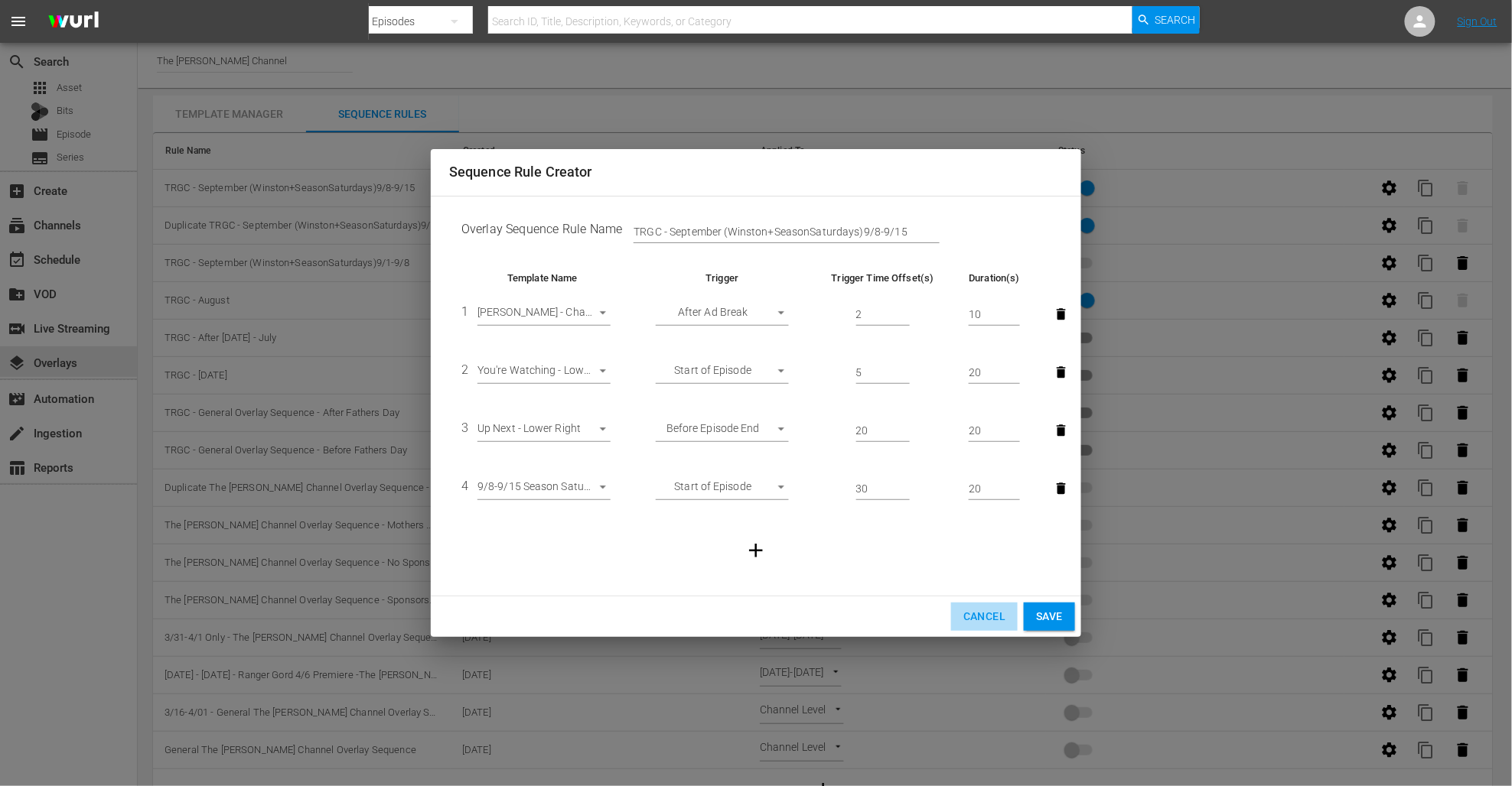
drag, startPoint x: 981, startPoint y: 616, endPoint x: 1028, endPoint y: 603, distance: 48.8
click at [982, 616] on span "Cancel" at bounding box center [984, 617] width 42 height 19
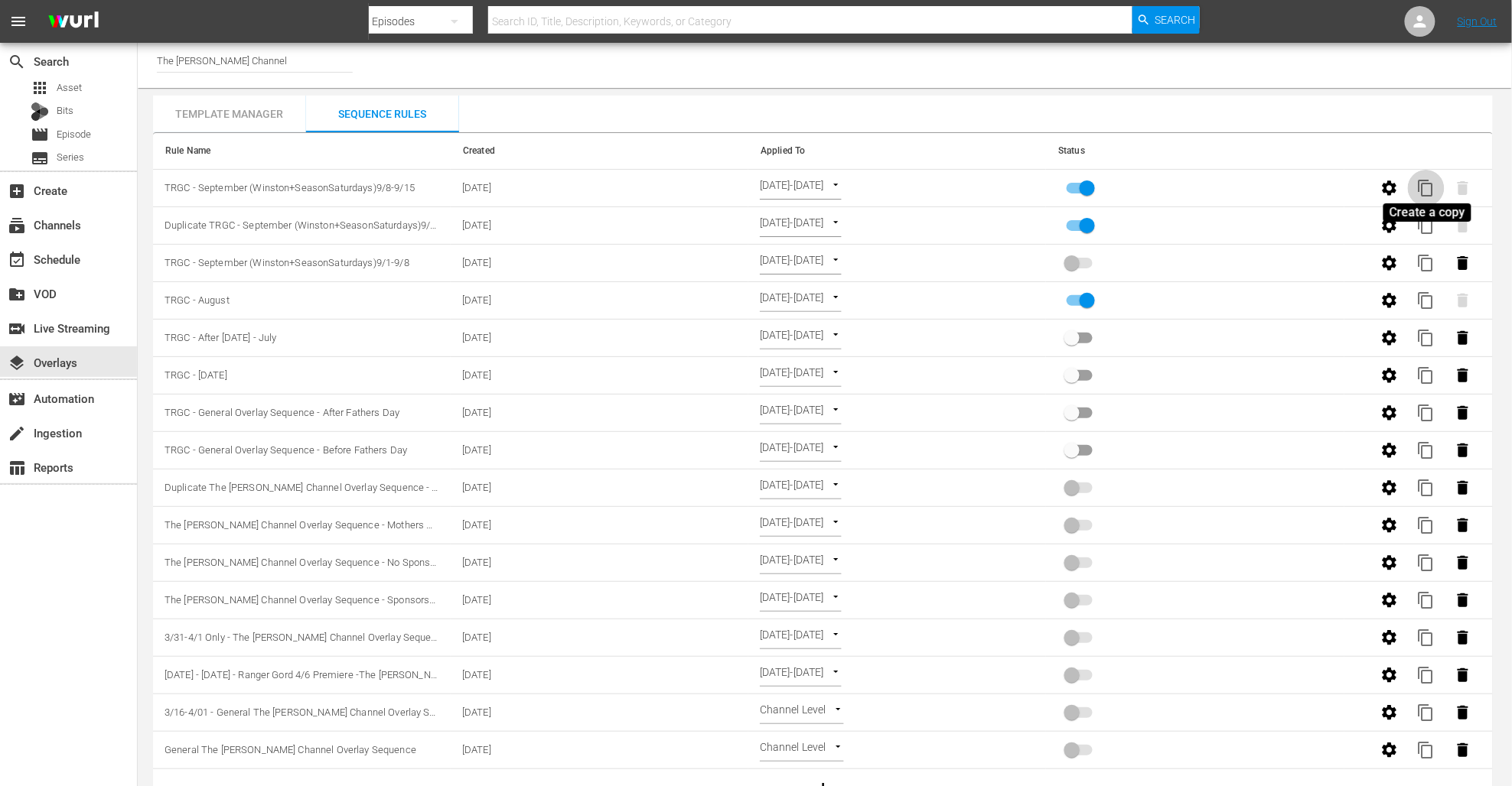
click at [1434, 186] on span "content_copy" at bounding box center [1427, 188] width 18 height 18
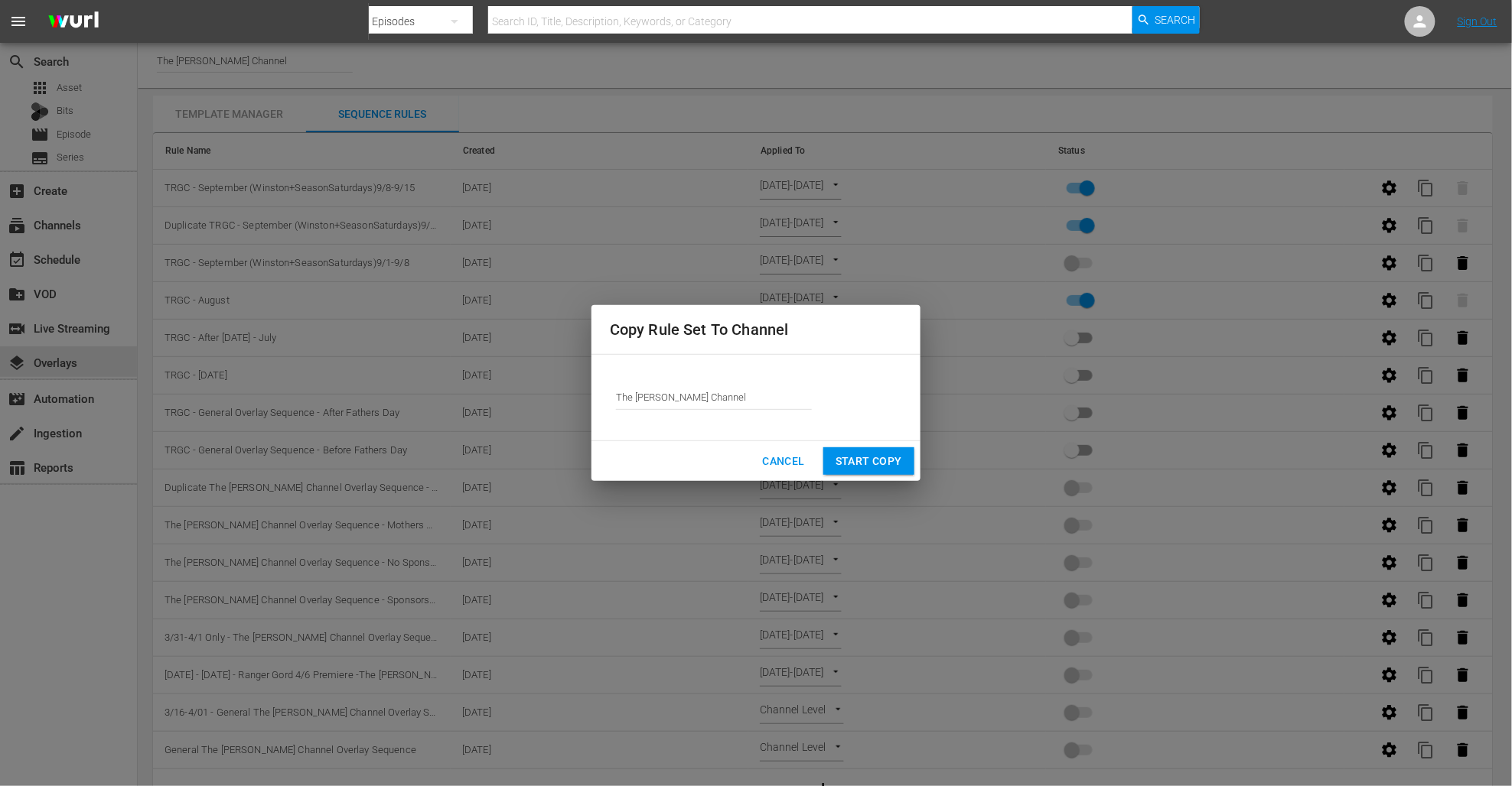
click at [688, 395] on input "The [PERSON_NAME] Channel" at bounding box center [714, 398] width 196 height 37
click at [689, 396] on input "The [PERSON_NAME] Channel" at bounding box center [714, 398] width 196 height 37
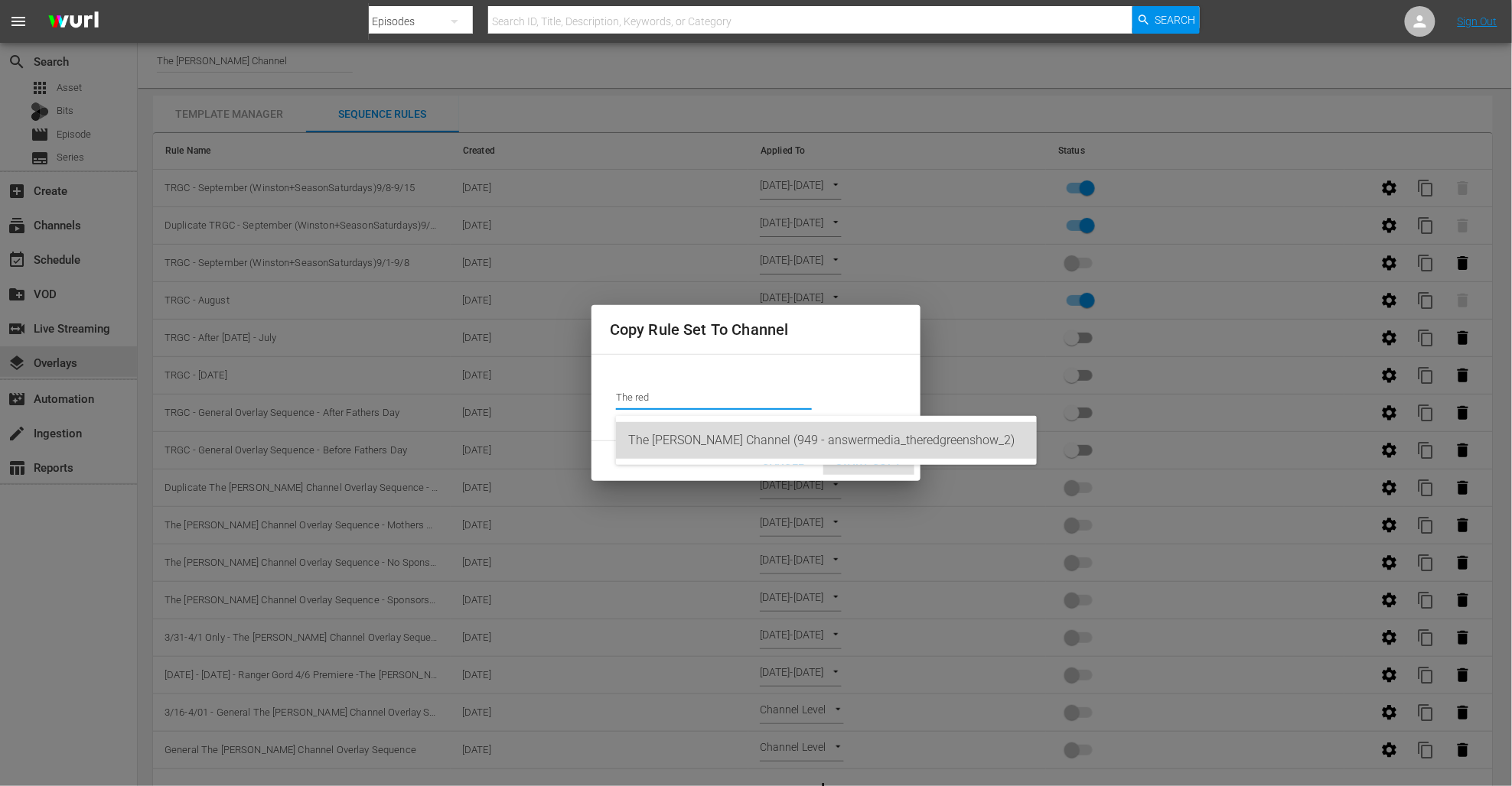
click at [701, 439] on div "The [PERSON_NAME] Channel (949 - answermedia_theredgreenshow_2)" at bounding box center [827, 441] width 397 height 37
type input "The [PERSON_NAME] Channel (949 - answermedia_theredgreenshow_2)"
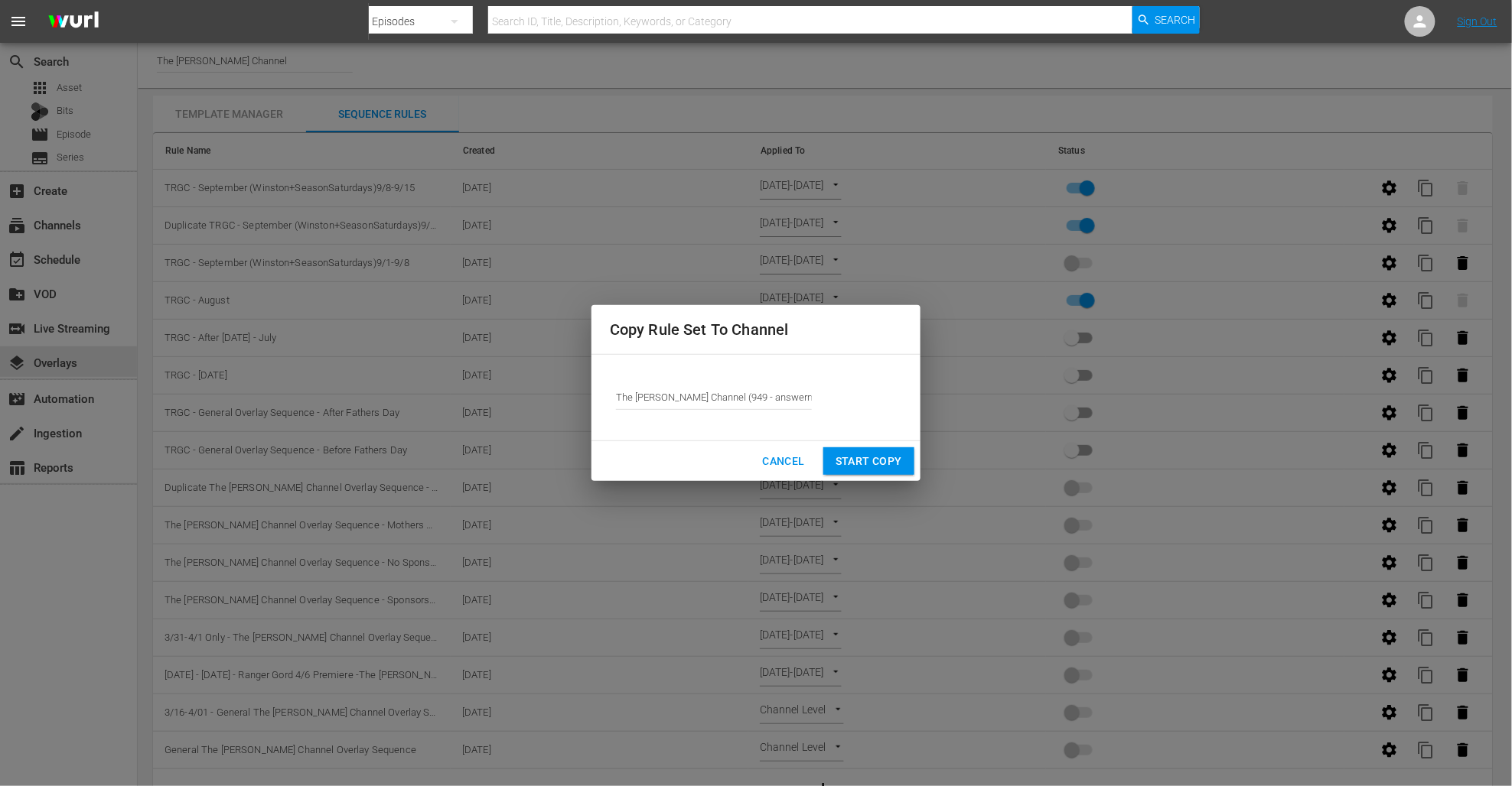
click at [859, 459] on span "Start Copy" at bounding box center [869, 461] width 67 height 19
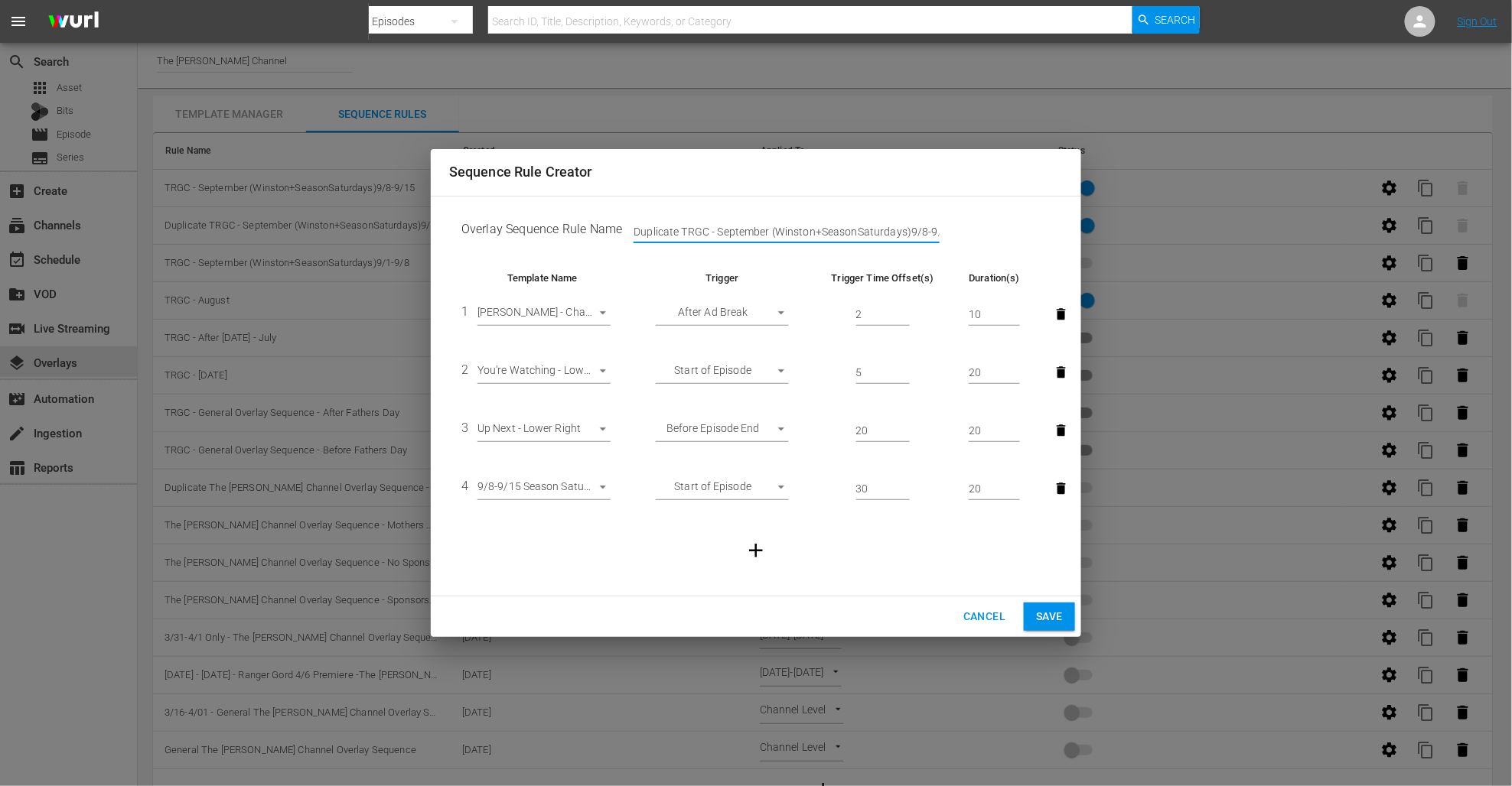
drag, startPoint x: 680, startPoint y: 232, endPoint x: 583, endPoint y: 224, distance: 97.3
click at [579, 224] on td "Overlay Sequence Rule Name Duplicate TRGC - September ([PERSON_NAME]+SeasonSatu…" at bounding box center [756, 232] width 614 height 48
click at [812, 233] on input "TRGC - September (Winston+SeasonSaturdays)9/8-9/15" at bounding box center [786, 232] width 306 height 23
drag, startPoint x: 868, startPoint y: 233, endPoint x: 963, endPoint y: 233, distance: 95.0
click at [963, 233] on td "Overlay Sequence Rule Name TRGC - September (Winston+Season8Saturdays)9/8-9/15" at bounding box center [756, 232] width 614 height 48
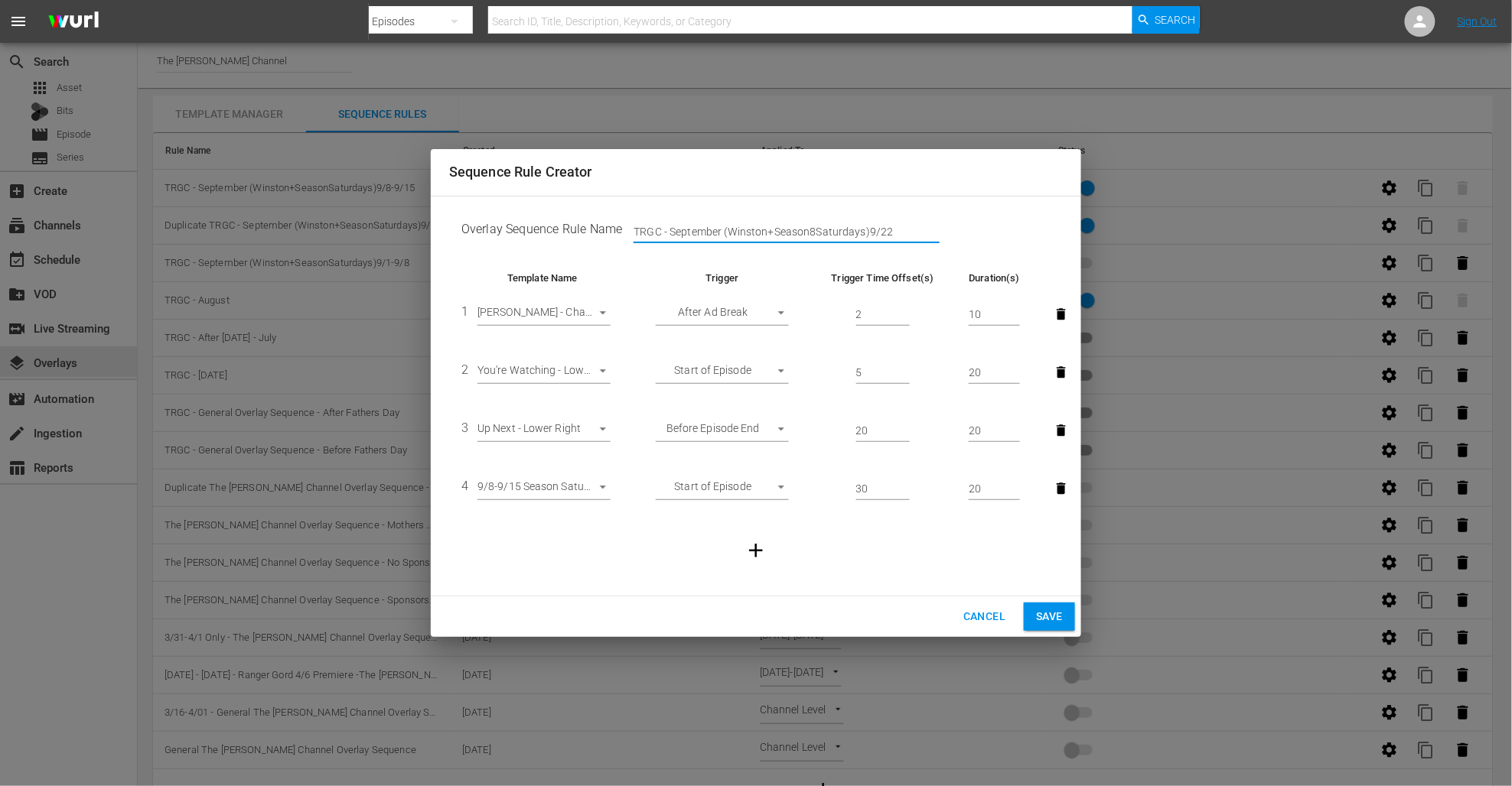
click at [588, 491] on body "menu Search By Episodes Search ID, Title, Description, Keywords, or Category Se…" at bounding box center [756, 392] width 1512 height 786
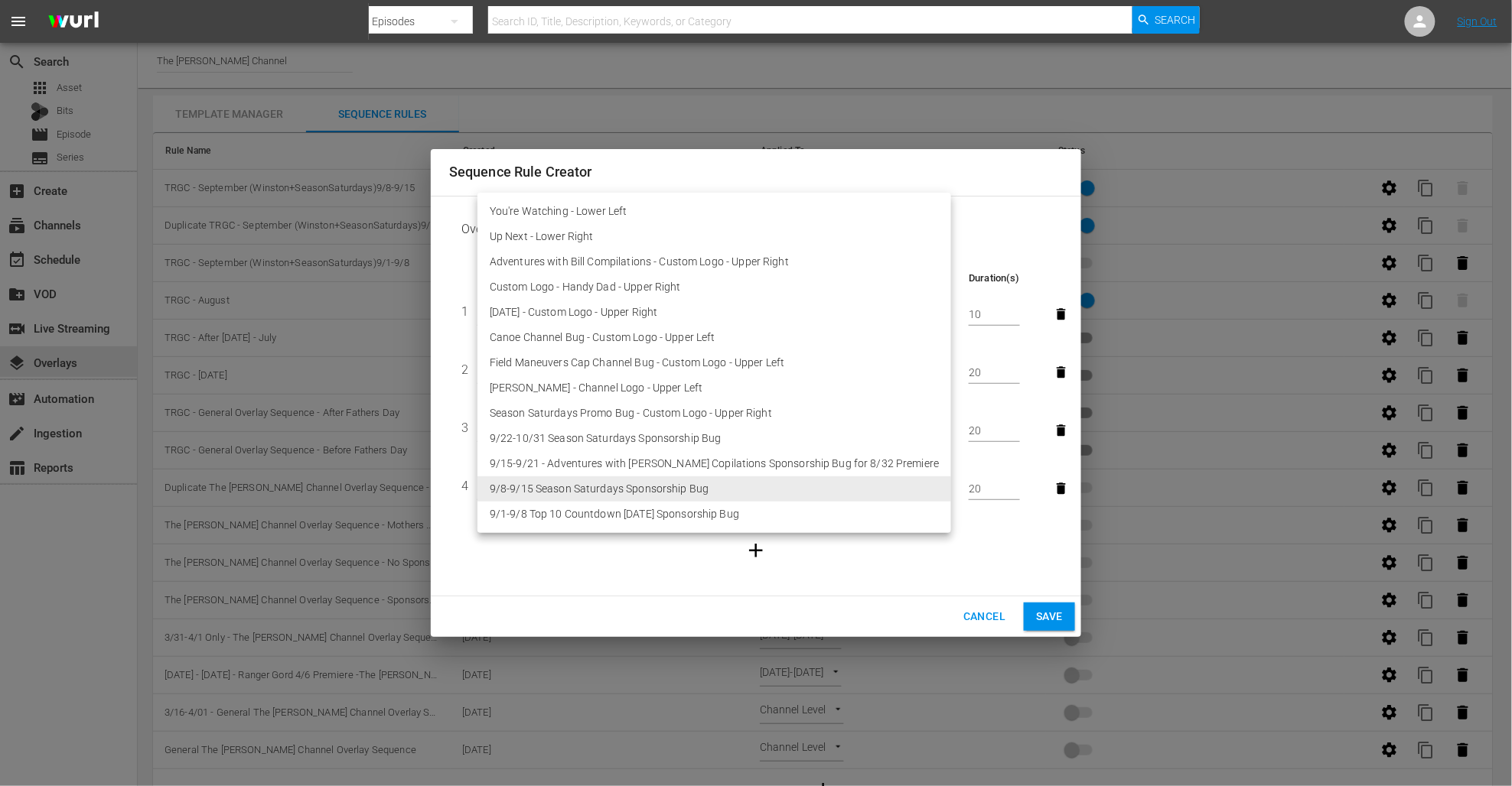
drag, startPoint x: 609, startPoint y: 563, endPoint x: 625, endPoint y: 555, distance: 17.9
click at [609, 563] on div at bounding box center [756, 393] width 1512 height 786
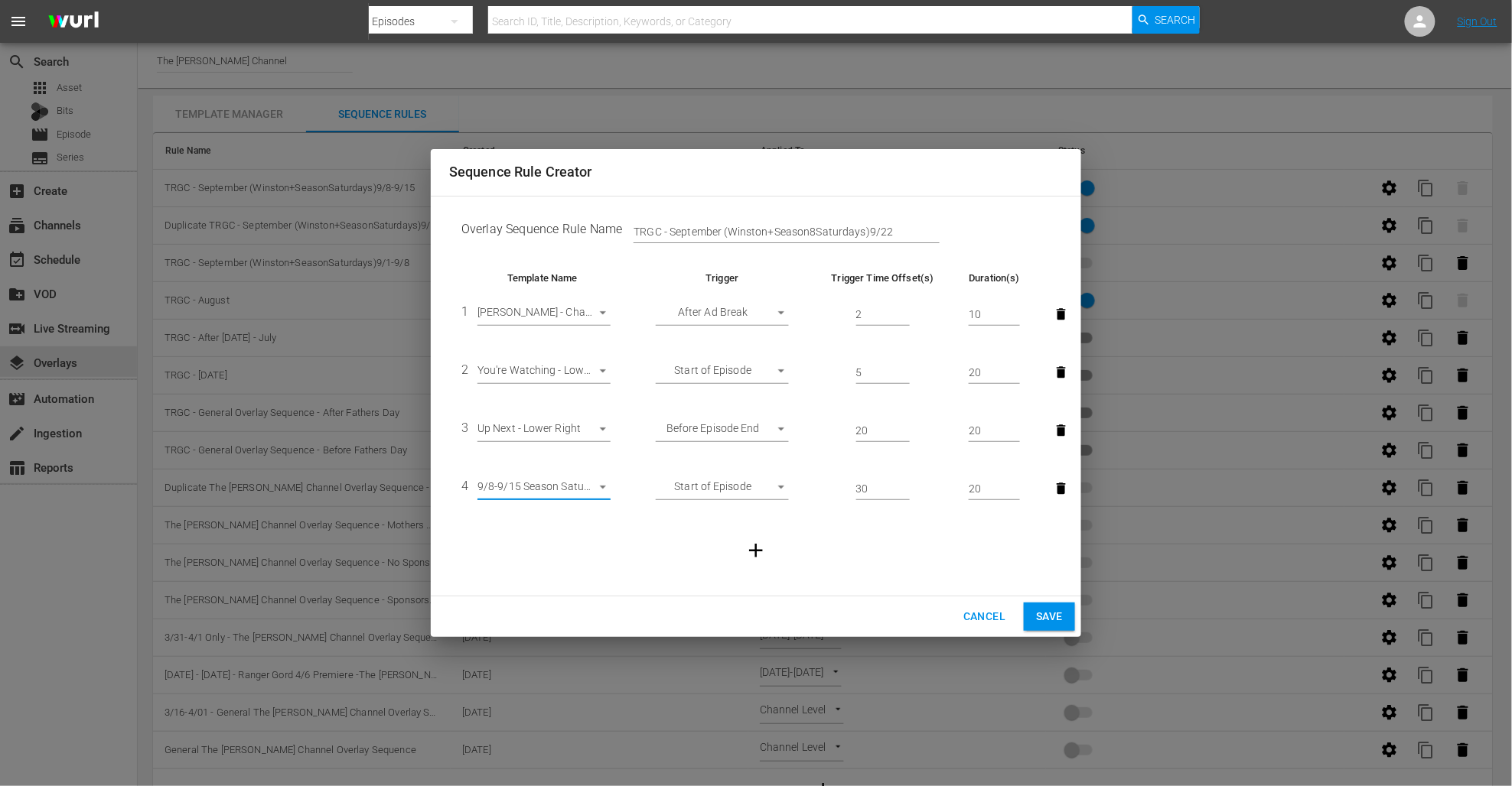
click at [711, 489] on body "menu Search By Episodes Search ID, Title, Description, Keywords, or Category Se…" at bounding box center [756, 392] width 1512 height 786
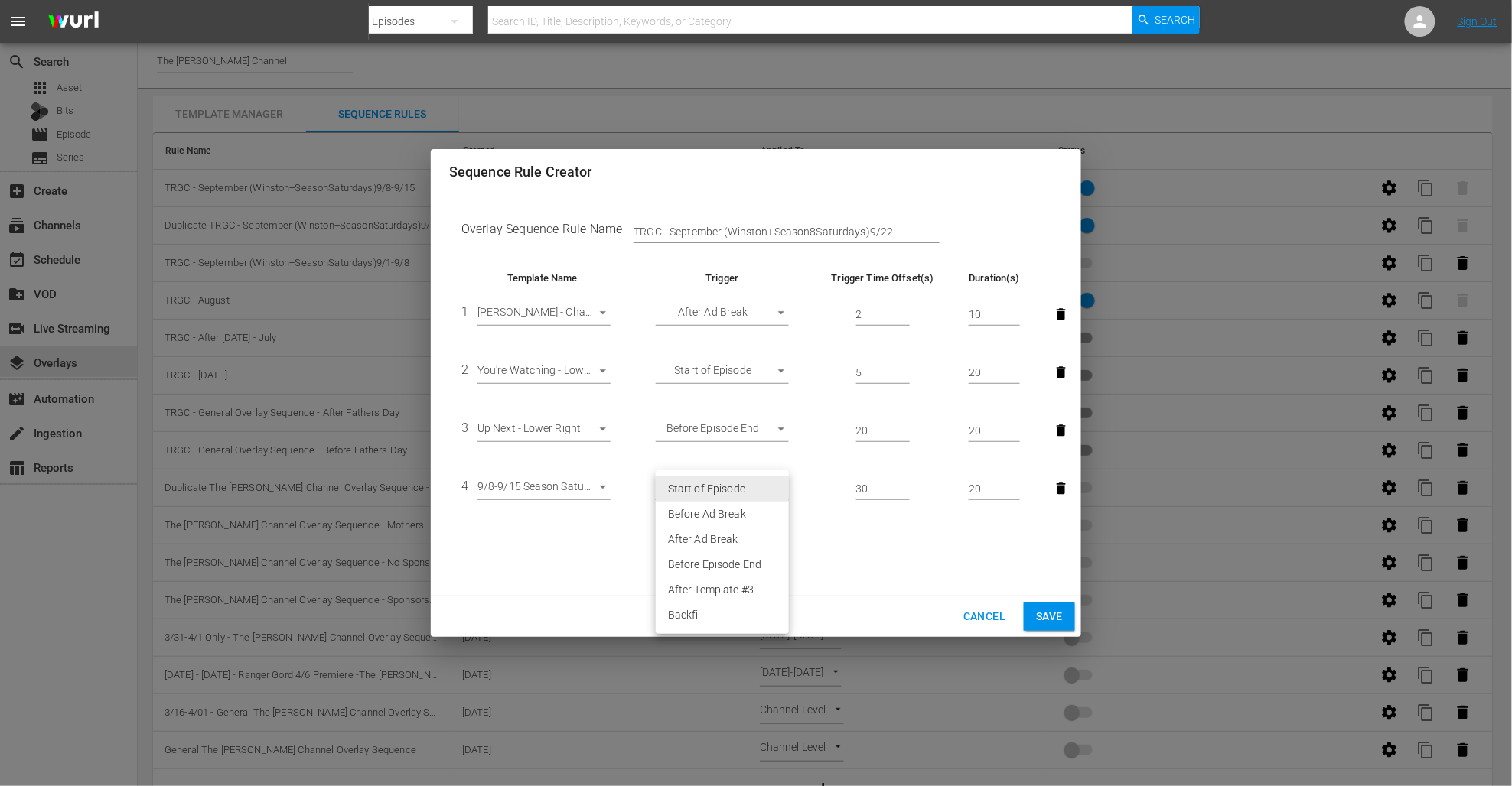
click at [862, 551] on div at bounding box center [756, 393] width 1512 height 786
click at [972, 612] on span "Cancel" at bounding box center [984, 617] width 42 height 19
type input "Duplicate TRGC - September (Winston+SeasonSaturdays)9/8-9/15"
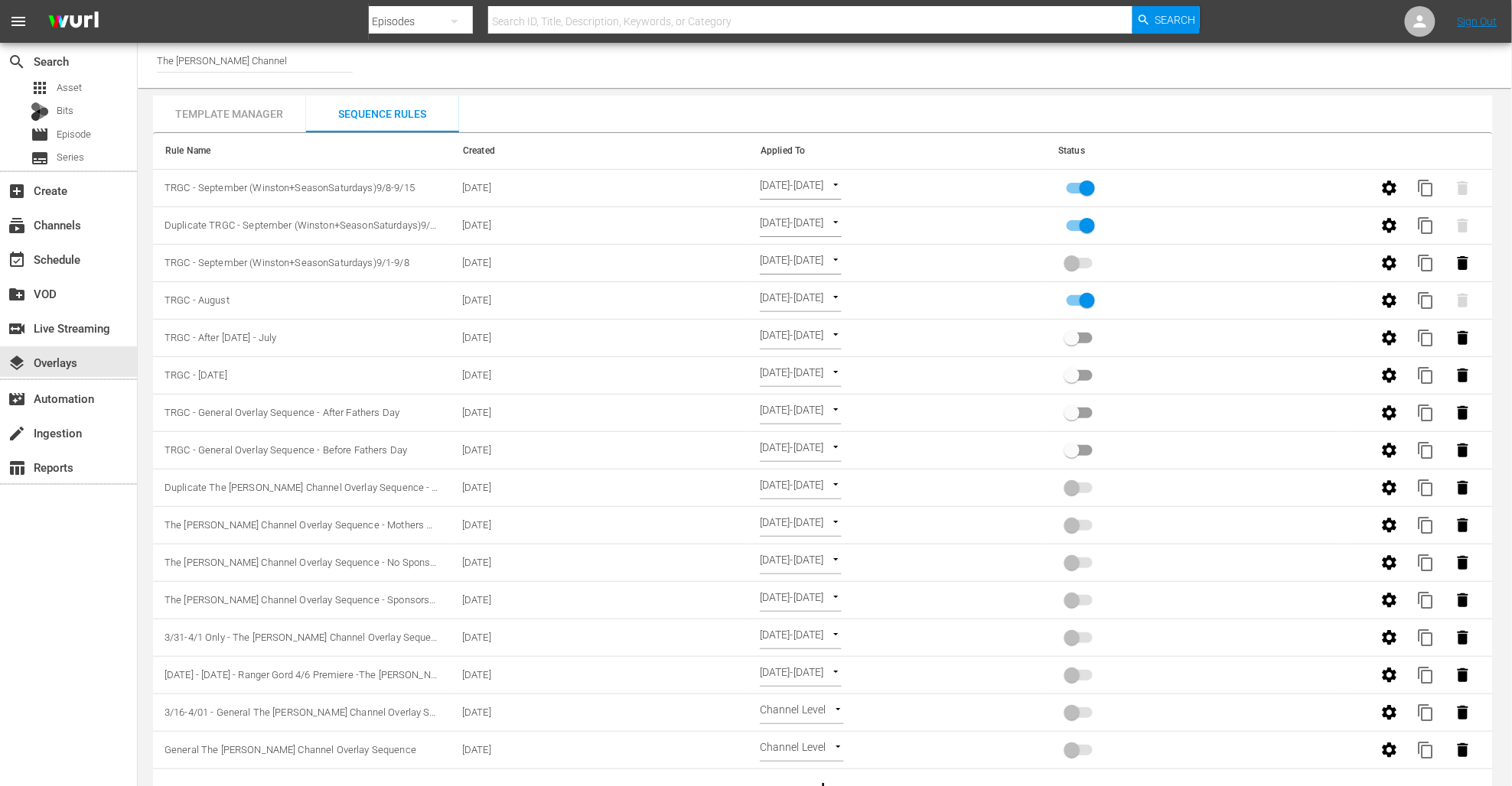
click at [786, 108] on div "Template Manager Sequence Rules Templates Template Name Last Modified 9/1-9/8 T…" at bounding box center [822, 454] width 1340 height 716
click at [280, 125] on div "Template Manager" at bounding box center [229, 114] width 153 height 37
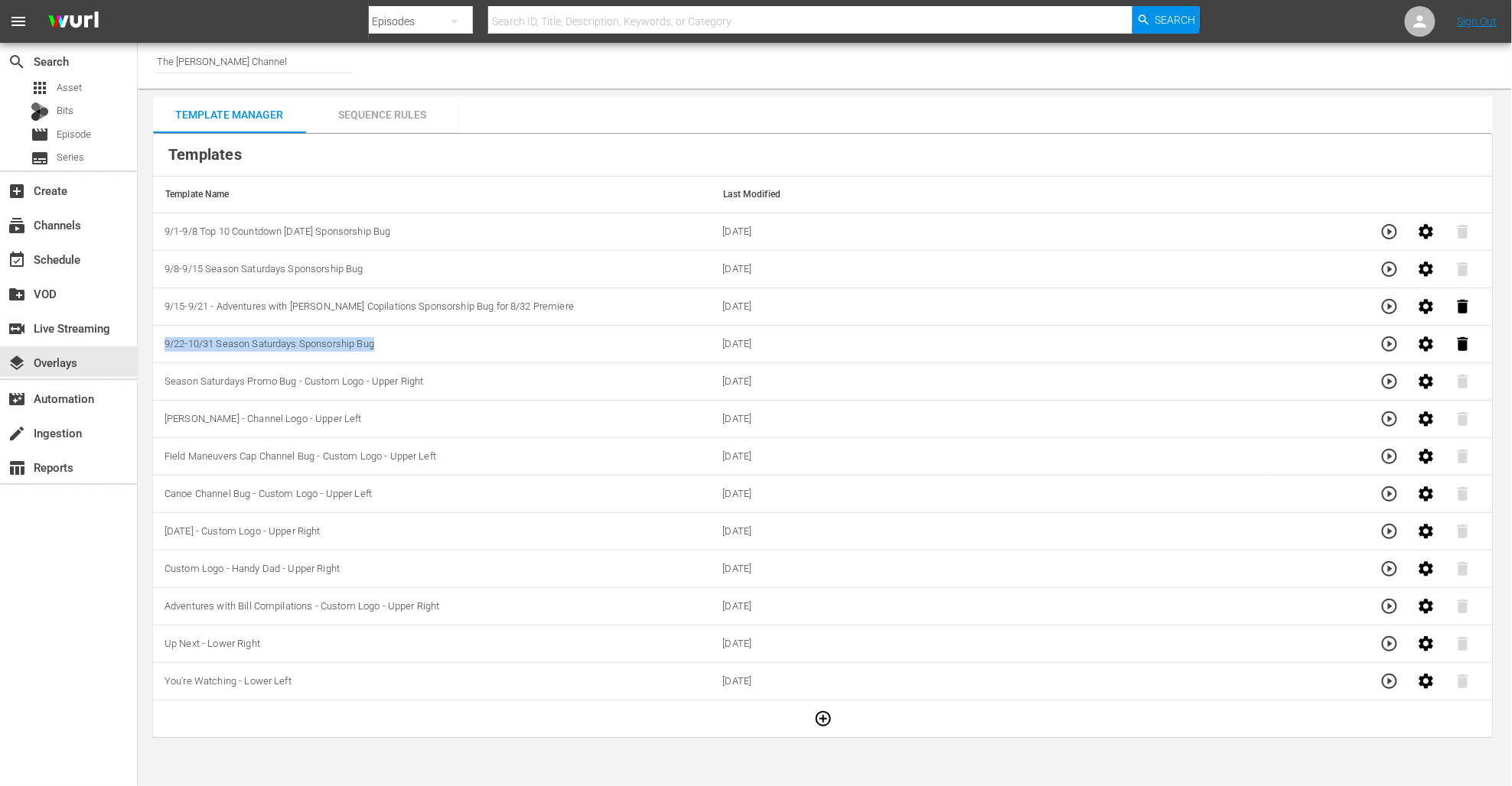
drag, startPoint x: 387, startPoint y: 345, endPoint x: 169, endPoint y: 331, distance: 218.4
click at [169, 331] on td "9/22-10/31 Season Saturdays Sponsorship Bug" at bounding box center [432, 344] width 559 height 38
click at [221, 345] on span "9/22-10/31 Season Saturdays Sponsorship Bug" at bounding box center [269, 344] width 210 height 12
click at [411, 114] on div "Sequence Rules" at bounding box center [382, 114] width 153 height 37
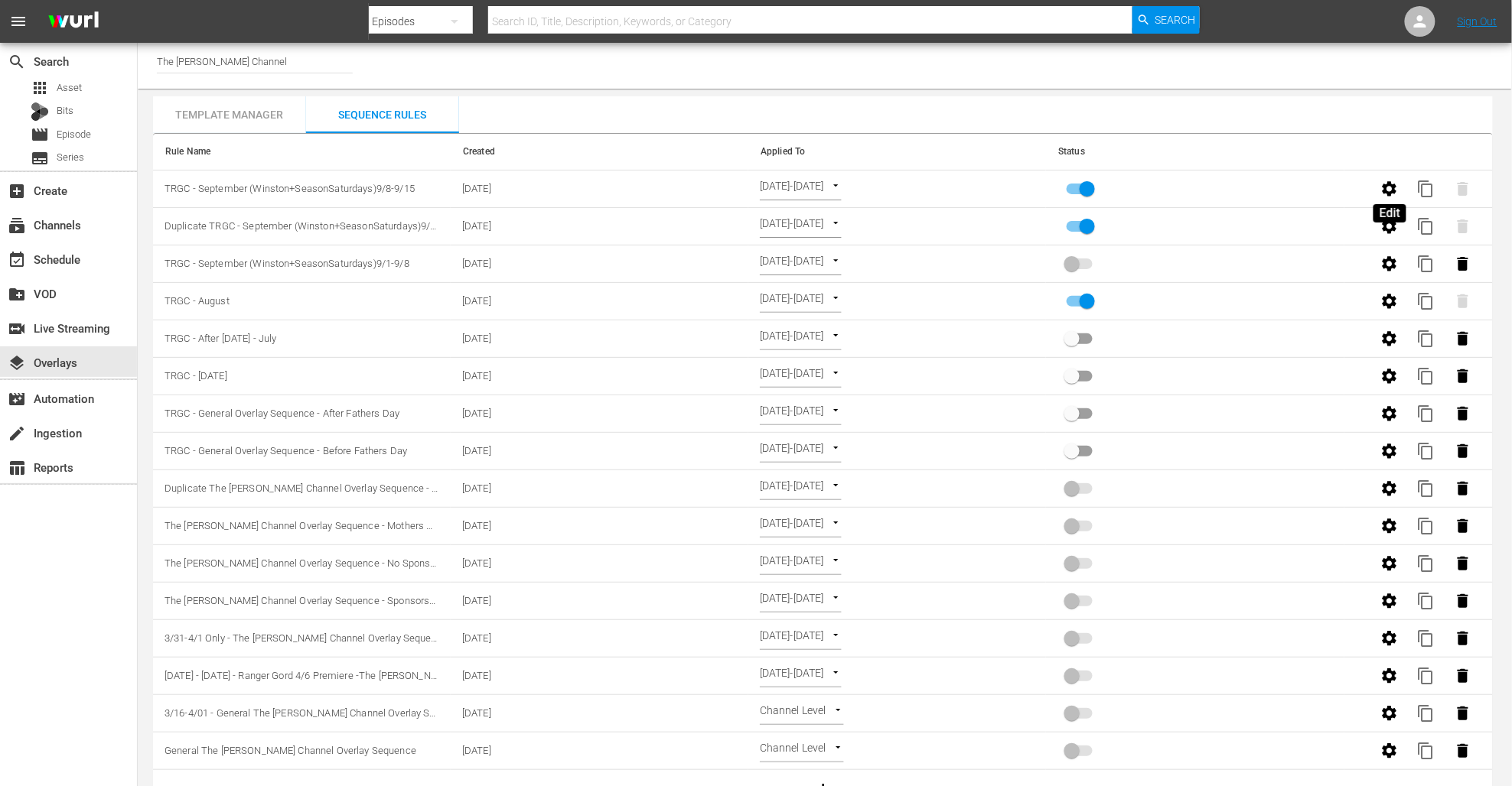
click at [1385, 193] on icon "button" at bounding box center [1389, 188] width 14 height 14
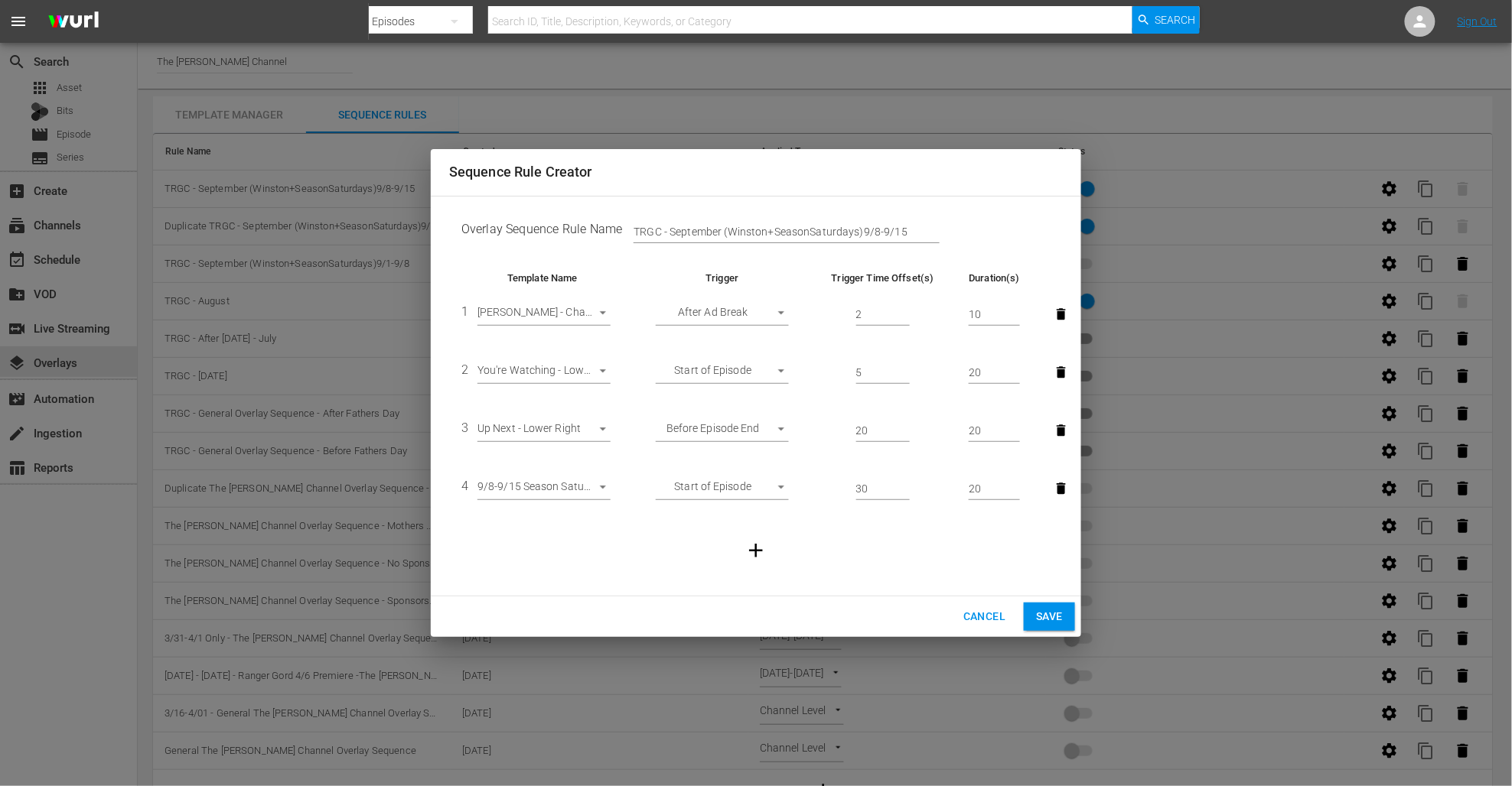
click at [1004, 612] on span "Cancel" at bounding box center [984, 617] width 42 height 19
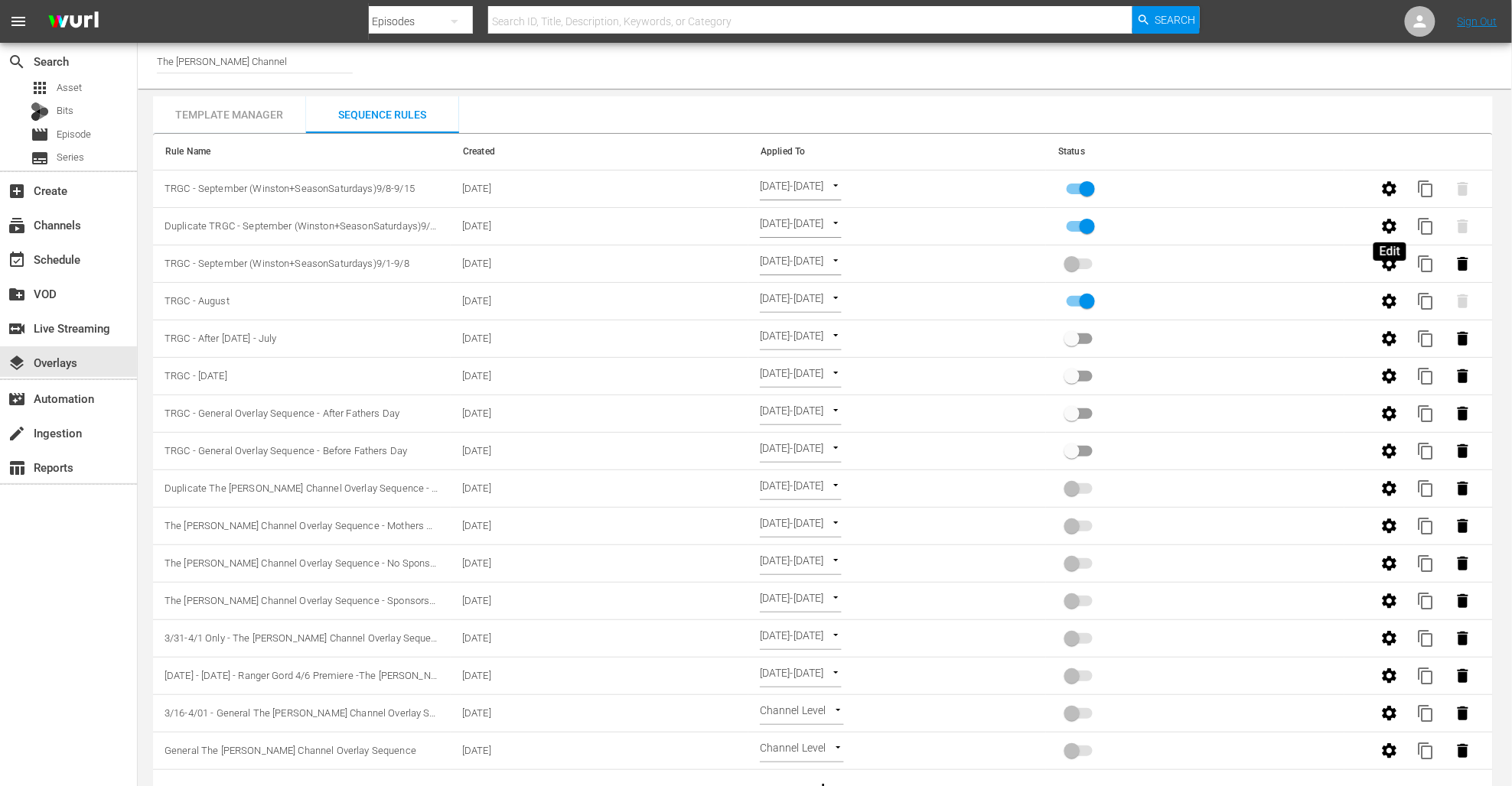
click at [1393, 229] on icon "button" at bounding box center [1389, 225] width 14 height 14
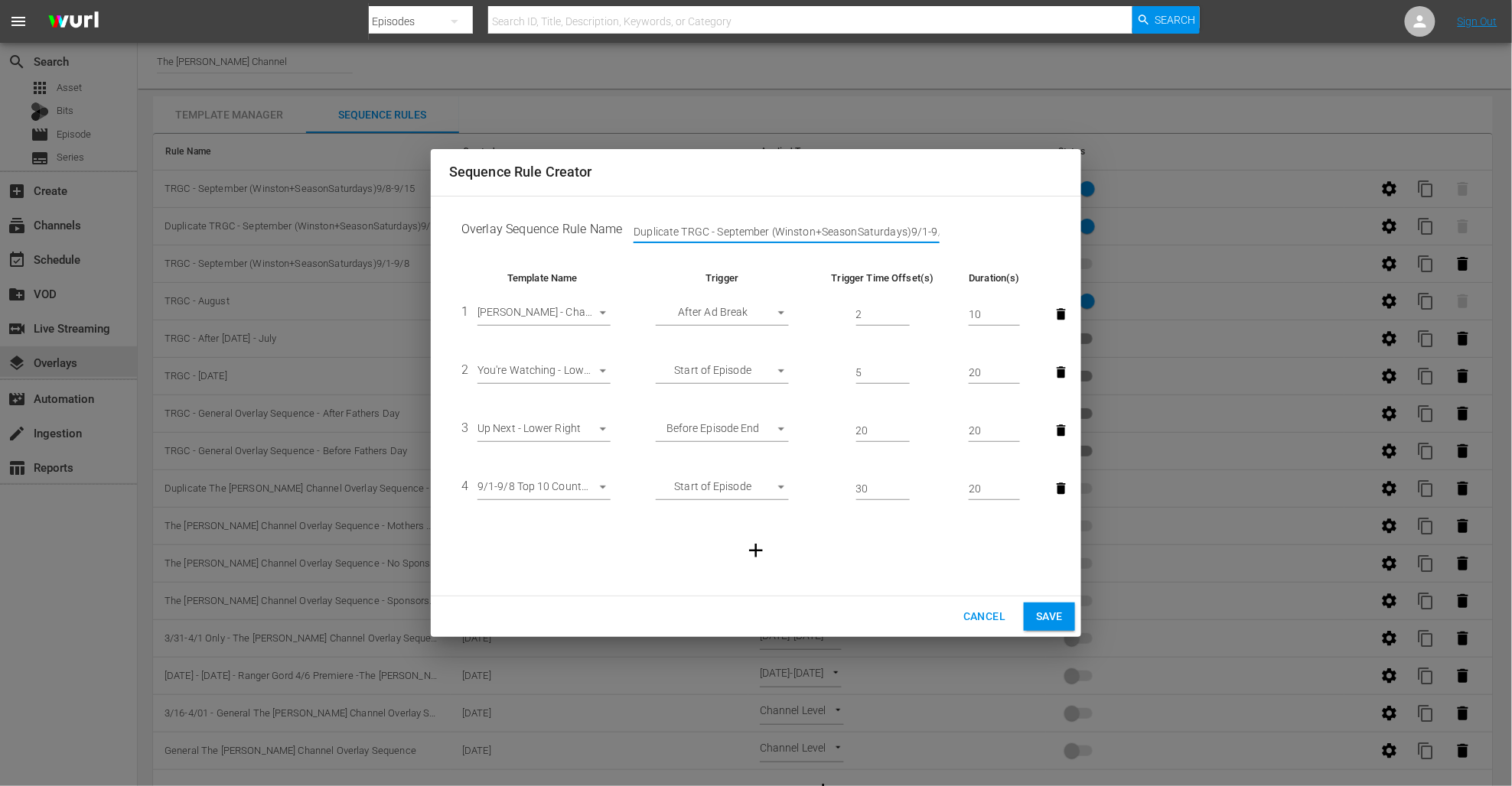
drag, startPoint x: 822, startPoint y: 234, endPoint x: 904, endPoint y: 232, distance: 82.0
click at [904, 232] on input "Duplicate TRGC - September (Winston+SeasonSaturdays)9/1-9/8" at bounding box center [786, 232] width 306 height 23
type input "Duplicate TRGC - September (Winston+Top10)9/1-9/8"
click at [1042, 618] on span "Save" at bounding box center [1049, 617] width 27 height 19
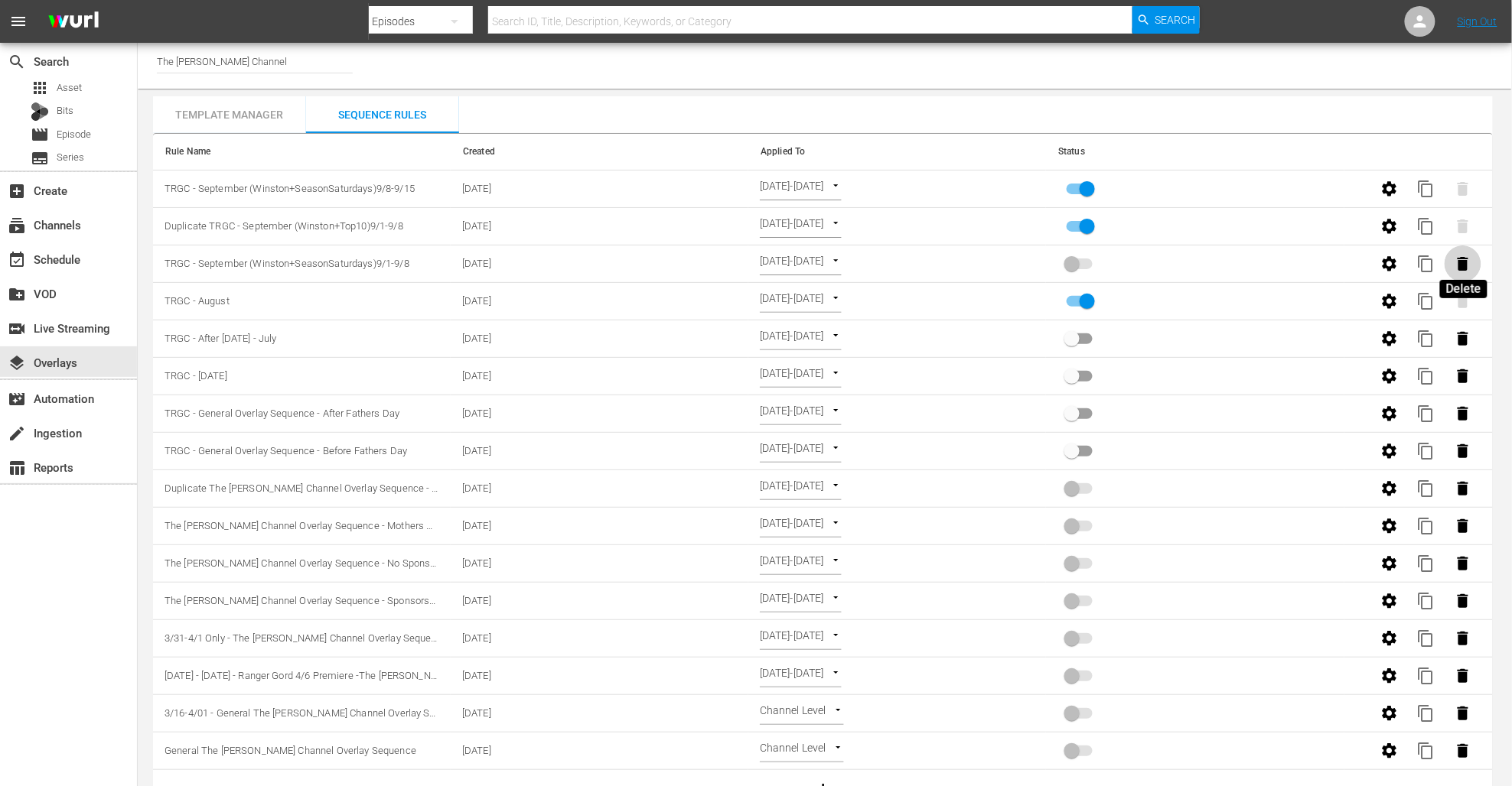
click at [1459, 263] on icon "button" at bounding box center [1464, 264] width 18 height 18
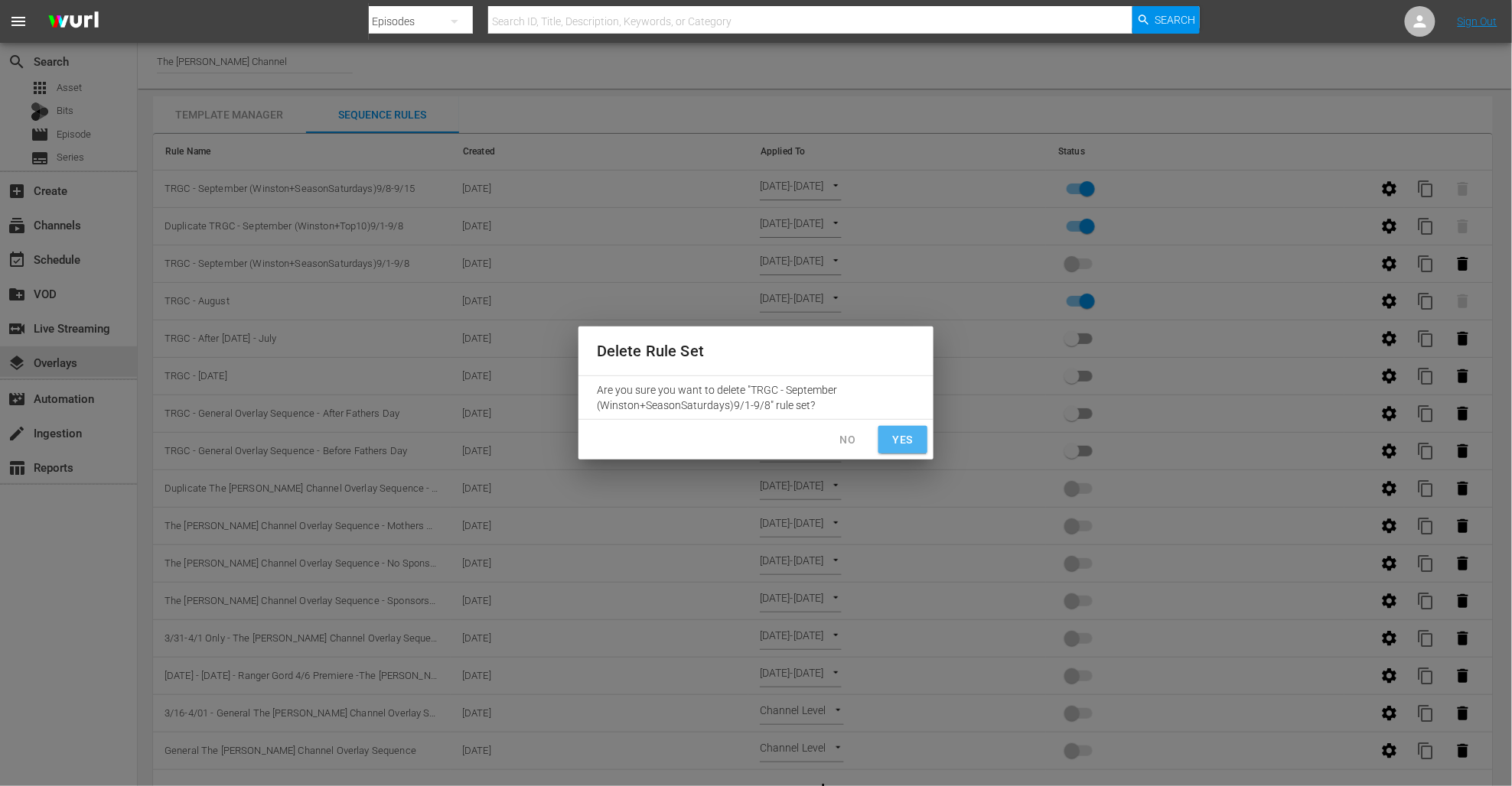
click at [906, 436] on span "Yes" at bounding box center [903, 440] width 24 height 19
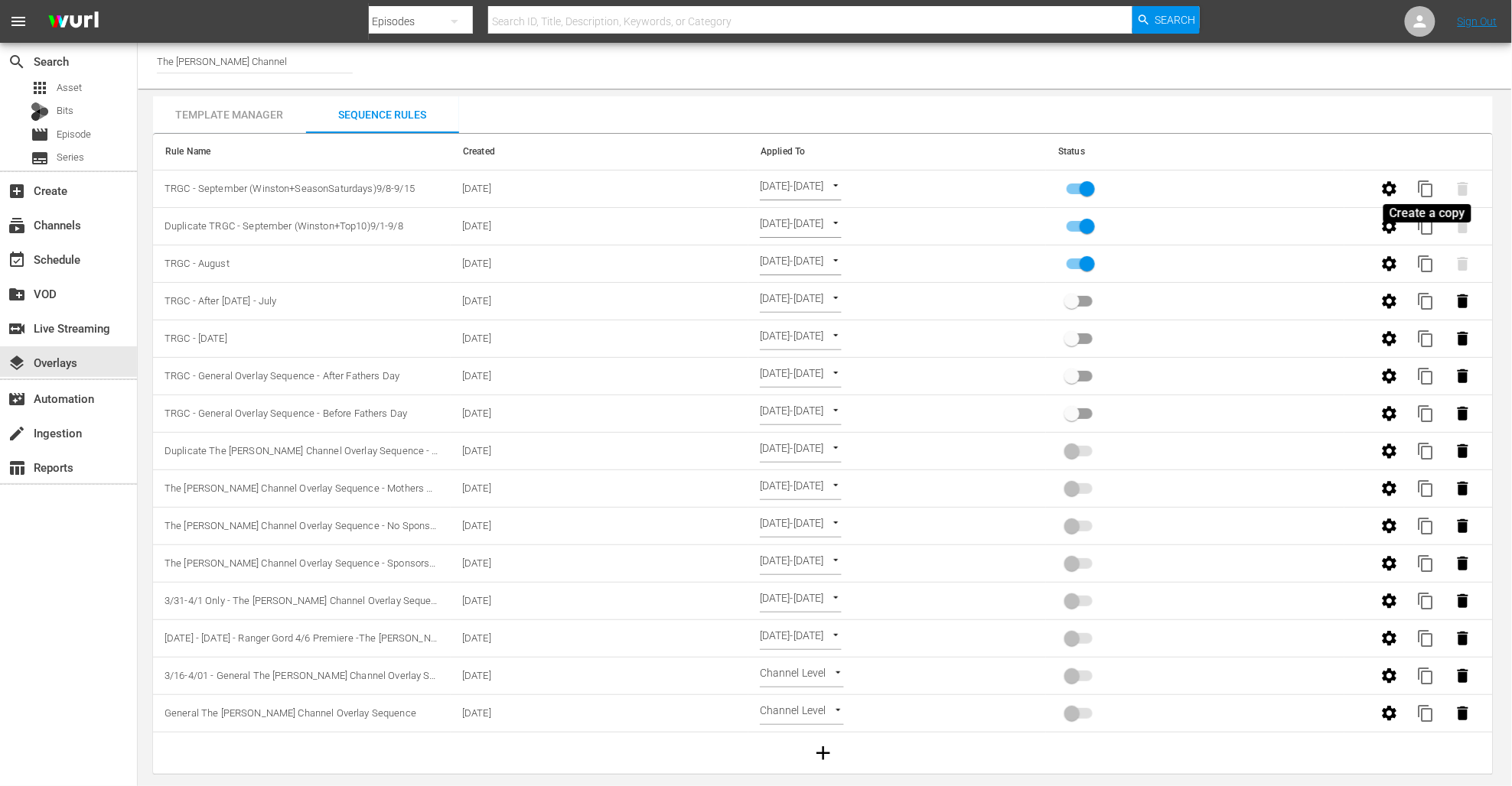
click at [1430, 188] on span "content_copy" at bounding box center [1427, 189] width 18 height 18
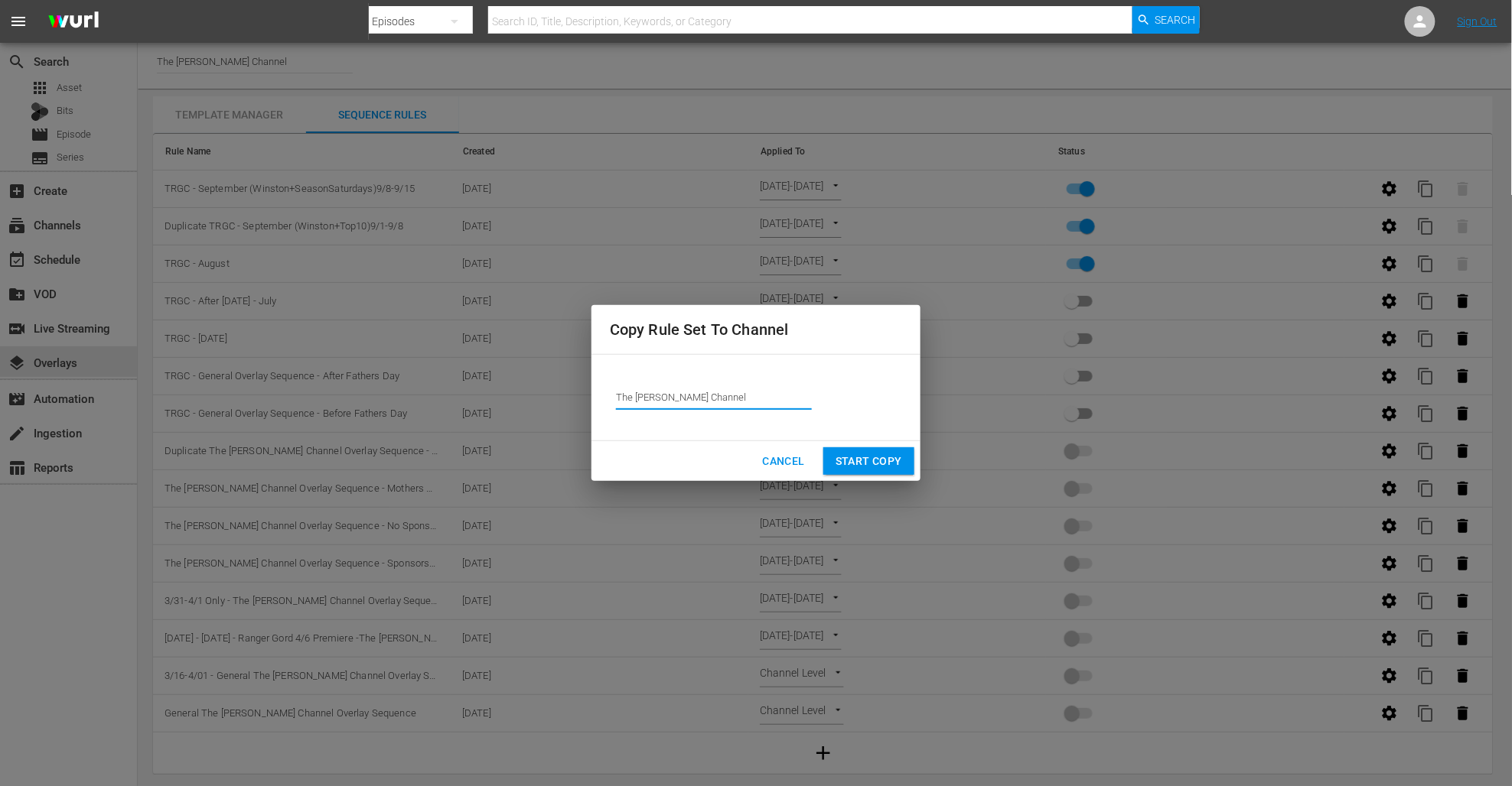
click at [675, 384] on input "The [PERSON_NAME] Channel" at bounding box center [714, 398] width 196 height 37
click at [675, 395] on input "The [PERSON_NAME] Channel" at bounding box center [714, 398] width 196 height 37
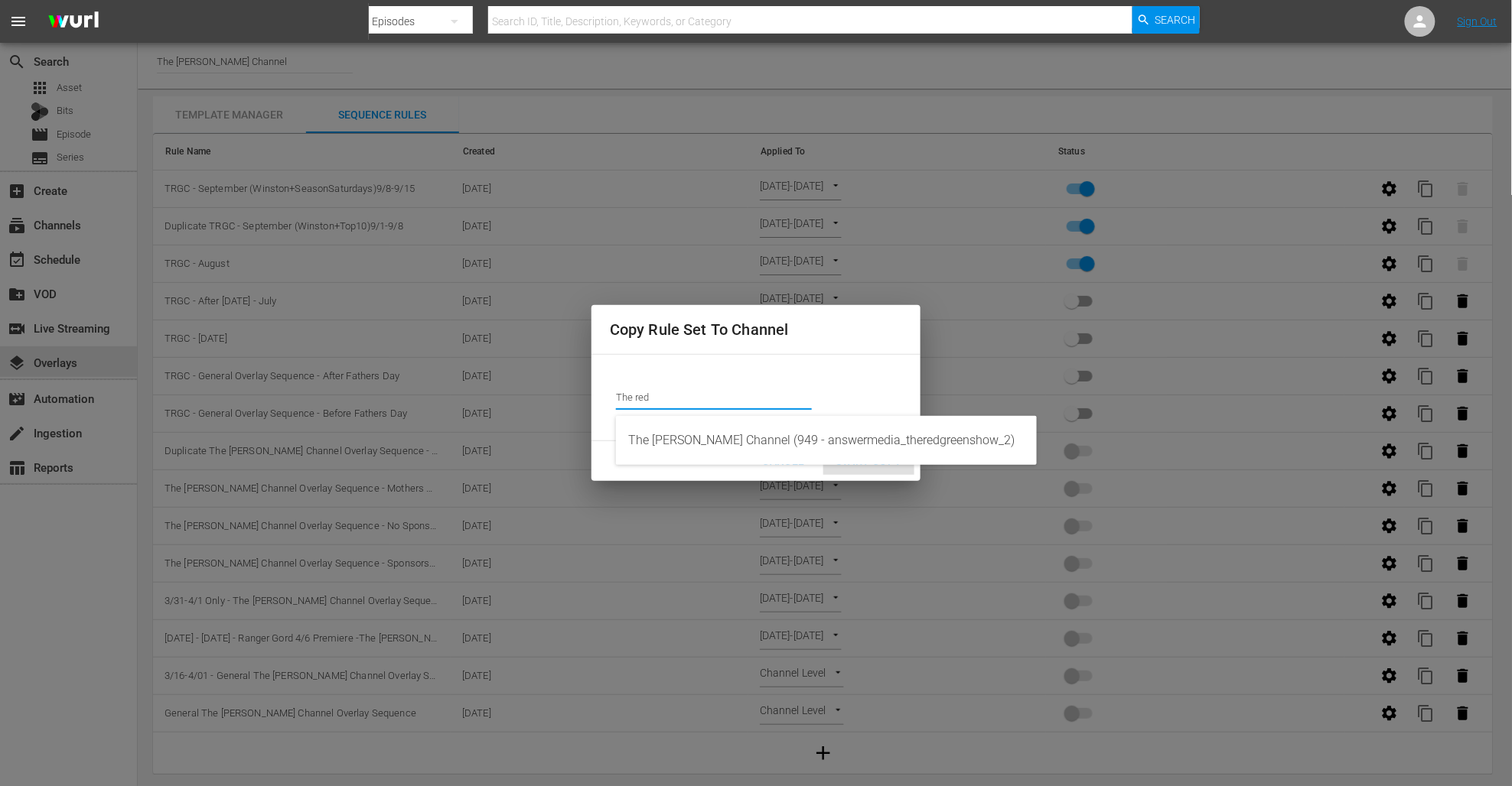
drag, startPoint x: 650, startPoint y: 399, endPoint x: 628, endPoint y: 399, distance: 22.0
click at [619, 398] on input "The red" at bounding box center [714, 398] width 196 height 37
click at [664, 430] on div "The [PERSON_NAME] Channel (949 - answermedia_theredgreenshow_2)" at bounding box center [827, 441] width 397 height 37
type input "The [PERSON_NAME] Channel (949 - answermedia_theredgreenshow_2)"
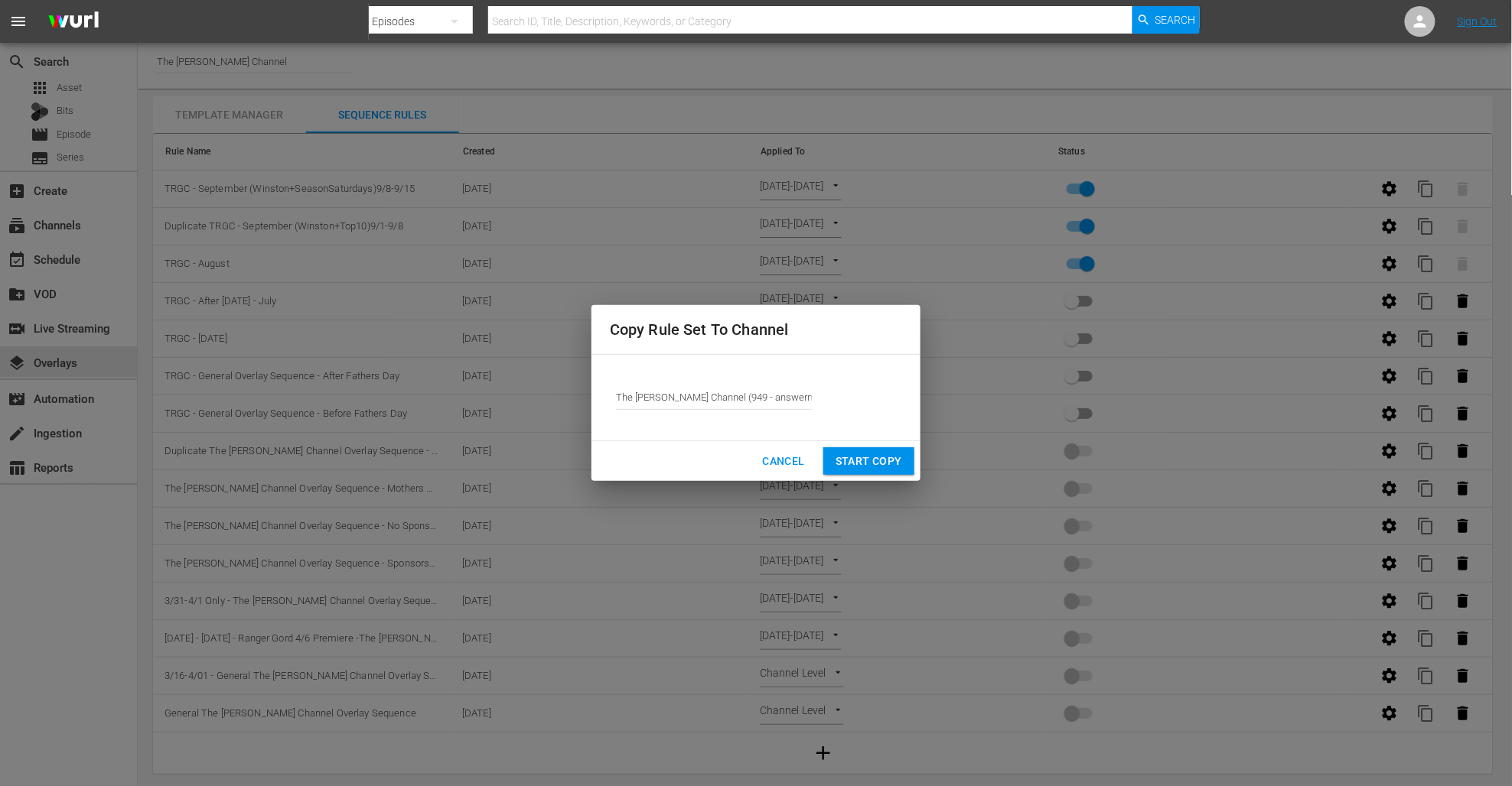
click at [852, 454] on span "Start Copy" at bounding box center [869, 461] width 67 height 19
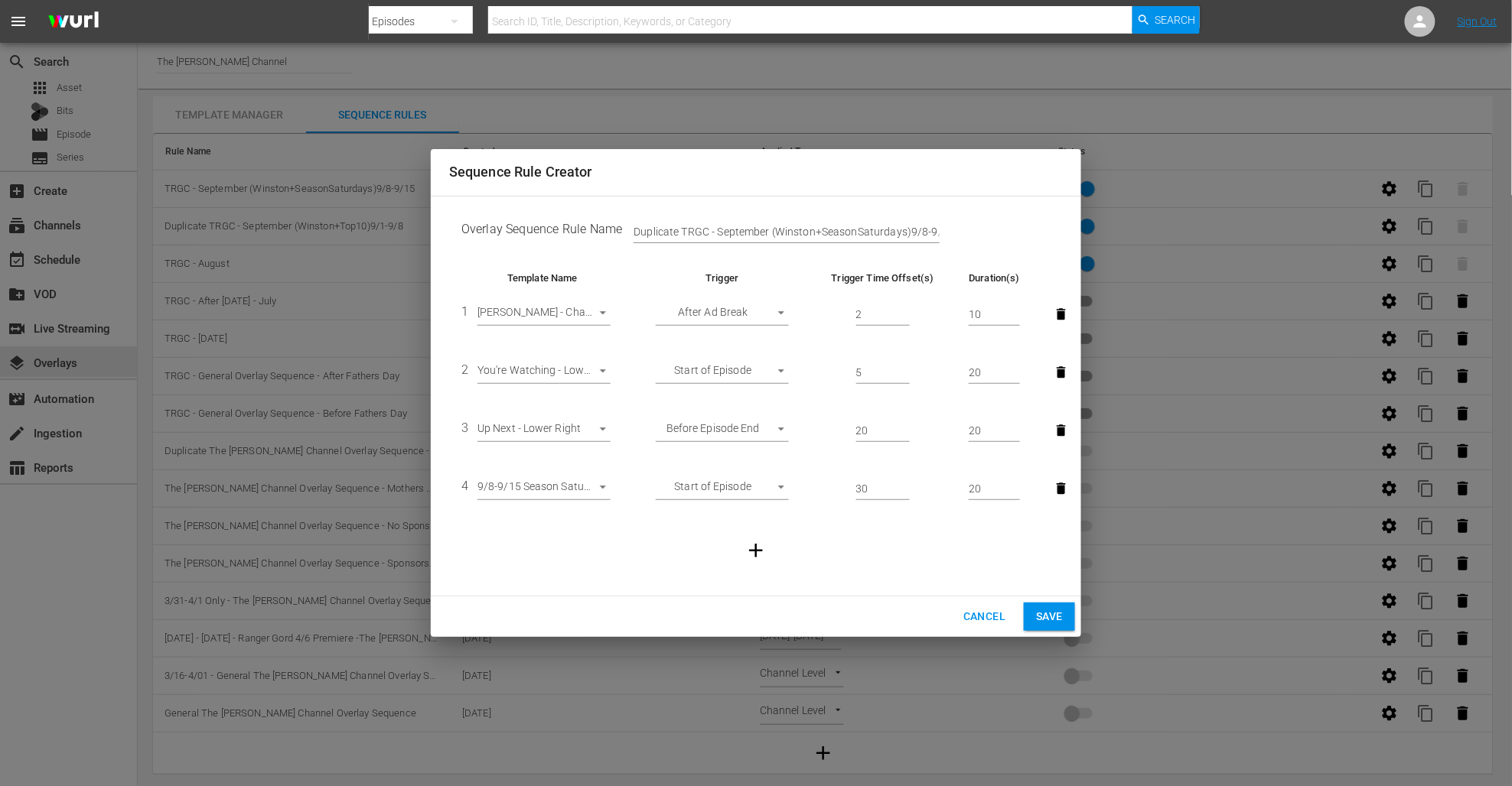
click at [604, 491] on body "menu Search By Episodes Search ID, Title, Description, Keywords, or Category Se…" at bounding box center [756, 393] width 1512 height 786
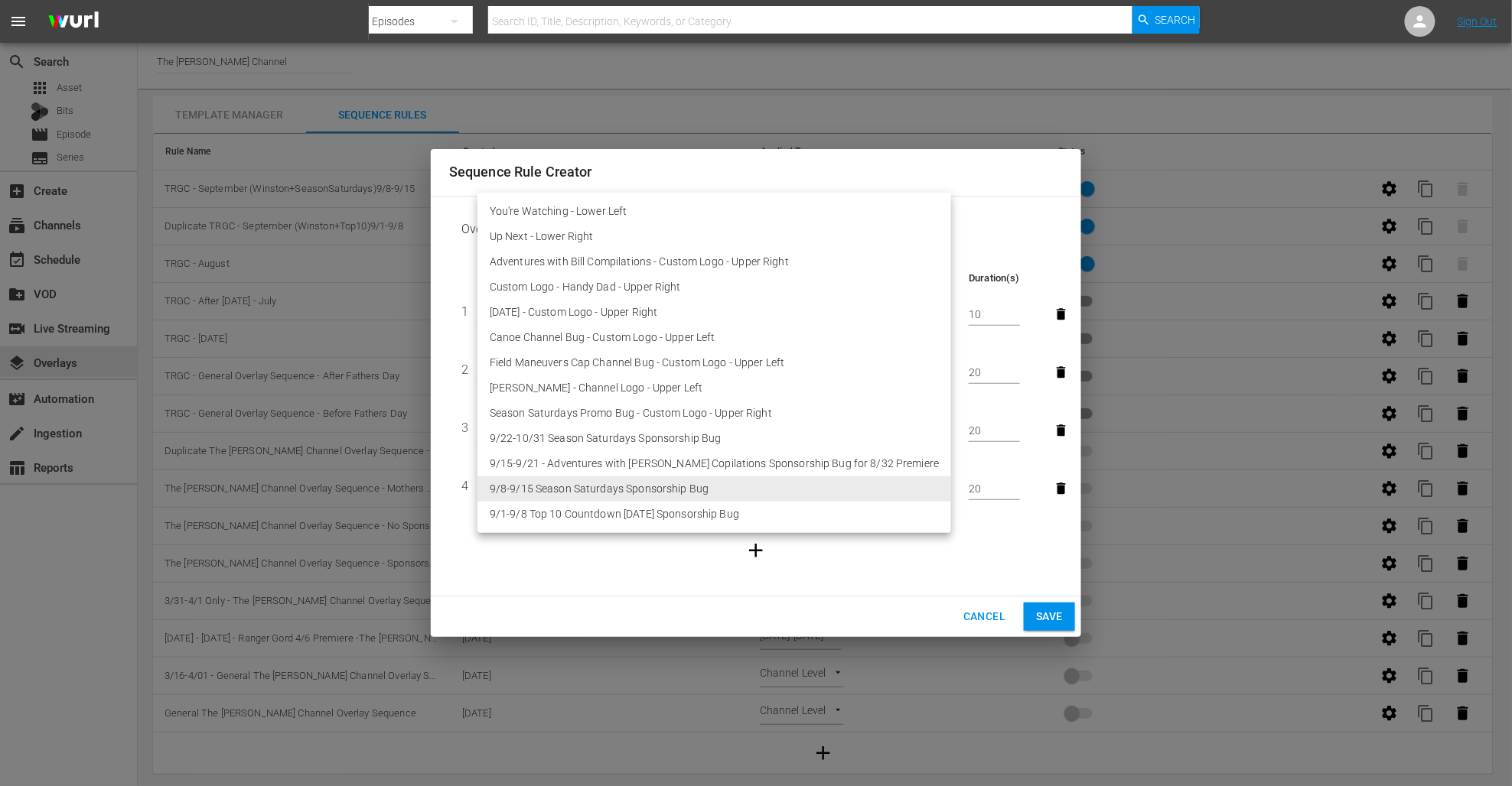
click at [599, 466] on li "9/15-9/21 - Adventures with [PERSON_NAME] Copilations Sponsorship Bug for 8/32 …" at bounding box center [714, 464] width 473 height 25
type input "30475"
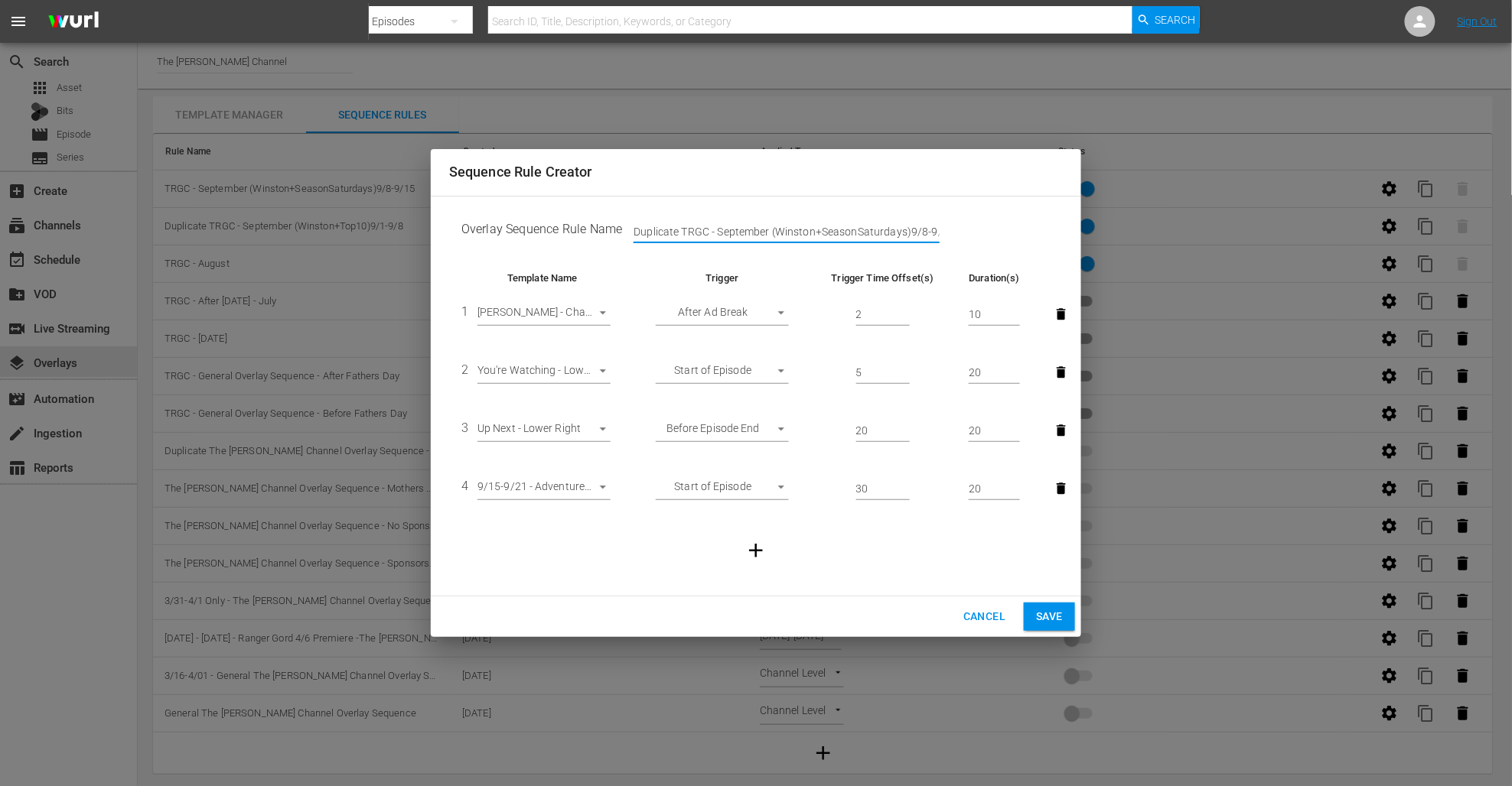
drag, startPoint x: 683, startPoint y: 229, endPoint x: 610, endPoint y: 231, distance: 73.0
click at [610, 231] on td "Overlay Sequence Rule Name Duplicate TRGC - September ([PERSON_NAME]+SeasonSatu…" at bounding box center [756, 232] width 614 height 48
drag, startPoint x: 776, startPoint y: 231, endPoint x: 855, endPoint y: 231, distance: 79.0
click at [857, 230] on input "TRGC - September (Winston+SeasonSaturdays)9/8-9/15" at bounding box center [786, 232] width 306 height 23
drag, startPoint x: 858, startPoint y: 232, endPoint x: 930, endPoint y: 233, distance: 72.0
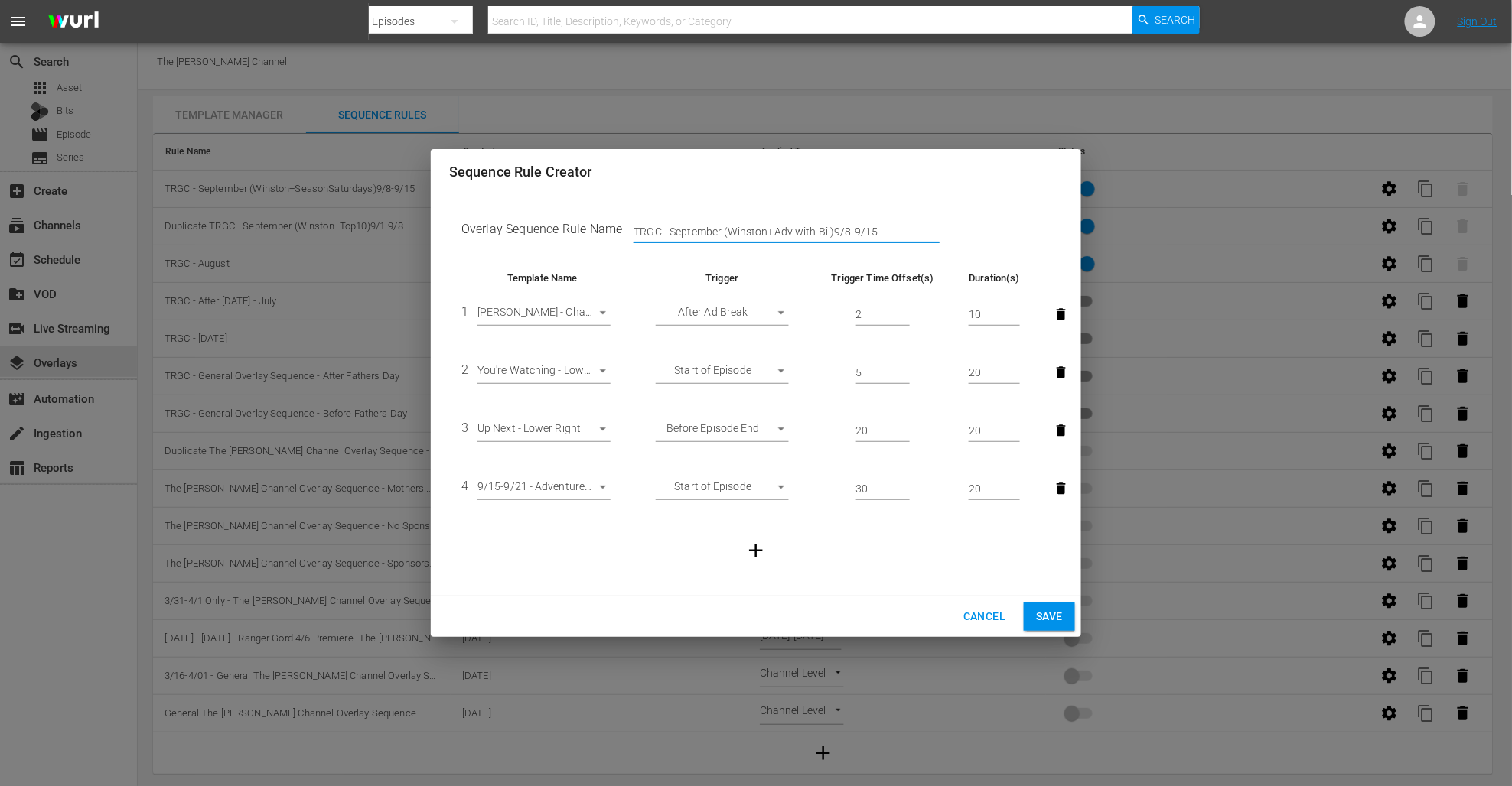
click at [930, 232] on input "TRGC - September (Winston+Adv with Bil)9/8-9/15" at bounding box center [786, 232] width 306 height 23
type input "TRGC - September (Winston+Adv with Bil)9/15-9/21"
click at [1044, 615] on span "Save" at bounding box center [1049, 617] width 27 height 19
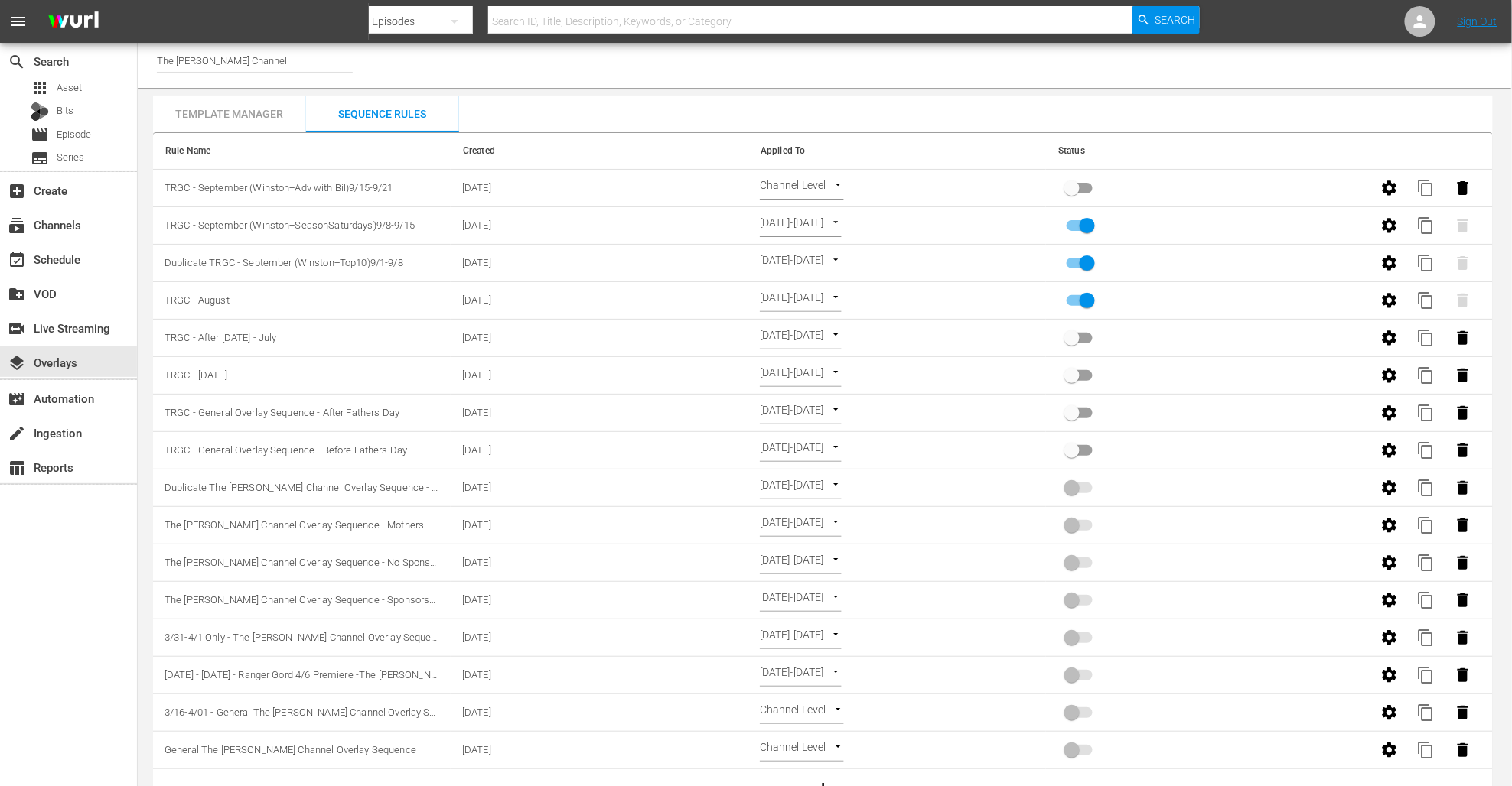
scroll to position [4, 0]
click at [837, 184] on body "menu Search By Episodes Search ID, Title, Description, Keywords, or Category Se…" at bounding box center [756, 389] width 1512 height 786
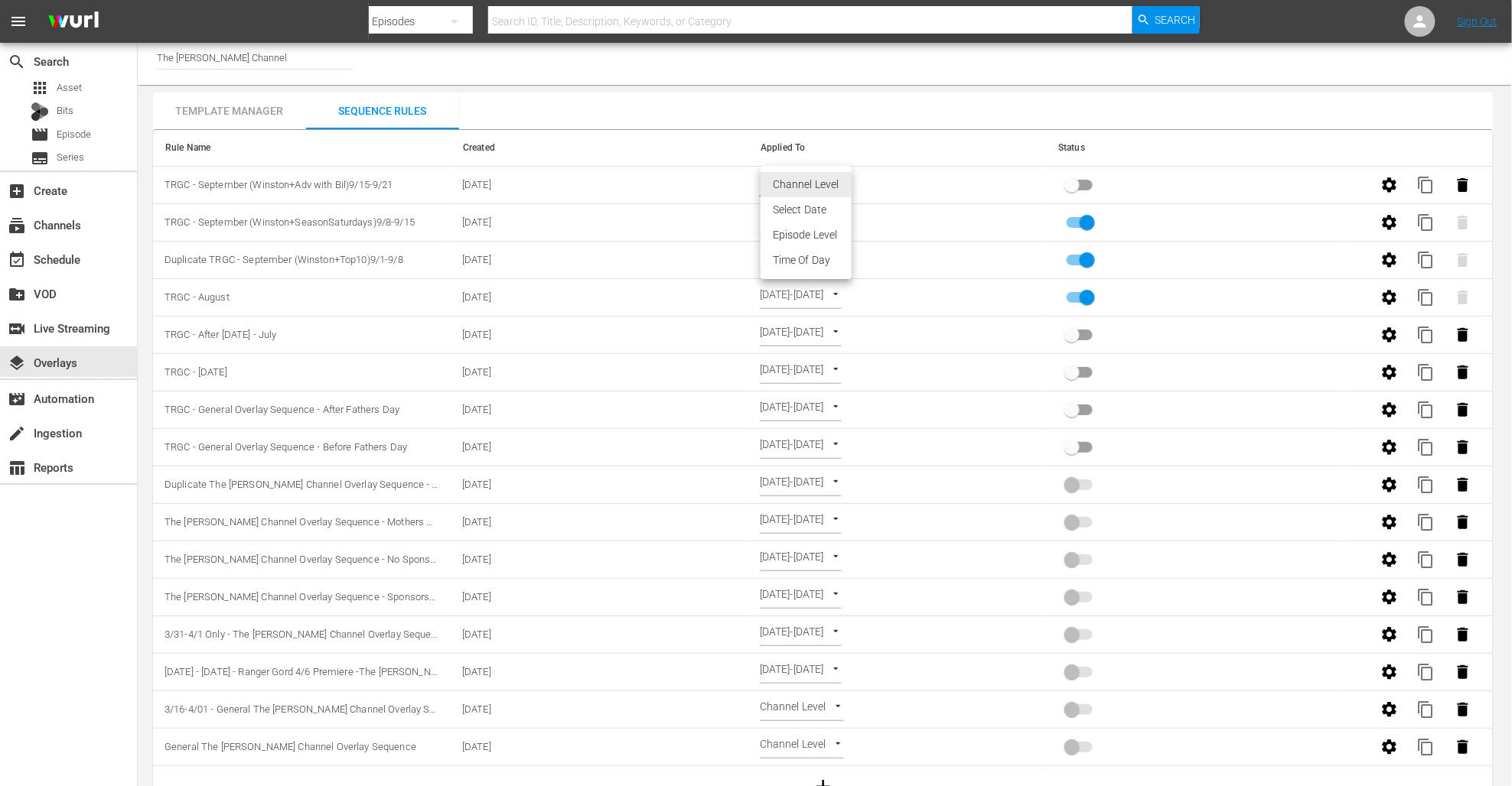
click at [818, 205] on li "Select Date" at bounding box center [806, 209] width 91 height 25
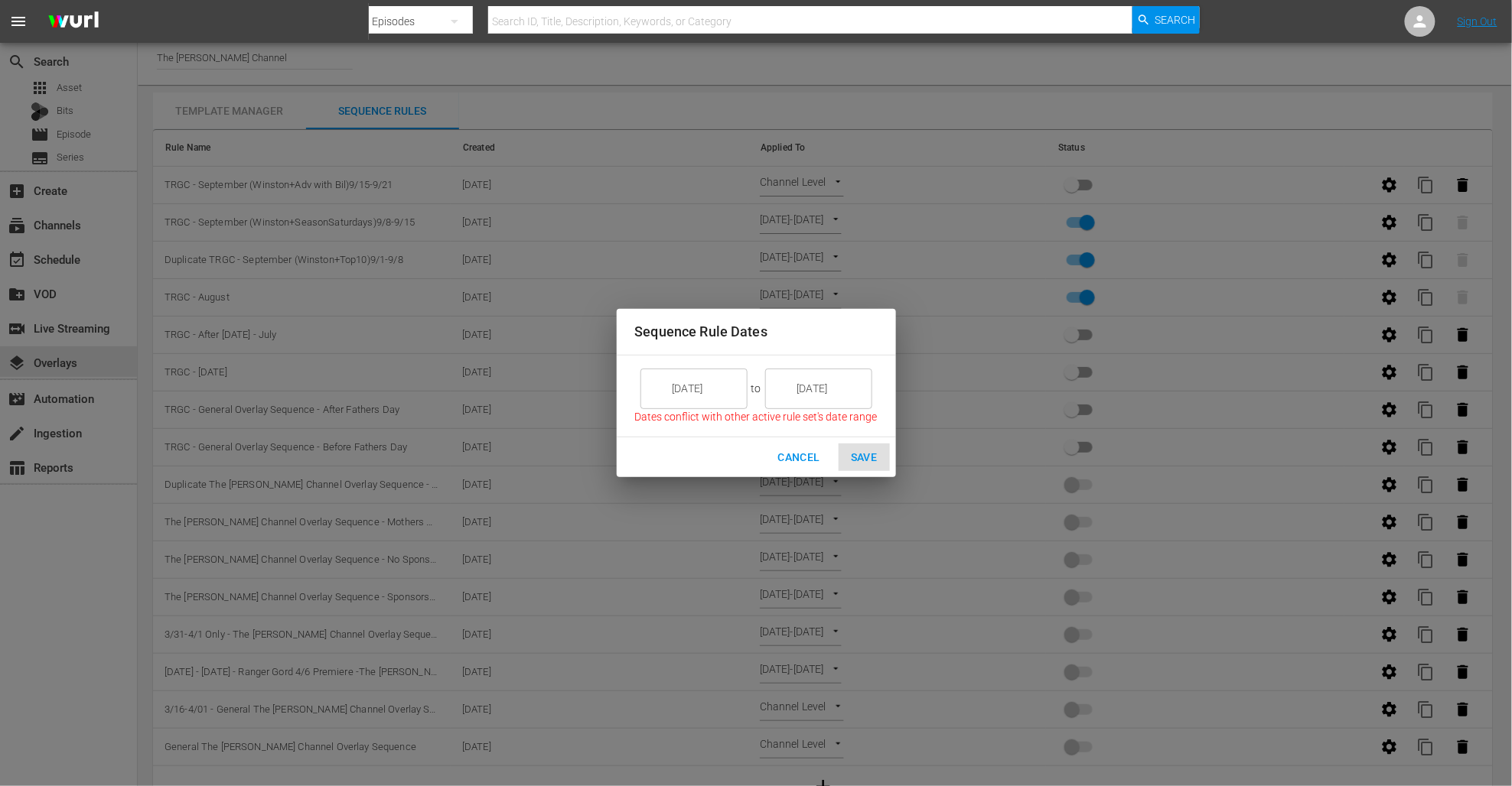
click at [706, 386] on input "[DATE]" at bounding box center [705, 388] width 86 height 41
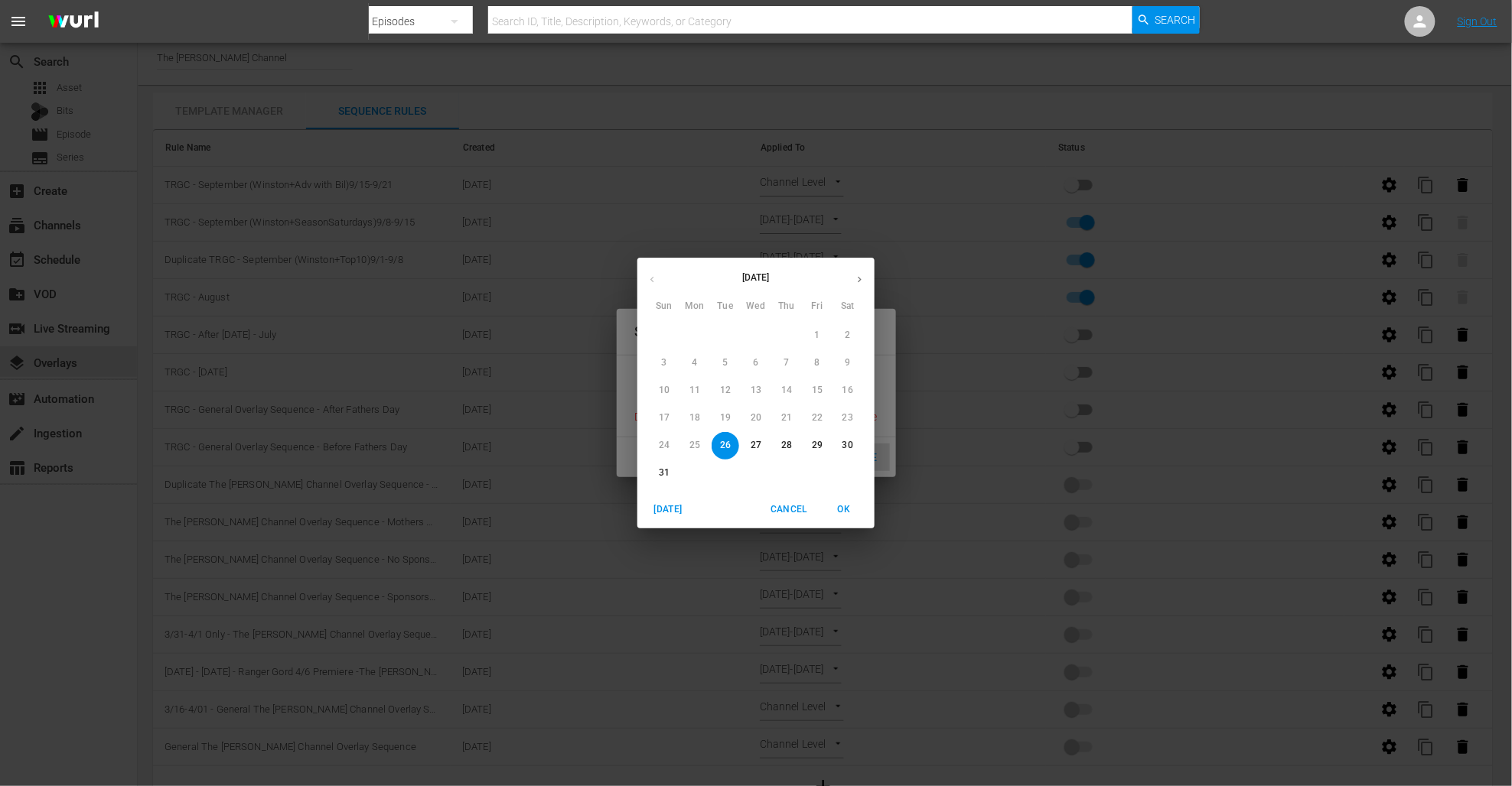
click at [854, 270] on button "button" at bounding box center [860, 280] width 30 height 30
click at [695, 388] on p "15" at bounding box center [695, 390] width 11 height 13
type input "[DATE]"
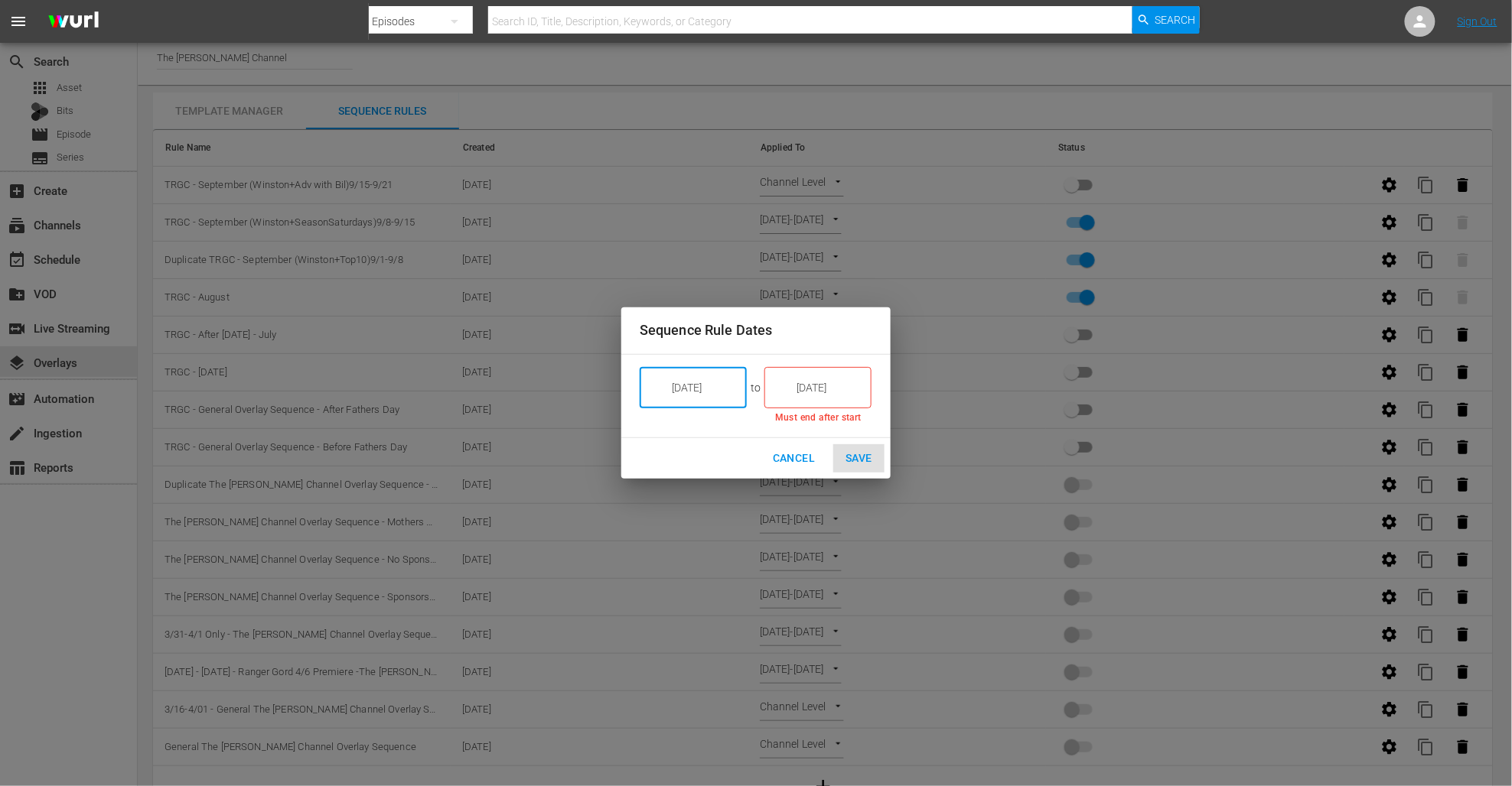
click at [818, 390] on input "[DATE]" at bounding box center [828, 387] width 86 height 41
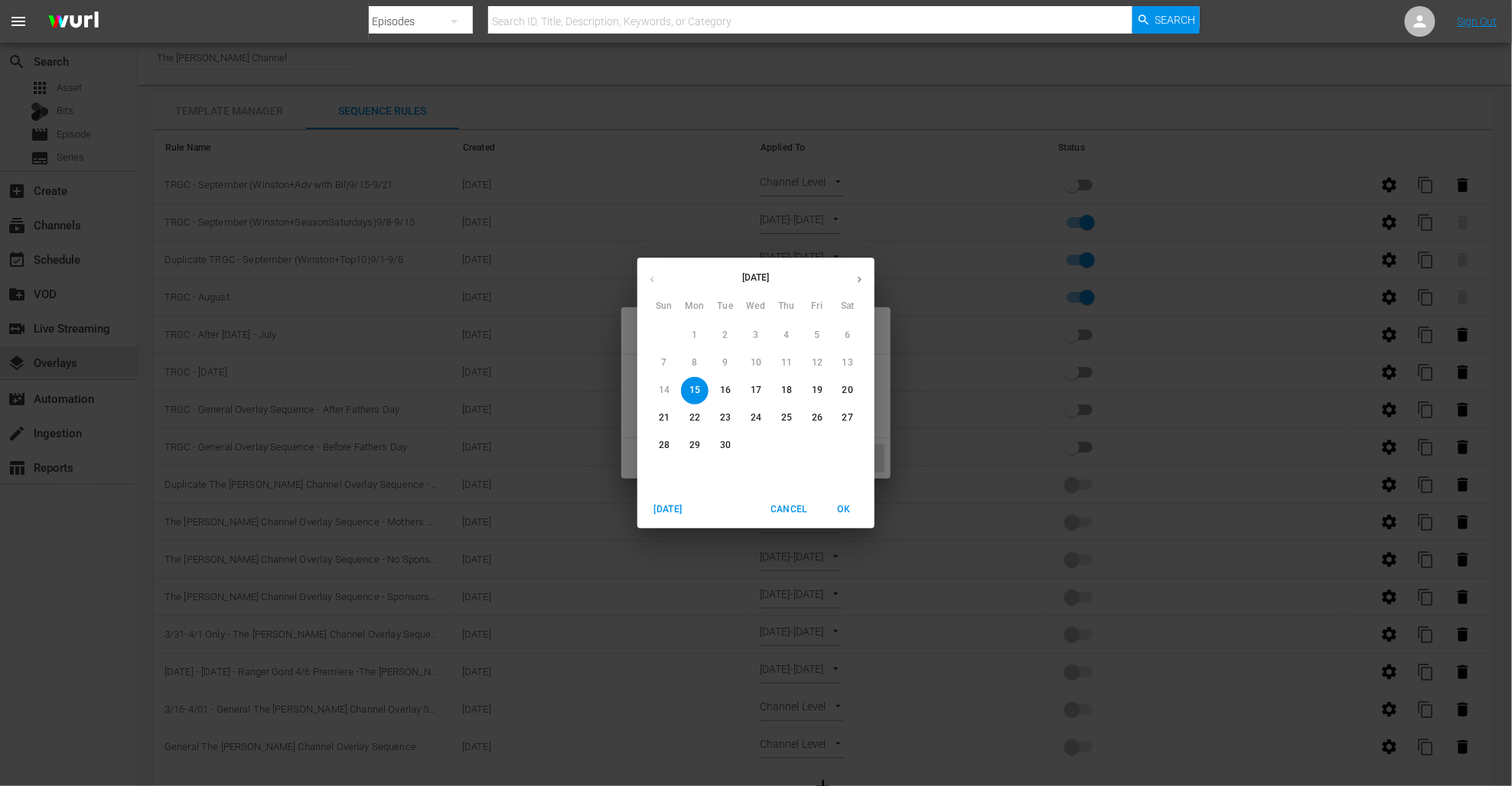
click at [699, 415] on p "22" at bounding box center [695, 418] width 11 height 13
type input "[DATE]"
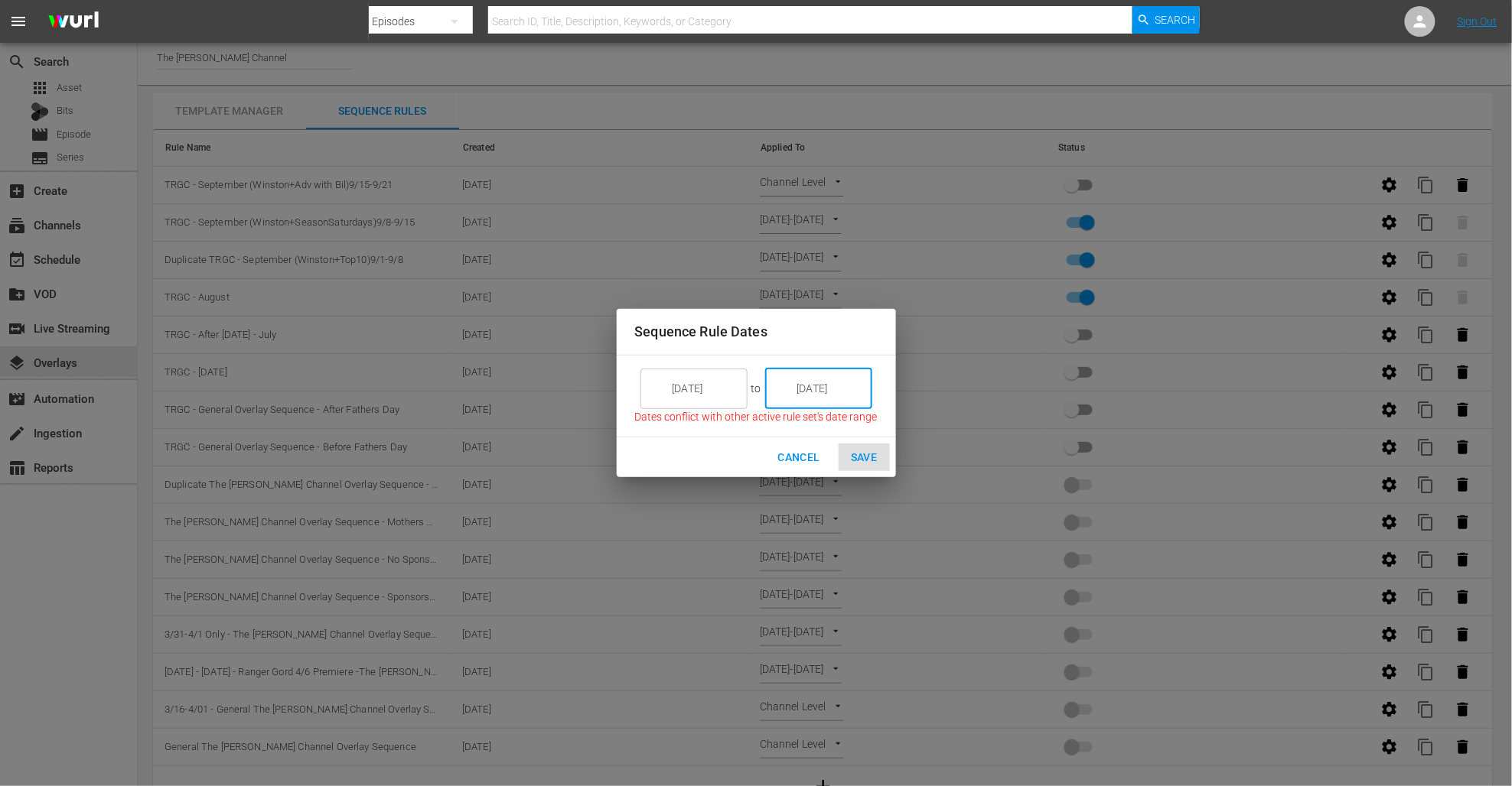
click at [695, 390] on input "[DATE]" at bounding box center [705, 388] width 86 height 41
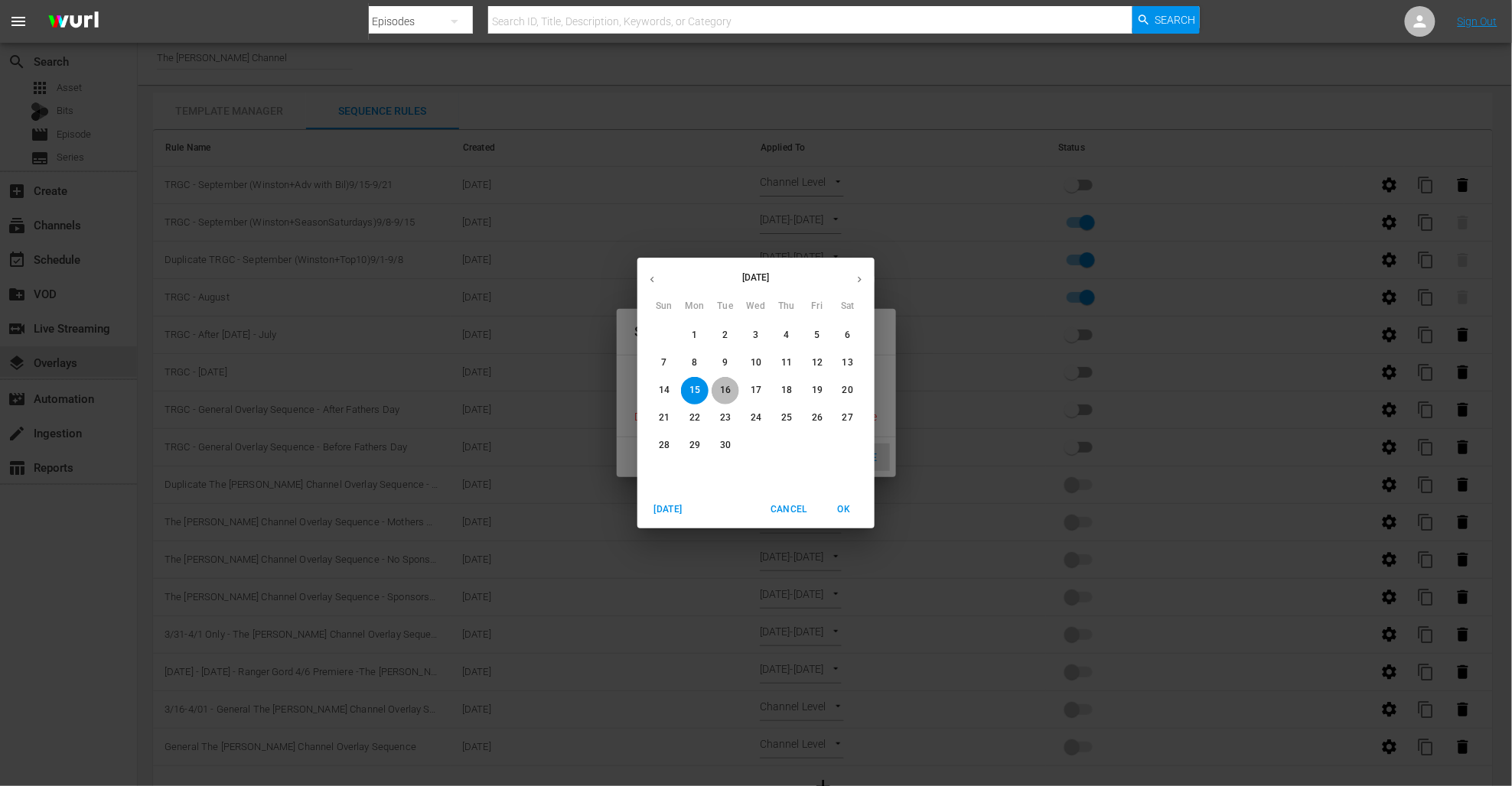
drag, startPoint x: 722, startPoint y: 389, endPoint x: 767, endPoint y: 419, distance: 54.1
click at [722, 389] on p "16" at bounding box center [726, 390] width 11 height 13
type input "[DATE]"
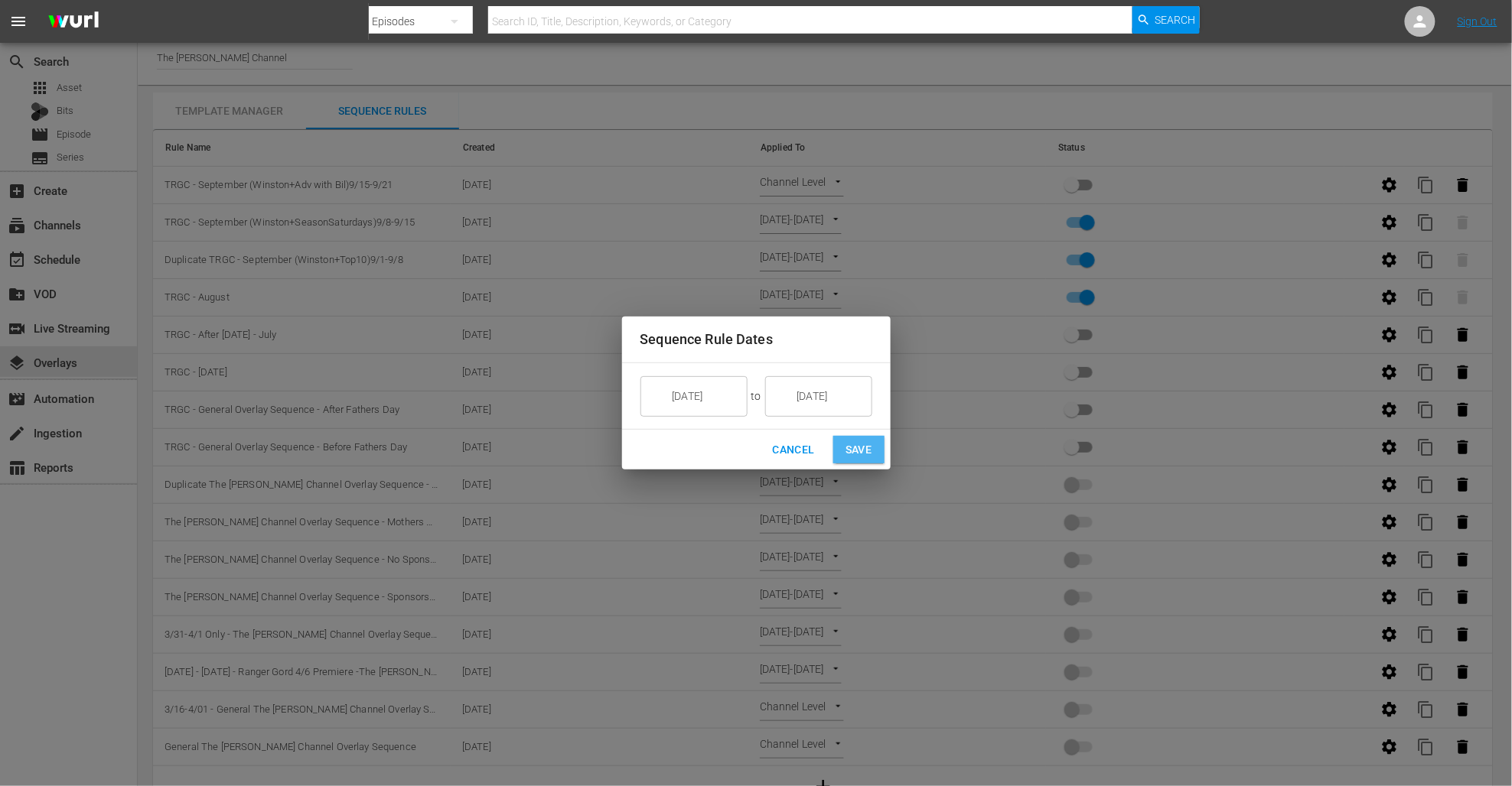
click at [852, 449] on span "Save" at bounding box center [859, 450] width 27 height 19
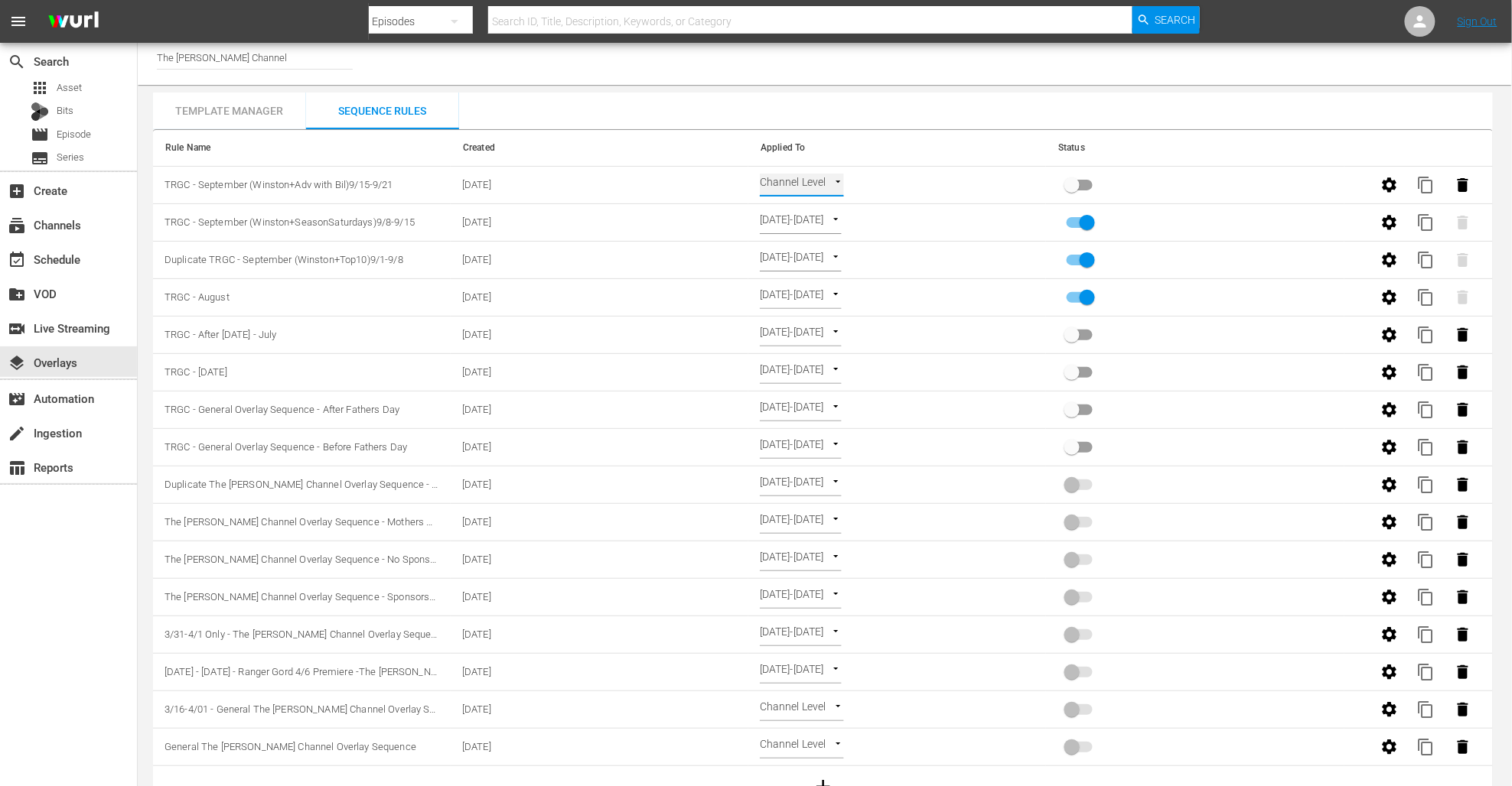
type input "SELECT_DATE"
click at [1087, 179] on input "primary checkbox" at bounding box center [1072, 188] width 87 height 29
checkbox input "true"
click at [1425, 181] on span "content_copy" at bounding box center [1427, 185] width 18 height 18
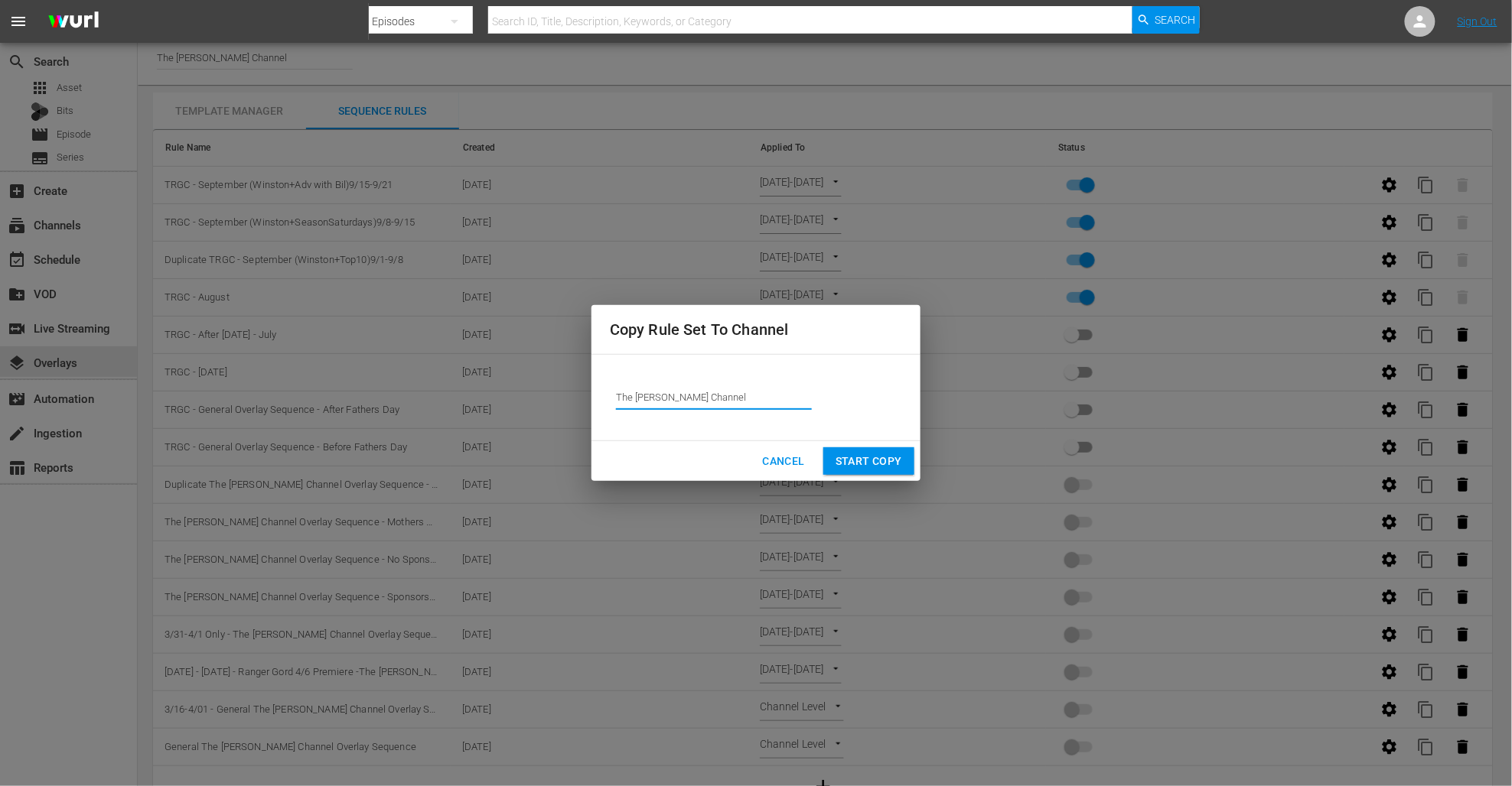
click at [713, 394] on input "The [PERSON_NAME] Channel" at bounding box center [714, 398] width 196 height 37
type input "l"
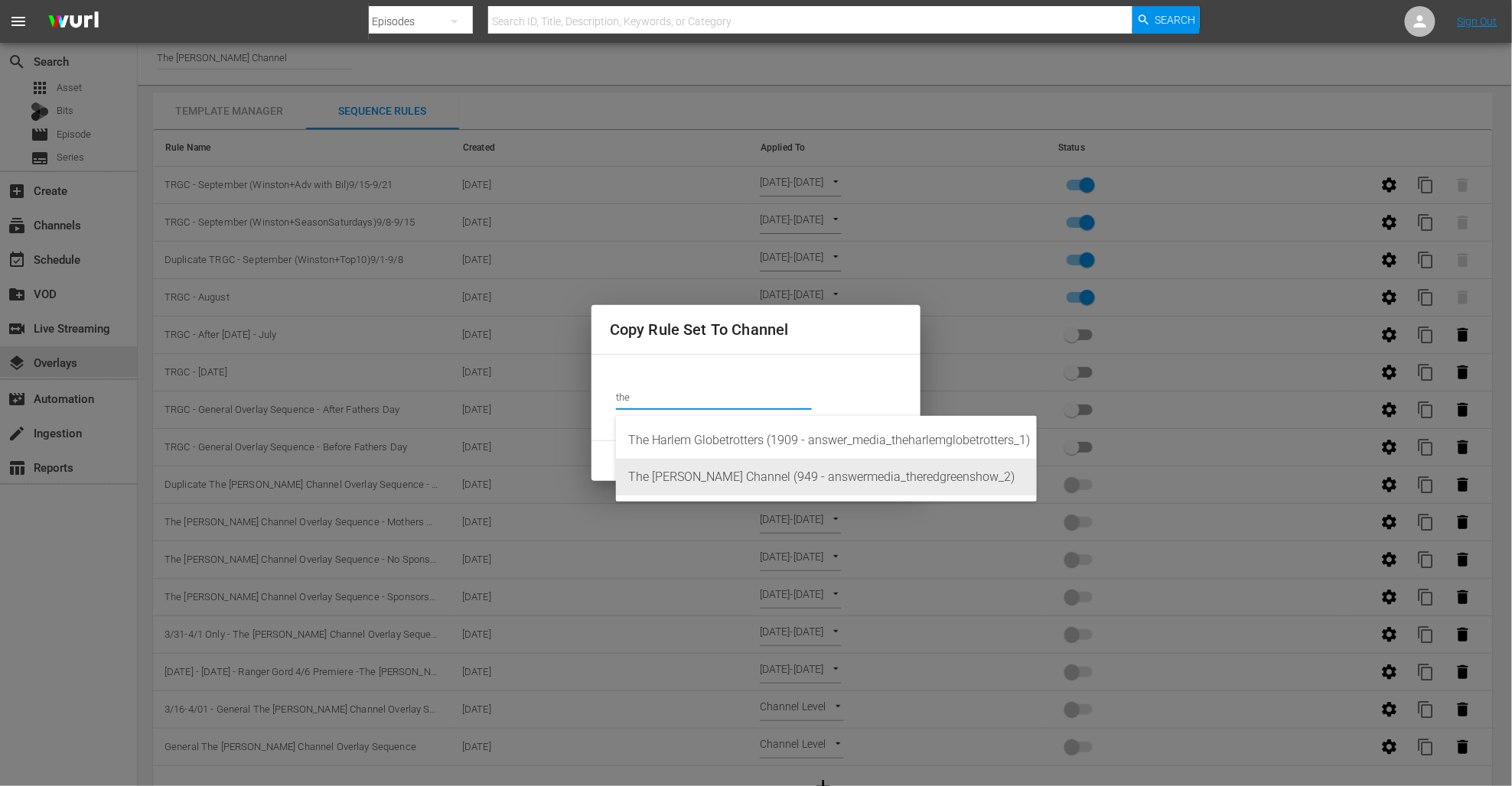
click at [751, 473] on div "The [PERSON_NAME] Channel (949 - answermedia_theredgreenshow_2)" at bounding box center [827, 477] width 397 height 37
type input "The [PERSON_NAME] Channel (949 - answermedia_theredgreenshow_2)"
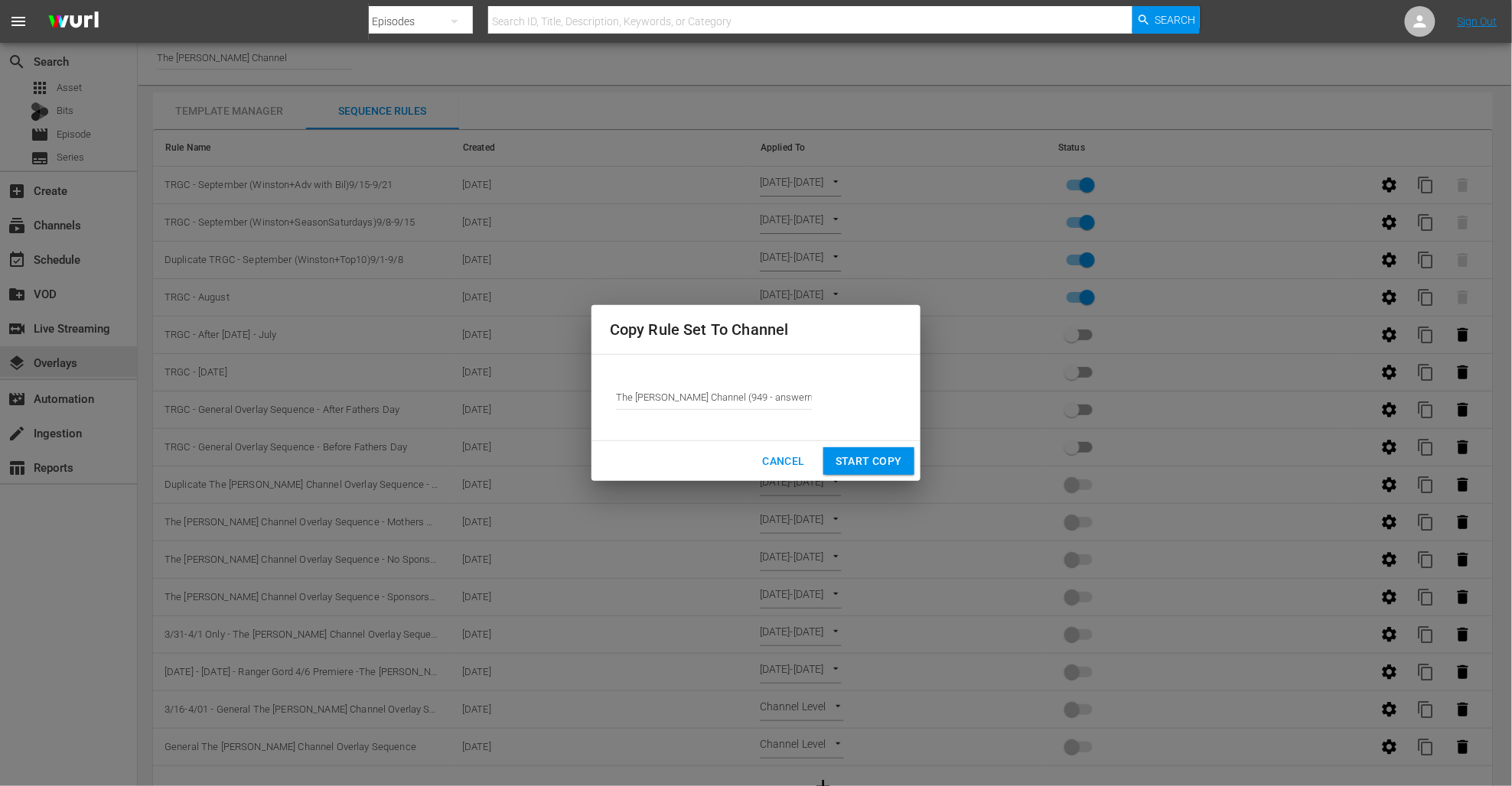
click at [890, 463] on span "Start Copy" at bounding box center [869, 461] width 67 height 19
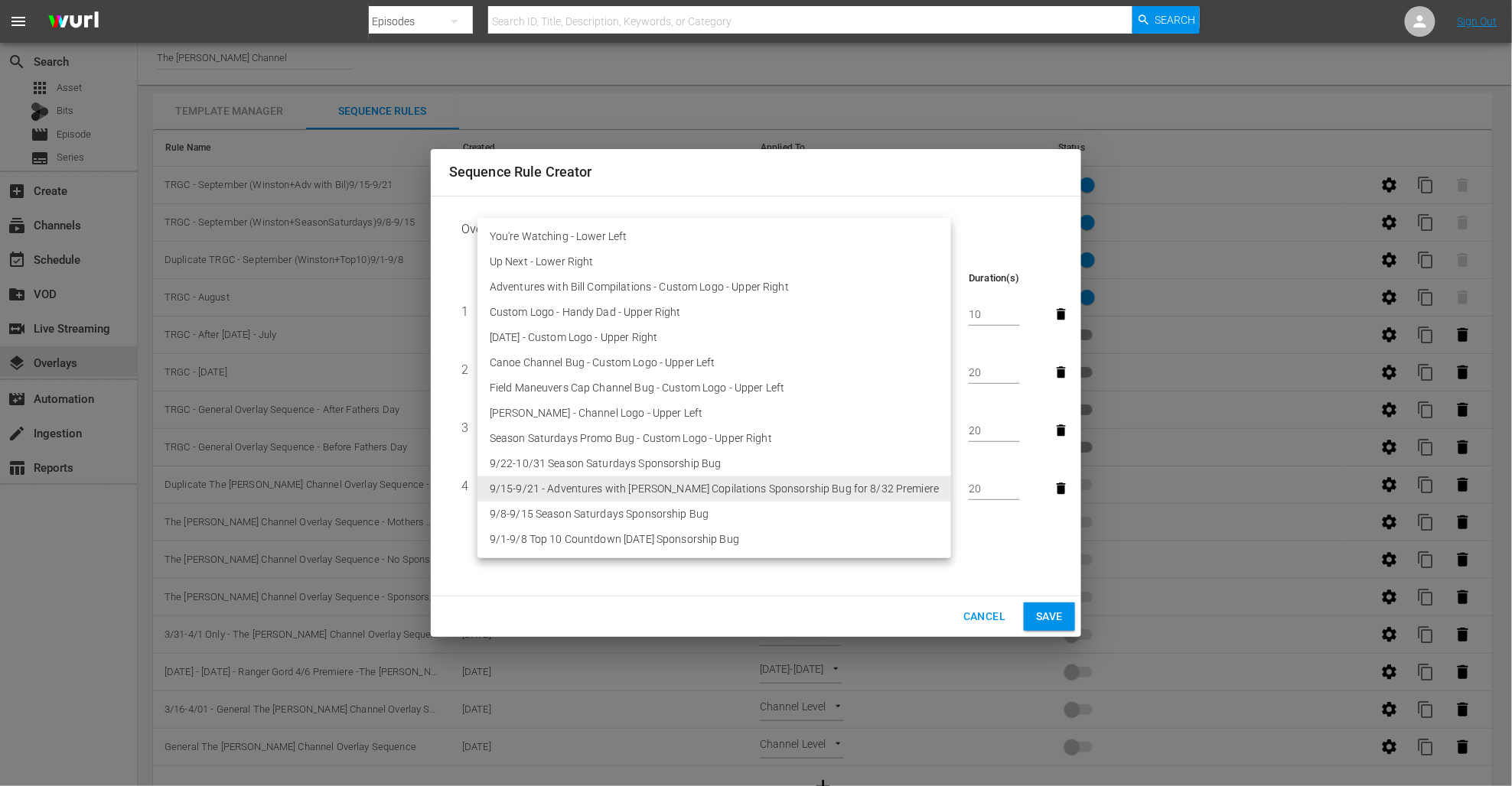
click at [574, 488] on body "menu Search By Episodes Search ID, Title, Description, Keywords, or Category Se…" at bounding box center [756, 389] width 1512 height 786
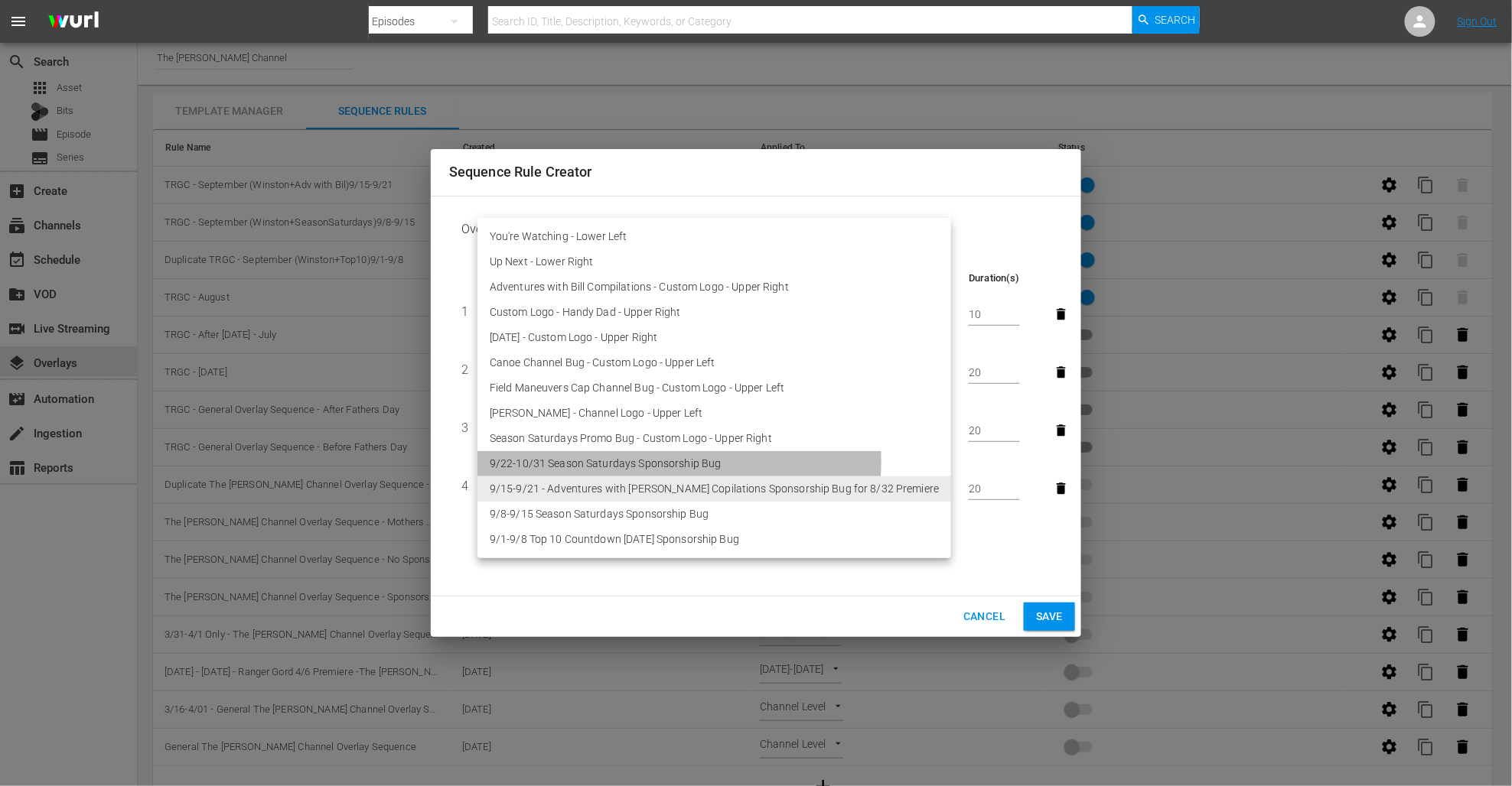
click at [584, 461] on li "9/22-10/31 Season Saturdays Sponsorship Bug" at bounding box center [714, 464] width 473 height 25
type input "30476"
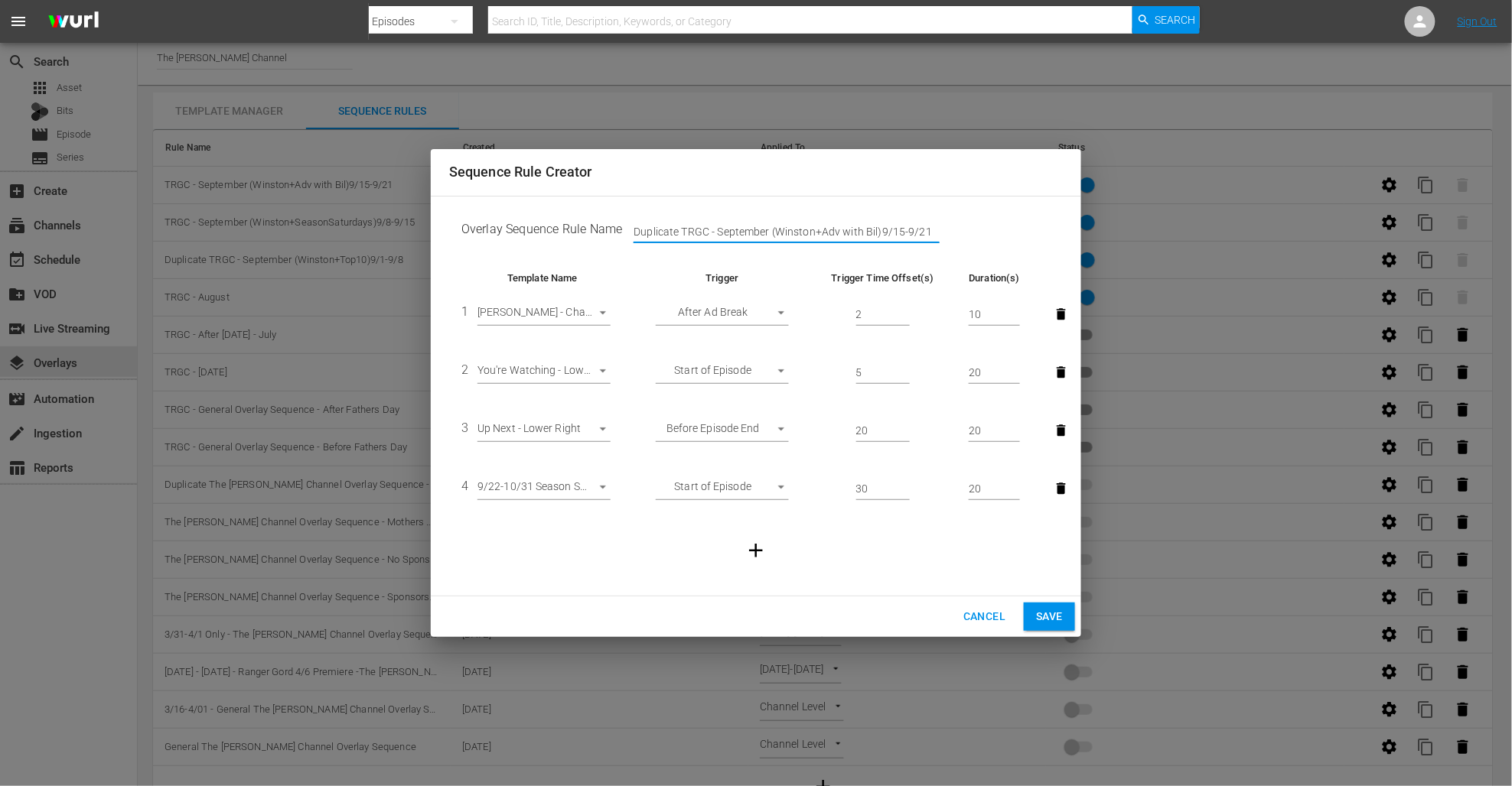
drag, startPoint x: 684, startPoint y: 233, endPoint x: 619, endPoint y: 229, distance: 65.1
click at [619, 229] on td "Overlay Sequence Rule Name Duplicate TRGC - September ([PERSON_NAME]+Adv with B…" at bounding box center [756, 232] width 614 height 48
drag, startPoint x: 846, startPoint y: 233, endPoint x: 904, endPoint y: 235, distance: 58.0
click at [911, 234] on input "TRGC - September (Winston+Adv with Bil)9/15-9/21" at bounding box center [786, 232] width 306 height 23
type input "TRGC - September (Winston+Adv with Bil)9/22-10/31"
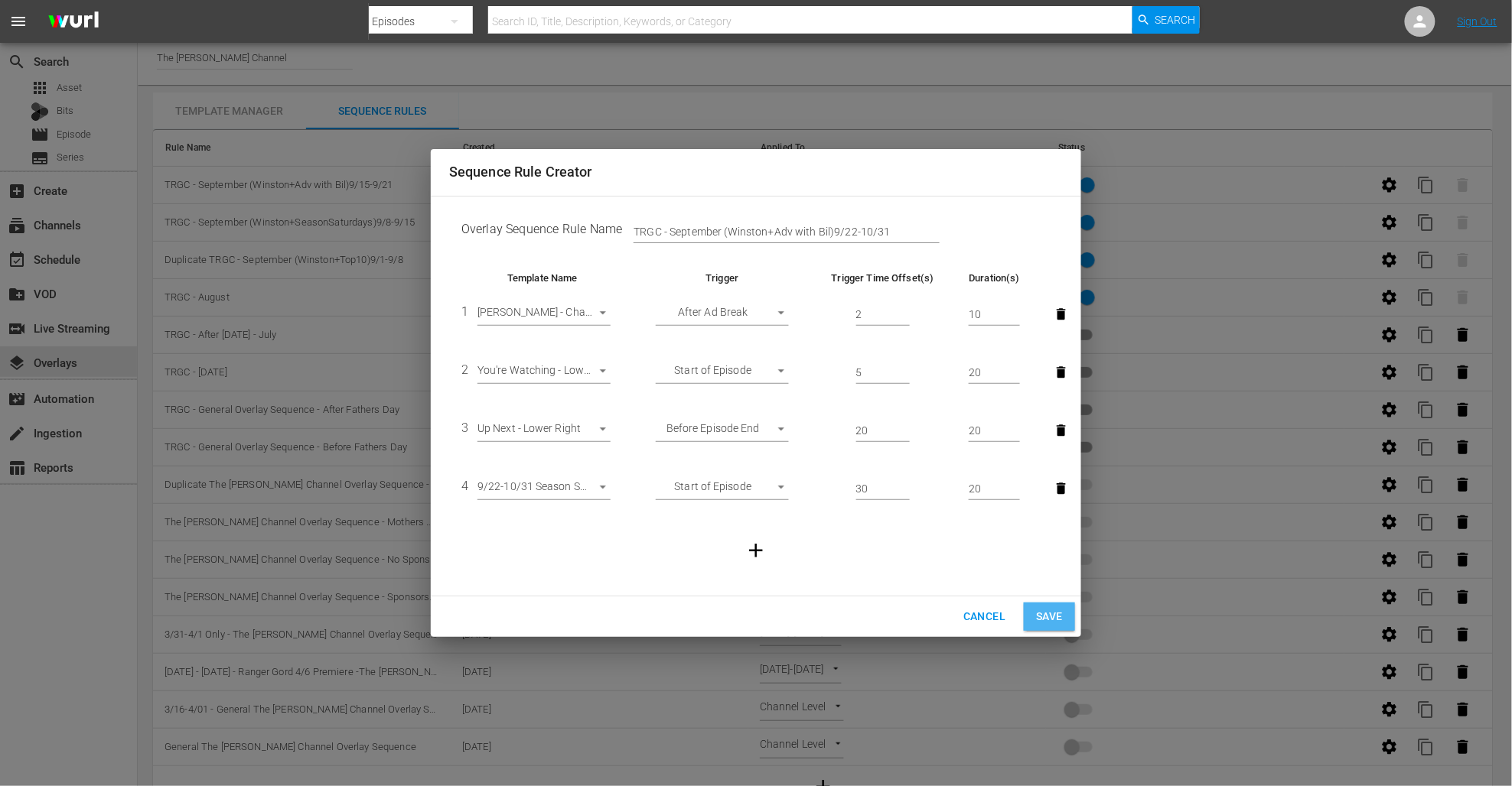
click at [1041, 609] on span "Save" at bounding box center [1049, 617] width 27 height 19
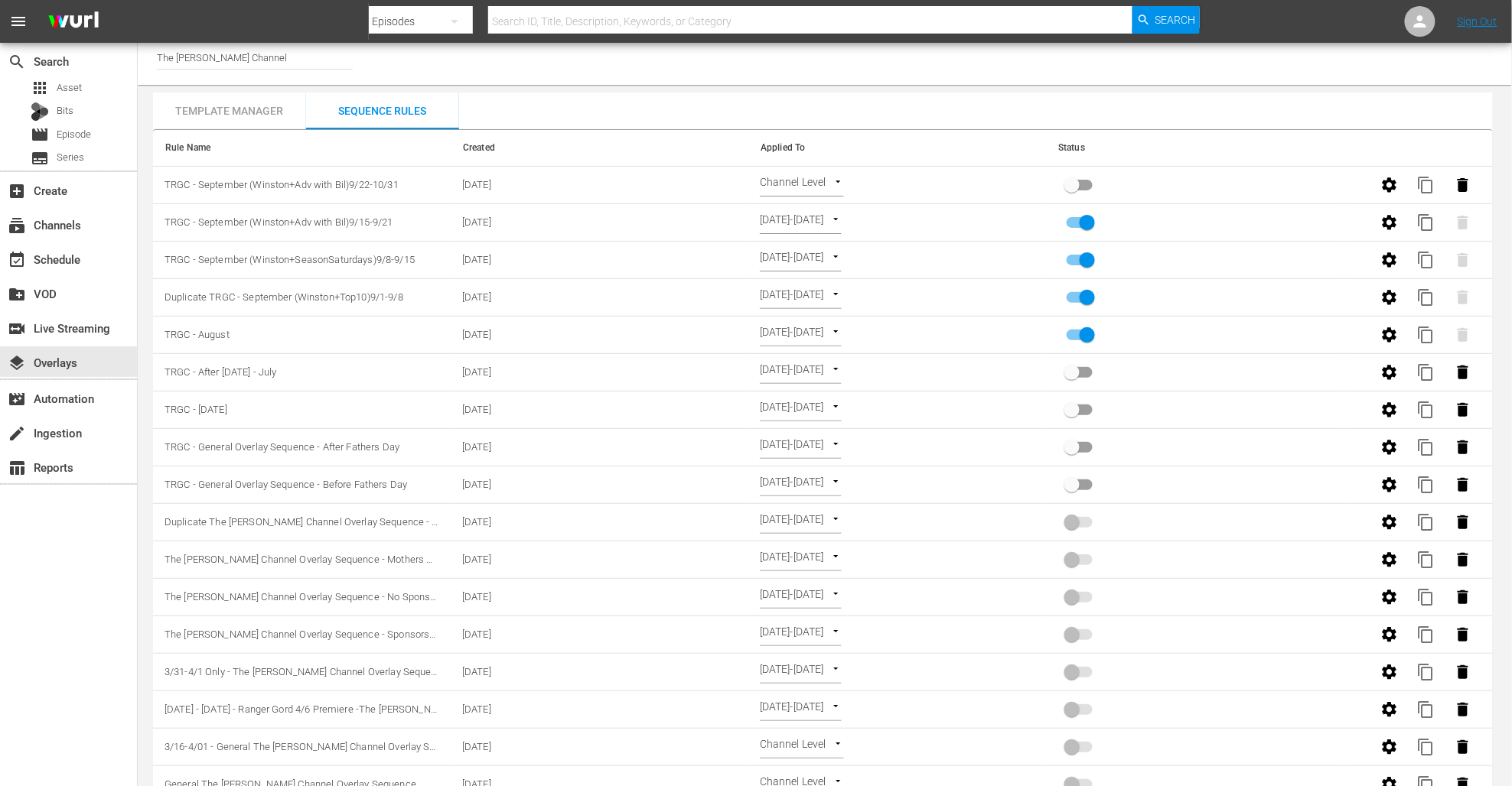
click at [813, 182] on body "menu Search By Episodes Search ID, Title, Description, Keywords, or Category Se…" at bounding box center [756, 389] width 1512 height 786
click at [775, 144] on div at bounding box center [756, 393] width 1512 height 786
click at [830, 184] on body "menu Search By Episodes Search ID, Title, Description, Keywords, or Category Se…" at bounding box center [756, 389] width 1512 height 786
click at [815, 214] on li "Select Date" at bounding box center [806, 209] width 91 height 25
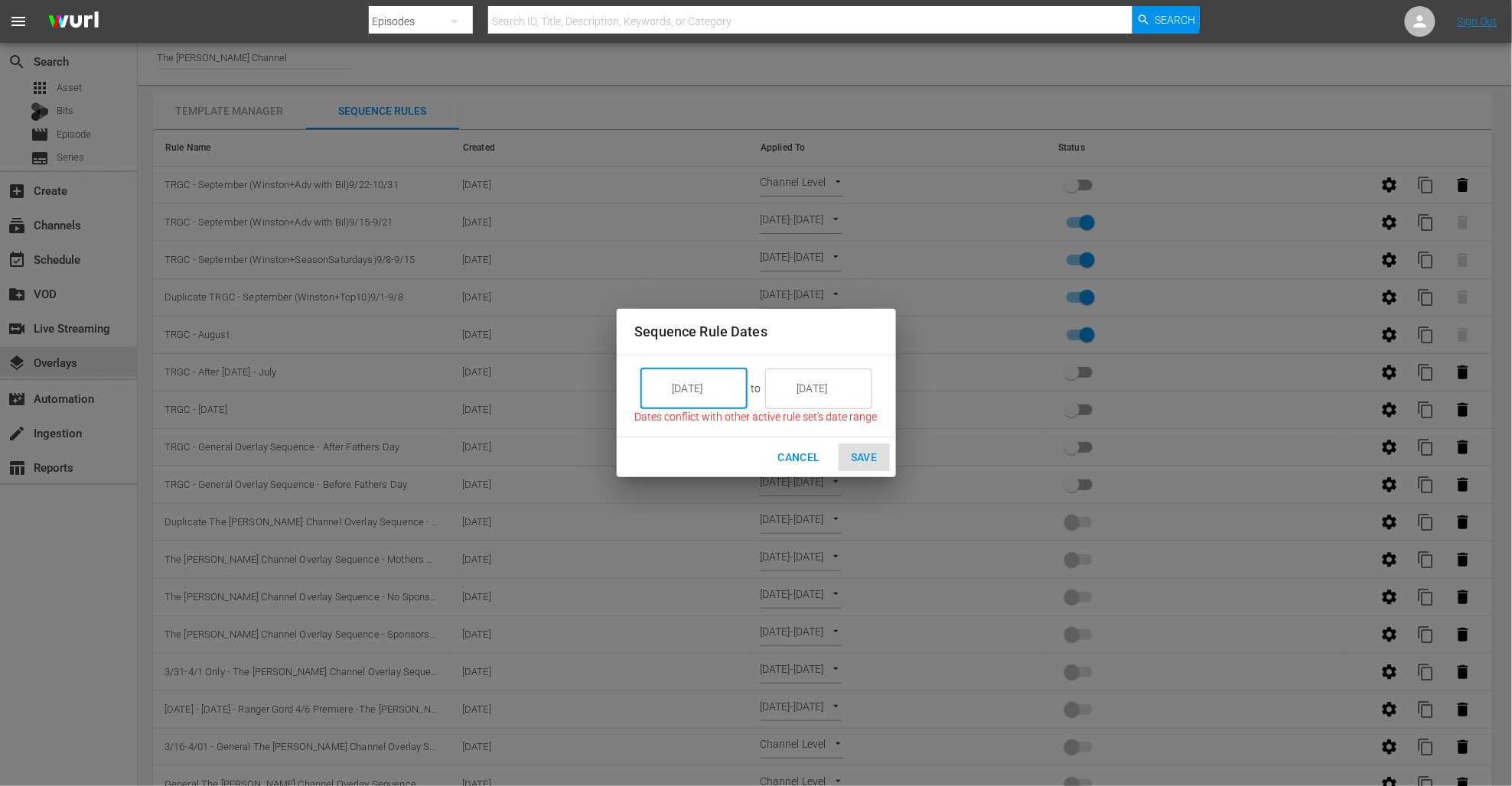
click at [702, 400] on input "[DATE]" at bounding box center [705, 388] width 86 height 41
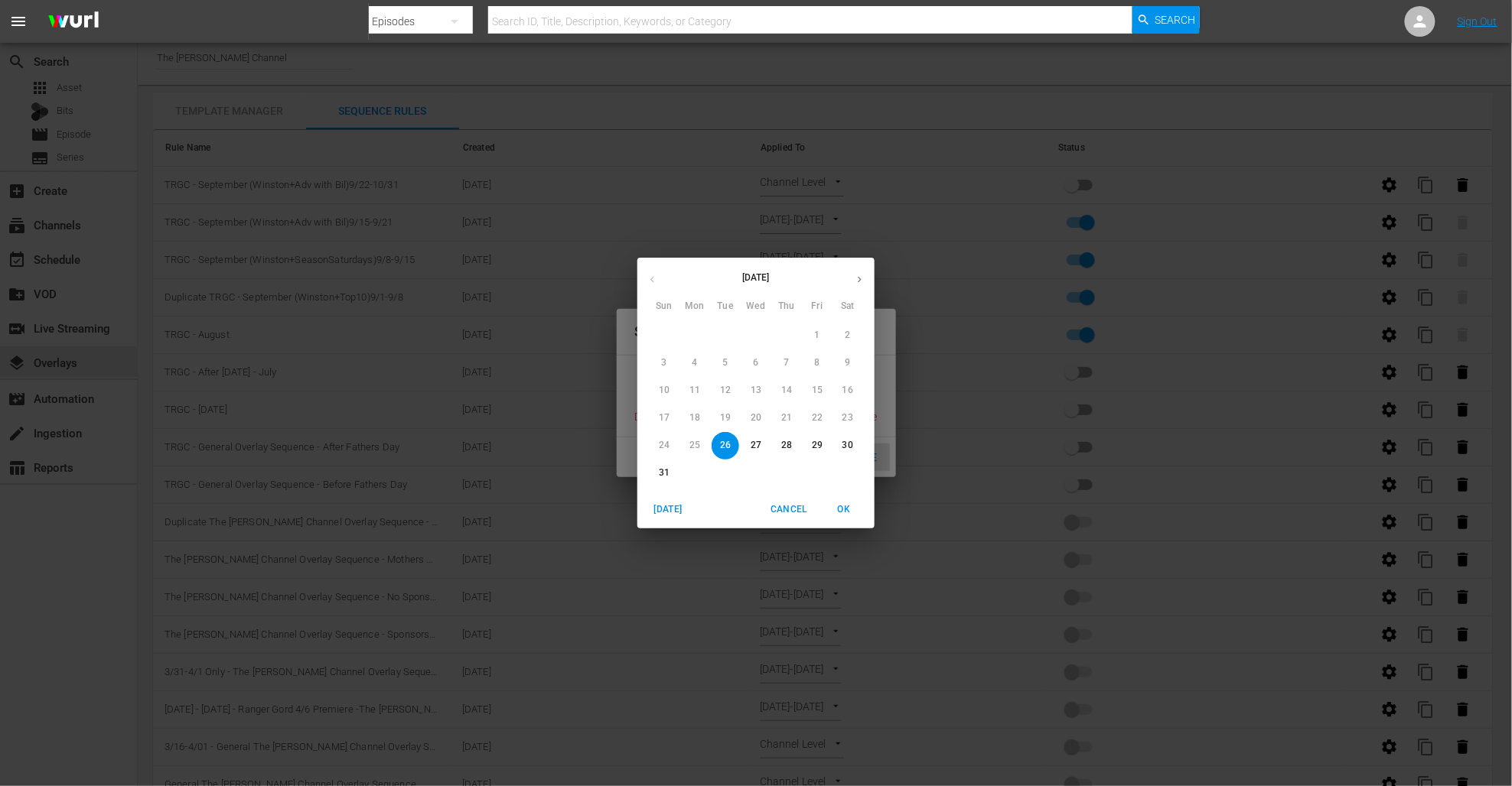
click at [860, 278] on icon "button" at bounding box center [860, 280] width 12 height 12
click at [733, 414] on span "23" at bounding box center [725, 418] width 28 height 13
type input "[DATE]"
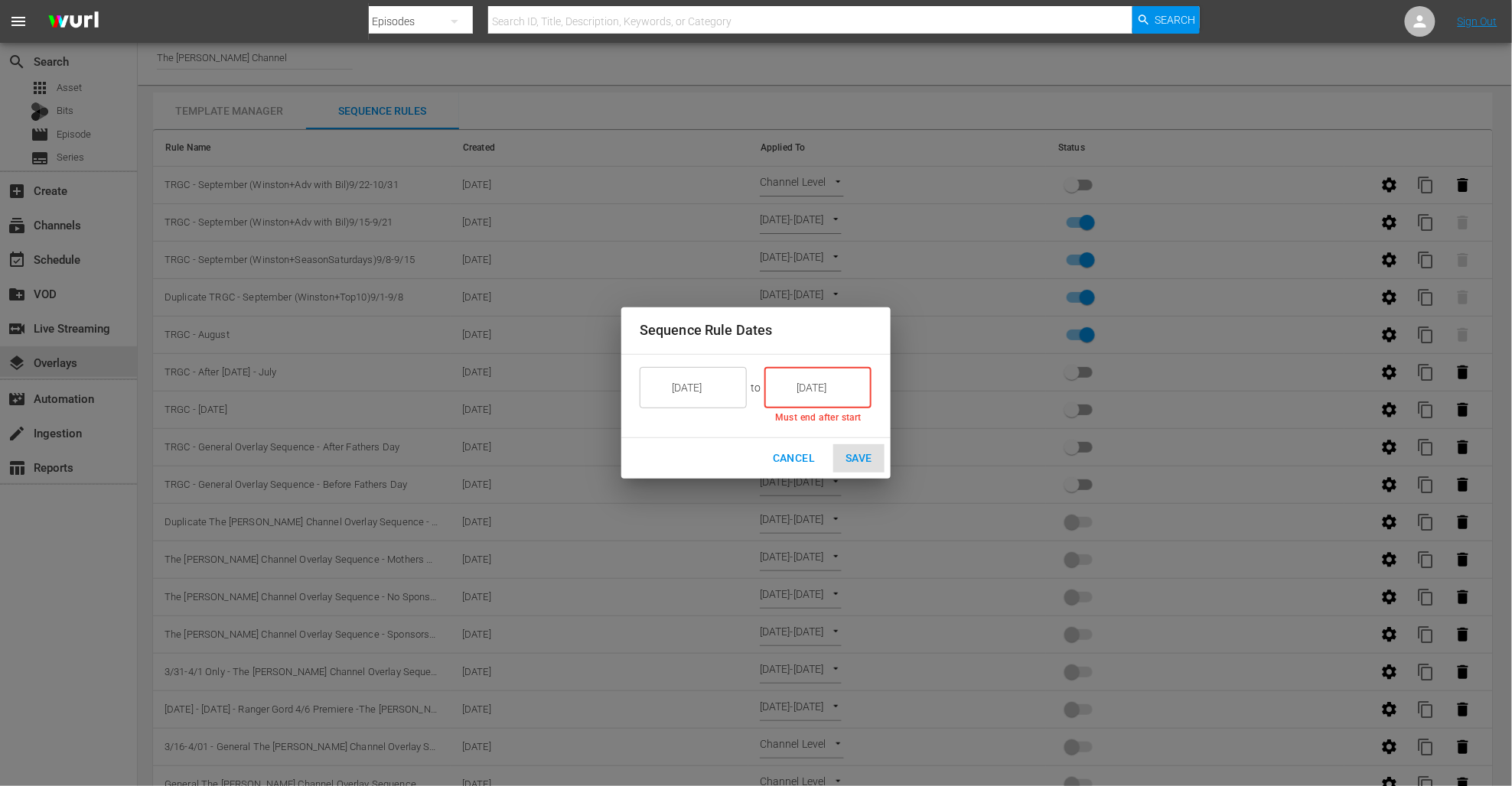
click at [842, 396] on input "[DATE]" at bounding box center [828, 387] width 86 height 41
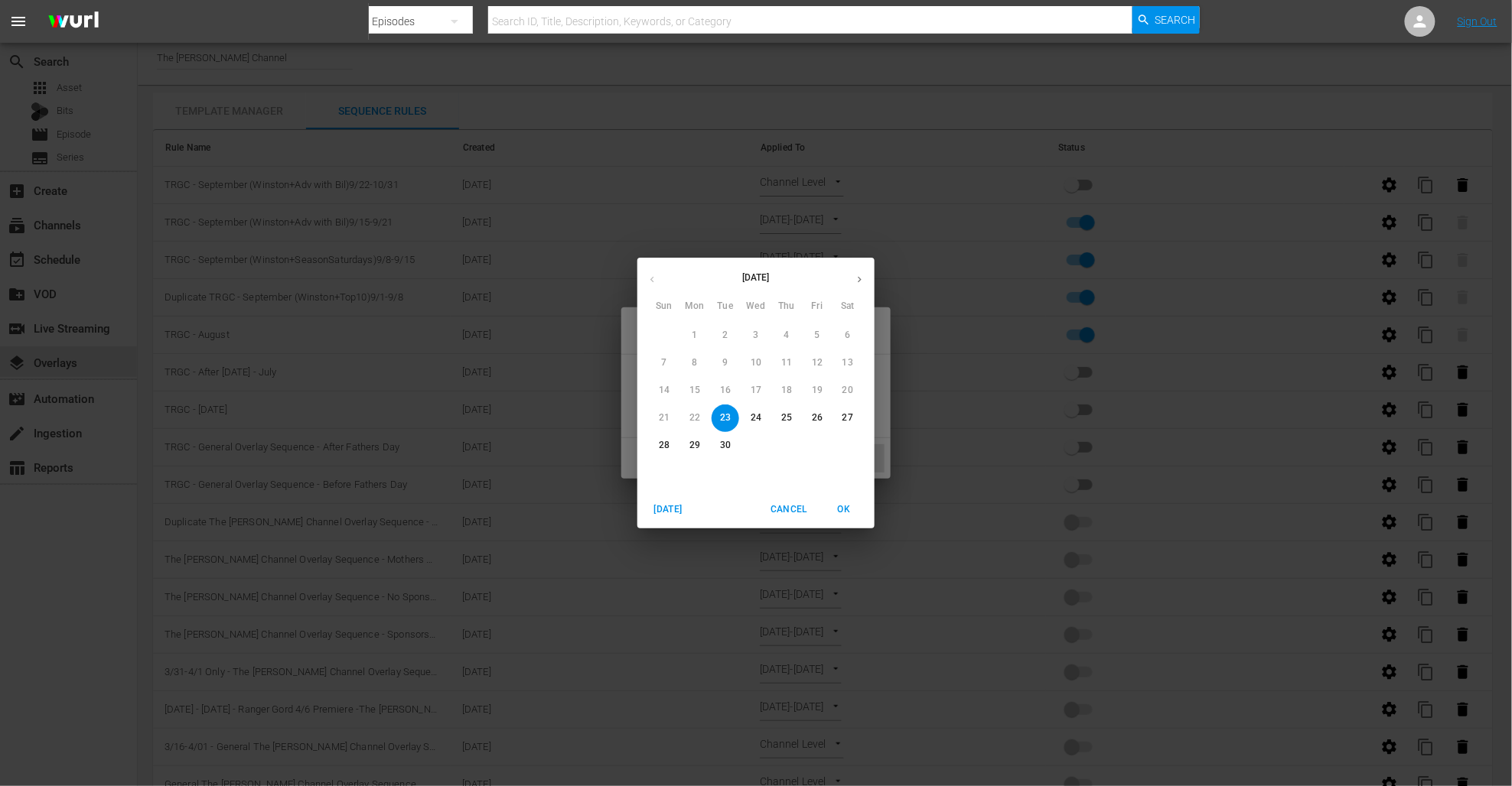
click at [858, 289] on button "button" at bounding box center [860, 280] width 30 height 30
click at [810, 445] on span "31" at bounding box center [817, 446] width 28 height 13
type input "[DATE]"
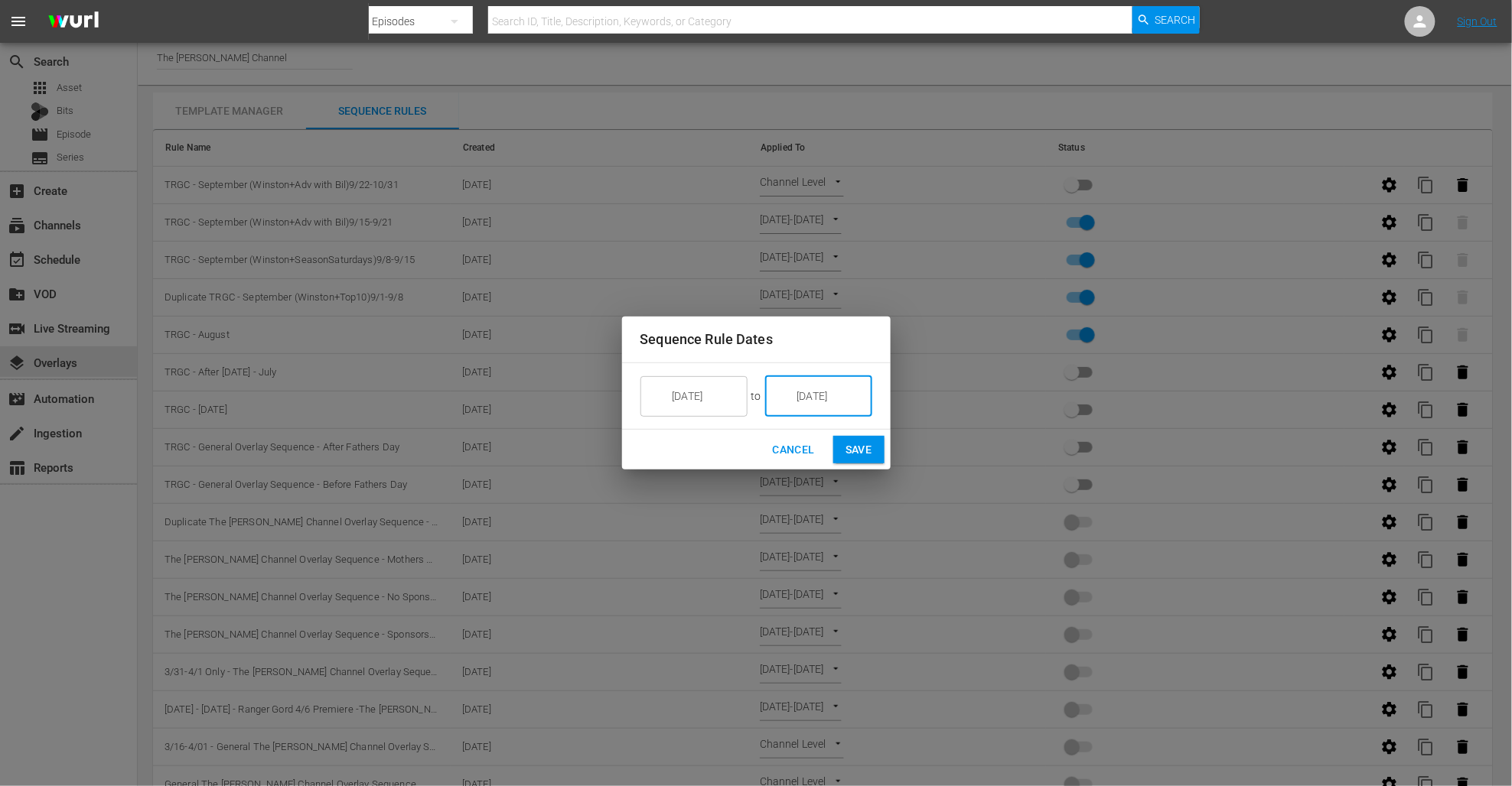
drag, startPoint x: 848, startPoint y: 447, endPoint x: 839, endPoint y: 454, distance: 11.4
click at [849, 448] on span "Save" at bounding box center [859, 450] width 27 height 19
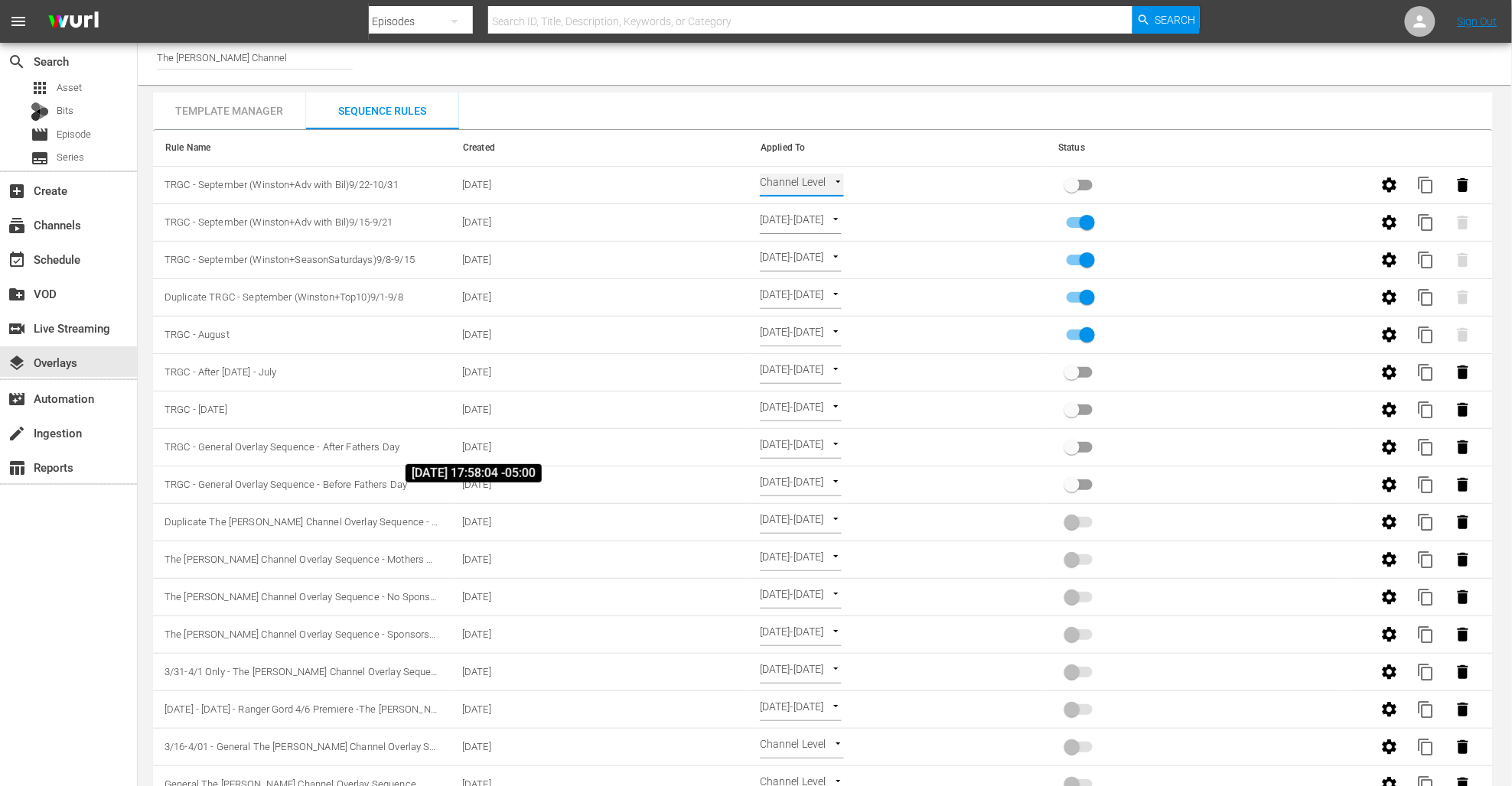
type input "SELECT_DATE"
click at [1390, 300] on icon "button" at bounding box center [1389, 296] width 14 height 14
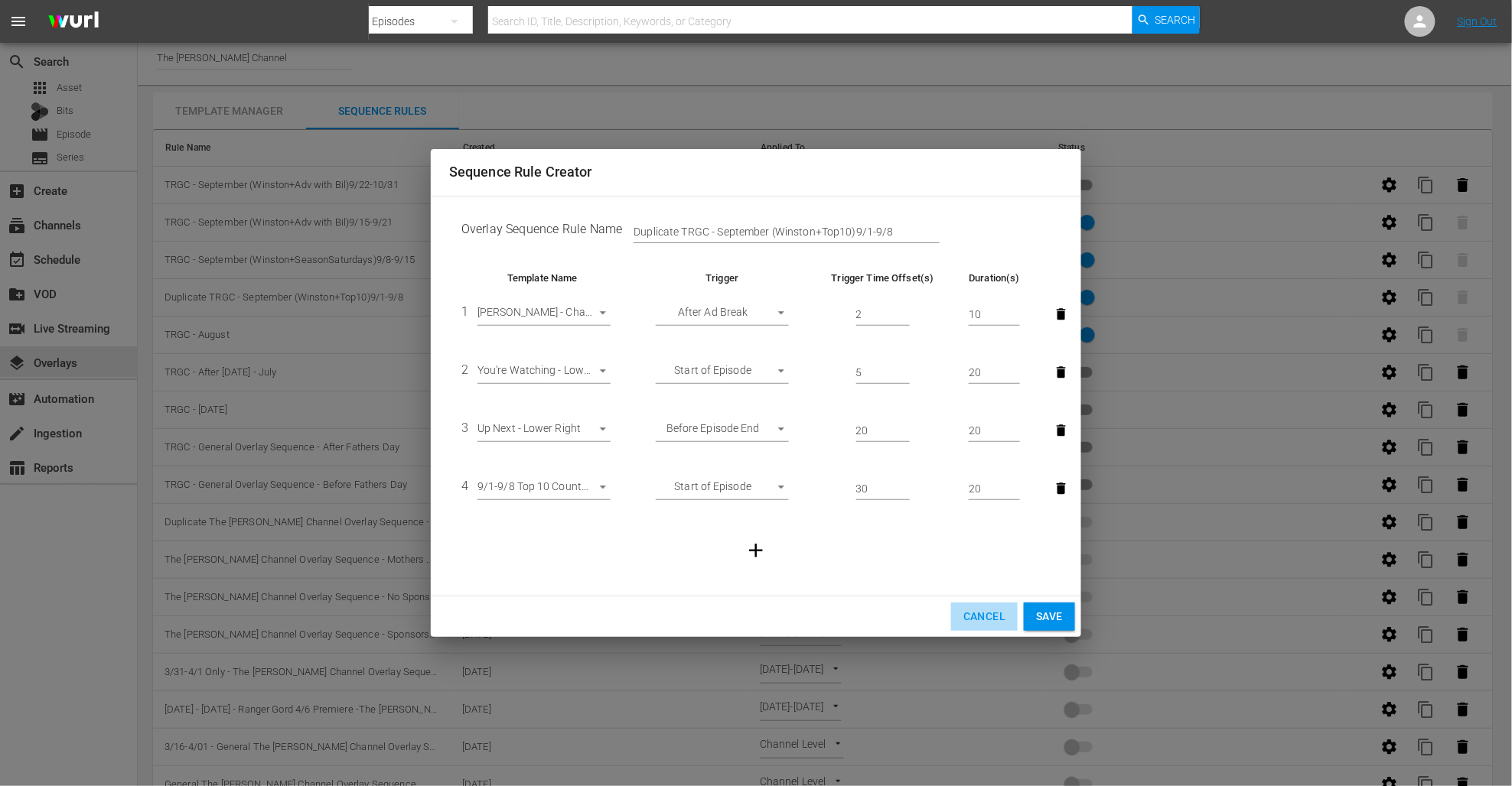
drag, startPoint x: 978, startPoint y: 612, endPoint x: 963, endPoint y: 606, distance: 16.2
click at [978, 612] on span "Cancel" at bounding box center [984, 617] width 42 height 19
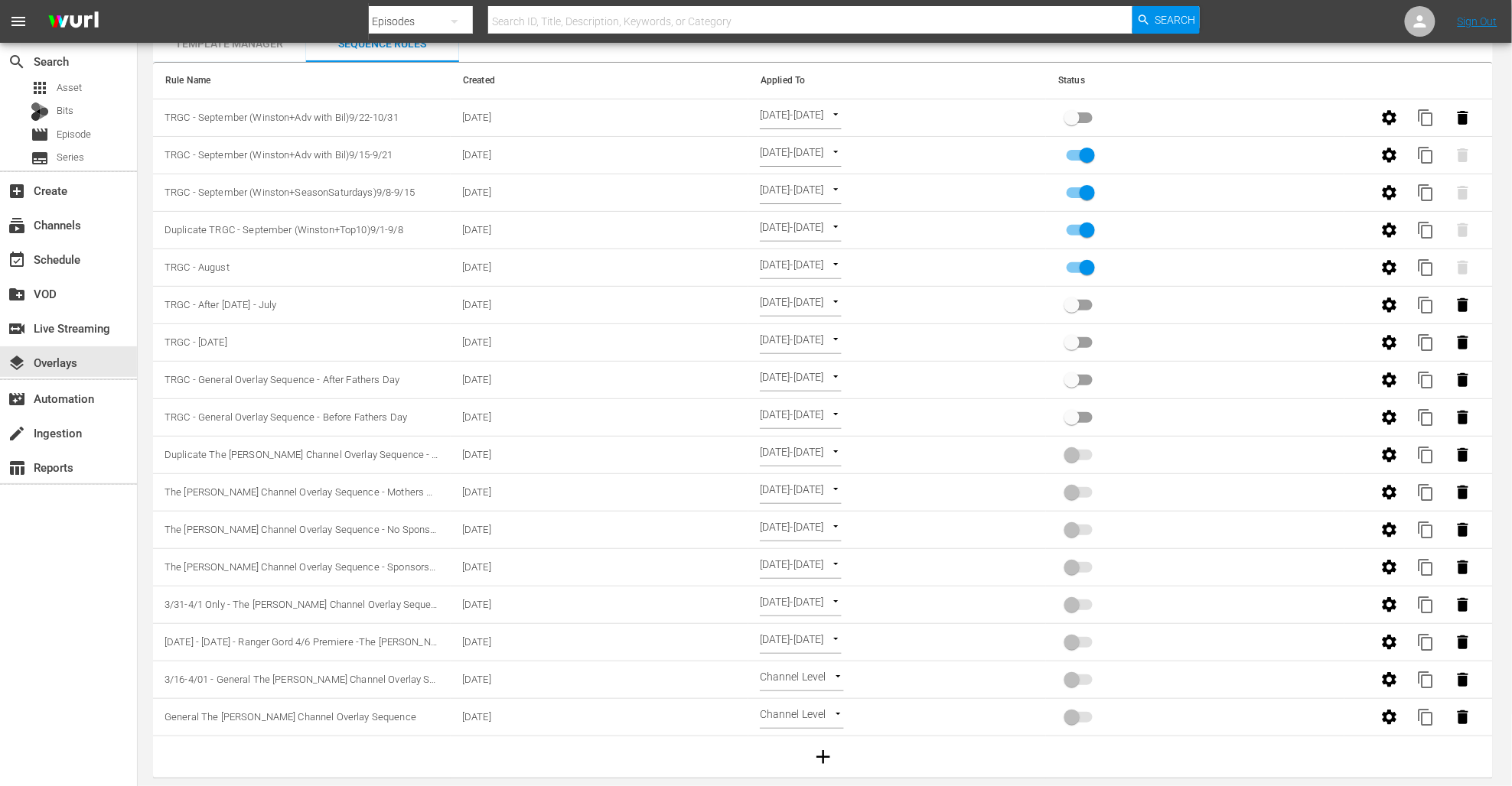
scroll to position [0, 0]
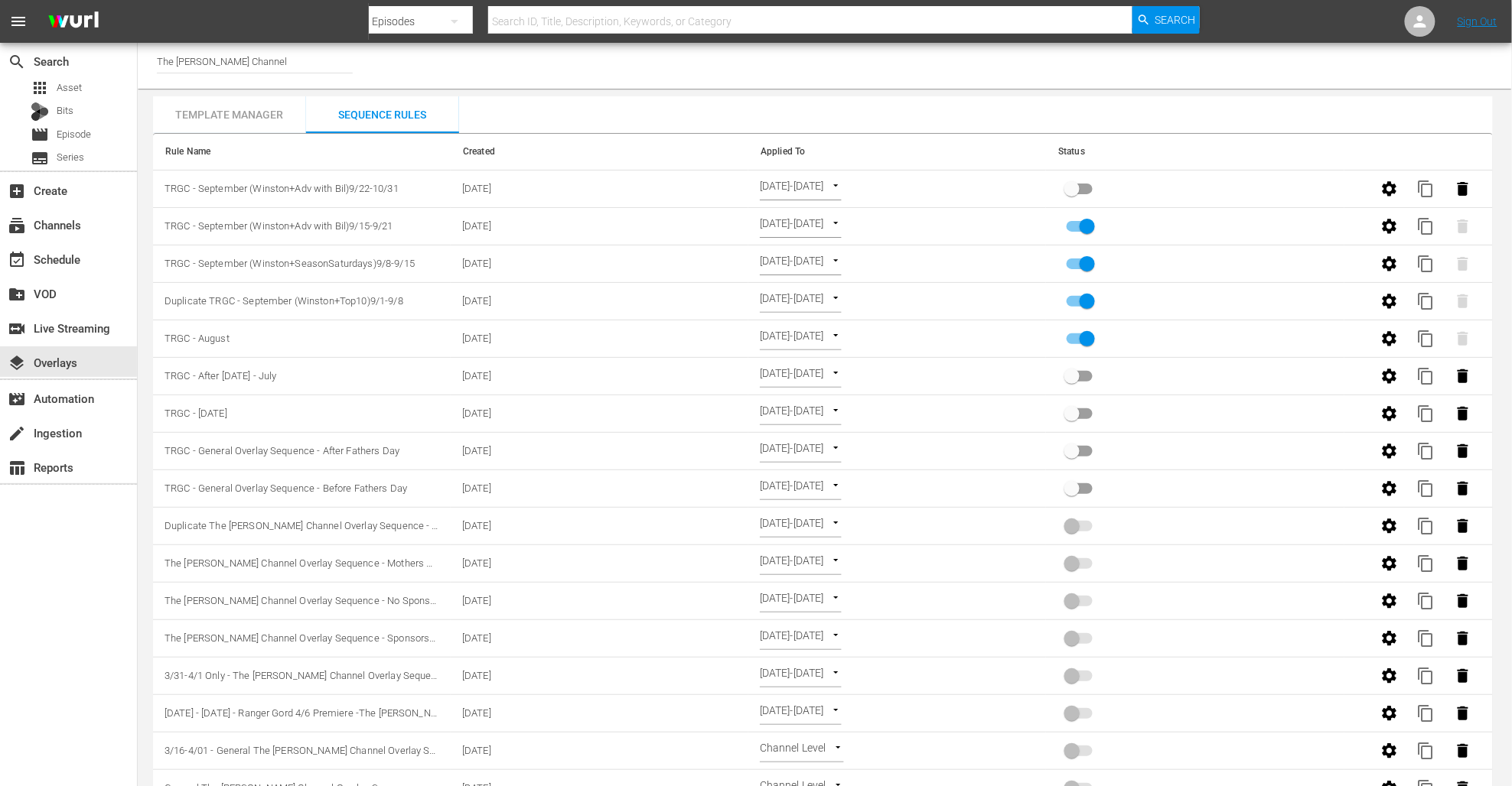
click at [372, 107] on div "Sequence Rules" at bounding box center [382, 114] width 153 height 37
click at [245, 115] on div "Template Manager" at bounding box center [229, 114] width 153 height 37
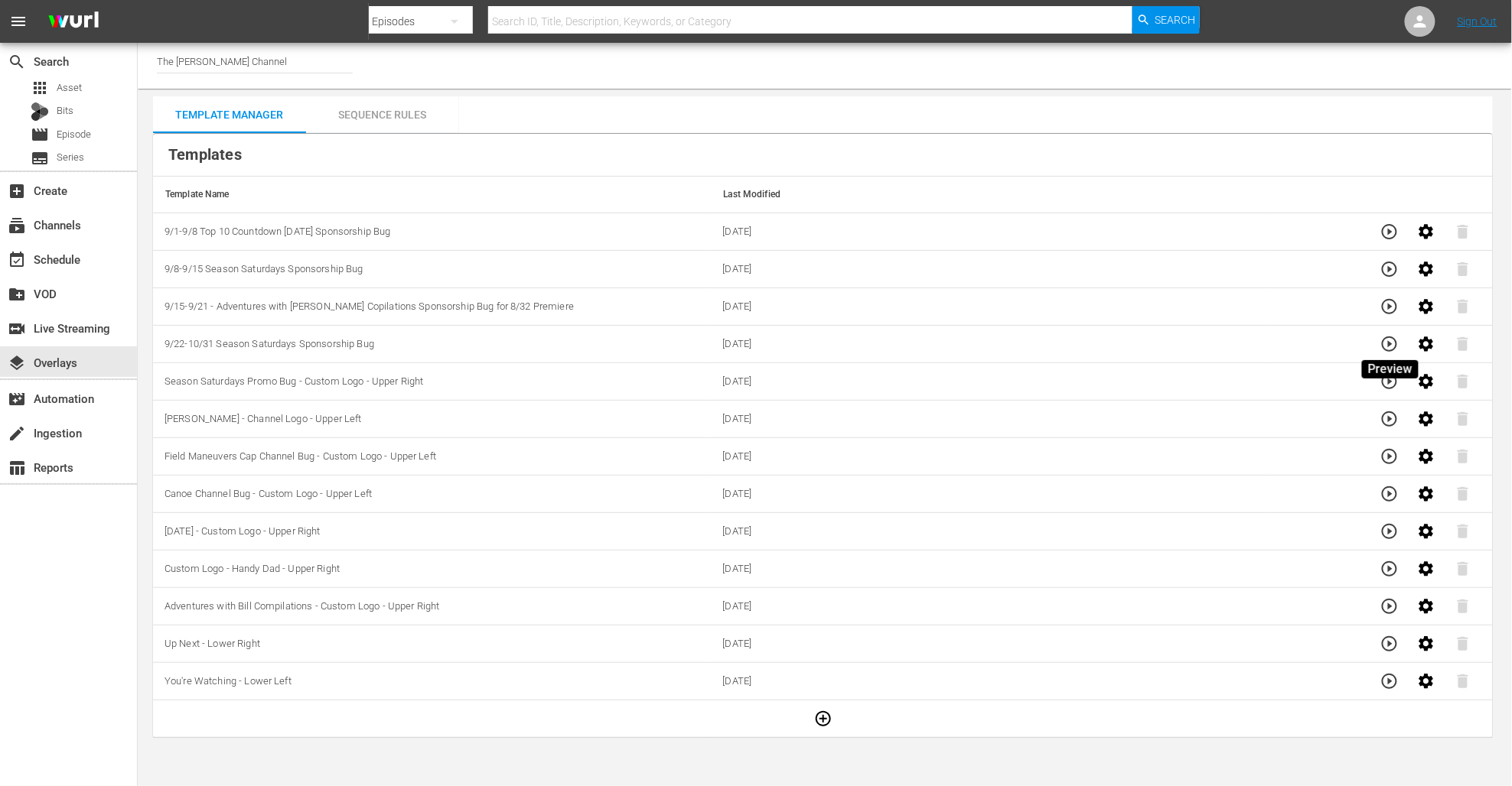
click at [1391, 343] on icon "button" at bounding box center [1390, 344] width 18 height 18
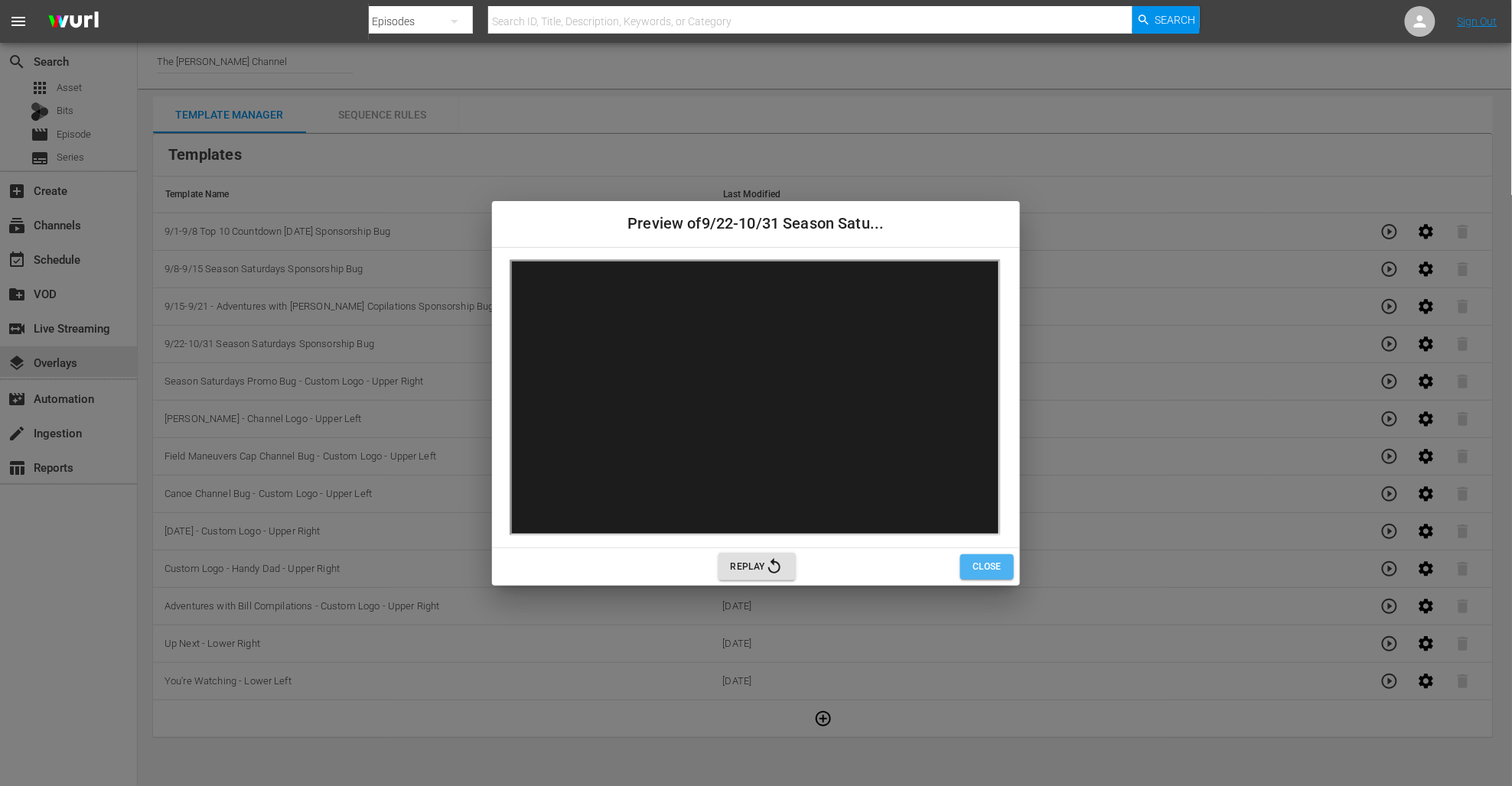
click at [990, 569] on span "Close" at bounding box center [987, 567] width 29 height 16
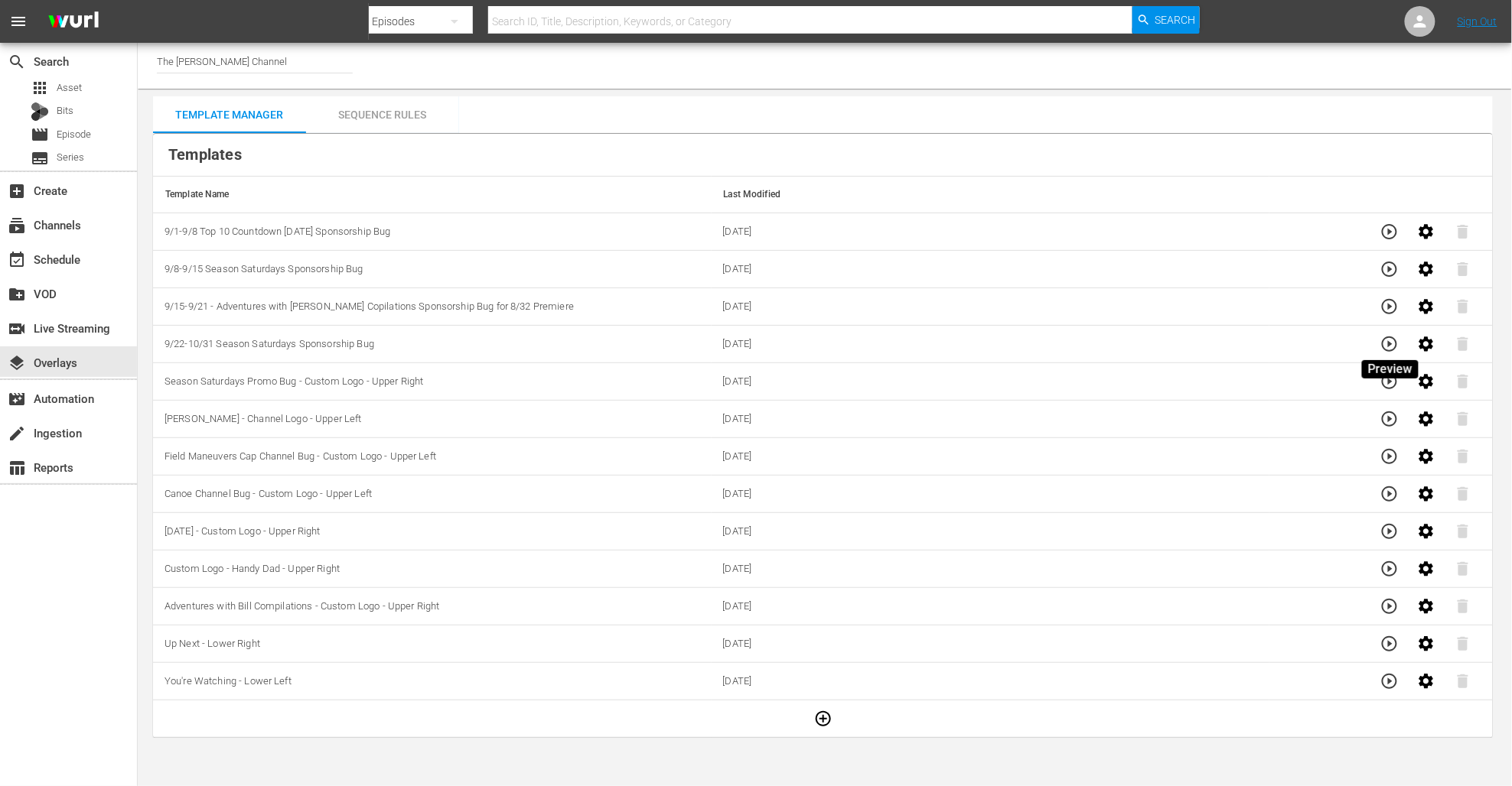
click at [1390, 348] on icon "button" at bounding box center [1390, 344] width 18 height 18
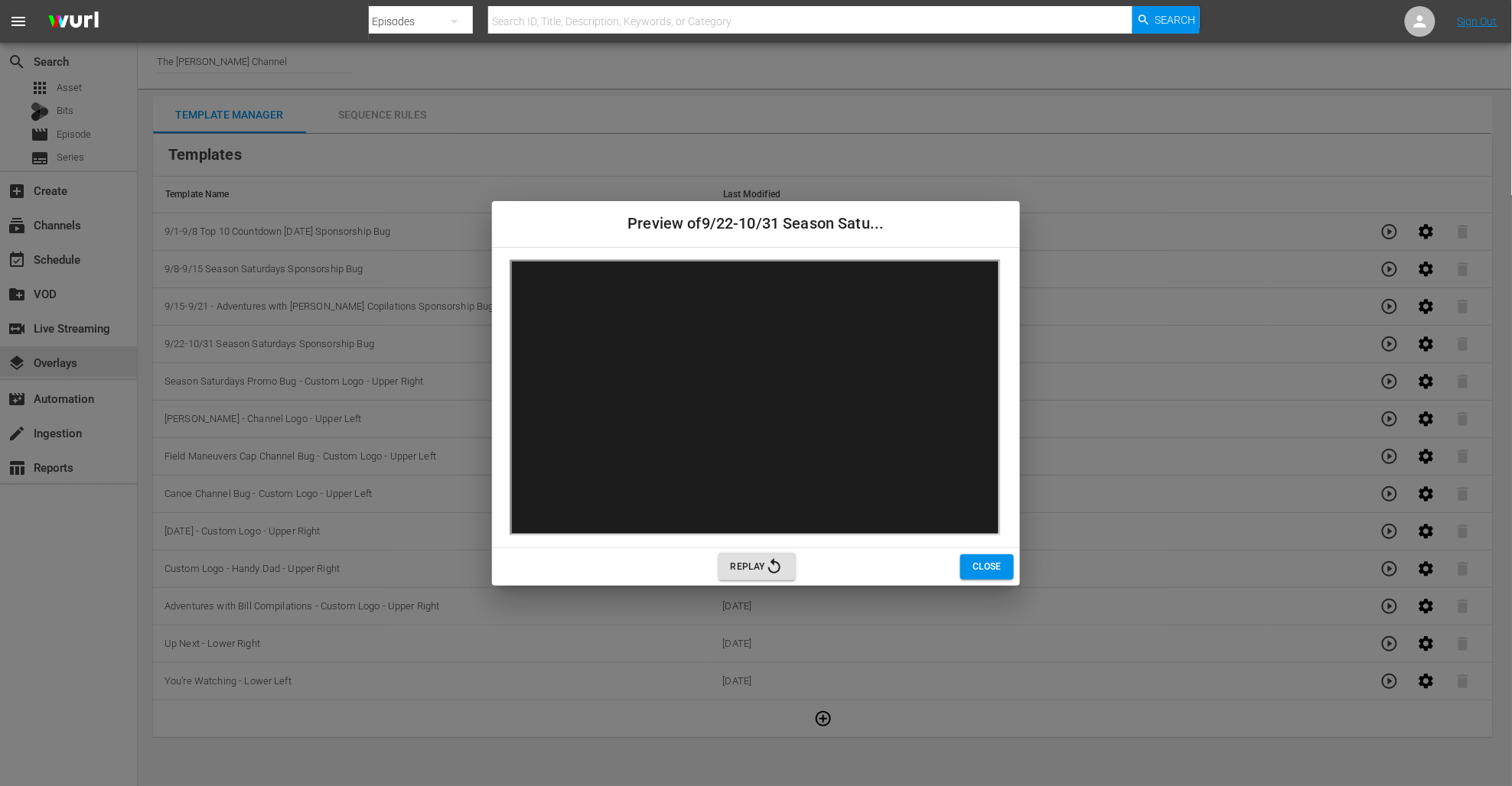
click at [990, 562] on span "Close" at bounding box center [987, 567] width 29 height 16
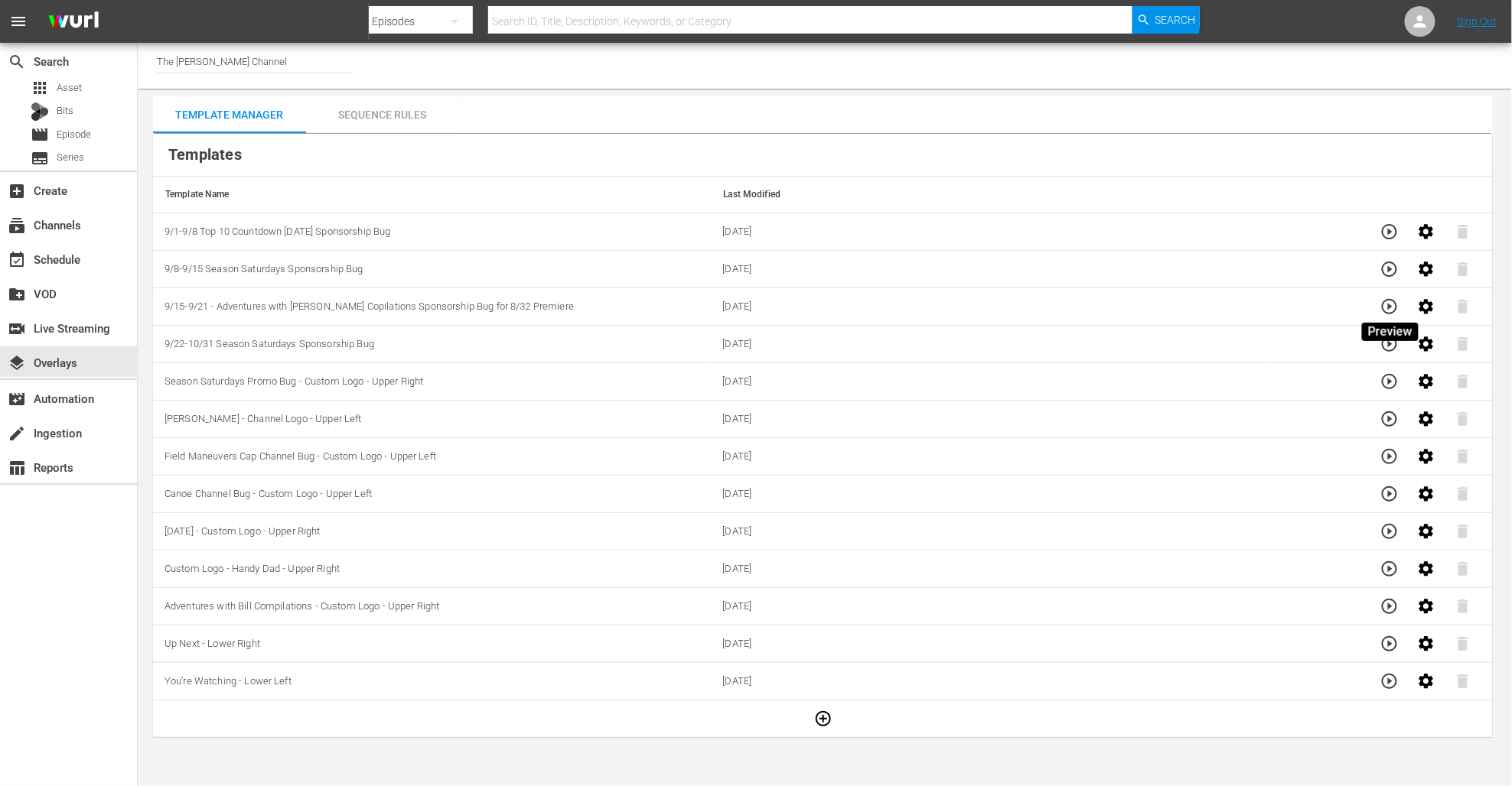
click at [1390, 303] on icon "button" at bounding box center [1390, 307] width 18 height 18
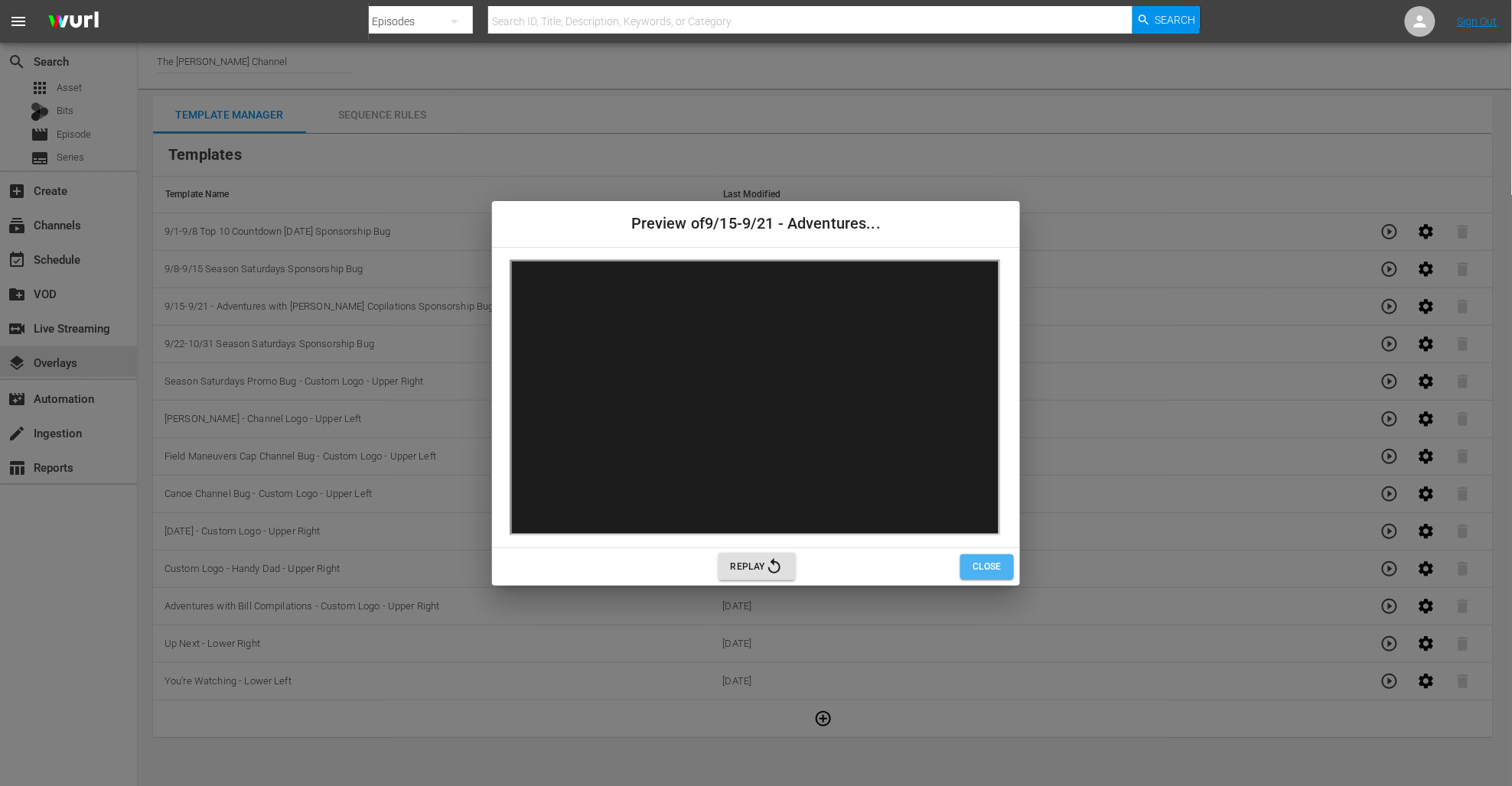
drag, startPoint x: 982, startPoint y: 557, endPoint x: 1048, endPoint y: 500, distance: 87.2
click at [982, 556] on button "Close" at bounding box center [987, 567] width 53 height 25
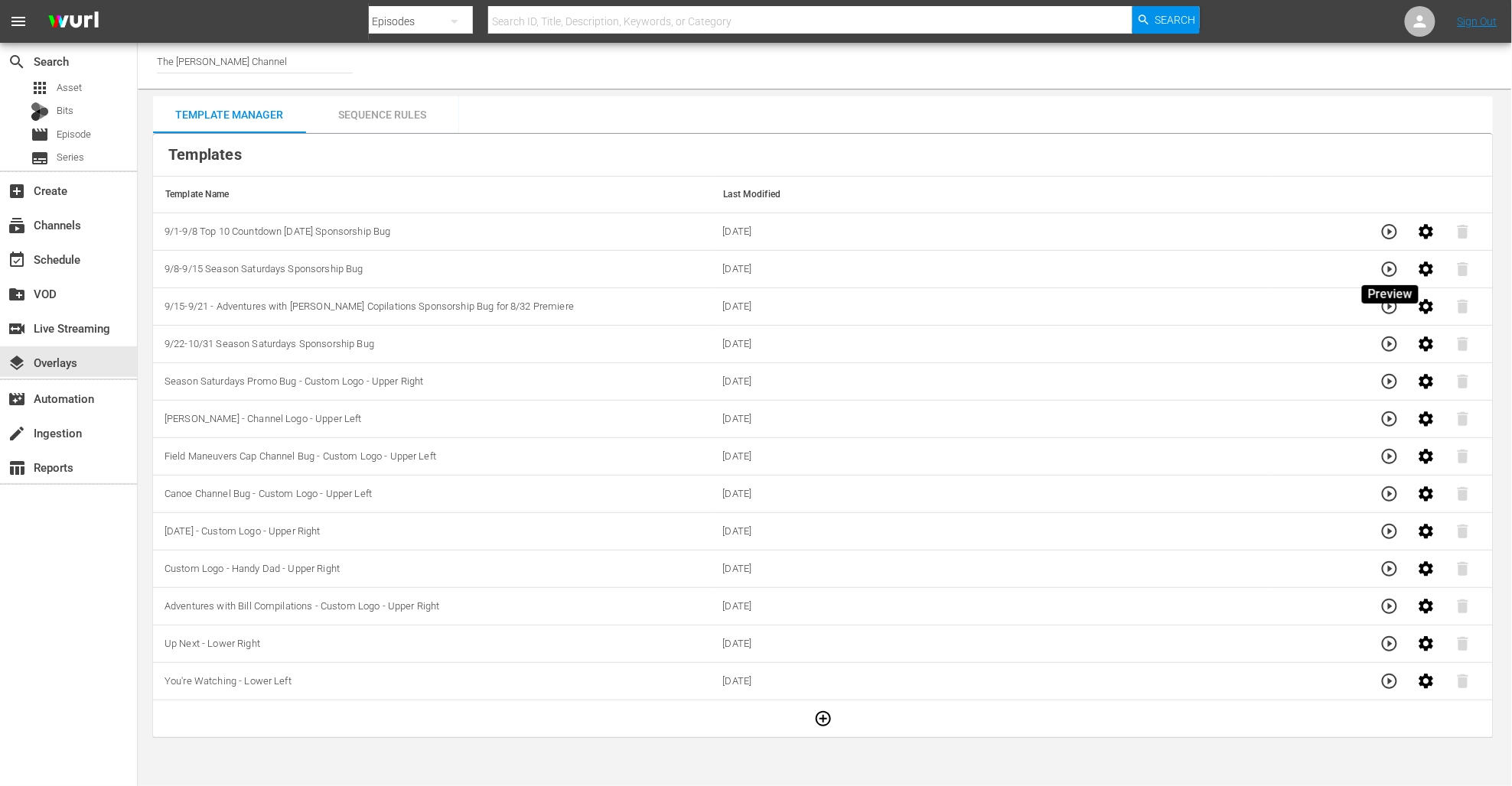
click at [1386, 273] on icon "button" at bounding box center [1390, 270] width 18 height 18
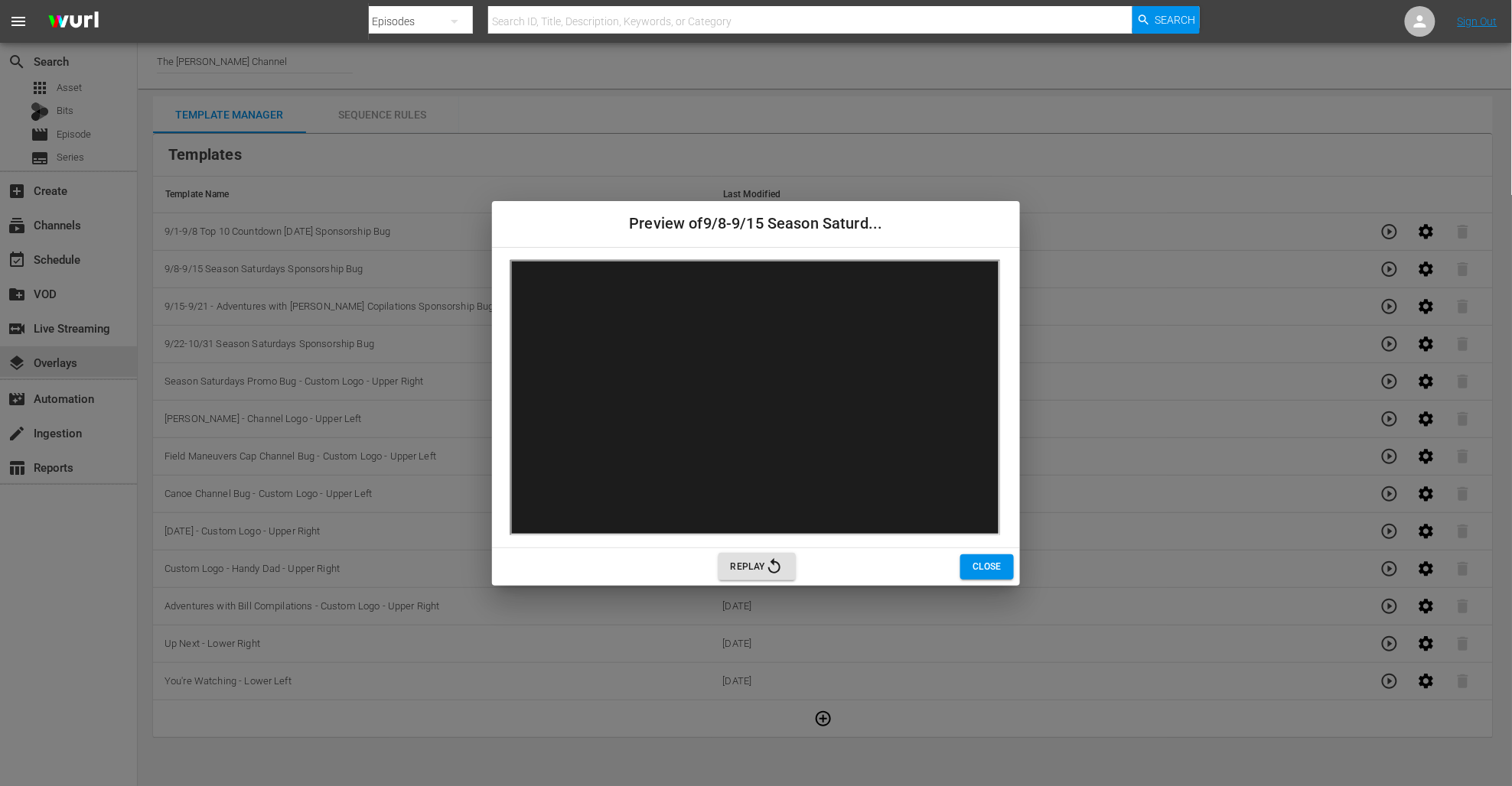
click at [984, 562] on span "Close" at bounding box center [987, 567] width 29 height 16
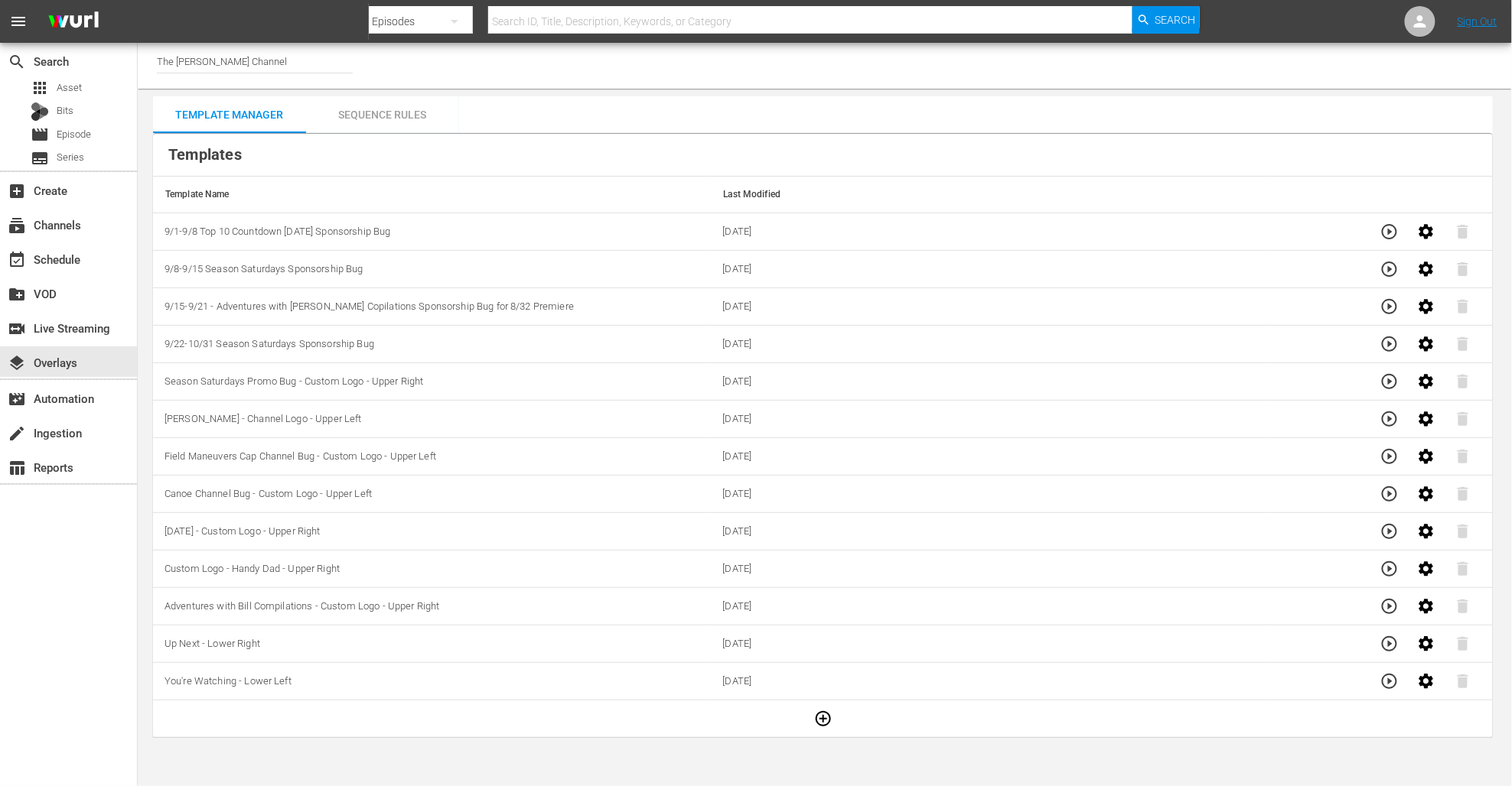
click at [1390, 234] on icon "button" at bounding box center [1390, 232] width 18 height 18
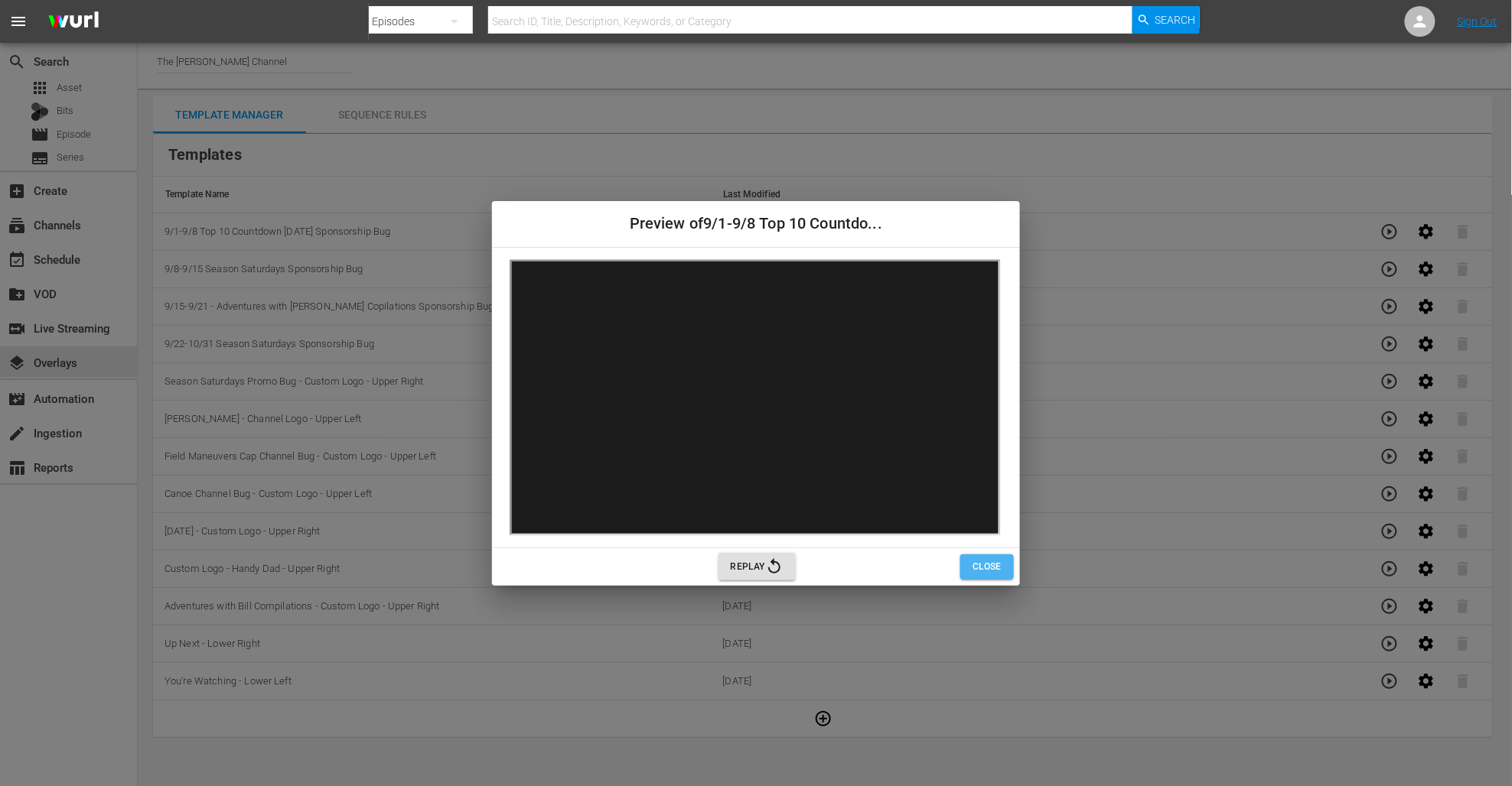
click at [994, 561] on span "Close" at bounding box center [987, 567] width 29 height 16
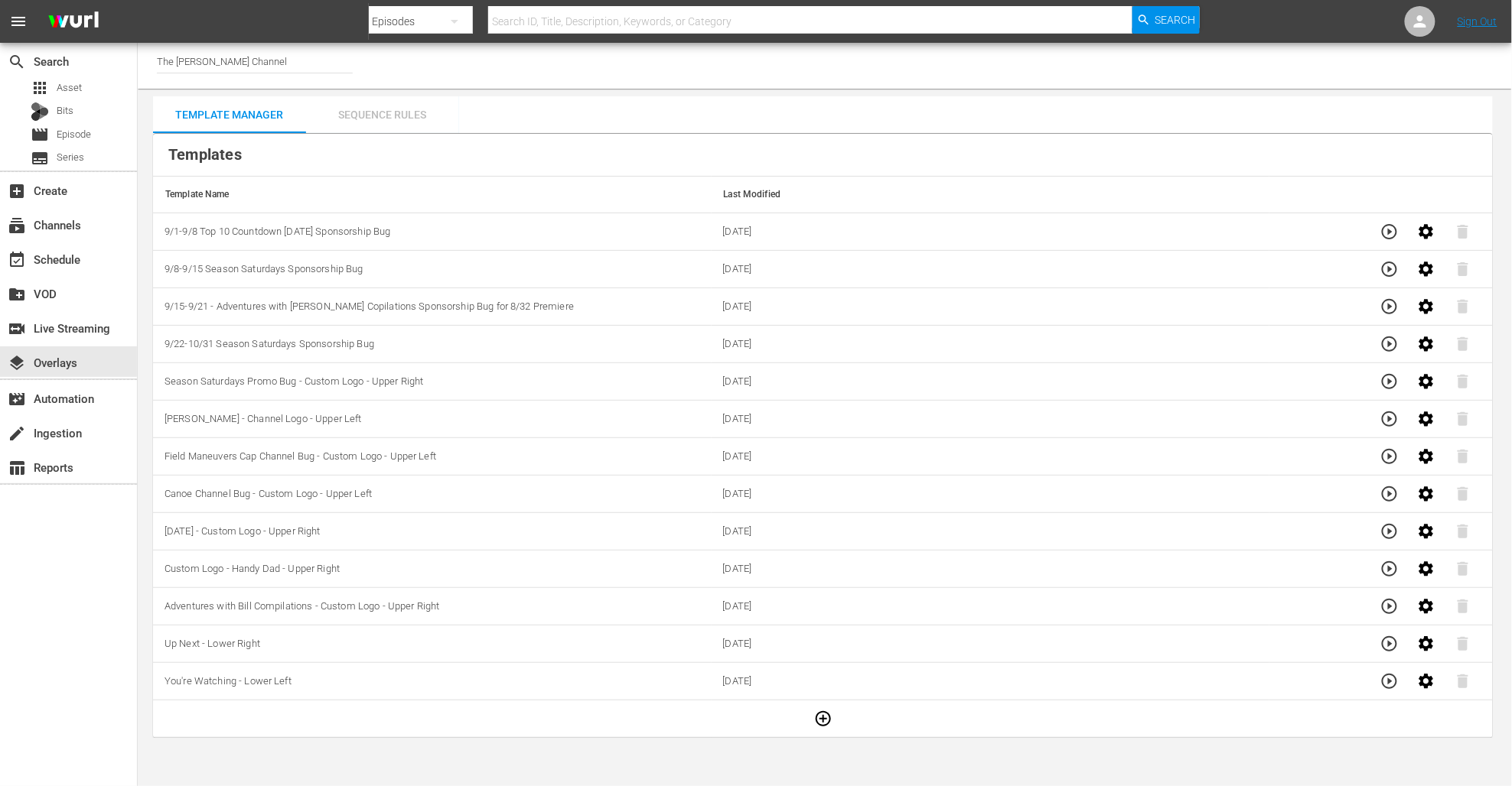
click at [372, 120] on div "Sequence Rules" at bounding box center [382, 114] width 153 height 37
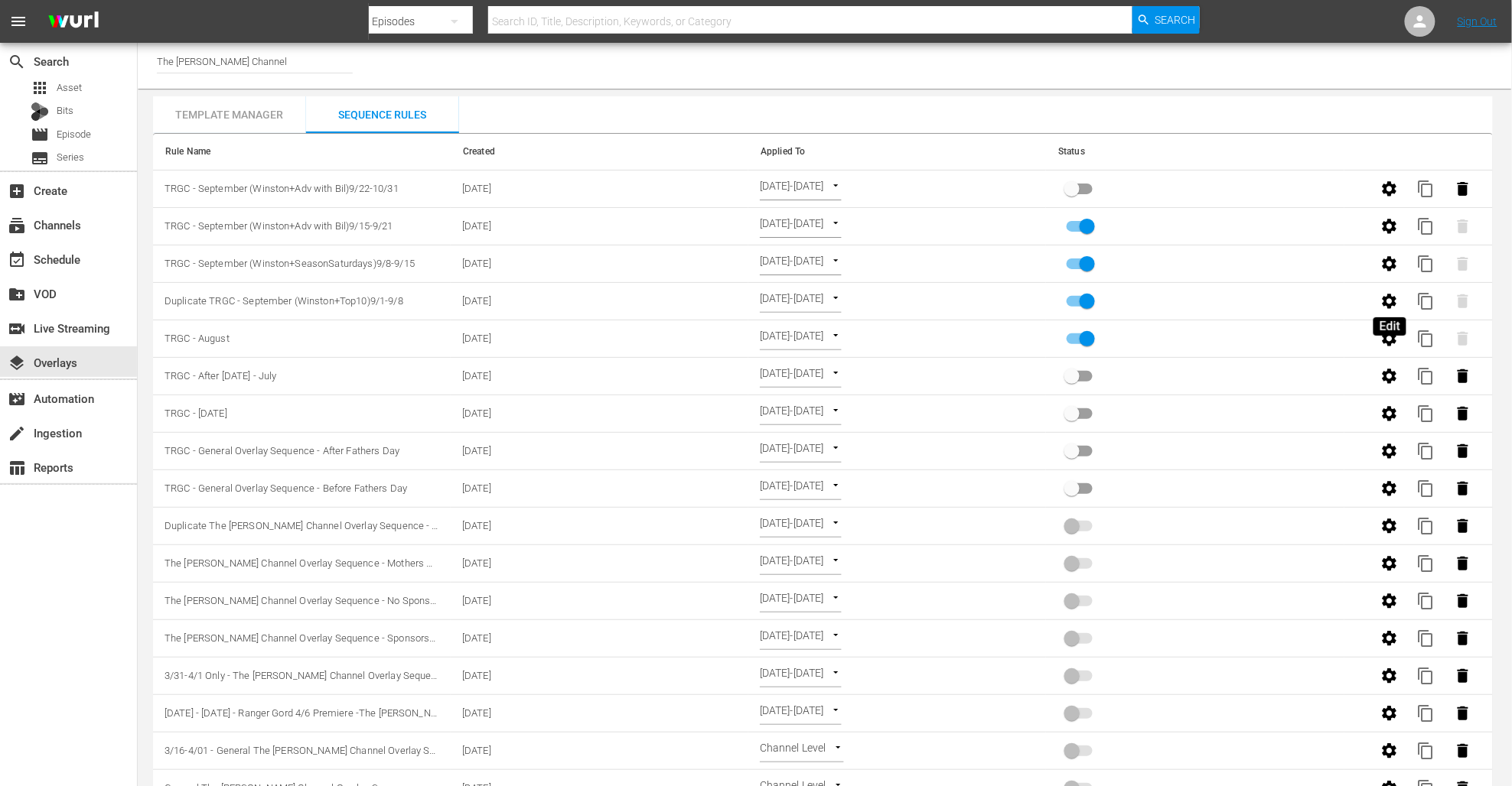
click at [1387, 305] on icon "button" at bounding box center [1389, 300] width 14 height 14
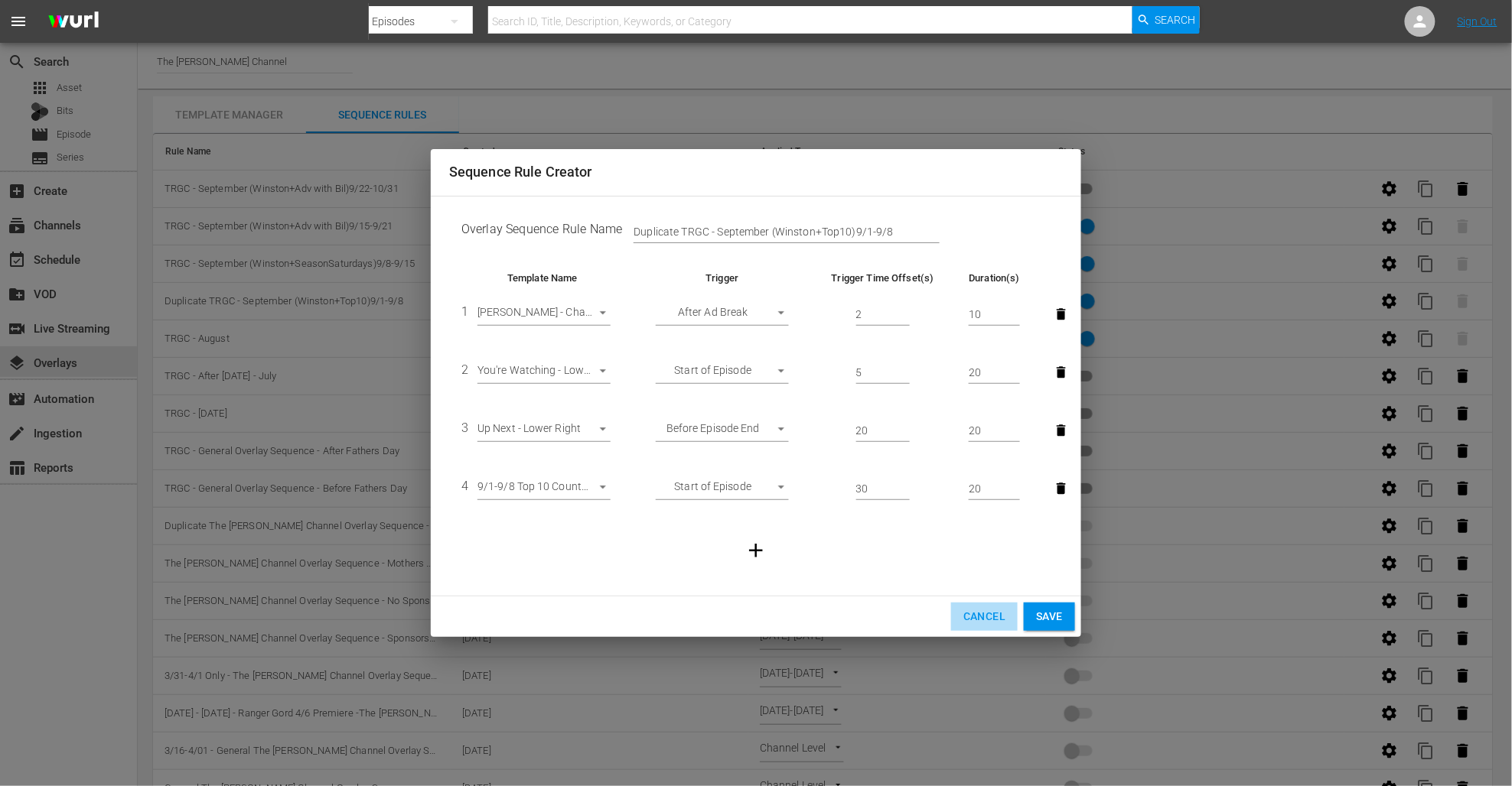
click at [975, 613] on span "Cancel" at bounding box center [984, 617] width 42 height 19
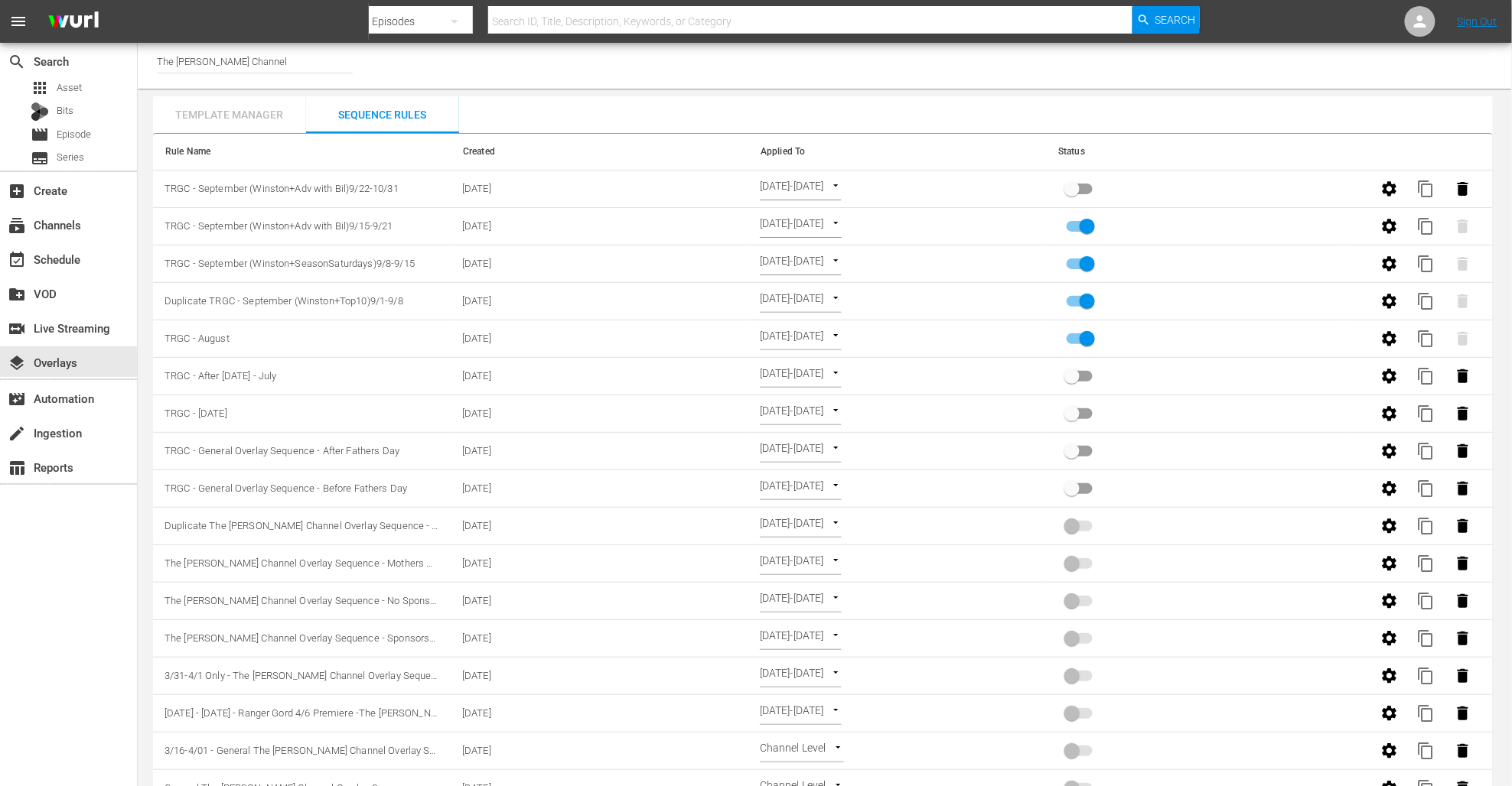
click at [274, 113] on div "Template Manager" at bounding box center [229, 114] width 153 height 37
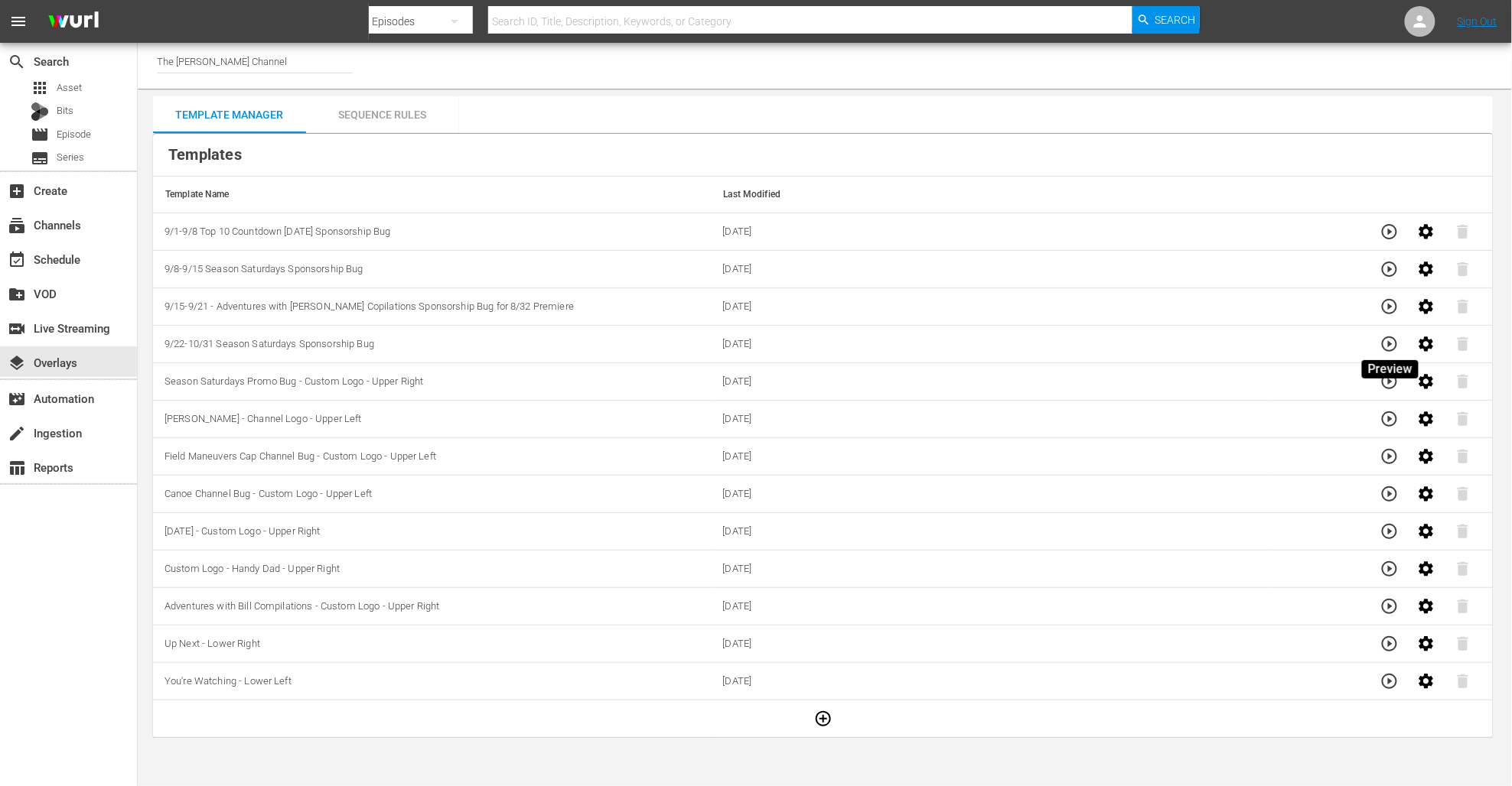
click at [1388, 347] on icon "button" at bounding box center [1390, 344] width 18 height 18
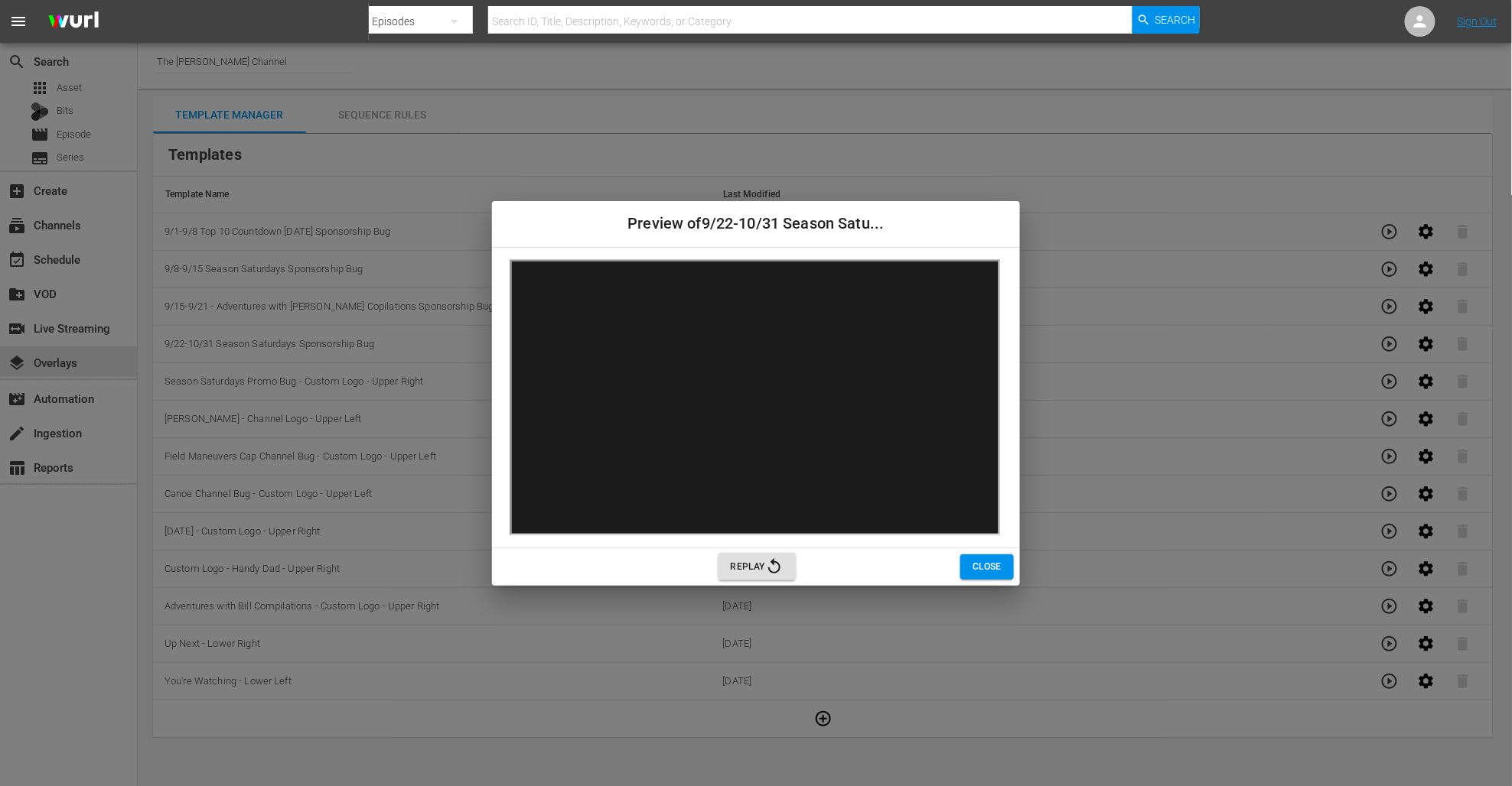
click at [1166, 320] on div "Preview of 9/22-10/31 Season Satu... Replay Close" at bounding box center [756, 393] width 1512 height 786
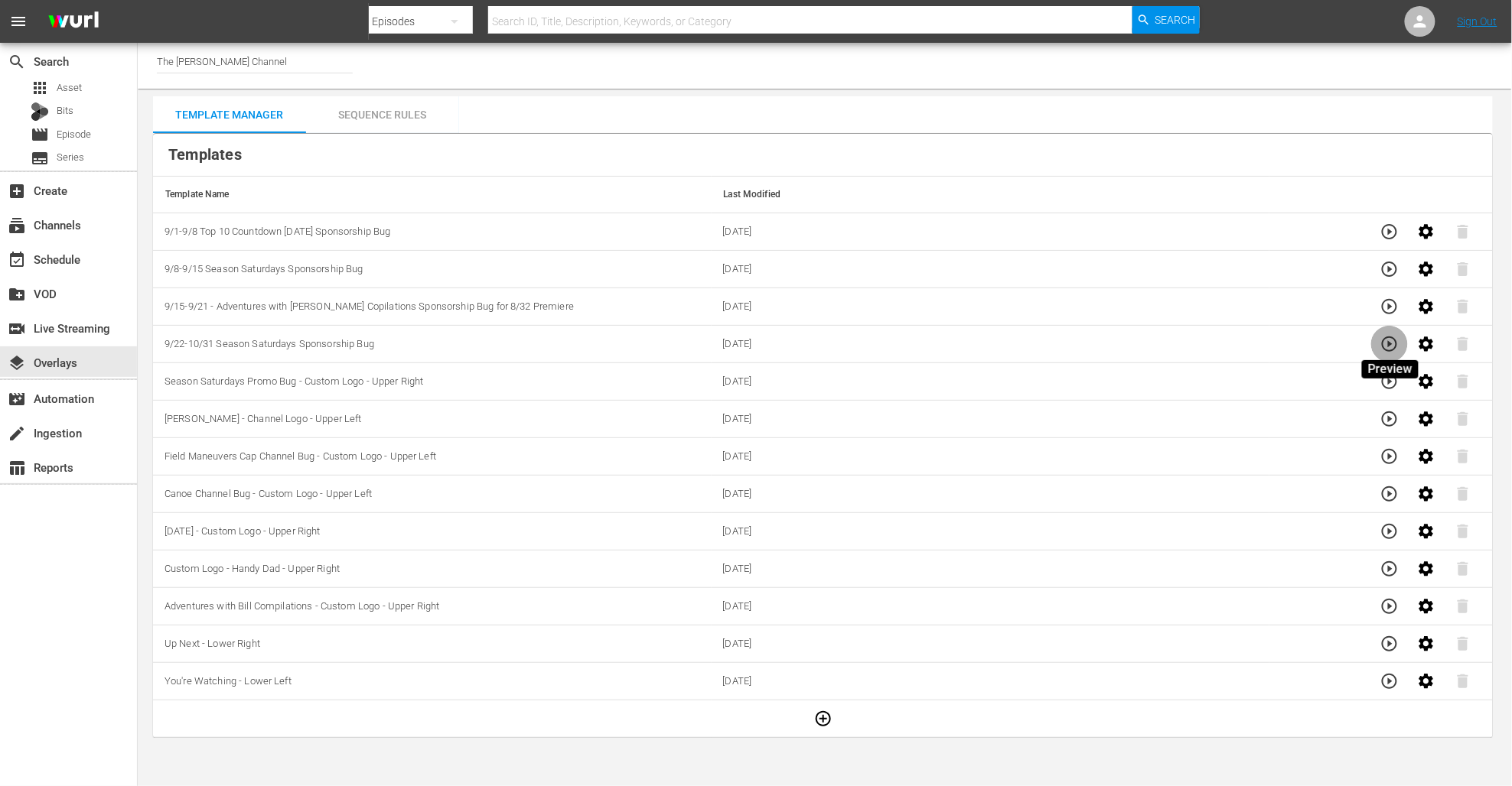
click at [1388, 343] on icon "button" at bounding box center [1390, 344] width 18 height 18
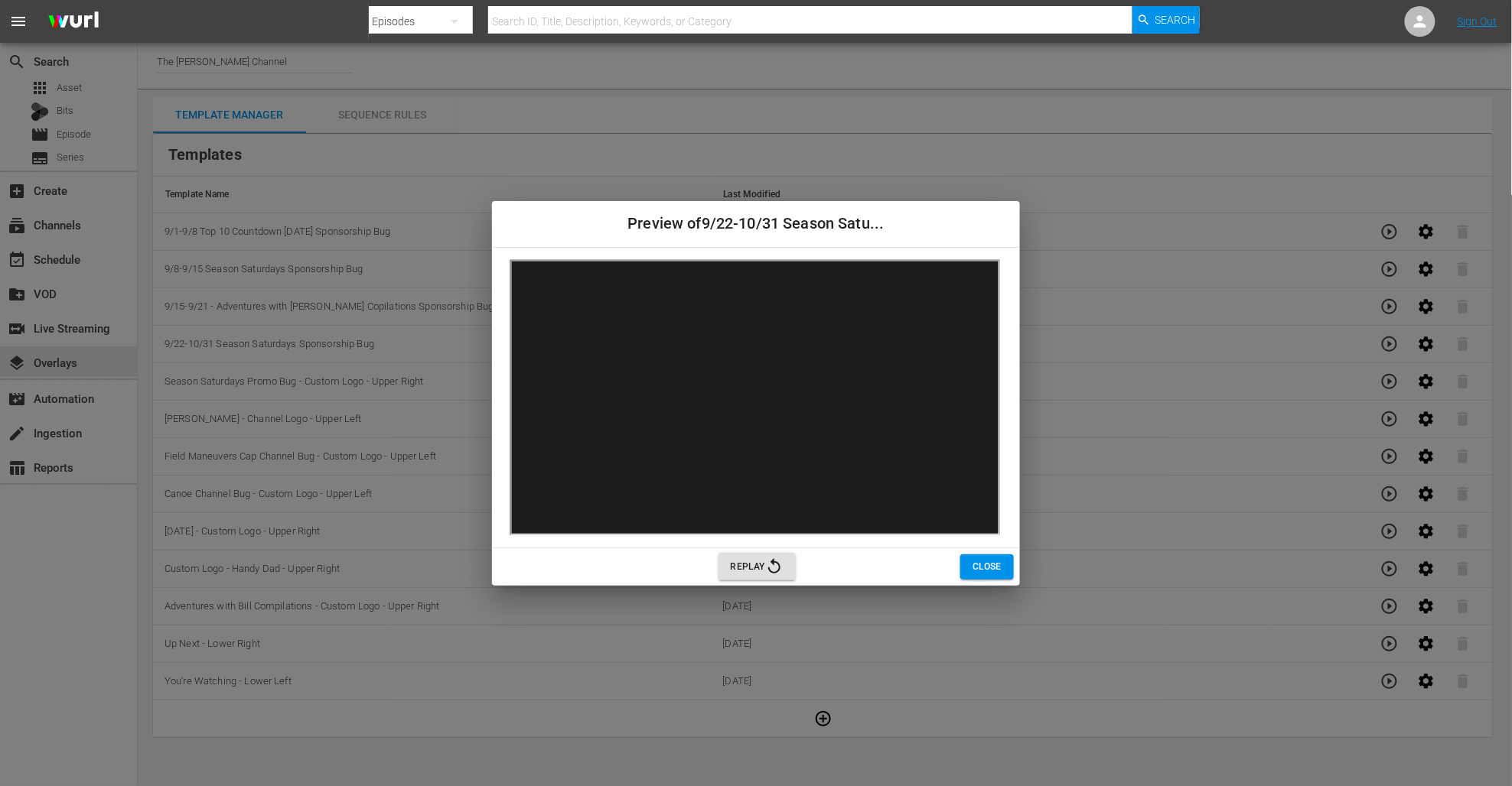
click at [979, 564] on span "Close" at bounding box center [987, 567] width 29 height 16
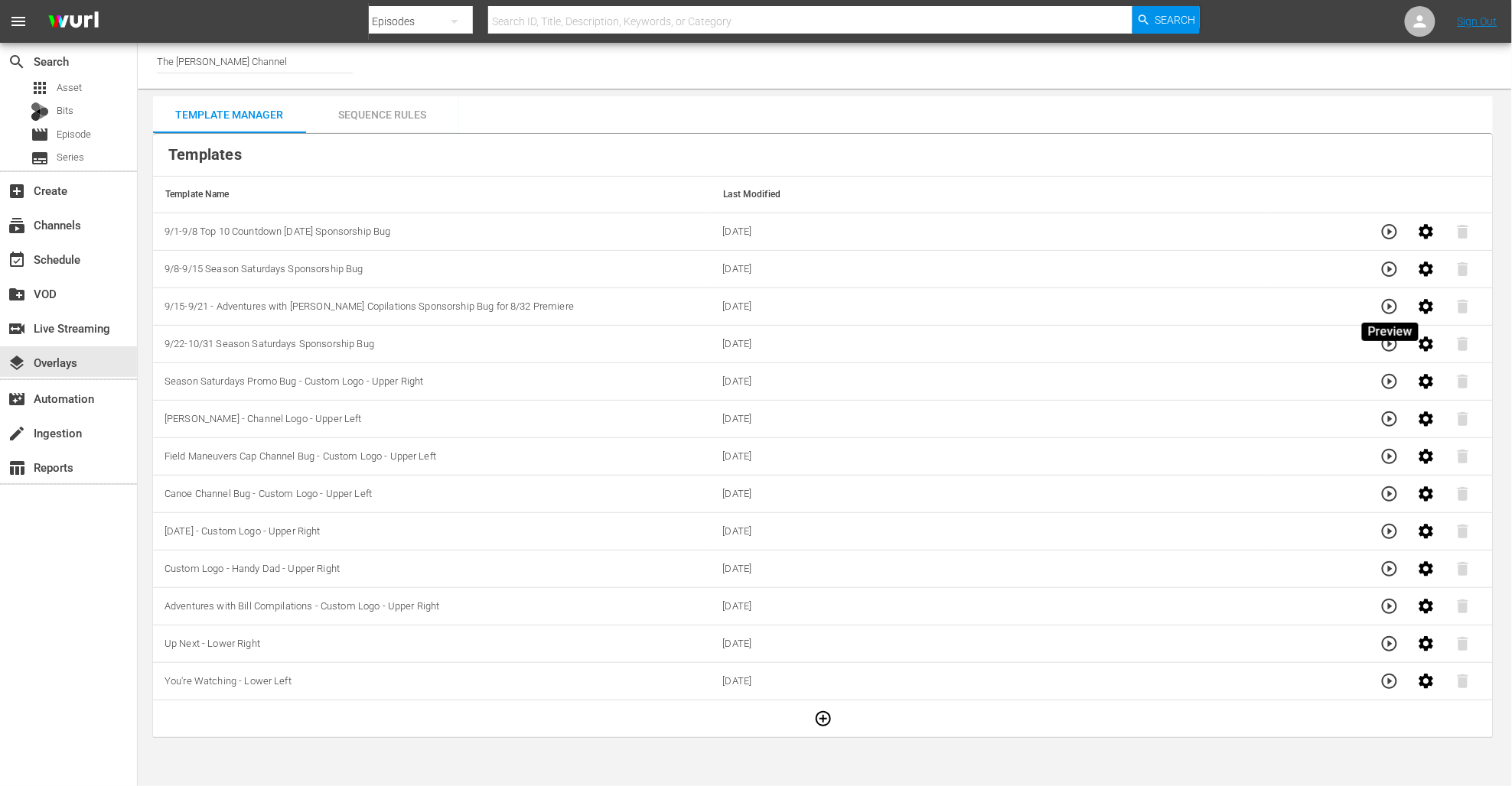
click at [1386, 306] on icon "button" at bounding box center [1390, 307] width 18 height 18
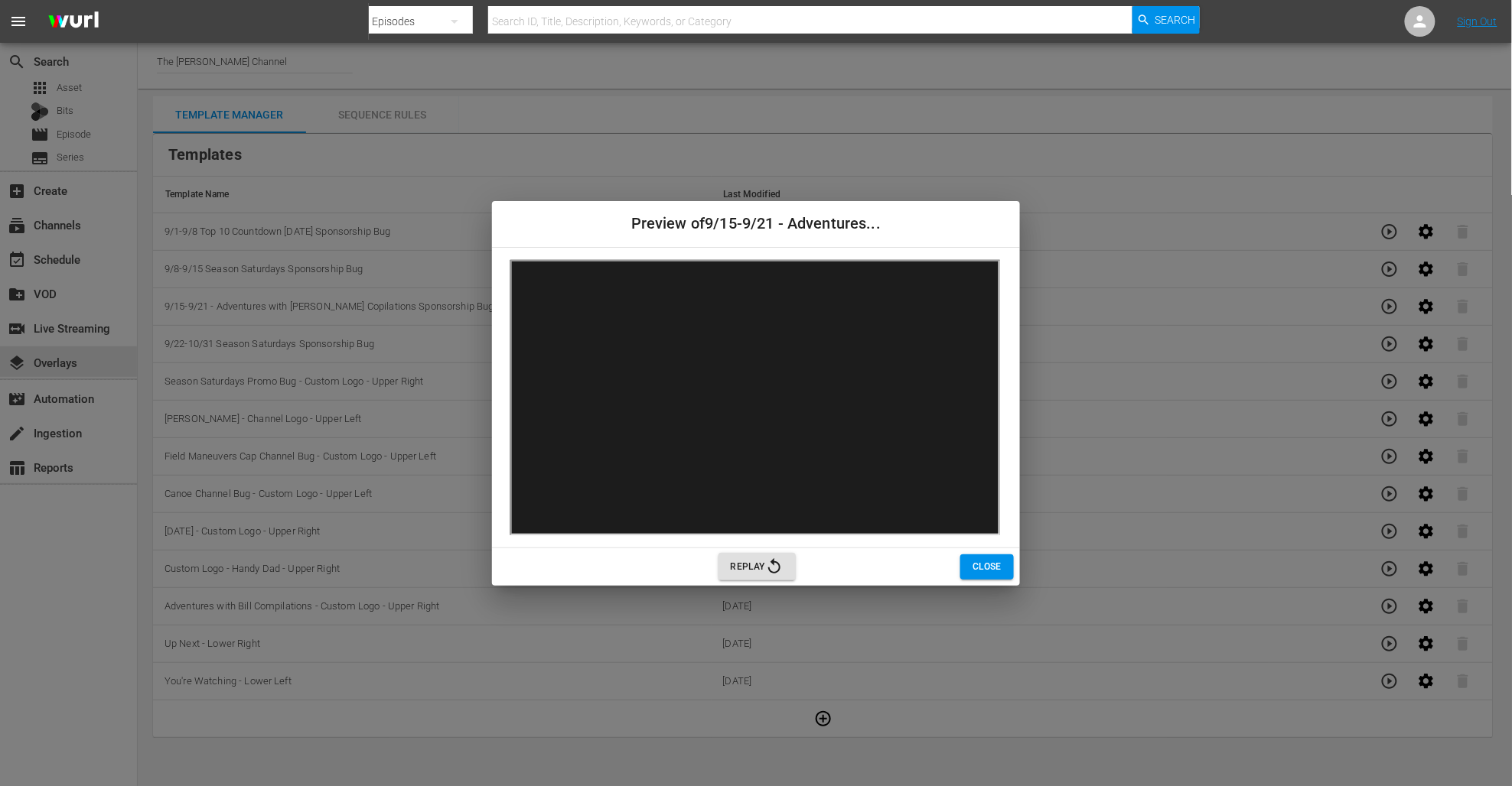
click at [973, 563] on span "Close" at bounding box center [987, 567] width 29 height 16
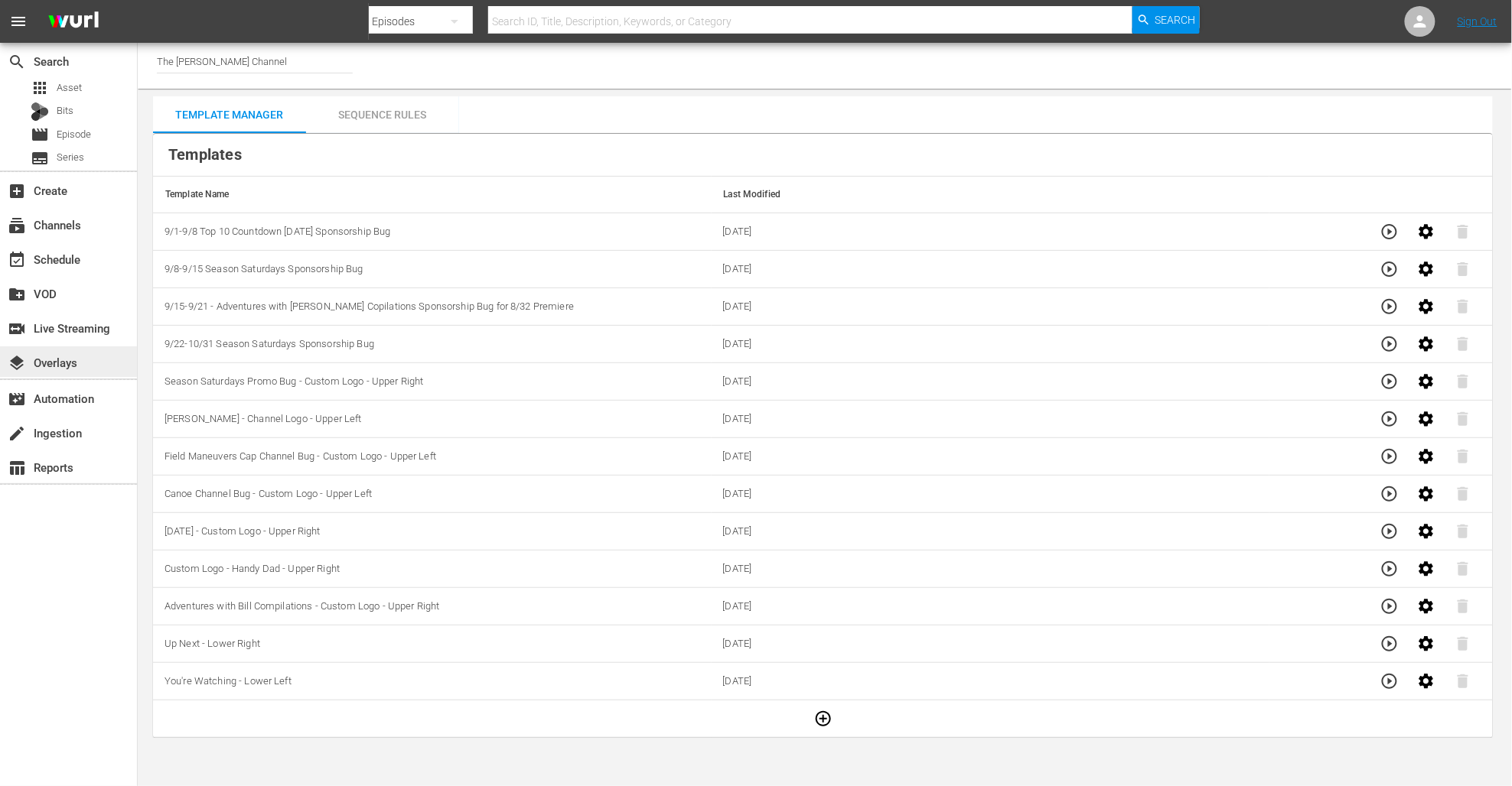
click at [87, 365] on div "layers Overlays" at bounding box center [68, 361] width 137 height 31
click at [387, 122] on div "Sequence Rules" at bounding box center [382, 114] width 153 height 37
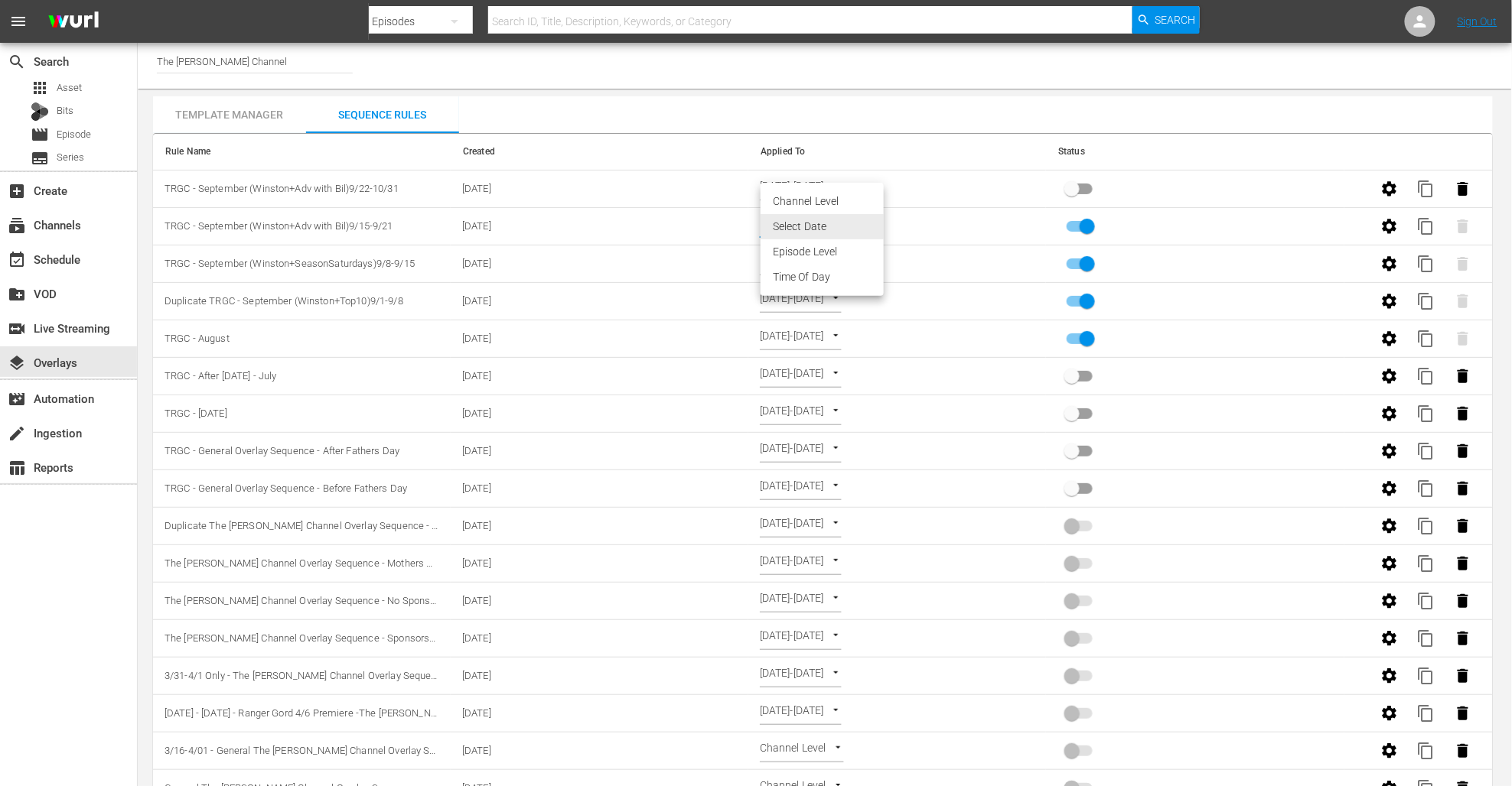
click at [872, 223] on body "menu Search By Episodes Search ID, Title, Description, Keywords, or Category Se…" at bounding box center [756, 393] width 1512 height 786
click at [841, 204] on li "Channel Level" at bounding box center [822, 201] width 124 height 25
type input "CHANNEL_LEVEL"
click at [837, 222] on body "menu Search By Episodes Search ID, Title, Description, Keywords, or Category Se…" at bounding box center [756, 393] width 1512 height 786
click at [830, 252] on li "Select Date" at bounding box center [806, 252] width 91 height 25
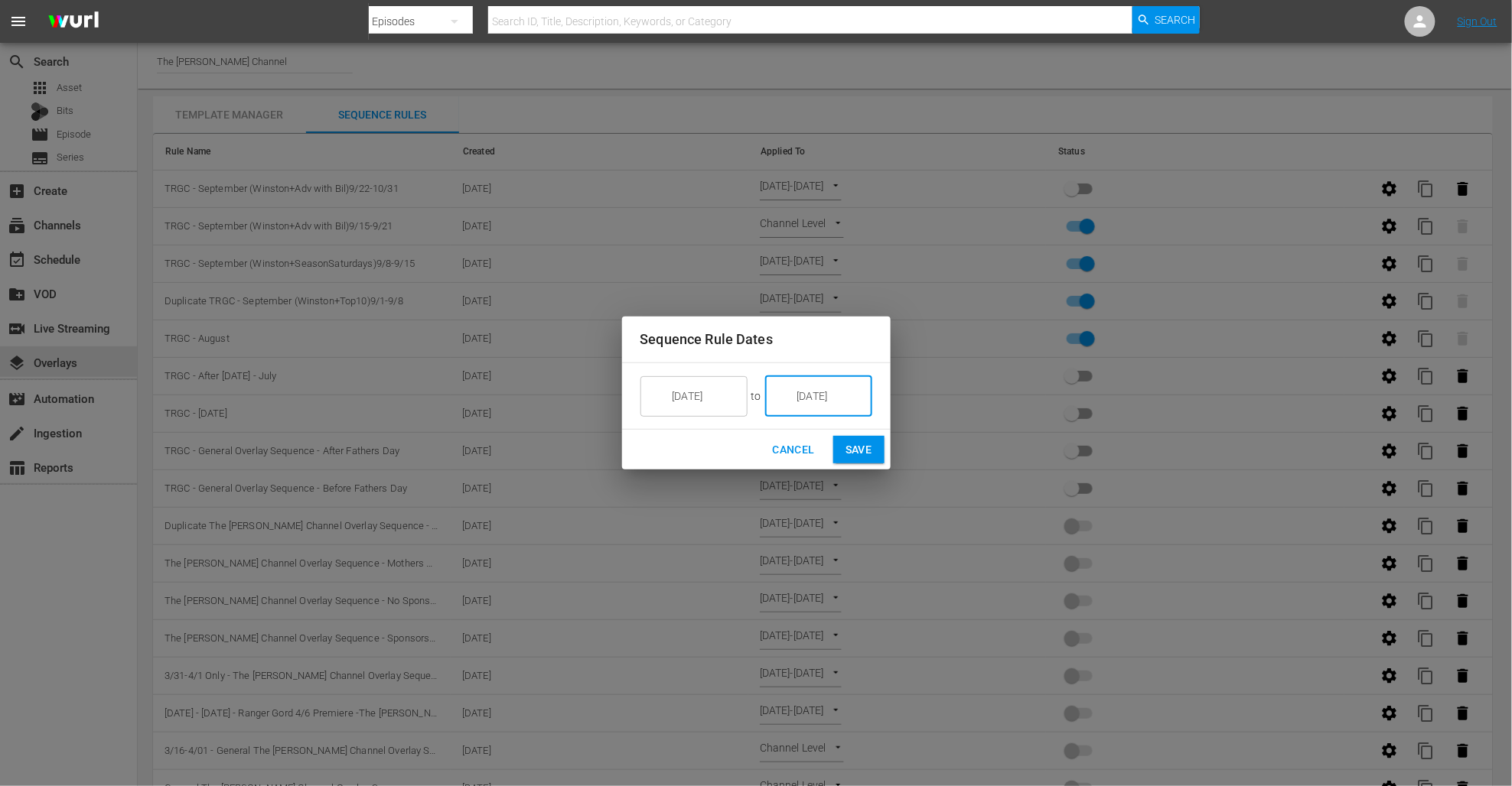
click at [812, 398] on input "[DATE]" at bounding box center [829, 396] width 86 height 41
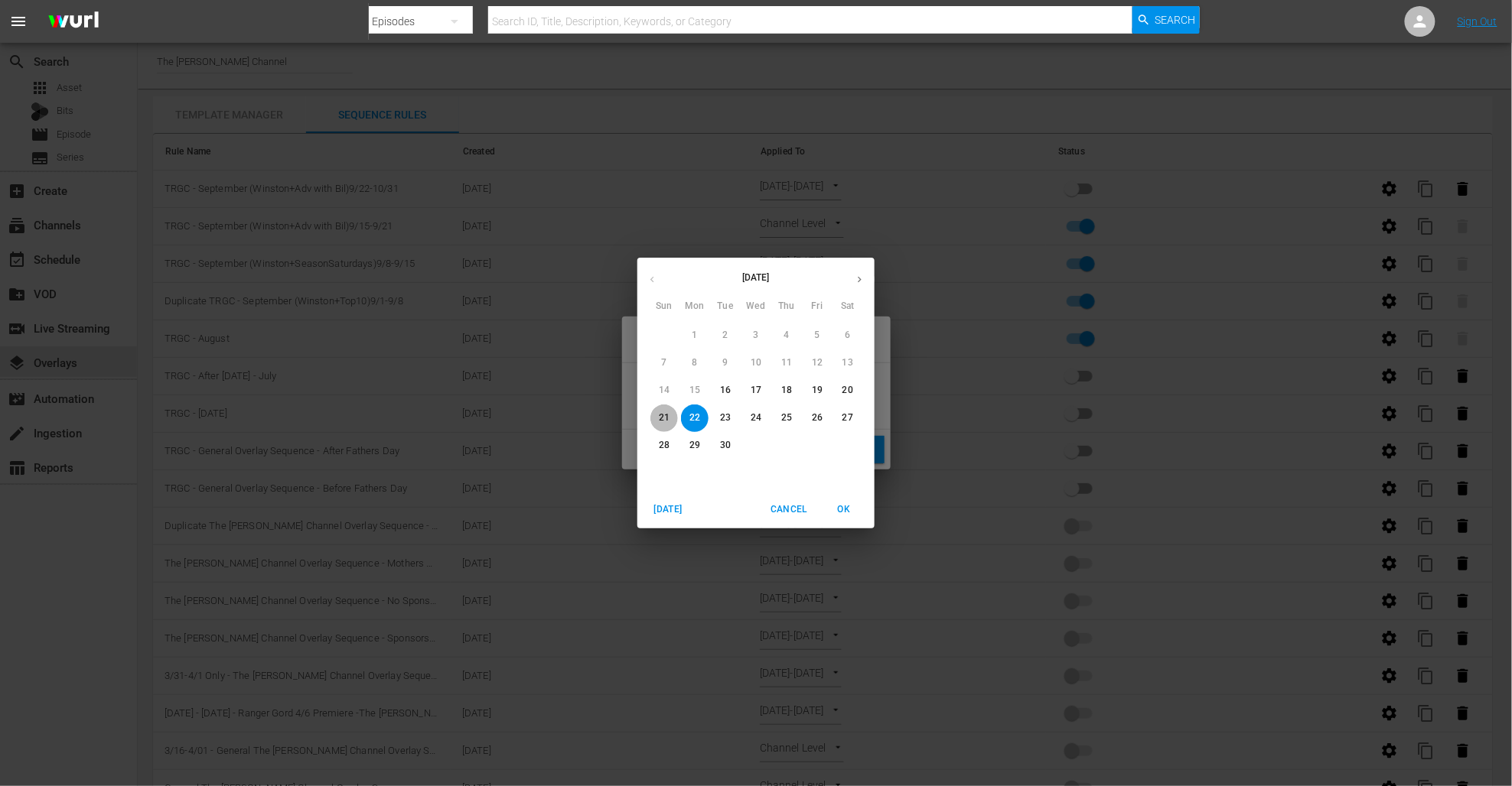
click at [665, 414] on p "21" at bounding box center [664, 418] width 11 height 13
type input "[DATE]"
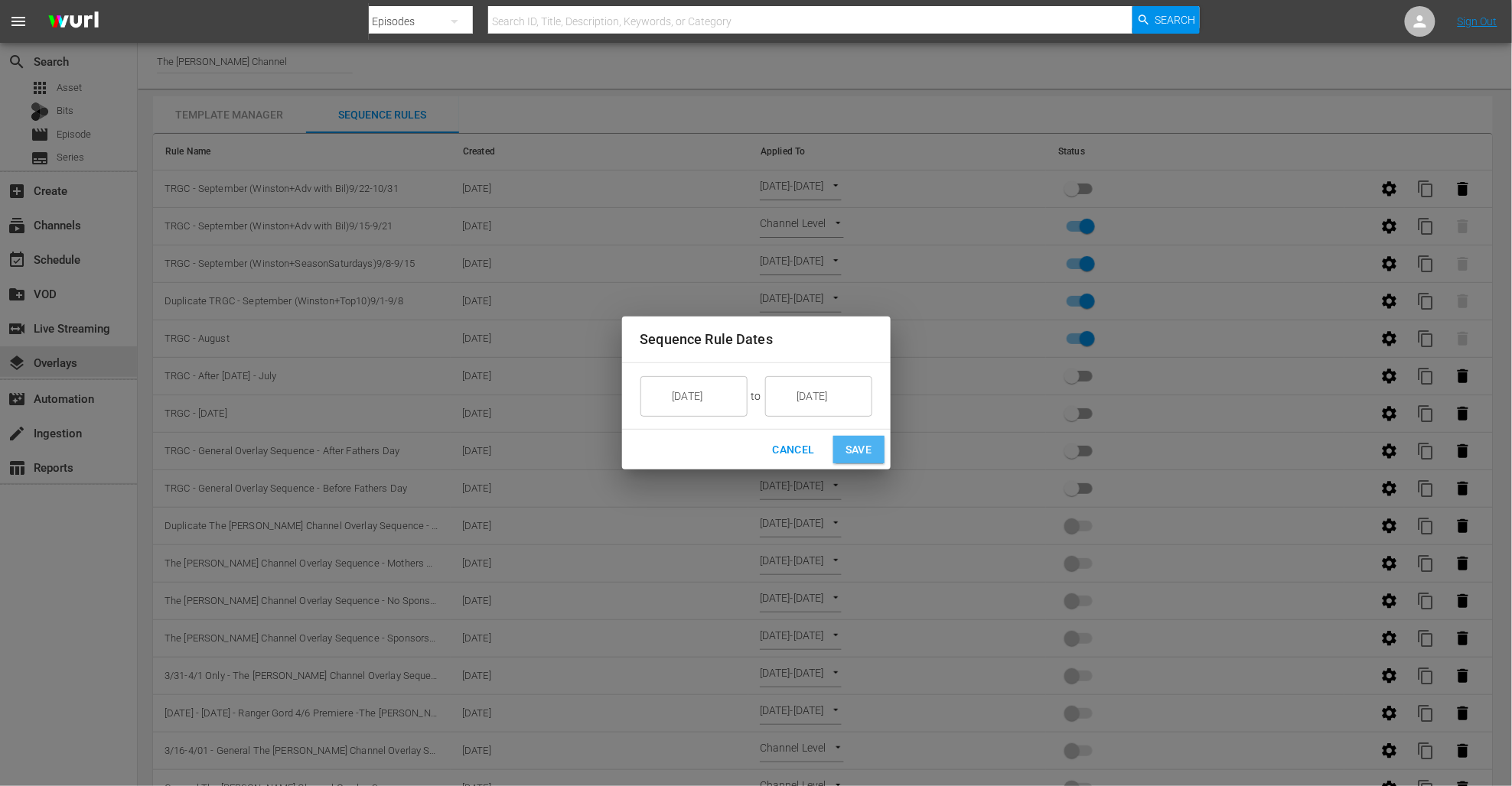
click at [857, 455] on span "Save" at bounding box center [859, 450] width 27 height 19
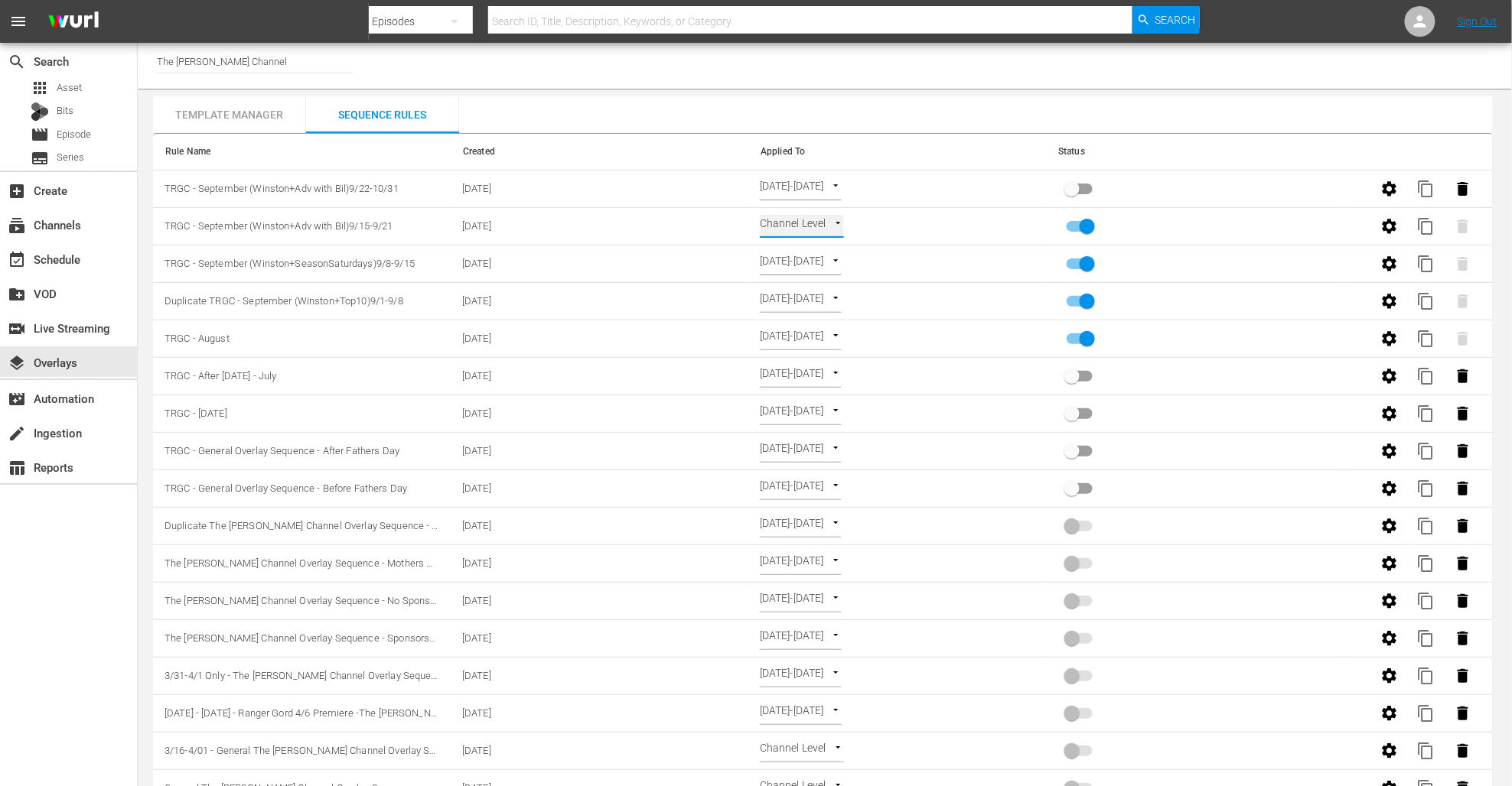
type input "SELECT_DATE"
click at [880, 189] on body "menu Search By Episodes Search ID, Title, Description, Keywords, or Category Se…" at bounding box center [756, 393] width 1512 height 786
click at [913, 136] on div at bounding box center [756, 393] width 1512 height 786
click at [842, 185] on body "menu Search By Episodes Search ID, Title, Description, Keywords, or Category Se…" at bounding box center [756, 393] width 1512 height 786
click at [822, 209] on li "Episode Level" at bounding box center [825, 214] width 129 height 25
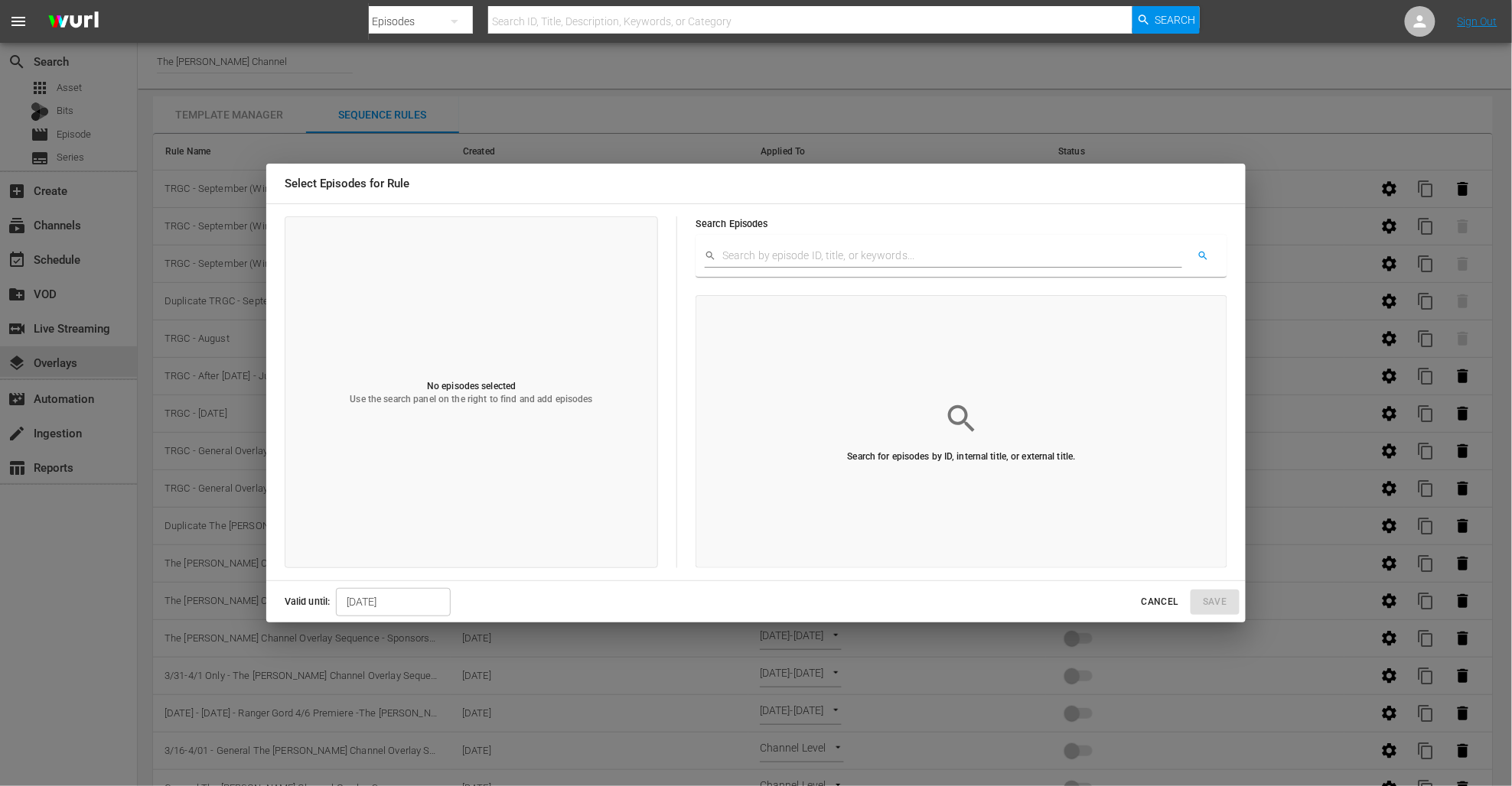
click at [1156, 597] on span "Cancel" at bounding box center [1161, 602] width 37 height 16
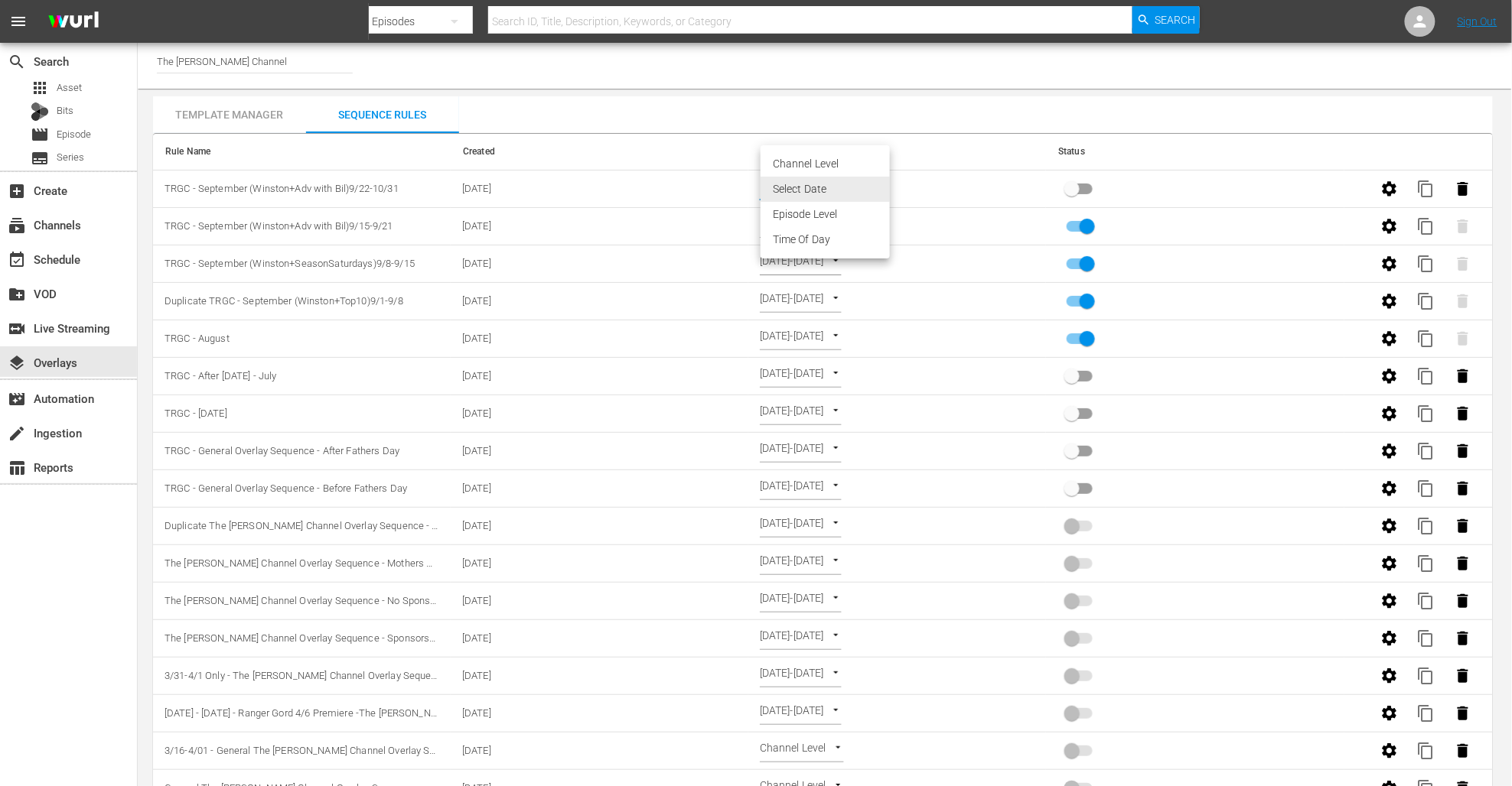
click at [821, 191] on body "menu Search By Episodes Search ID, Title, Description, Keywords, or Category Se…" at bounding box center [756, 393] width 1512 height 786
click at [831, 165] on li "Channel Level" at bounding box center [825, 164] width 129 height 25
type input "CHANNEL_LEVEL"
click at [831, 186] on body "menu Search By Episodes Search ID, Title, Description, Keywords, or Category Se…" at bounding box center [756, 393] width 1512 height 786
click at [812, 214] on li "Select Date" at bounding box center [806, 214] width 91 height 25
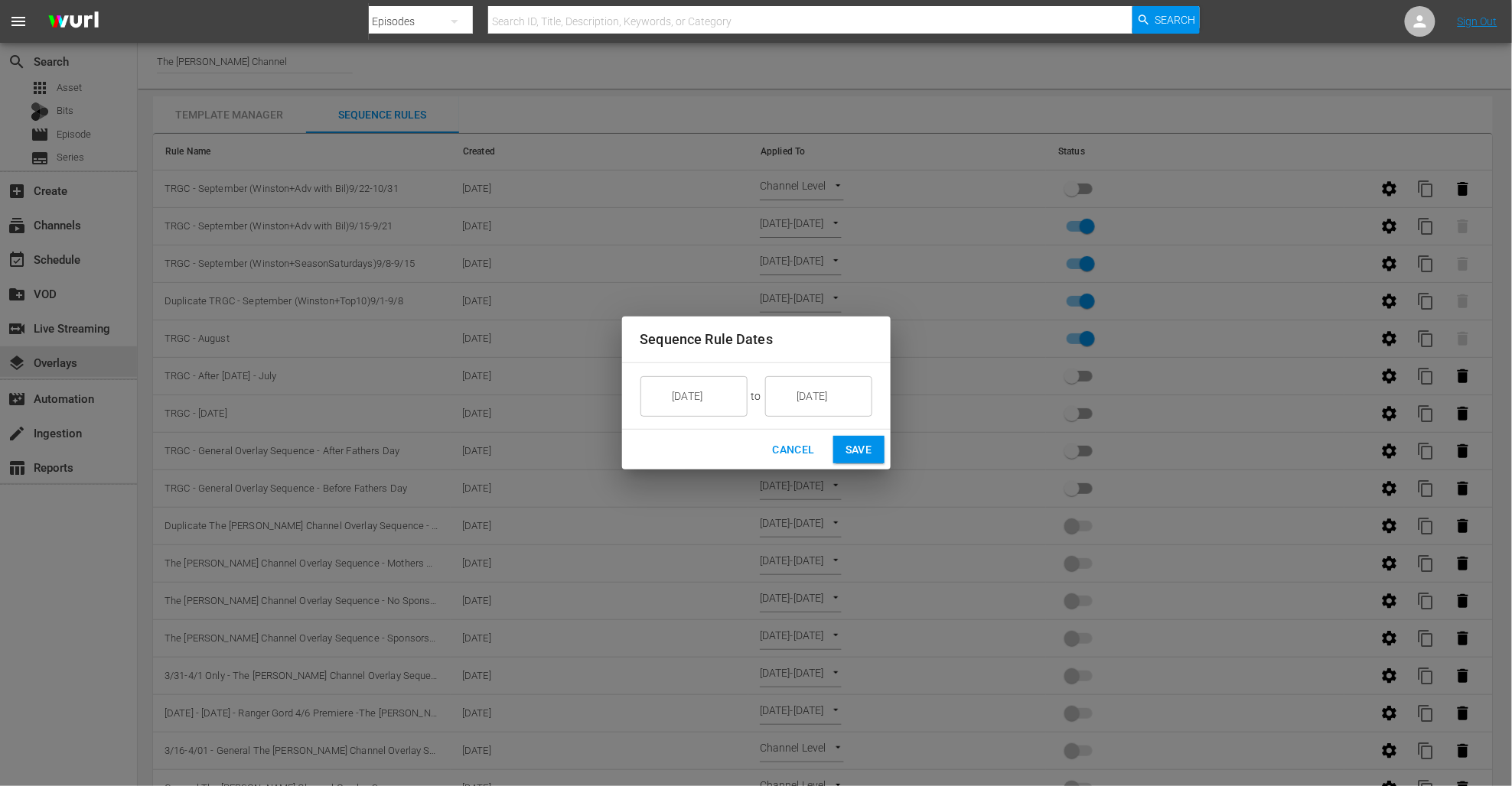
click at [701, 395] on input "[DATE]" at bounding box center [705, 396] width 86 height 41
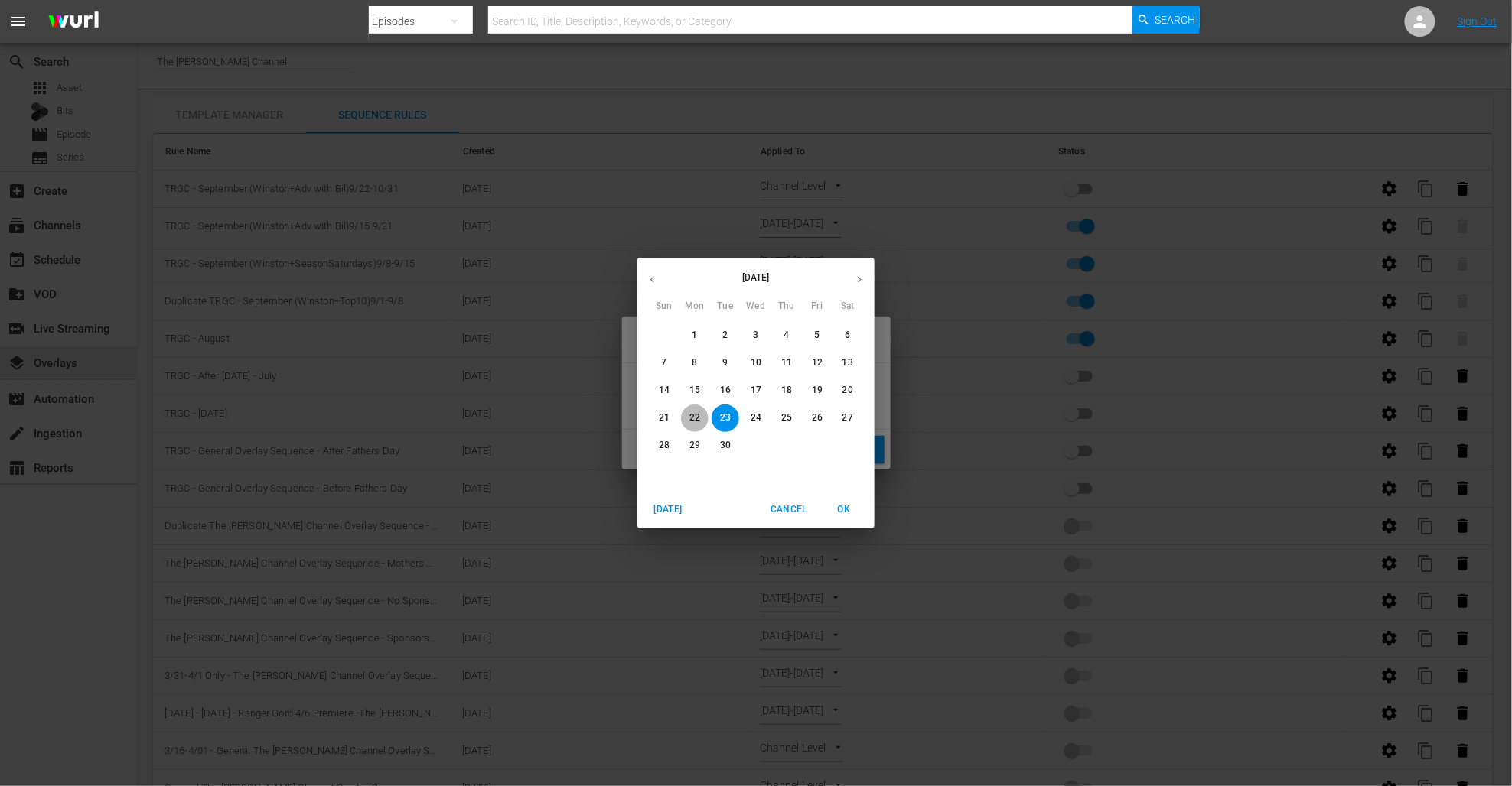
drag, startPoint x: 698, startPoint y: 419, endPoint x: 723, endPoint y: 425, distance: 25.7
click at [698, 419] on p "22" at bounding box center [695, 418] width 11 height 13
type input "[DATE]"
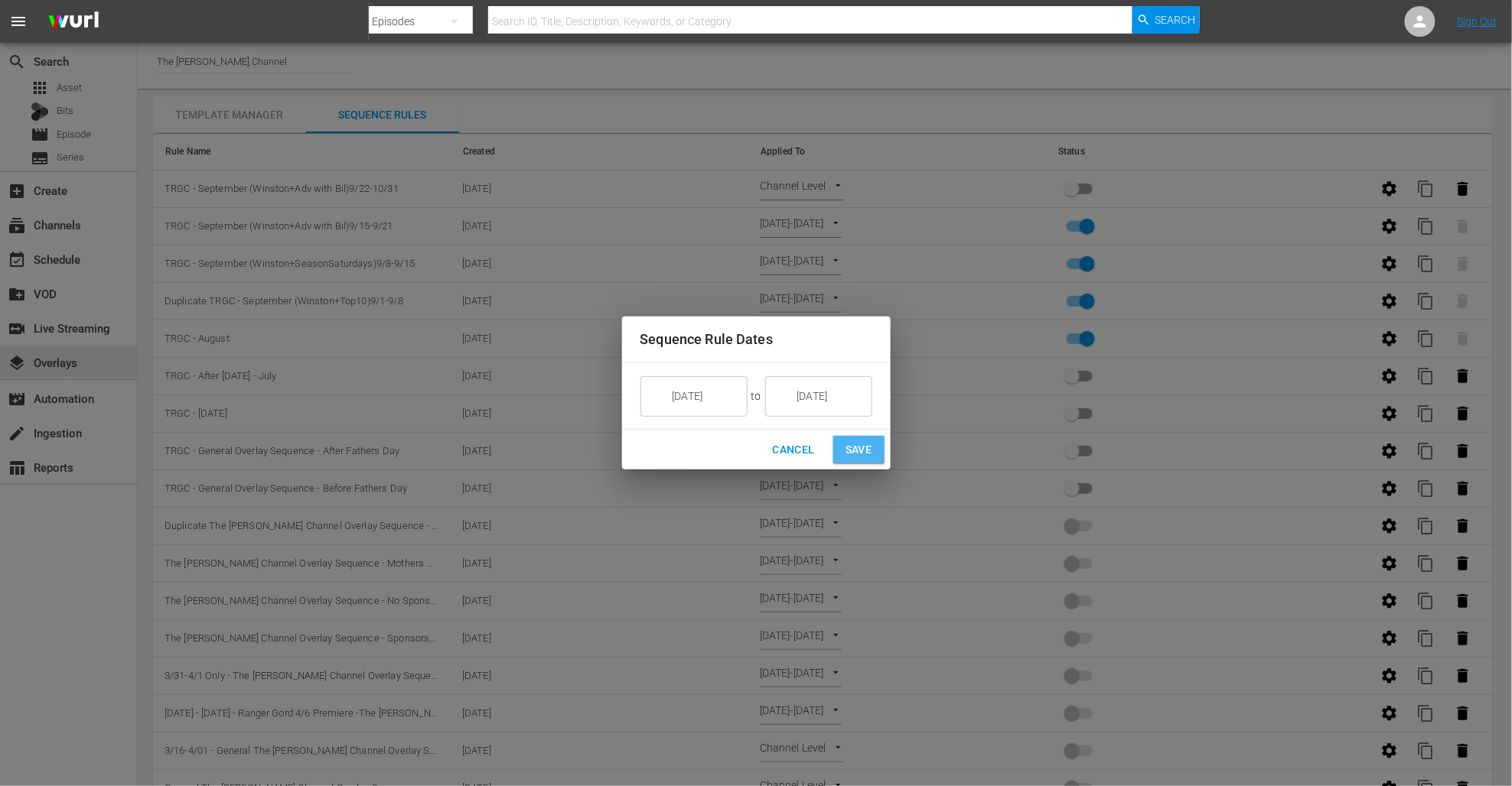
click at [847, 447] on span "Save" at bounding box center [859, 450] width 27 height 19
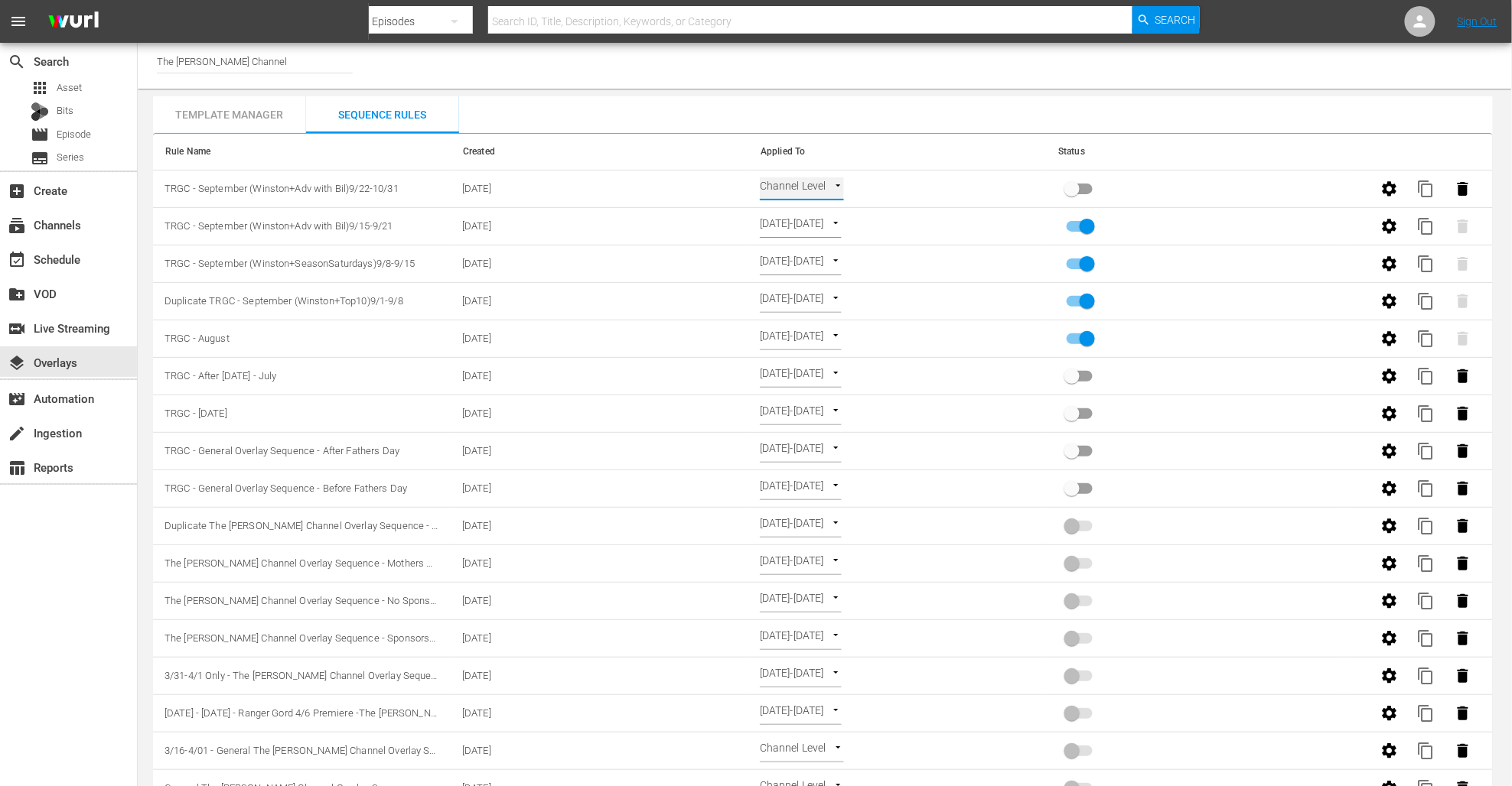
type input "SELECT_DATE"
click at [1384, 298] on icon "button" at bounding box center [1389, 300] width 14 height 14
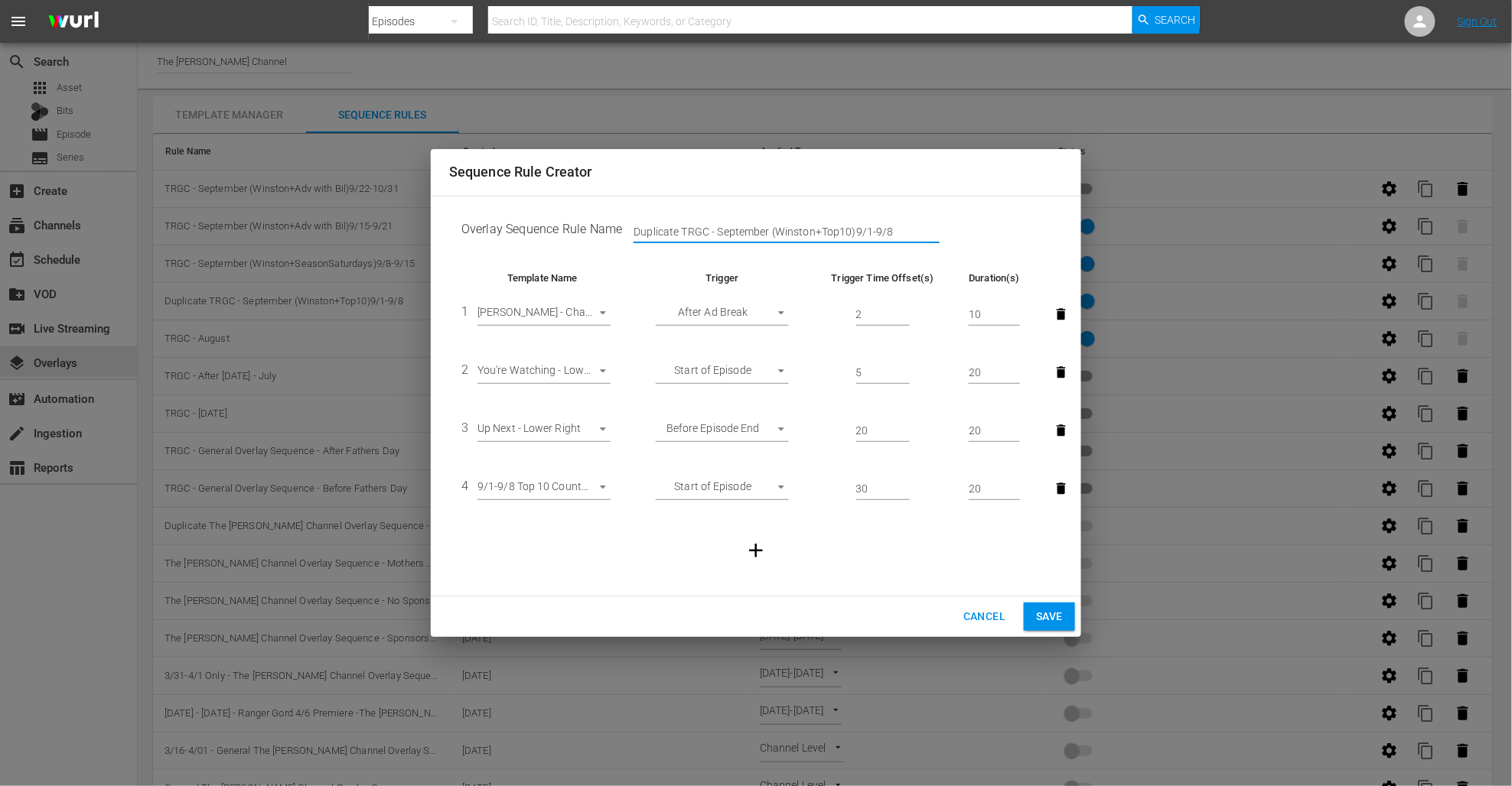
drag, startPoint x: 683, startPoint y: 232, endPoint x: 569, endPoint y: 231, distance: 114.0
click at [569, 231] on td "Overlay Sequence Rule Name Duplicate TRGC - September ([PERSON_NAME]+Top10)9/1-…" at bounding box center [756, 232] width 614 height 48
type input "TRGC - September (Winston+Top10)9/1-9/8"
click at [1036, 617] on span "Save" at bounding box center [1049, 617] width 27 height 19
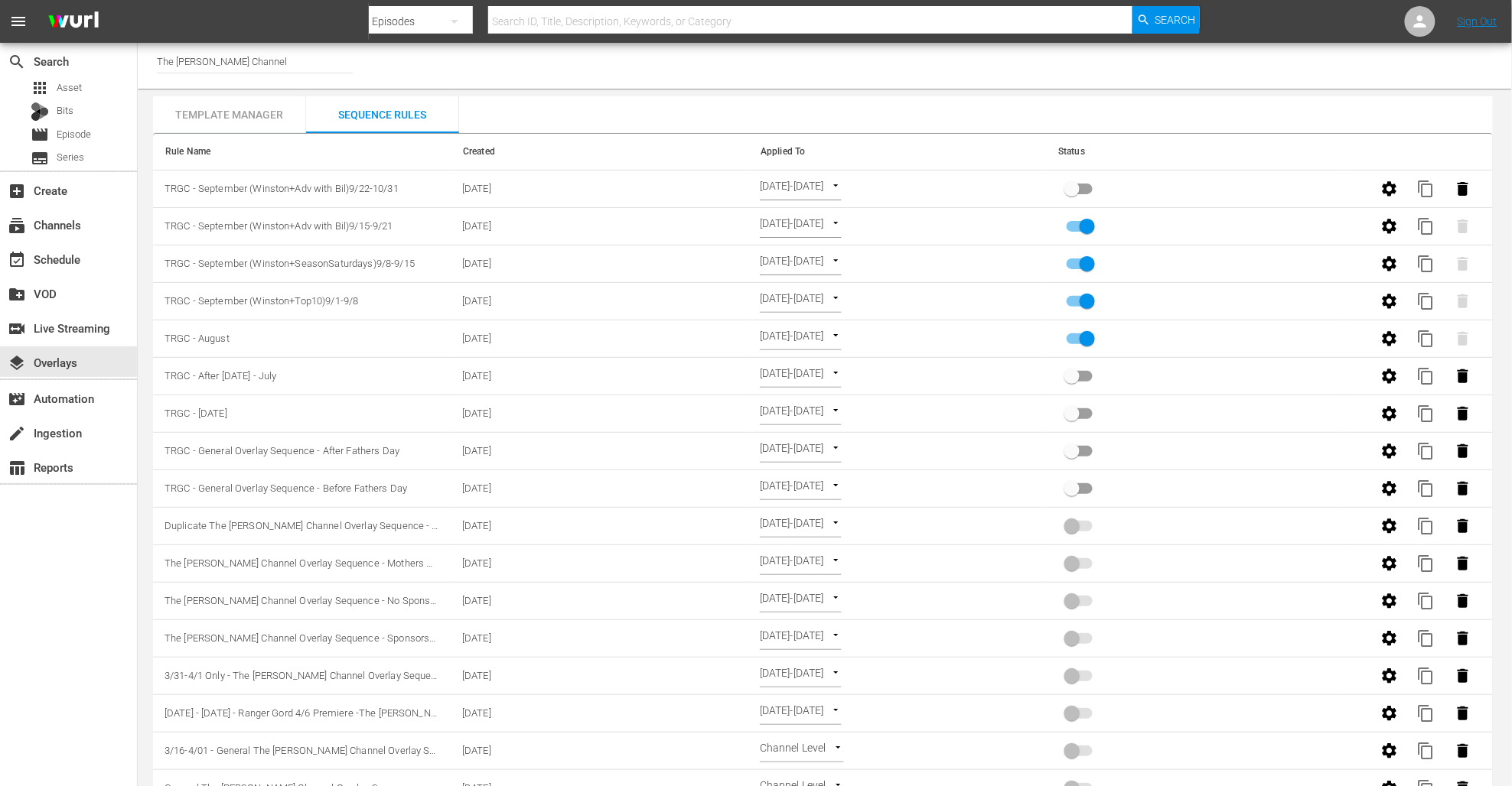
click at [718, 78] on div "Channel Title The [PERSON_NAME] Channel" at bounding box center [825, 65] width 1374 height 46
click at [1087, 184] on input "primary checkbox" at bounding box center [1072, 192] width 87 height 29
checkbox input "true"
click at [72, 259] on div "event_available Schedule" at bounding box center [43, 257] width 86 height 13
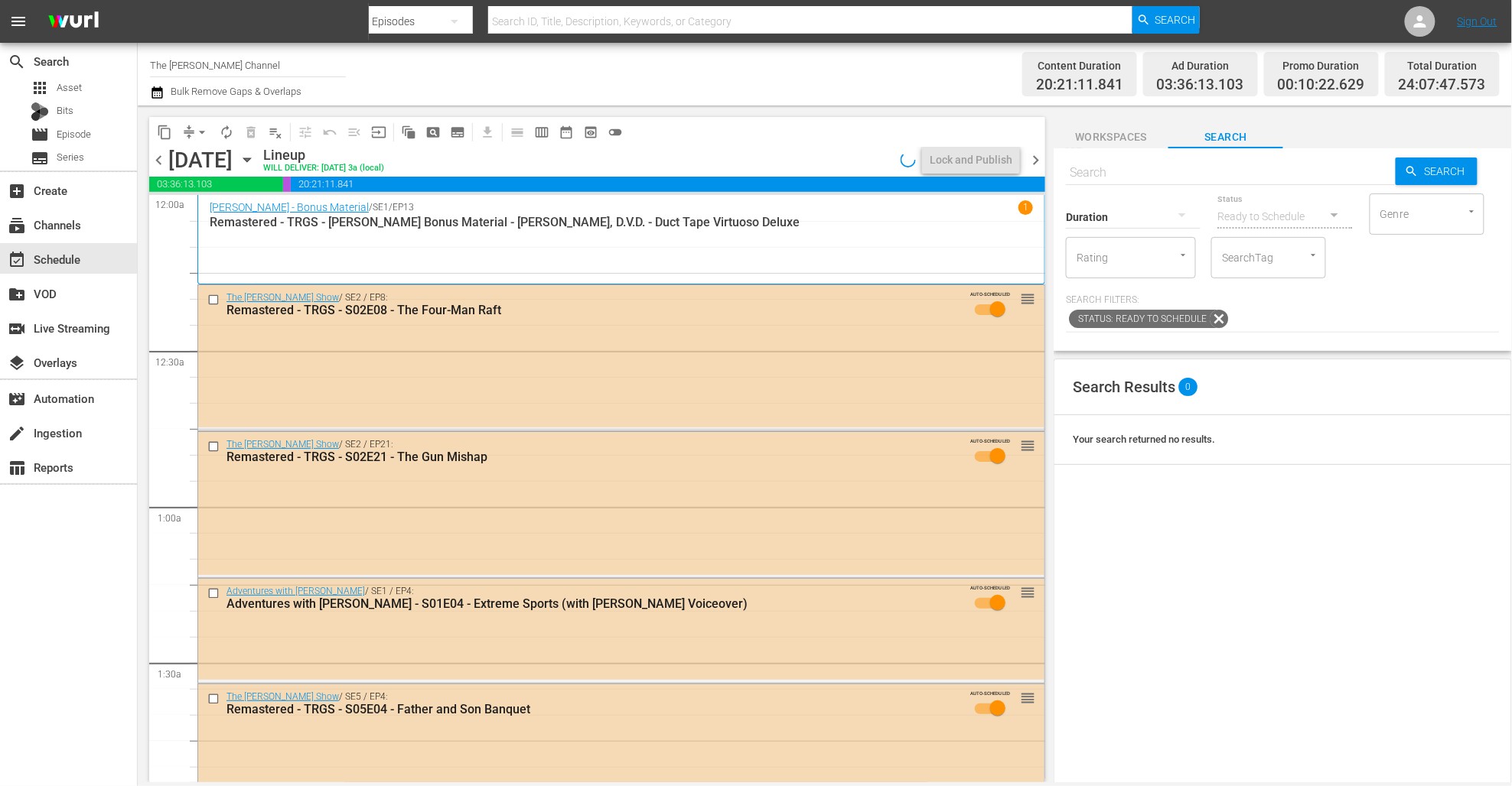
click at [250, 161] on icon "button" at bounding box center [246, 160] width 7 height 4
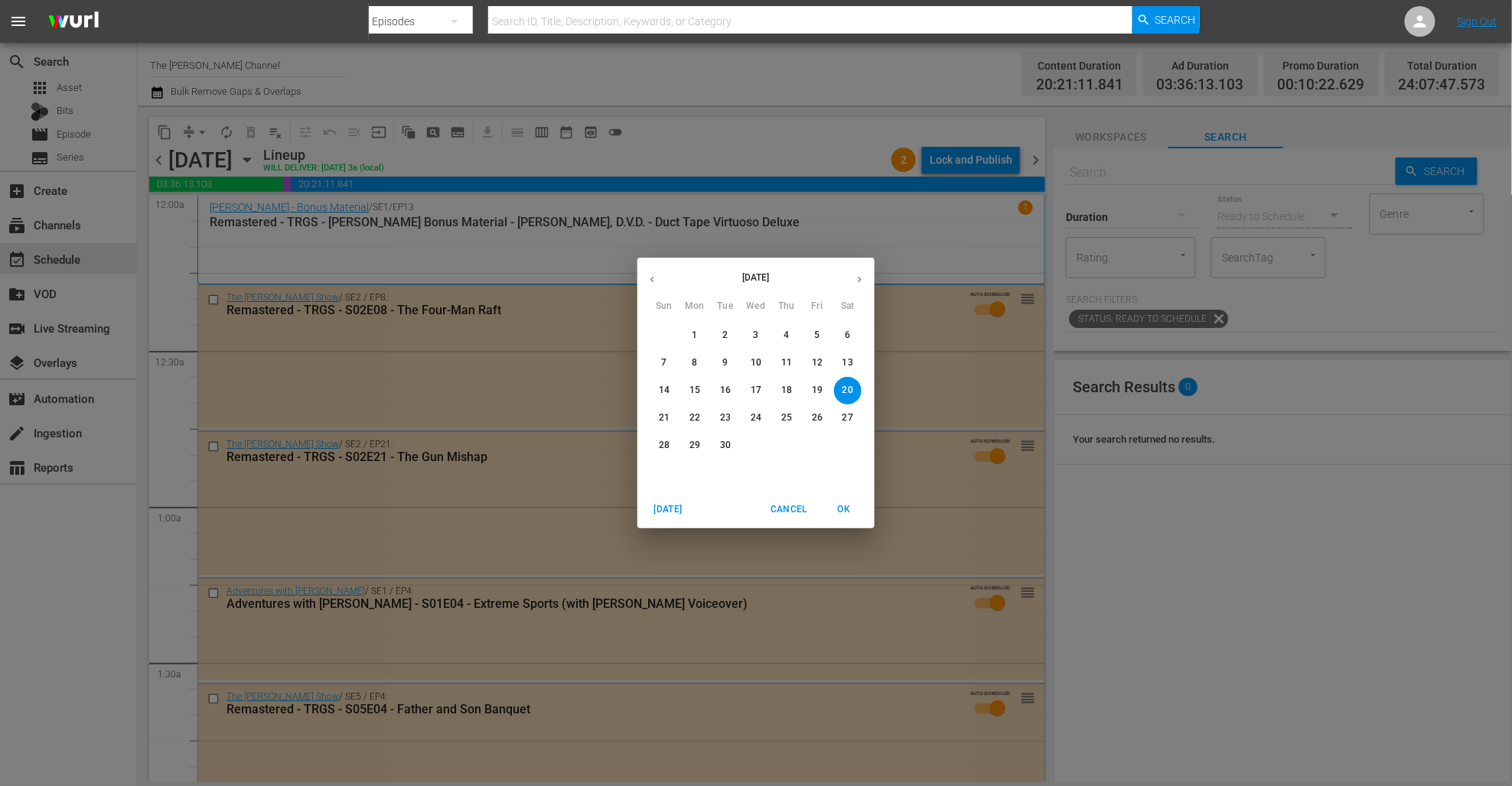
click at [666, 415] on p "21" at bounding box center [664, 418] width 11 height 13
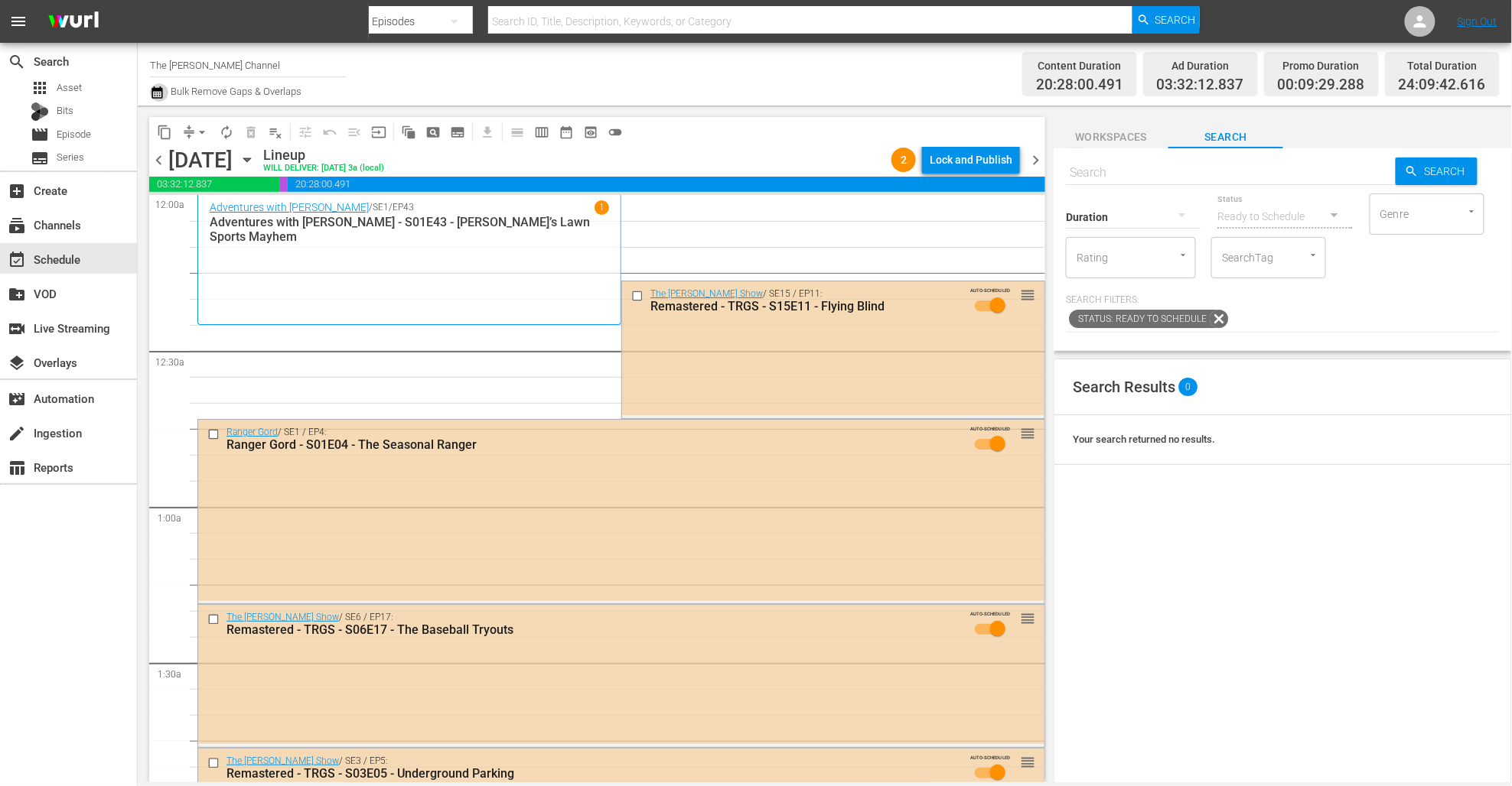
click at [162, 96] on icon "button" at bounding box center [156, 93] width 11 height 13
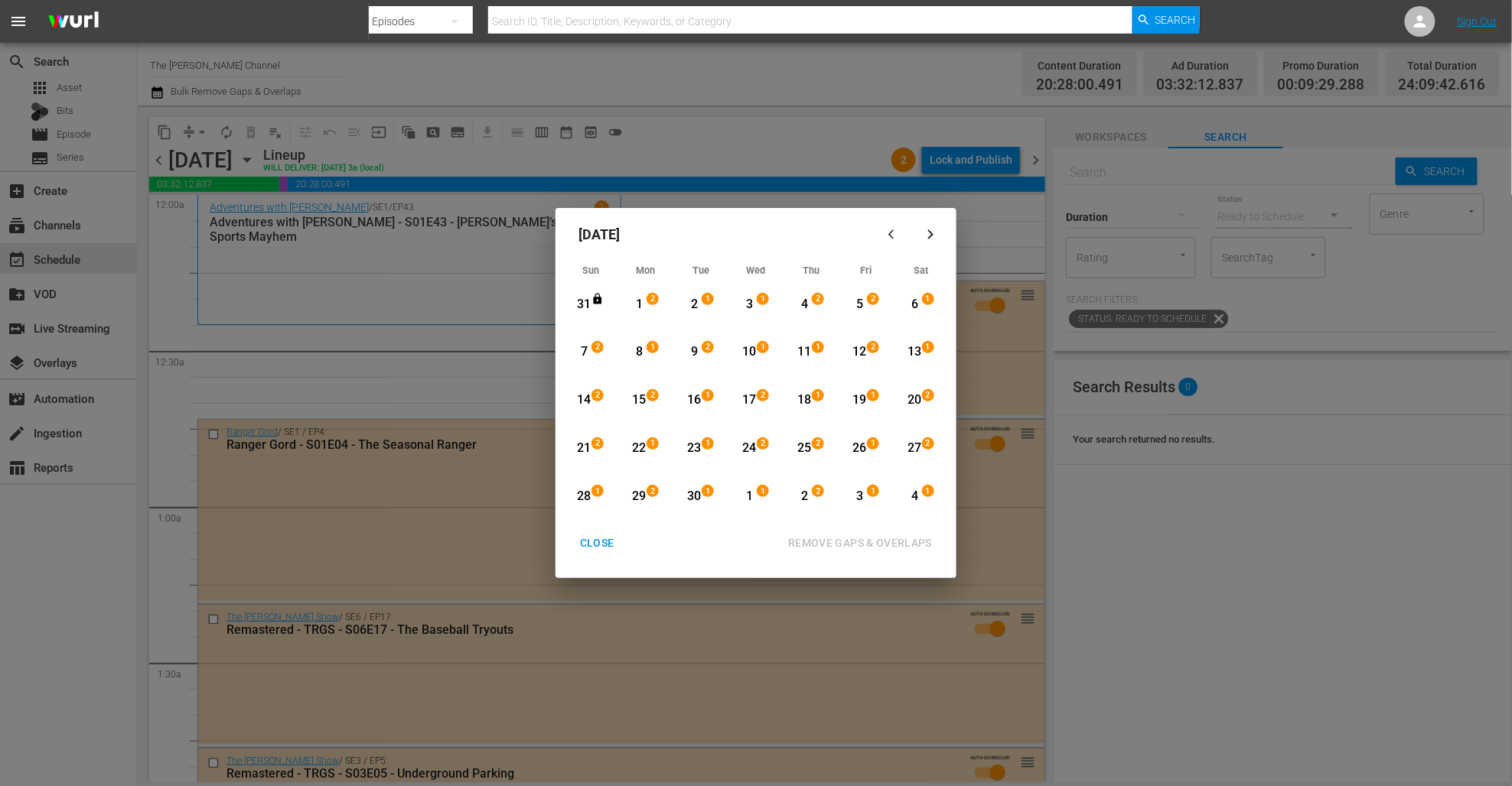
click at [584, 353] on div "7" at bounding box center [584, 352] width 19 height 18
click at [584, 437] on div "21" at bounding box center [584, 448] width 19 height 42
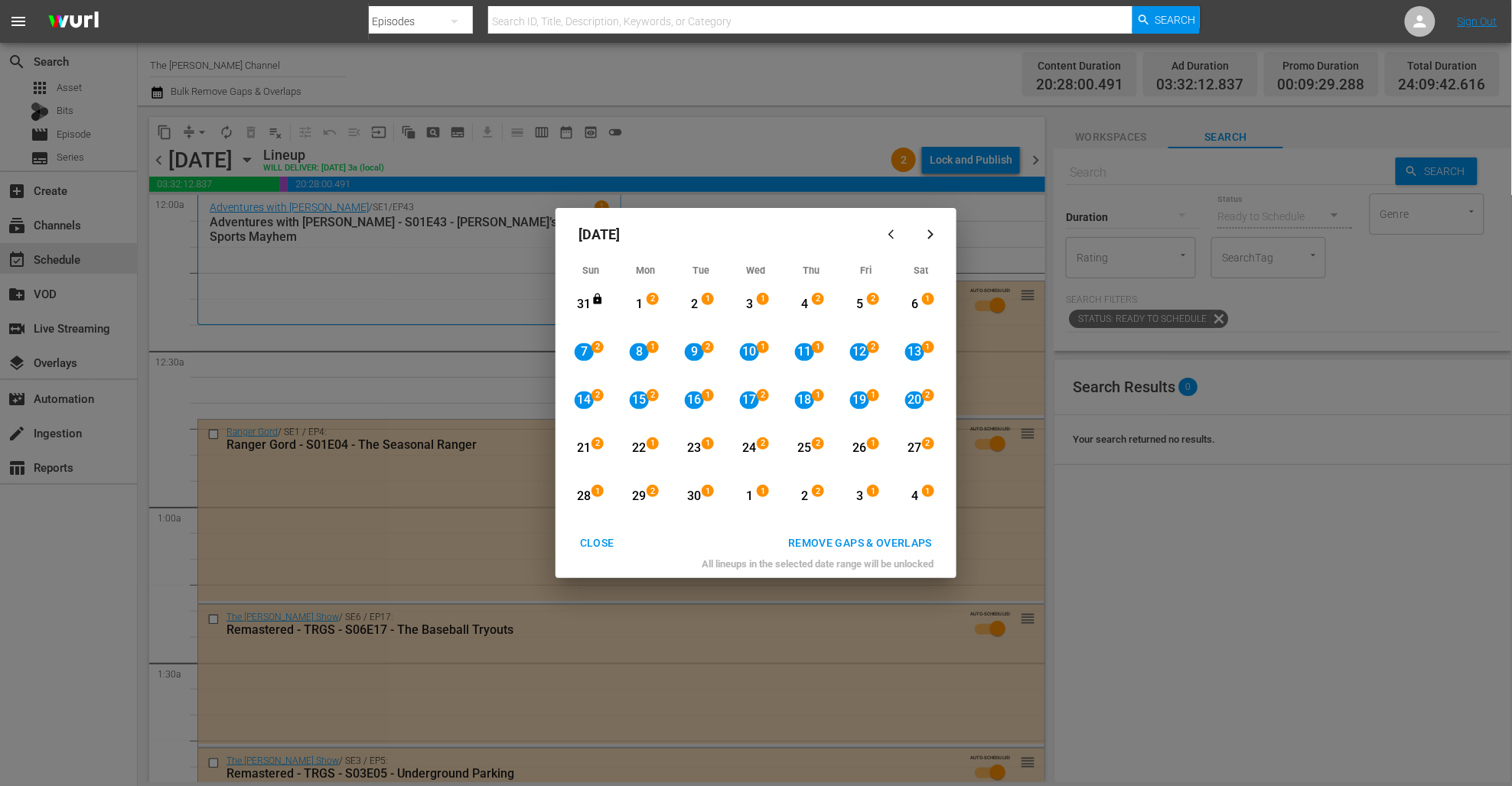
click at [914, 538] on div "REMOVE GAPS & OVERLAPS" at bounding box center [860, 543] width 169 height 19
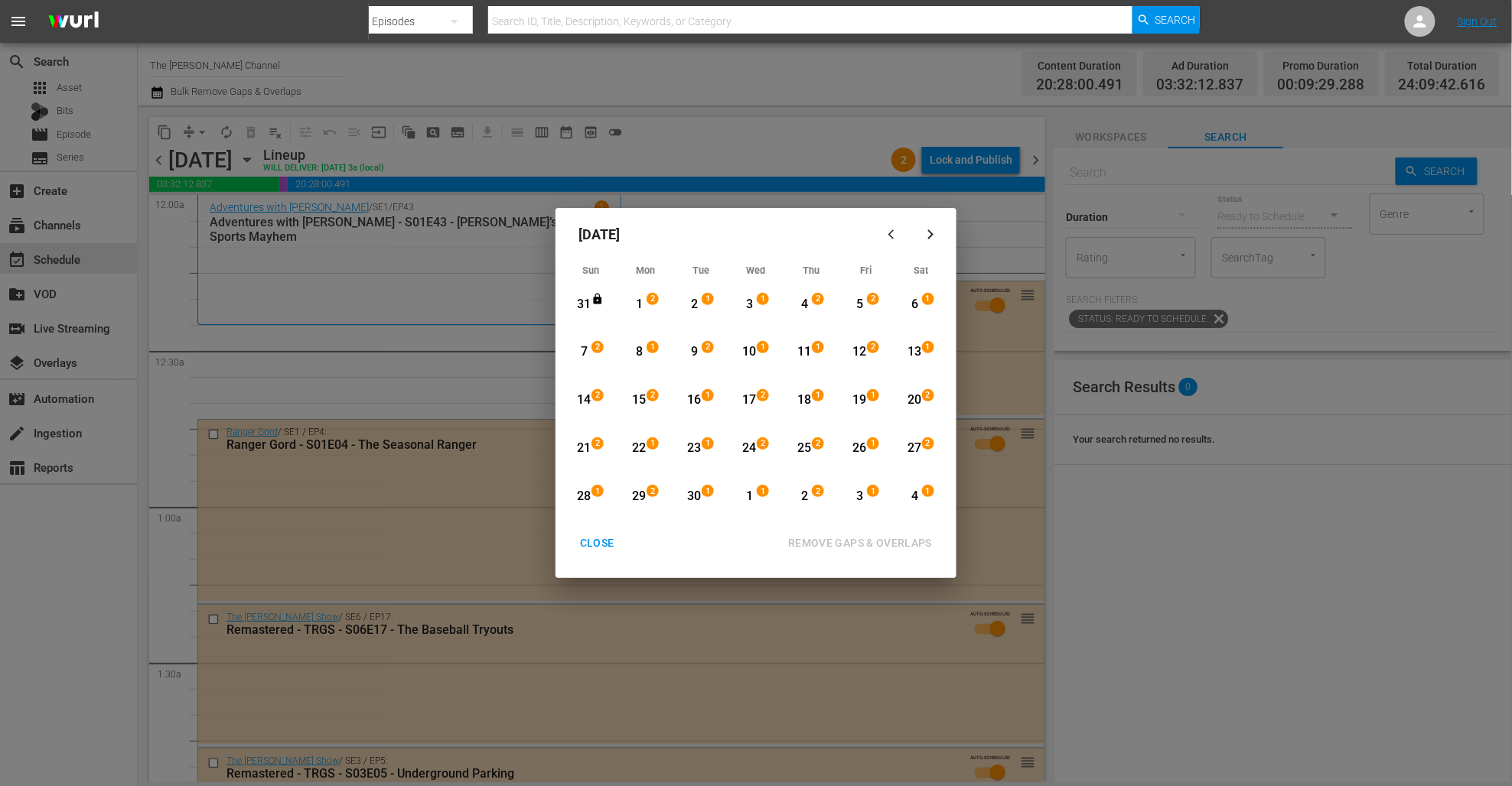
click at [913, 357] on div "13" at bounding box center [914, 352] width 19 height 18
click at [921, 445] on div "27" at bounding box center [914, 448] width 19 height 18
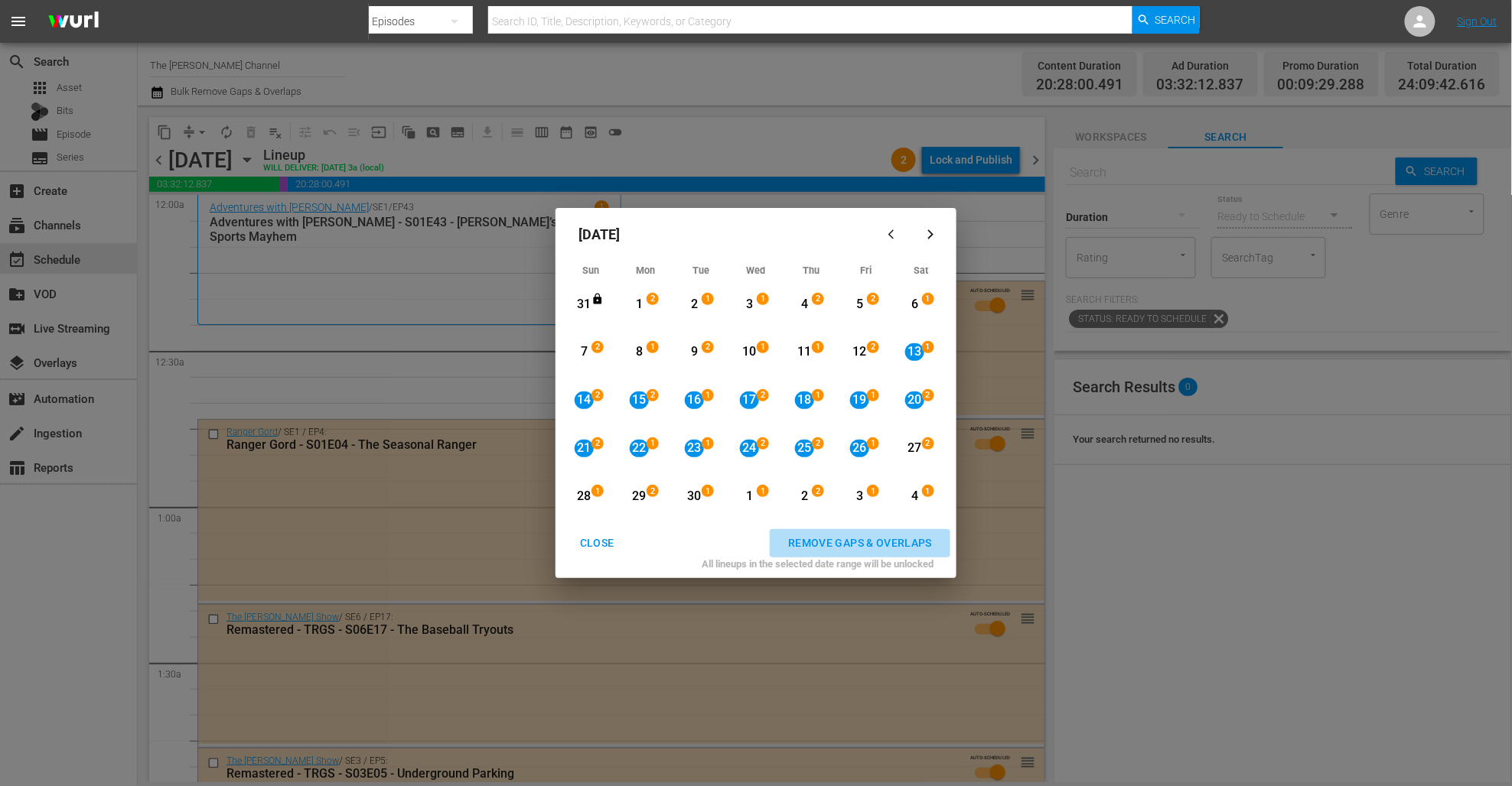
click at [839, 547] on div "REMOVE GAPS & OVERLAPS" at bounding box center [860, 543] width 169 height 19
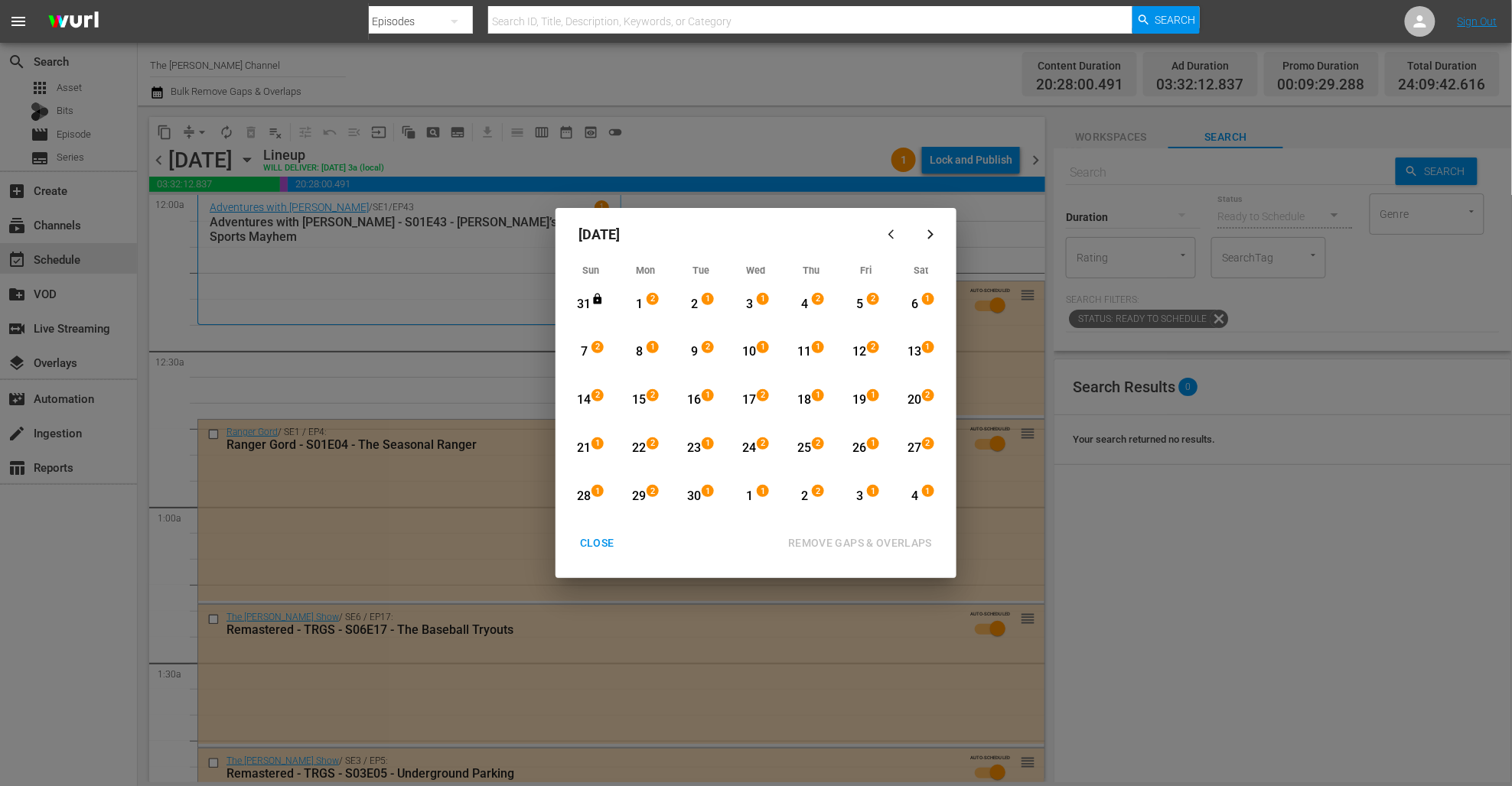
click at [605, 542] on div "CLOSE" at bounding box center [597, 543] width 59 height 19
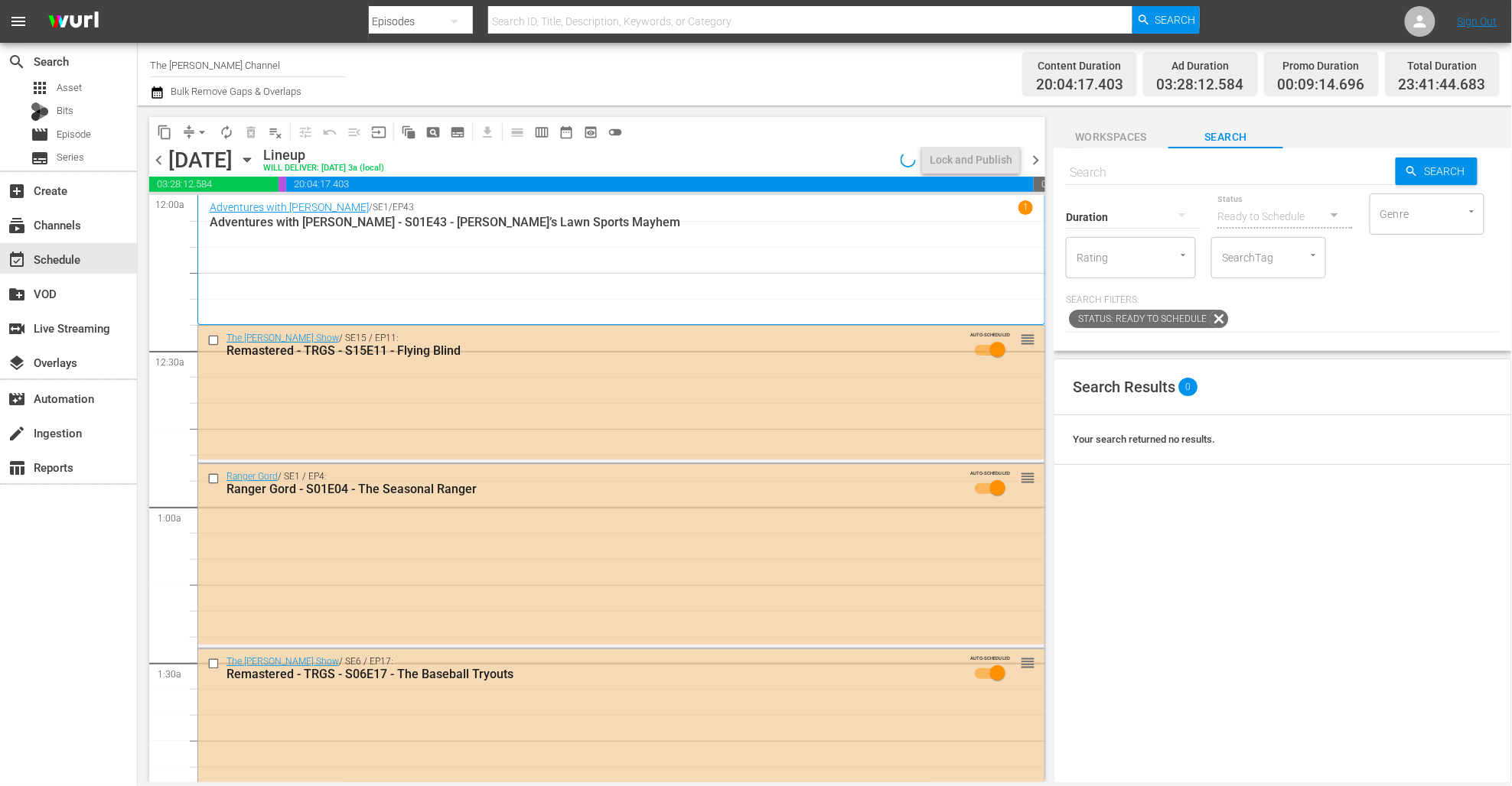
click at [161, 95] on icon "button" at bounding box center [156, 93] width 11 height 13
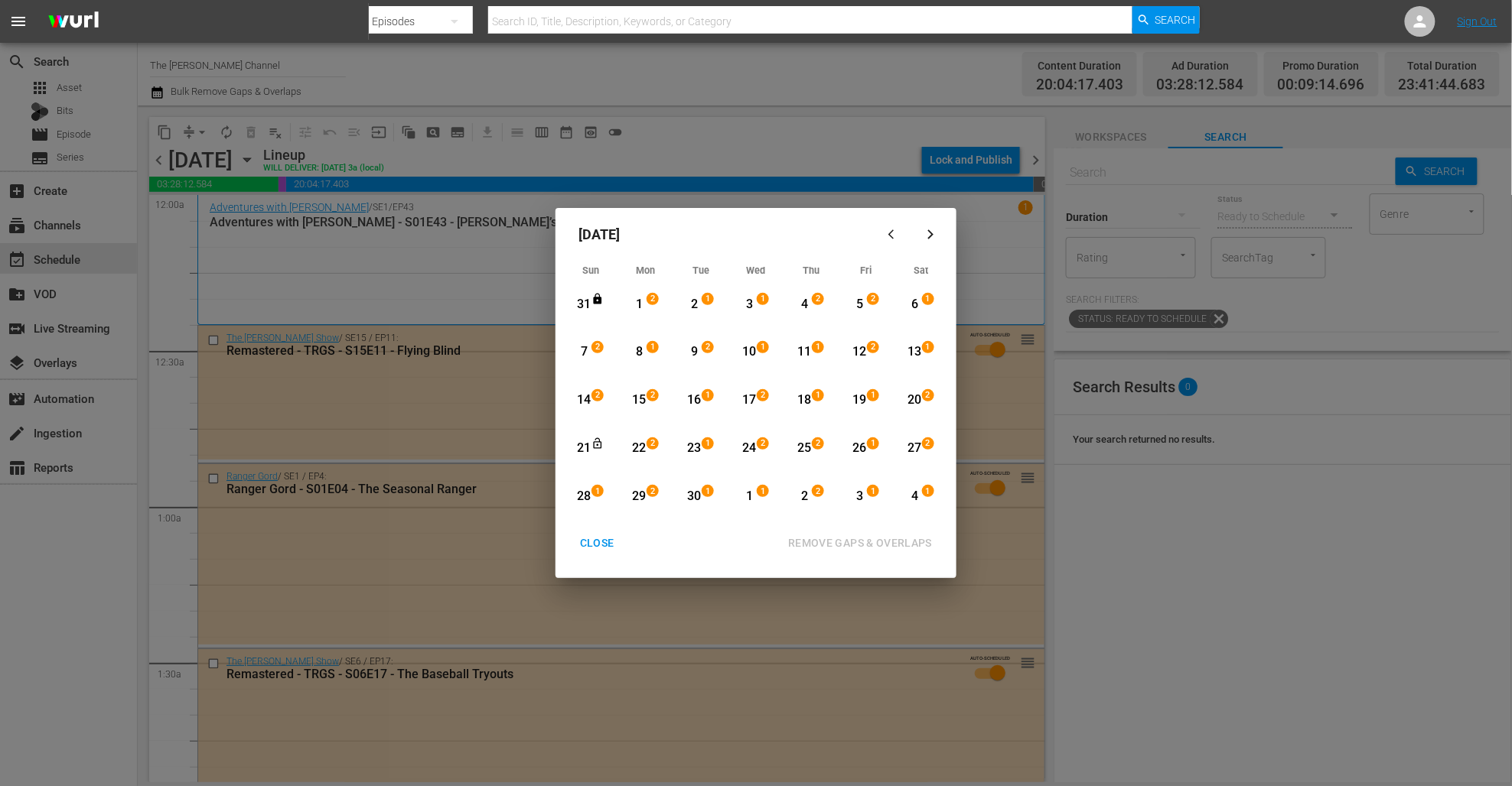
click at [920, 396] on div "20" at bounding box center [914, 400] width 19 height 18
click at [913, 494] on div "4" at bounding box center [914, 496] width 19 height 18
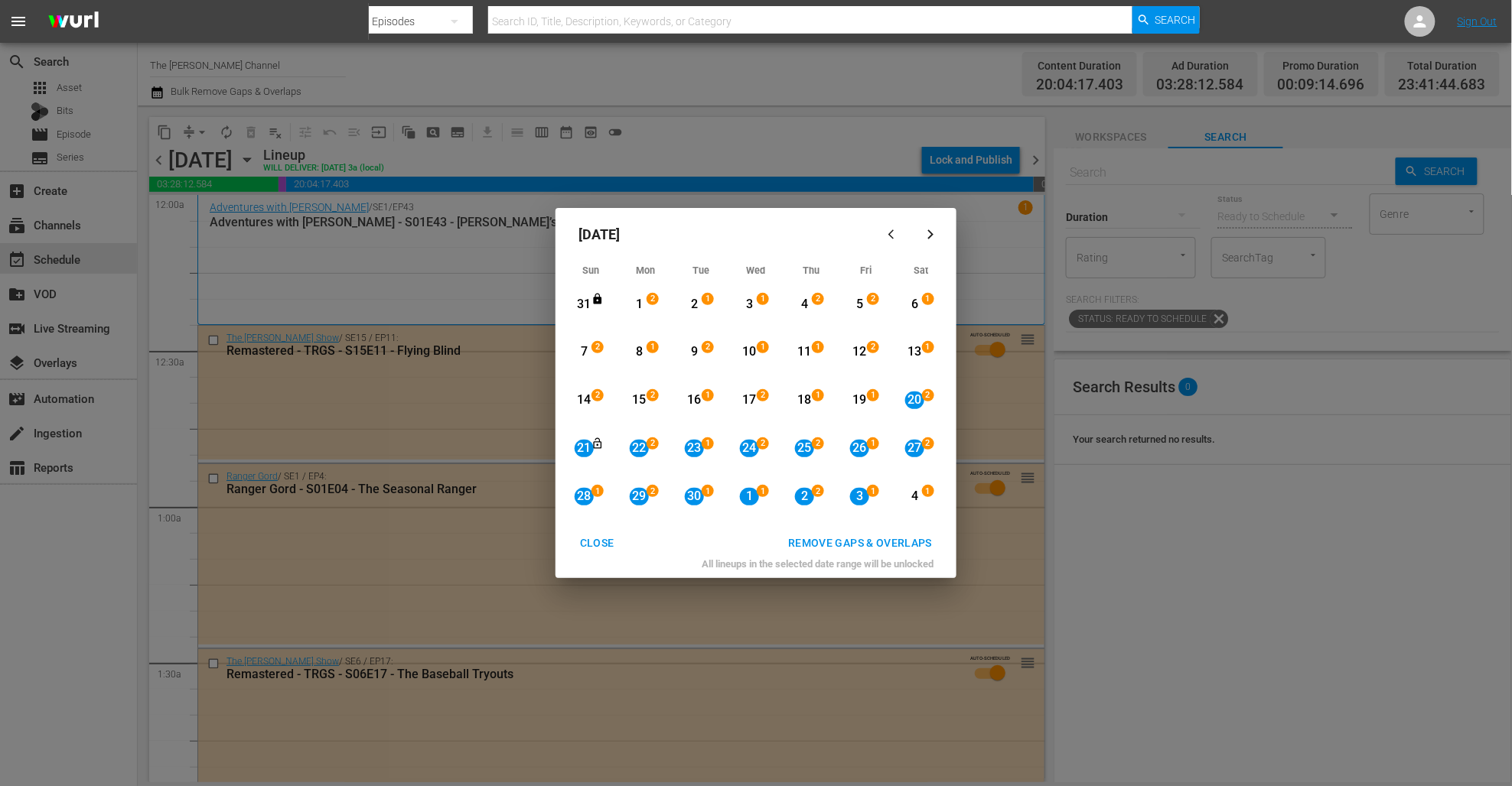
click at [927, 537] on div "REMOVE GAPS & OVERLAPS" at bounding box center [860, 543] width 169 height 19
